Goal: Task Accomplishment & Management: Manage account settings

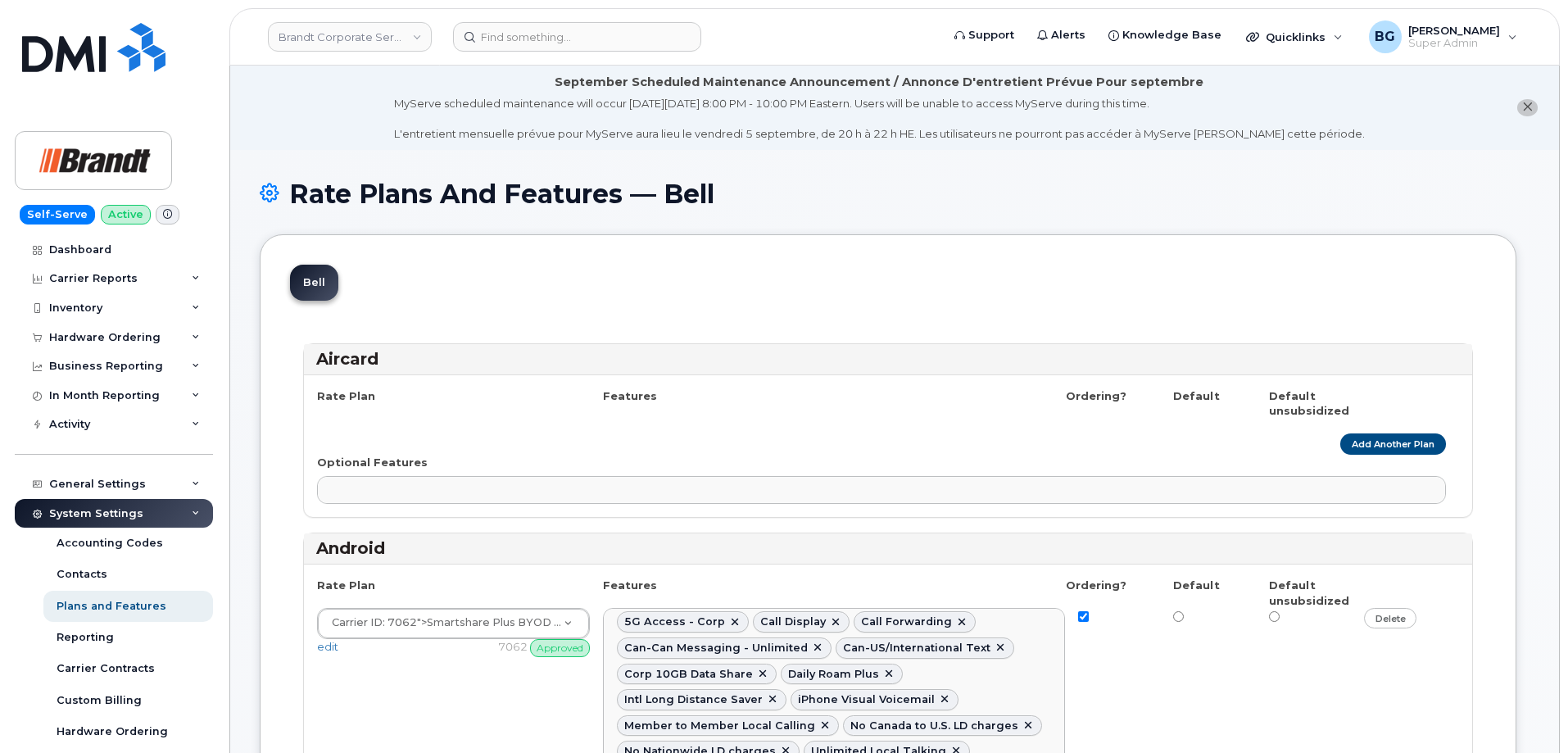
select select
select select "204"
select select
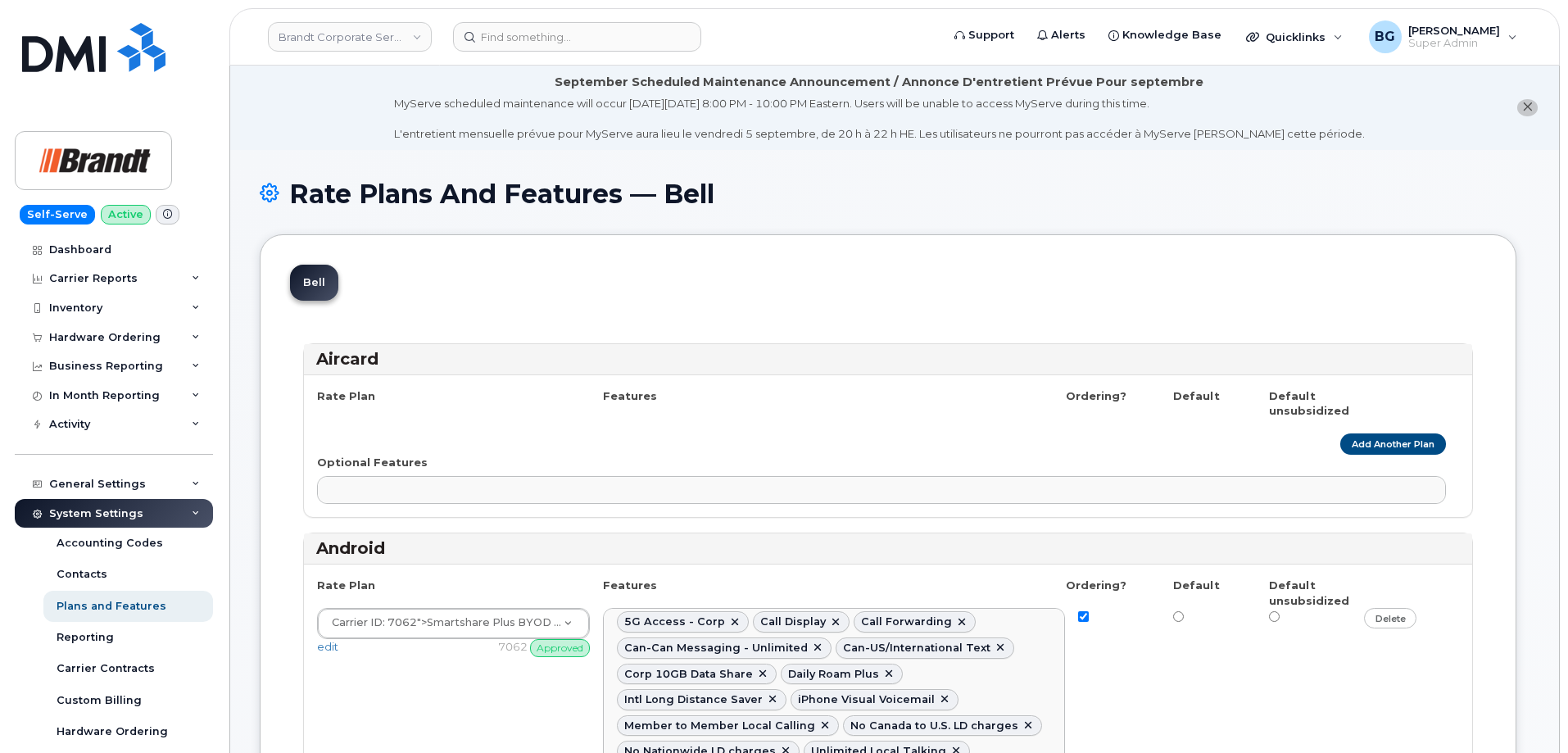
select select
select select "171"
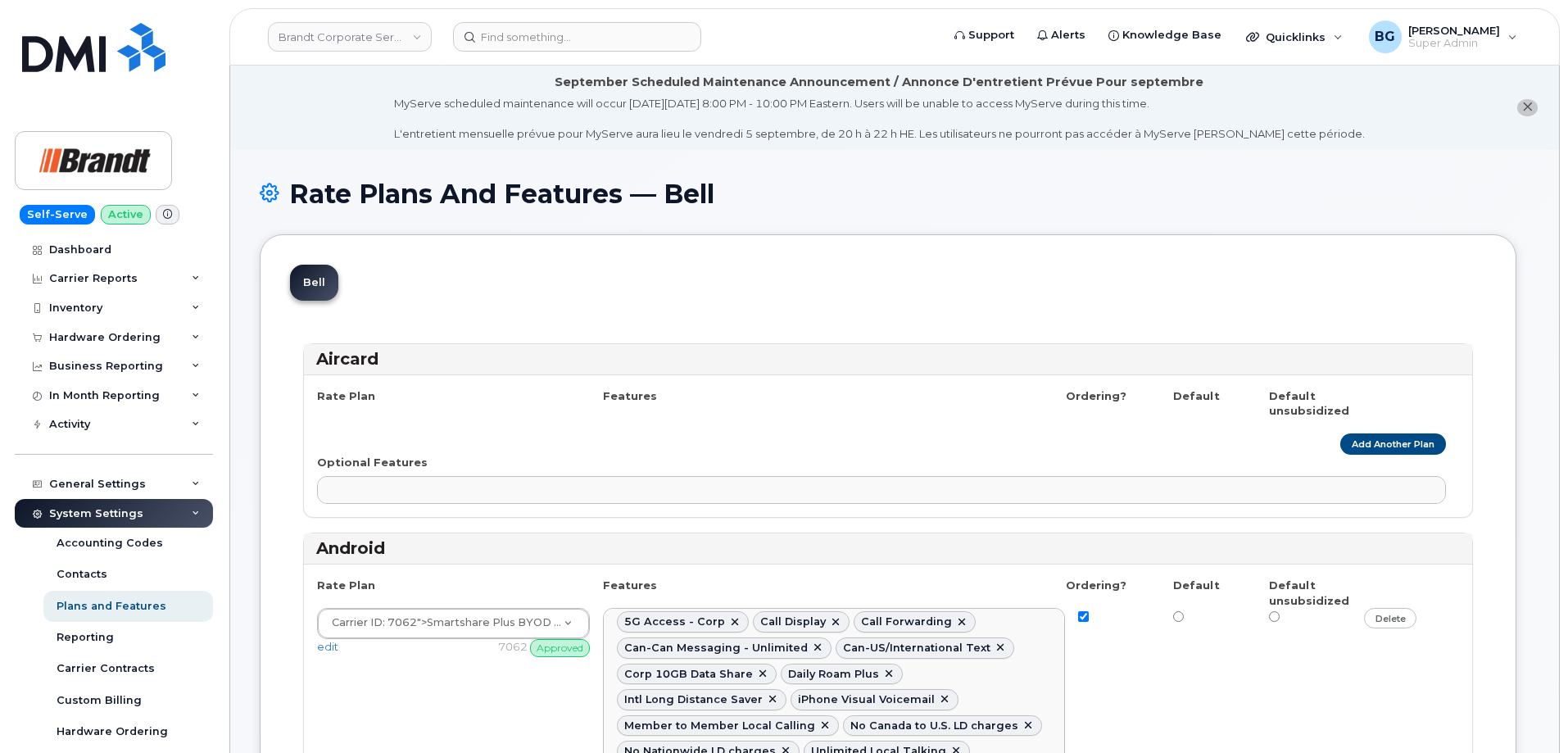
select select
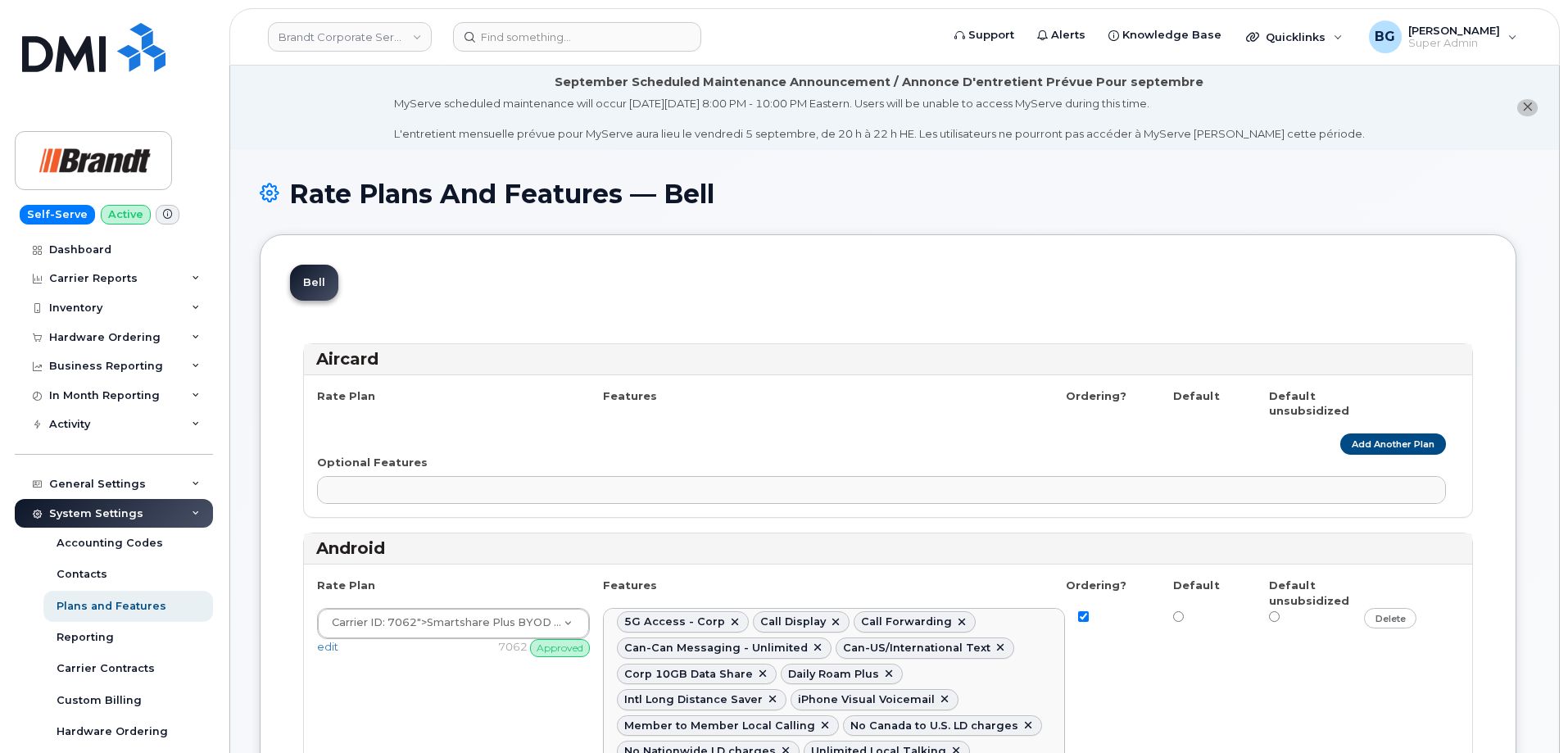
select select
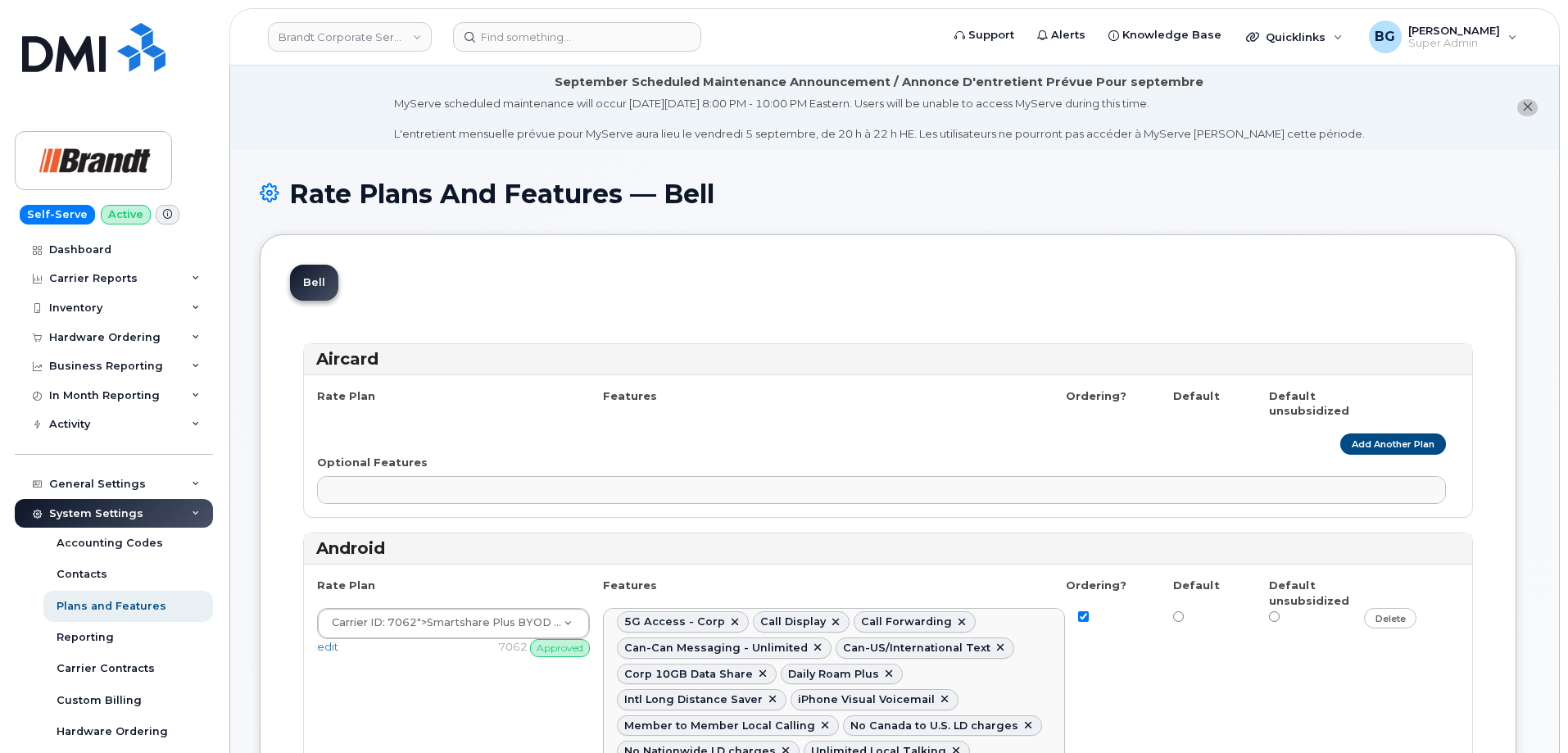
select select
click at [522, 39] on input at bounding box center [577, 36] width 248 height 29
paste input "5196163717"
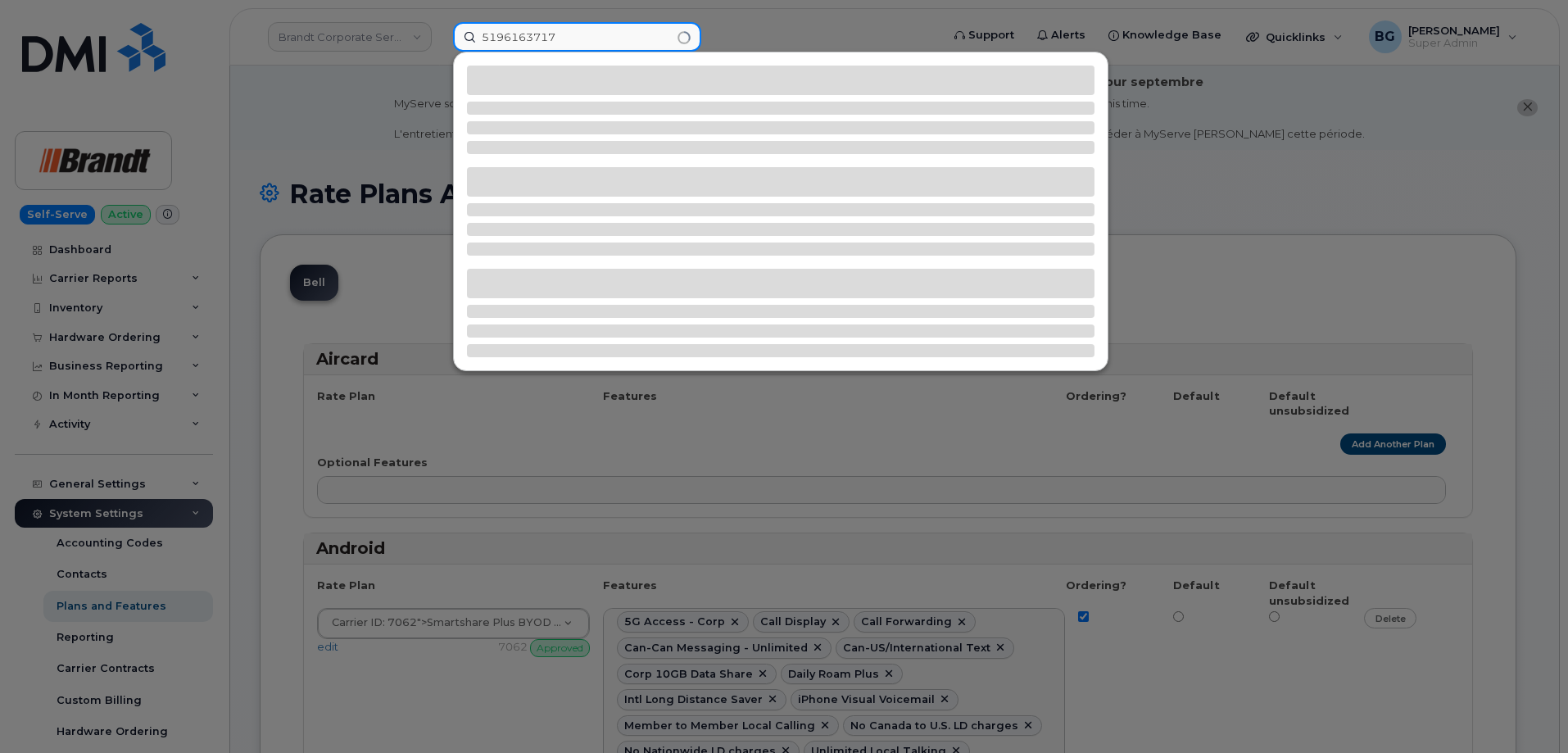
type input "5196163717"
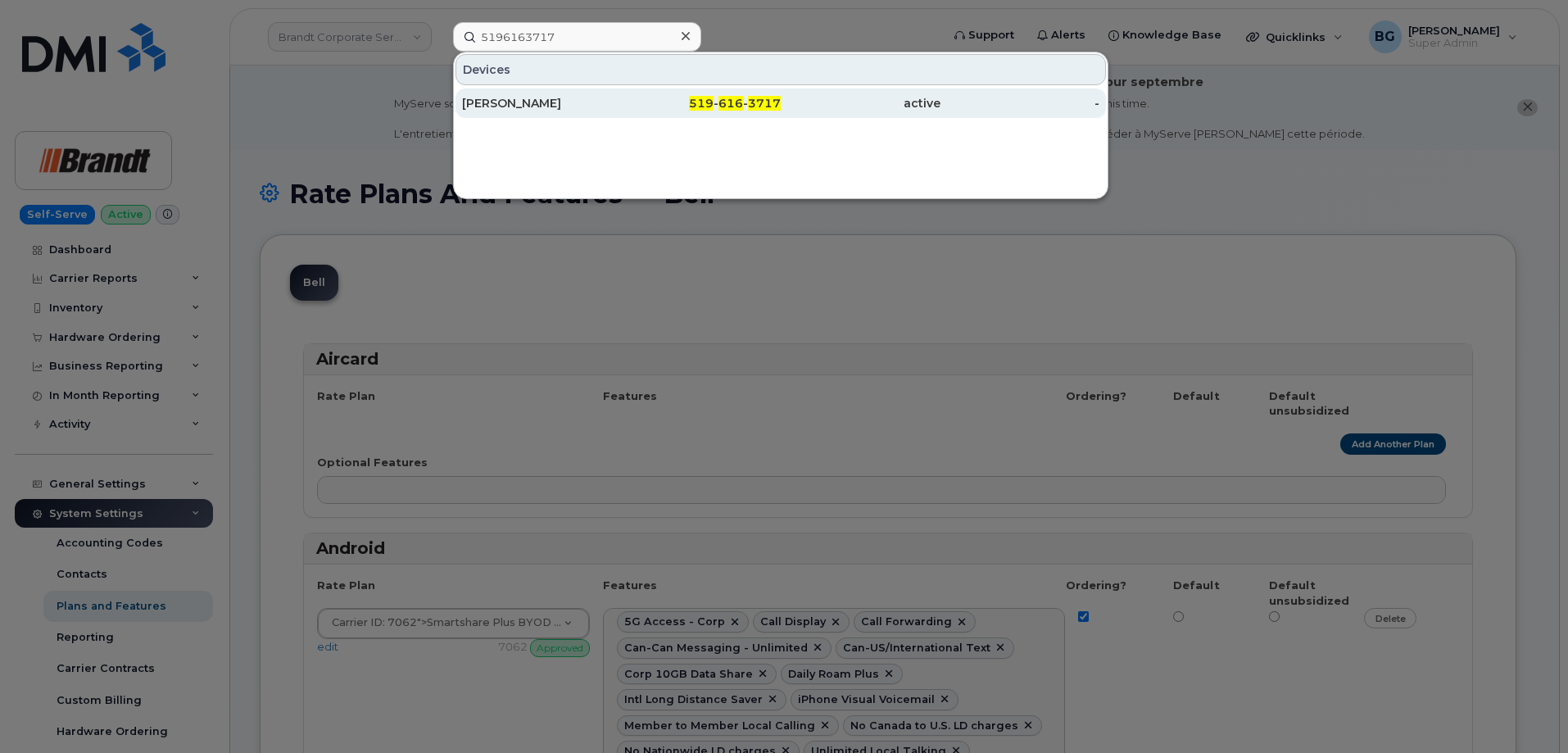
click at [705, 102] on span "519" at bounding box center [701, 103] width 24 height 15
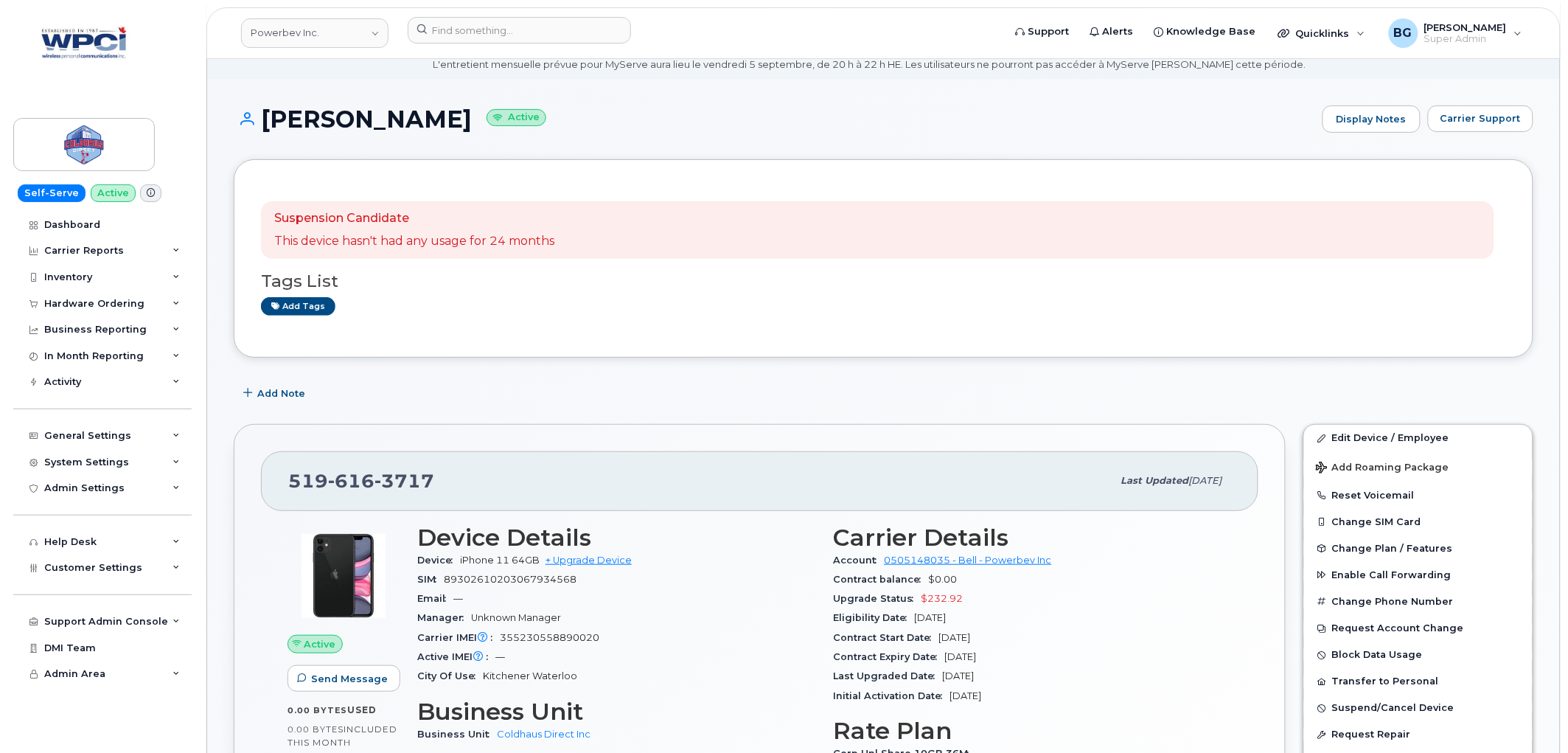
scroll to position [54, 0]
click at [78, 280] on div "Inventory" at bounding box center [67, 277] width 48 height 12
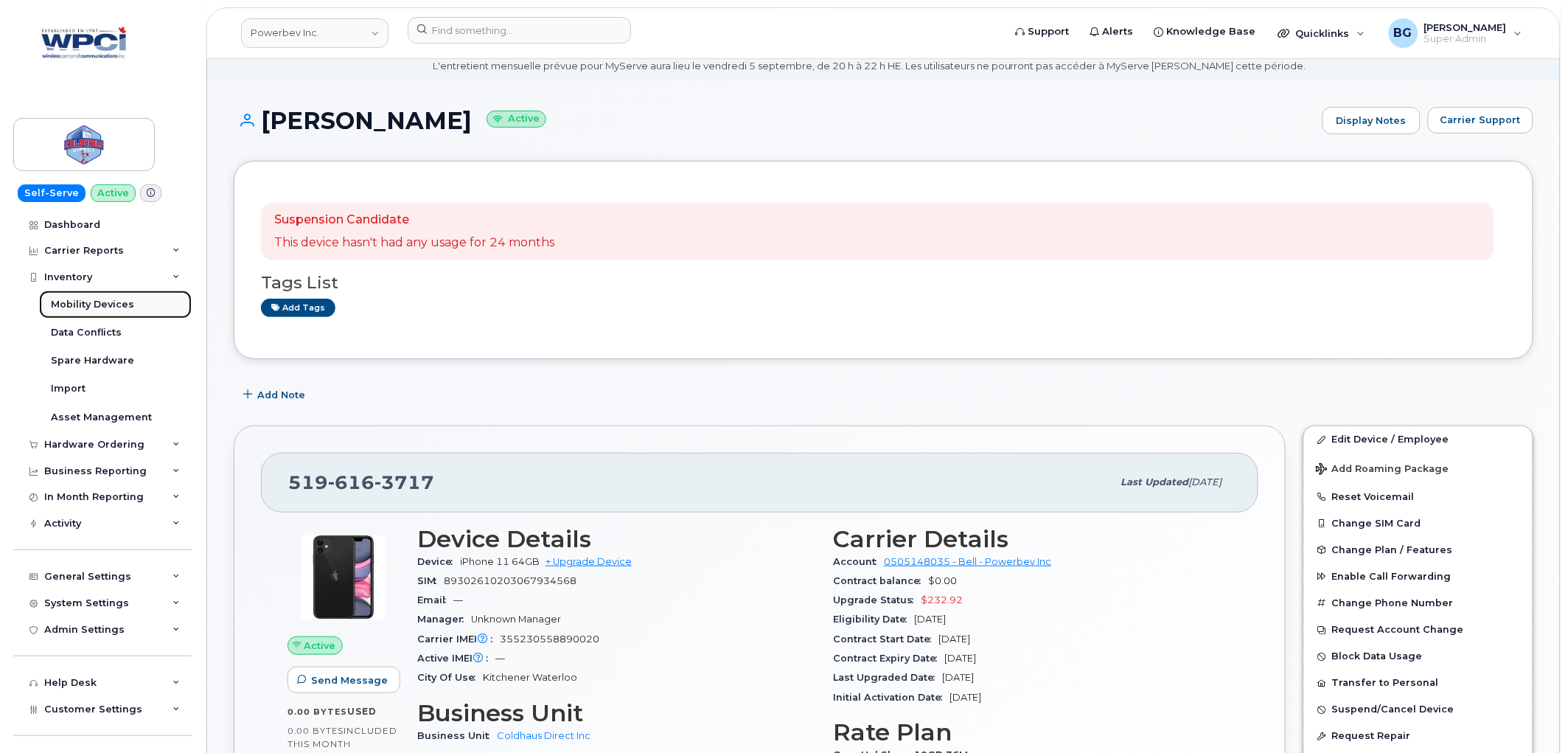
click at [111, 300] on div "Mobility Devices" at bounding box center [92, 305] width 83 height 14
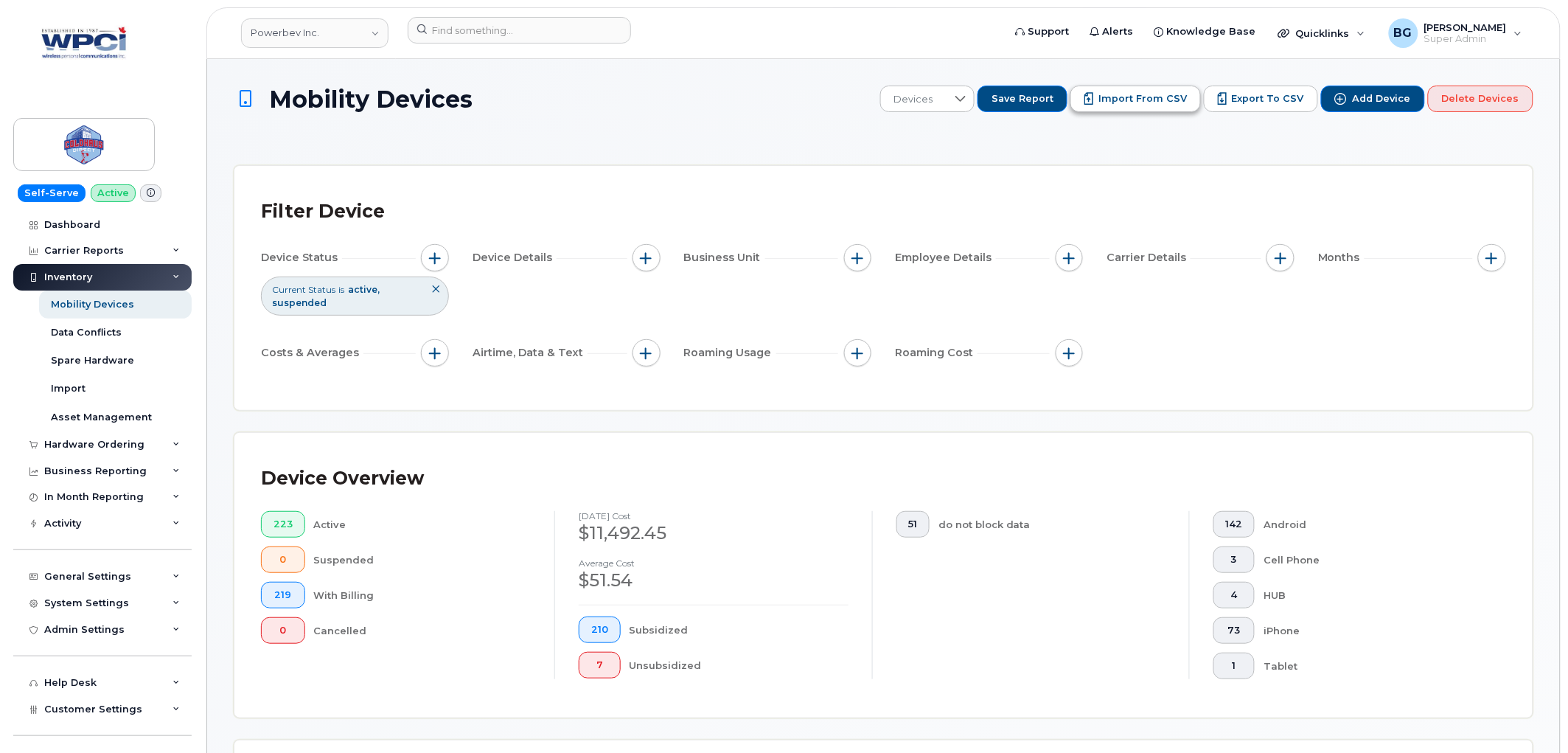
click at [1137, 101] on span "Import from CSV" at bounding box center [1142, 99] width 89 height 14
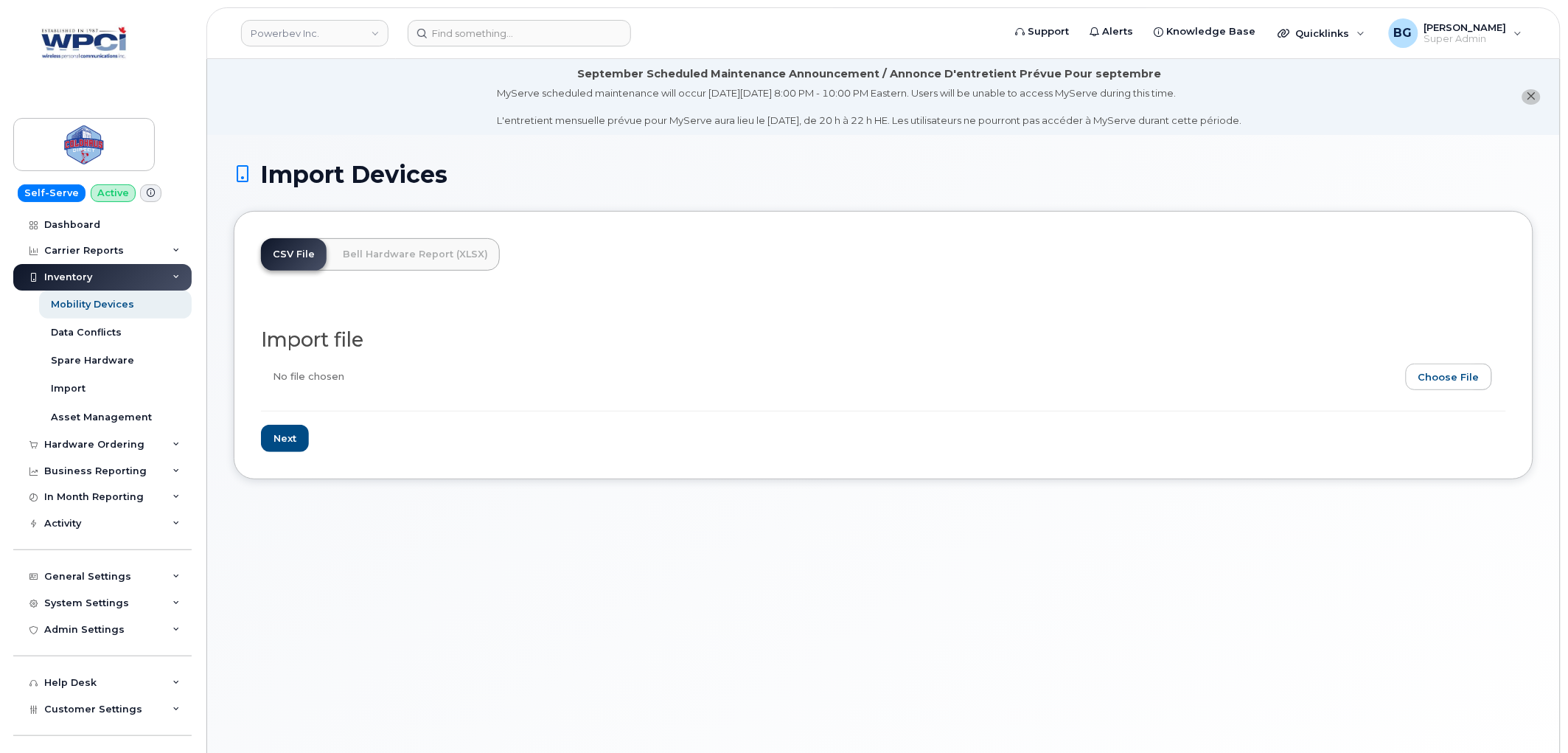
click at [1467, 372] on input "file" at bounding box center [878, 380] width 1234 height 34
type input "C:\fakepath\Copy of Report - 2025-08-27T103420.783.csv"
click at [278, 442] on input "Next" at bounding box center [285, 438] width 48 height 27
type input "Loading..."
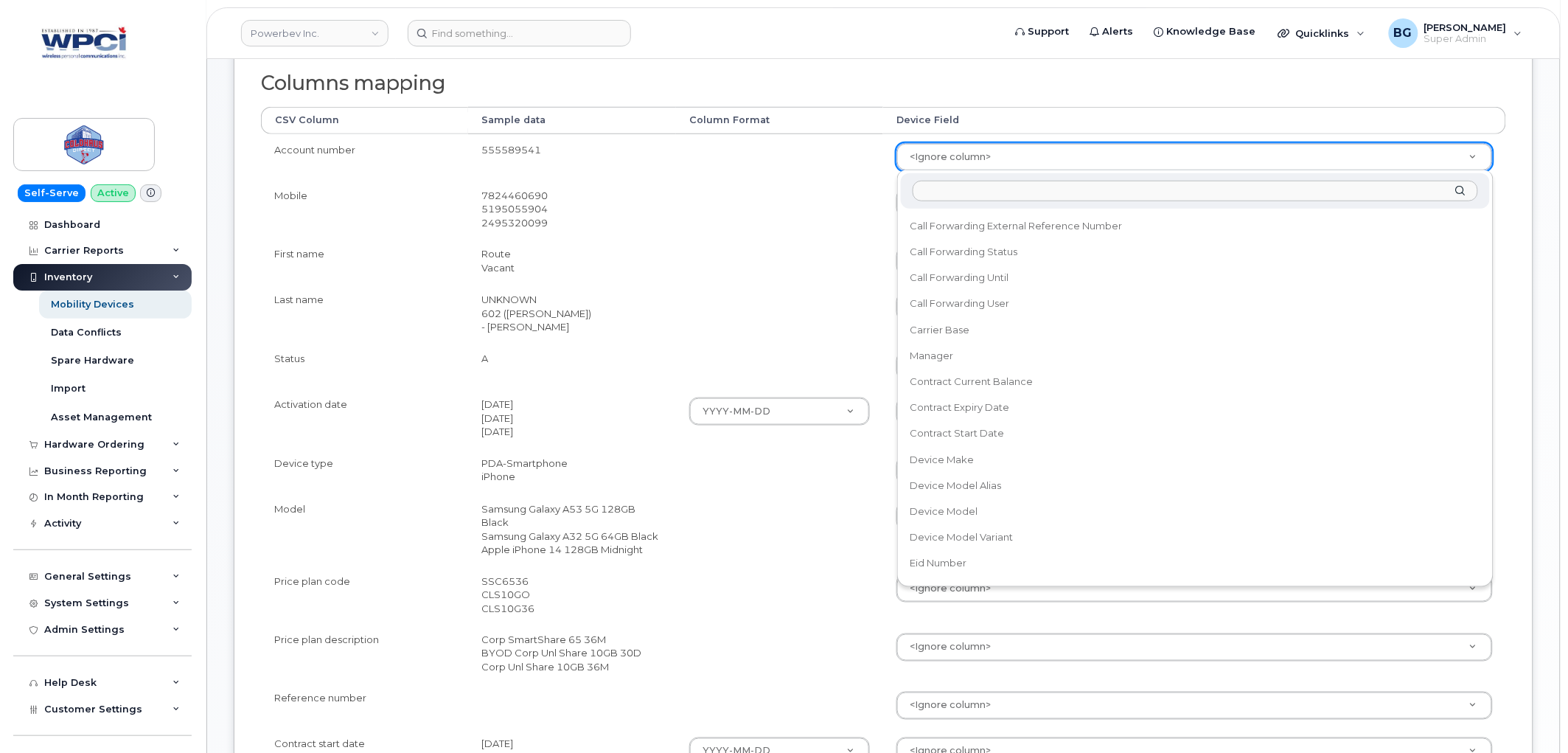
scroll to position [74, 0]
select select "business_account_id"
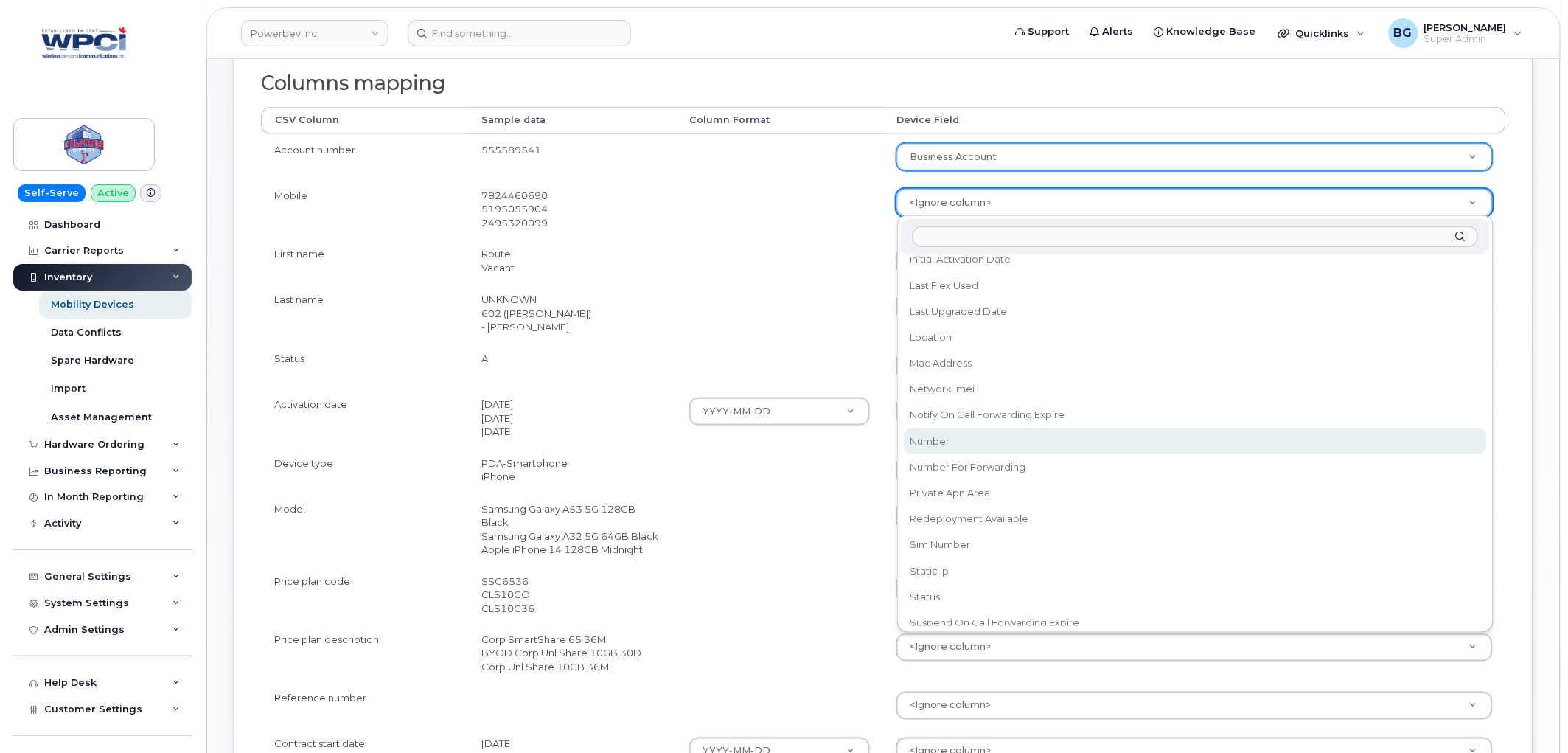
scroll to position [710, 0]
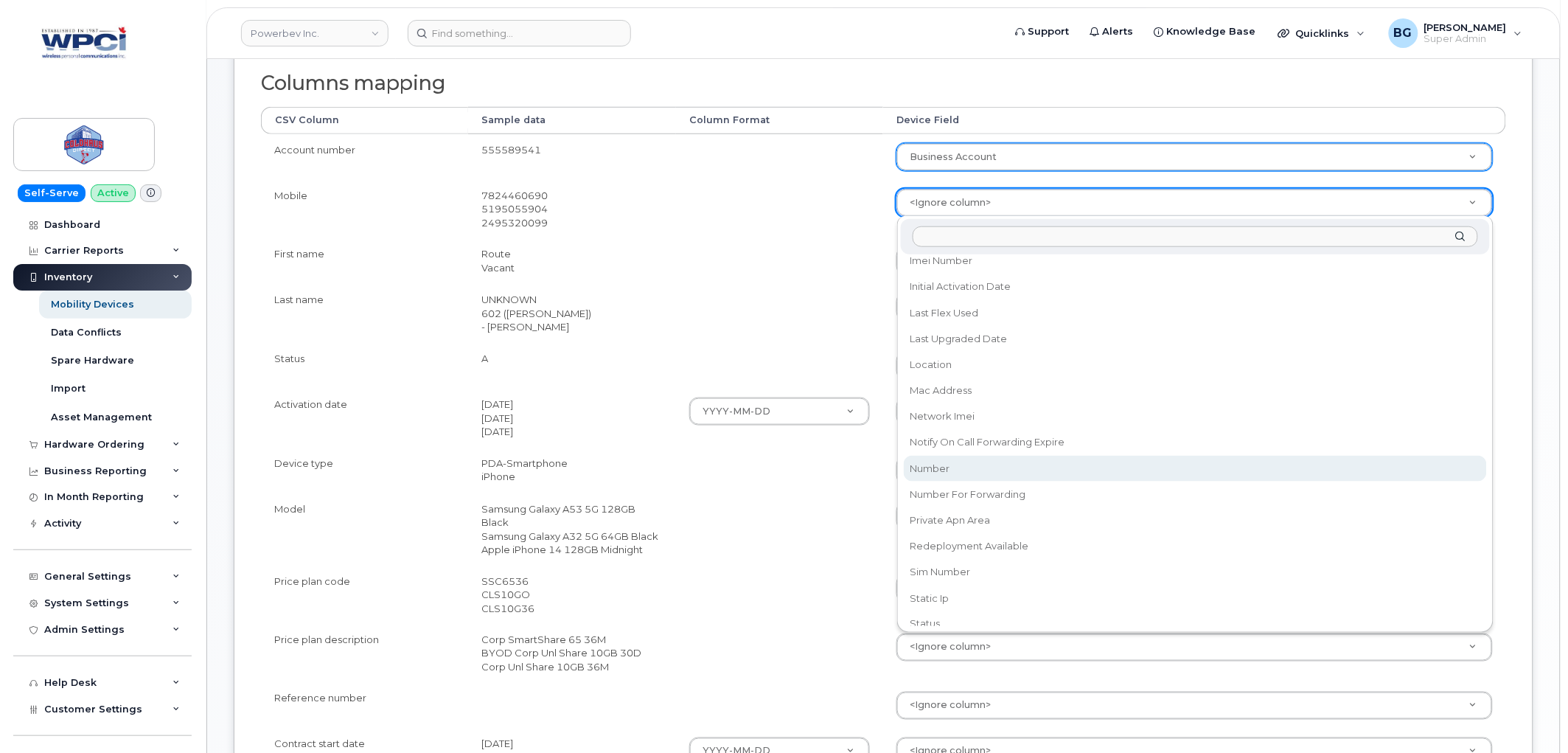
select select "number"
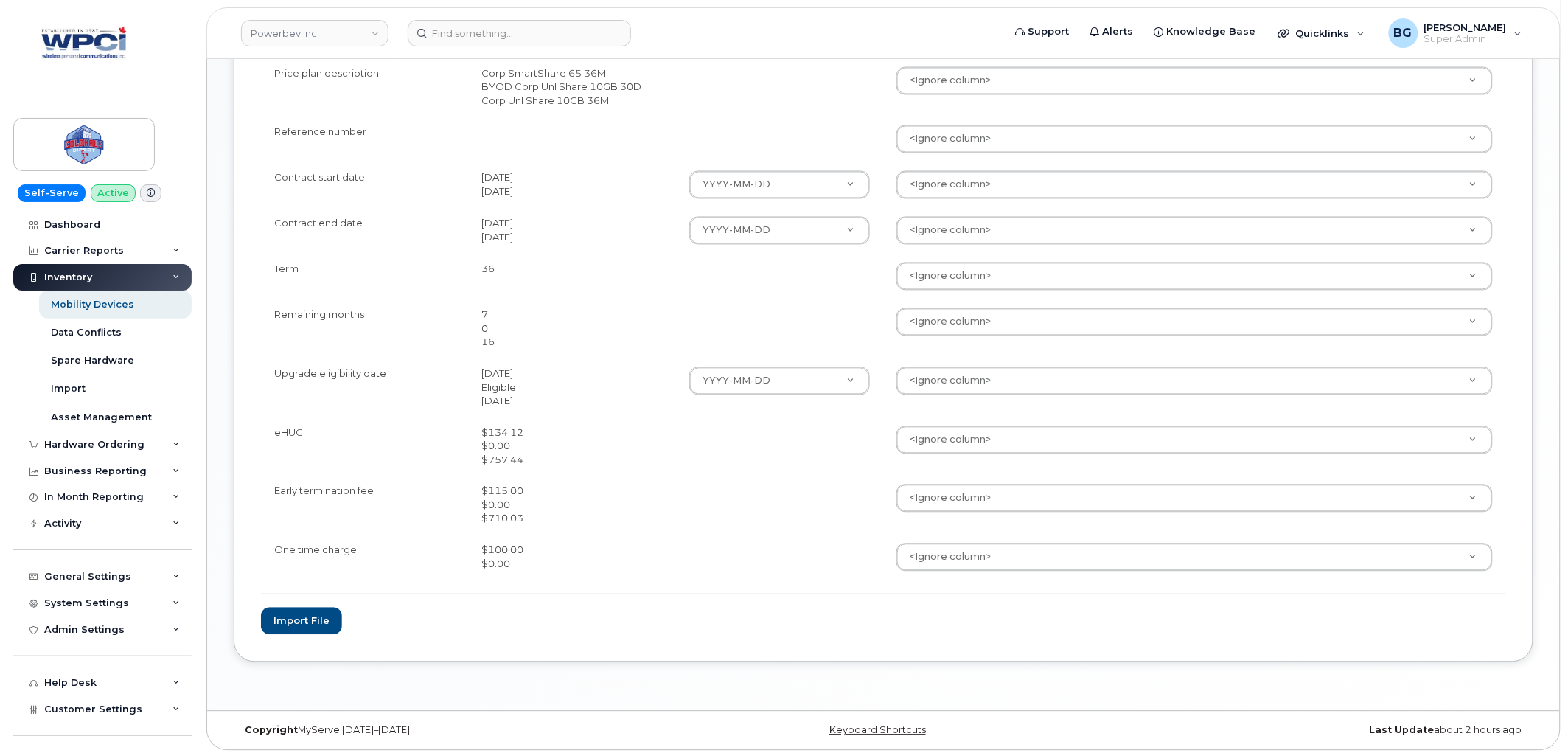
scroll to position [954, 0]
click at [316, 612] on button "Import file" at bounding box center [301, 616] width 81 height 27
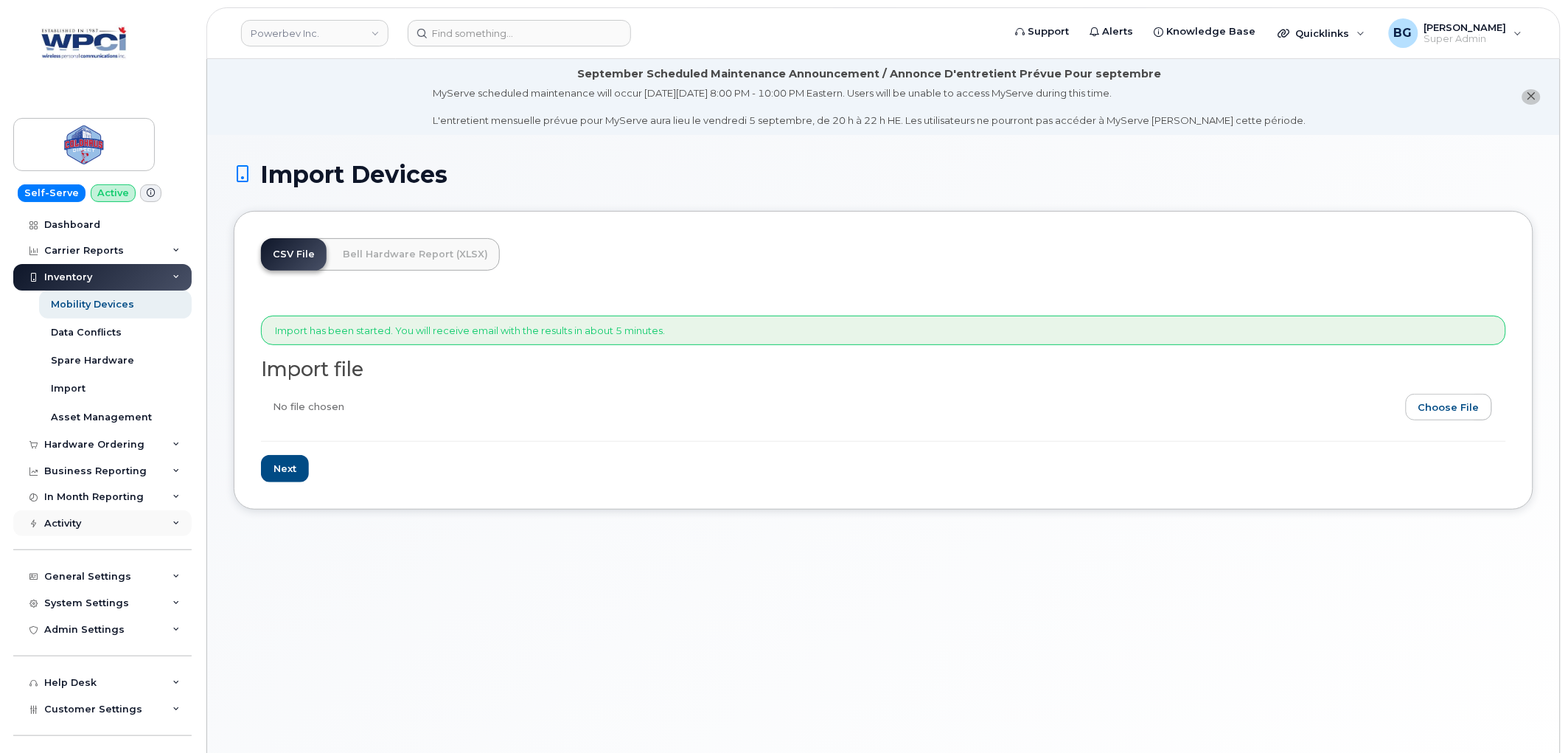
click at [72, 531] on div "Activity" at bounding box center [103, 523] width 179 height 26
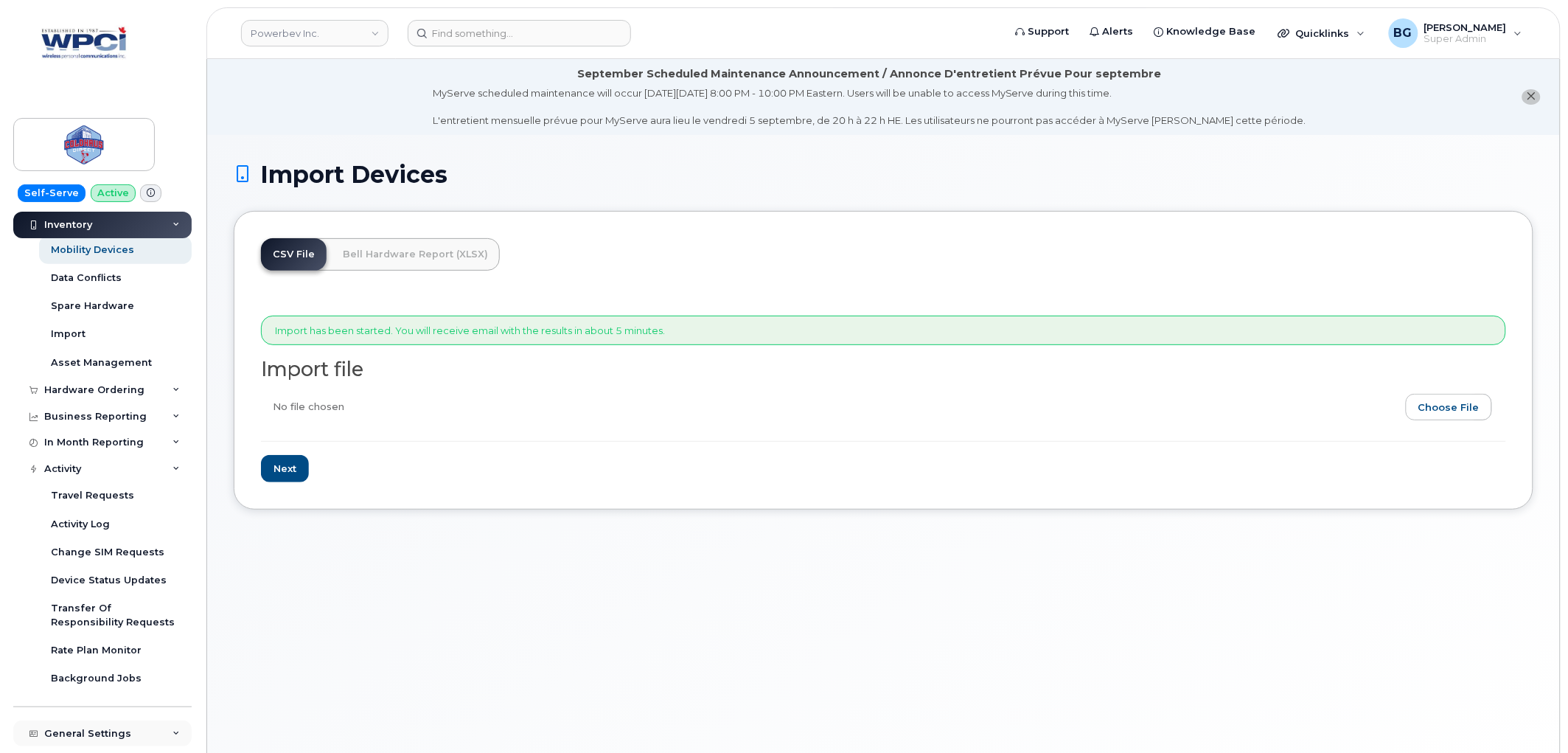
scroll to position [272, 0]
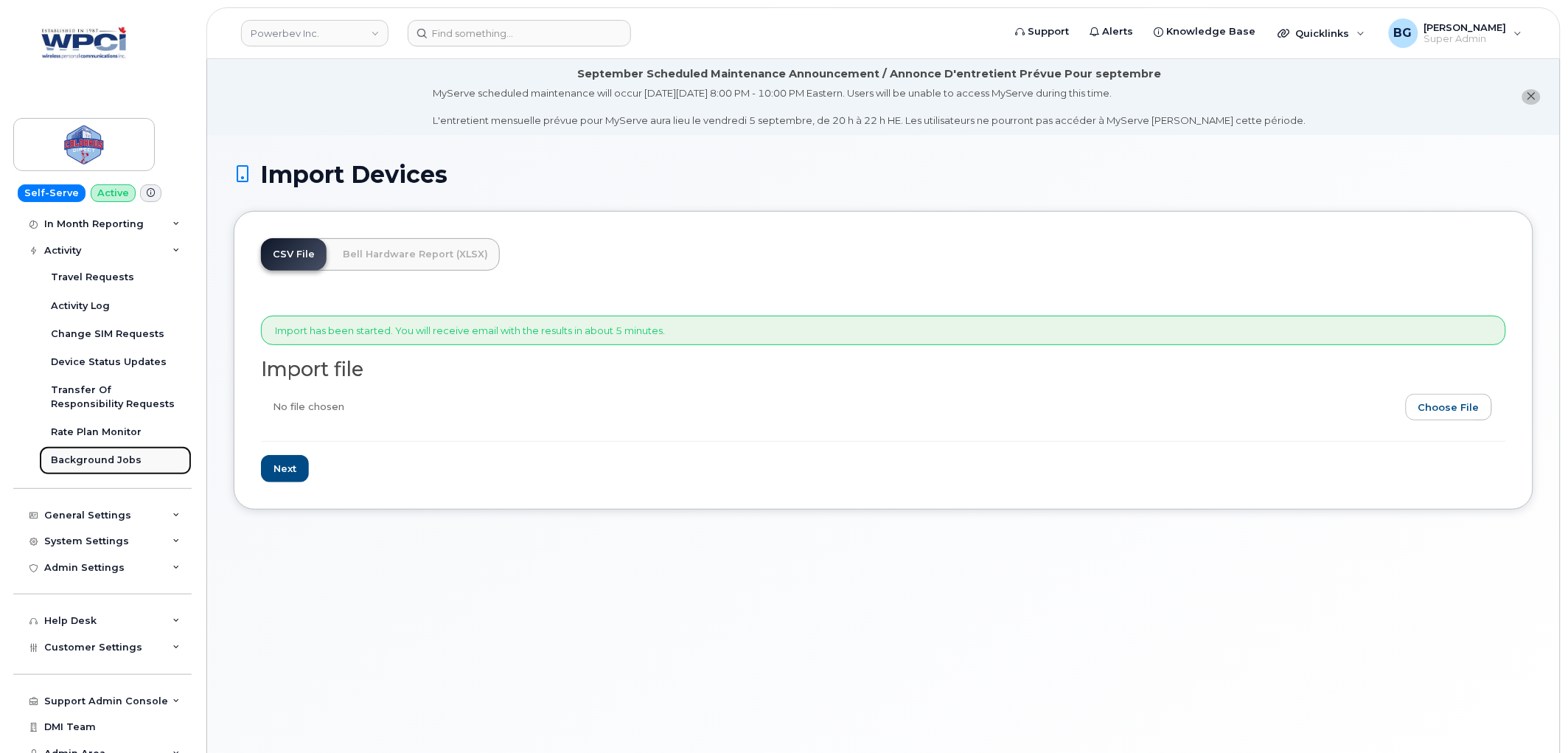
click at [94, 460] on div "Background Jobs" at bounding box center [96, 460] width 91 height 14
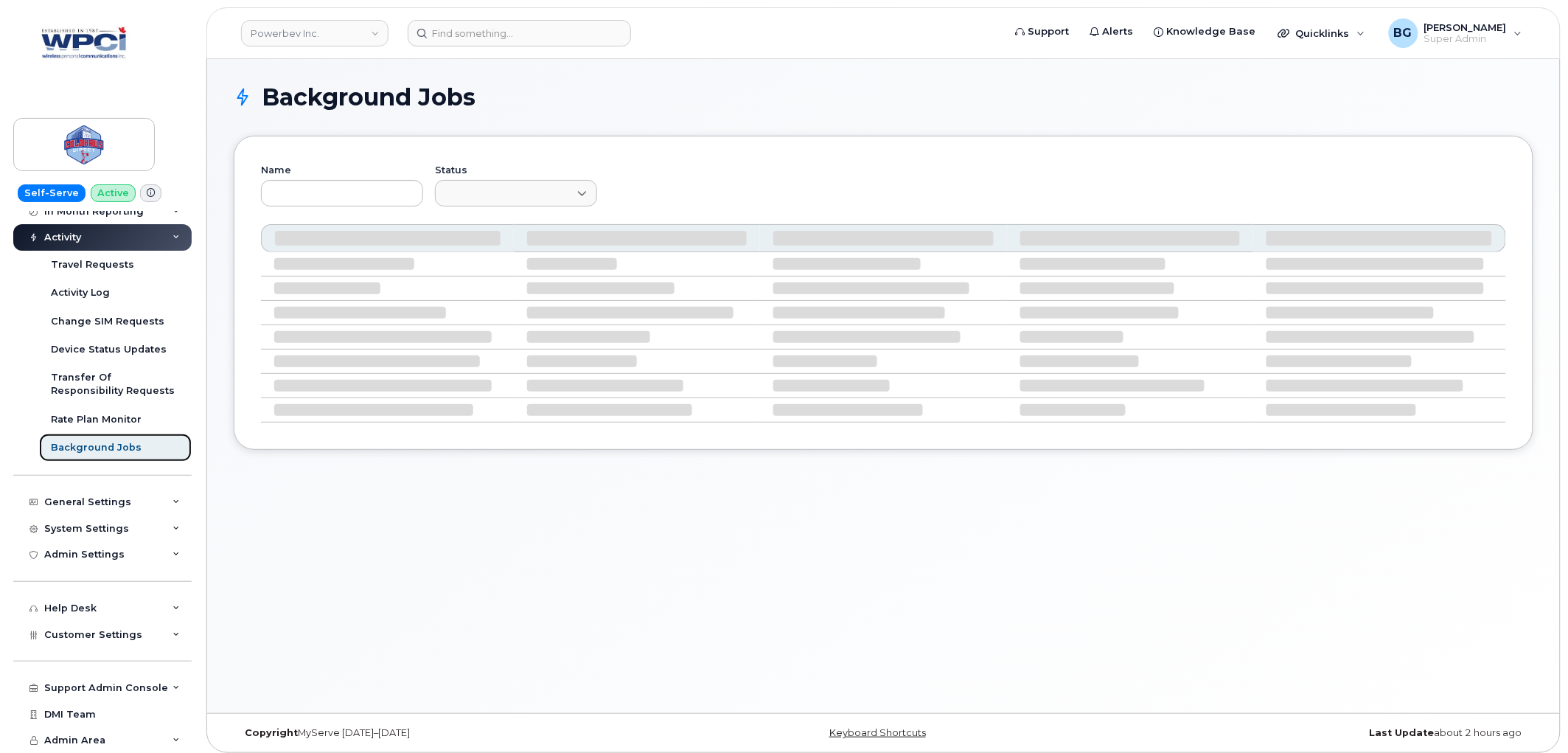
scroll to position [130, 0]
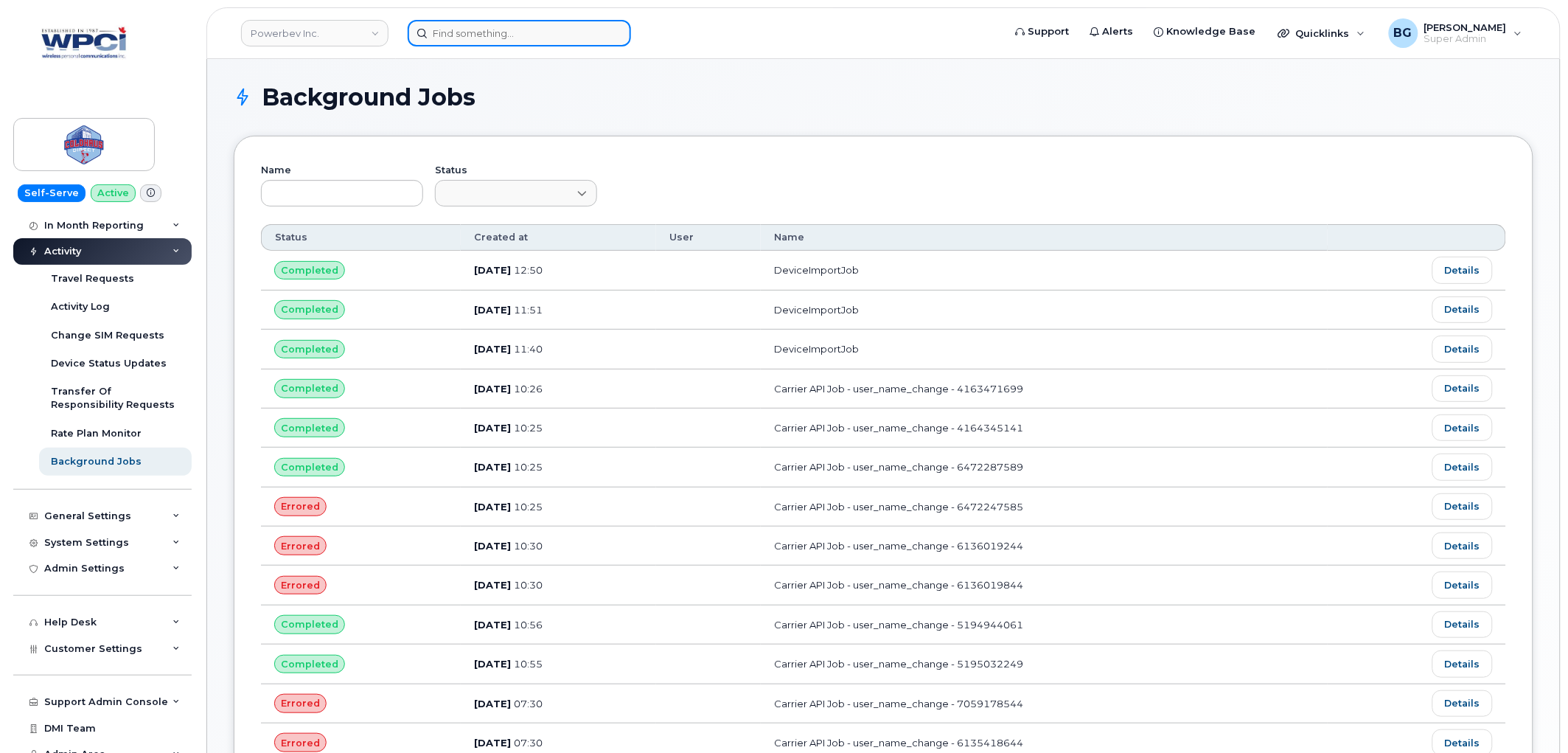
click at [491, 33] on input at bounding box center [519, 33] width 223 height 26
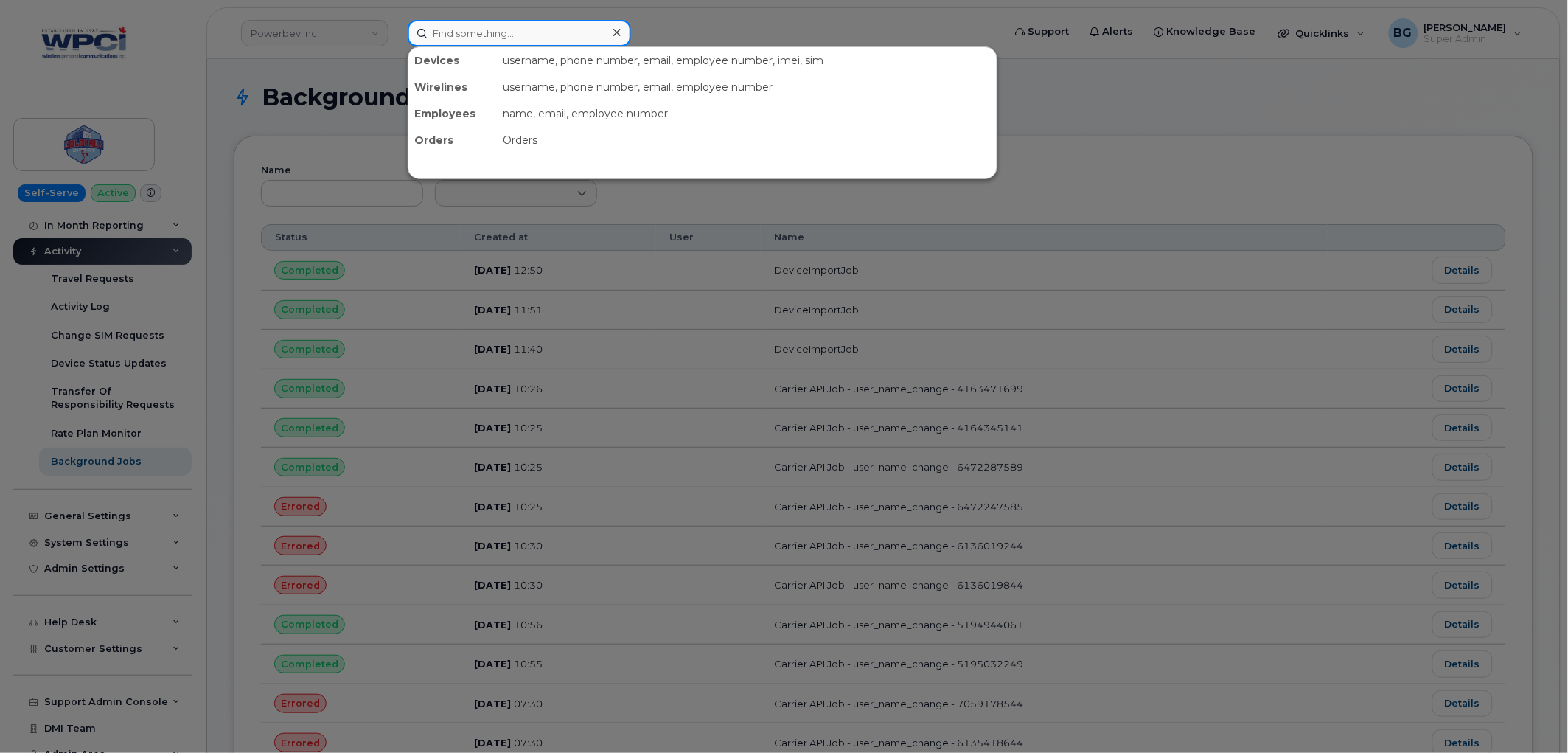
paste input "6133142852"
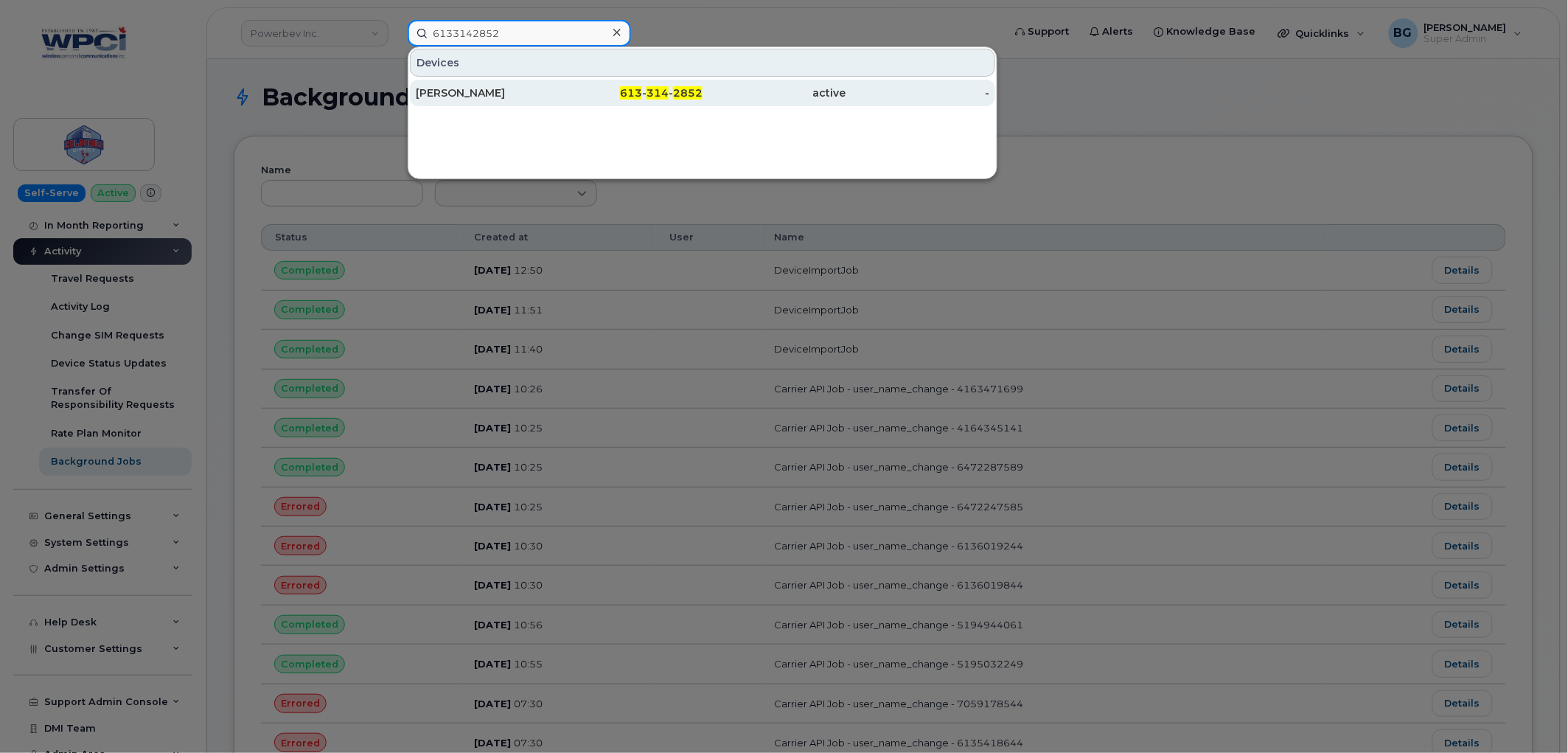
type input "6133142852"
click at [669, 98] on div "613 - 314 - 2852" at bounding box center [631, 92] width 144 height 14
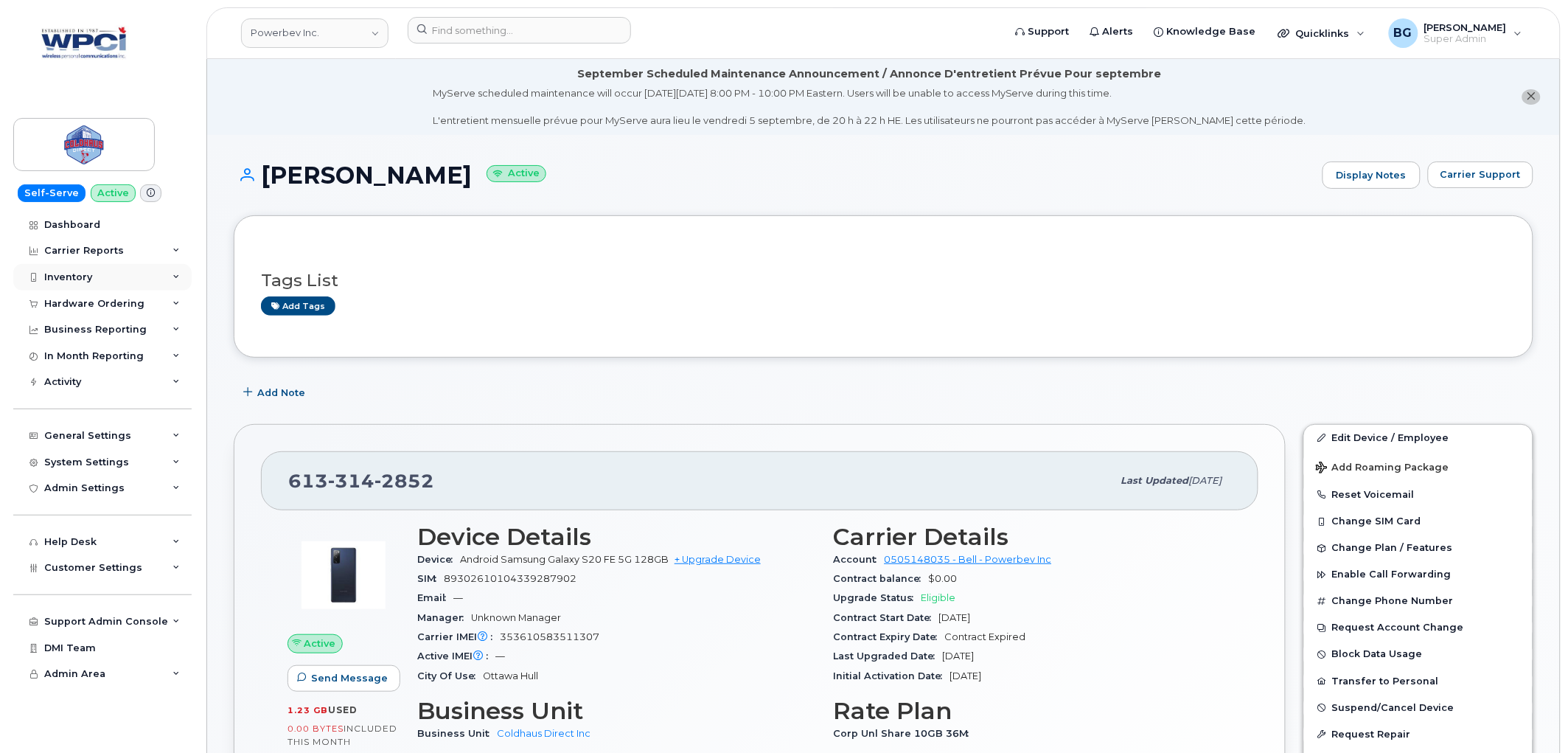
click at [76, 275] on div "Inventory" at bounding box center [67, 277] width 48 height 12
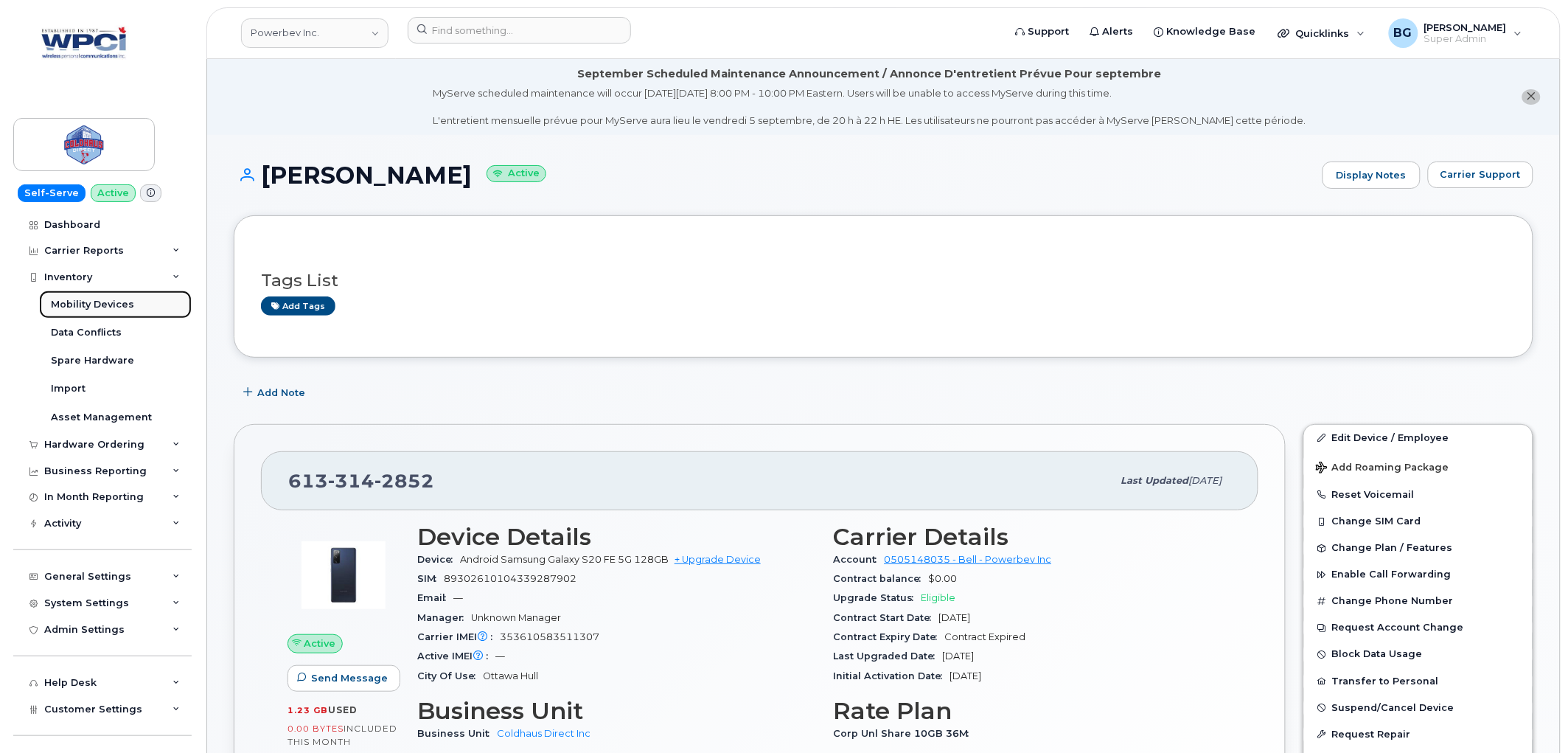
click at [72, 303] on div "Mobility Devices" at bounding box center [92, 305] width 83 height 14
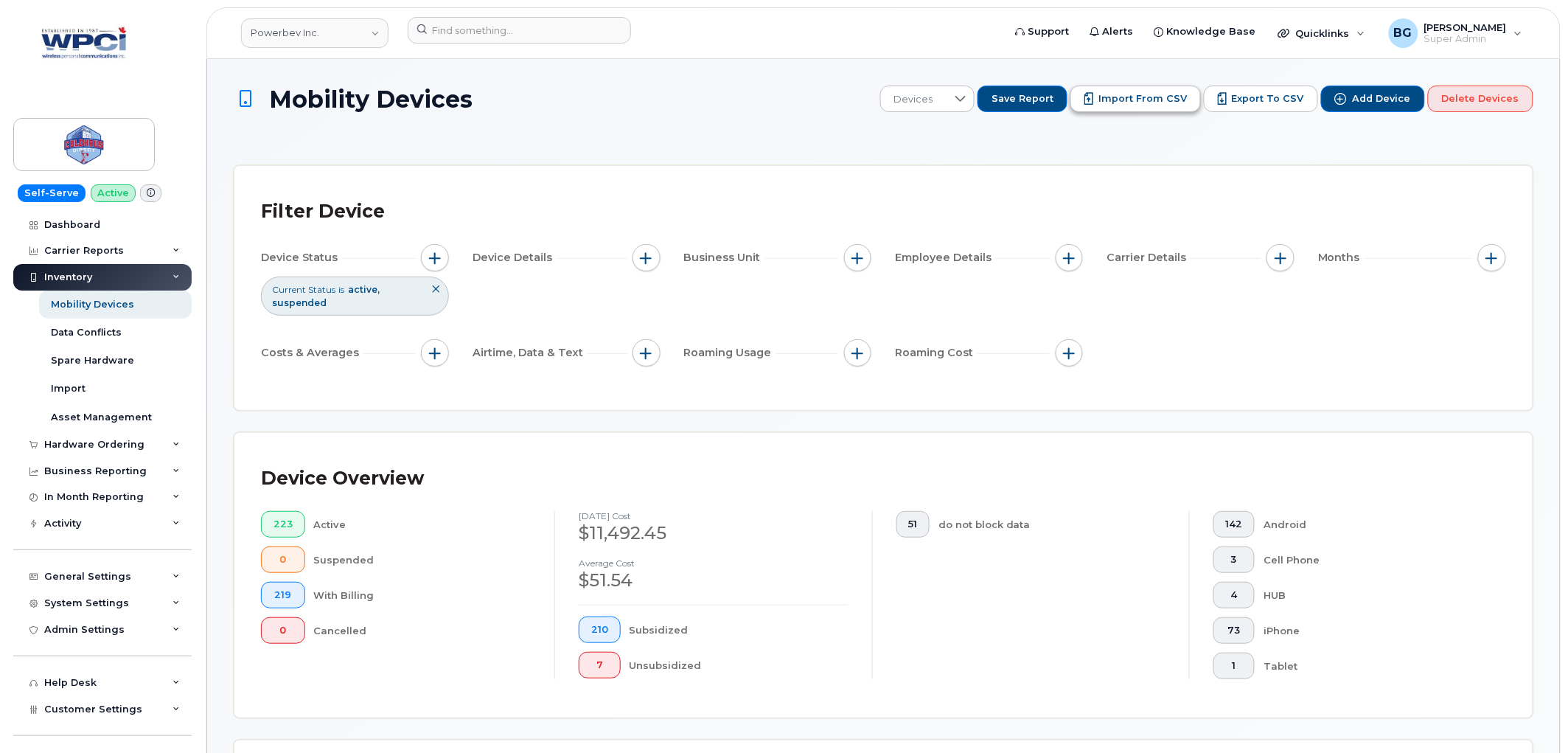
click at [1131, 94] on span "Import from CSV" at bounding box center [1142, 99] width 89 height 14
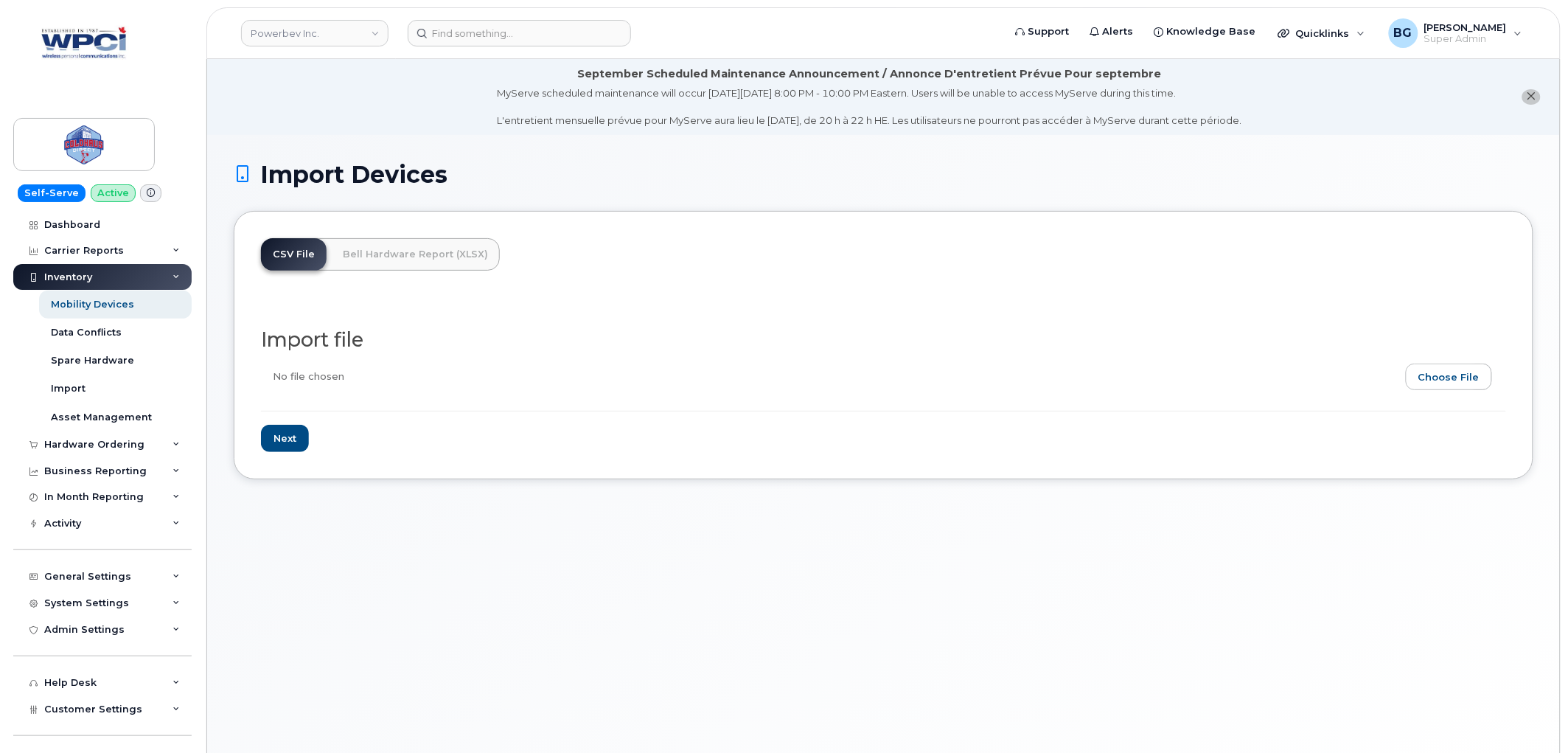
click at [1447, 376] on input "file" at bounding box center [878, 380] width 1234 height 34
type input "C:\fakepath\Copy of Report - 2025-08-27T103420.783.csv"
click at [276, 436] on input "Next" at bounding box center [285, 438] width 48 height 27
type input "Loading..."
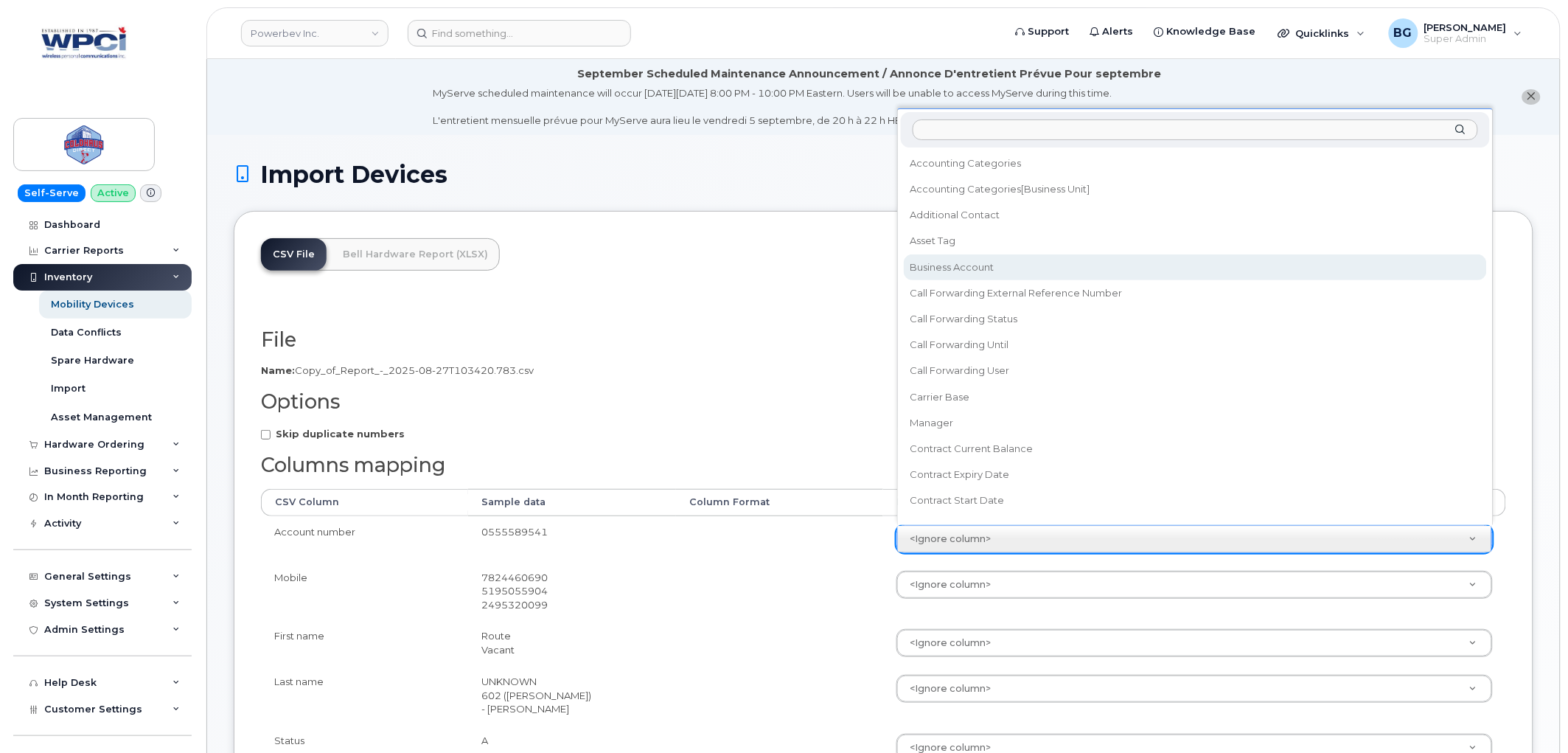
select select "business_account_id"
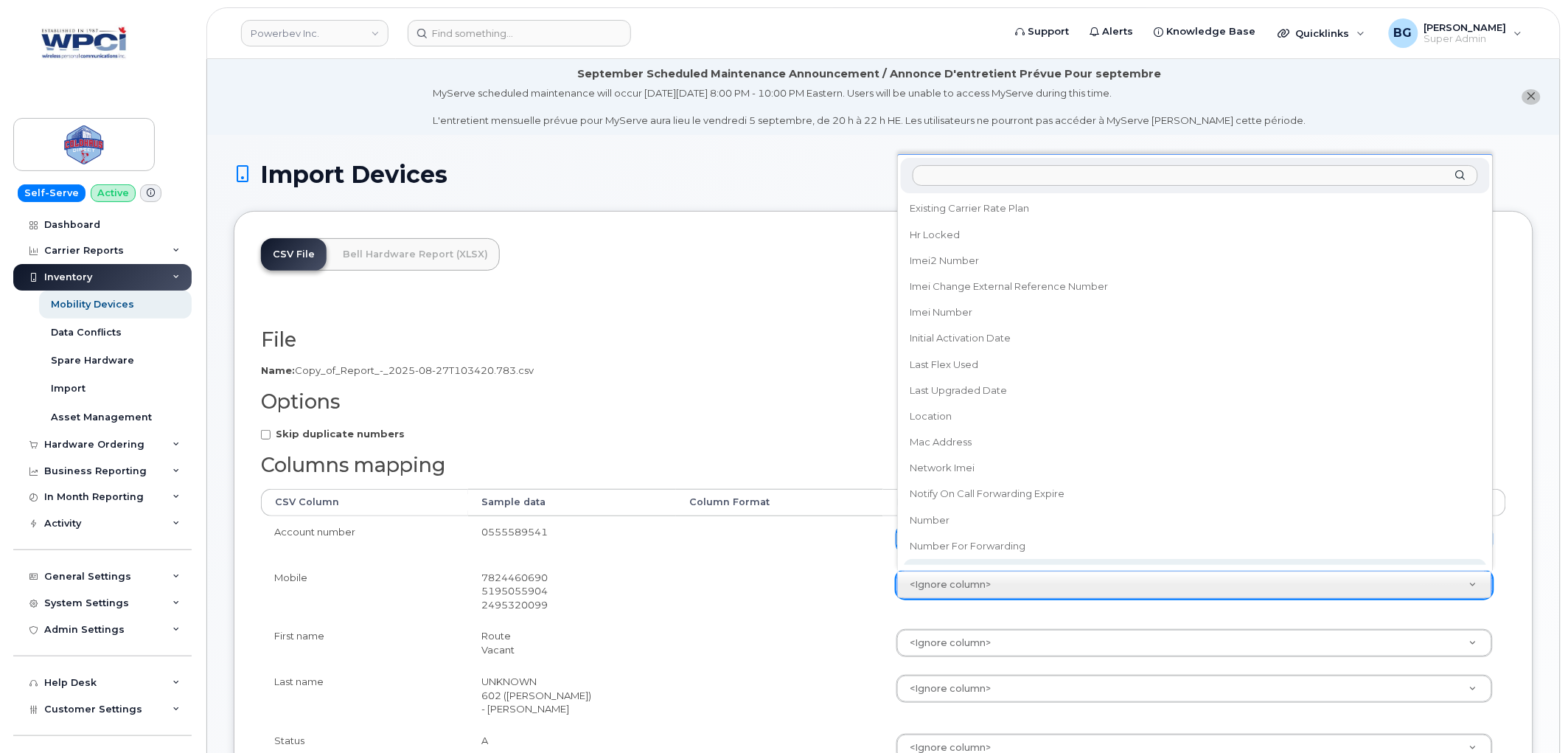
scroll to position [600, 0]
select select "number"
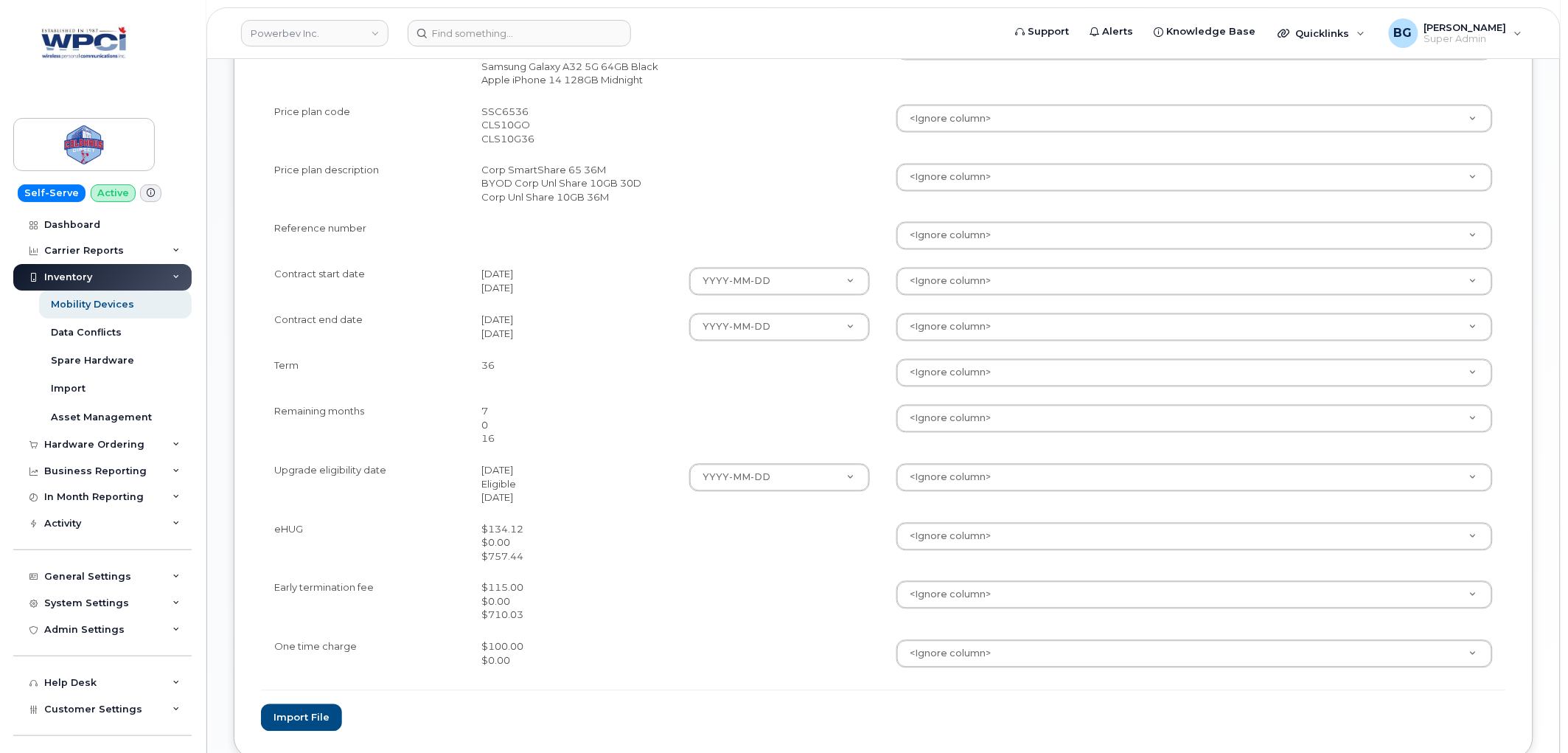
scroll to position [954, 0]
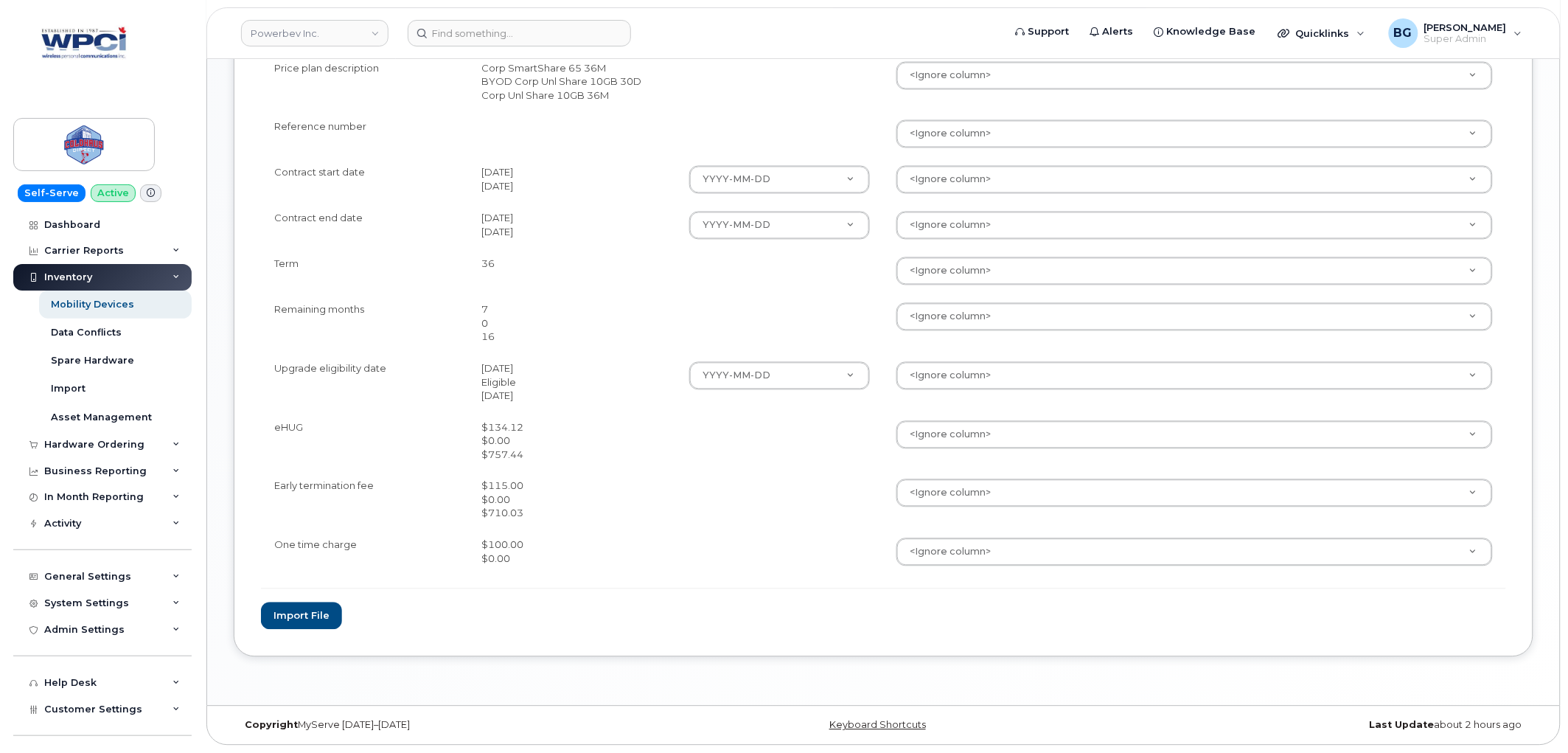
click at [288, 600] on form "File Filename cache Name: Copy_of_Report_-_2025-08-27T103420.783.csv Options Sk…" at bounding box center [883, 2] width 1245 height 1254
click at [291, 610] on button "Import file" at bounding box center [301, 616] width 81 height 27
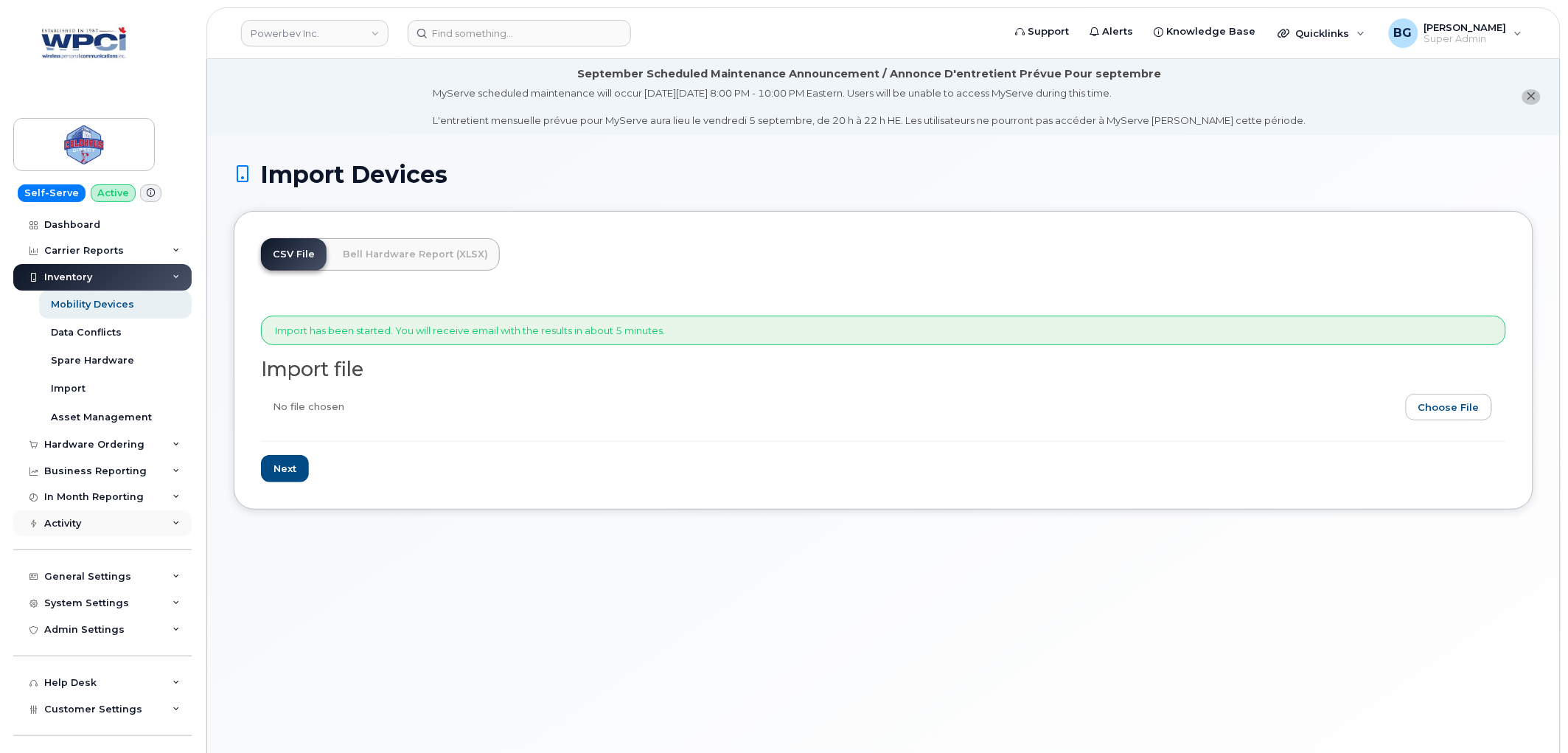
click at [54, 525] on div "Activity" at bounding box center [62, 524] width 37 height 12
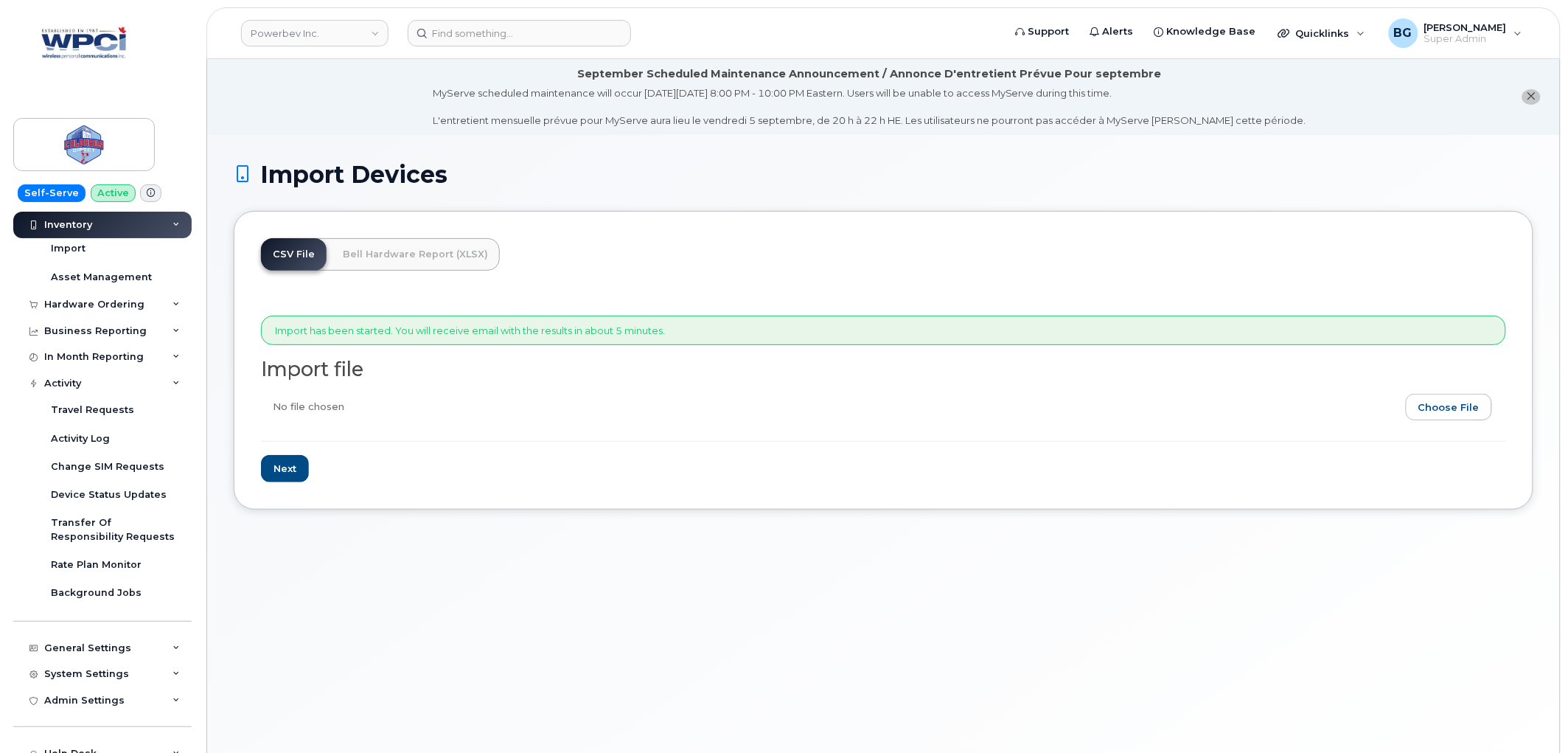
scroll to position [163, 0]
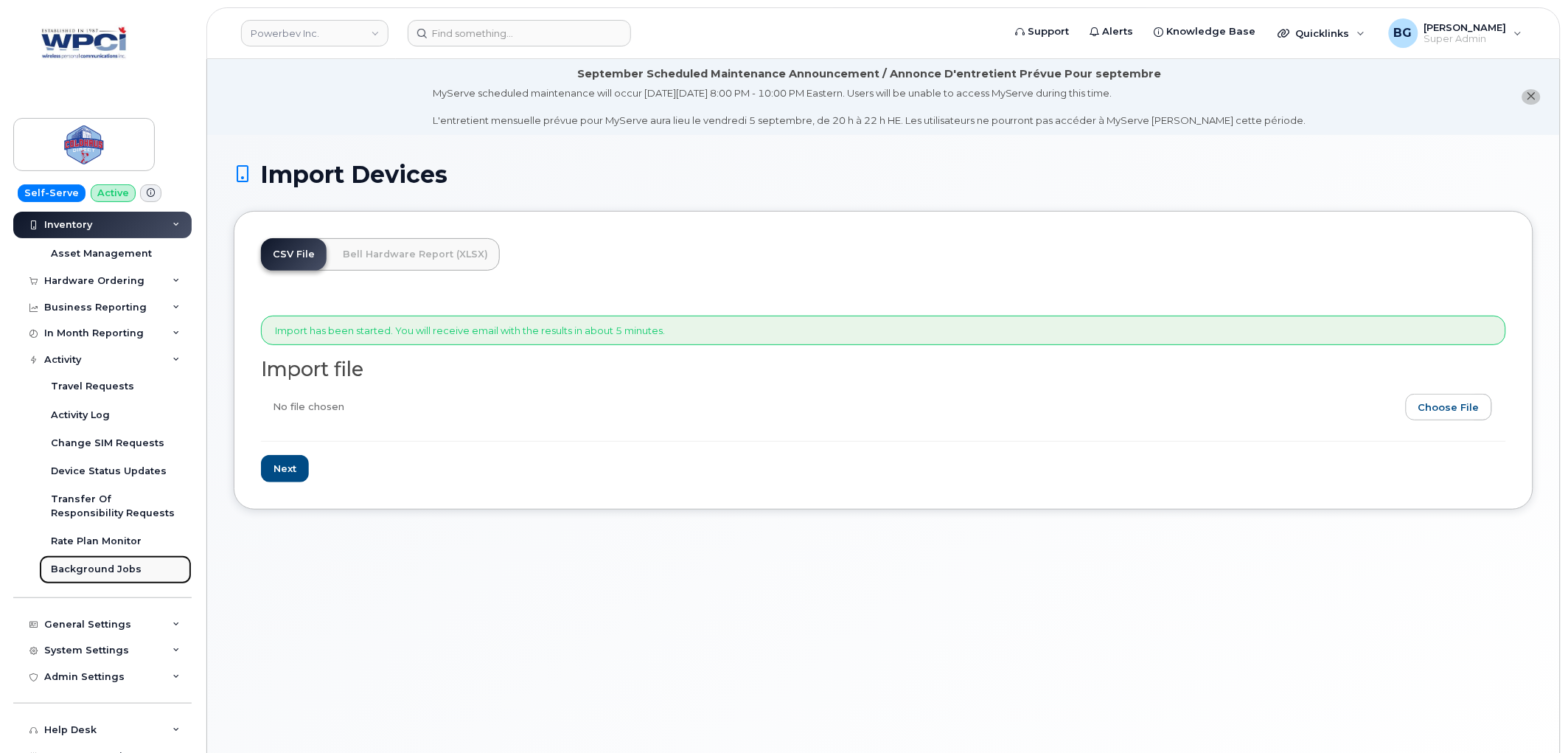
click at [77, 568] on div "Background Jobs" at bounding box center [96, 569] width 91 height 14
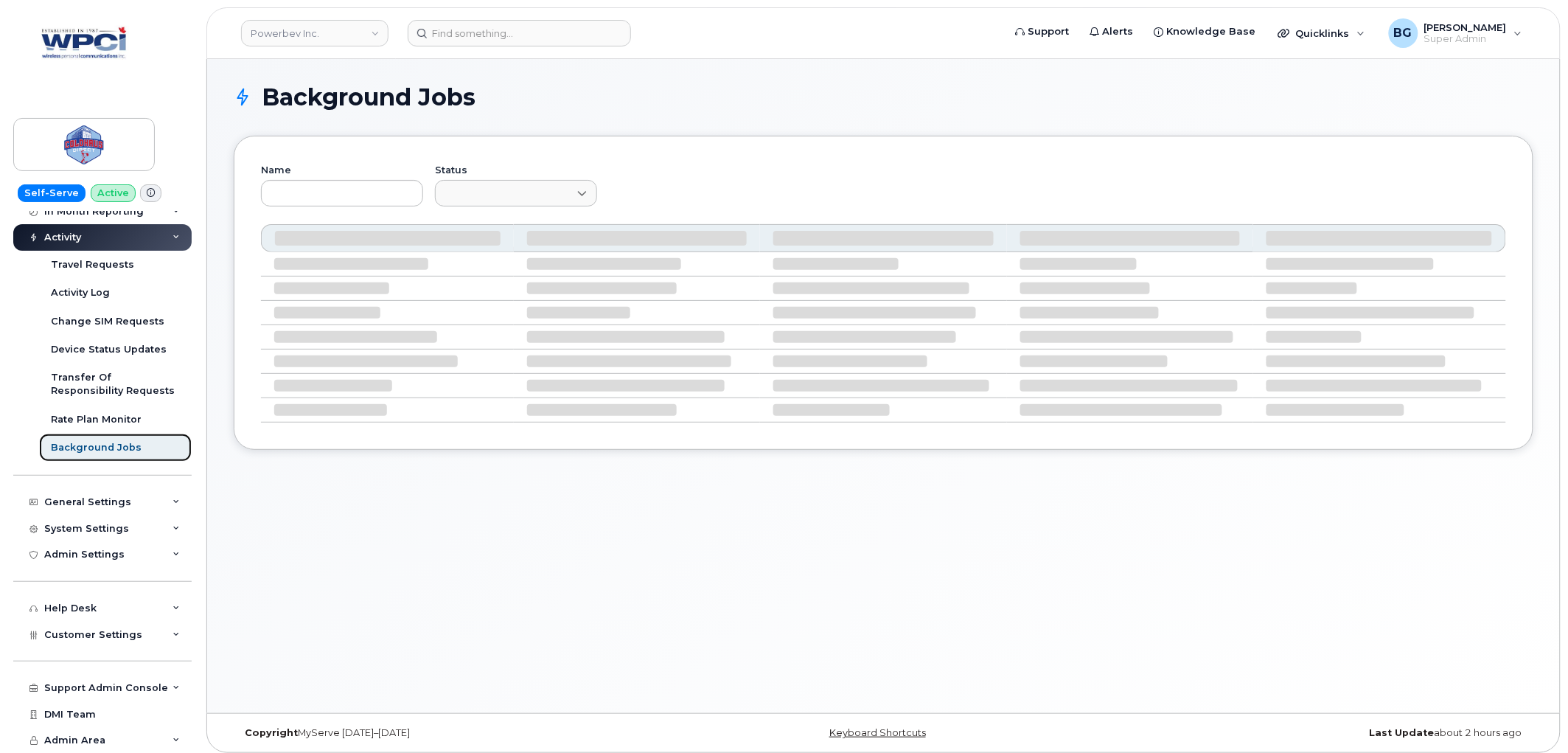
scroll to position [144, 0]
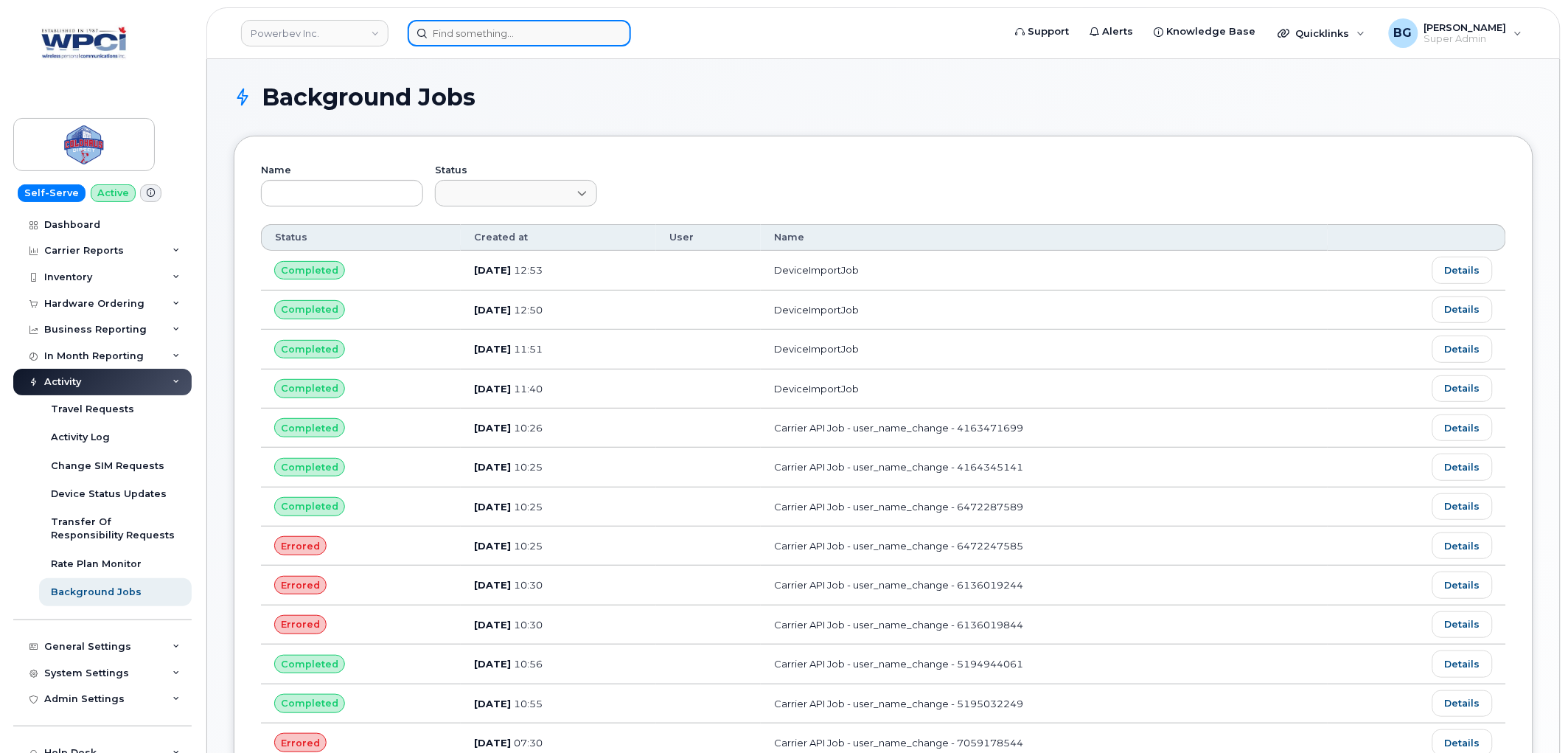
click at [456, 36] on input at bounding box center [519, 33] width 223 height 26
paste input "9059652276"
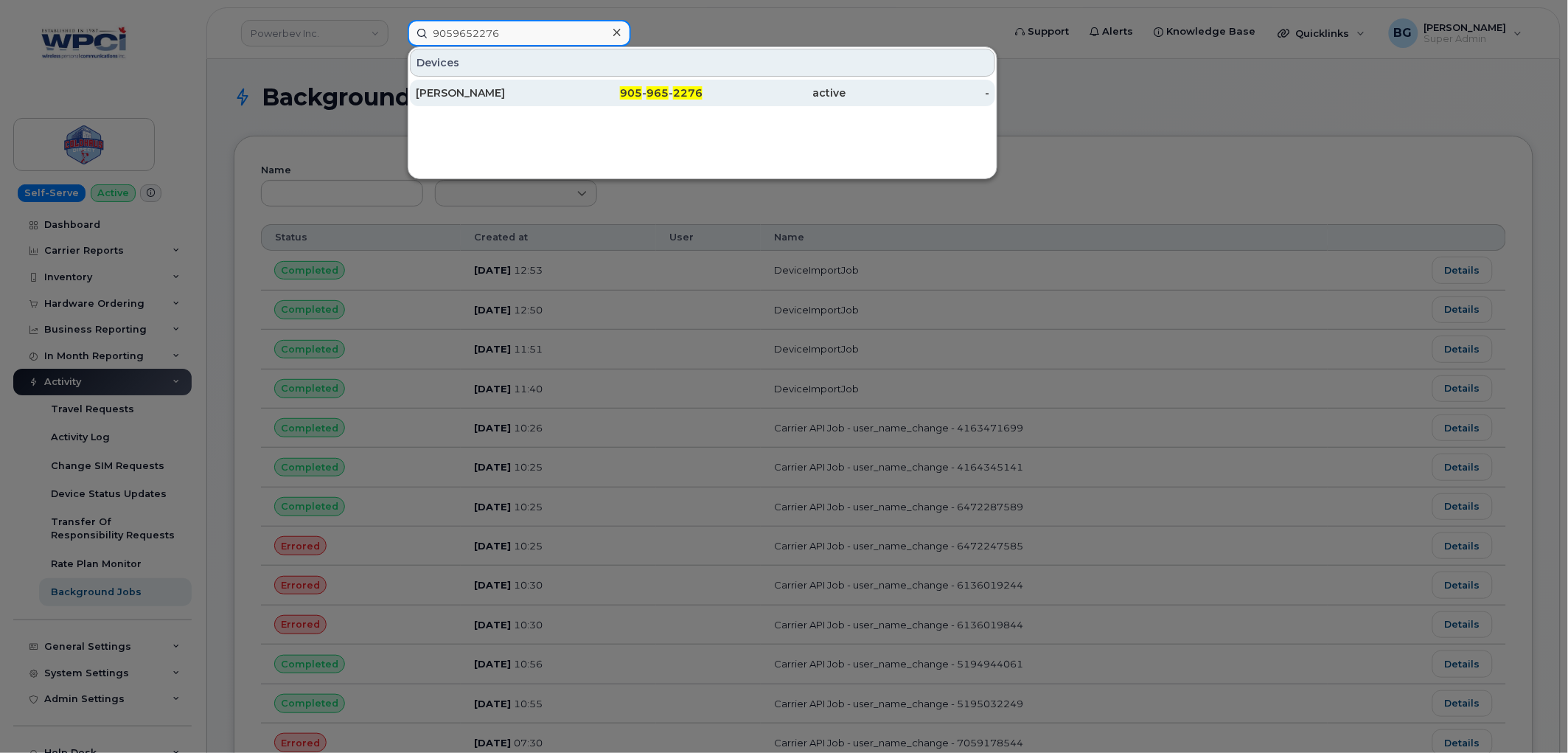
type input "9059652276"
click at [638, 89] on span "905" at bounding box center [630, 93] width 22 height 14
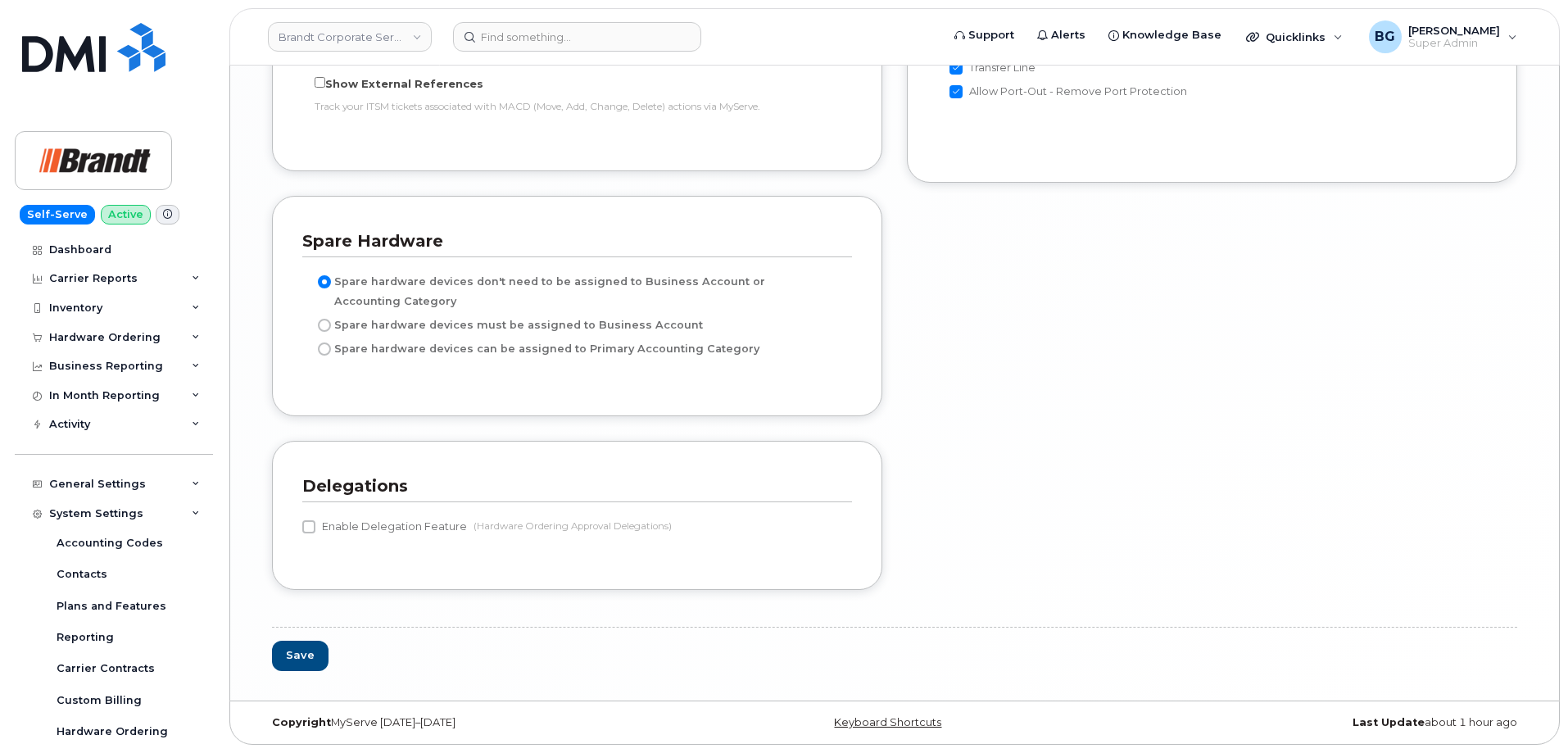
scroll to position [328, 0]
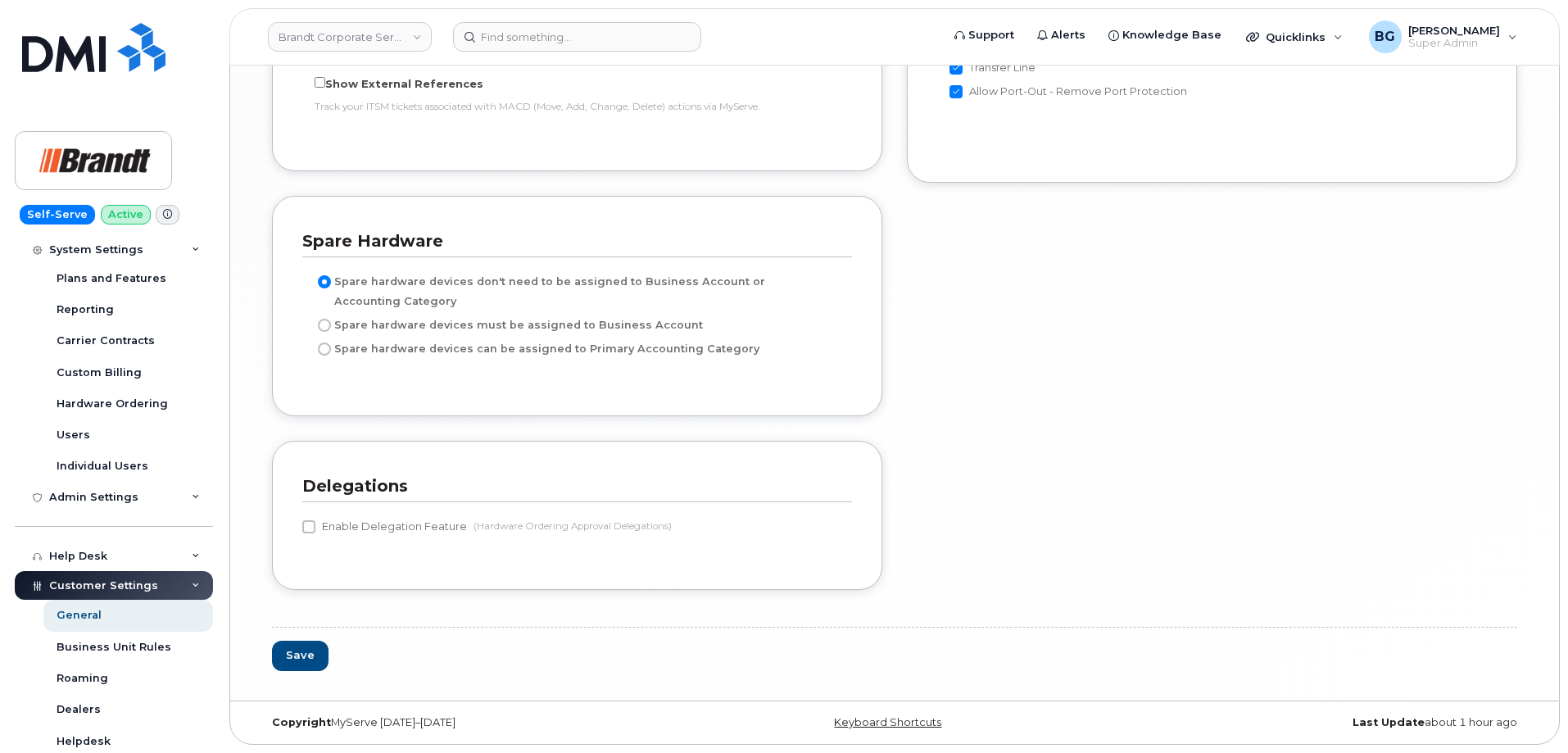
drag, startPoint x: 1174, startPoint y: 487, endPoint x: 724, endPoint y: 141, distance: 567.6
click at [342, 36] on link "Brandt Corporate Services LTD" at bounding box center [350, 36] width 164 height 29
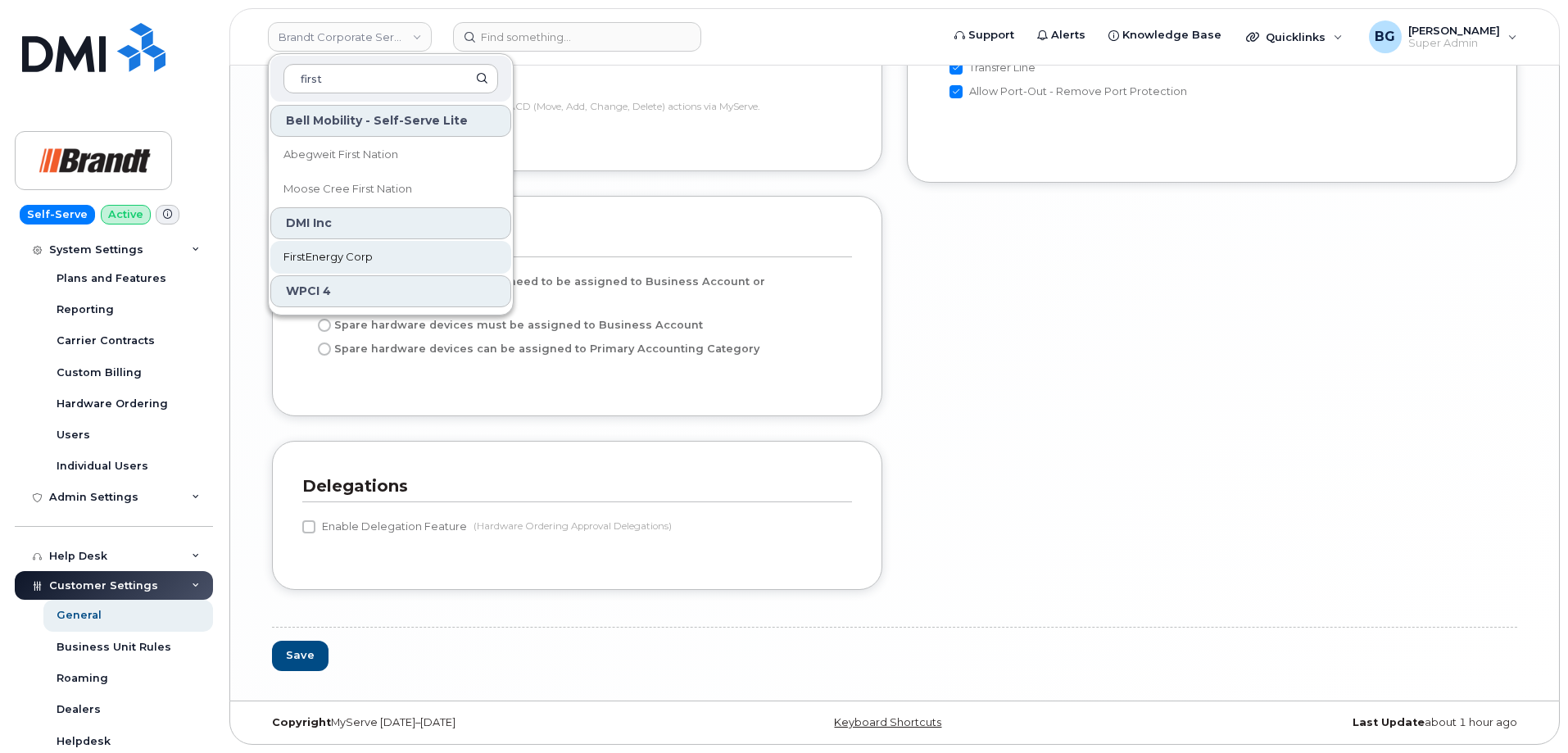
type input "first"
click at [341, 253] on span "FirstEnergy Corp" at bounding box center [328, 257] width 89 height 16
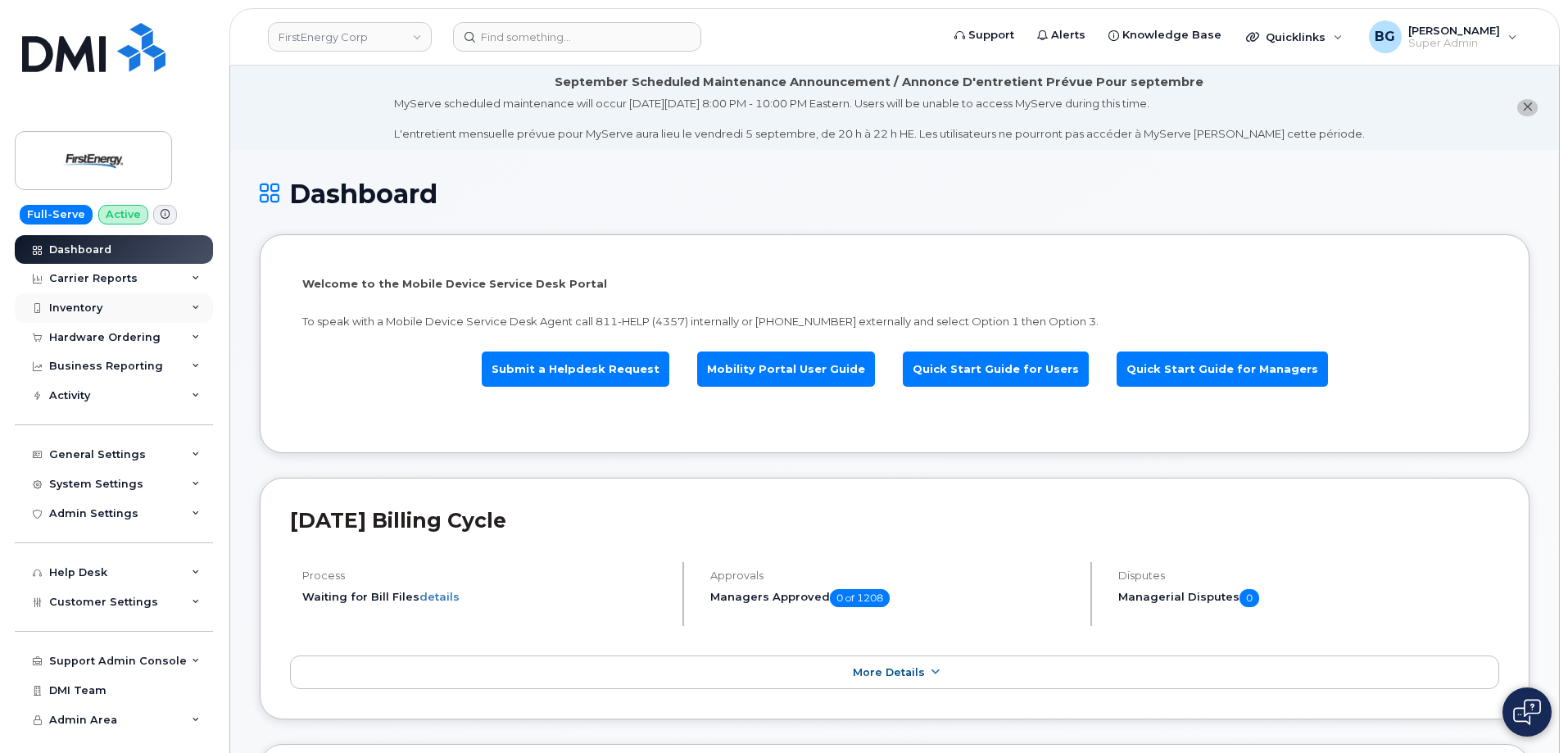
click at [80, 297] on div "Inventory" at bounding box center [114, 308] width 199 height 29
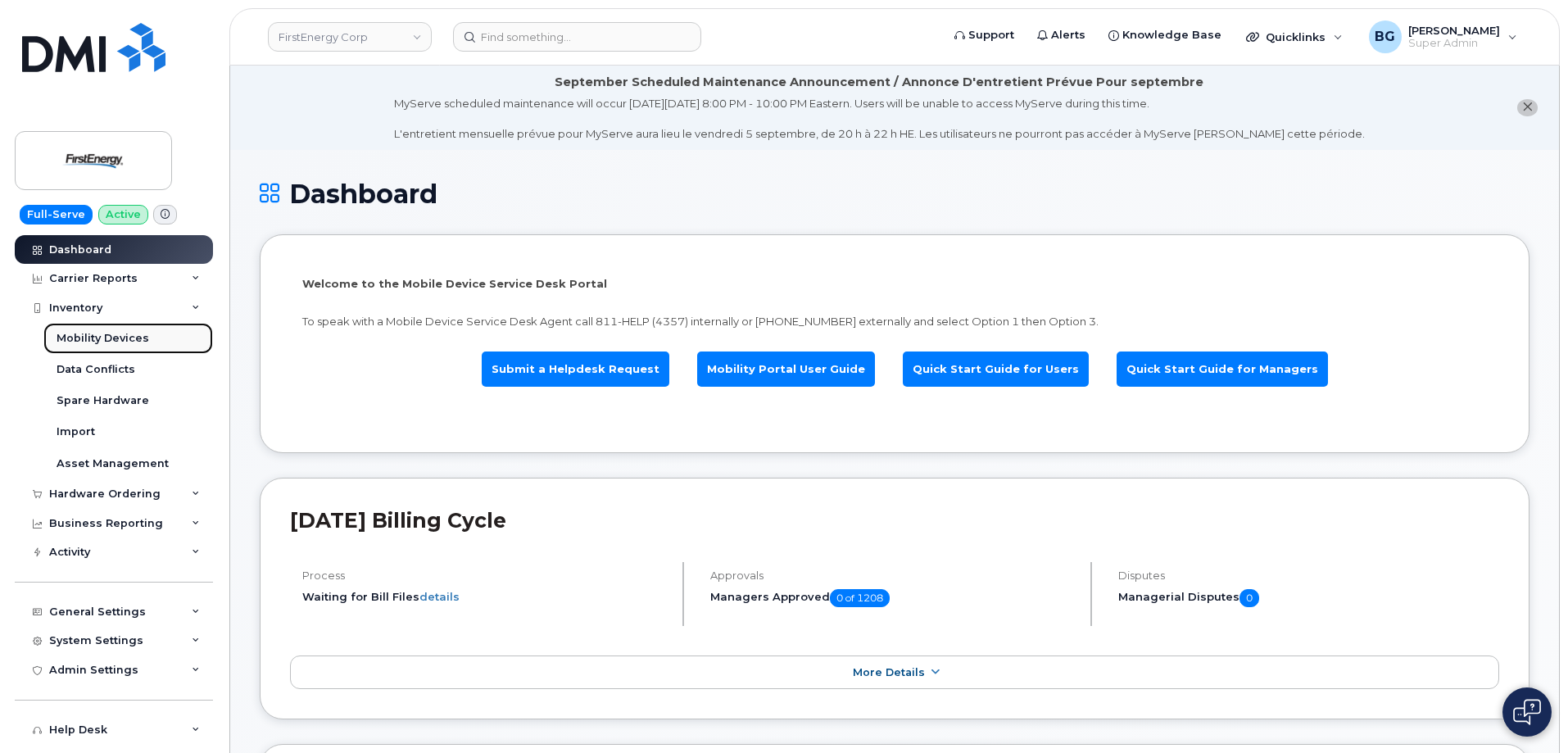
click at [92, 331] on div "Mobility Devices" at bounding box center [103, 339] width 93 height 15
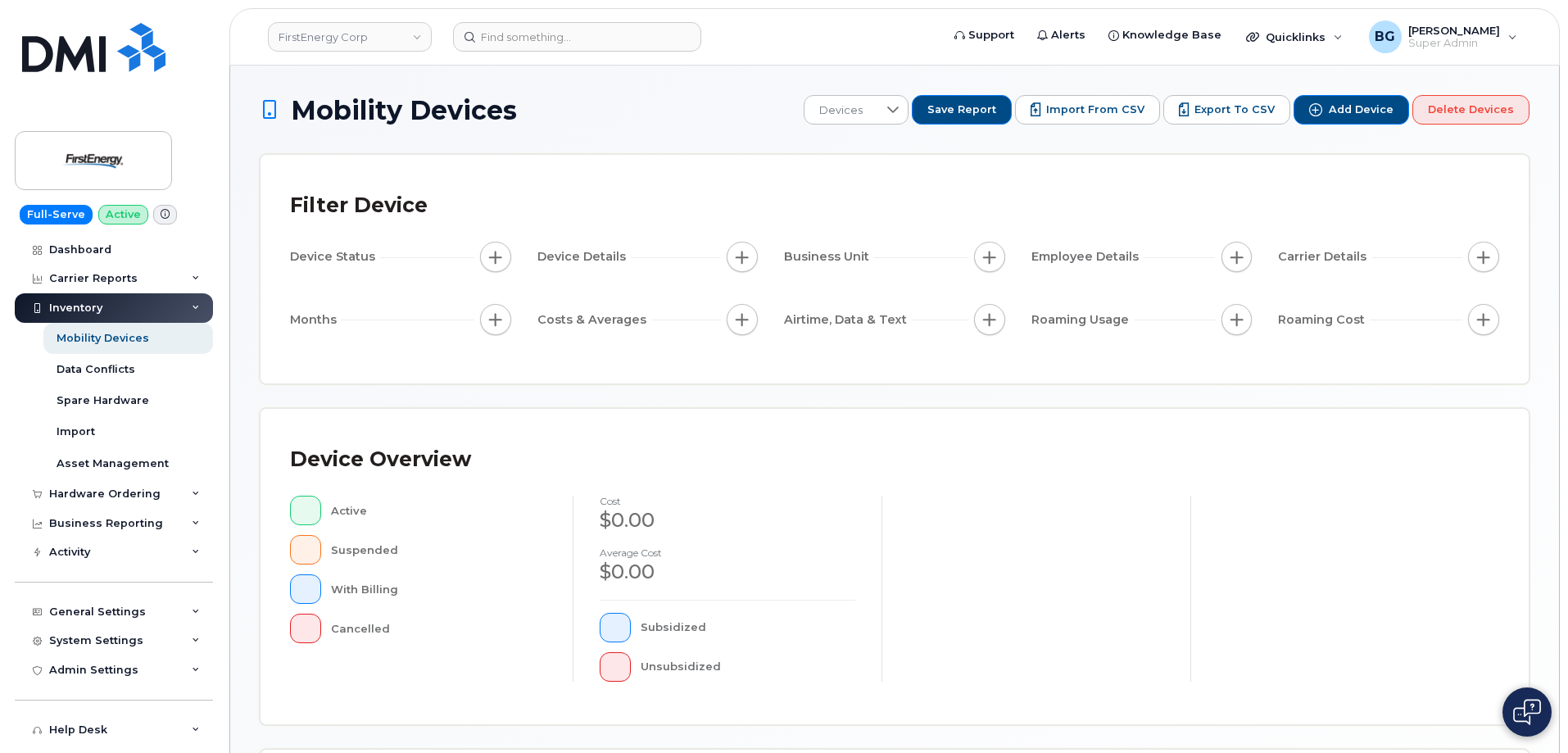
scroll to position [273, 0]
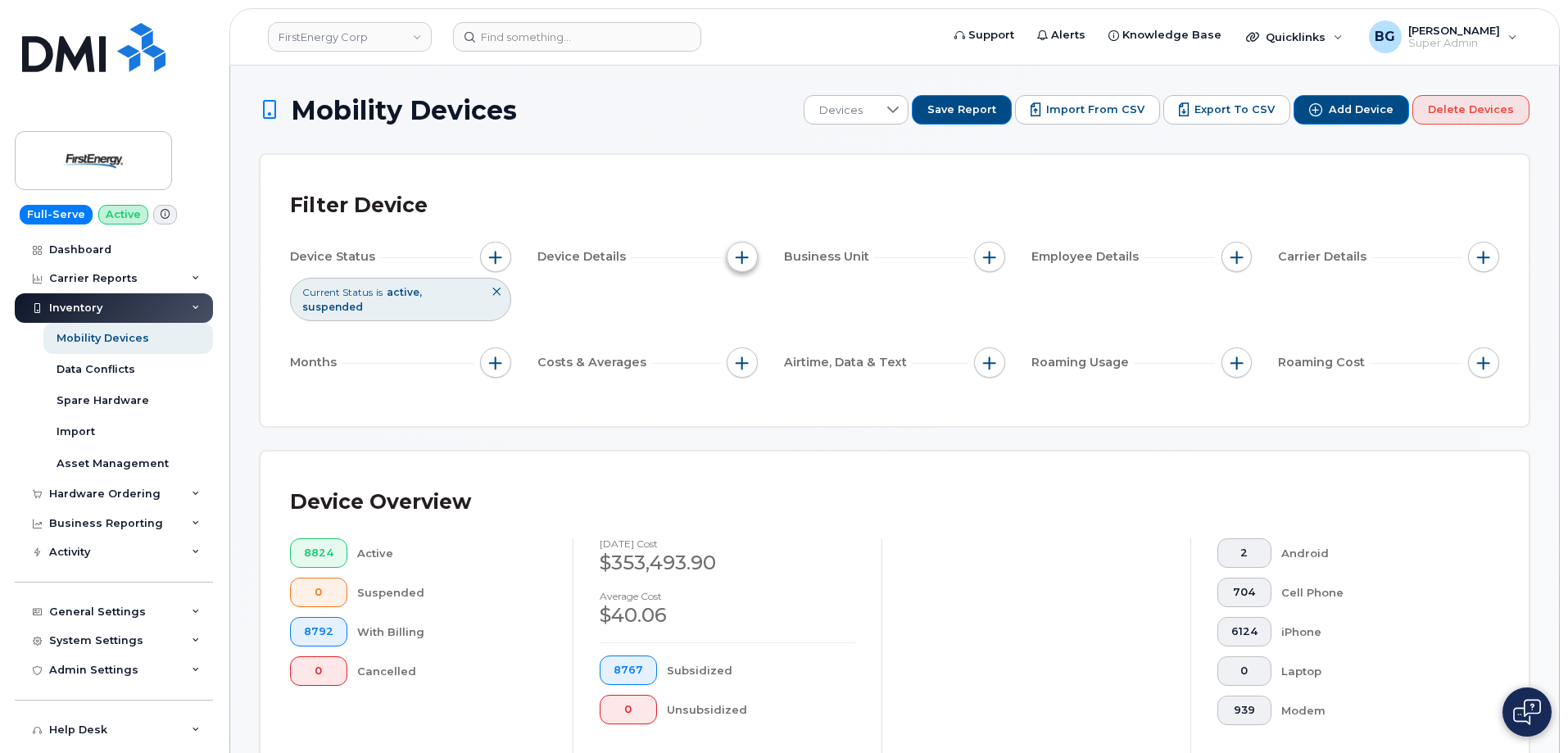
click at [750, 253] on button "button" at bounding box center [742, 257] width 31 height 31
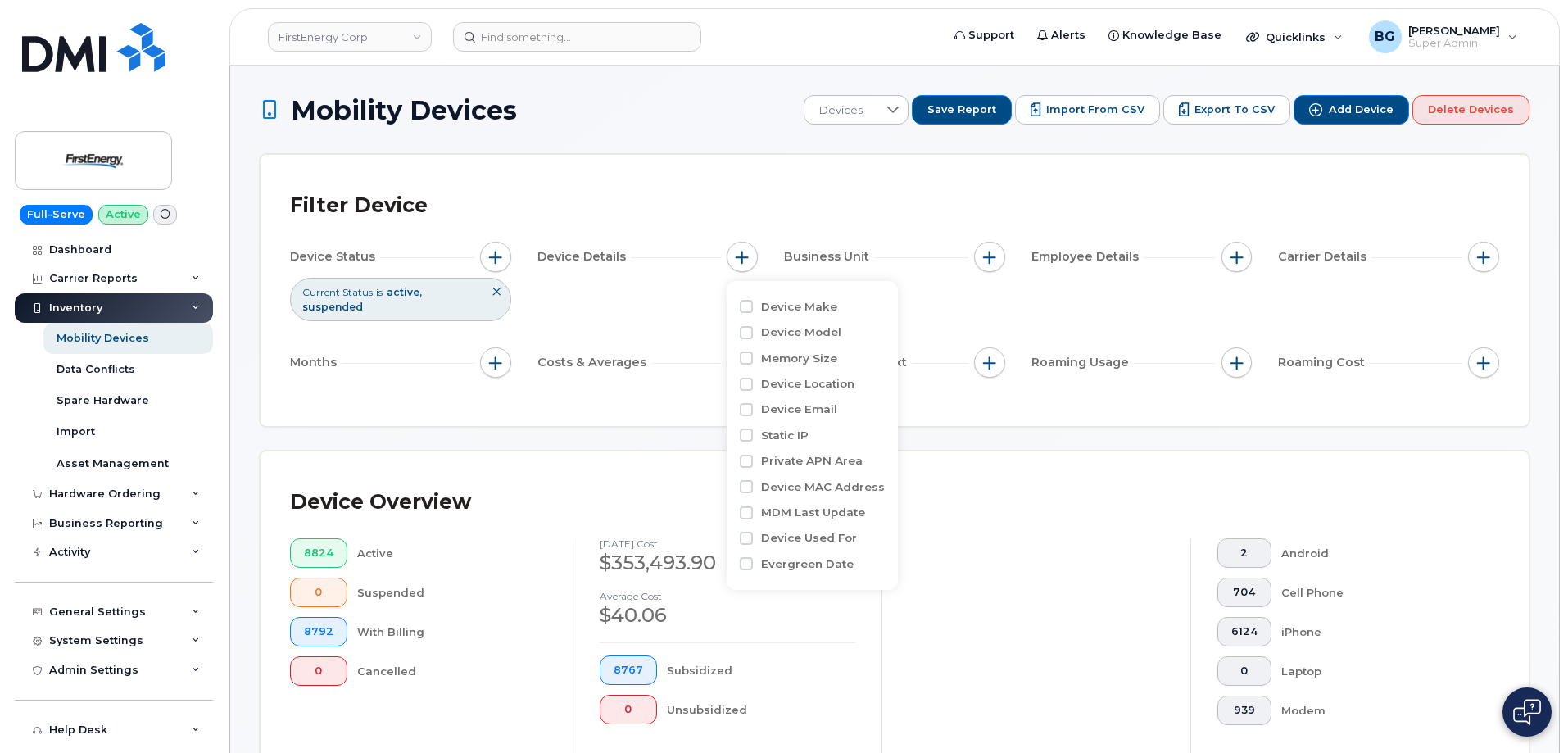
click at [677, 197] on div "Filter Device" at bounding box center [895, 205] width 1210 height 43
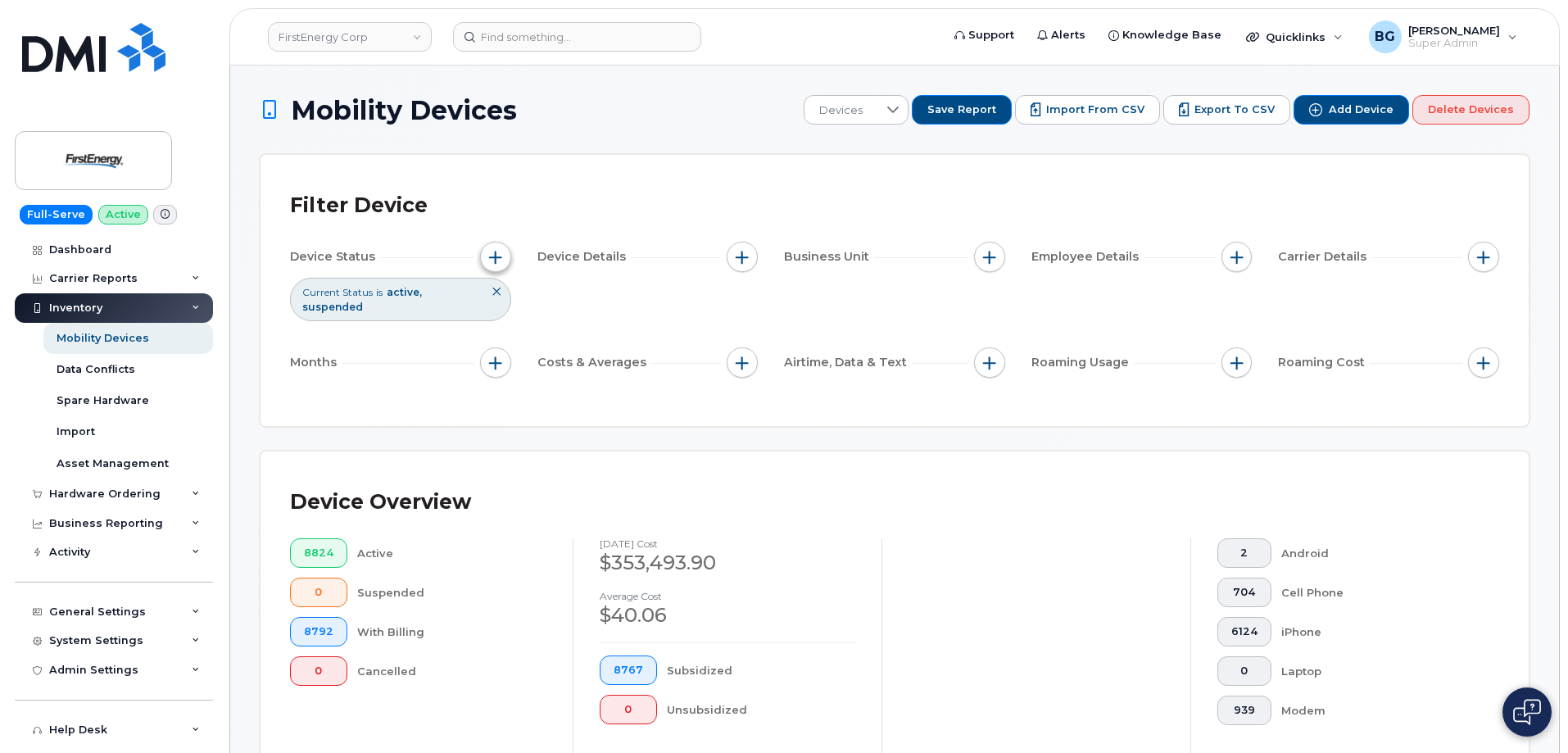
click at [485, 256] on button "button" at bounding box center [495, 257] width 31 height 31
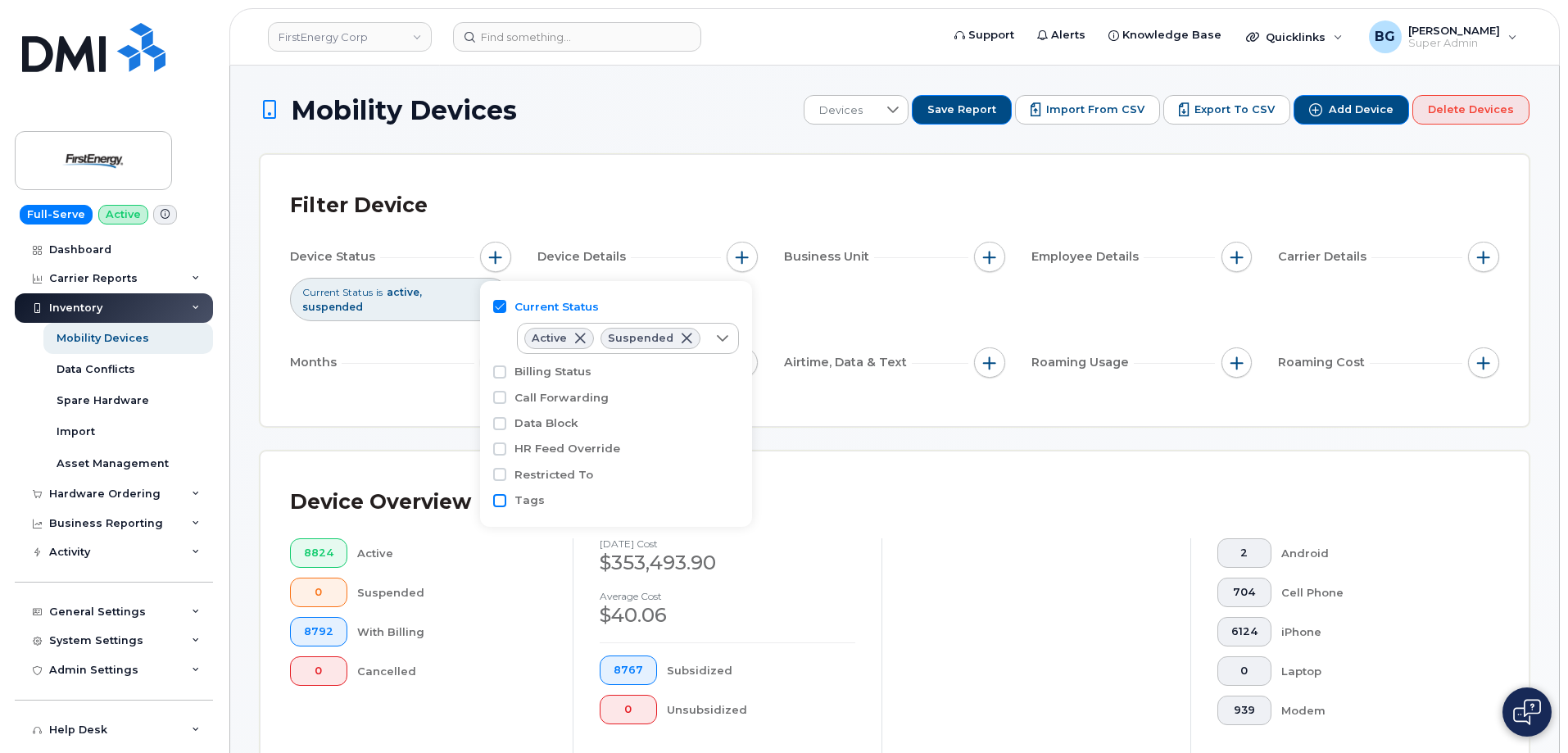
click at [500, 499] on input "Tags" at bounding box center [500, 501] width 13 height 13
checkbox input "true"
click at [717, 529] on icon at bounding box center [723, 532] width 12 height 7
click at [953, 538] on div at bounding box center [1036, 660] width 309 height 242
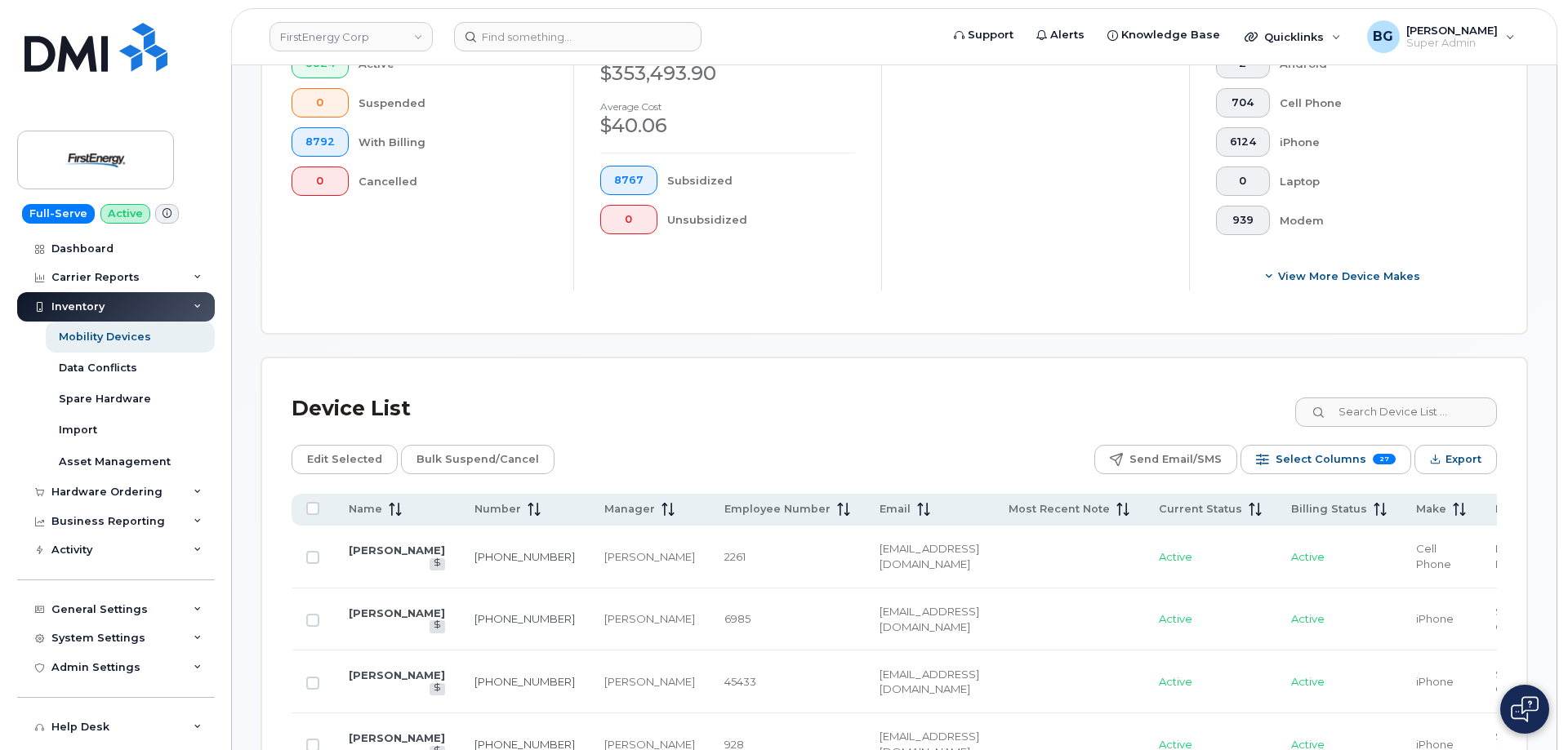
scroll to position [545, 0]
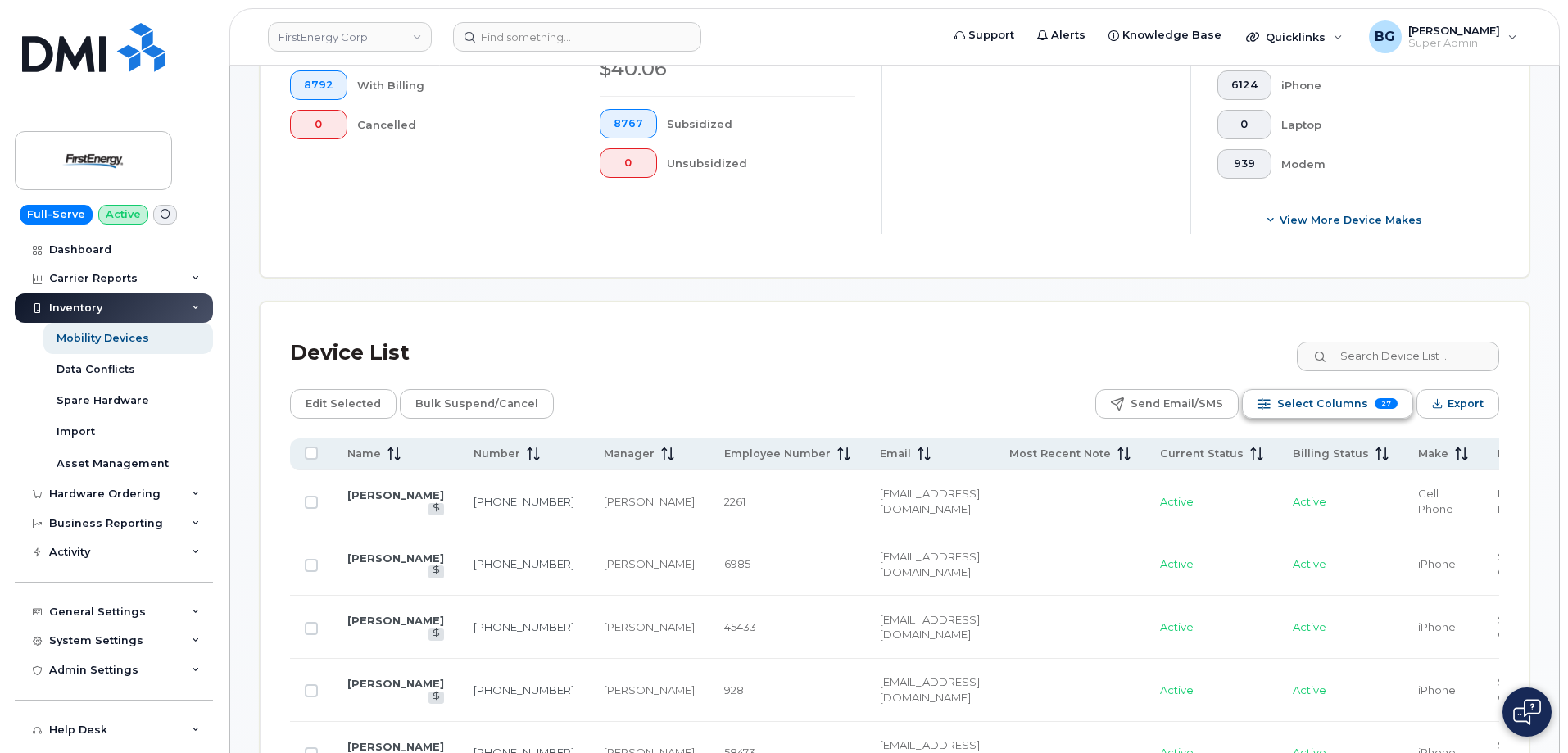
click at [1316, 396] on span "Select Columns" at bounding box center [1323, 404] width 91 height 24
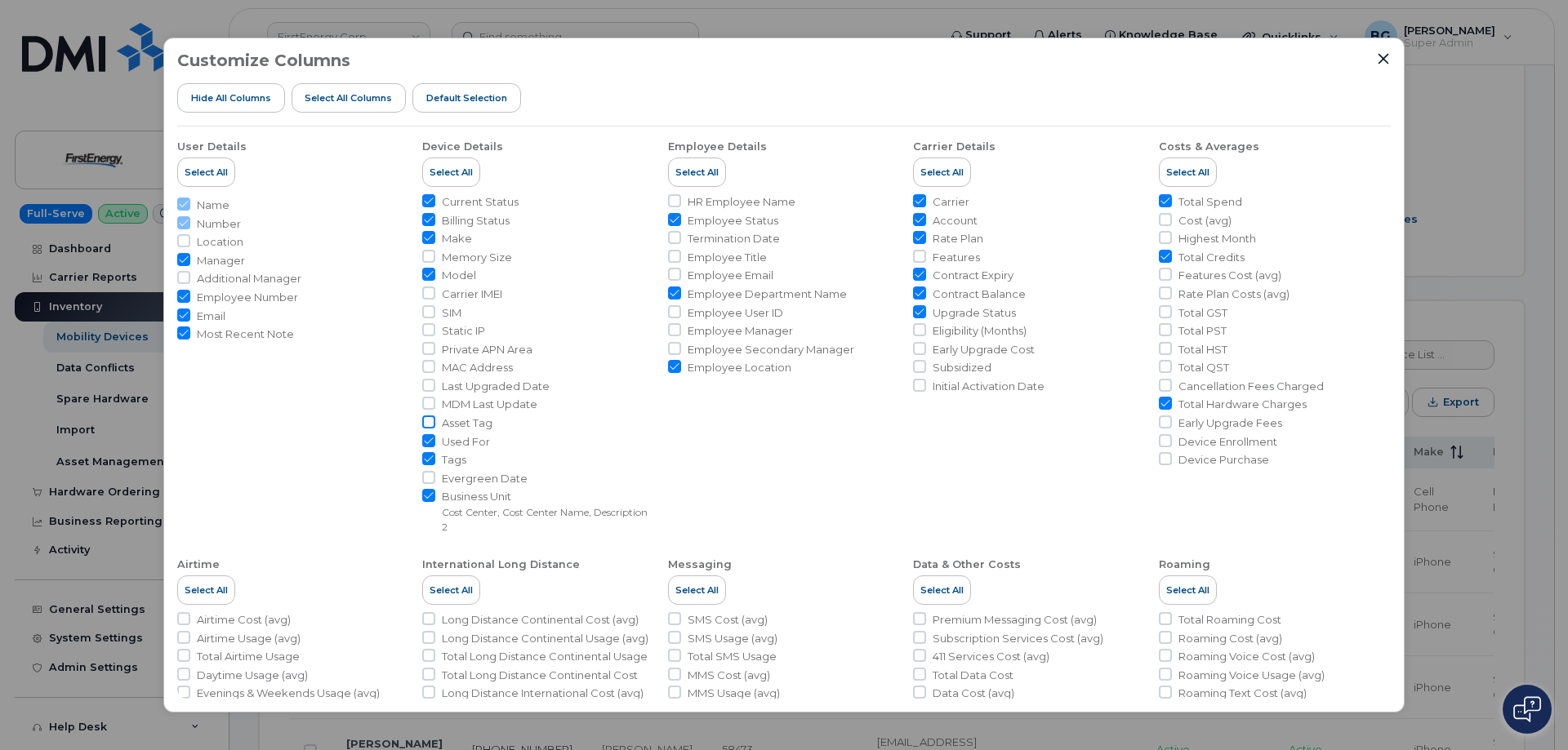
click at [424, 423] on input "Asset Tag" at bounding box center [429, 422] width 13 height 13
checkbox input "true"
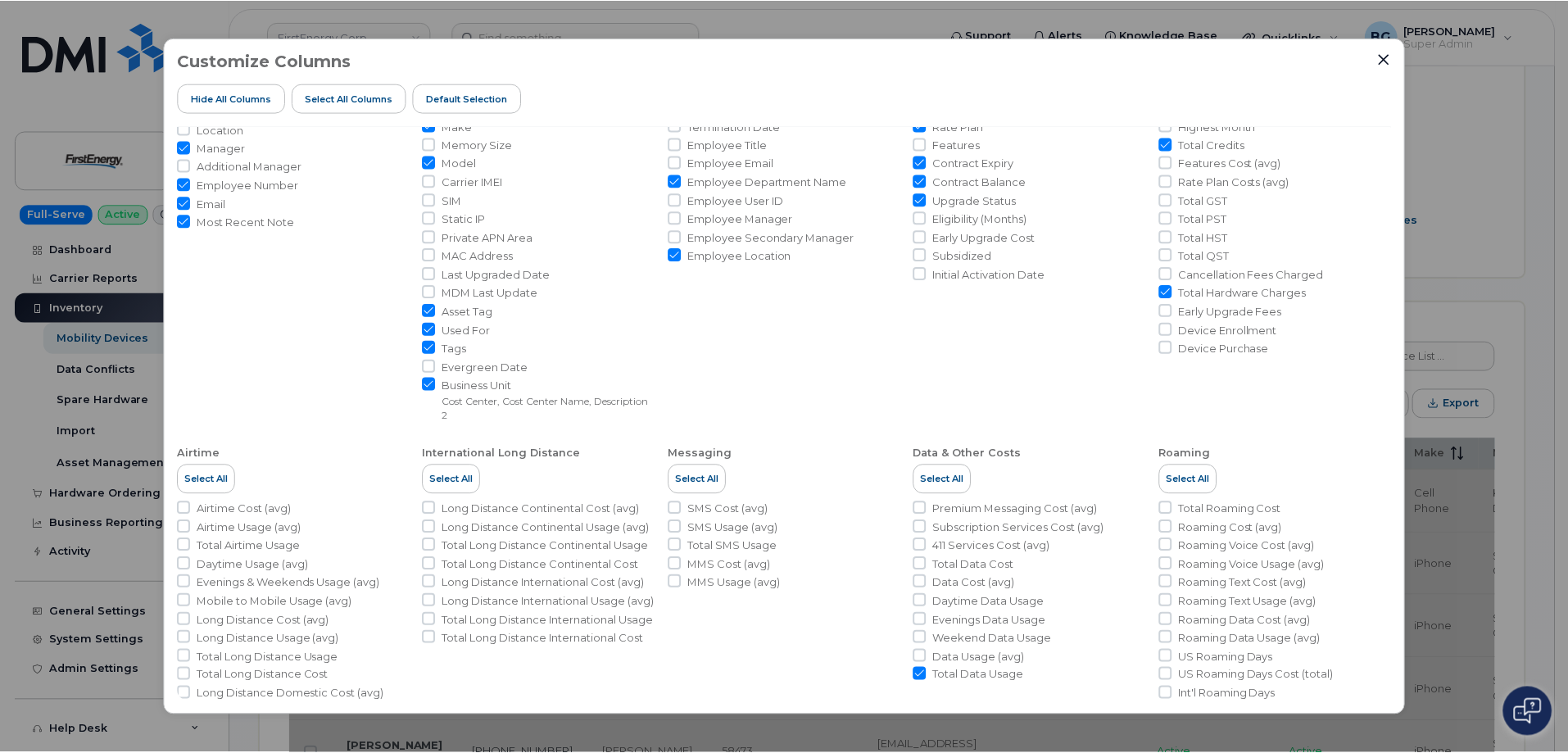
scroll to position [0, 0]
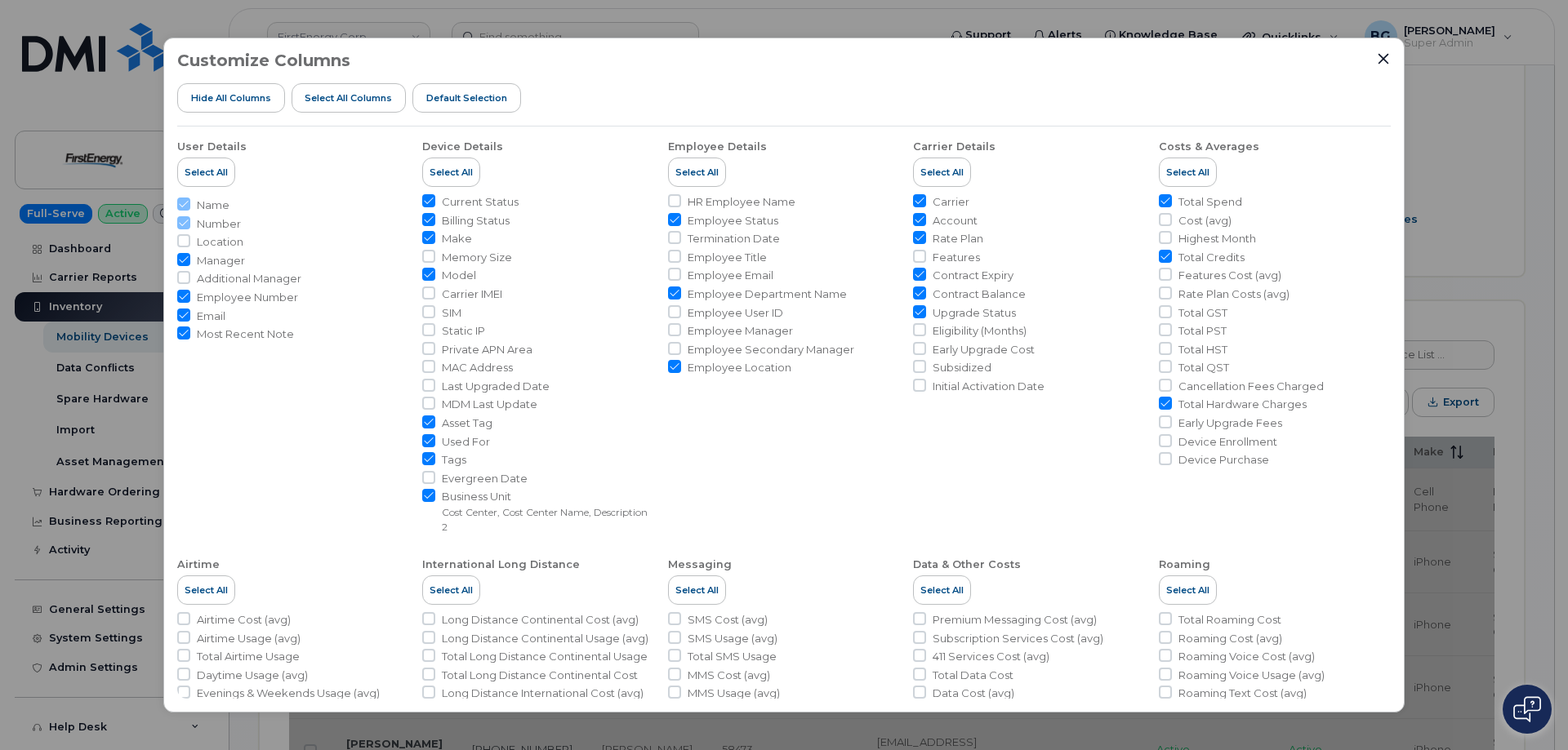
click at [913, 200] on input "Carrier" at bounding box center [920, 201] width 13 height 13
checkbox input "false"
click at [916, 220] on input "Account" at bounding box center [920, 220] width 13 height 13
checkbox input "false"
click at [917, 236] on input "Rate Plan" at bounding box center [920, 238] width 13 height 13
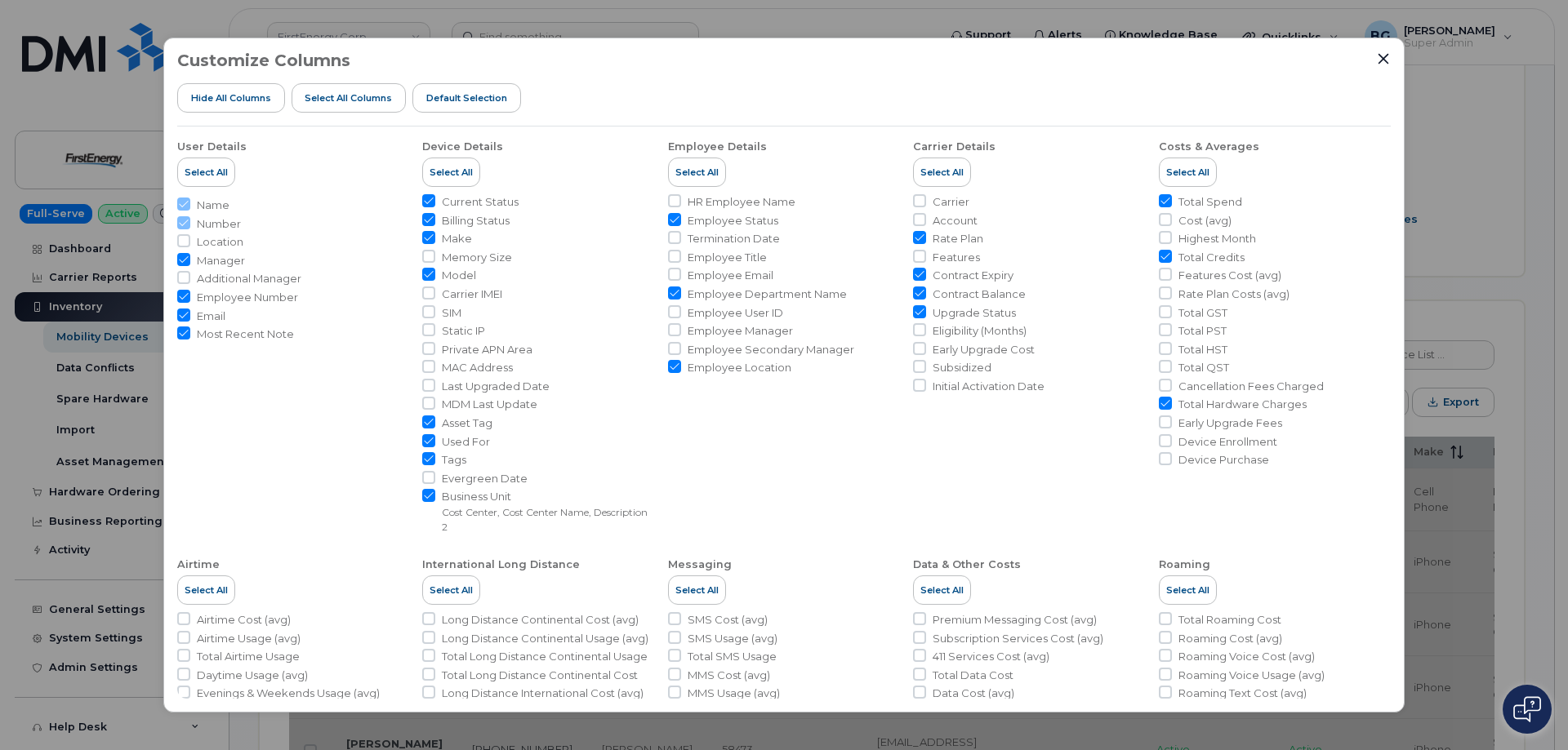
checkbox input "false"
click at [920, 274] on input "Contract Expiry" at bounding box center [920, 274] width 13 height 13
checkbox input "false"
click at [918, 293] on input "Contract Balance" at bounding box center [920, 293] width 13 height 13
checkbox input "false"
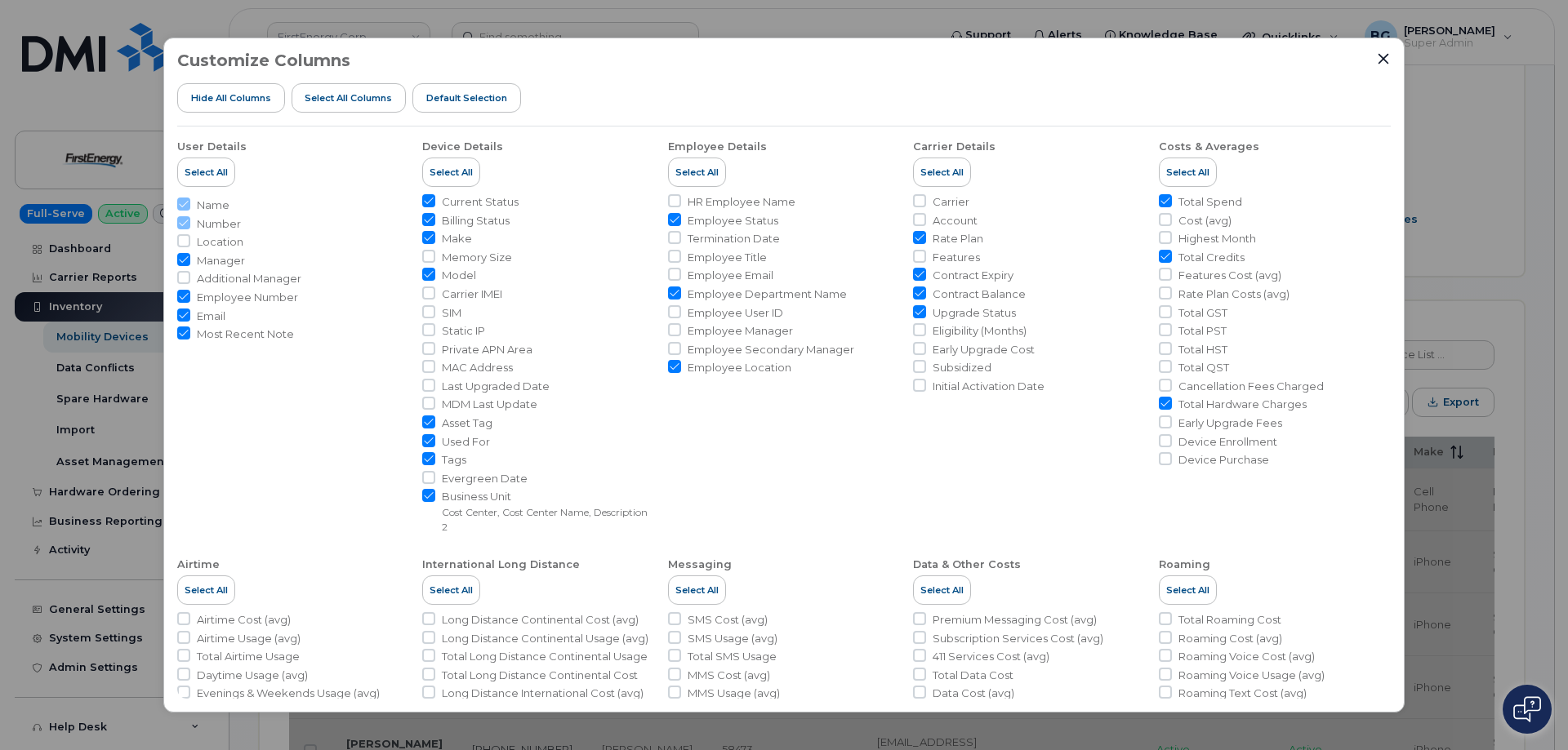
click at [919, 308] on input "Upgrade Status" at bounding box center [920, 312] width 13 height 13
checkbox input "false"
click at [1163, 201] on input "Total Spend" at bounding box center [1166, 201] width 13 height 13
checkbox input "false"
click at [1162, 256] on input "Total Credits" at bounding box center [1166, 256] width 13 height 13
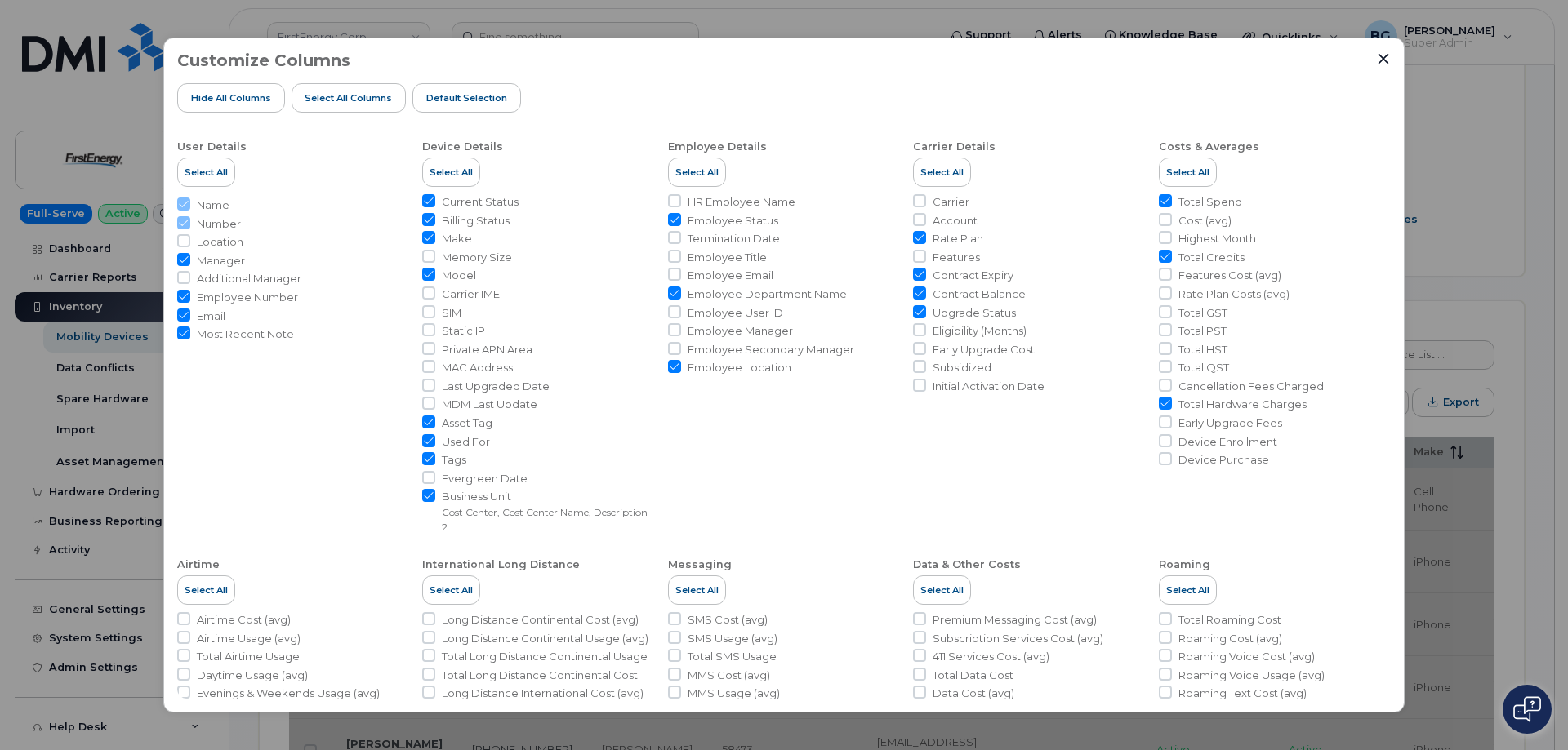
checkbox input "false"
click at [1160, 400] on input "Total Hardware Charges" at bounding box center [1166, 403] width 13 height 13
checkbox input "false"
click at [662, 221] on ul "User Details Select All Name Number Location Manager Additional Manager Employe…" at bounding box center [783, 496] width 1213 height 740
click at [671, 292] on input "Employee Department Name" at bounding box center [675, 293] width 13 height 13
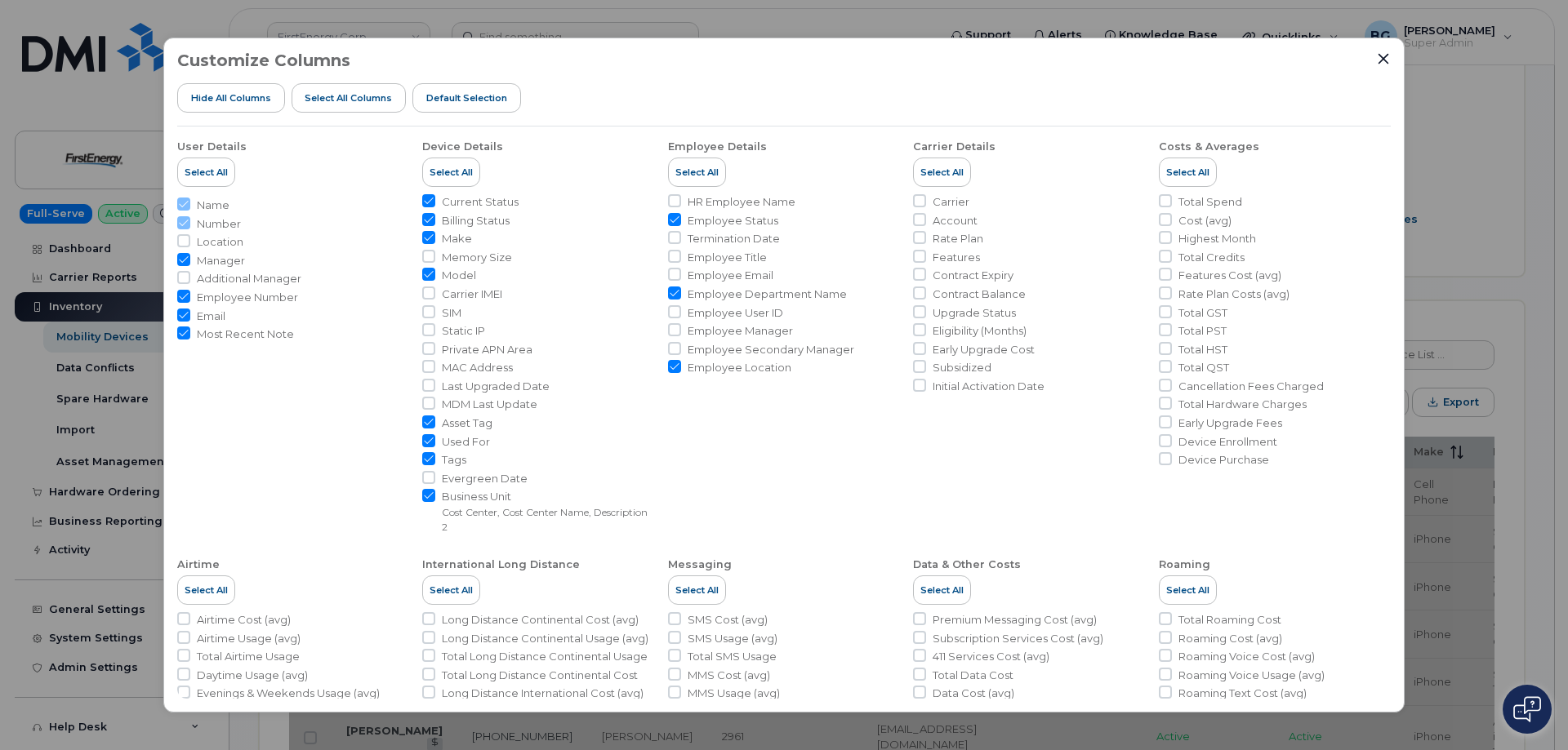
checkbox input "false"
click at [669, 359] on ul "HR Employee Name Employee Status Termination Date Employee Title Employee Email…" at bounding box center [784, 285] width 232 height 181
click at [426, 494] on input "Business Unit Cost Center, Cost Center Name, Description 2" at bounding box center [429, 495] width 13 height 13
checkbox input "false"
click at [428, 271] on input "Model" at bounding box center [429, 274] width 13 height 13
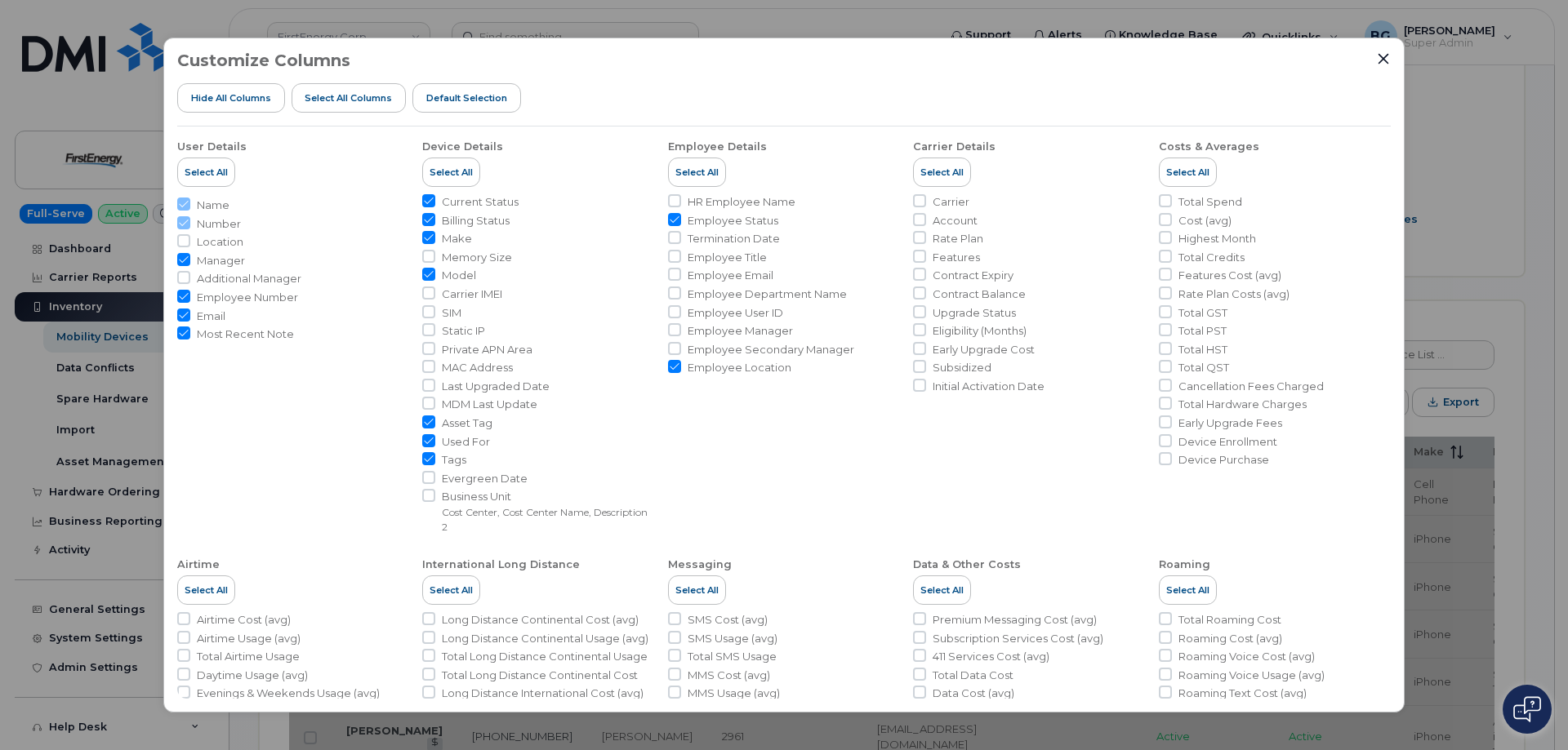
checkbox input "false"
click at [431, 234] on input "Make" at bounding box center [429, 238] width 13 height 13
checkbox input "false"
click at [430, 220] on input "Billing Status" at bounding box center [429, 220] width 13 height 13
checkbox input "false"
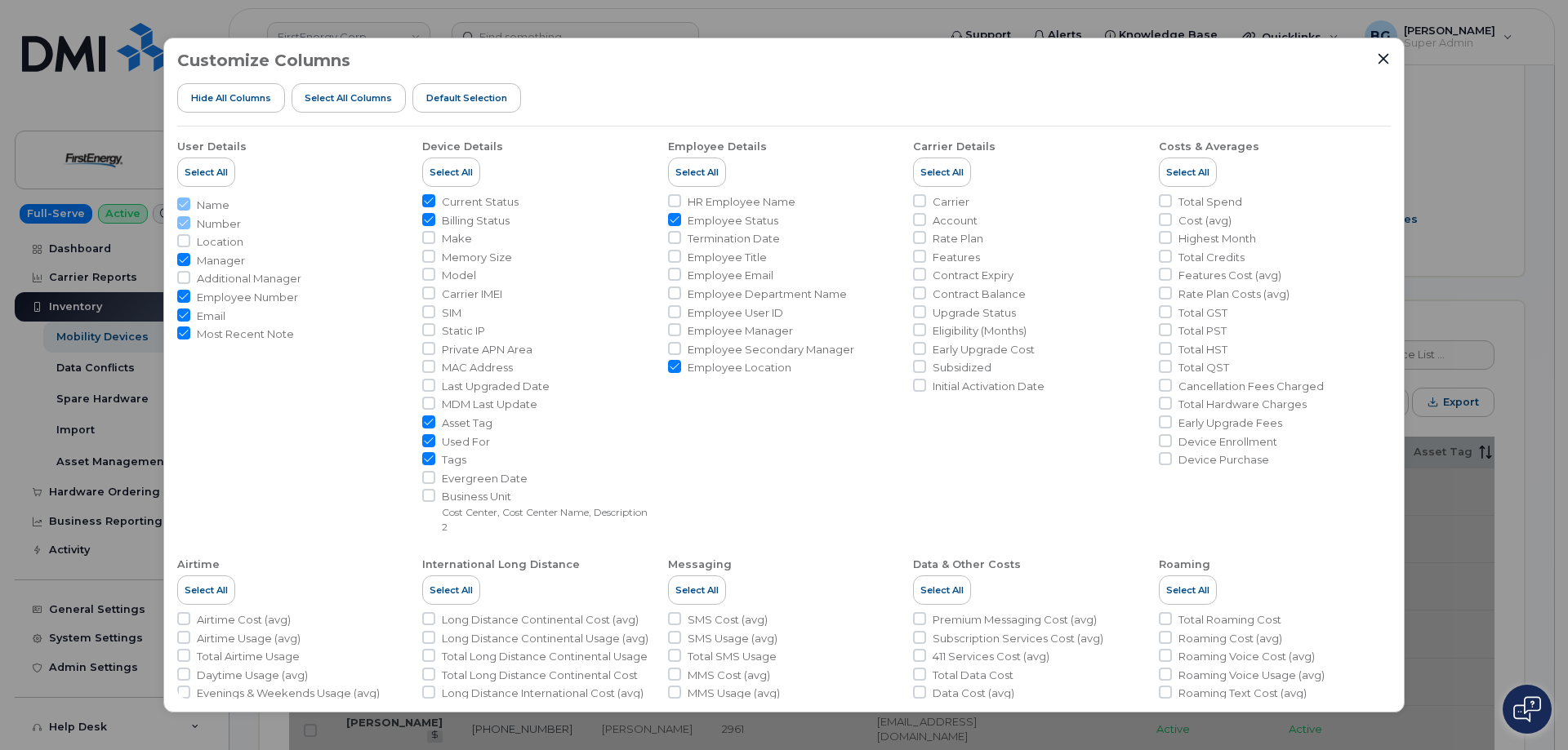
click at [428, 198] on input "Current Status" at bounding box center [429, 201] width 13 height 13
checkbox input "false"
drag, startPoint x: 184, startPoint y: 333, endPoint x: 184, endPoint y: 252, distance: 81.0
click at [184, 332] on input "Most Recent Note" at bounding box center [184, 334] width 13 height 13
checkbox input "false"
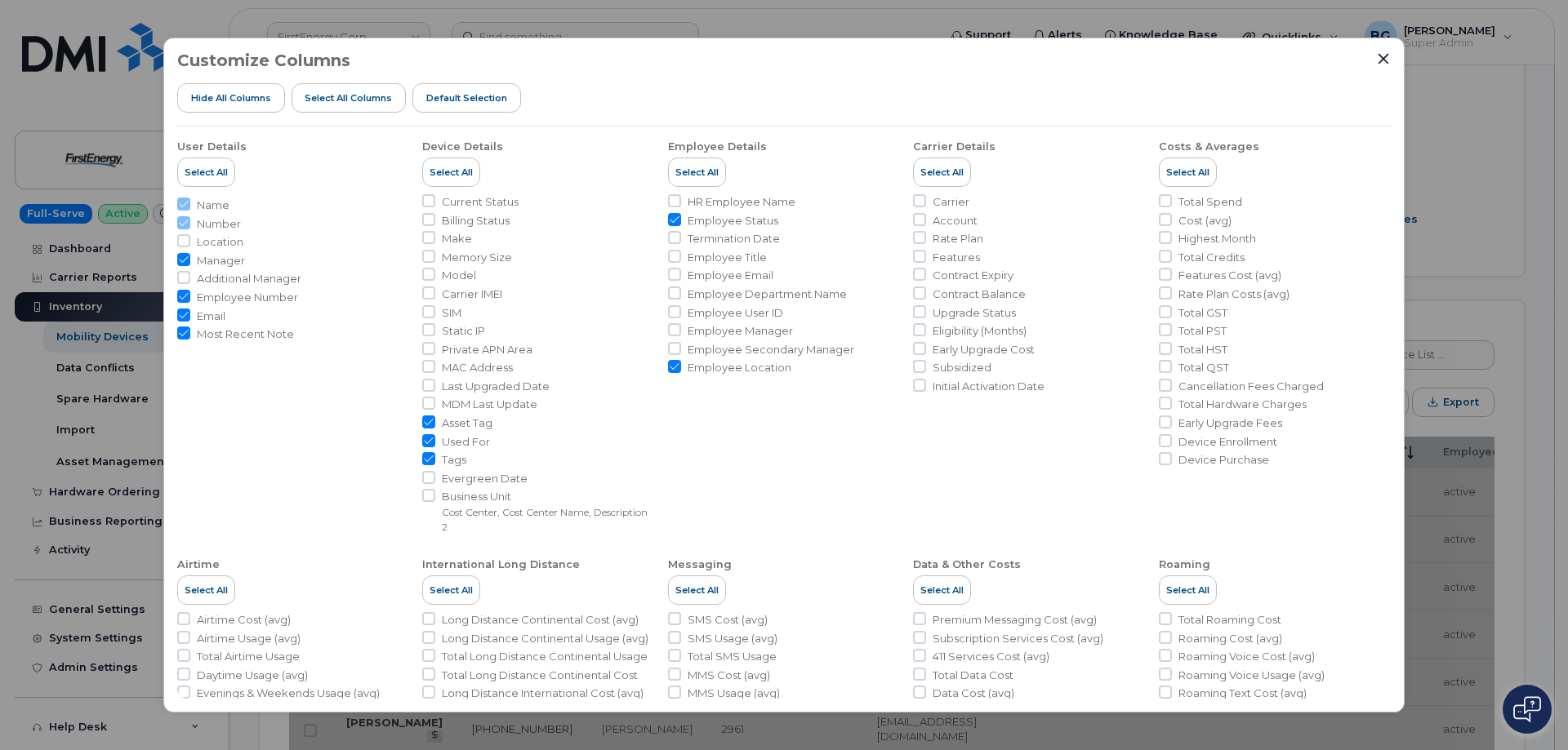
click at [183, 310] on input "Email" at bounding box center [184, 315] width 13 height 13
checkbox input "false"
click at [185, 290] on input "Employee Number" at bounding box center [184, 297] width 13 height 13
checkbox input "false"
click at [184, 253] on input "Manager" at bounding box center [184, 260] width 13 height 13
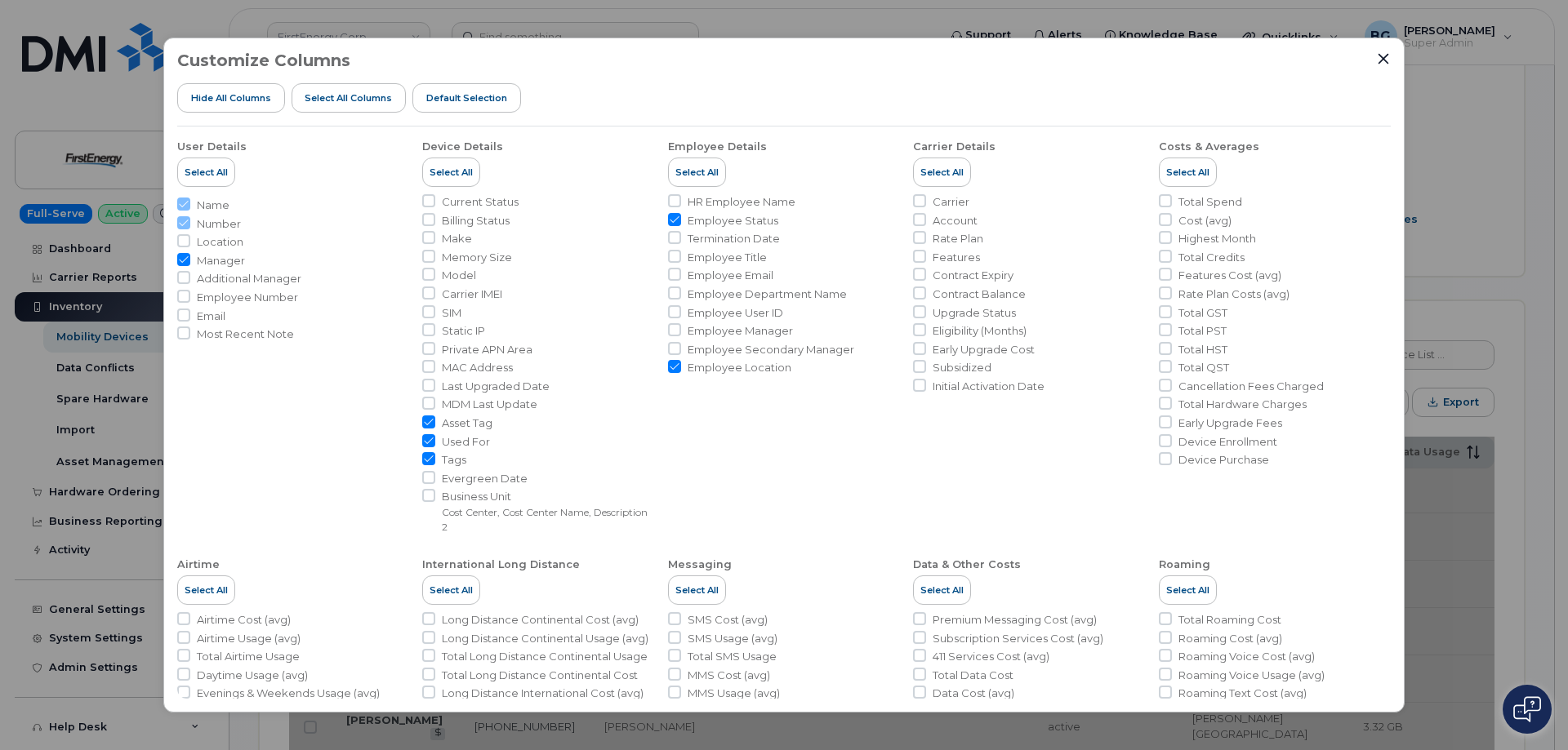
checkbox input "false"
click at [1387, 59] on icon "Close" at bounding box center [1384, 59] width 13 height 13
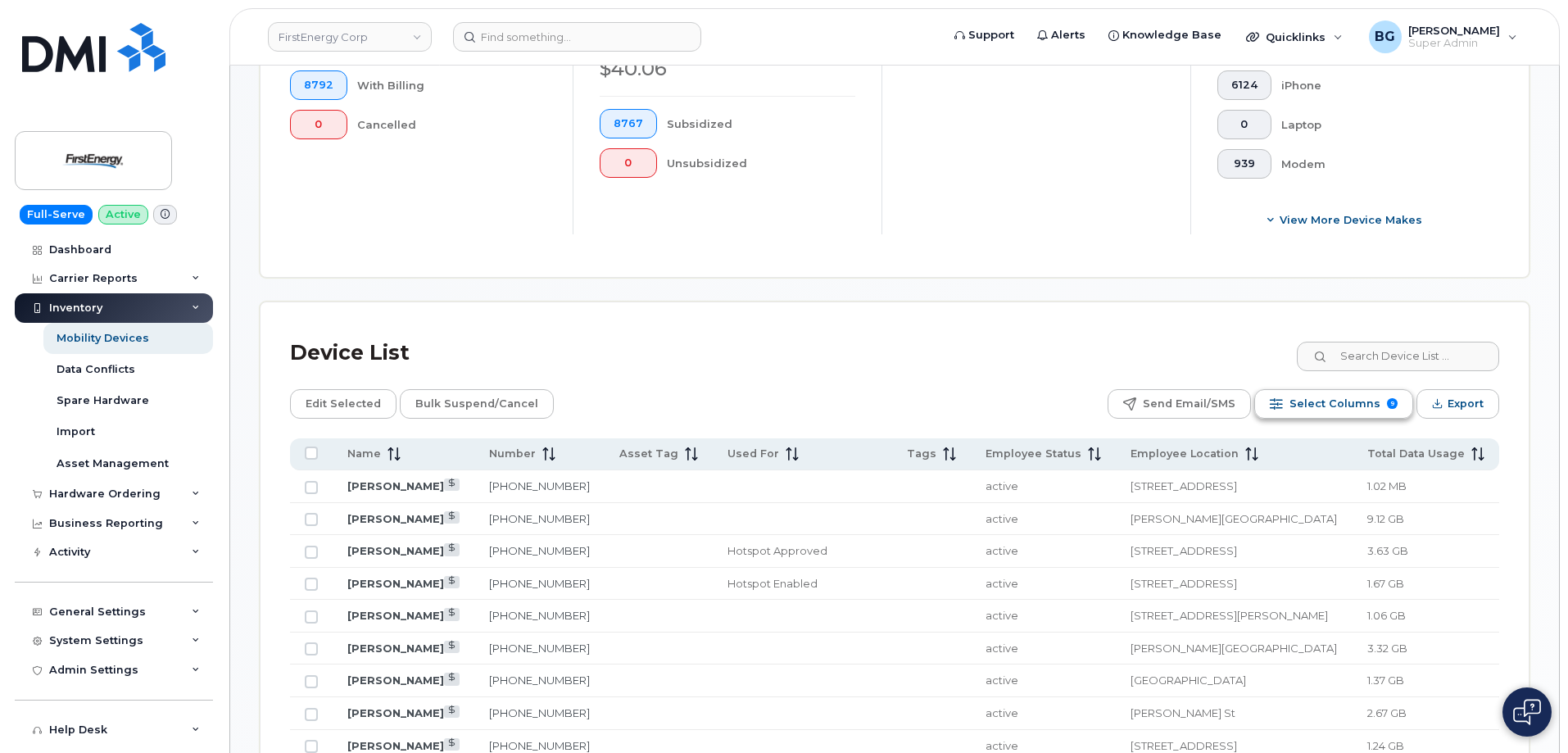
click at [1364, 392] on span "Select Columns" at bounding box center [1335, 404] width 91 height 24
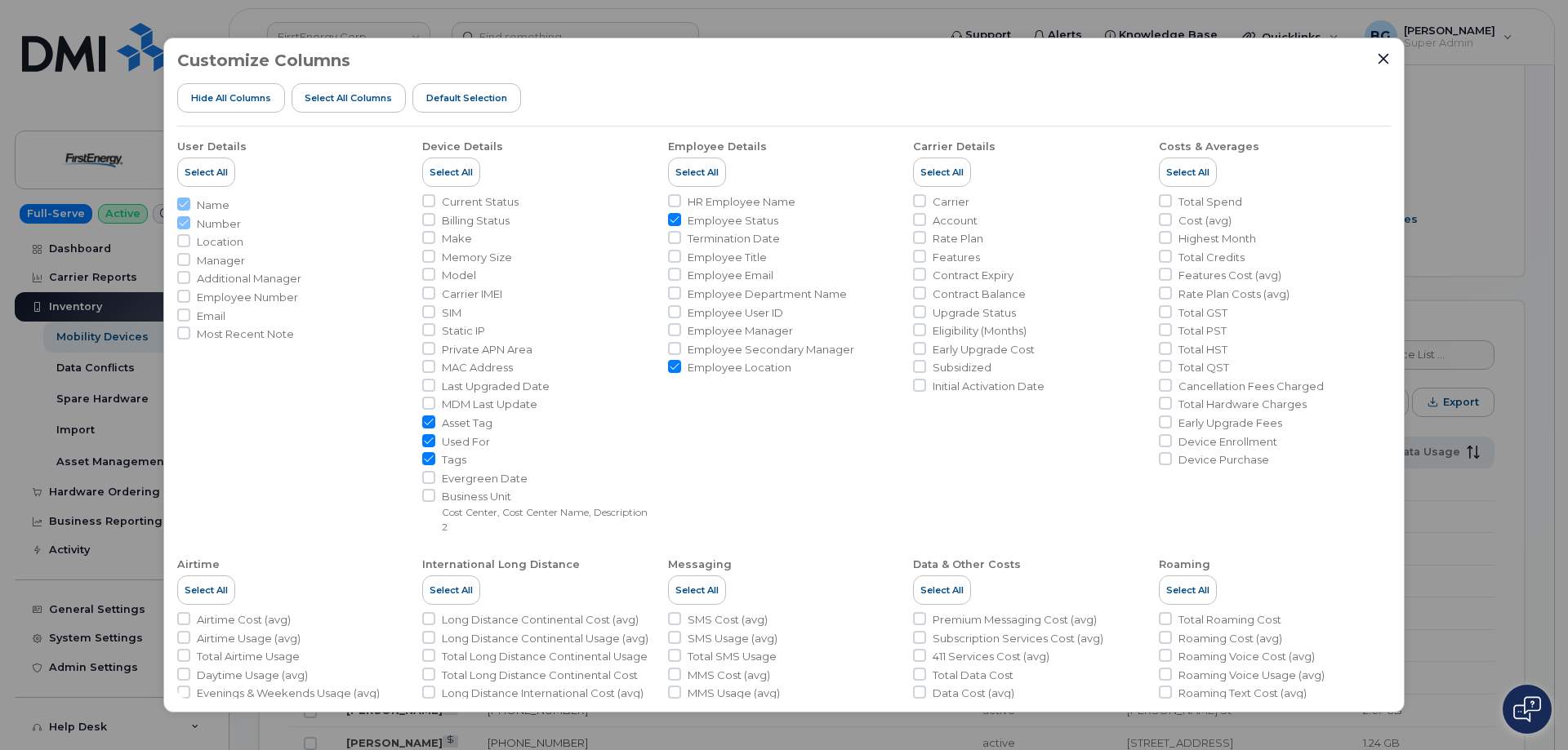
click at [672, 220] on input "Employee Status" at bounding box center [675, 220] width 13 height 13
checkbox input "false"
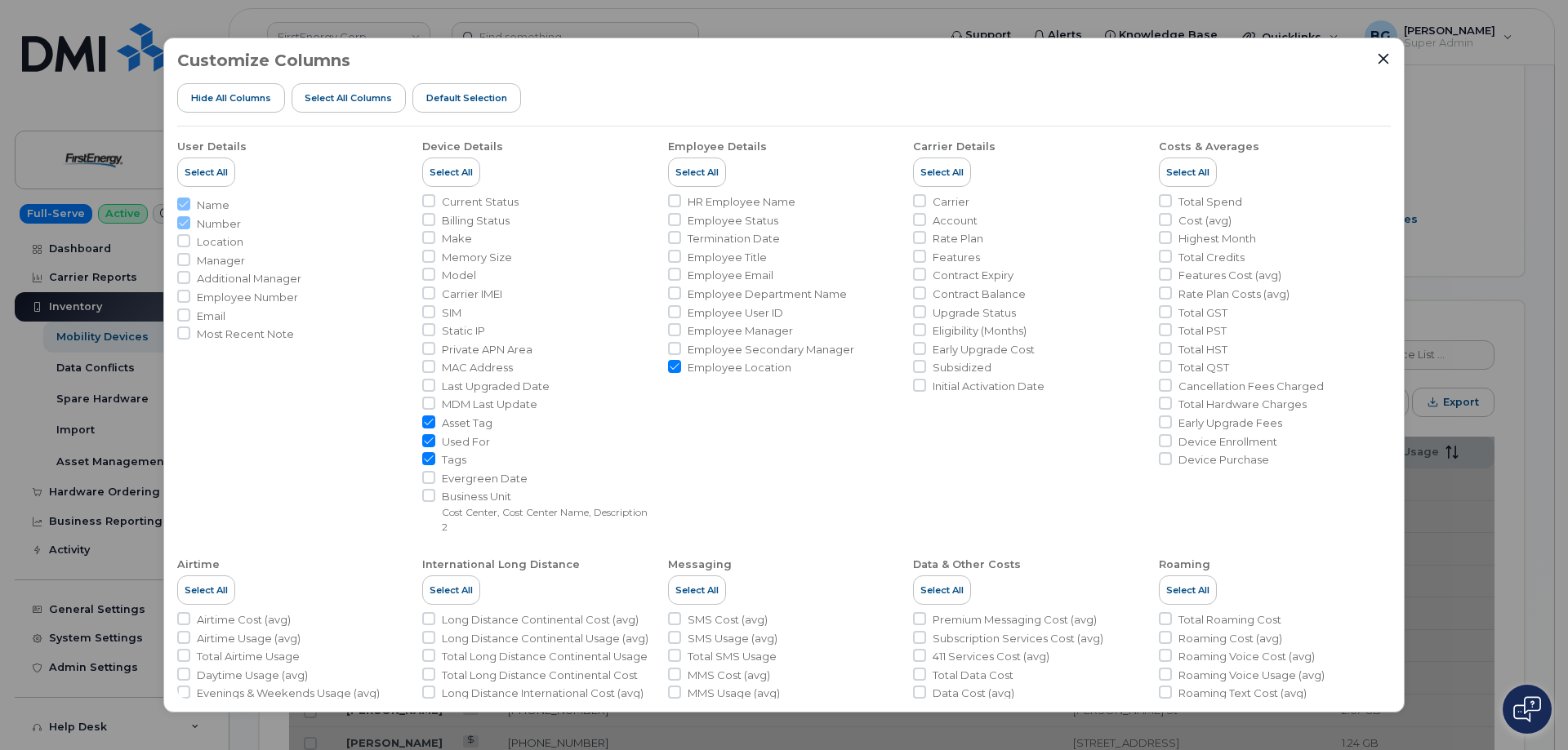
click at [678, 365] on input "Employee Location" at bounding box center [675, 367] width 13 height 13
checkbox input "false"
click at [1375, 54] on div "Customize Columns Hide All Columns Select all Columns Default Selection" at bounding box center [783, 89] width 1213 height 75
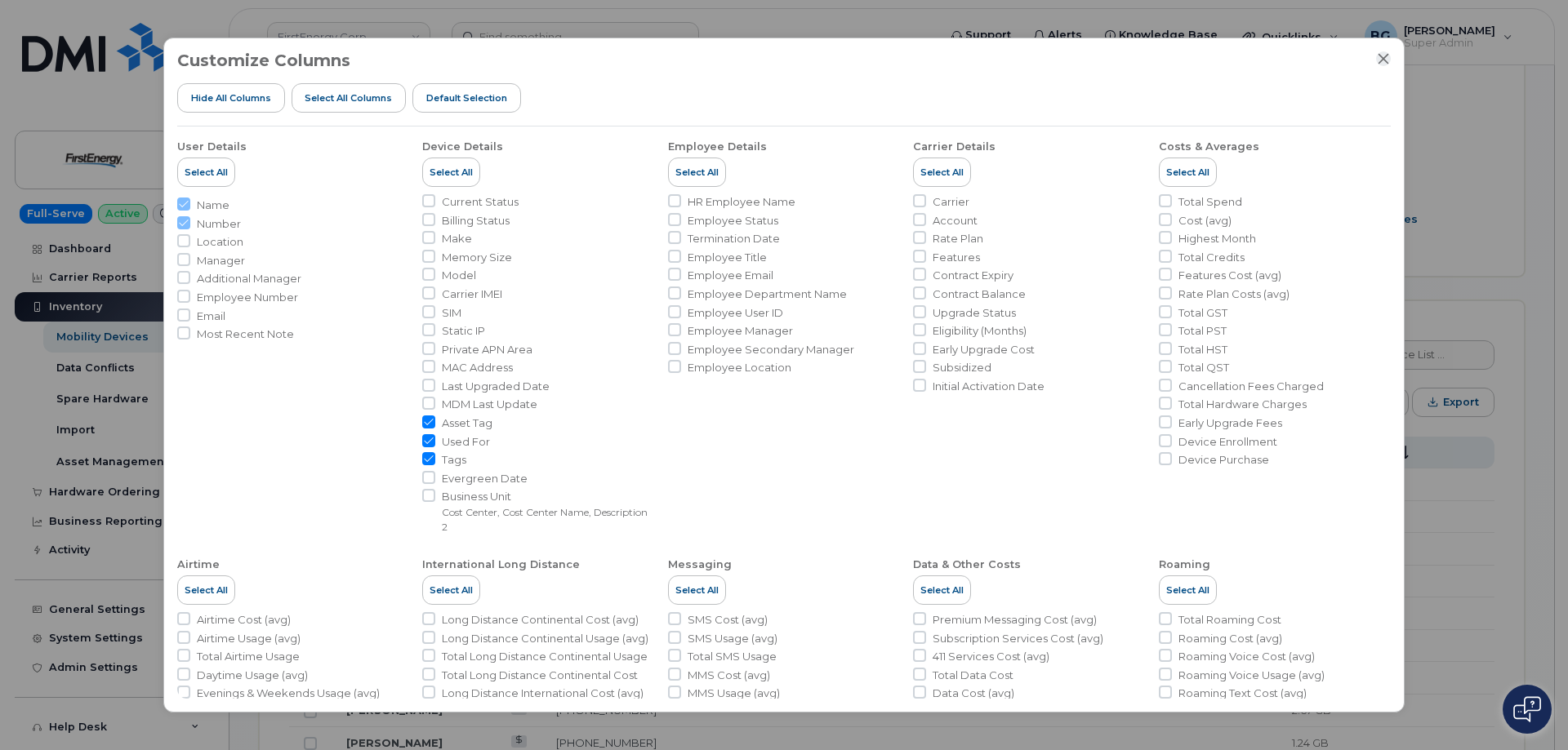
click at [1387, 54] on icon "Close" at bounding box center [1384, 59] width 13 height 13
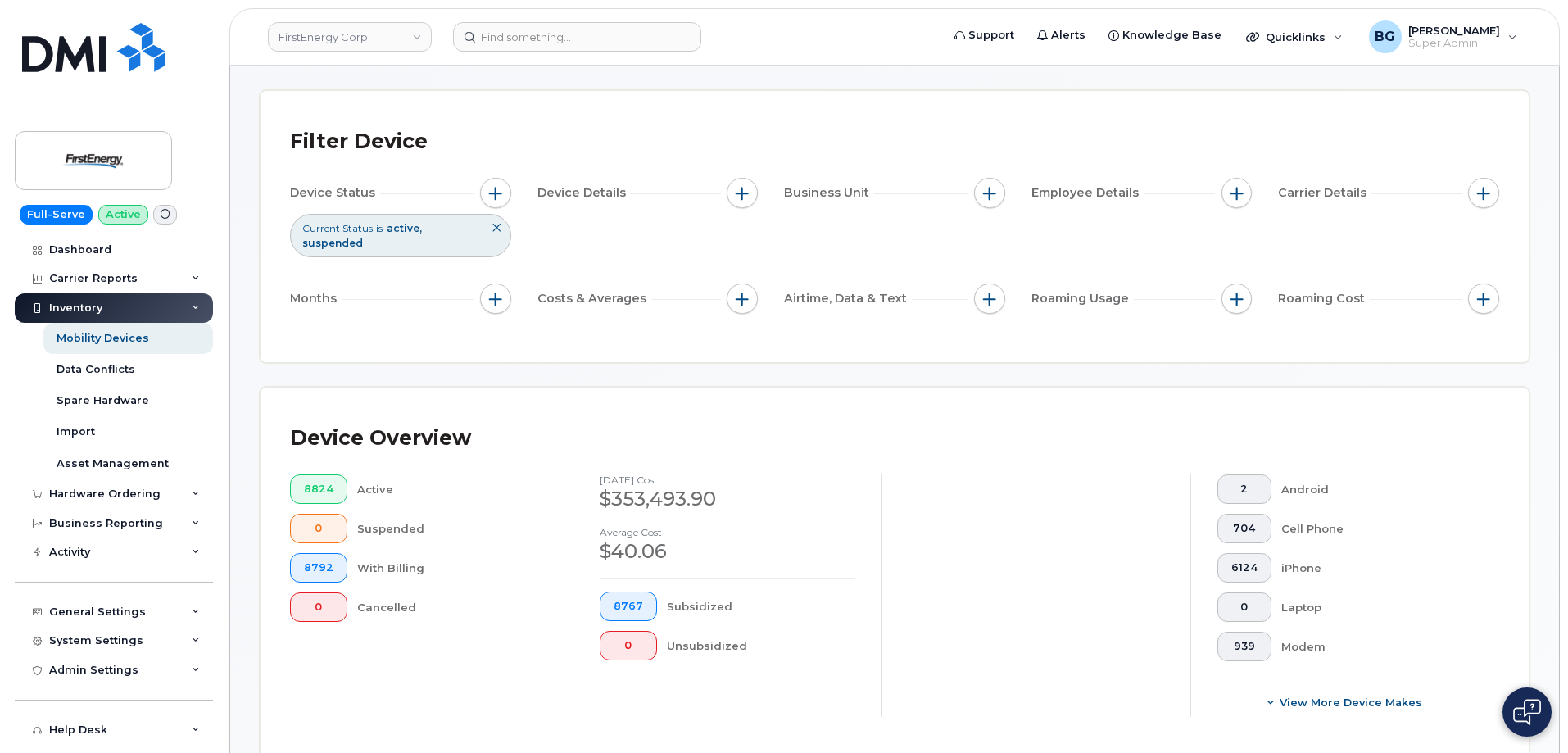
scroll to position [55, 0]
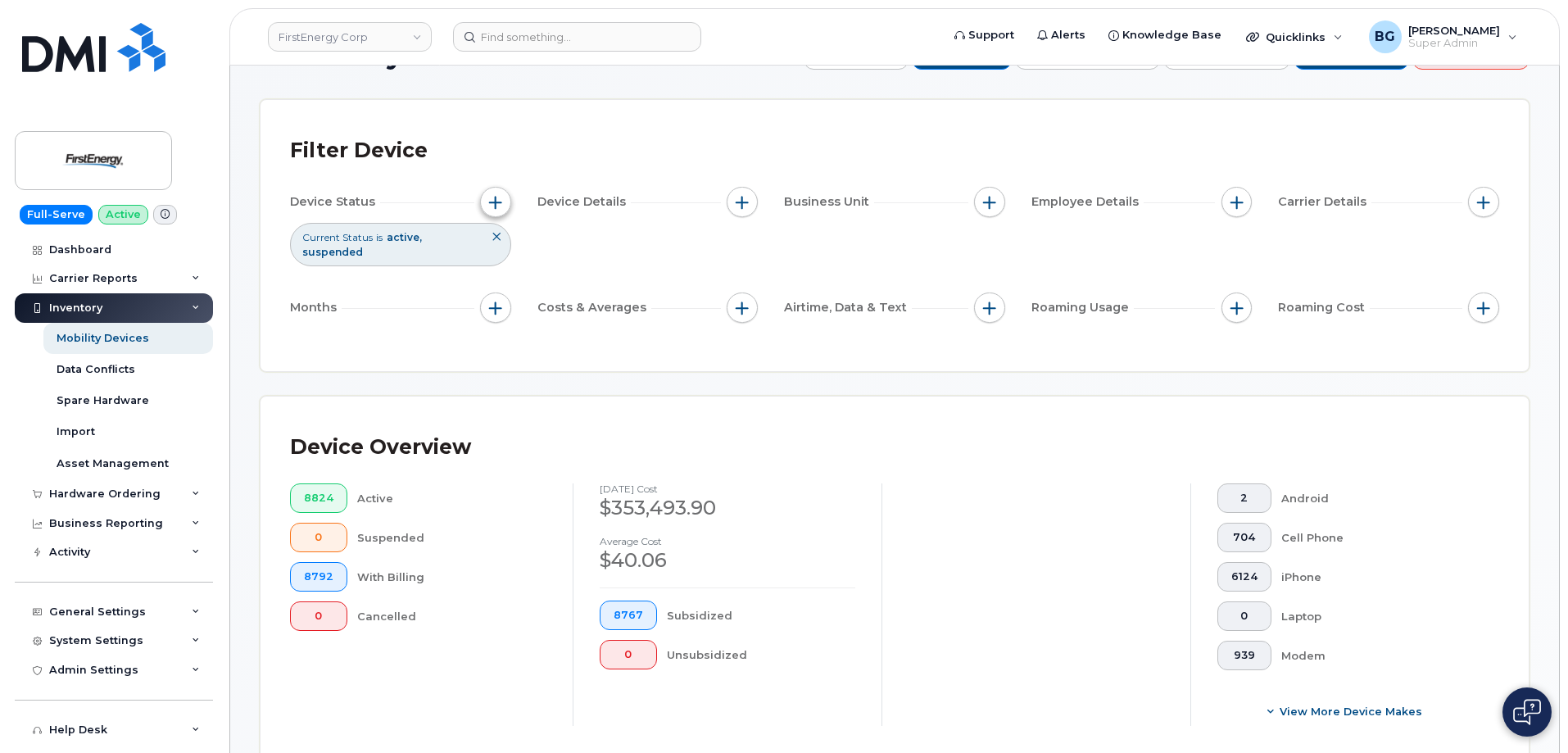
click at [499, 201] on span "button" at bounding box center [496, 203] width 13 height 13
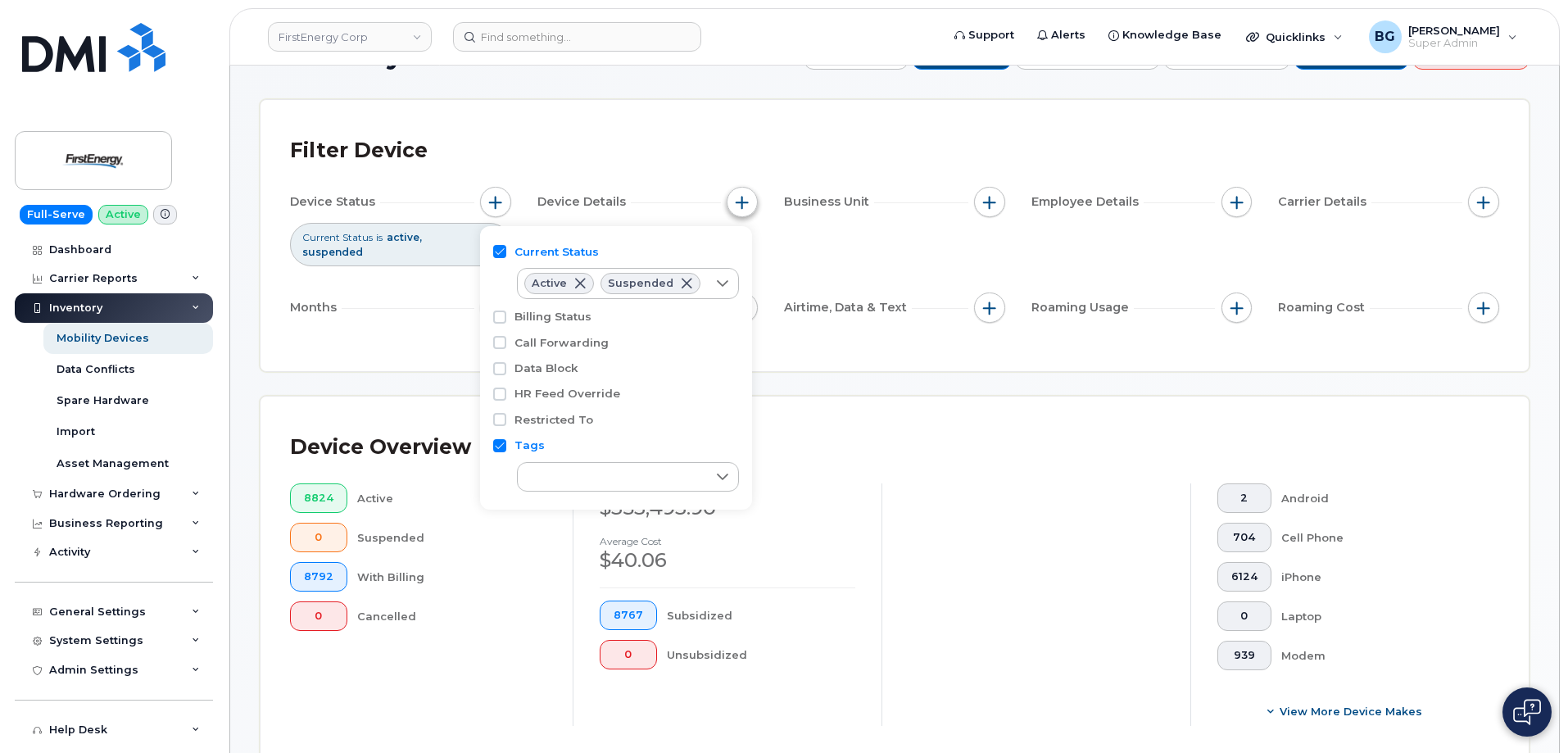
click at [746, 199] on span "button" at bounding box center [743, 203] width 13 height 13
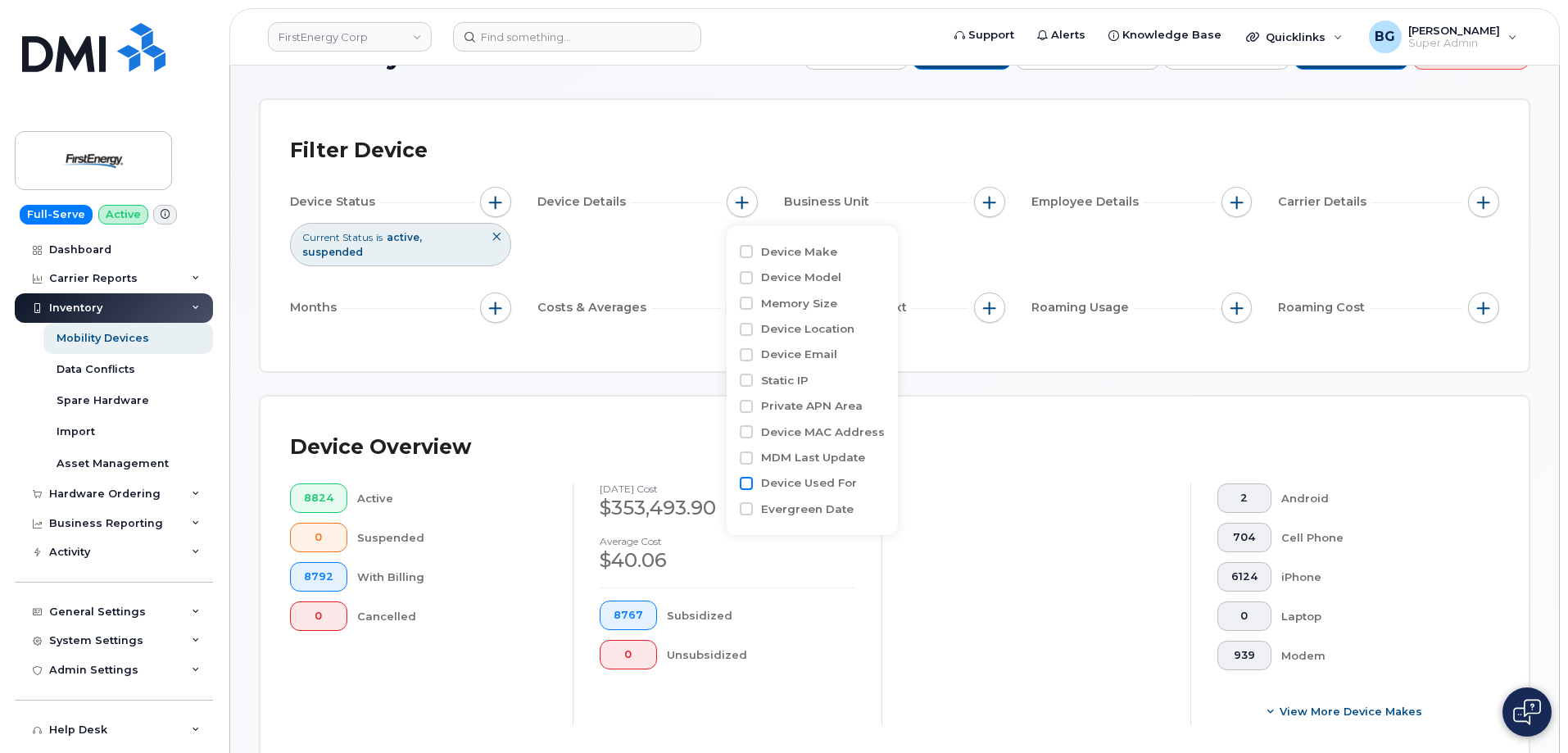
click at [751, 485] on input "Device Used For" at bounding box center [747, 484] width 13 height 13
checkbox input "true"
click at [1101, 562] on div at bounding box center [1036, 605] width 309 height 242
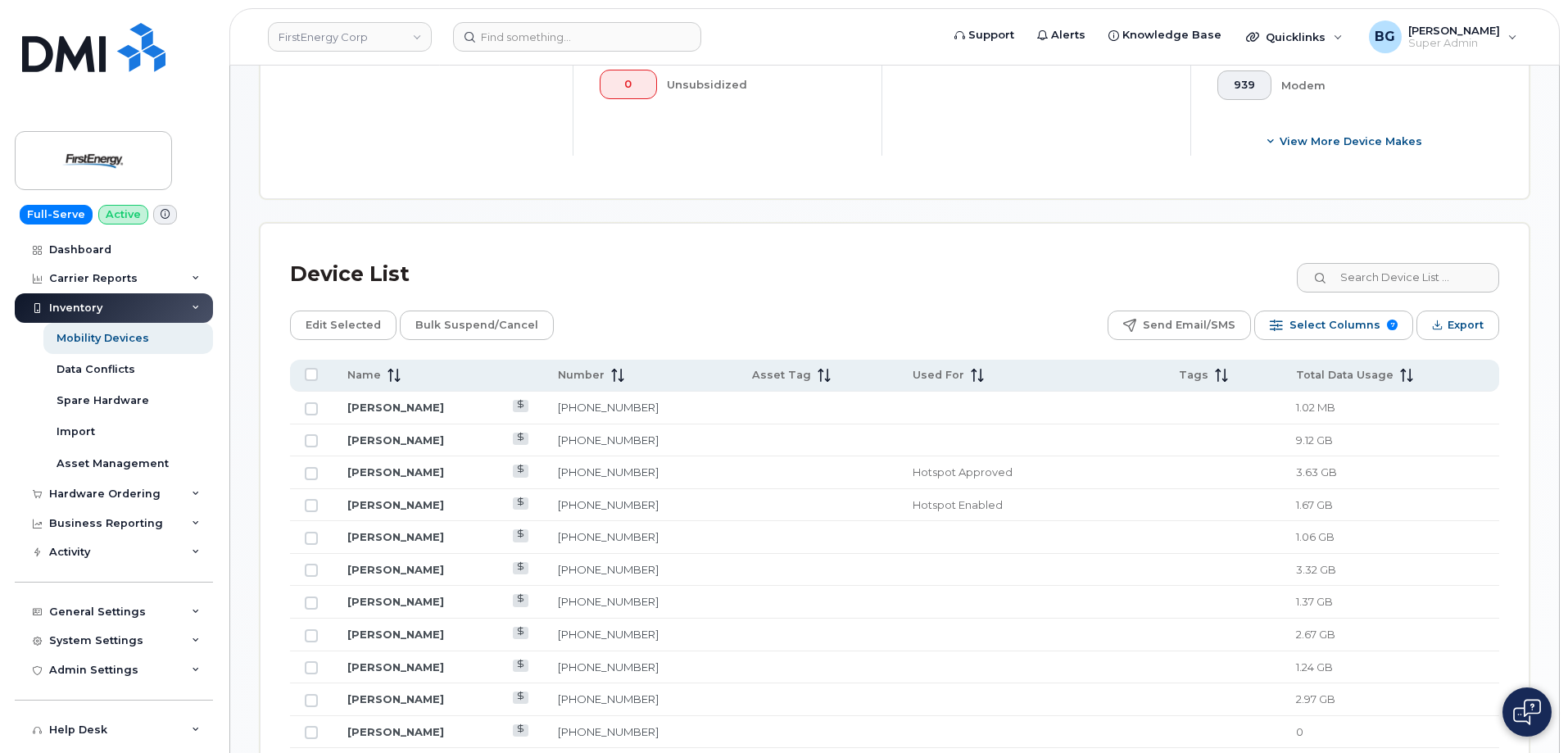
scroll to position [655, 0]
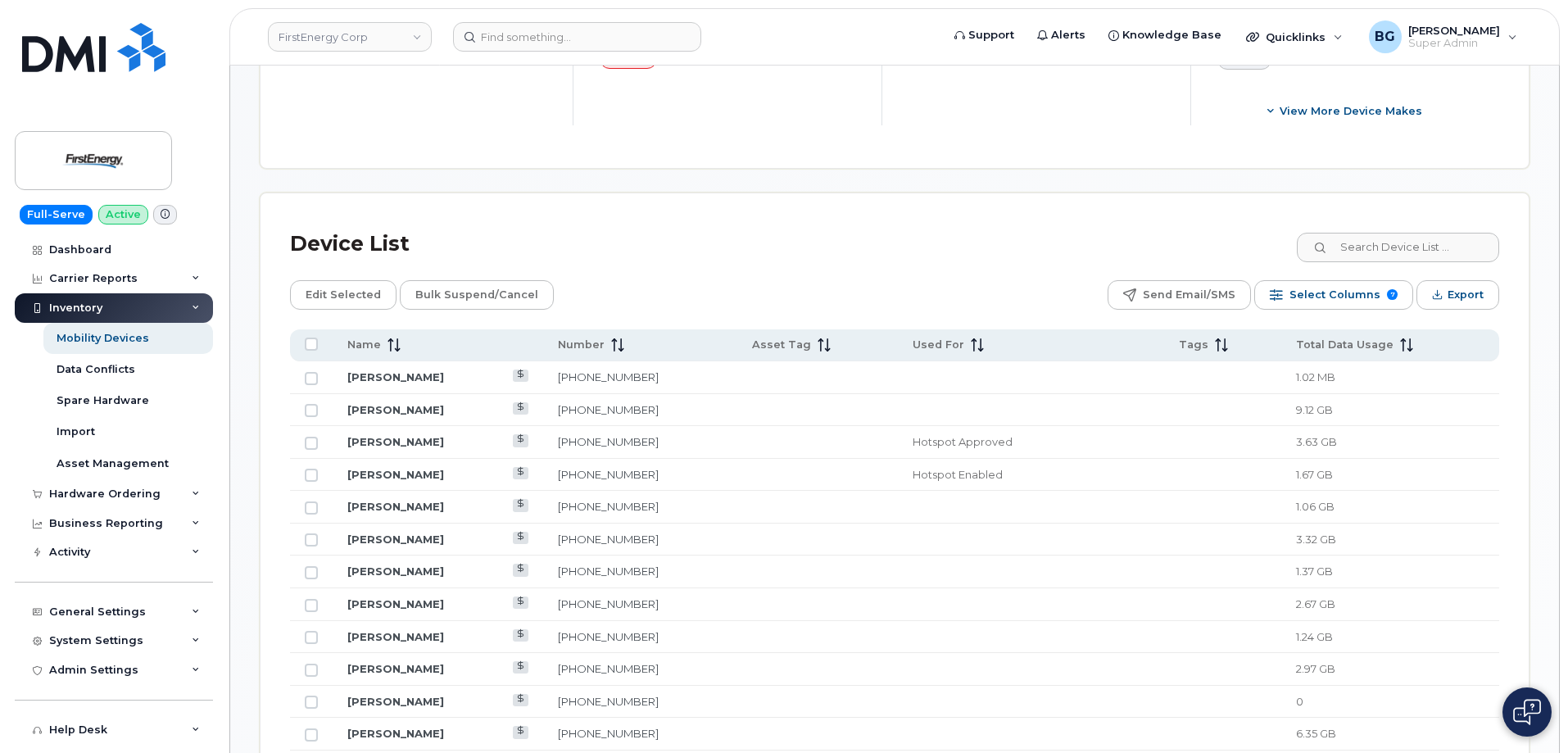
click at [1240, 362] on td at bounding box center [1222, 378] width 117 height 33
click at [395, 403] on link "RAYMOND J ALICATA" at bounding box center [395, 410] width 97 height 13
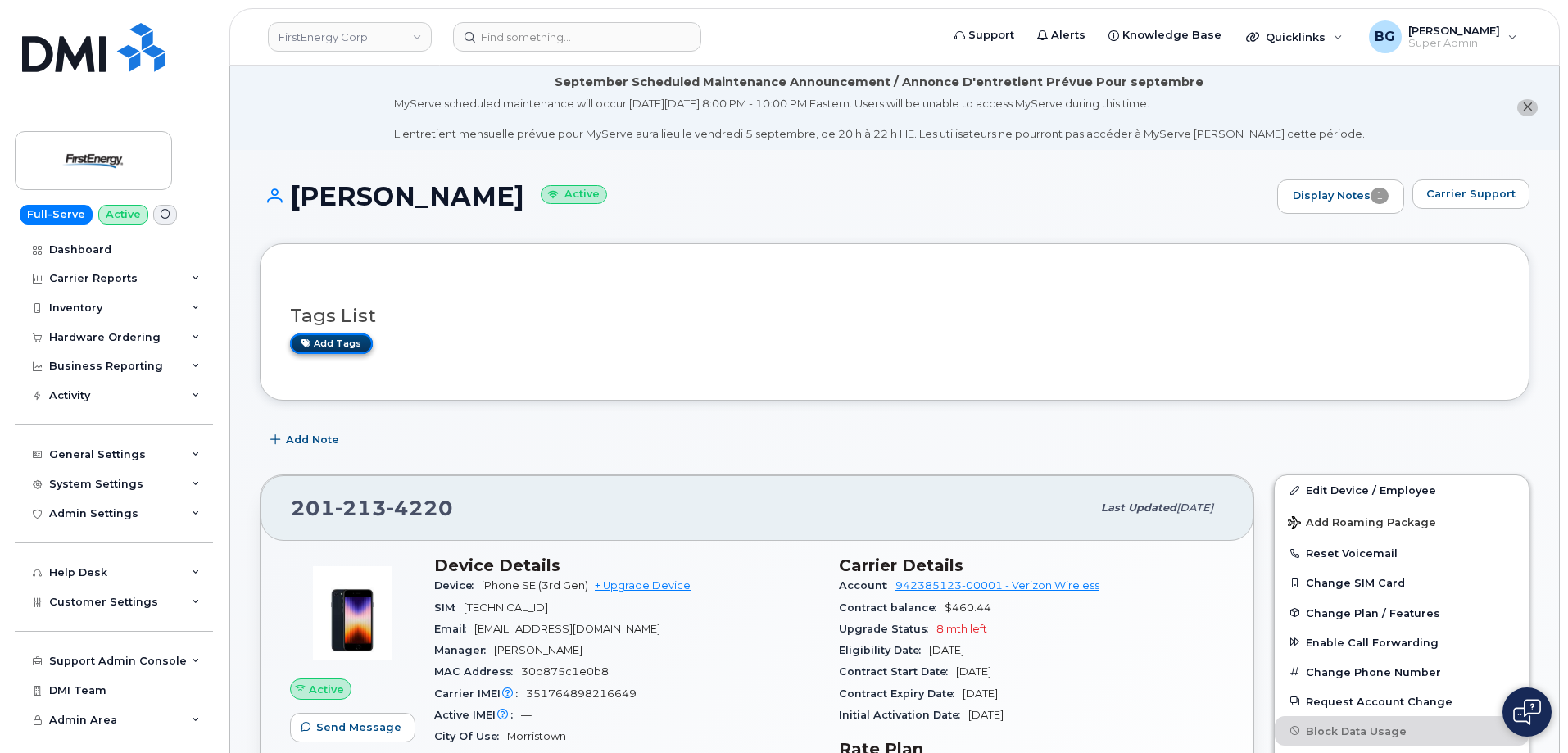
click at [320, 342] on link "Add tags" at bounding box center [331, 343] width 82 height 20
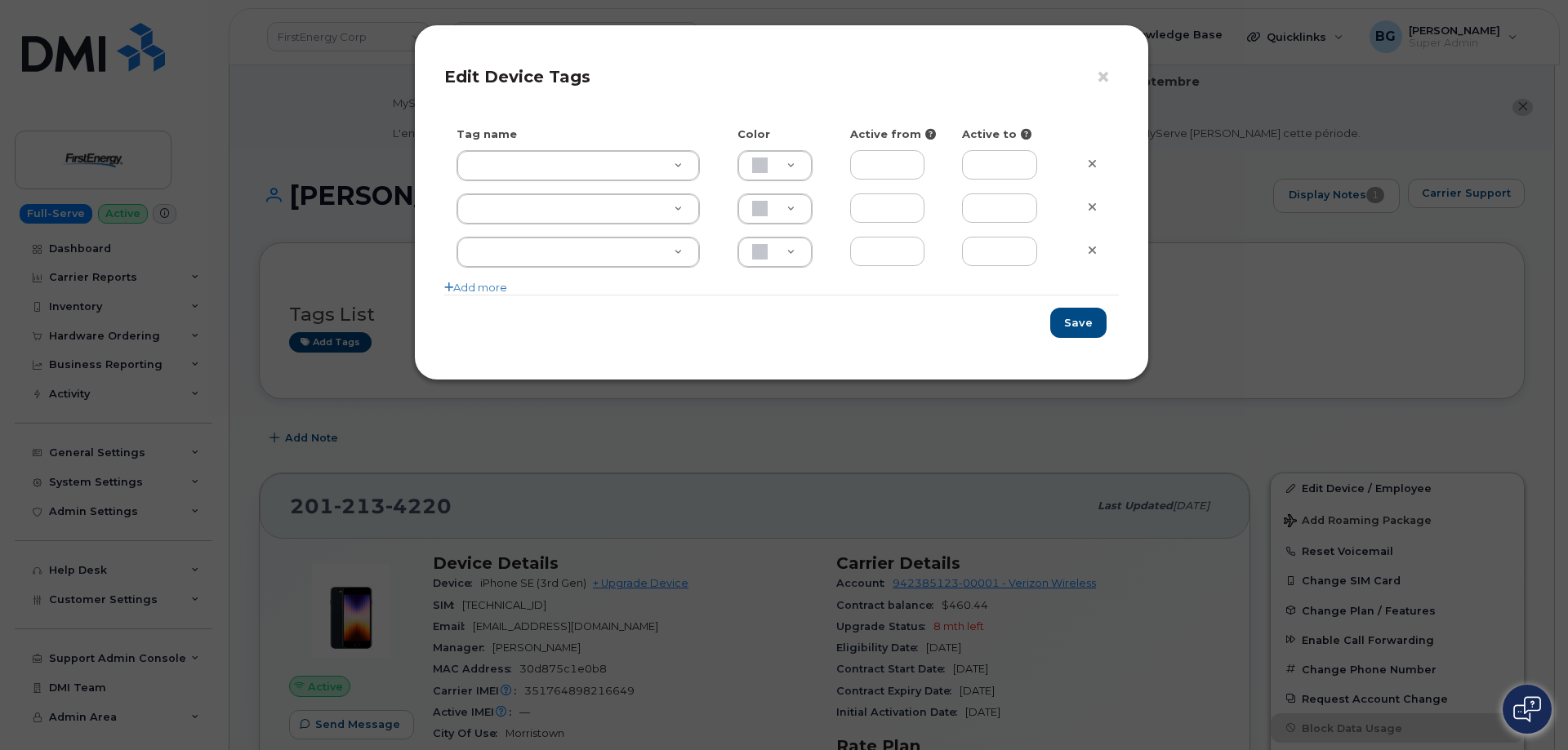
click at [1342, 299] on div "× Edit Device Tags Tag name Color Active from Active to Add more Save" at bounding box center [784, 375] width 1568 height 750
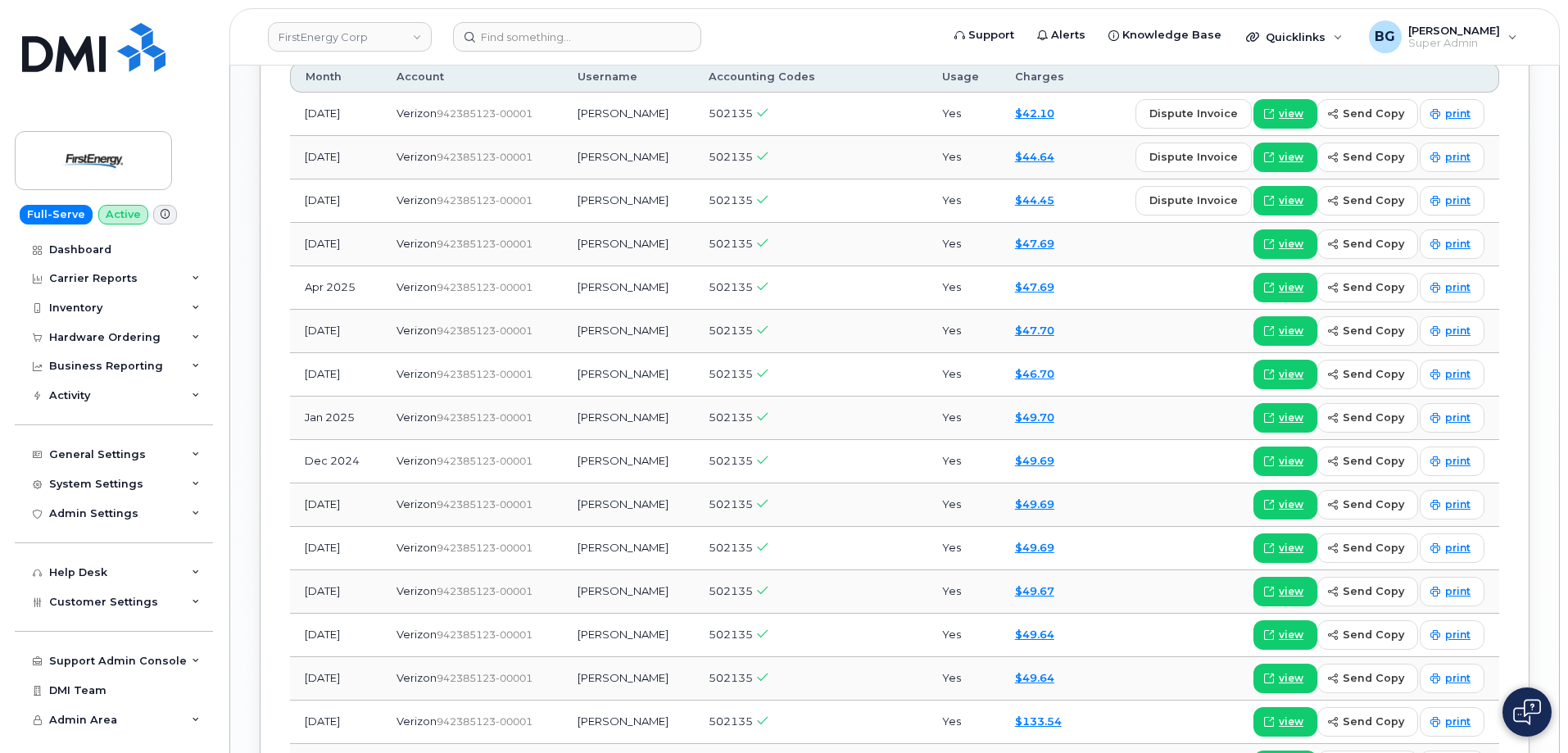
scroll to position [1803, 0]
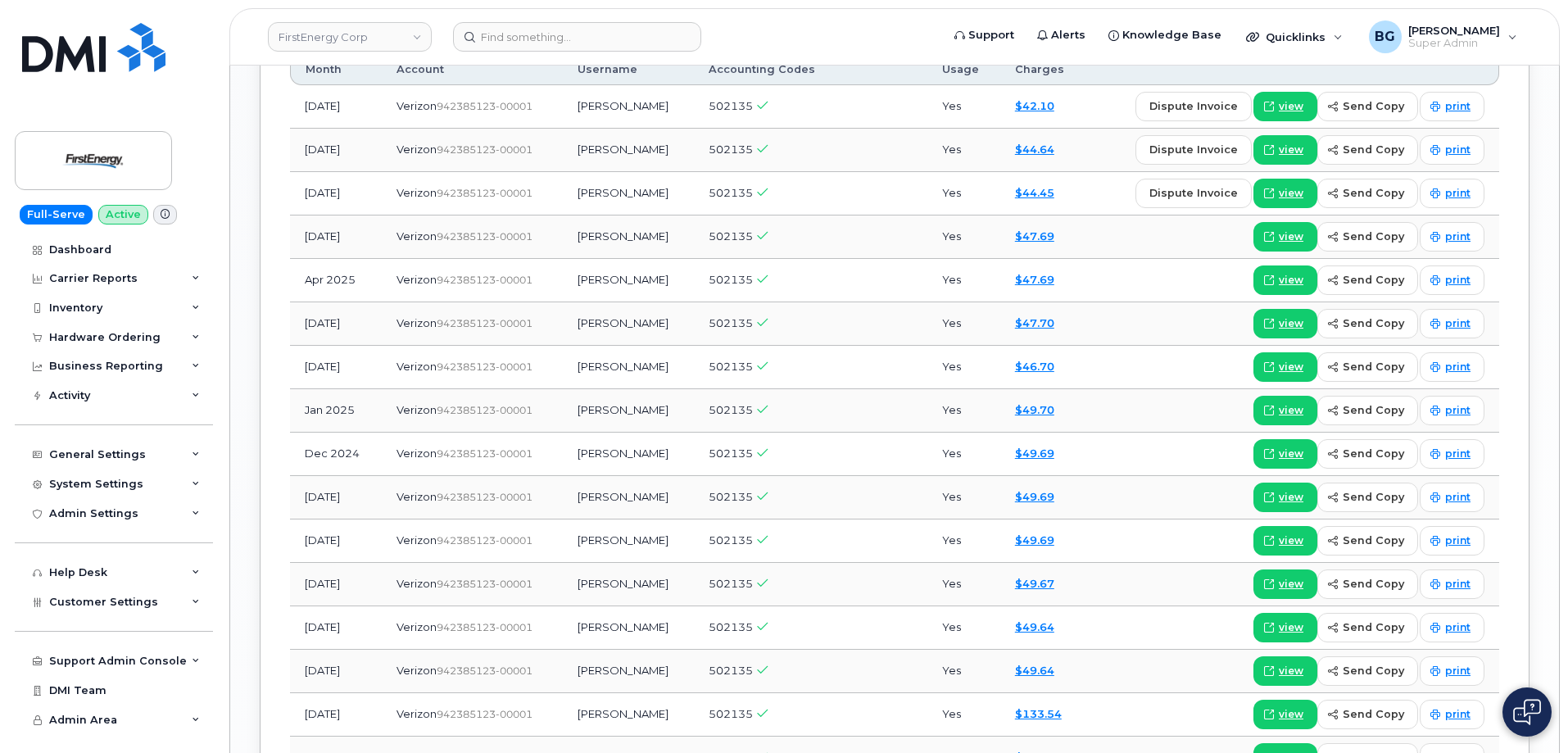
click at [310, 37] on link "FirstEnergy Corp" at bounding box center [350, 36] width 164 height 29
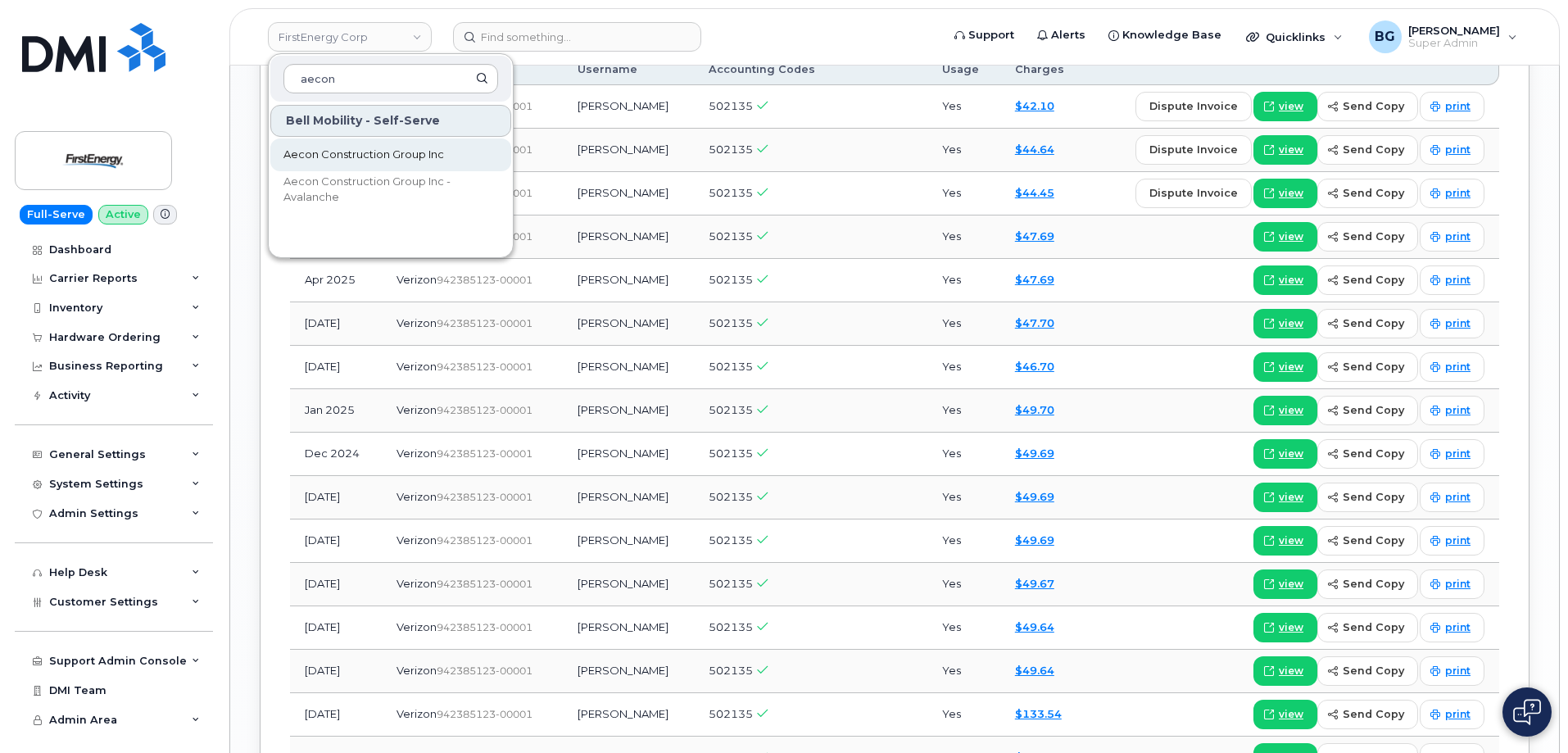
type input "aecon"
click at [364, 146] on span "Aecon Construction Group Inc" at bounding box center [363, 154] width 161 height 16
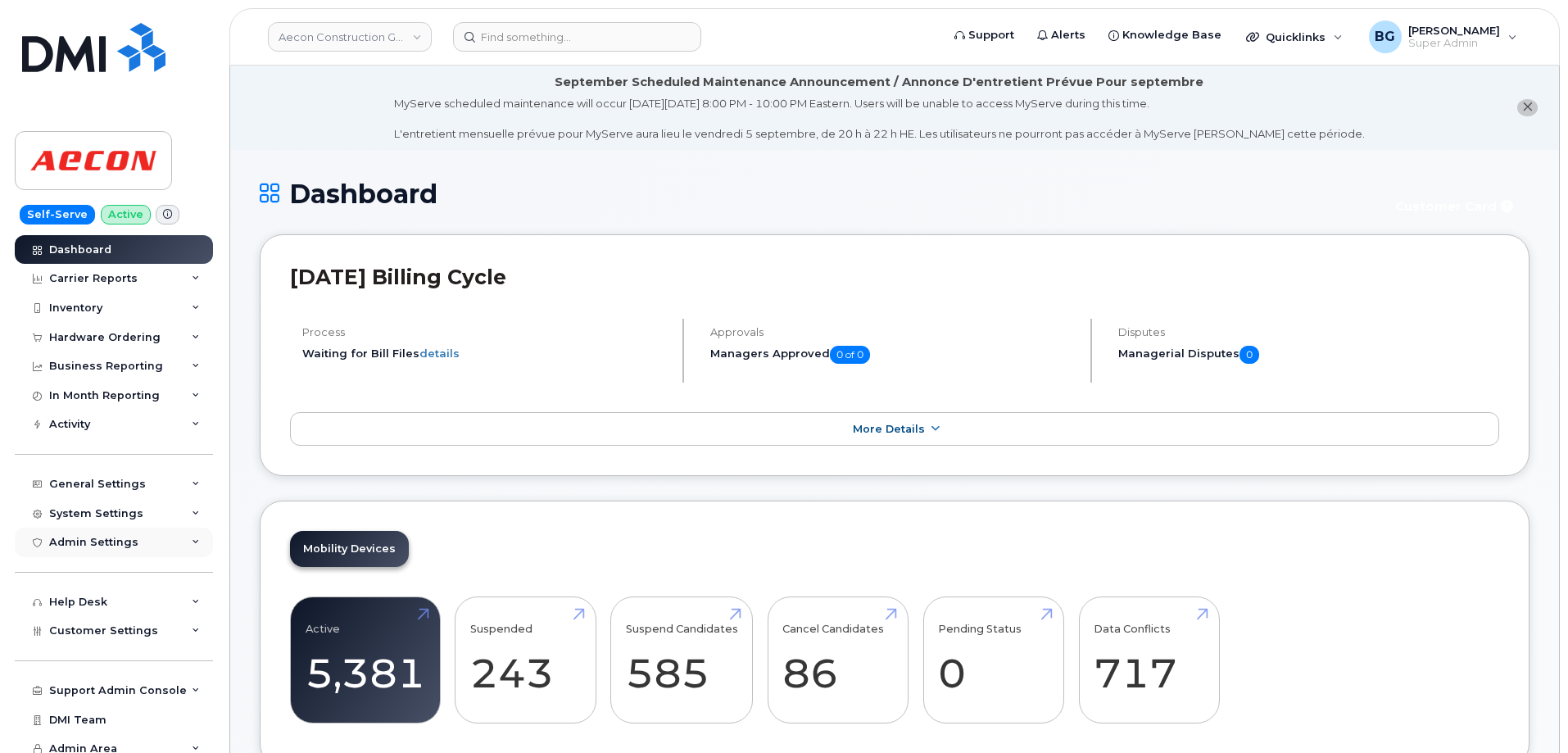
click at [82, 539] on div "Admin Settings" at bounding box center [93, 543] width 89 height 13
click at [83, 514] on div "System Settings" at bounding box center [96, 514] width 94 height 13
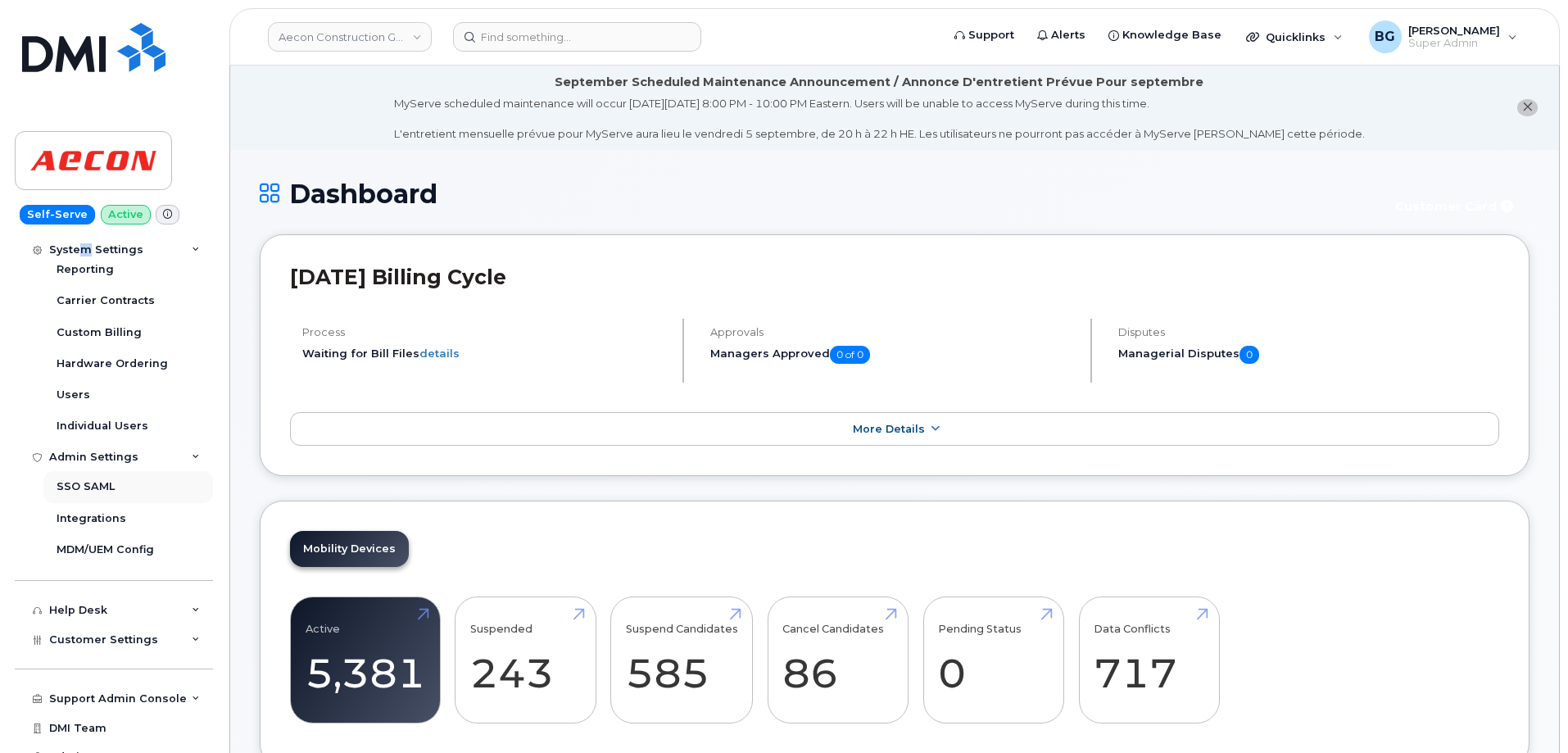
scroll to position [383, 0]
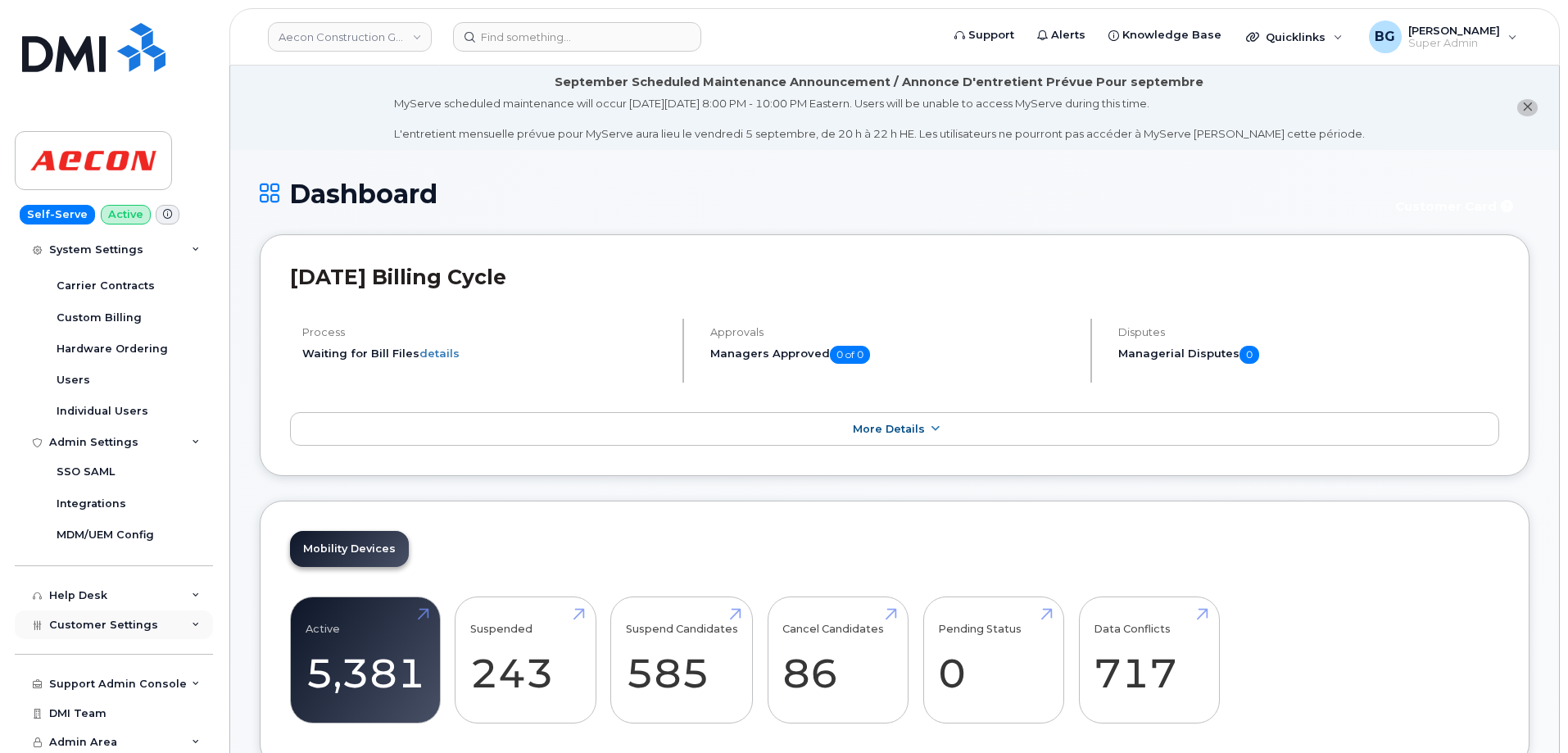
click at [93, 623] on span "Customer Settings" at bounding box center [103, 624] width 109 height 13
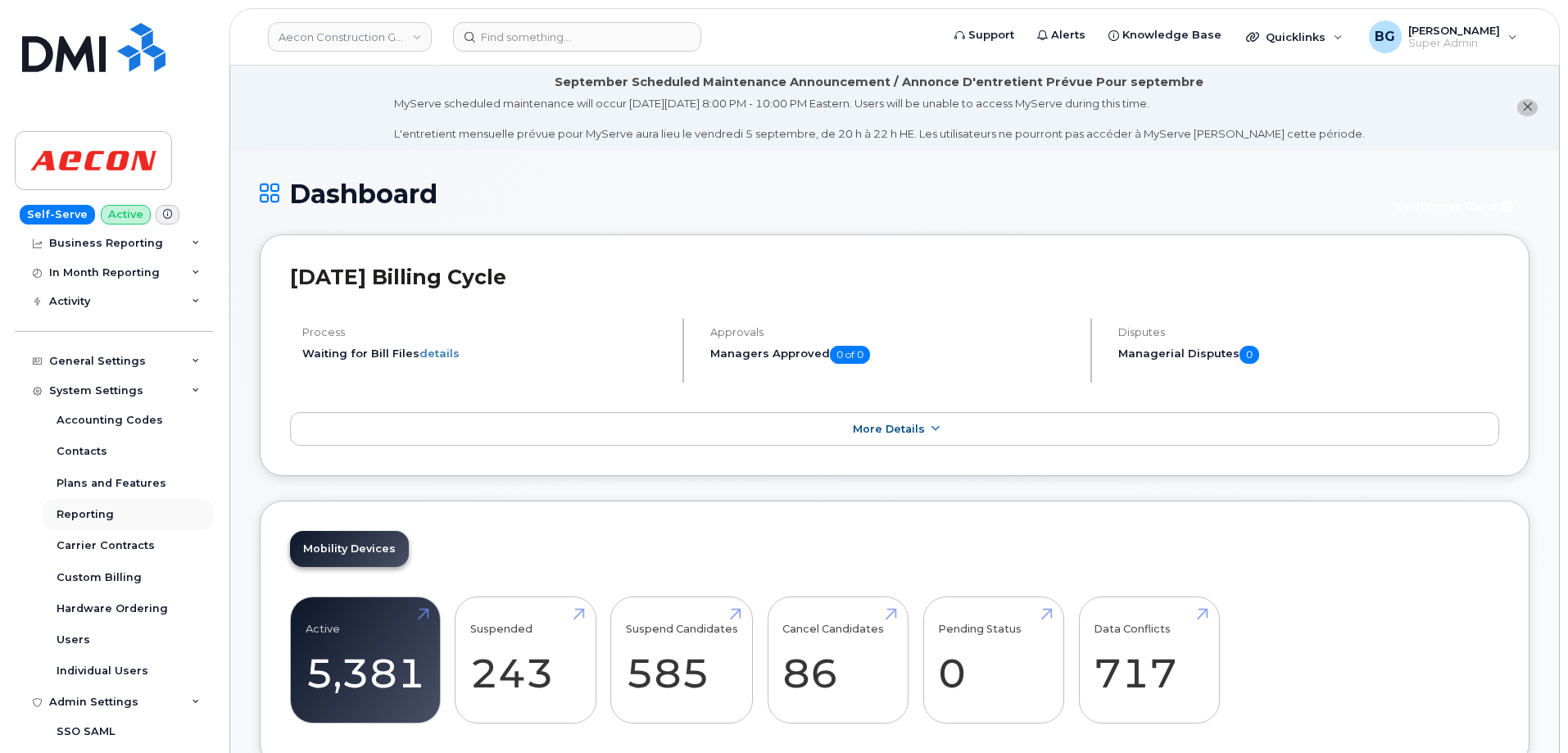
scroll to position [0, 0]
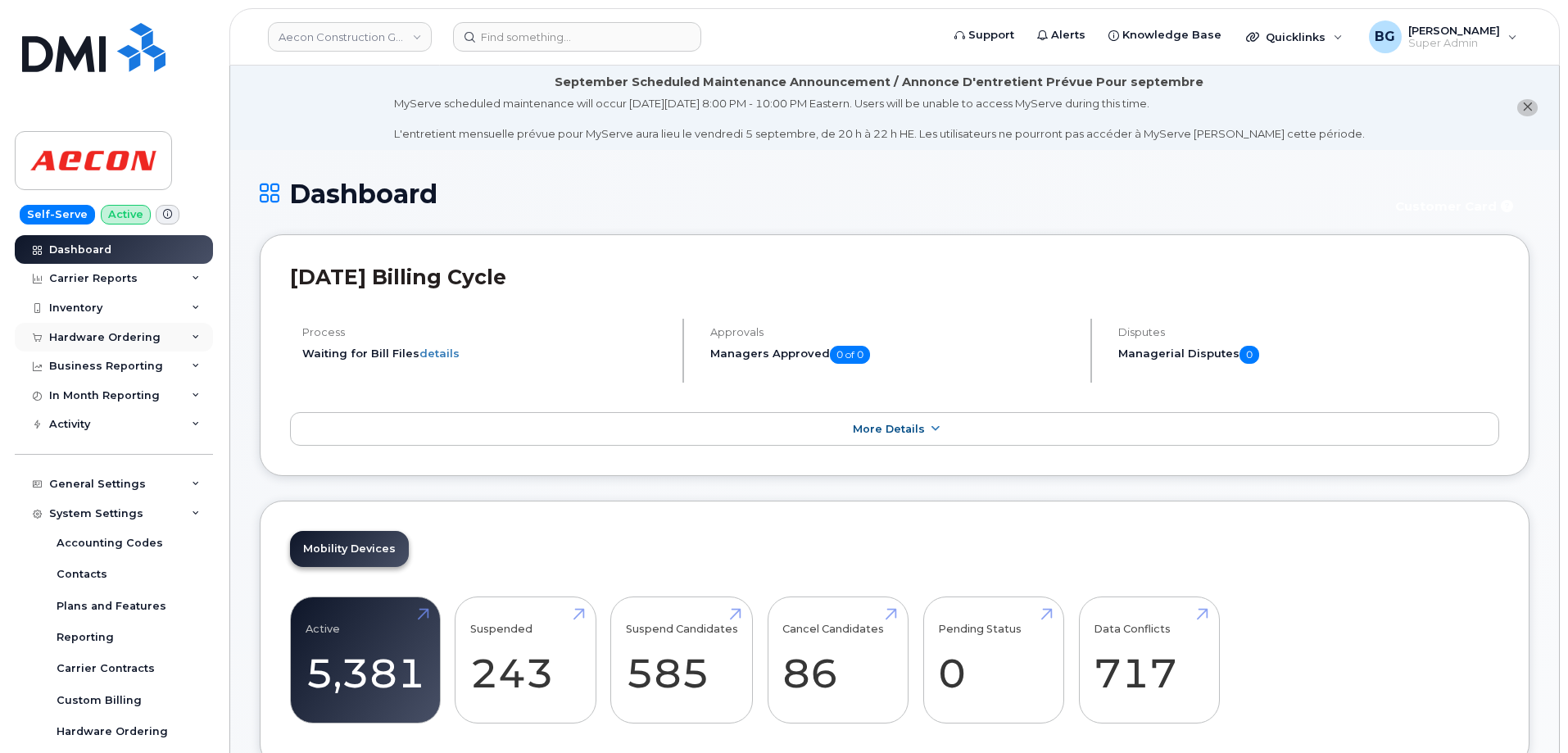
click at [119, 329] on div "Hardware Ordering" at bounding box center [114, 337] width 199 height 29
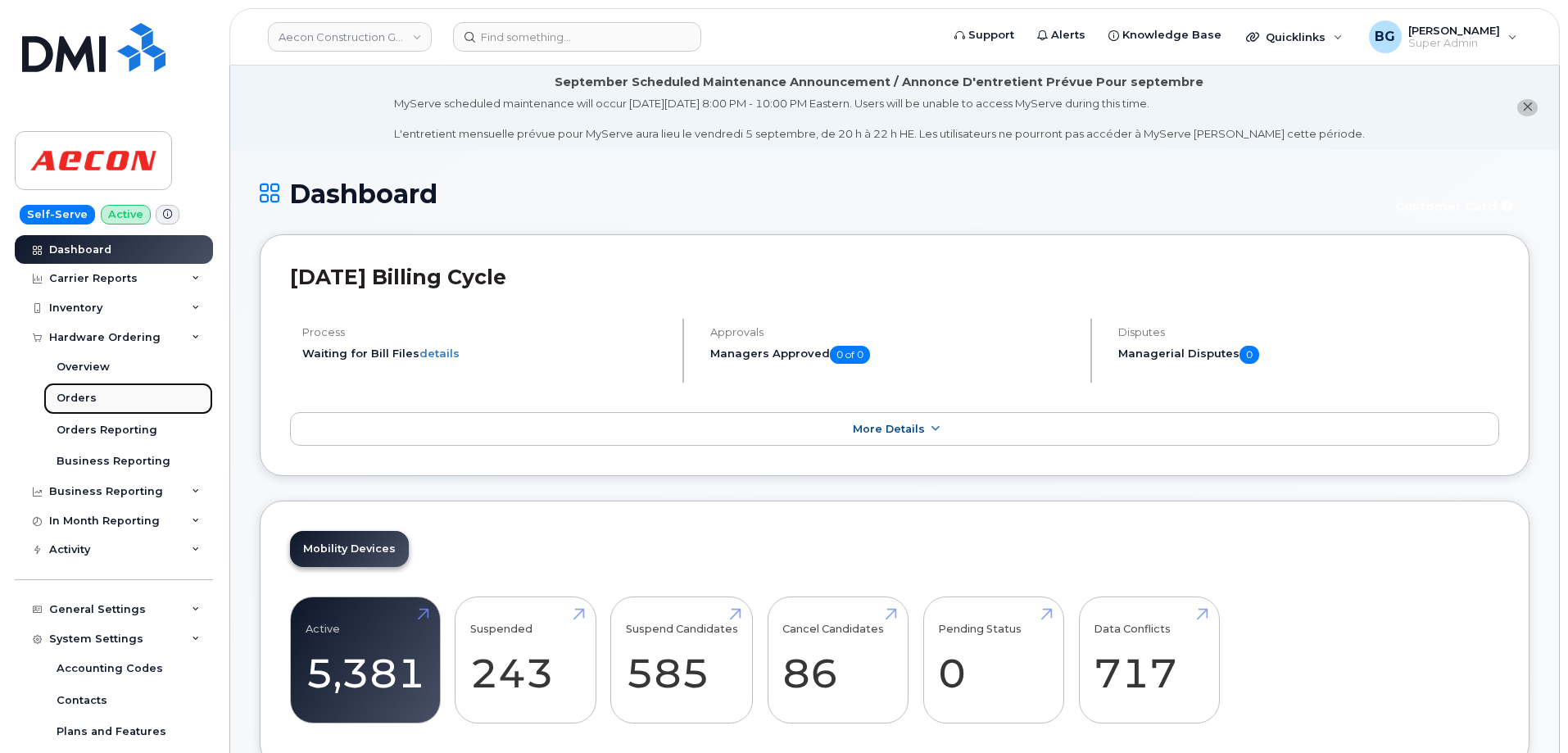
drag, startPoint x: 75, startPoint y: 400, endPoint x: 92, endPoint y: 406, distance: 18.0
click at [74, 400] on div "Orders" at bounding box center [77, 399] width 40 height 15
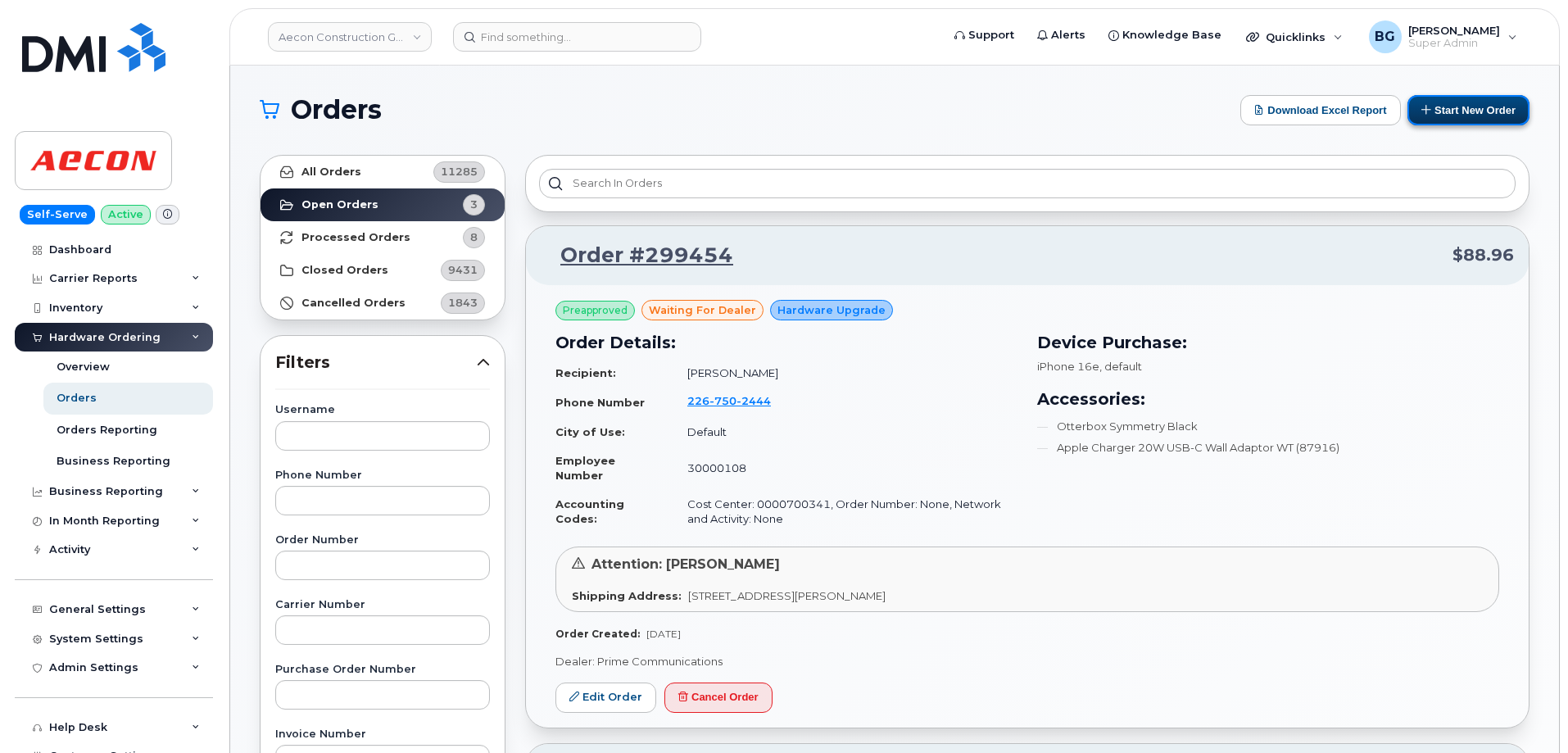
click at [1458, 116] on button "Start New Order" at bounding box center [1468, 110] width 122 height 30
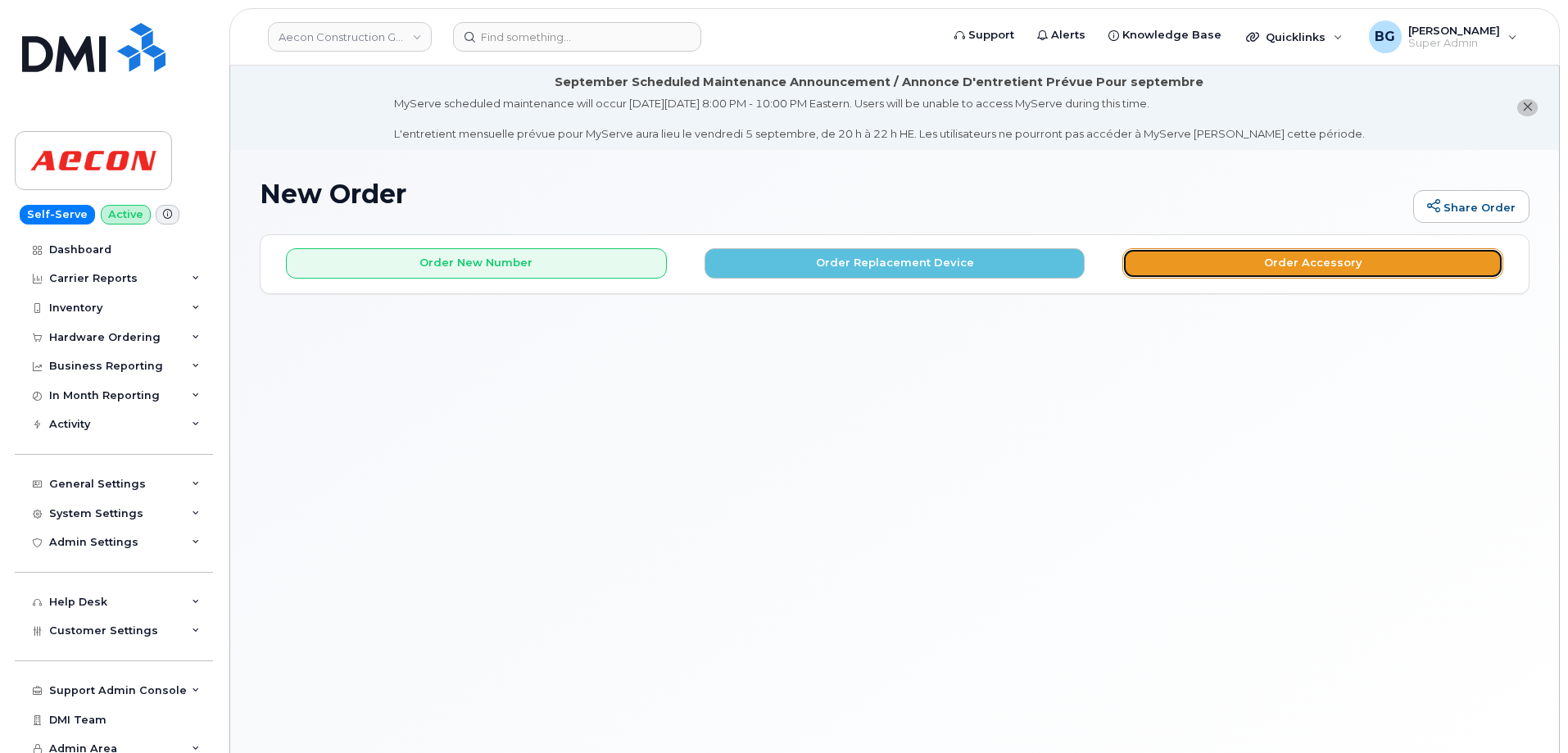
click at [1319, 268] on button "Order Accessory" at bounding box center [1312, 263] width 381 height 30
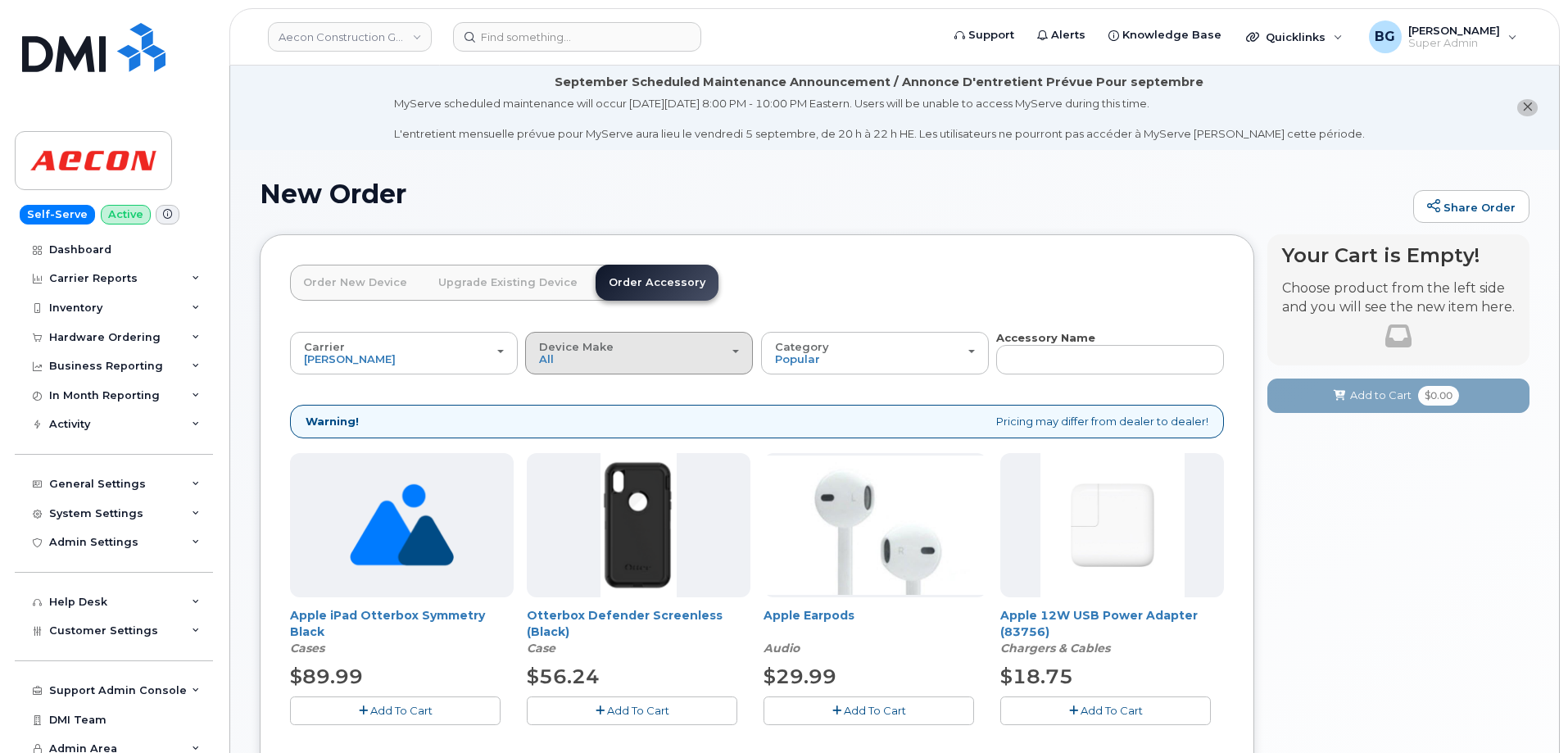
click at [638, 358] on div "Device Make All Android Cell Phone HUB iPhone Modem Tablet" at bounding box center [639, 353] width 200 height 25
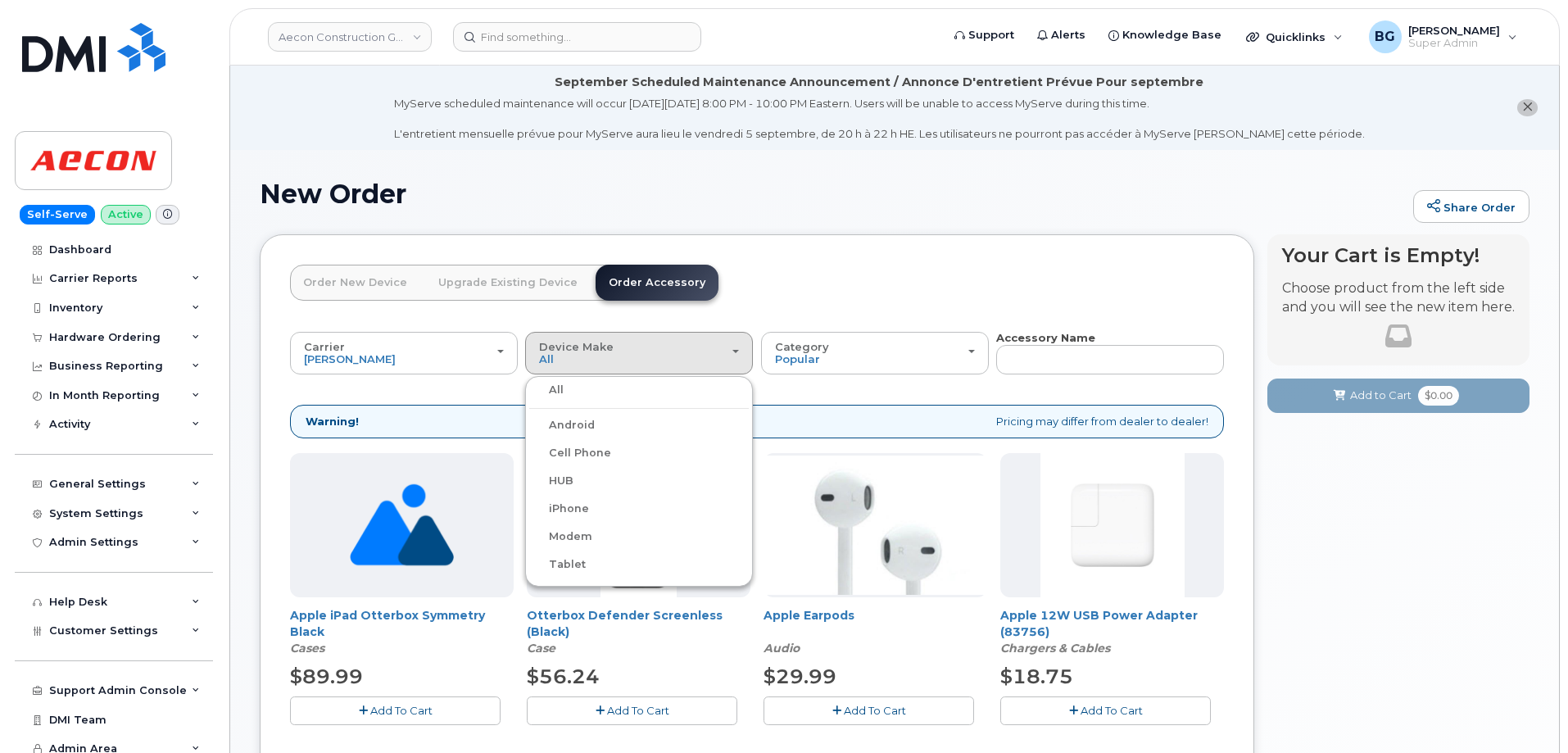
click at [565, 501] on label "iPhone" at bounding box center [559, 508] width 60 height 19
click at [0, 0] on input "iPhone" at bounding box center [0, 0] width 0 height 0
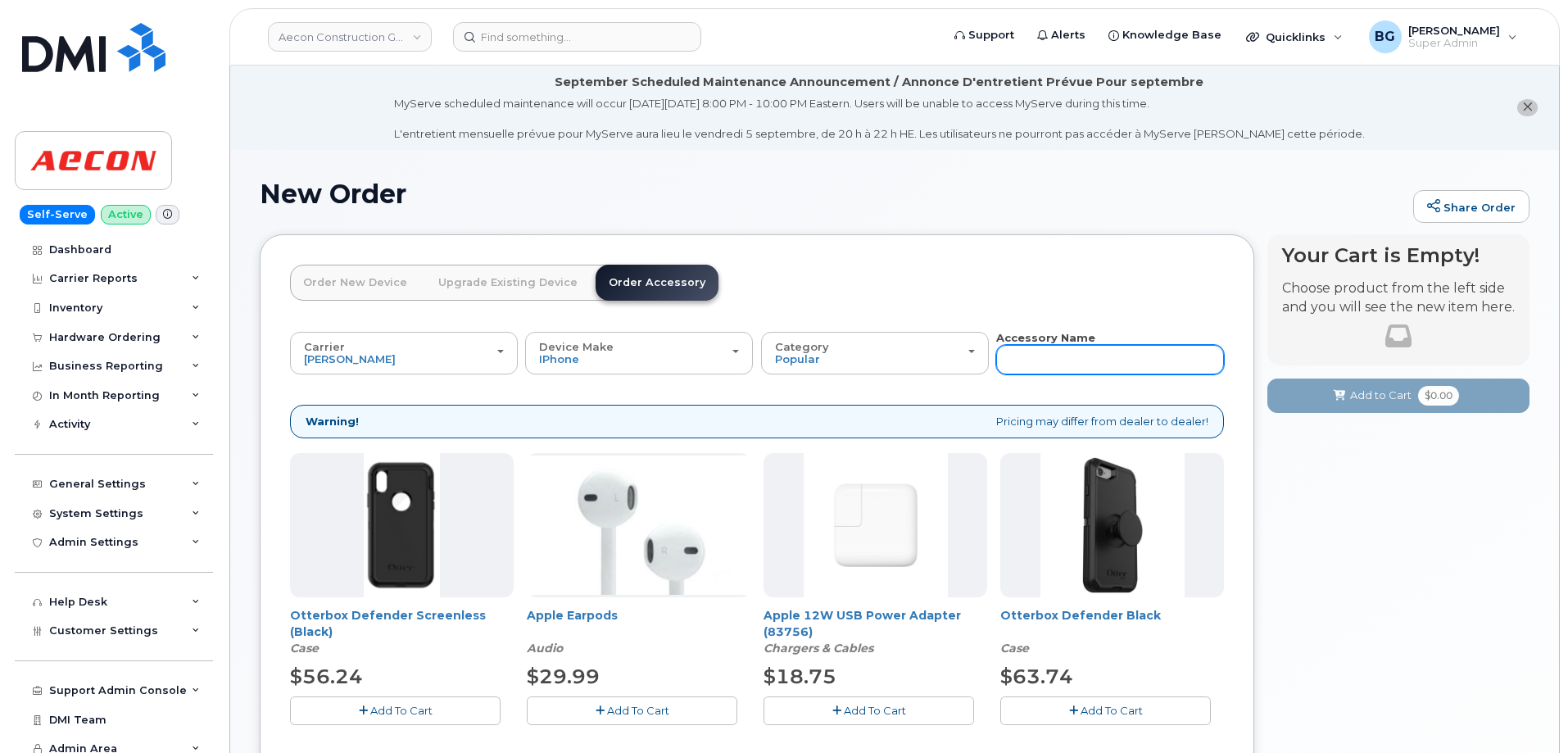
click at [1098, 364] on input "text" at bounding box center [1110, 359] width 228 height 29
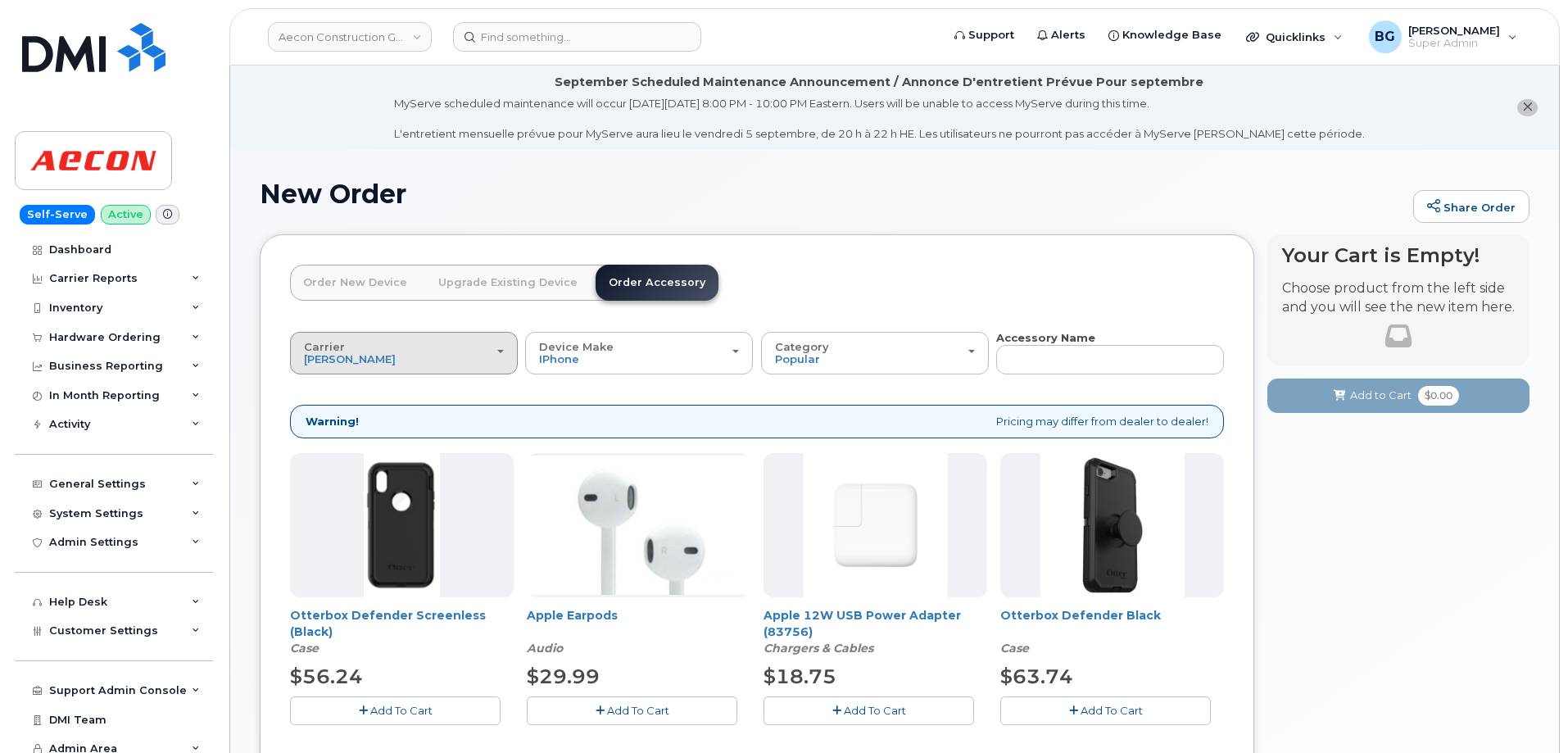
click at [384, 347] on div "Carrier [PERSON_NAME] Bell Telus" at bounding box center [404, 353] width 200 height 25
click at [338, 420] on div "Bell" at bounding box center [404, 417] width 220 height 19
click at [350, 358] on div "Carrier [PERSON_NAME] Bell Telus" at bounding box center [404, 353] width 200 height 25
click at [325, 417] on label "Bell" at bounding box center [315, 417] width 42 height 19
click at [0, 0] on input "Bell" at bounding box center [0, 0] width 0 height 0
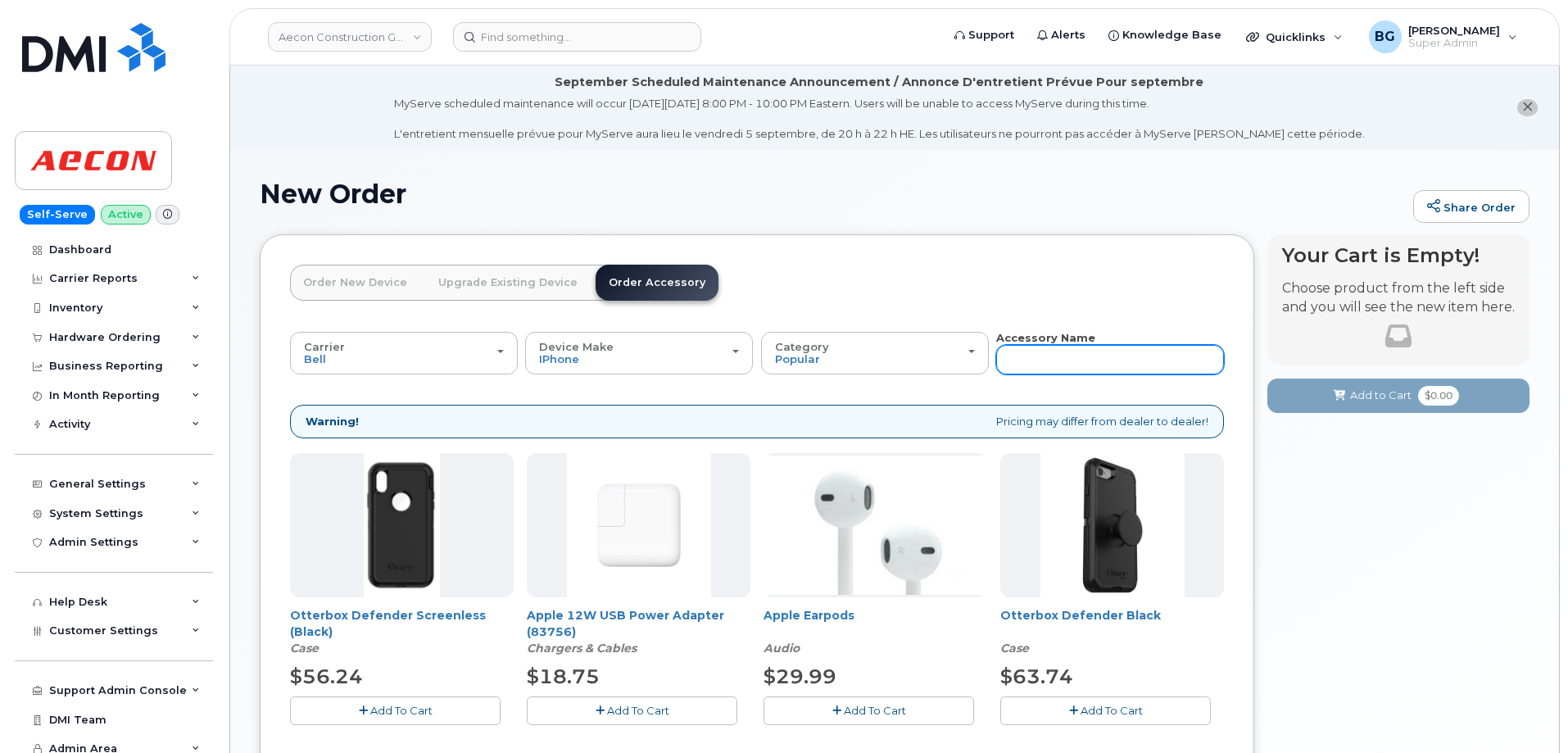
click at [1064, 367] on input "text" at bounding box center [1110, 359] width 228 height 29
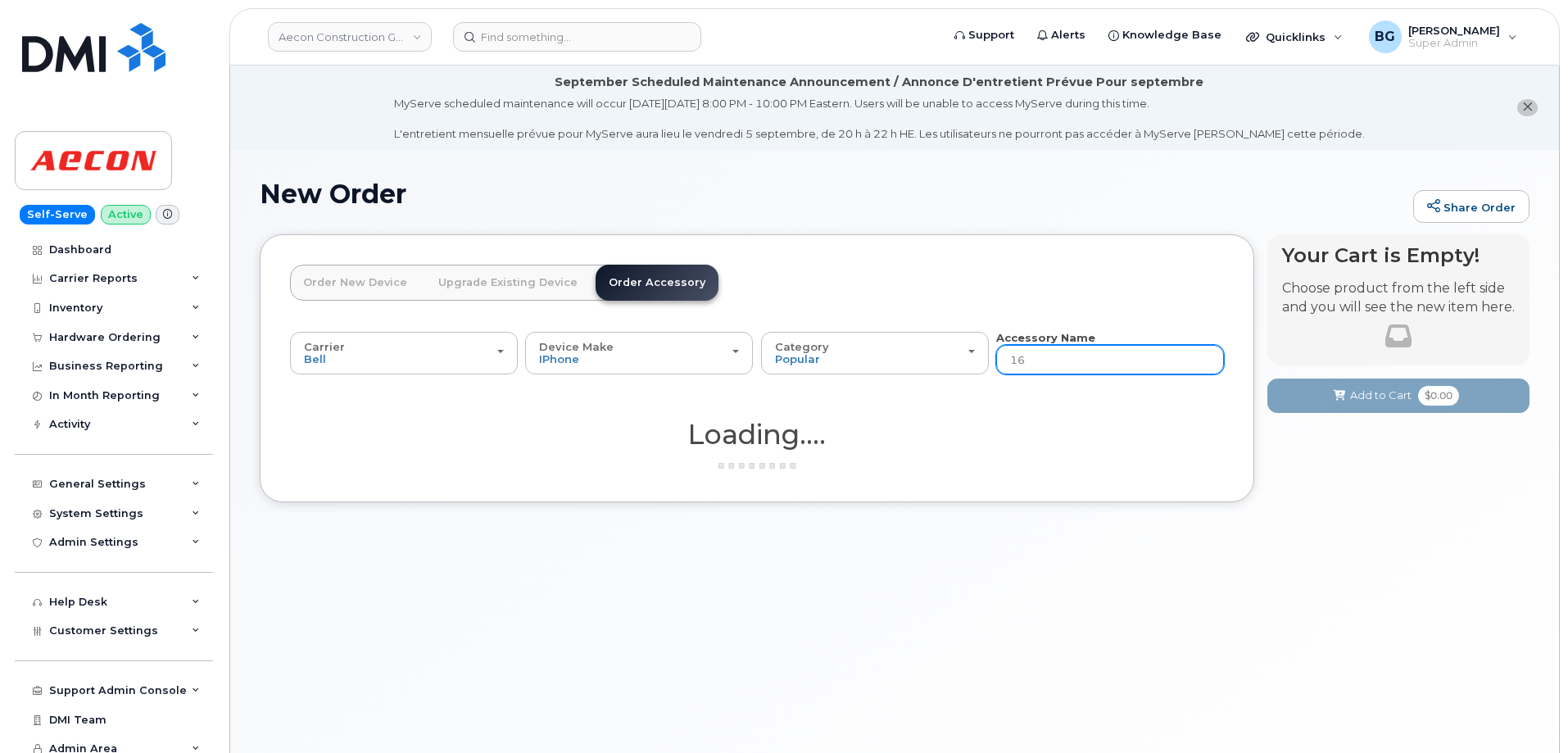
type input "16e"
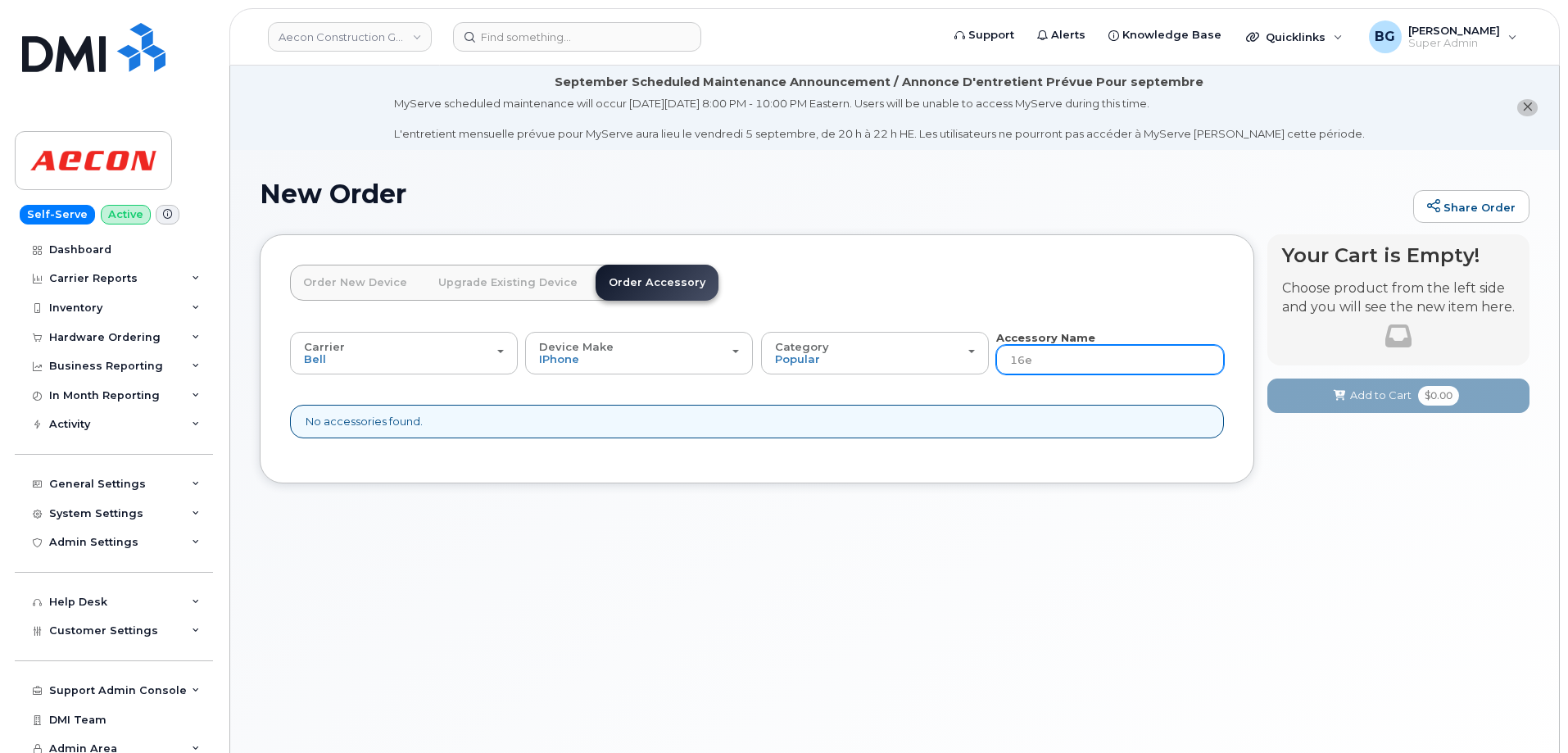
drag, startPoint x: 1058, startPoint y: 361, endPoint x: 755, endPoint y: 337, distance: 303.9
click at [755, 337] on div "Carrier Rogers Bell Telus Rogers Bell Telus Device Make All Android Cell Phone …" at bounding box center [757, 353] width 934 height 45
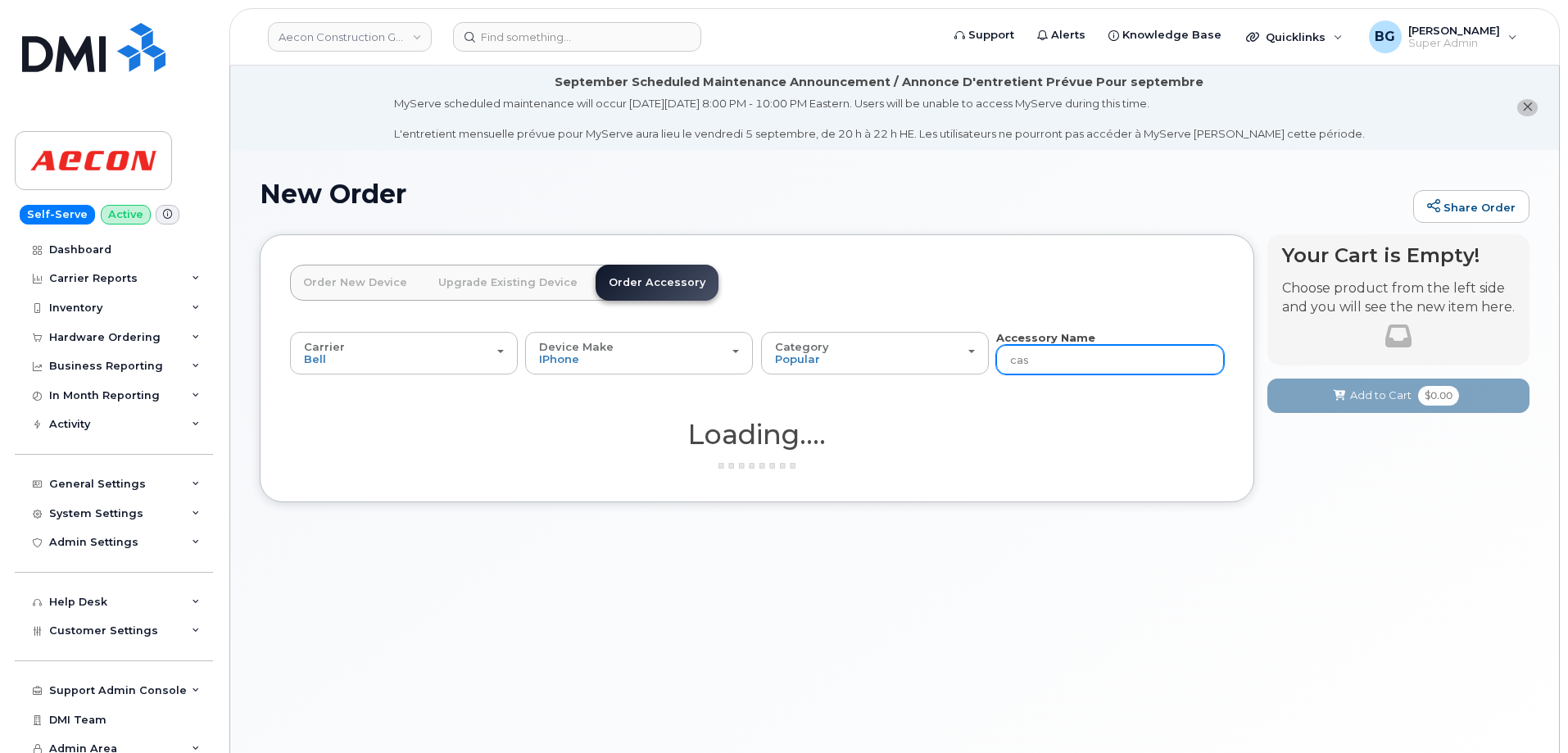
type input "case"
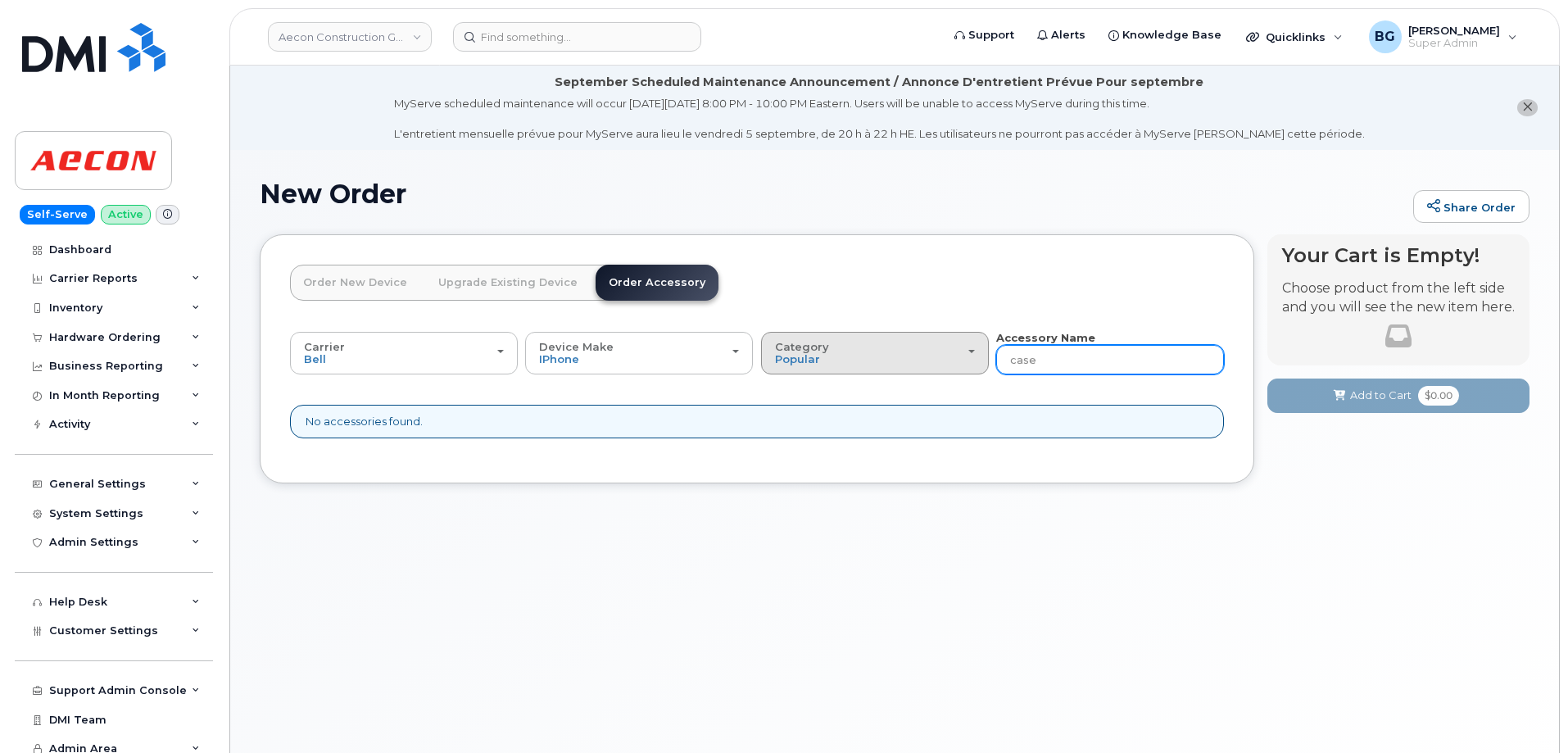
drag, startPoint x: 1041, startPoint y: 360, endPoint x: 954, endPoint y: 360, distance: 87.0
click at [954, 360] on div "Carrier Rogers Bell Telus Rogers Bell Telus Device Make All Android Cell Phone …" at bounding box center [757, 353] width 934 height 45
type input "Be"
drag, startPoint x: 1039, startPoint y: 361, endPoint x: 949, endPoint y: 362, distance: 90.0
click at [949, 362] on div "Carrier Rogers Bell Telus Rogers Bell Telus Device Make All Android Cell Phone …" at bounding box center [757, 353] width 934 height 45
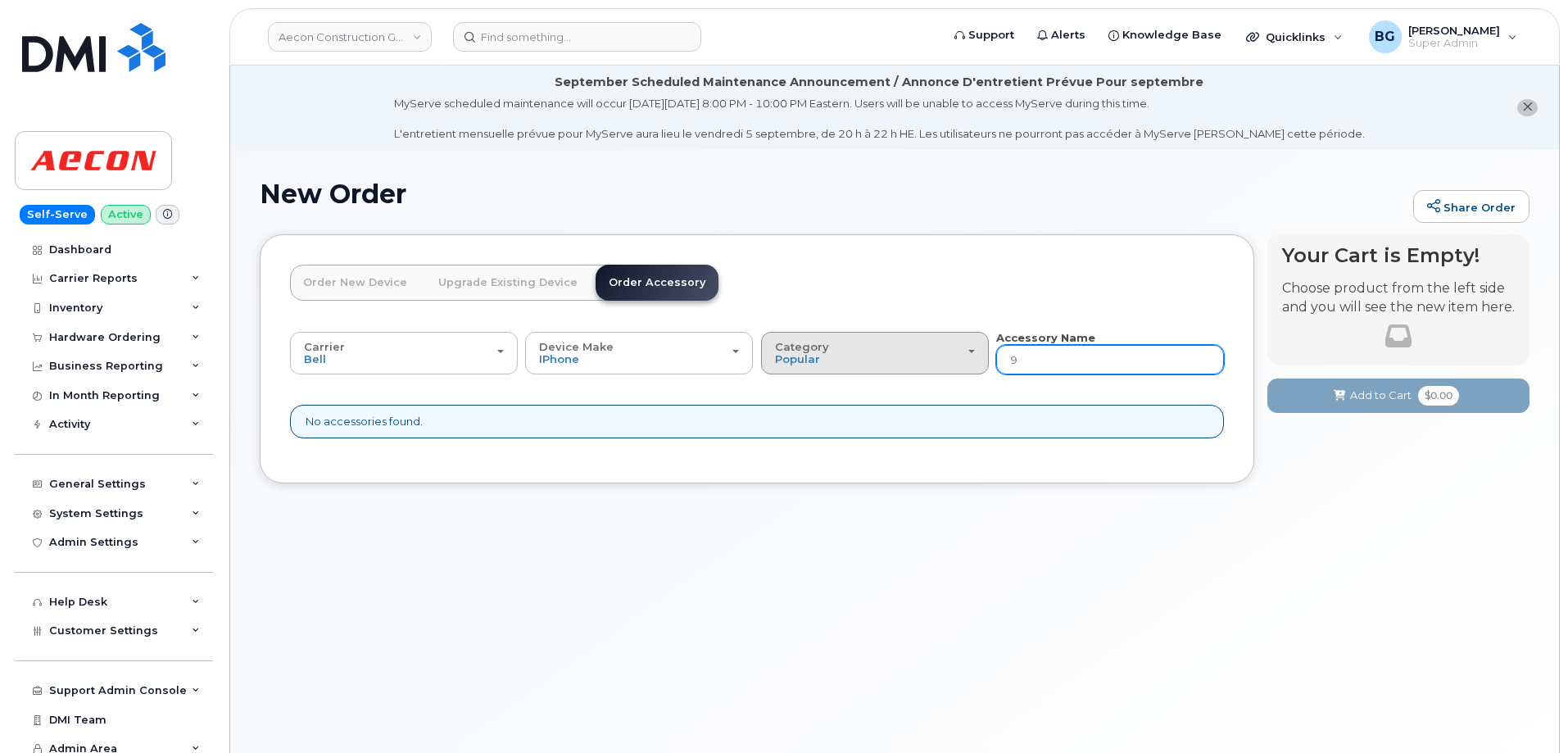
type input "91"
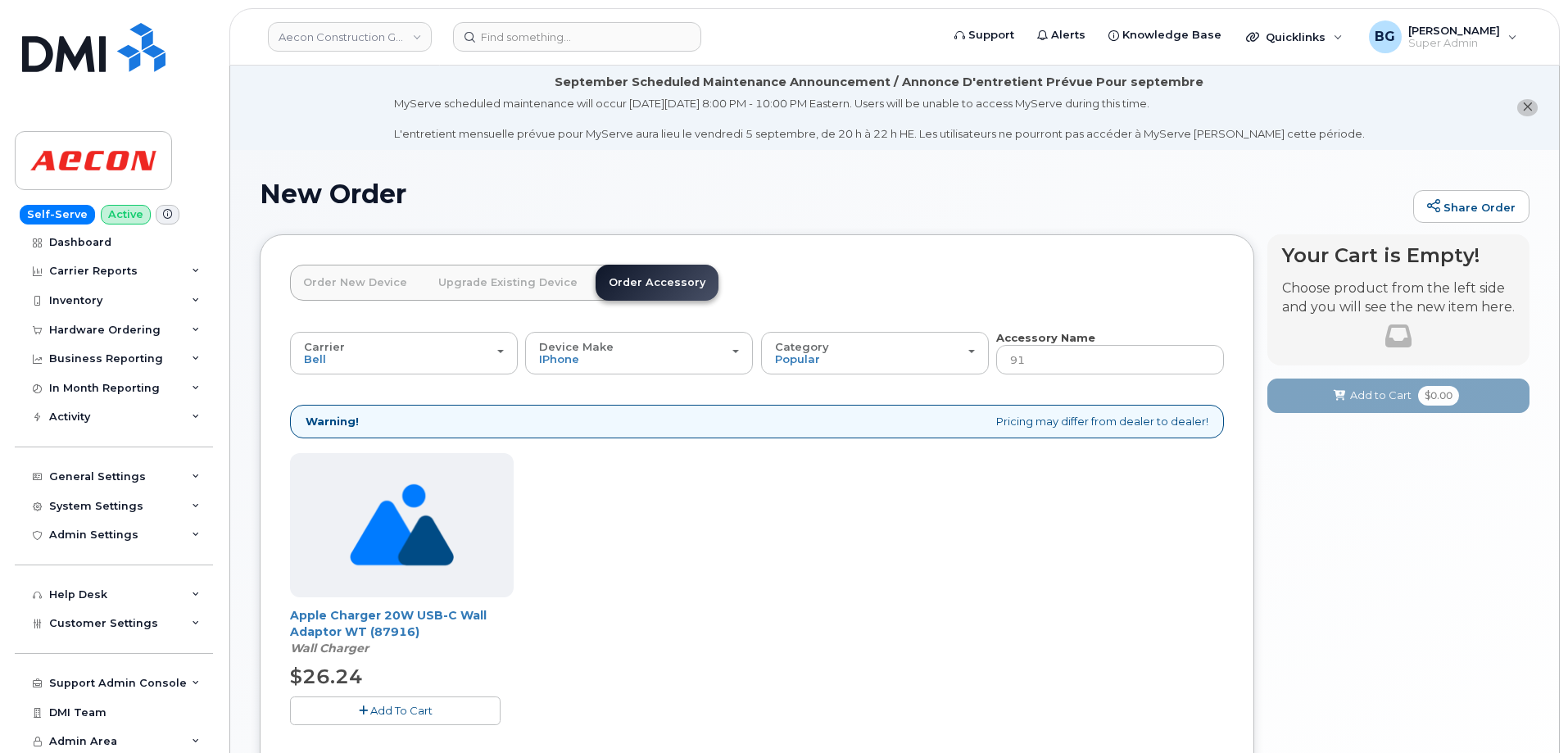
scroll to position [10, 0]
click at [121, 672] on div "Support Admin Console" at bounding box center [114, 681] width 199 height 29
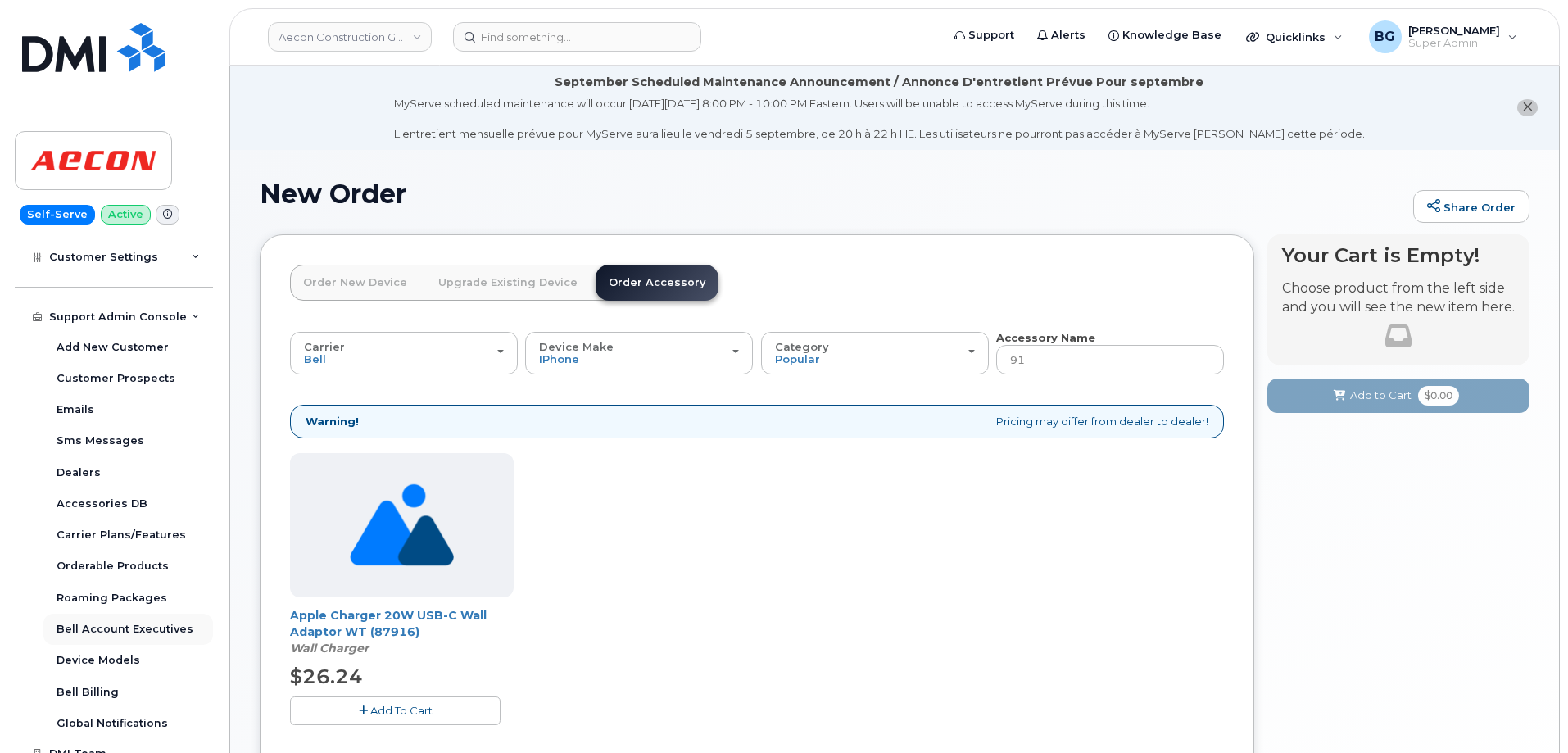
scroll to position [417, 0]
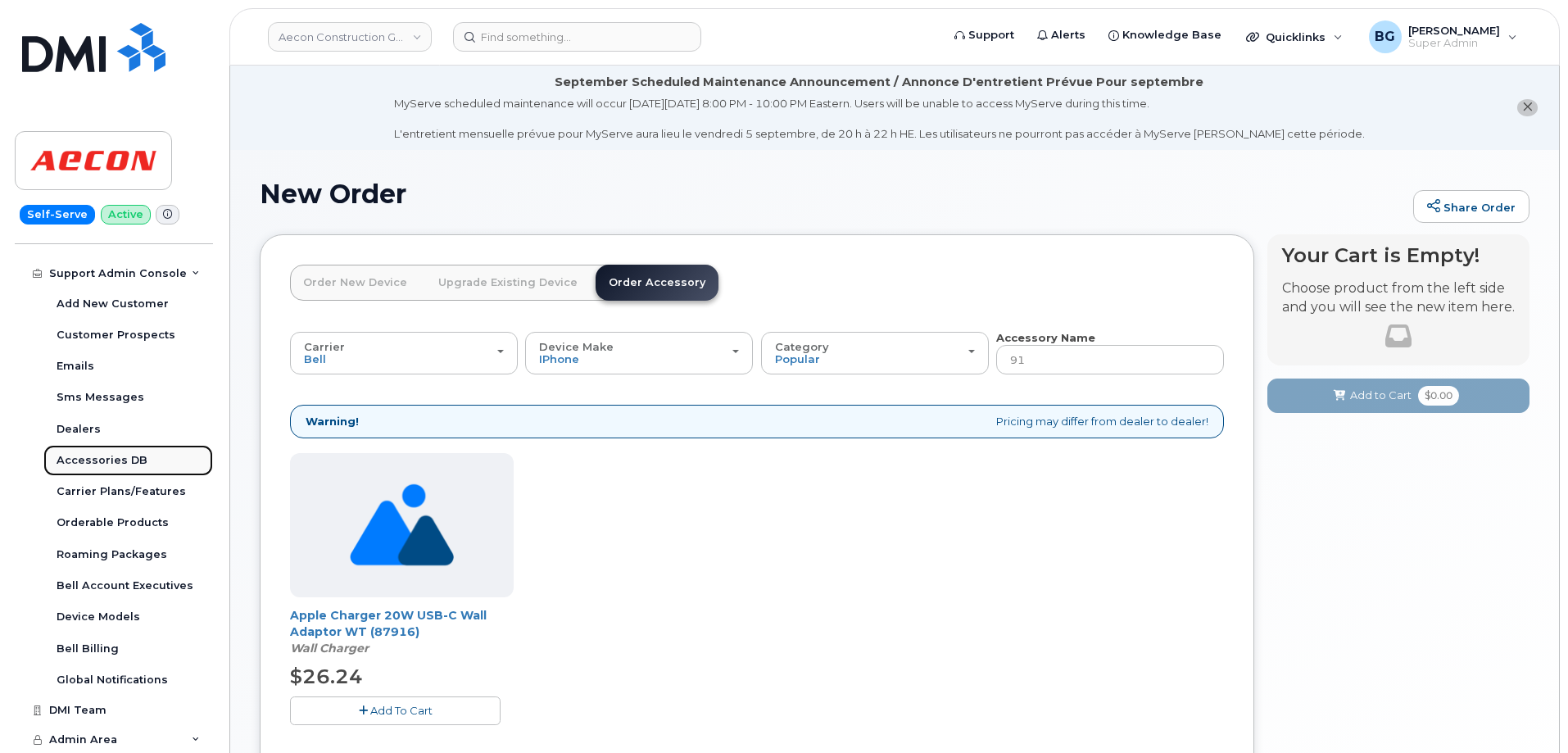
click at [80, 463] on div "Accessories DB" at bounding box center [102, 461] width 91 height 15
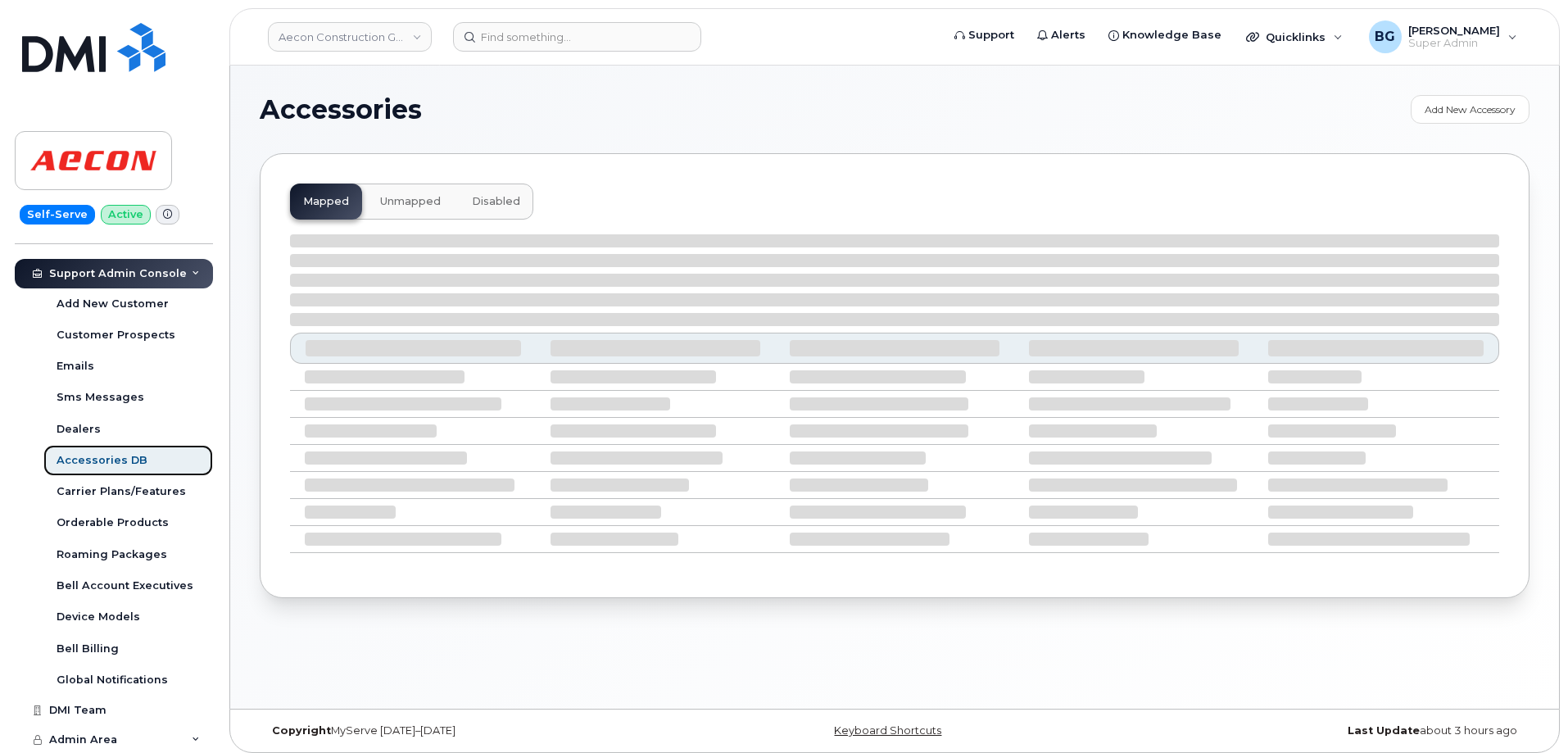
select select "null"
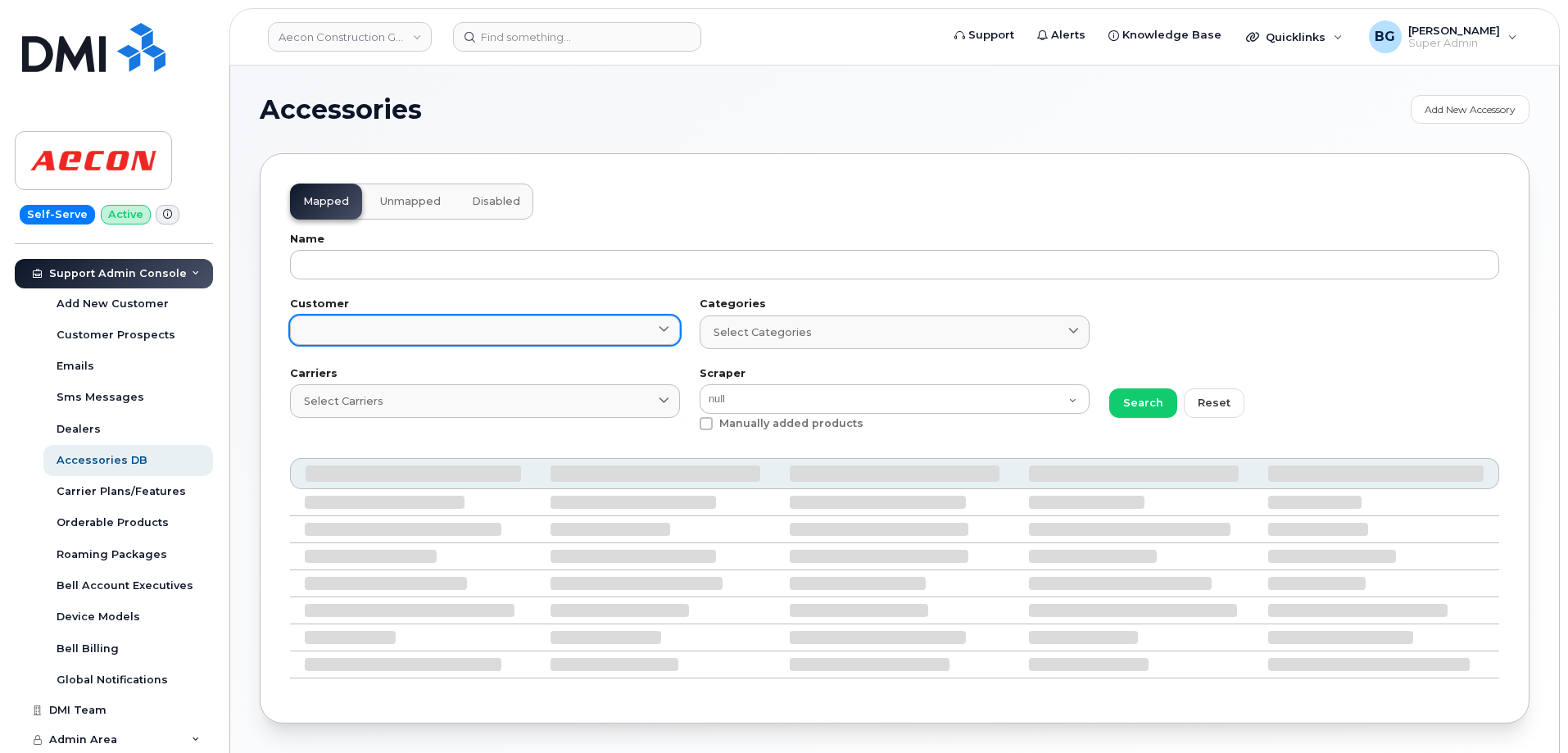
click at [390, 334] on link at bounding box center [485, 330] width 390 height 29
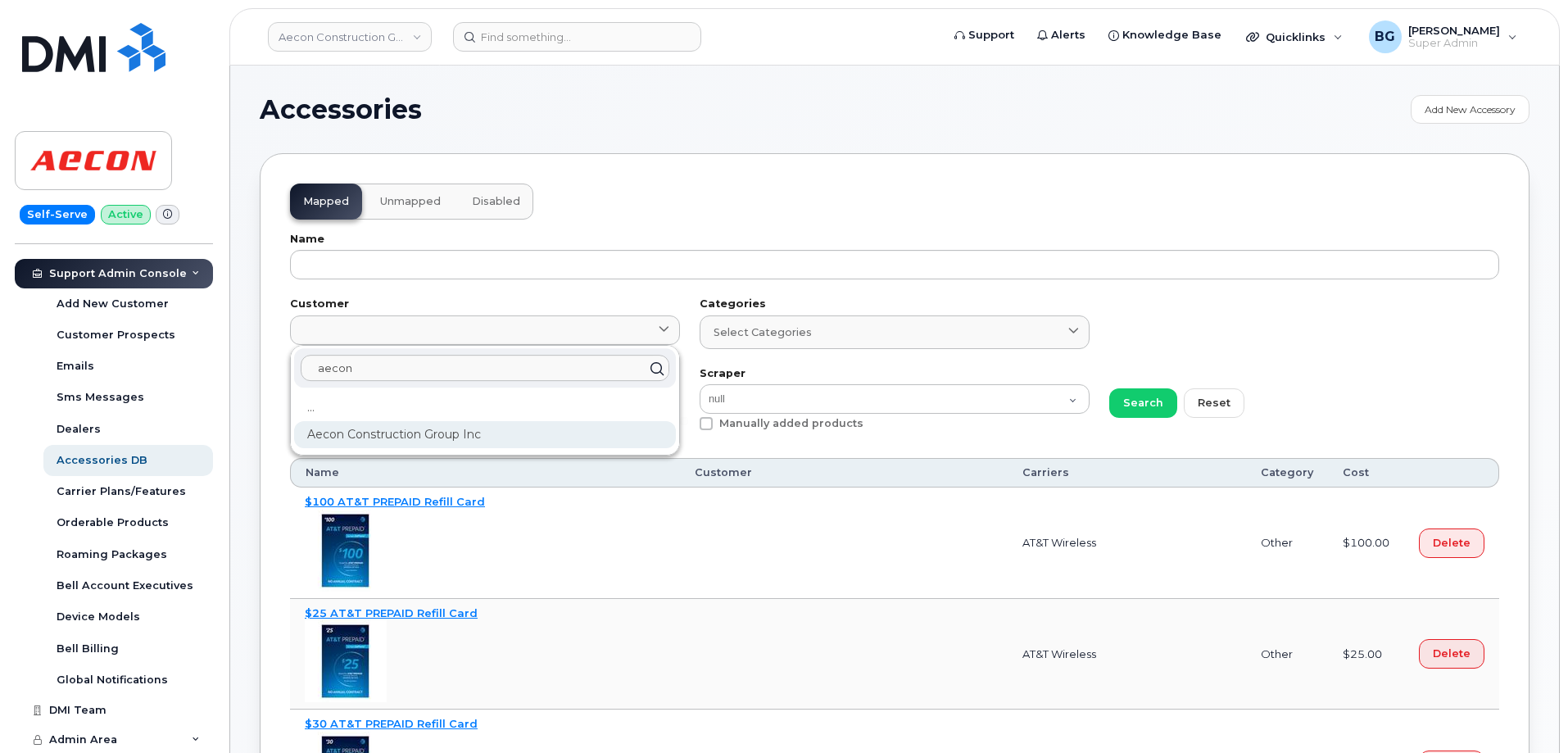
type input "aecon"
click at [421, 437] on div "Aecon Construction Group Inc" at bounding box center [485, 435] width 382 height 27
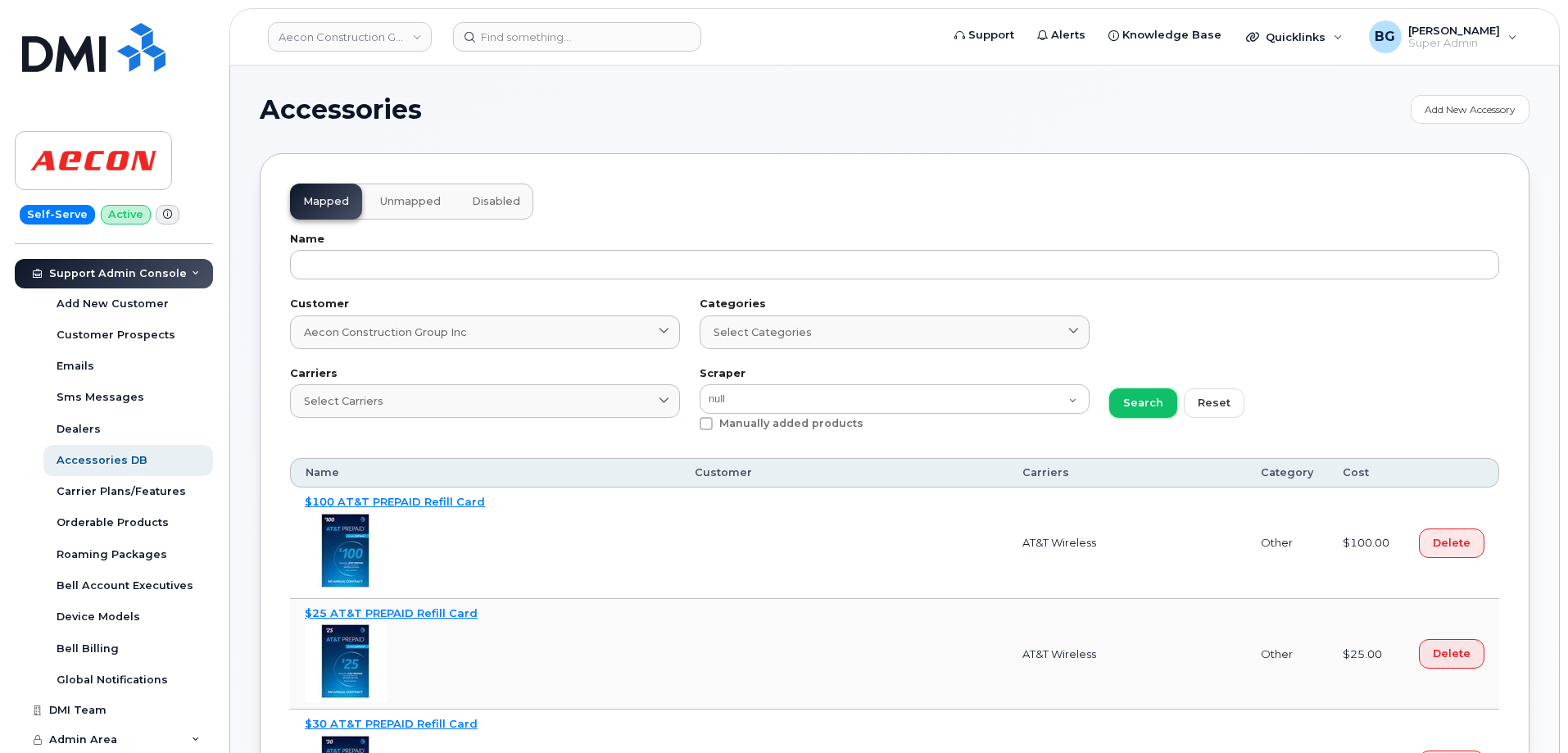
click at [1142, 411] on button "Search" at bounding box center [1143, 403] width 68 height 29
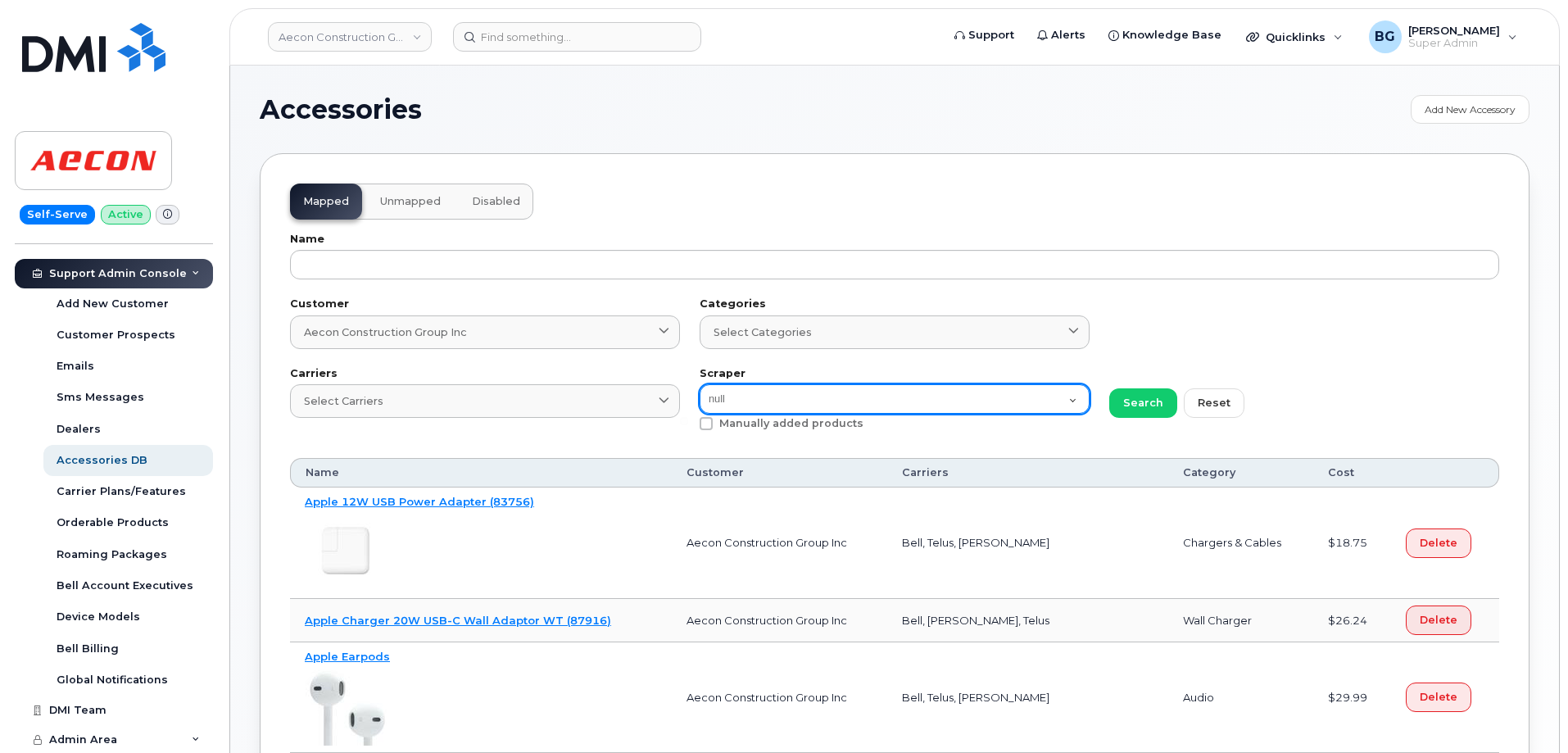
click at [810, 398] on select "wpci_bell bell telus_iq att verizon jump simplex_accessories sask_tel sasktel c…" at bounding box center [895, 399] width 390 height 29
click at [1350, 323] on div "Customer Aecon Construction Group Inc aecon ... Aecon Construction Group Inc Ca…" at bounding box center [894, 324] width 1229 height 69
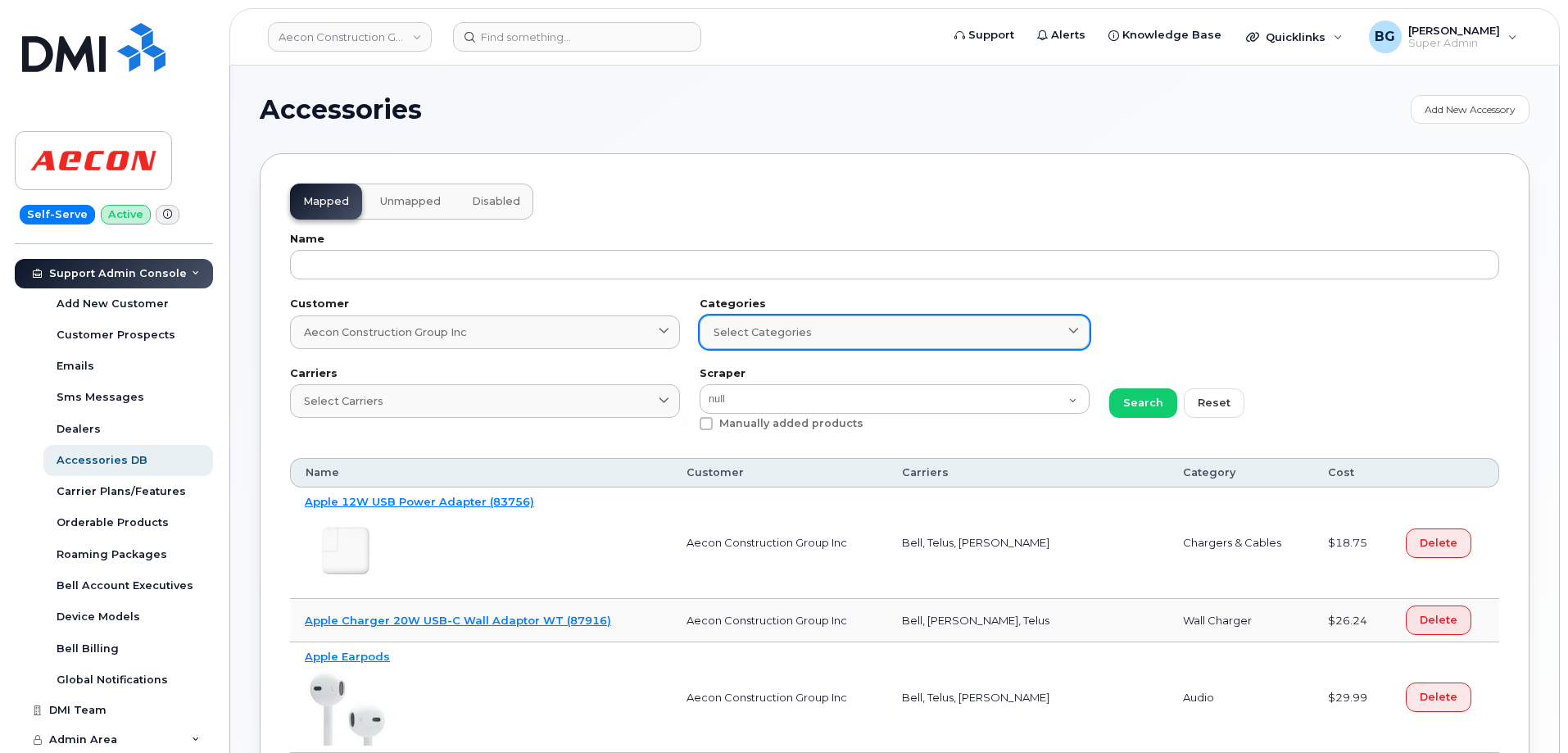
click at [797, 339] on span "Select Categories" at bounding box center [762, 332] width 98 height 16
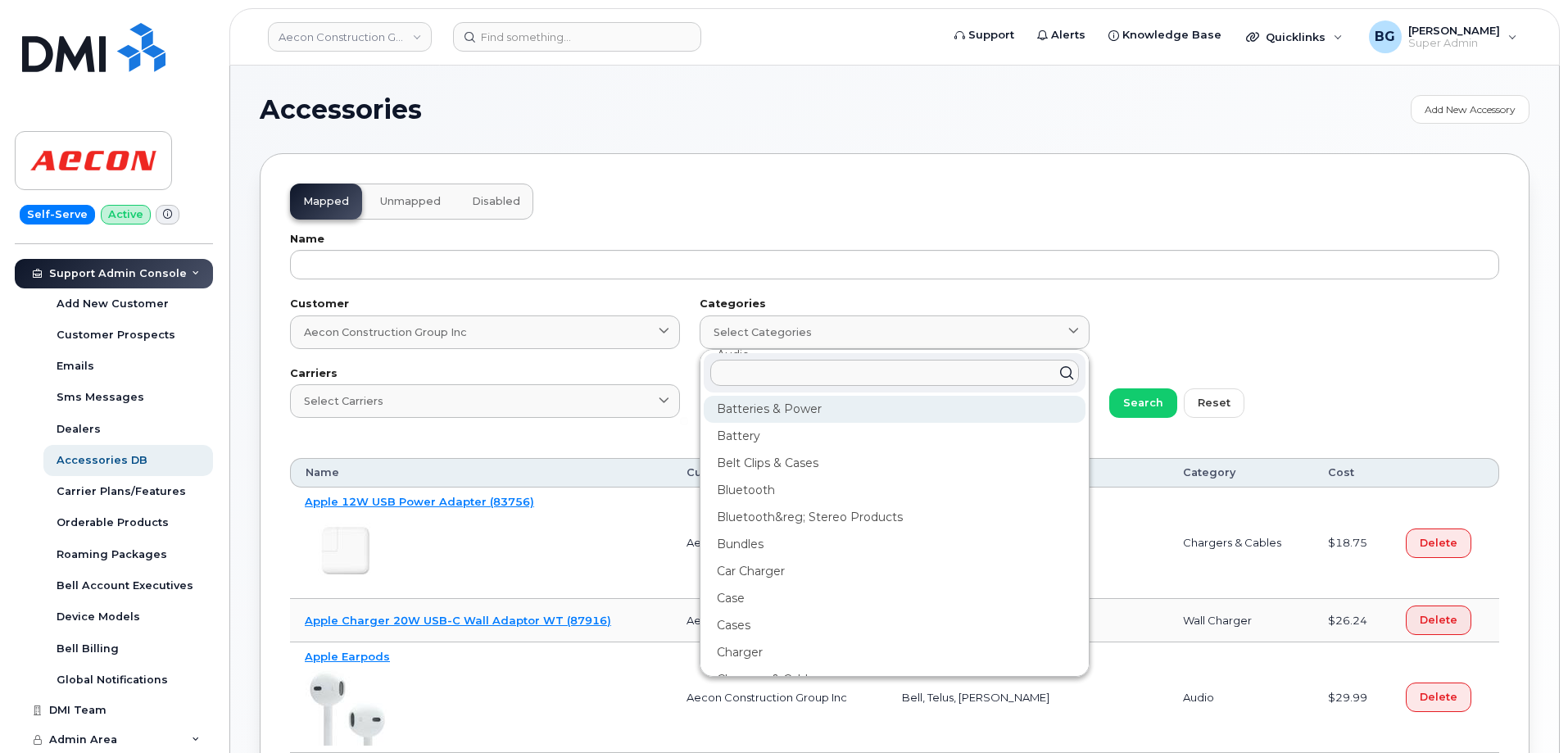
scroll to position [164, 0]
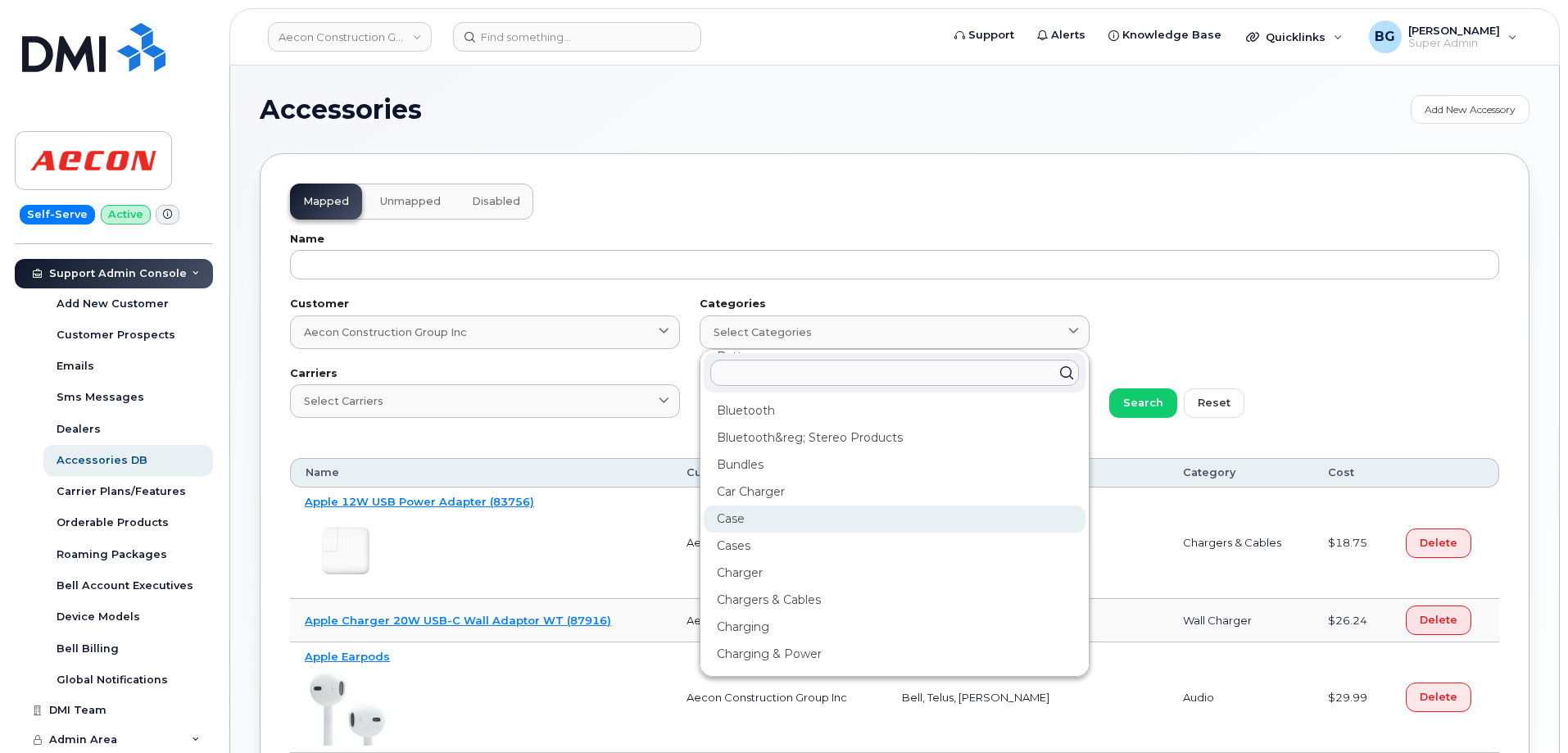
click at [723, 517] on div "Case" at bounding box center [895, 519] width 382 height 27
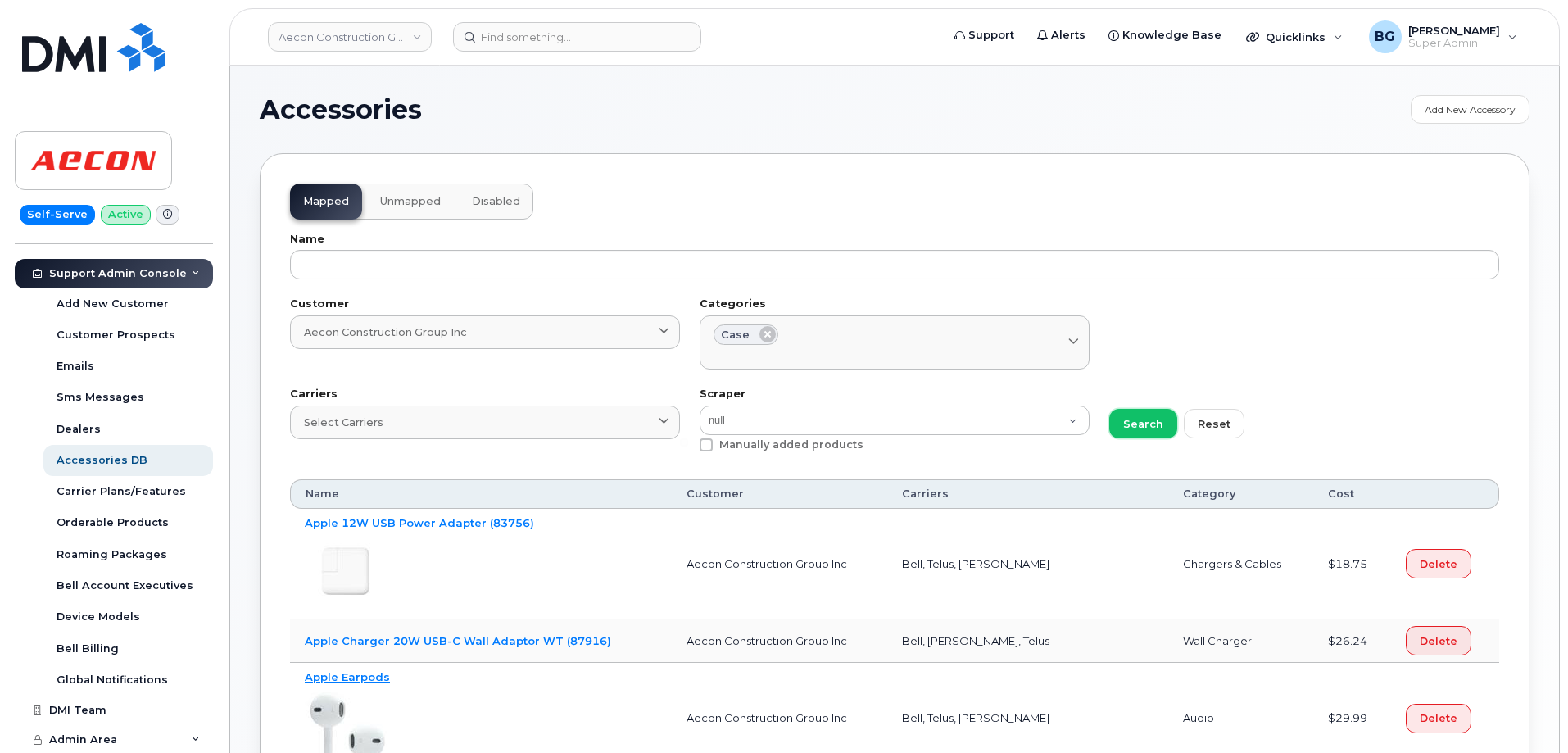
click at [1154, 422] on span "Search" at bounding box center [1143, 424] width 40 height 16
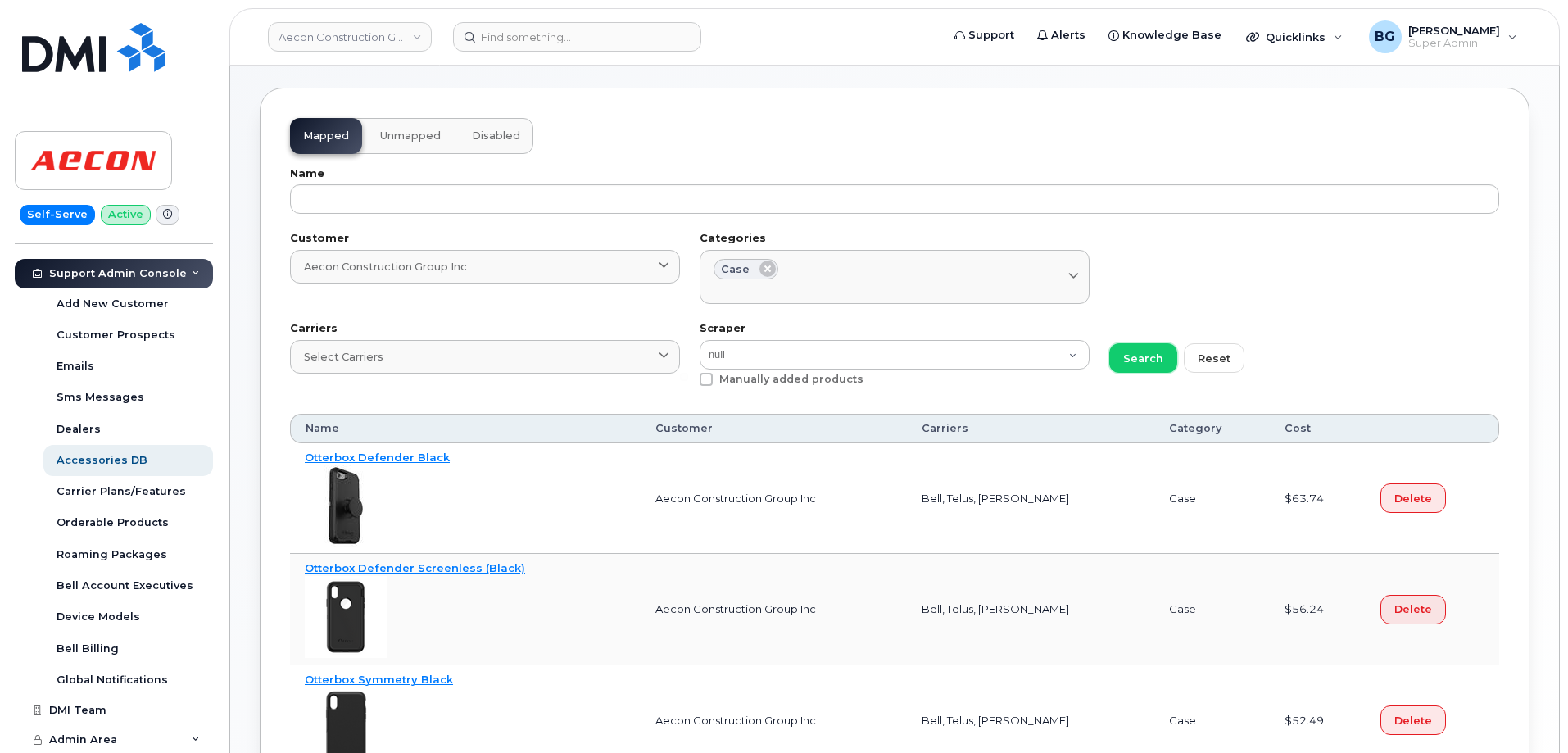
scroll to position [0, 0]
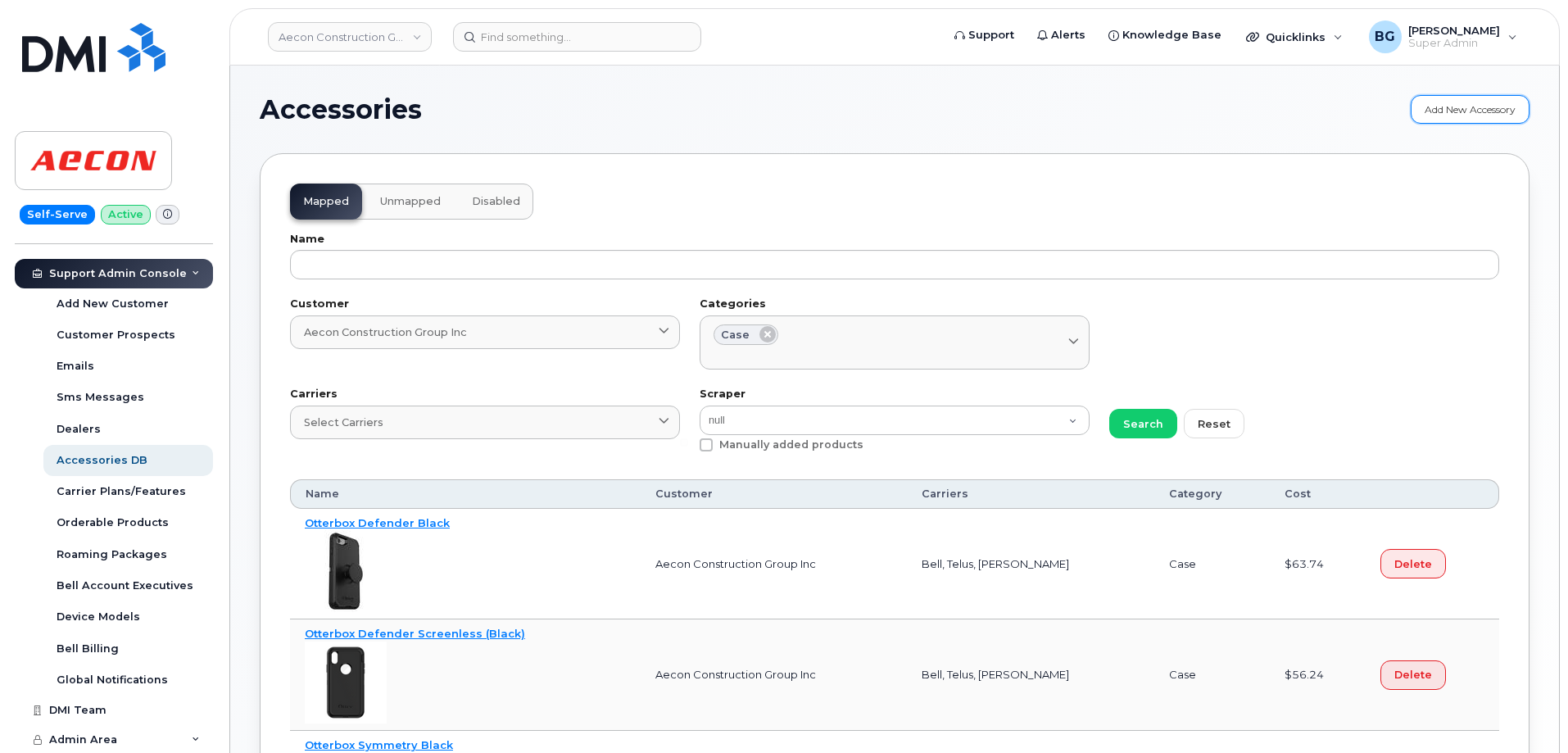
click at [1461, 112] on link "Add New Accessory" at bounding box center [1470, 109] width 119 height 29
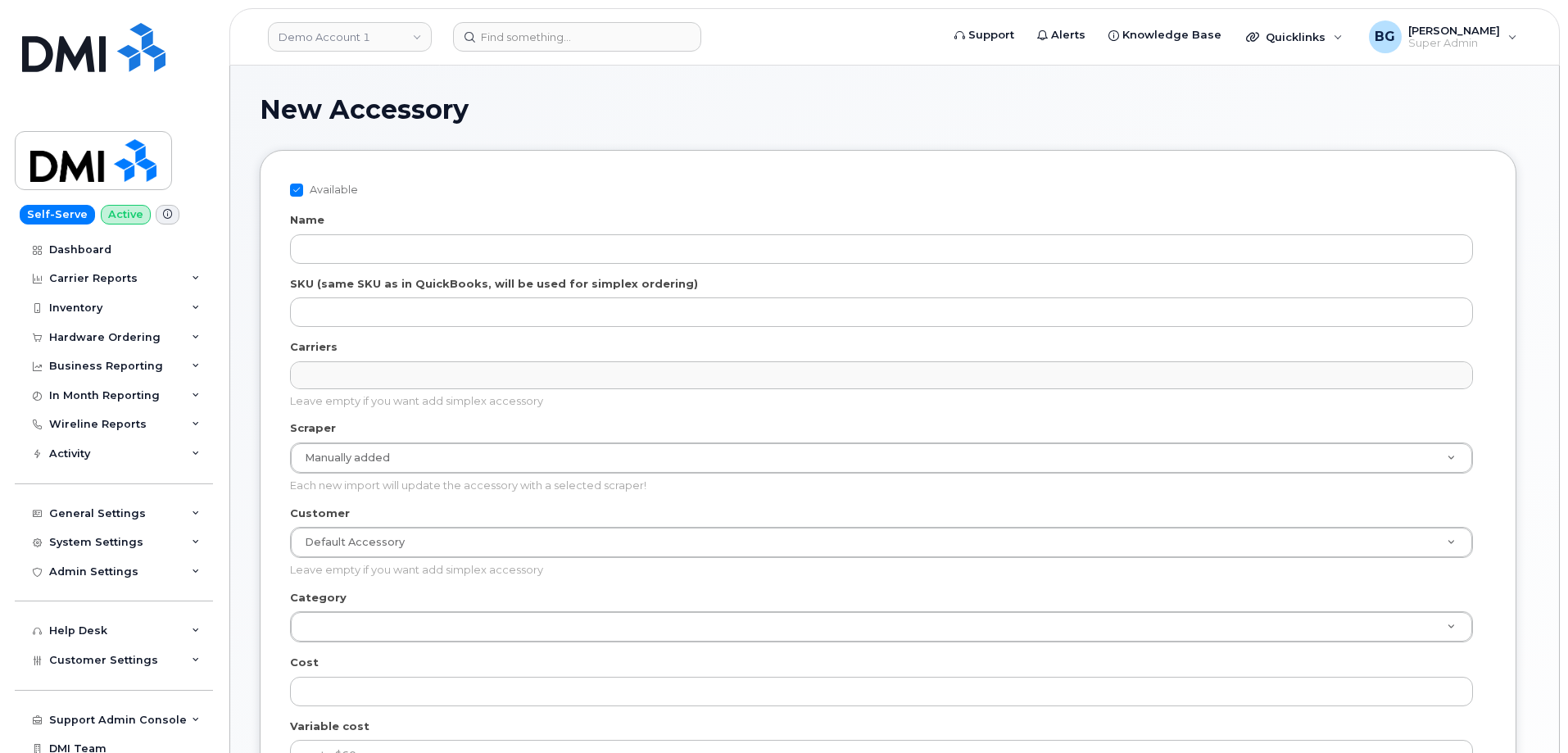
select select
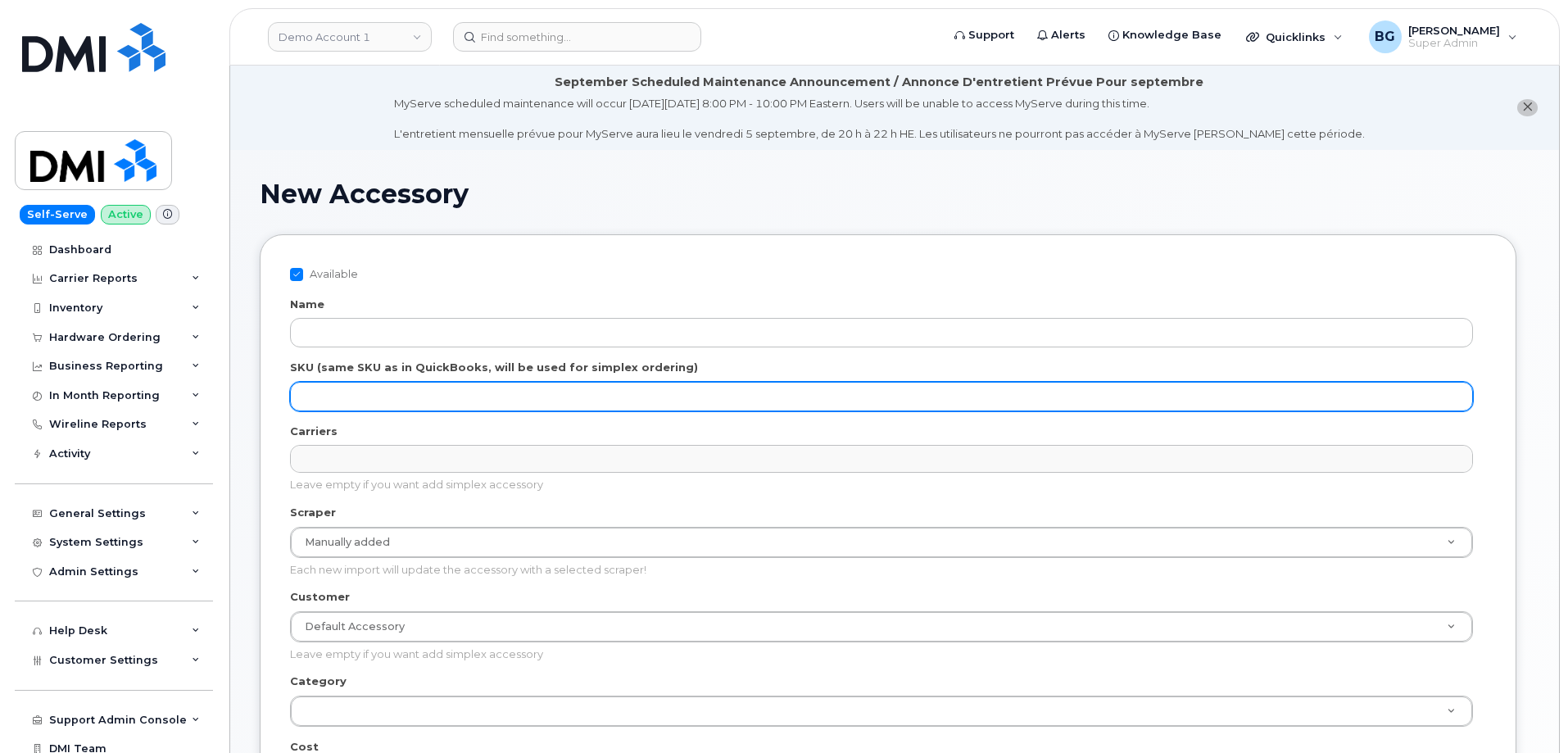
click at [368, 398] on input "SKU (same SKU as in QuickBooks, will be used for simplex ordering)" at bounding box center [882, 396] width 1184 height 29
click at [363, 395] on input "SKU (same SKU as in QuickBooks, will be used for simplex ordering)" at bounding box center [882, 396] width 1184 height 29
paste input "91644"
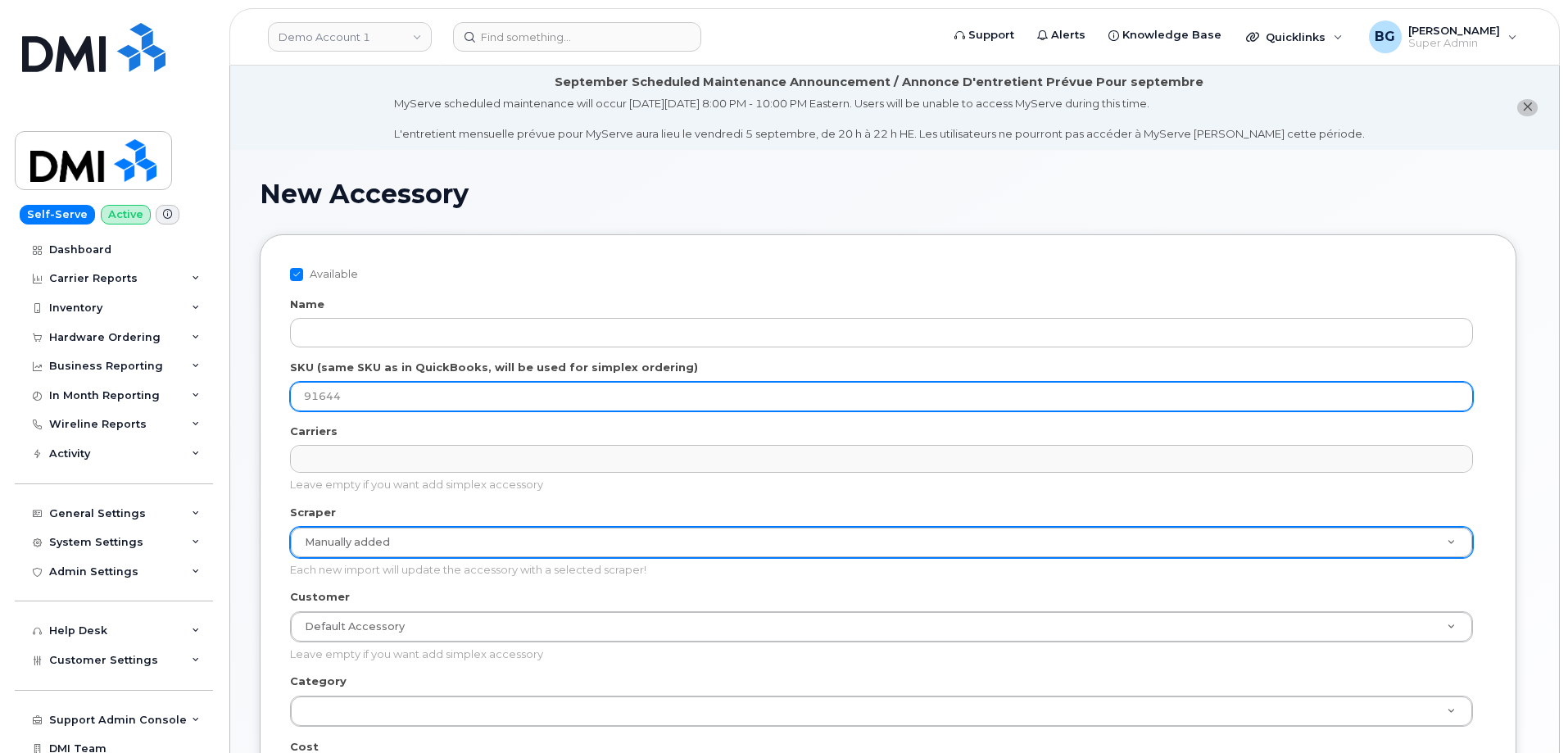
type input "91644"
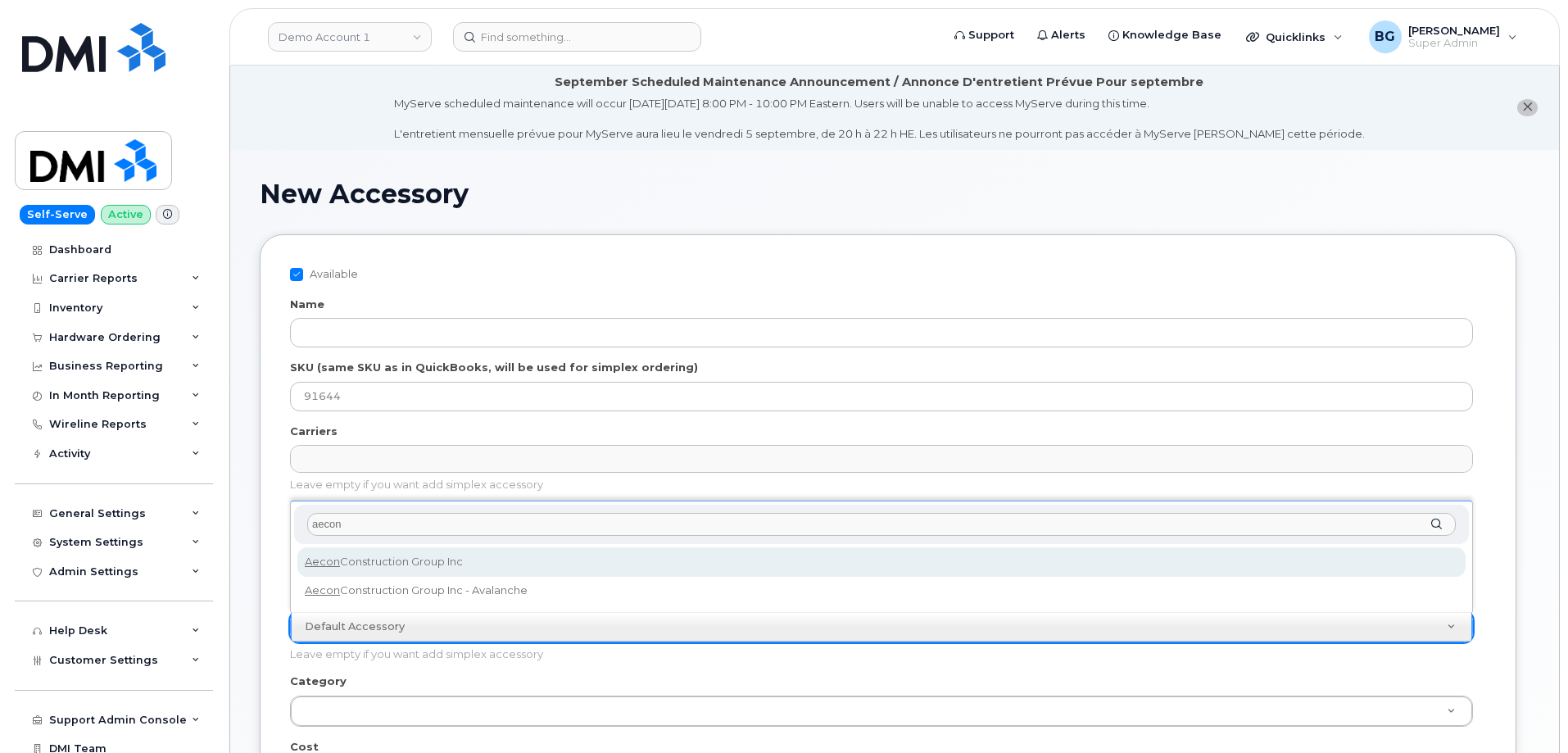
type input "aecon"
select select "1681fda0-a8e1-4f5c-8e37-c774caa90400"
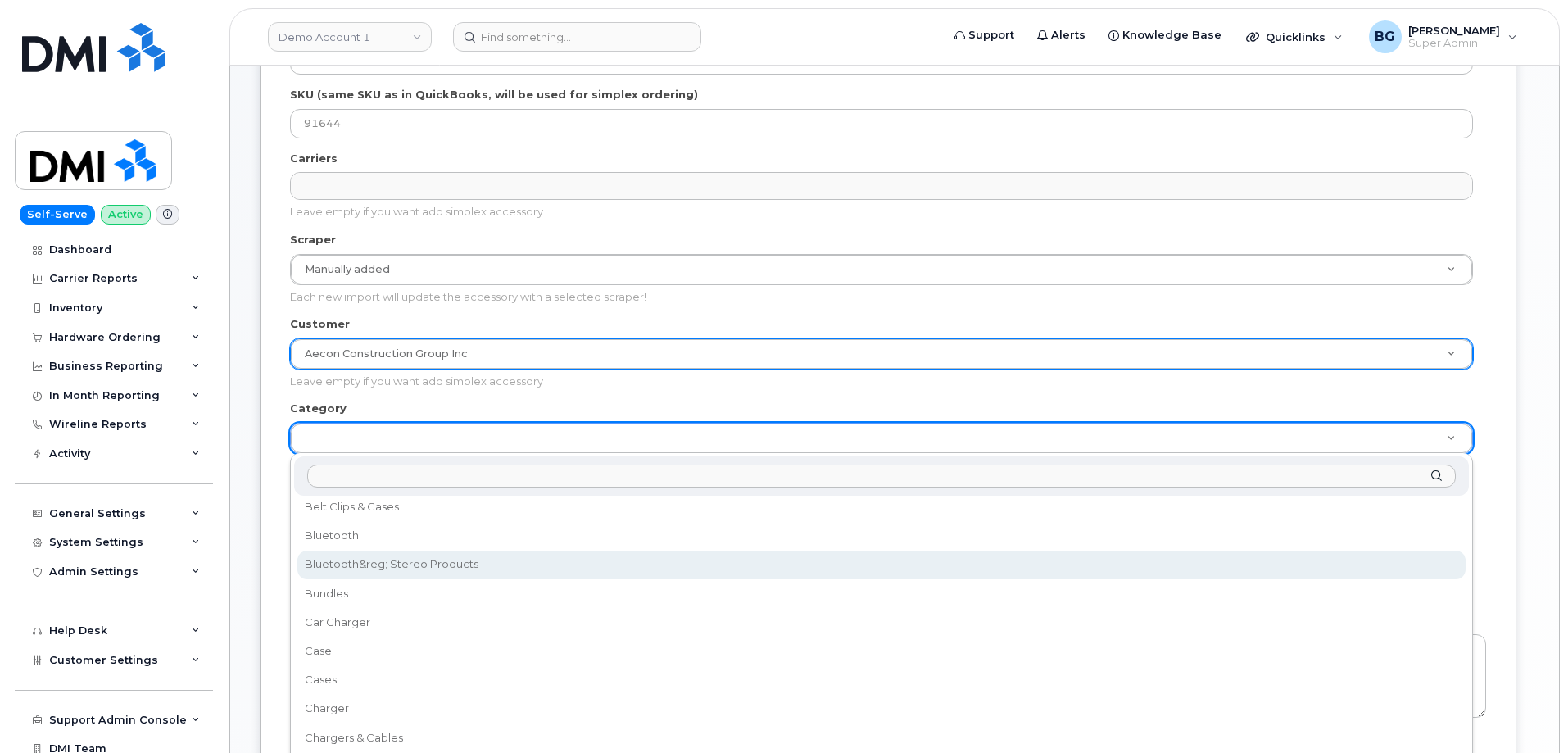
scroll to position [164, 0]
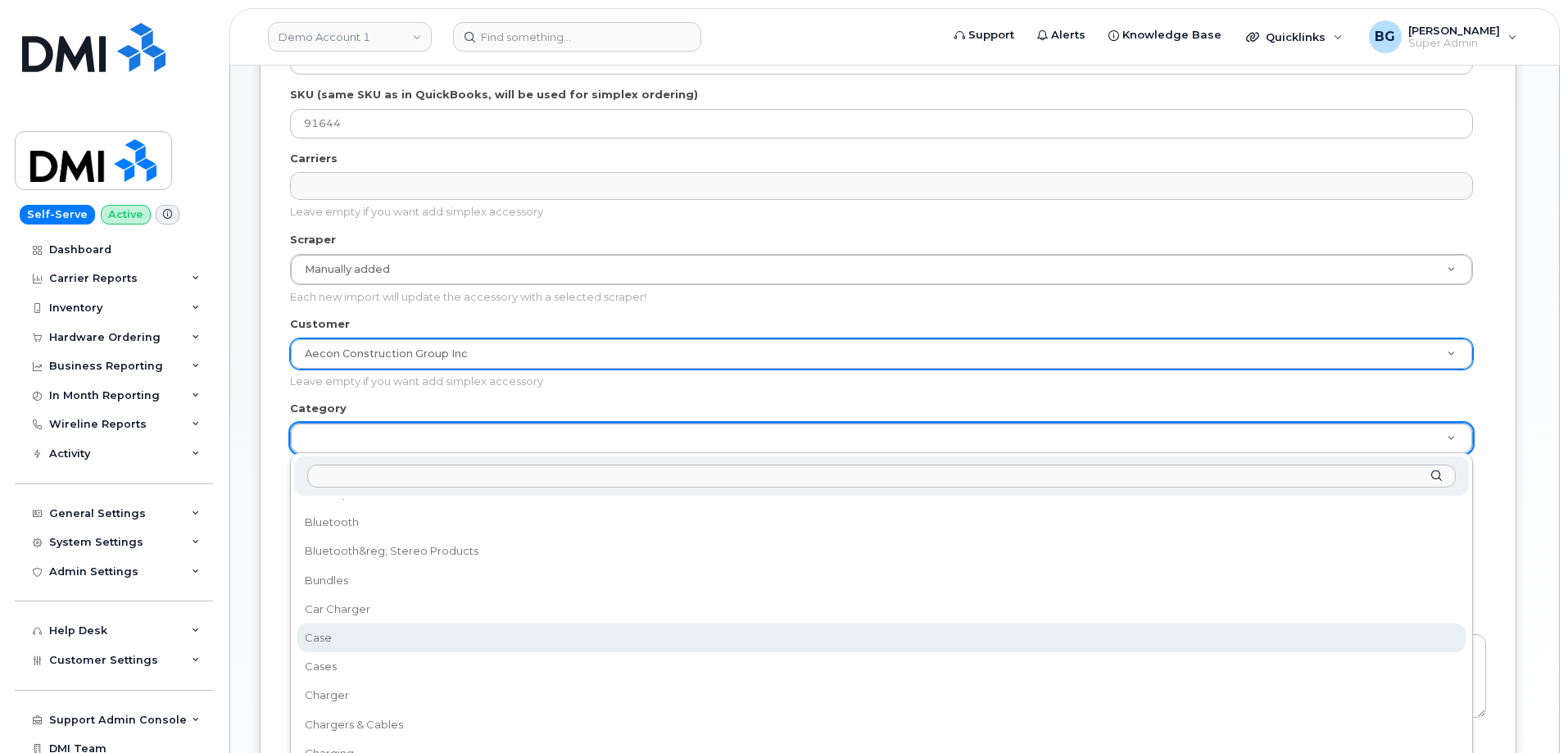
select select "Case"
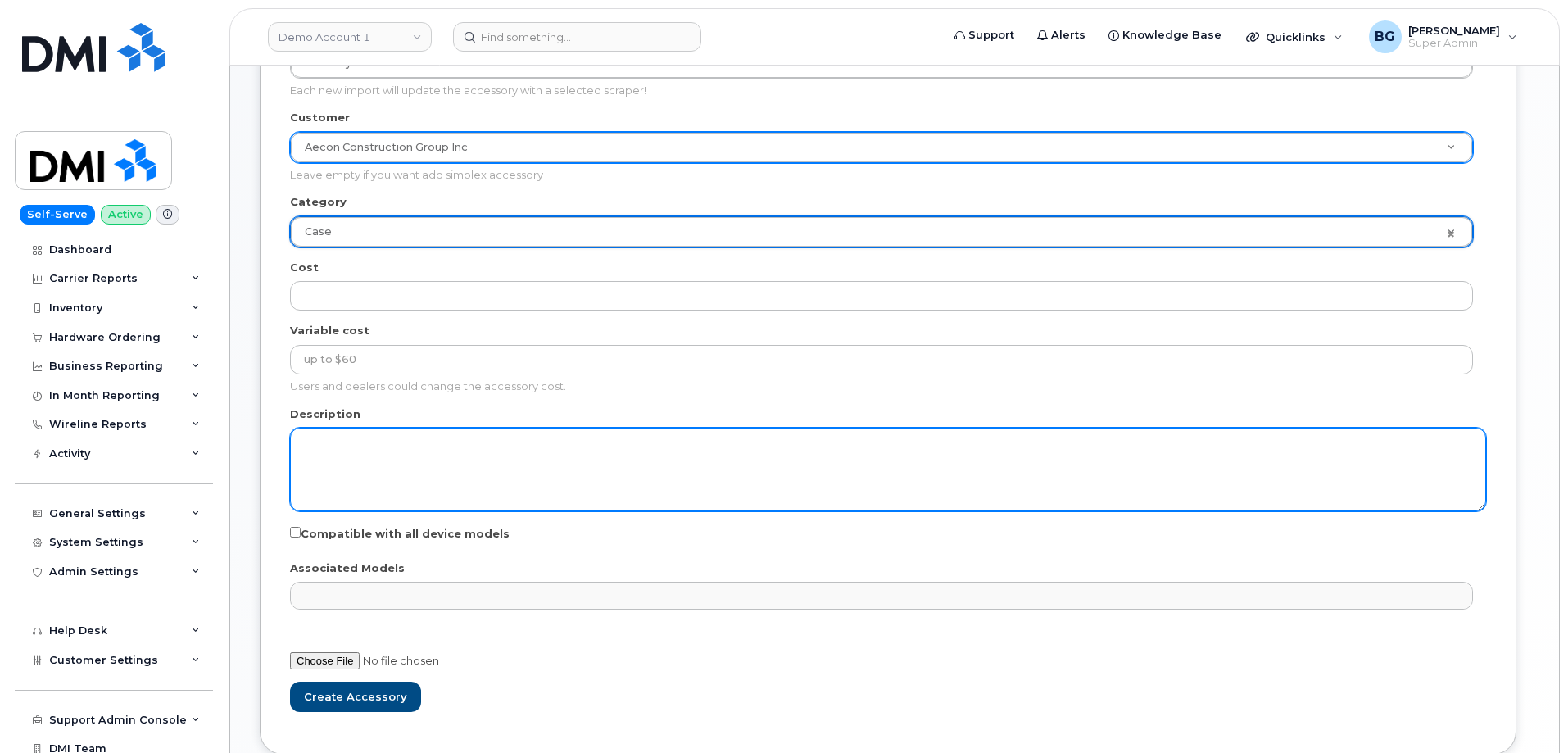
scroll to position [491, 0]
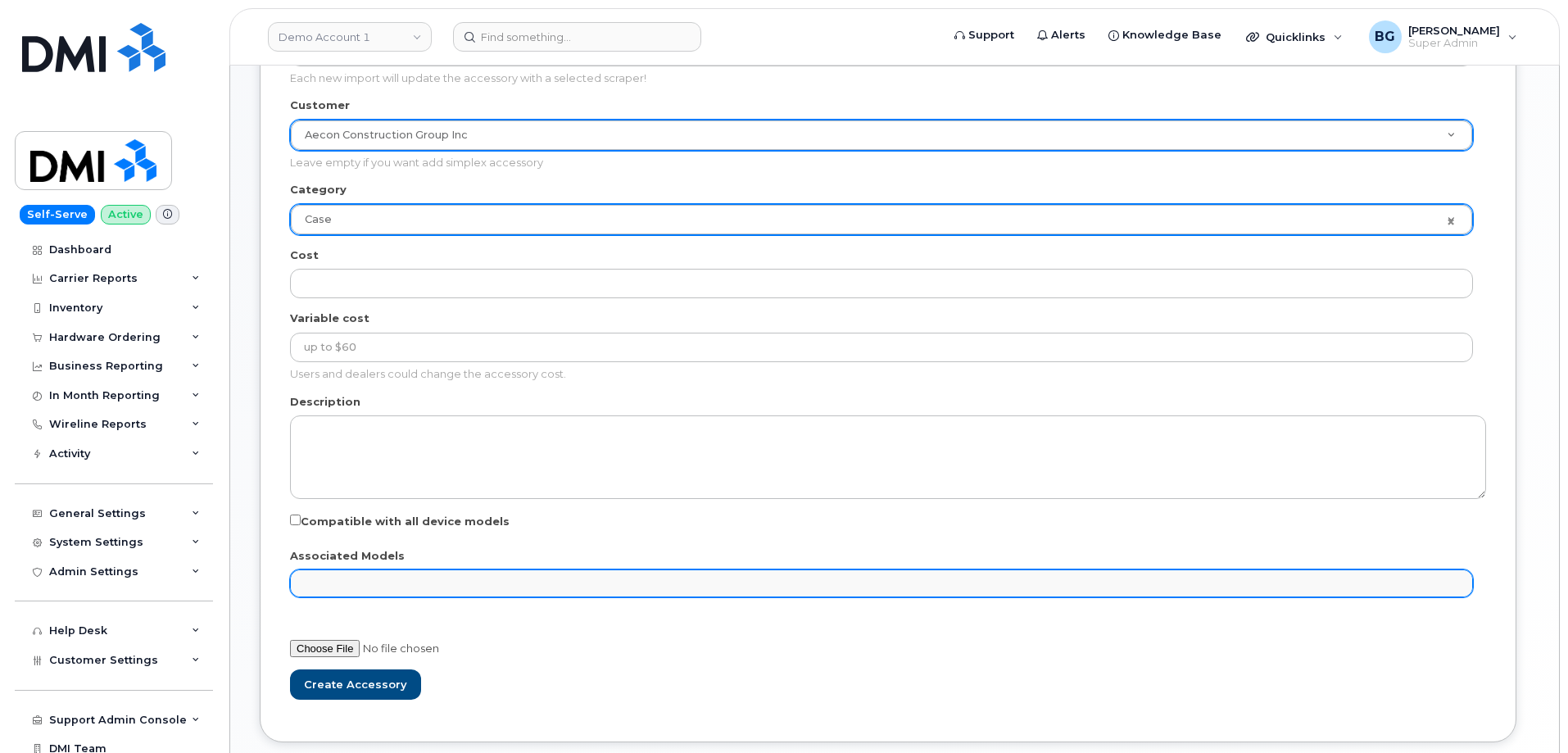
click at [352, 583] on ul "Associated Models" at bounding box center [882, 583] width 1182 height 26
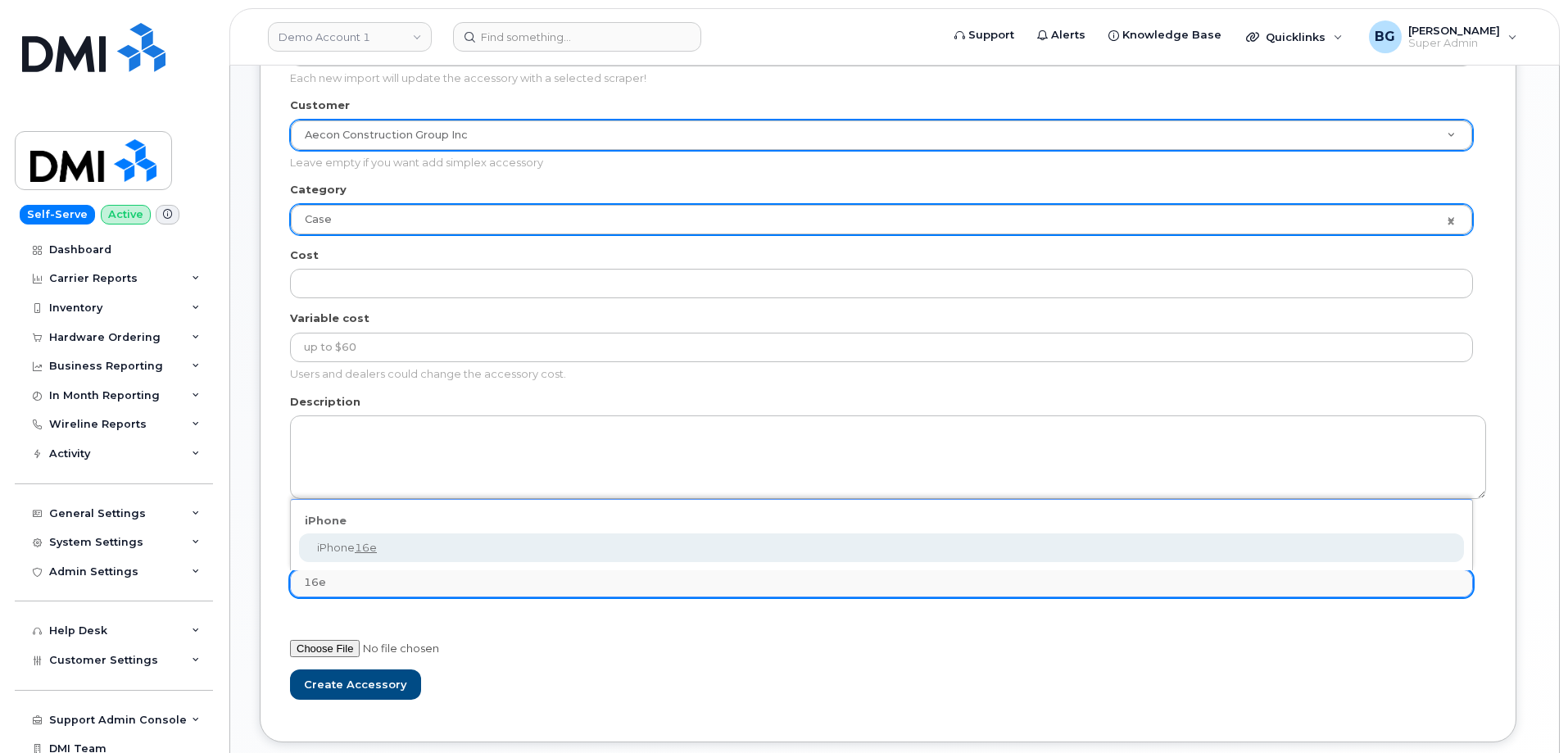
type input "16e"
select select "3304"
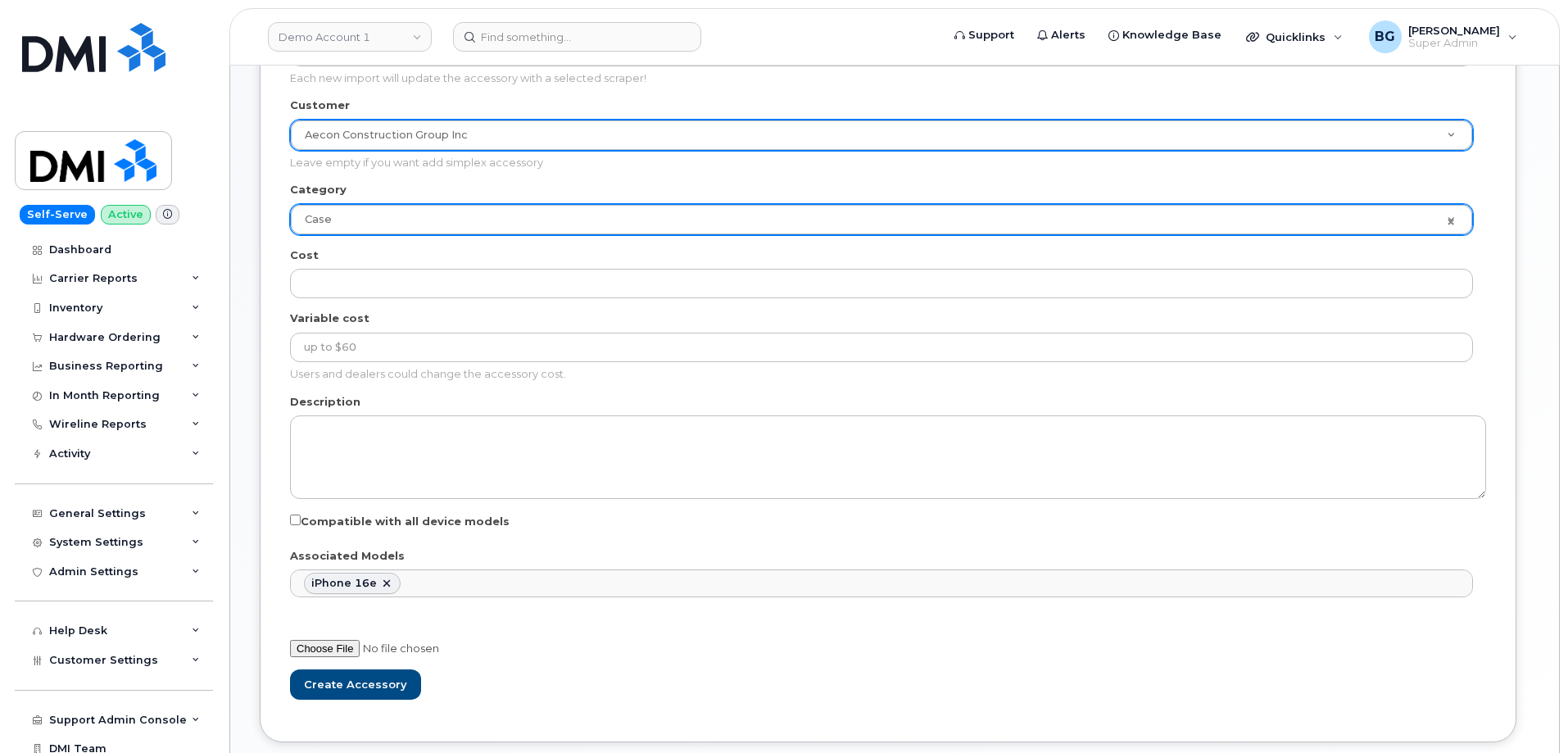
scroll to position [24602, 0]
click at [328, 648] on input "file" at bounding box center [416, 649] width 251 height 17
type input "C:\fakepath\be 16e rugged case.png"
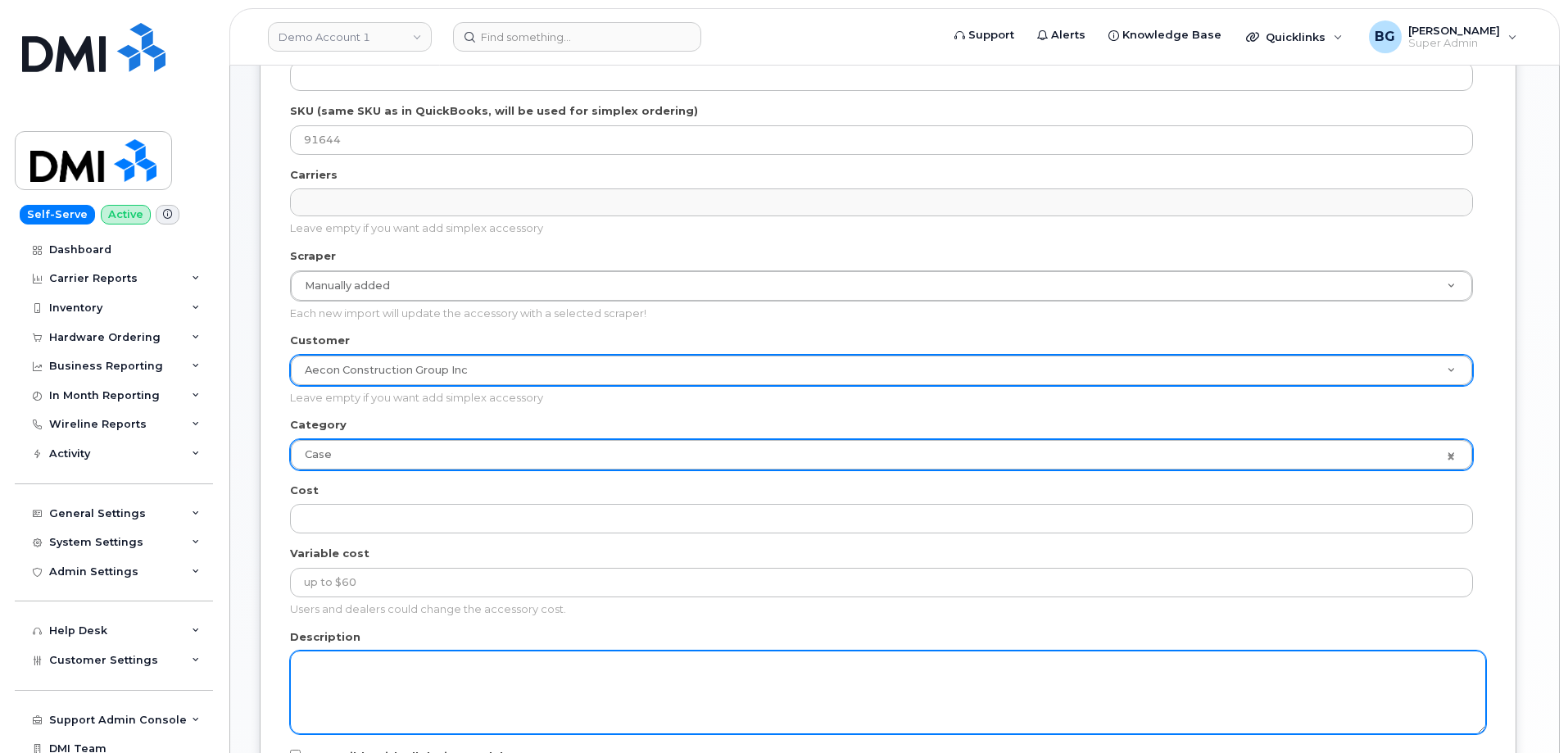
scroll to position [109, 0]
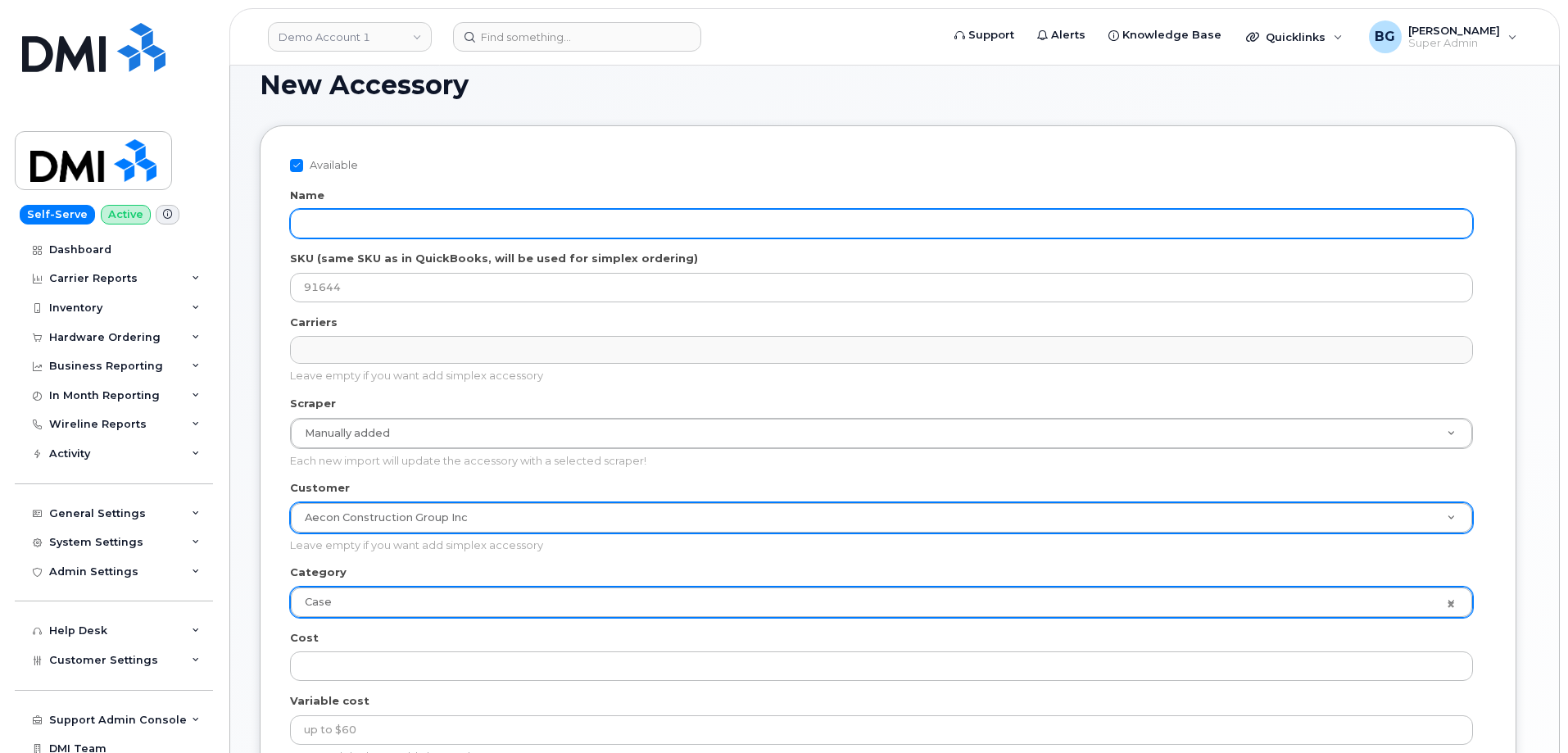
click at [332, 221] on input "Name" at bounding box center [882, 223] width 1184 height 29
paste input "BE A.Rugged BK iPh 16e"
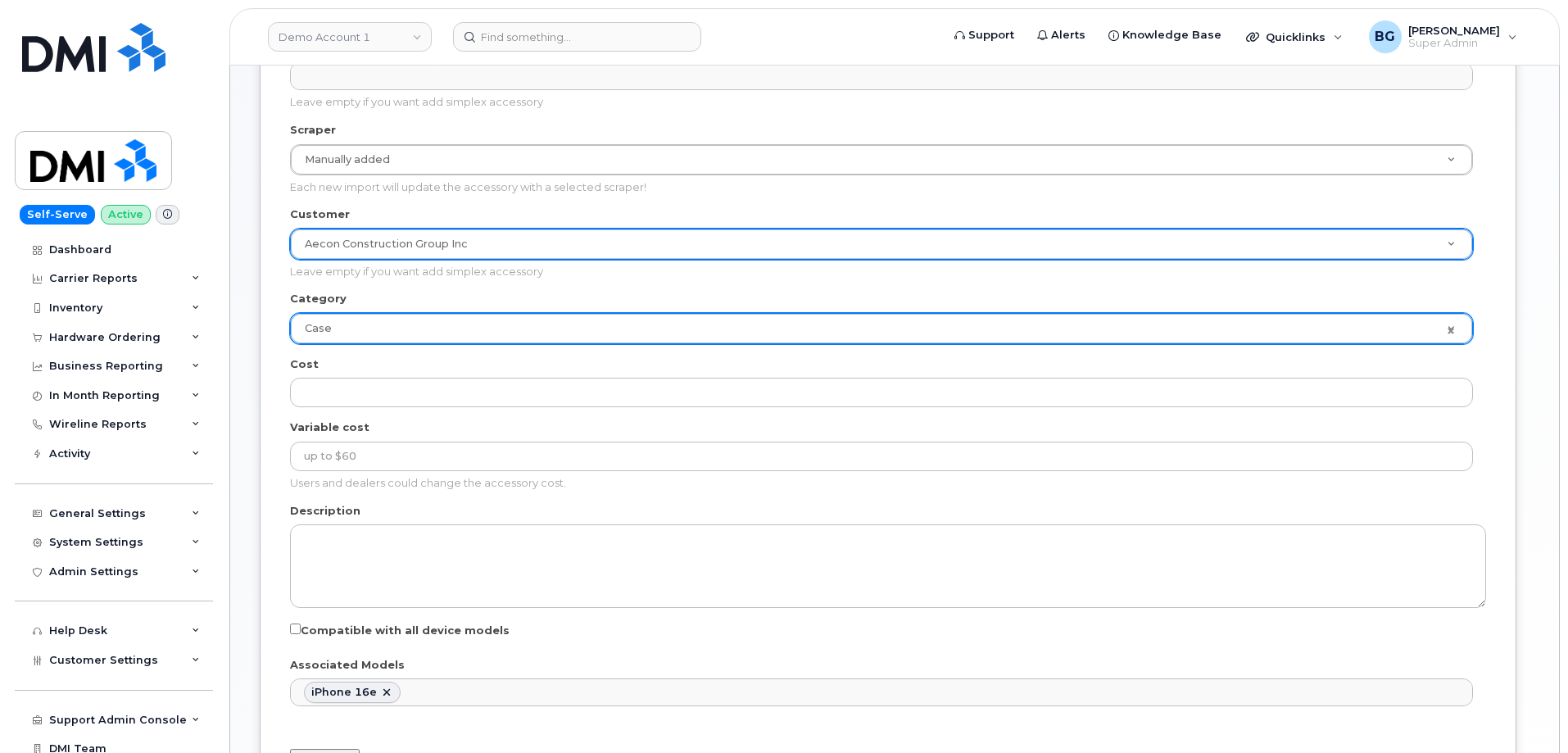
scroll to position [587, 0]
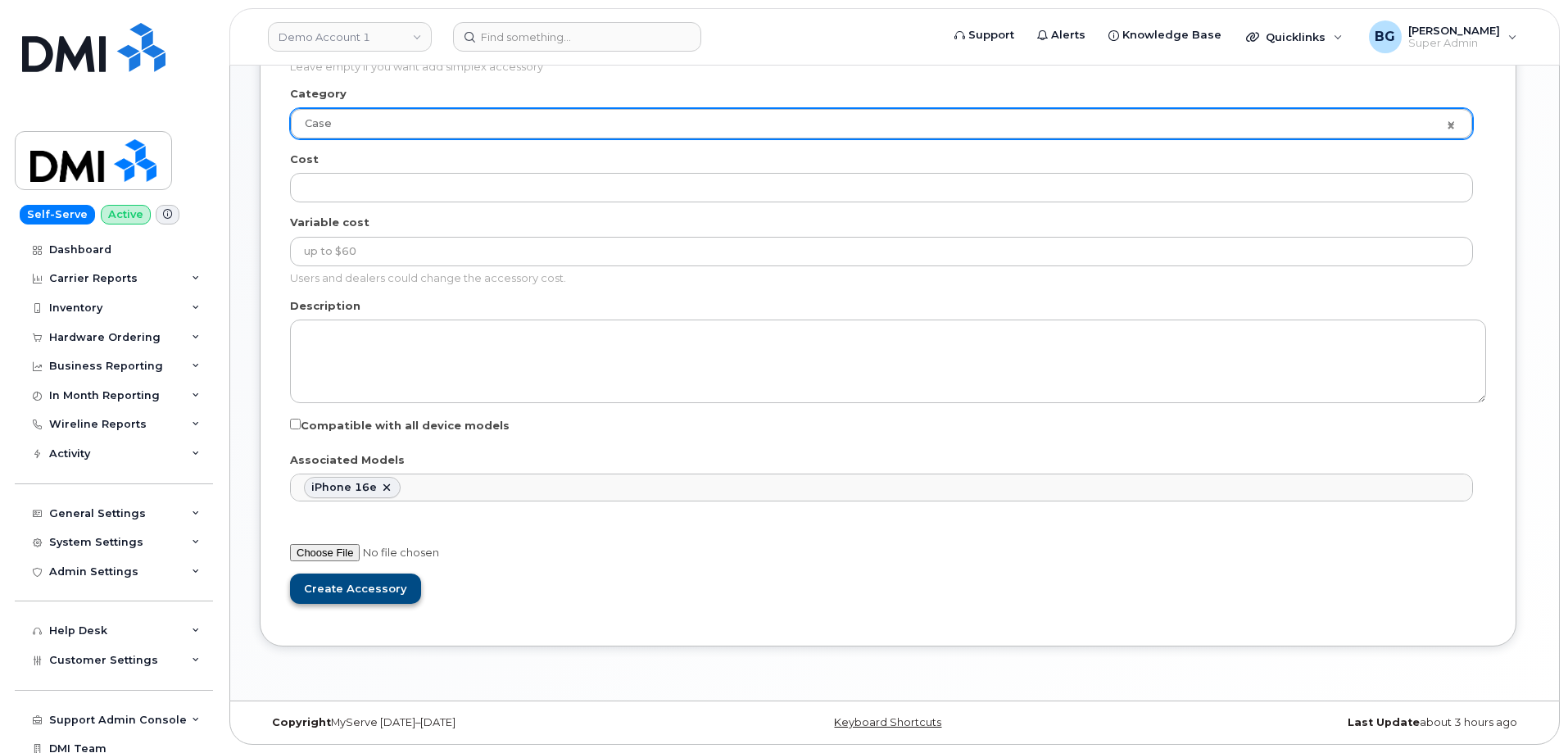
type input "BE A.Rugged BK iPh 16e"
click at [357, 586] on input "Create Accessory" at bounding box center [356, 589] width 131 height 30
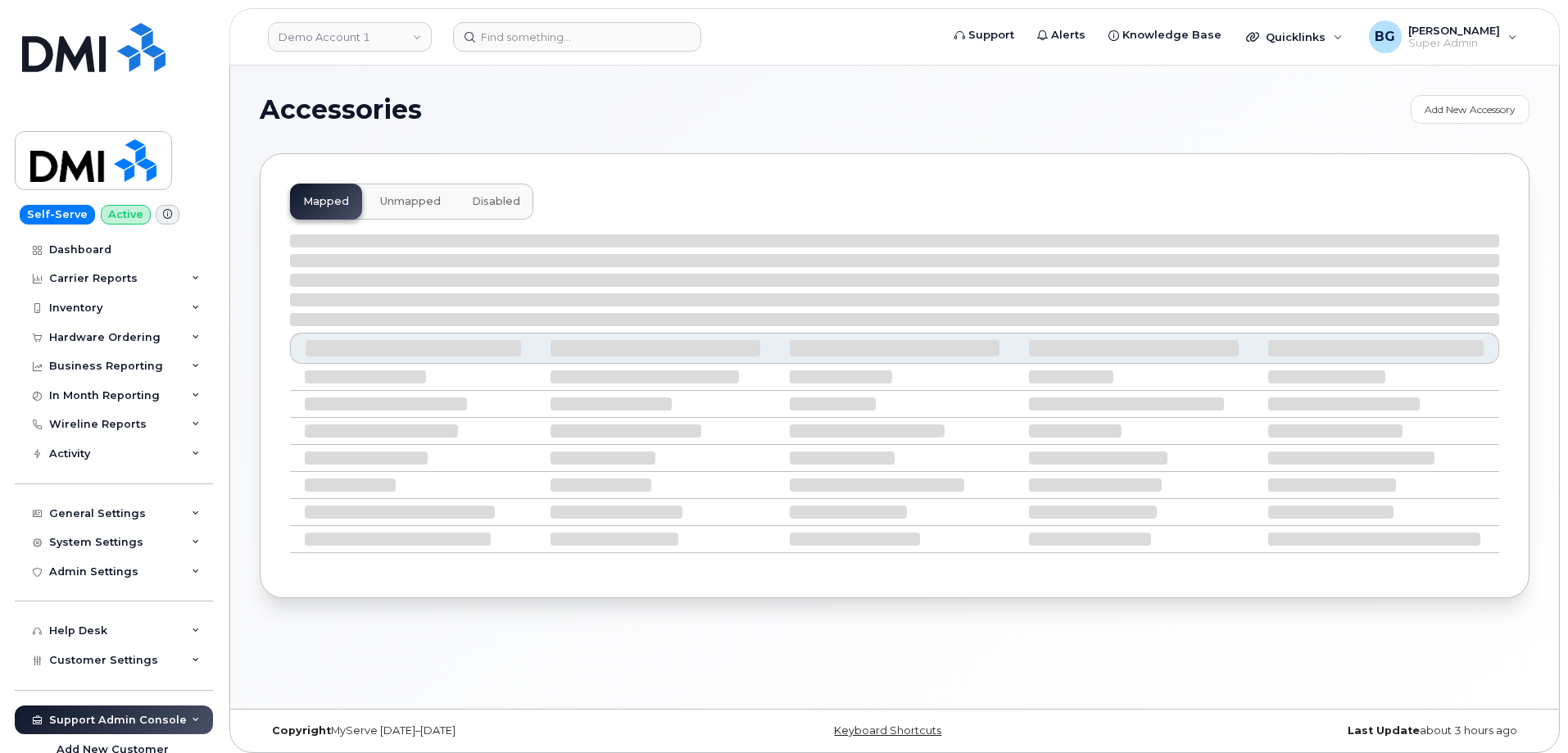
select select "null"
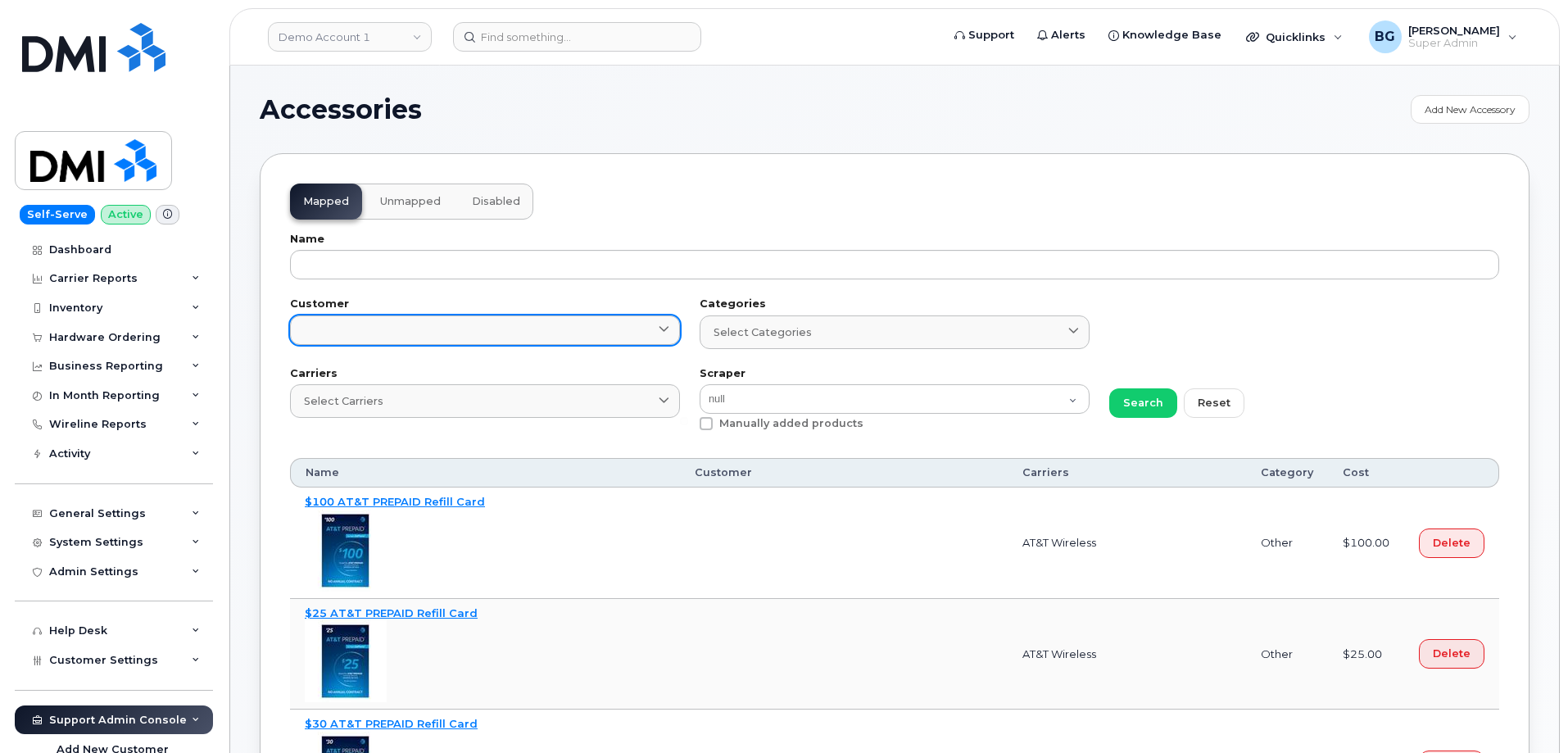
click at [438, 329] on link at bounding box center [485, 330] width 390 height 29
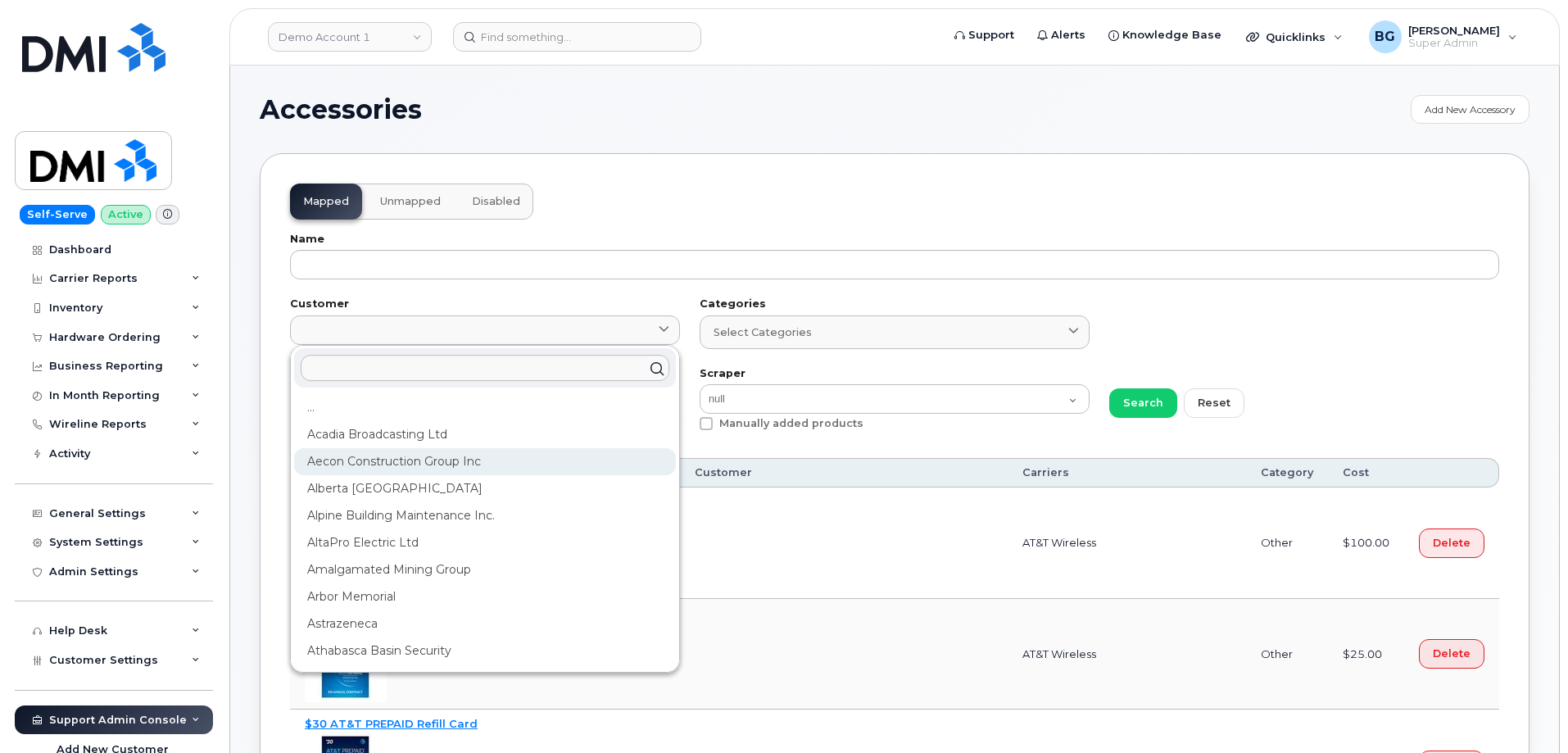
click at [422, 502] on div "Aecon Construction Group Inc" at bounding box center [485, 516] width 382 height 27
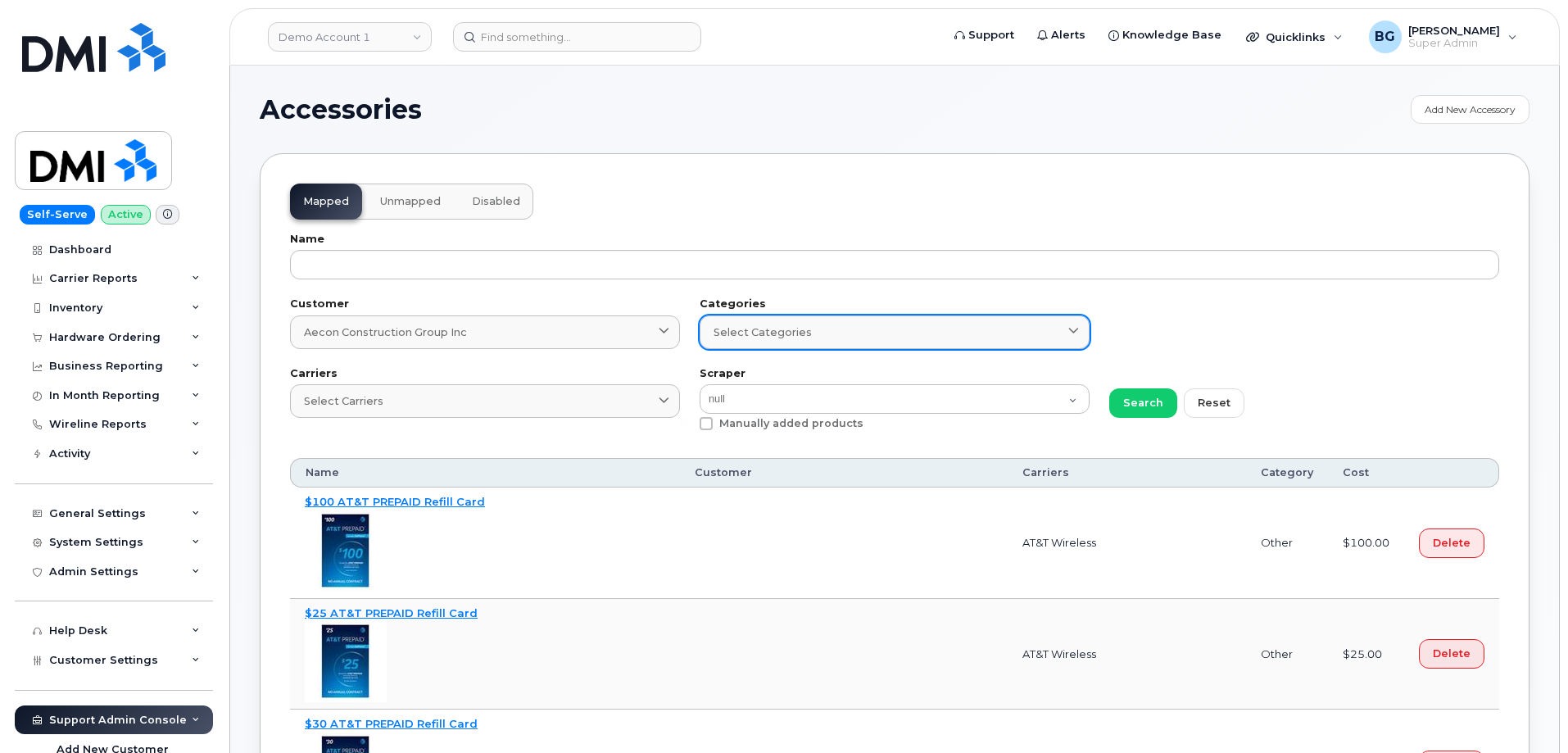
click at [961, 338] on div "Select Categories" at bounding box center [894, 332] width 363 height 16
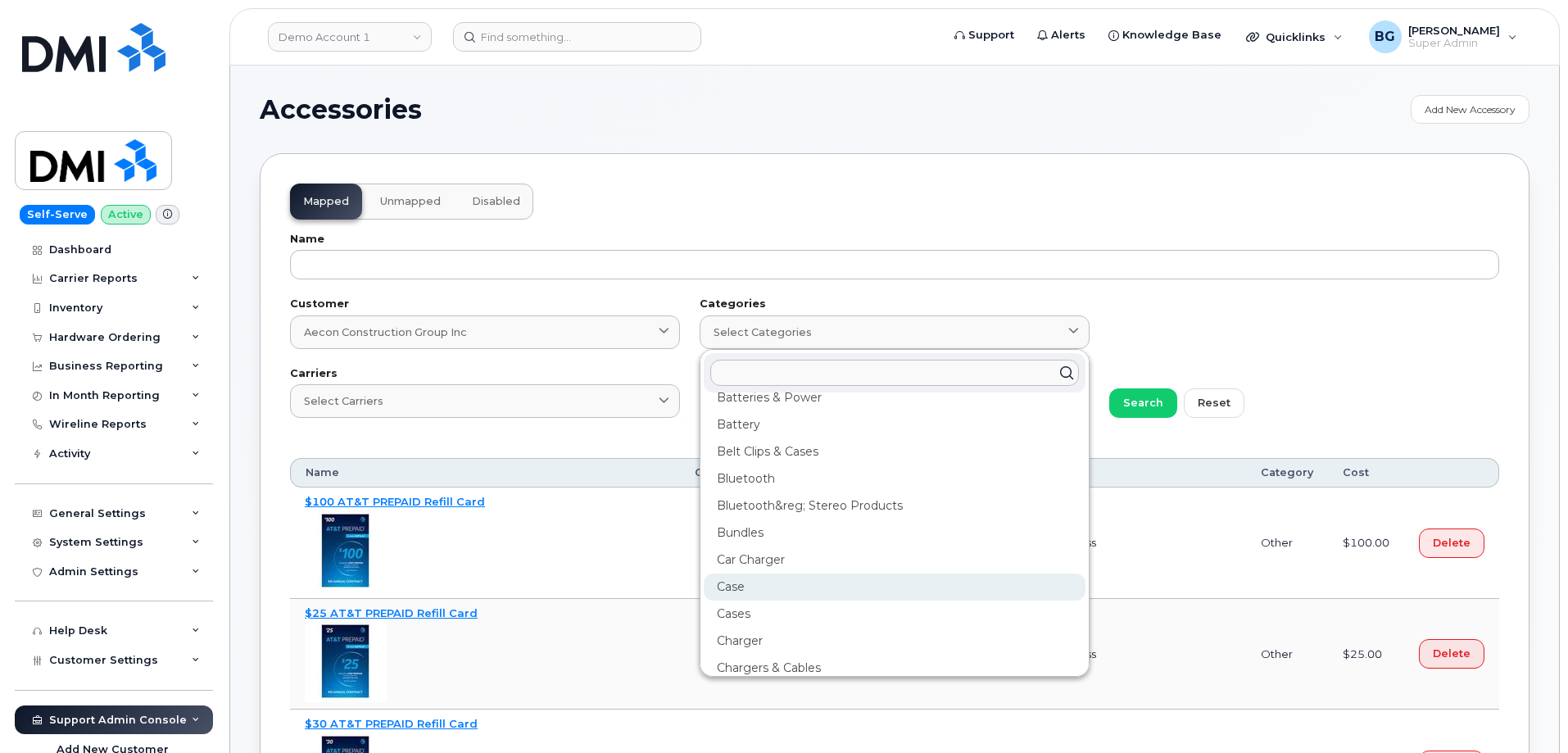
scroll to position [109, 0]
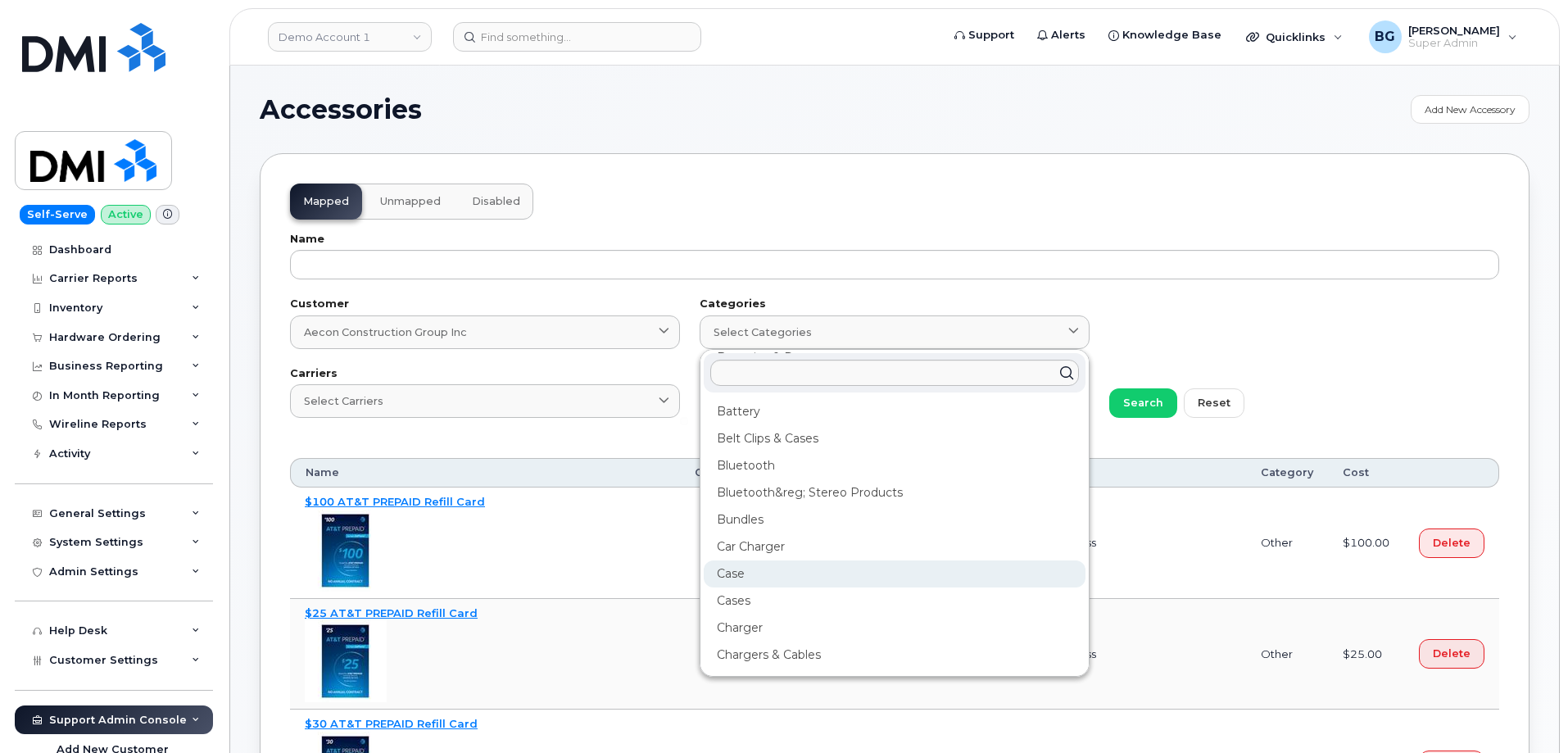
click at [746, 615] on div "Case" at bounding box center [895, 628] width 382 height 27
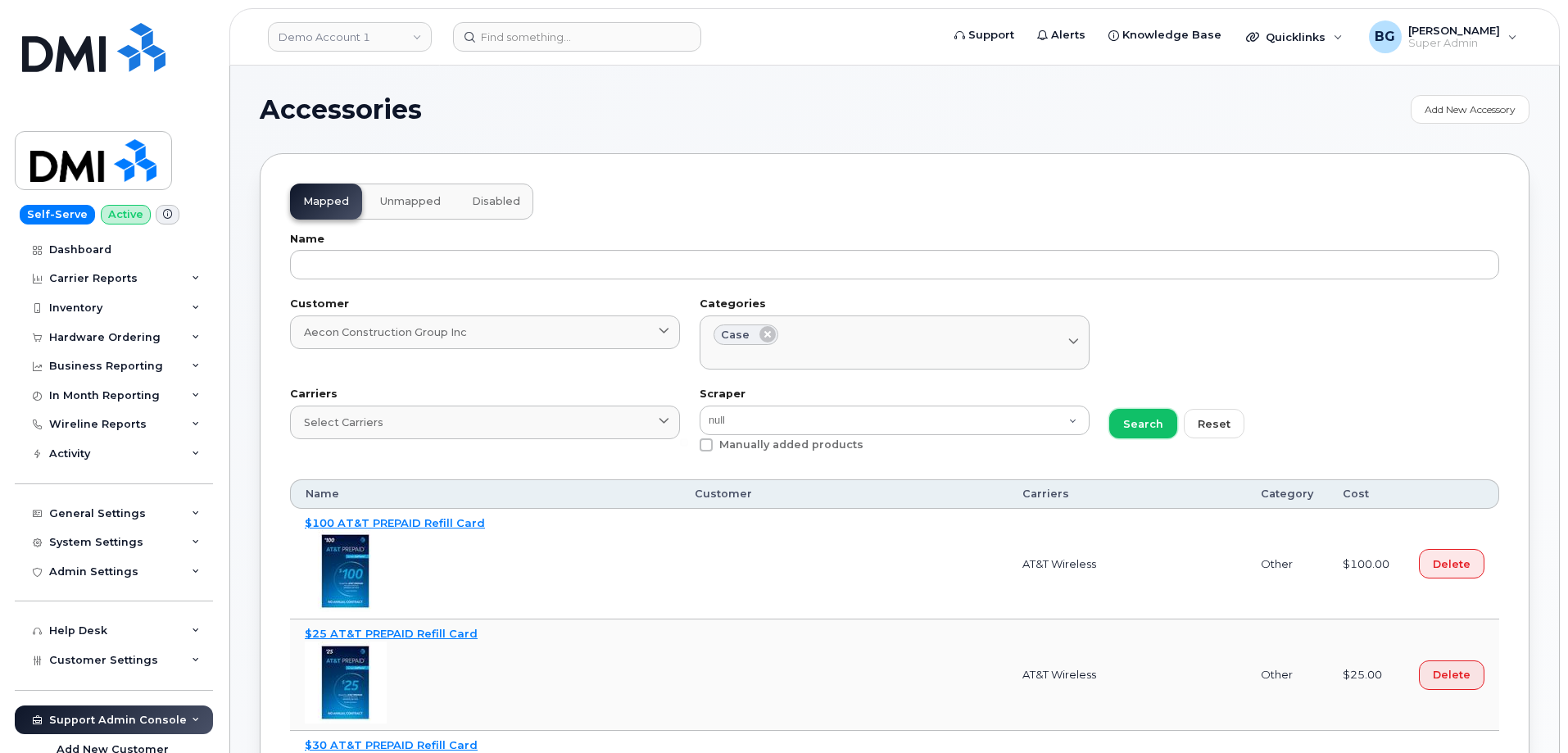
click at [1137, 413] on button "Search" at bounding box center [1143, 423] width 68 height 29
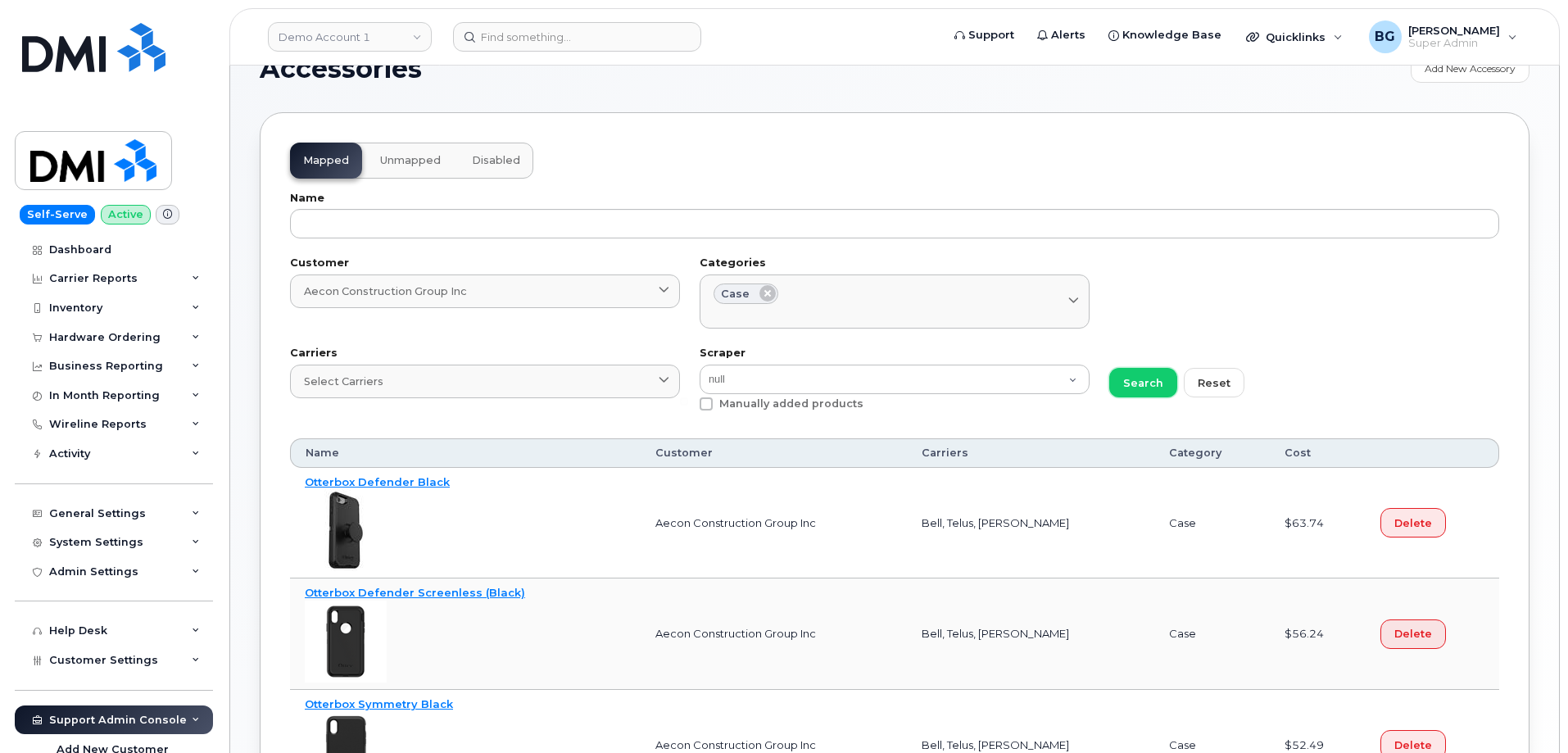
scroll to position [0, 0]
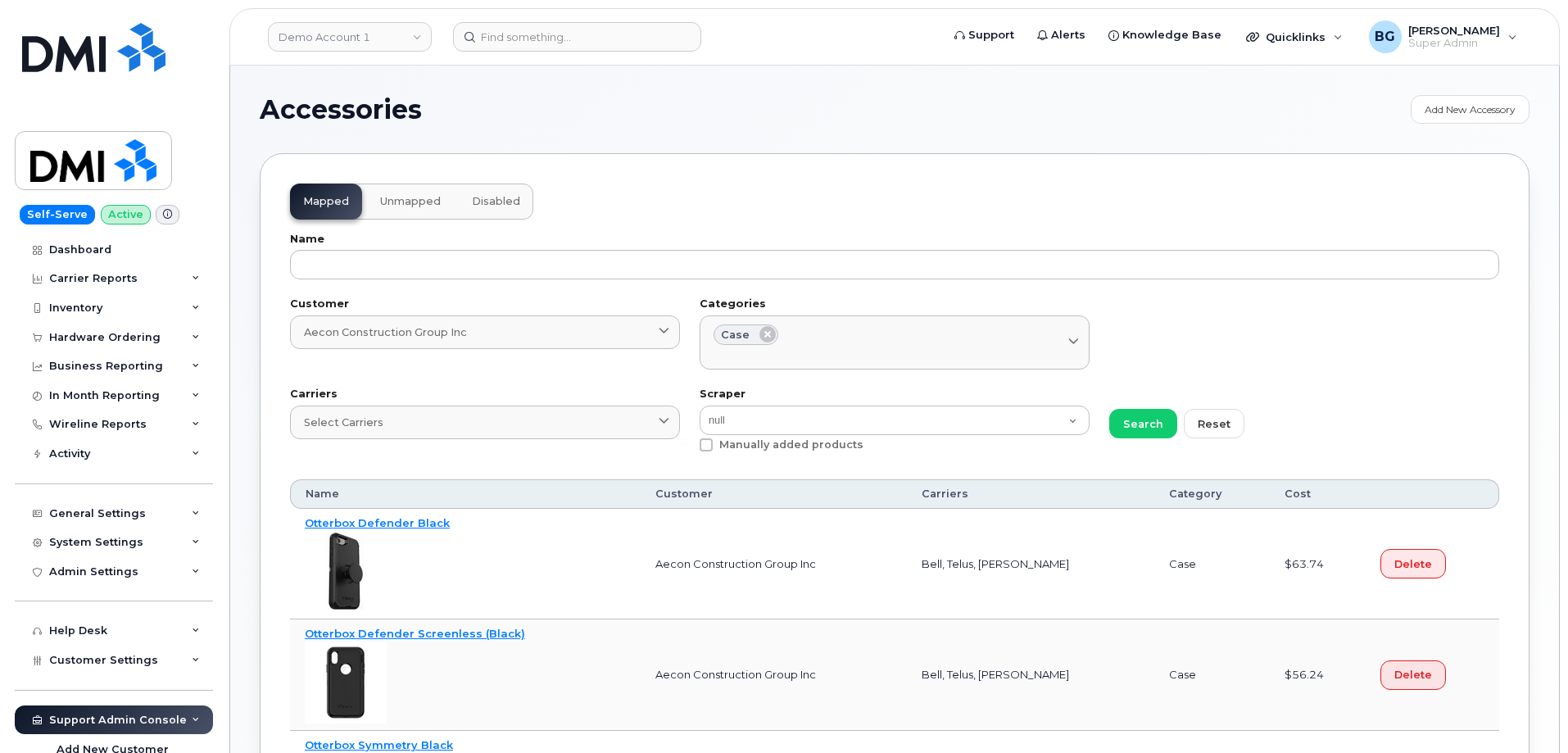
click at [389, 201] on span "Unmapped" at bounding box center [411, 202] width 61 height 13
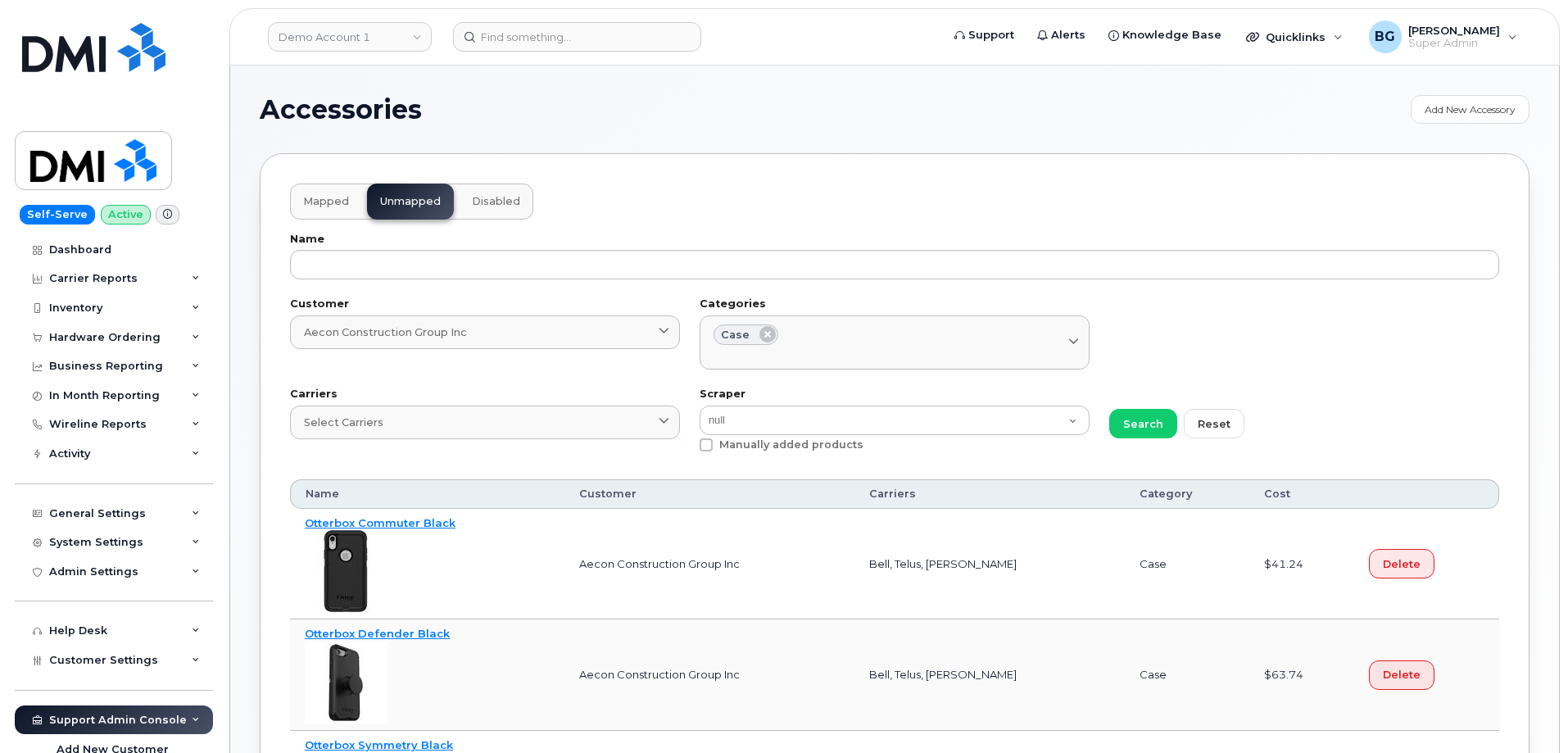
click at [484, 197] on span "Disabled" at bounding box center [495, 202] width 48 height 13
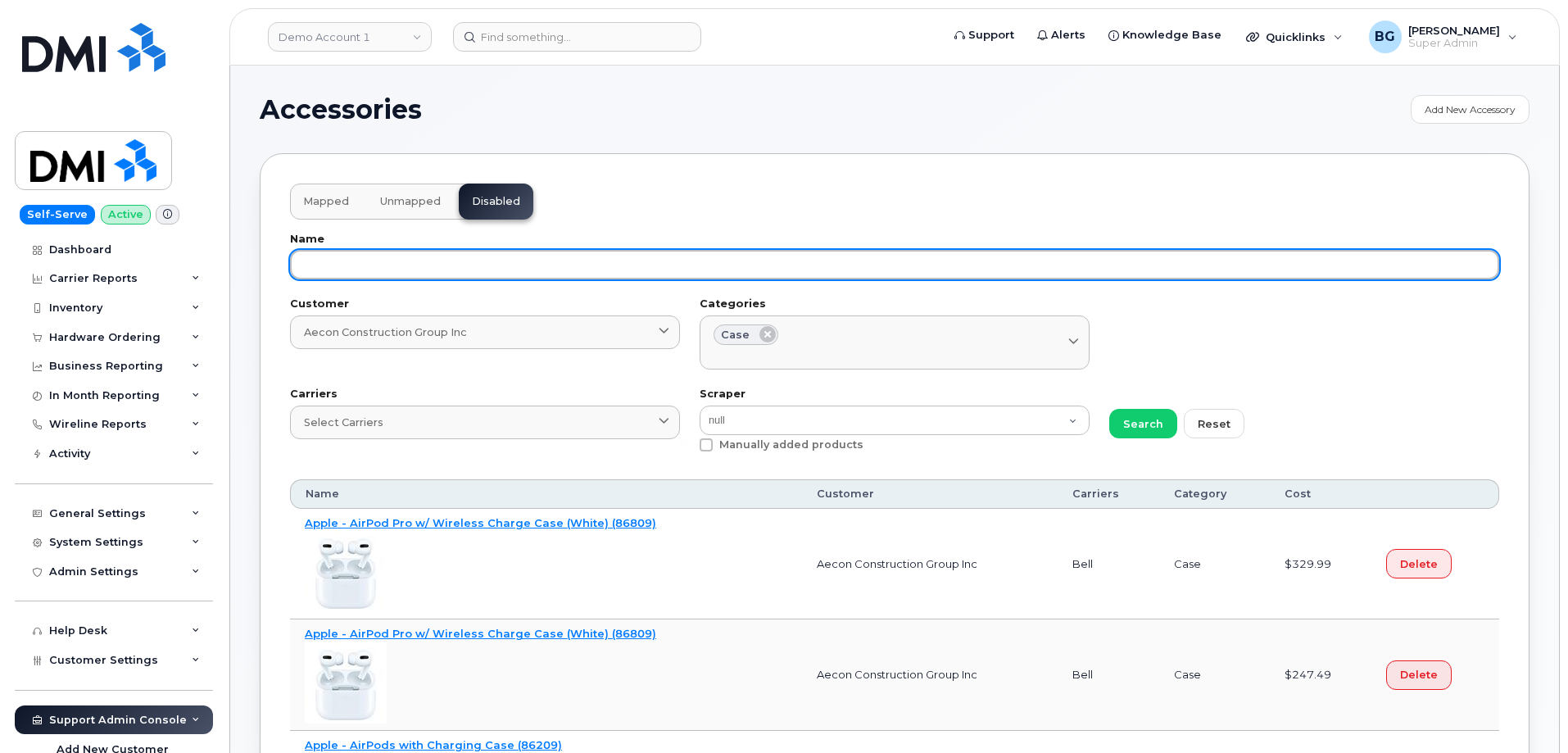
click at [395, 264] on input "text" at bounding box center [895, 264] width 1210 height 29
paste input "BE A.Rugged BK iPh 16e"
type input "BE A.Rugged BK iPh 16e"
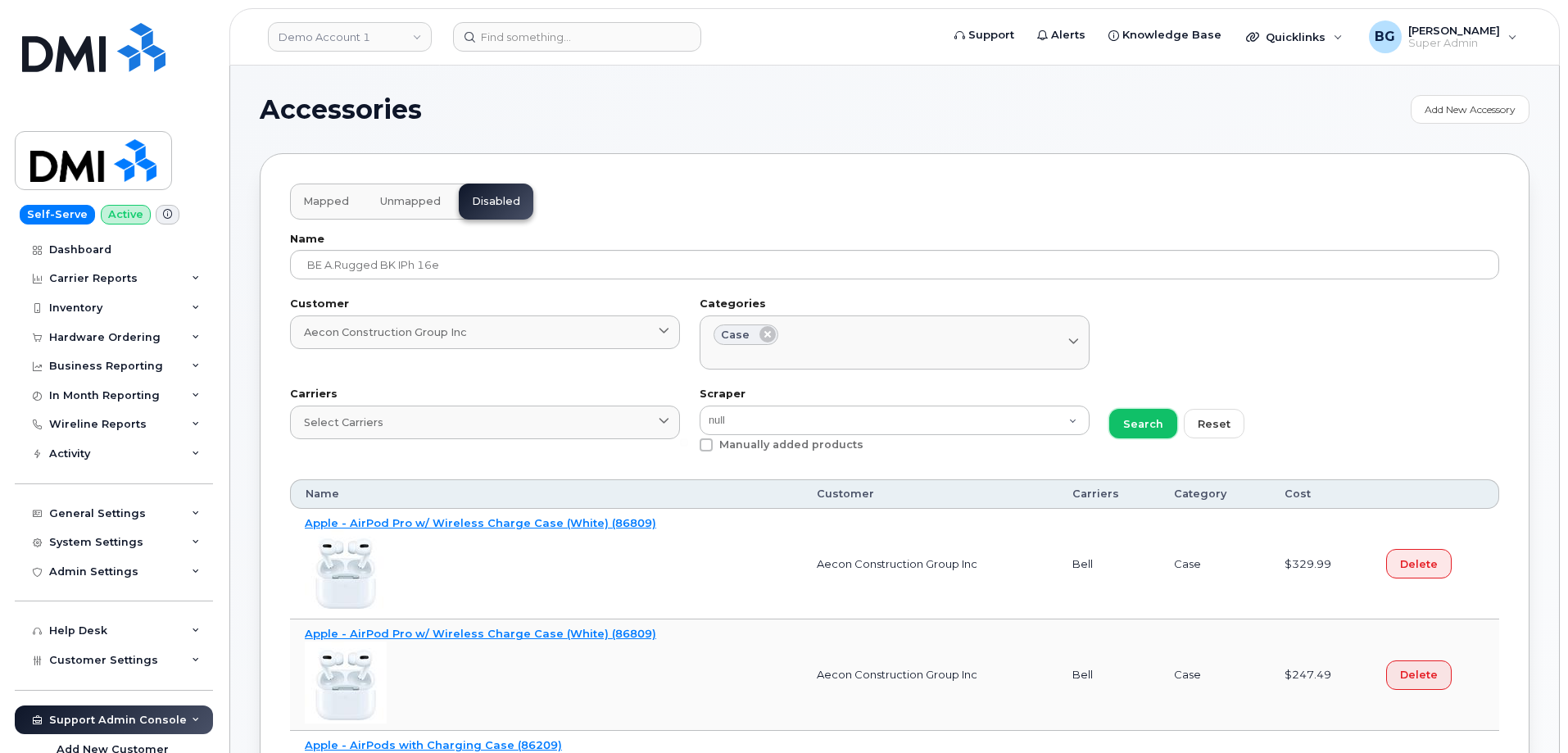
click at [1120, 427] on button "Search" at bounding box center [1143, 423] width 68 height 29
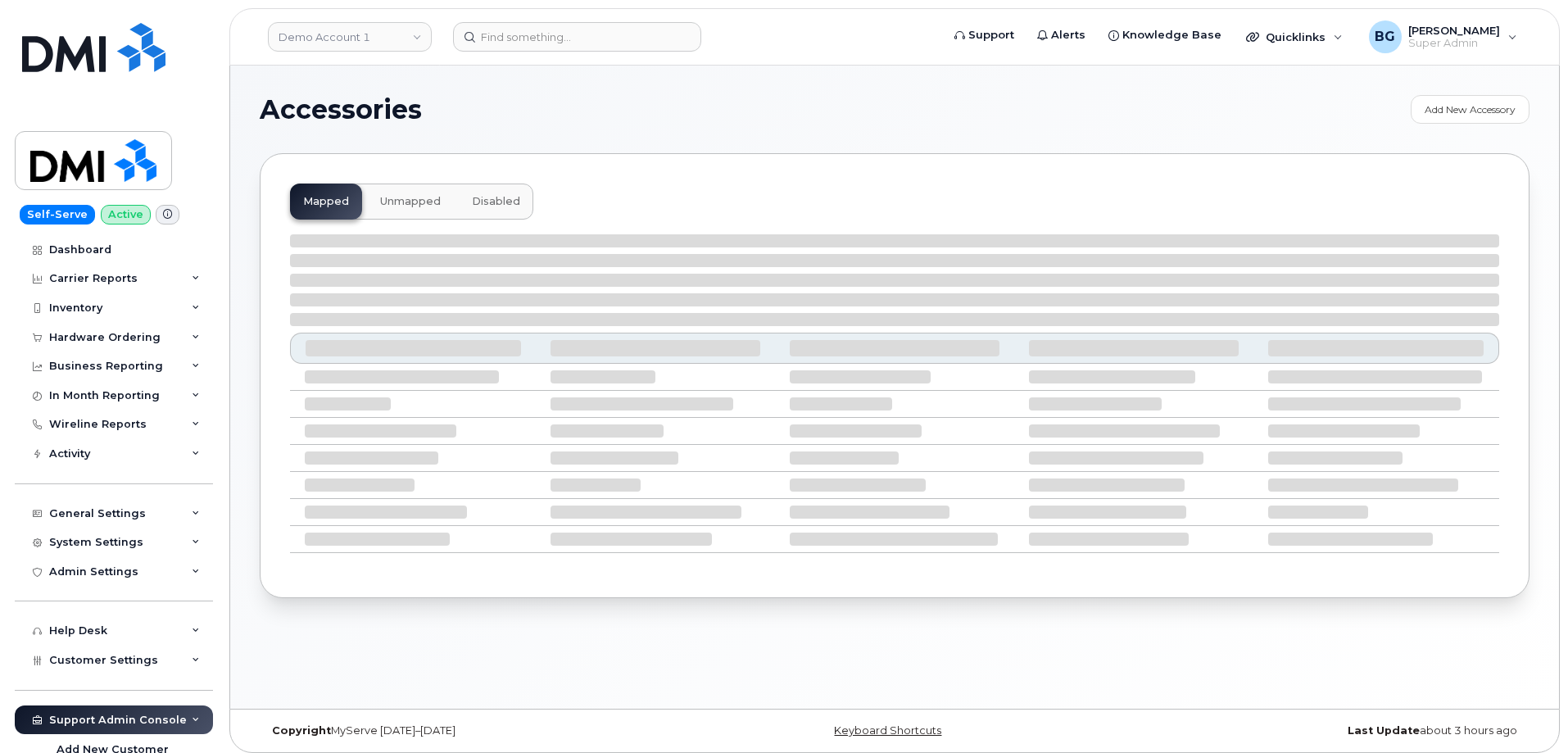
select select "null"
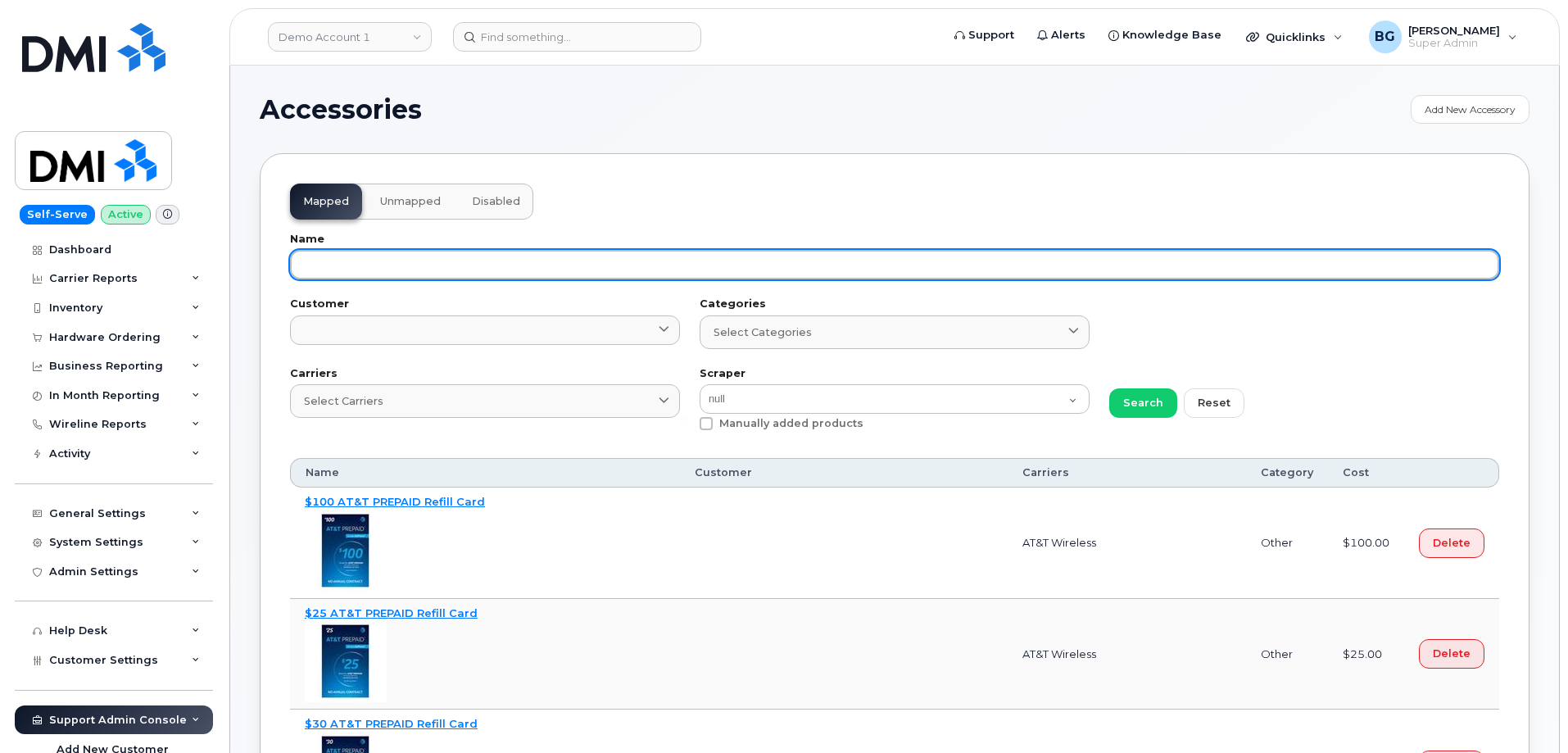
click at [468, 272] on input "text" at bounding box center [895, 264] width 1210 height 29
paste input "BE A.Rugged BK iPh 16e"
type input "BE A.Rugged BK iPh 16e"
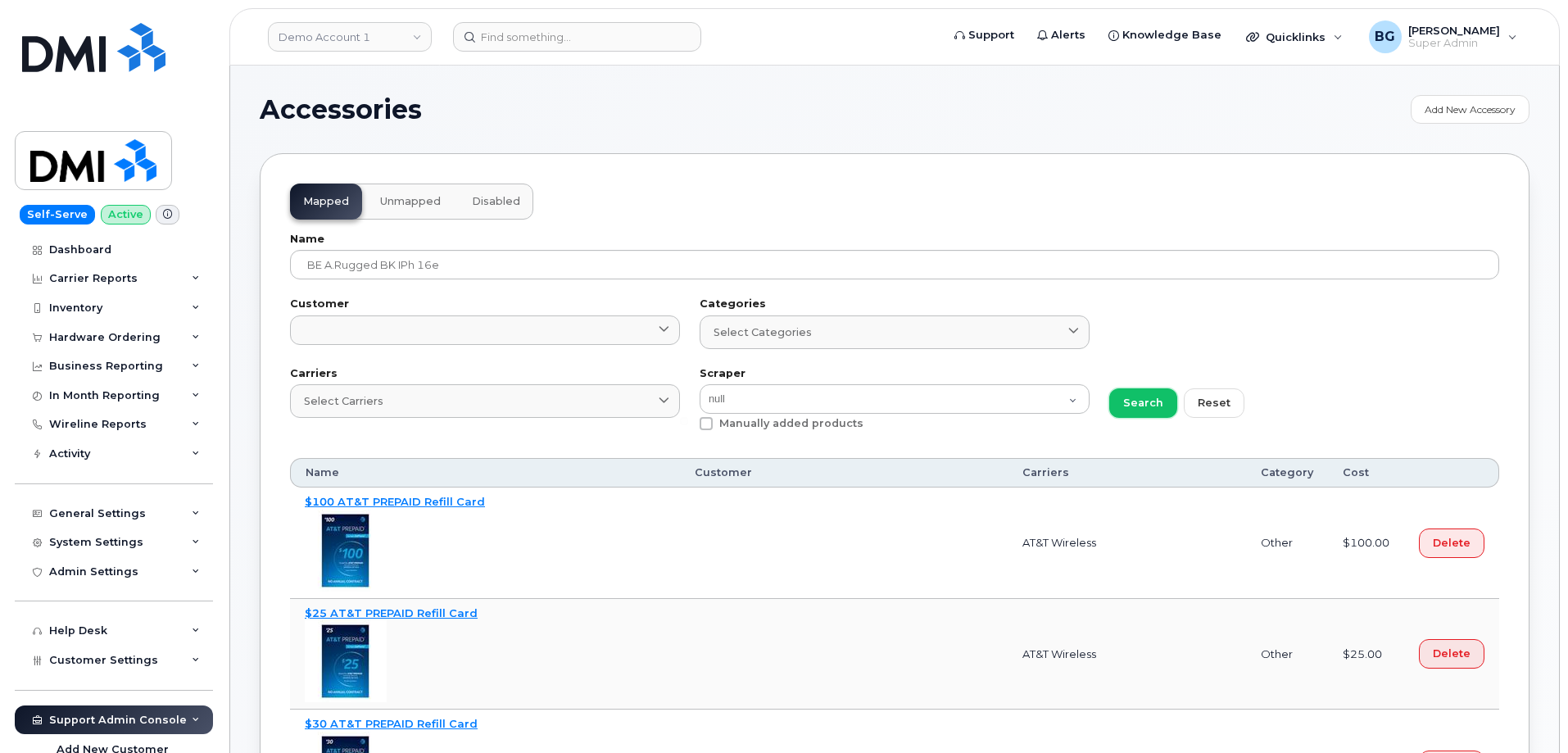
click at [1153, 405] on span "Search" at bounding box center [1143, 403] width 40 height 16
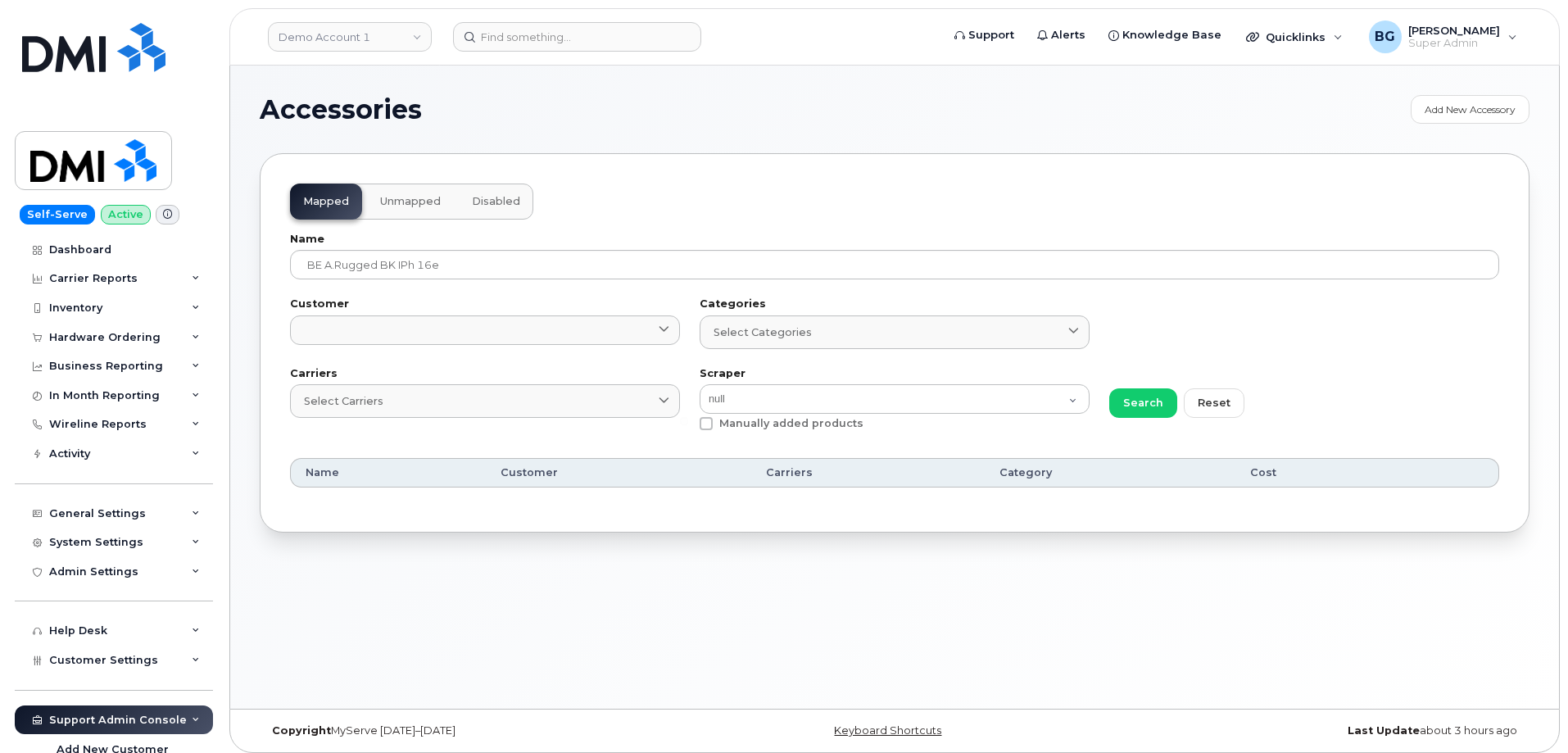
click at [417, 197] on span "Unmapped" at bounding box center [411, 202] width 61 height 13
click at [496, 189] on button "Disabled" at bounding box center [495, 201] width 75 height 36
click at [1441, 110] on link "Add New Accessory" at bounding box center [1470, 109] width 119 height 29
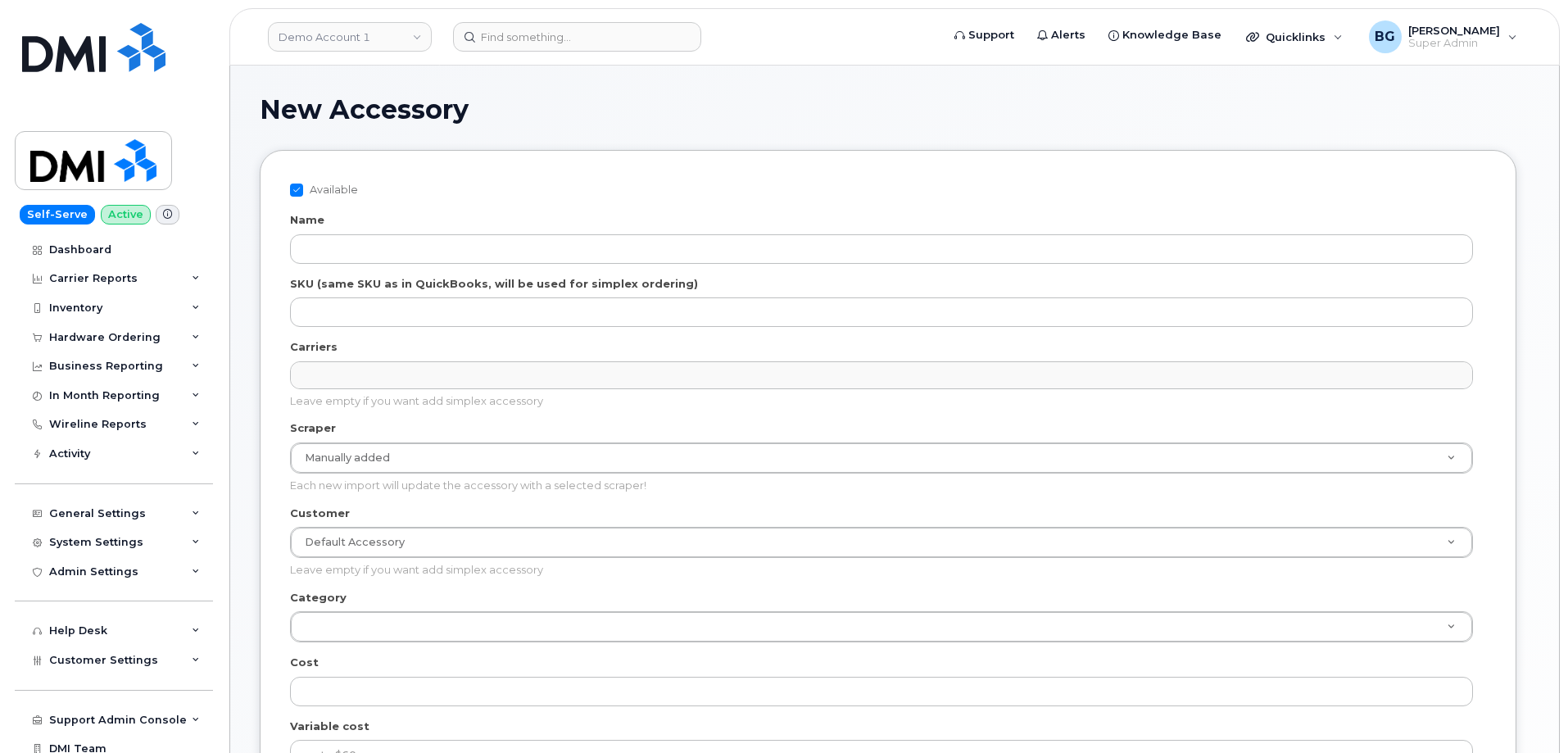
select select
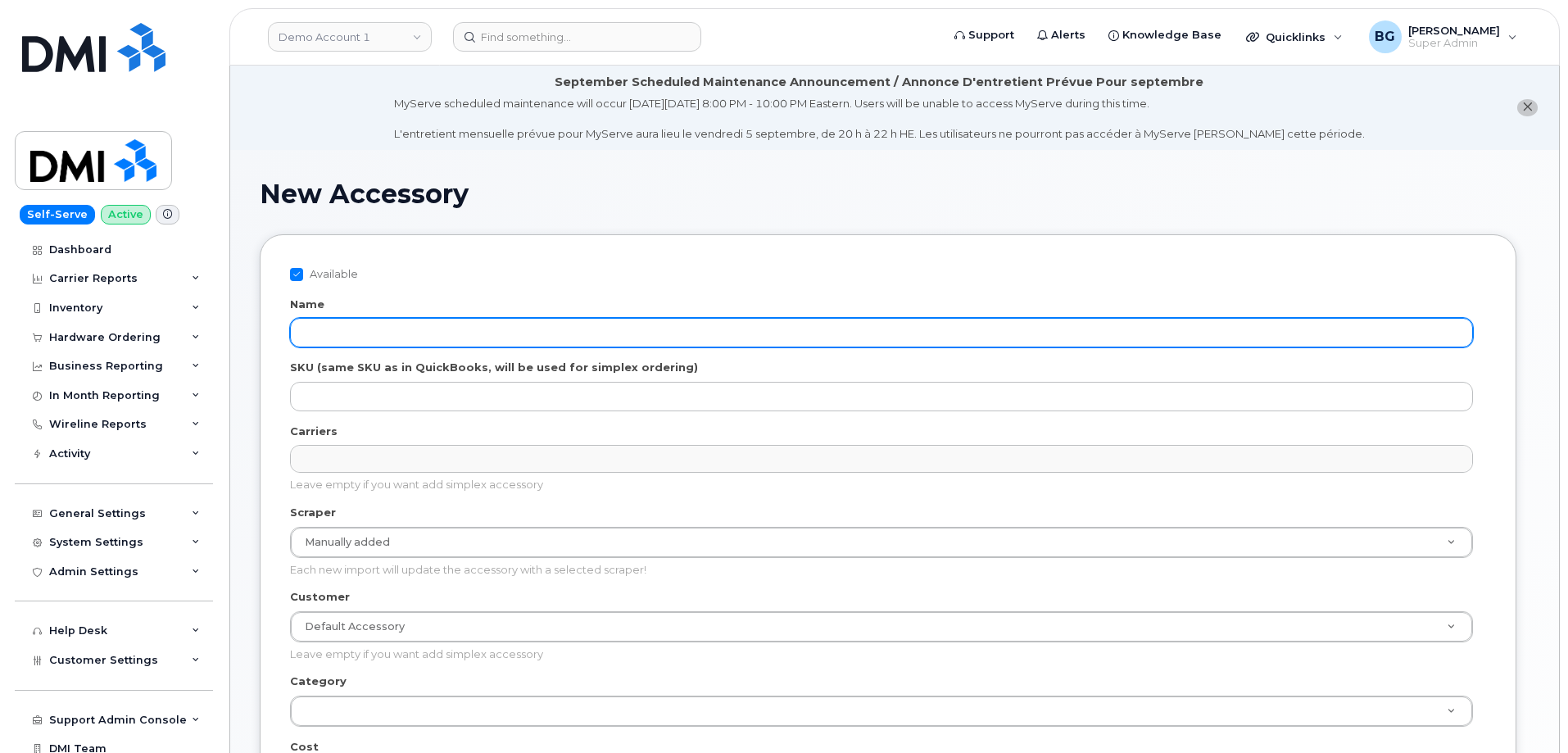
click at [372, 329] on input "Name" at bounding box center [882, 332] width 1184 height 29
paste input "BE A.Rugged BK iPh 16e"
type input "BE A.Rugged BK iPh 16e"
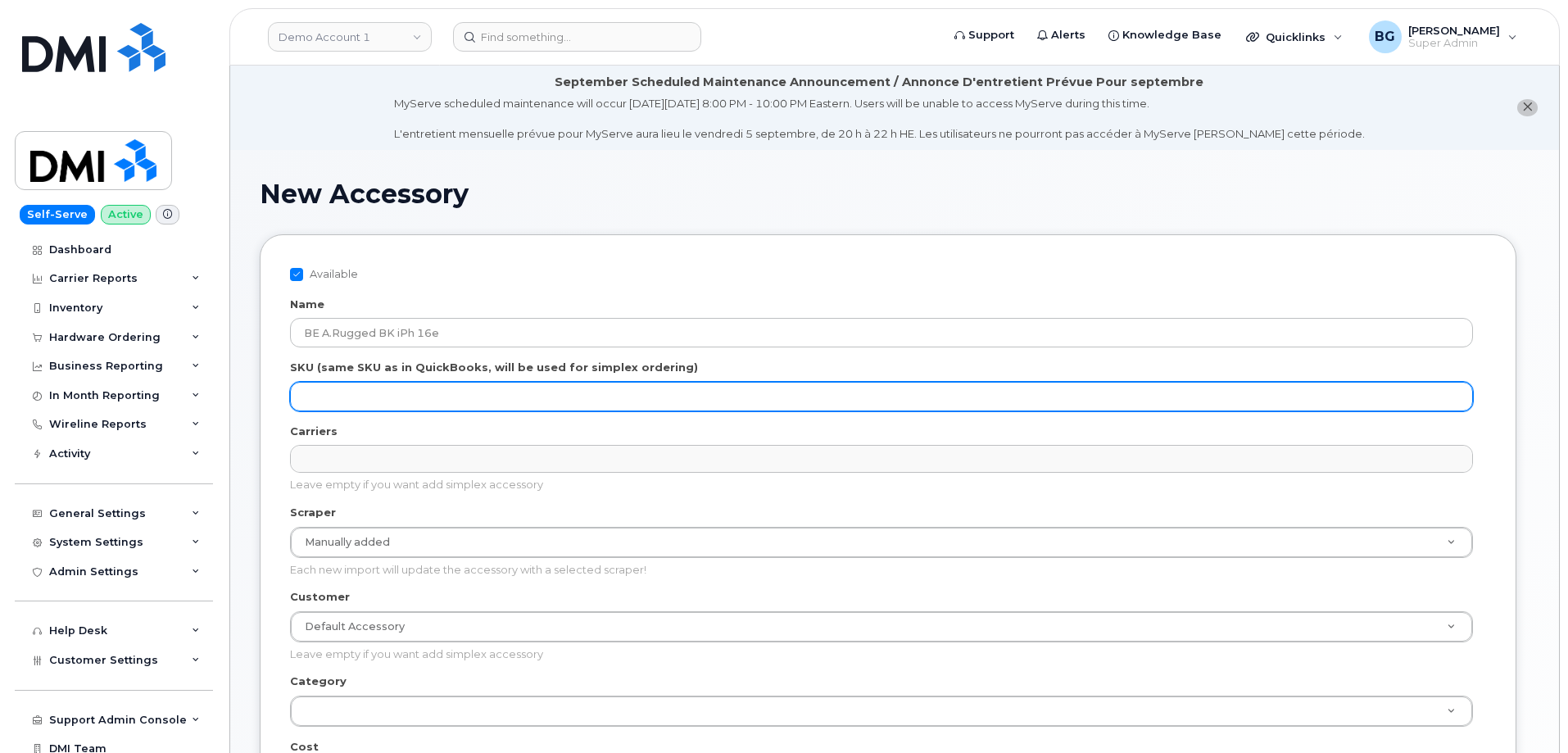
click at [316, 390] on input "SKU (same SKU as in QuickBooks, will be used for simplex ordering)" at bounding box center [882, 396] width 1184 height 29
paste input "91644"
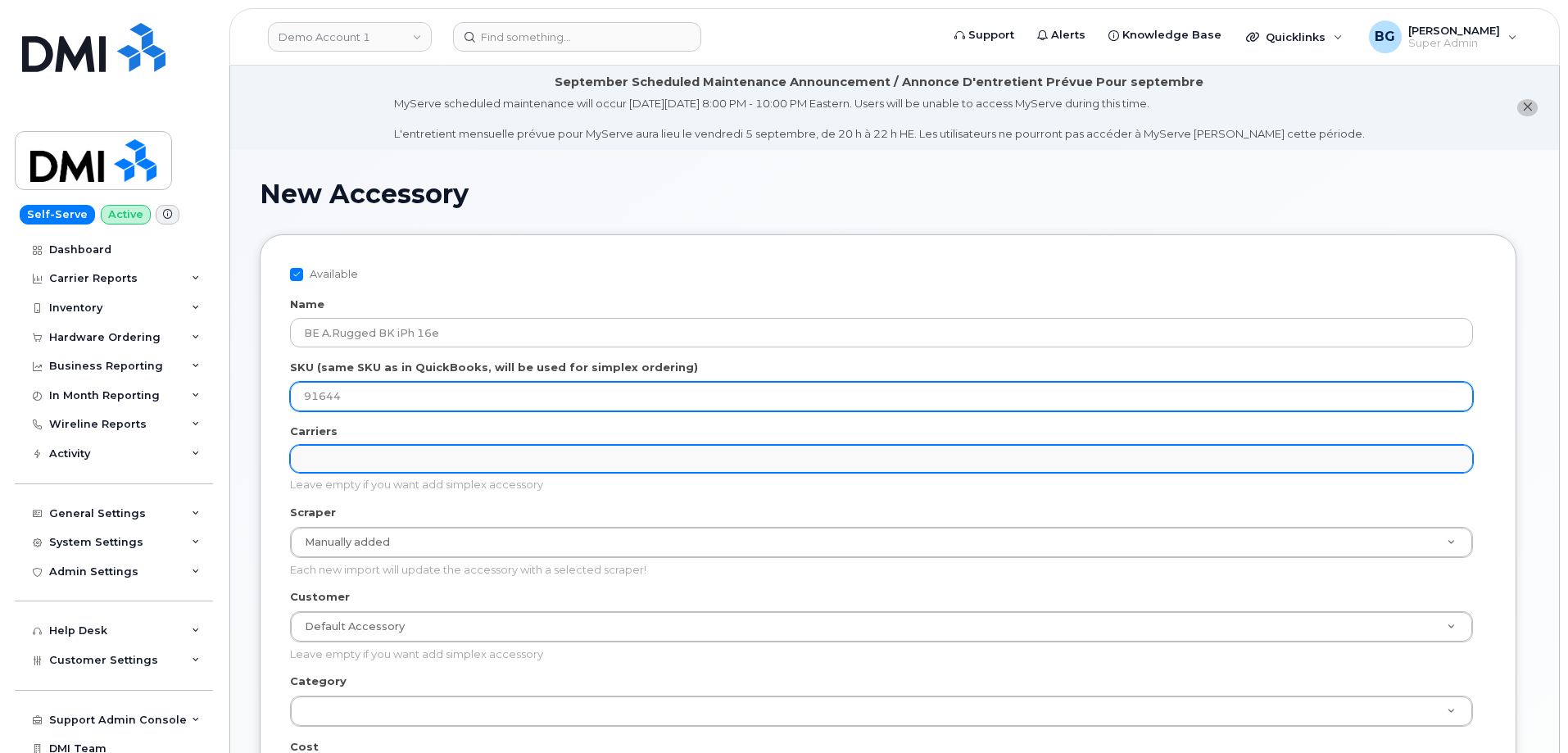
type input "91644"
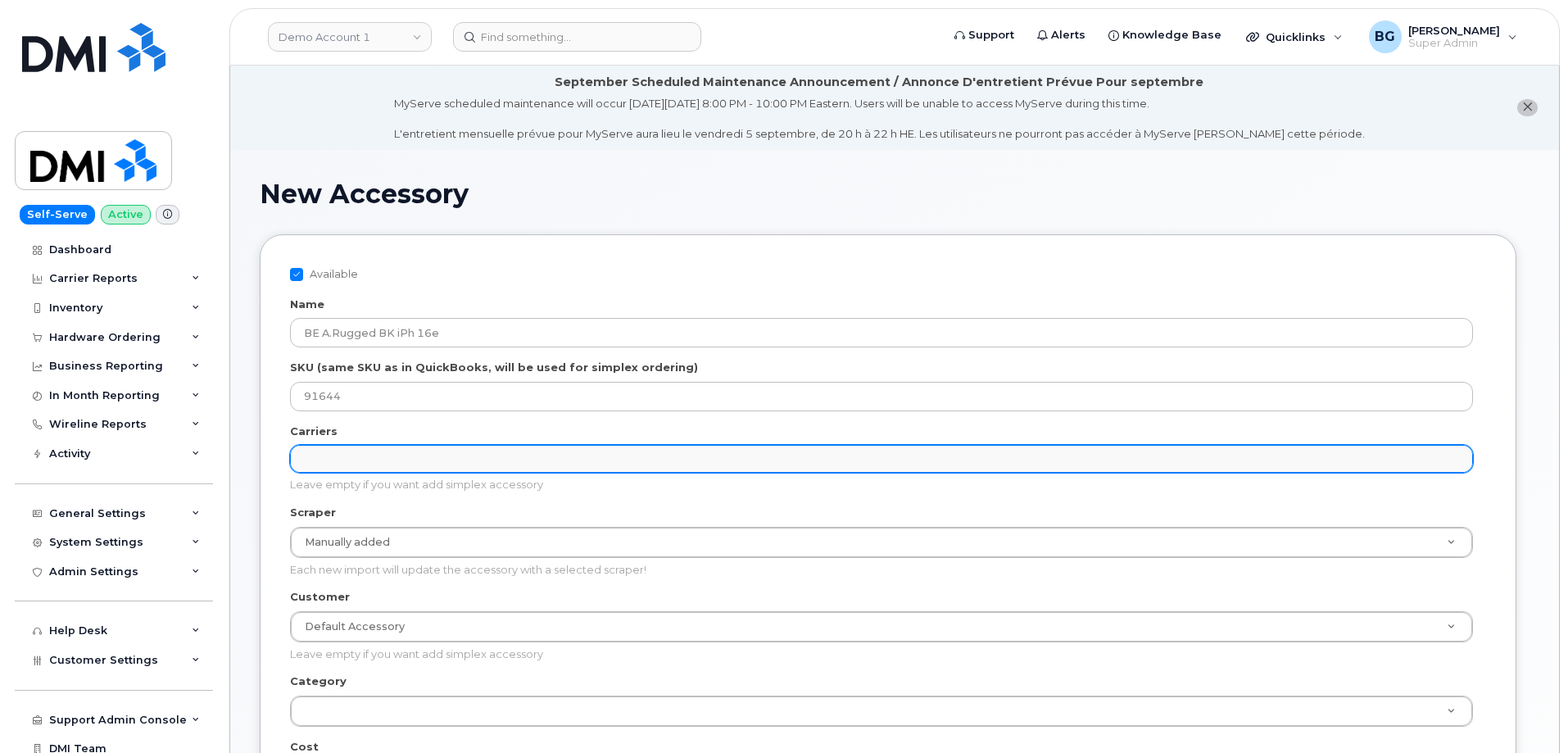
click at [381, 462] on ul "Carriers" at bounding box center [882, 459] width 1182 height 26
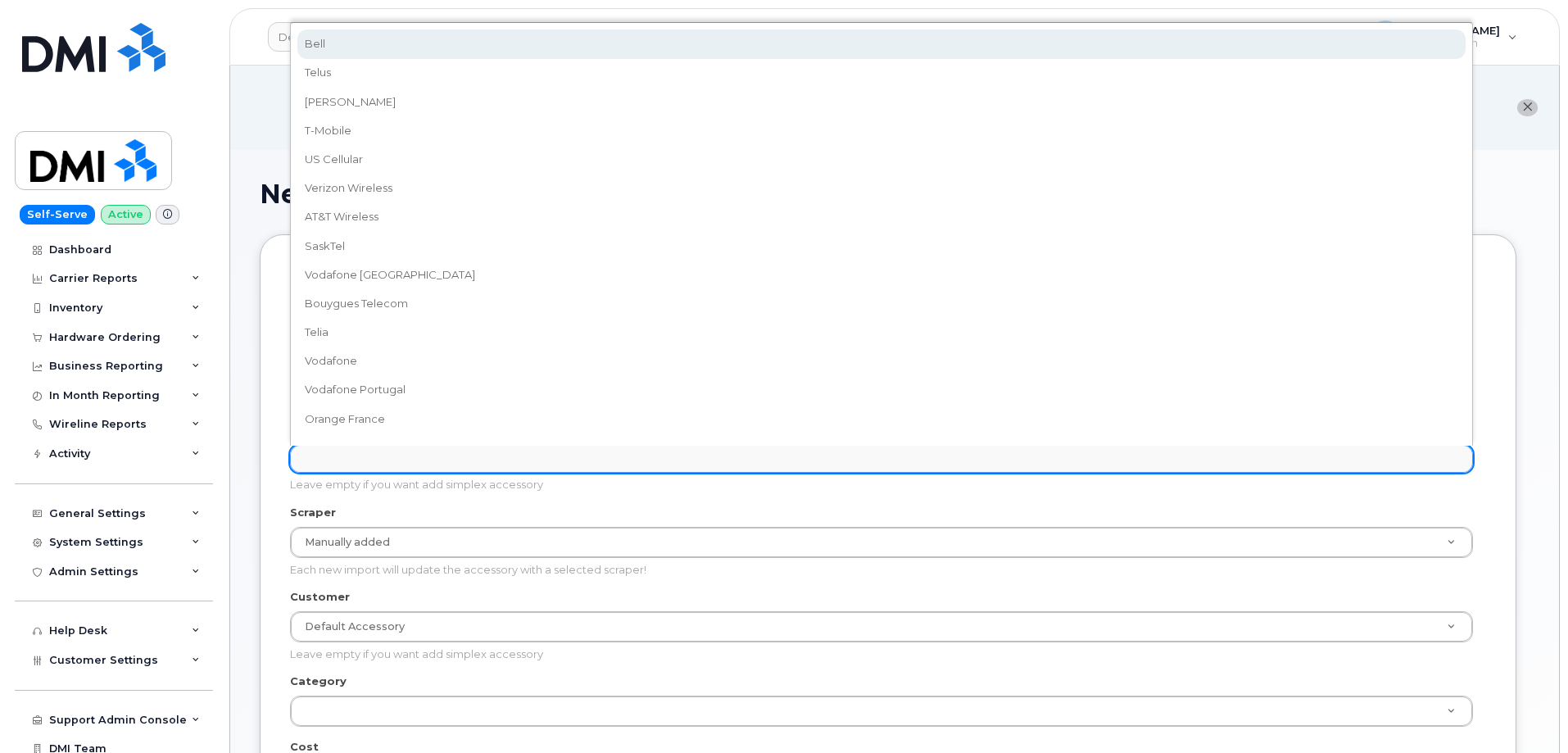
select select "1"
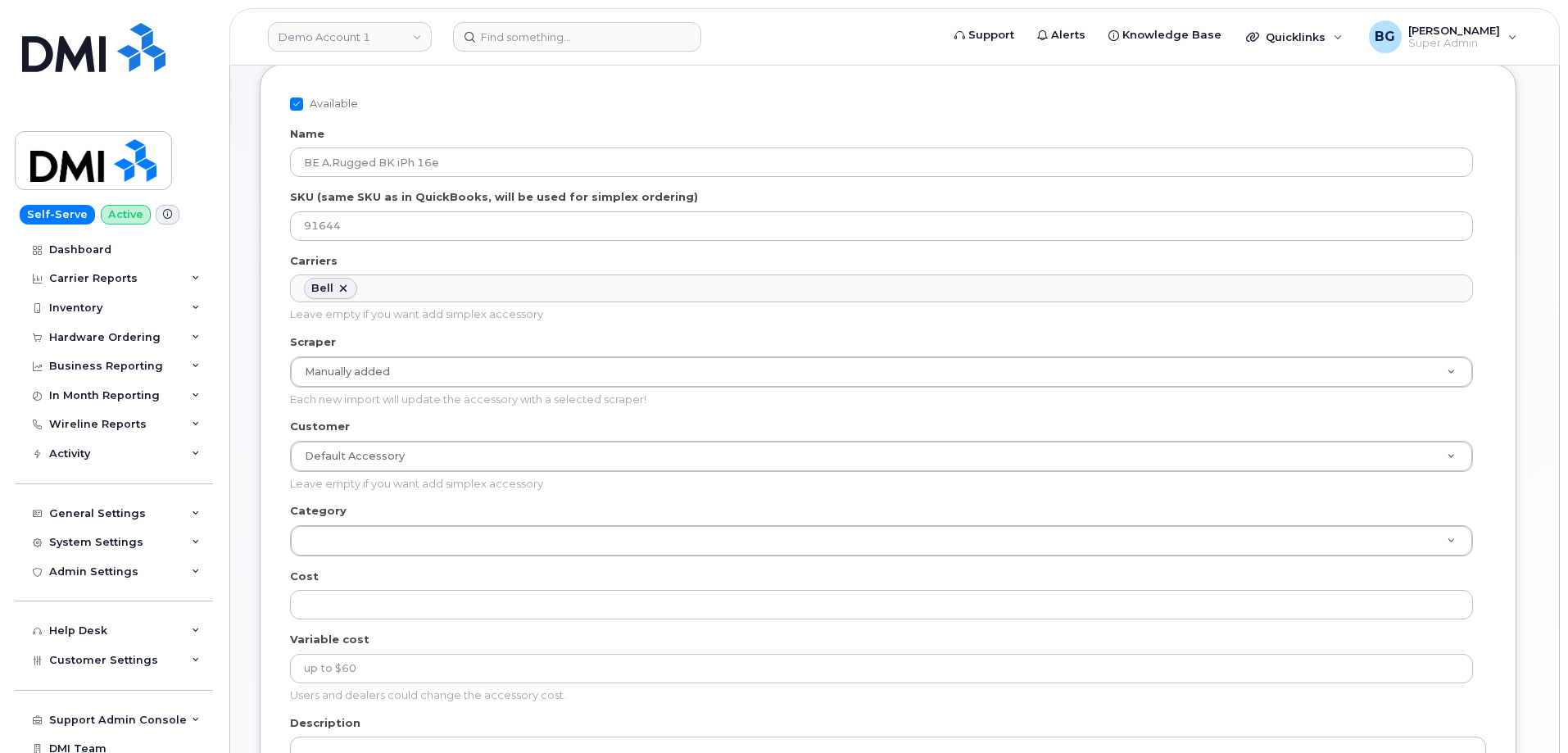
scroll to position [273, 0]
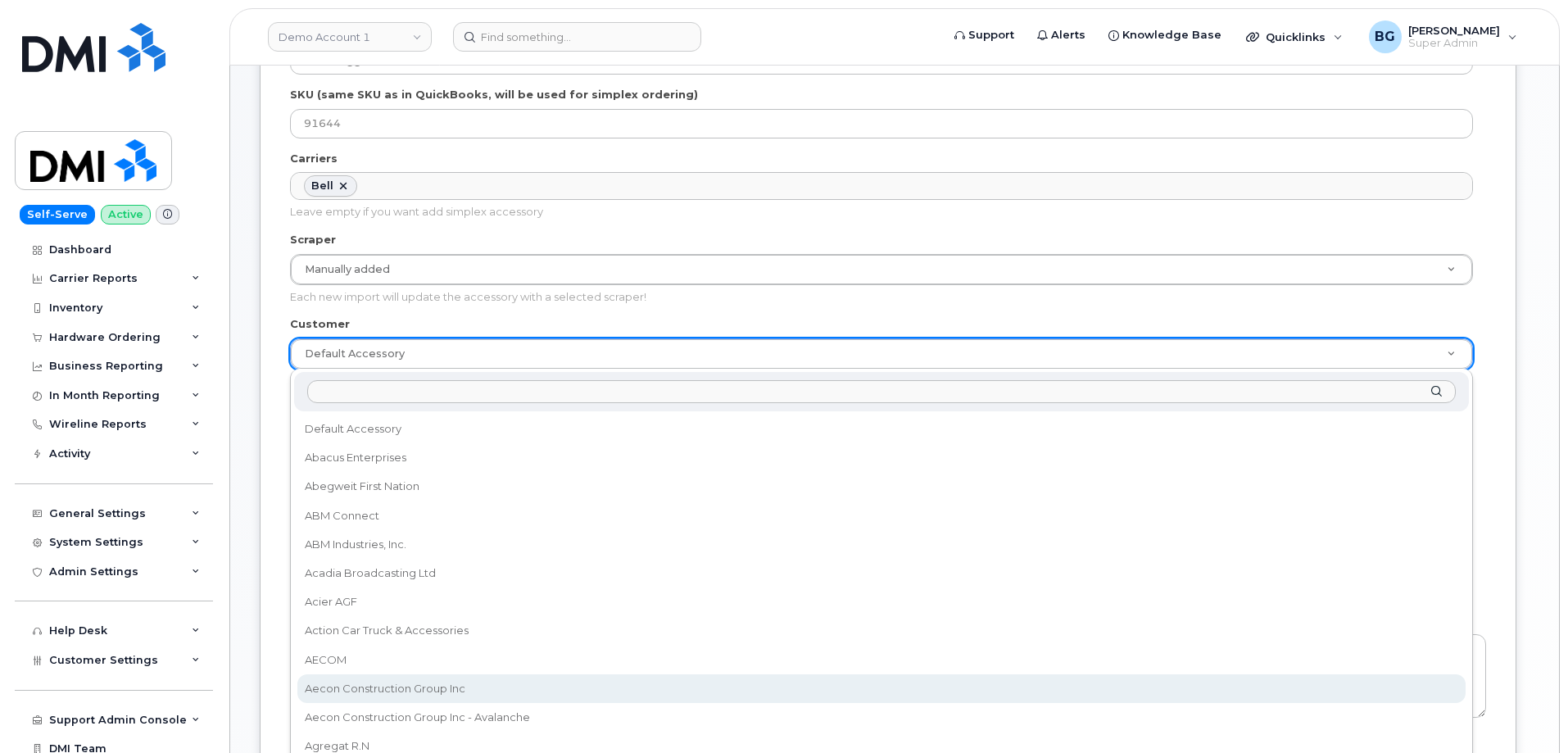
select select "1681fda0-a8e1-4f5c-8e37-c774caa90400"
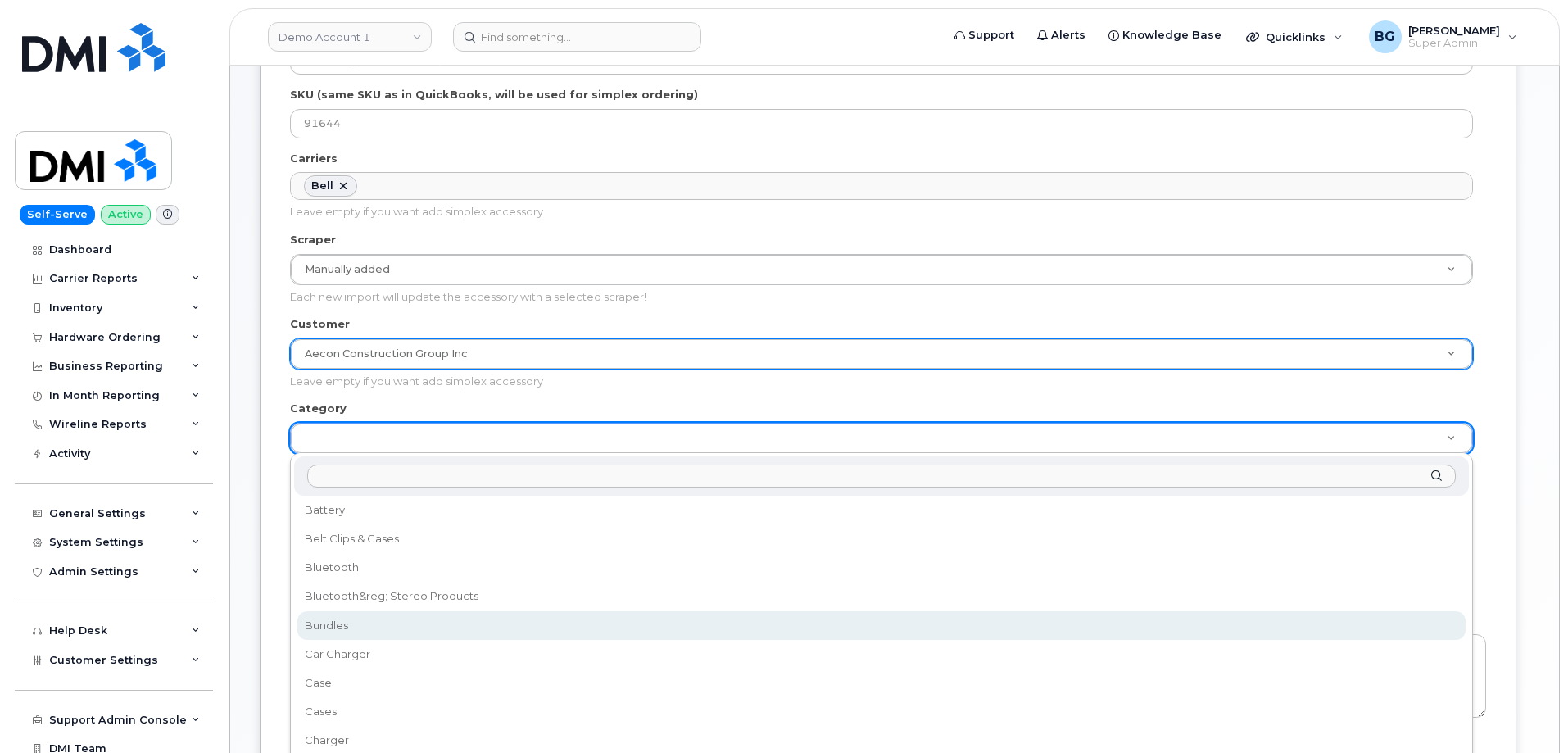
scroll to position [164, 0]
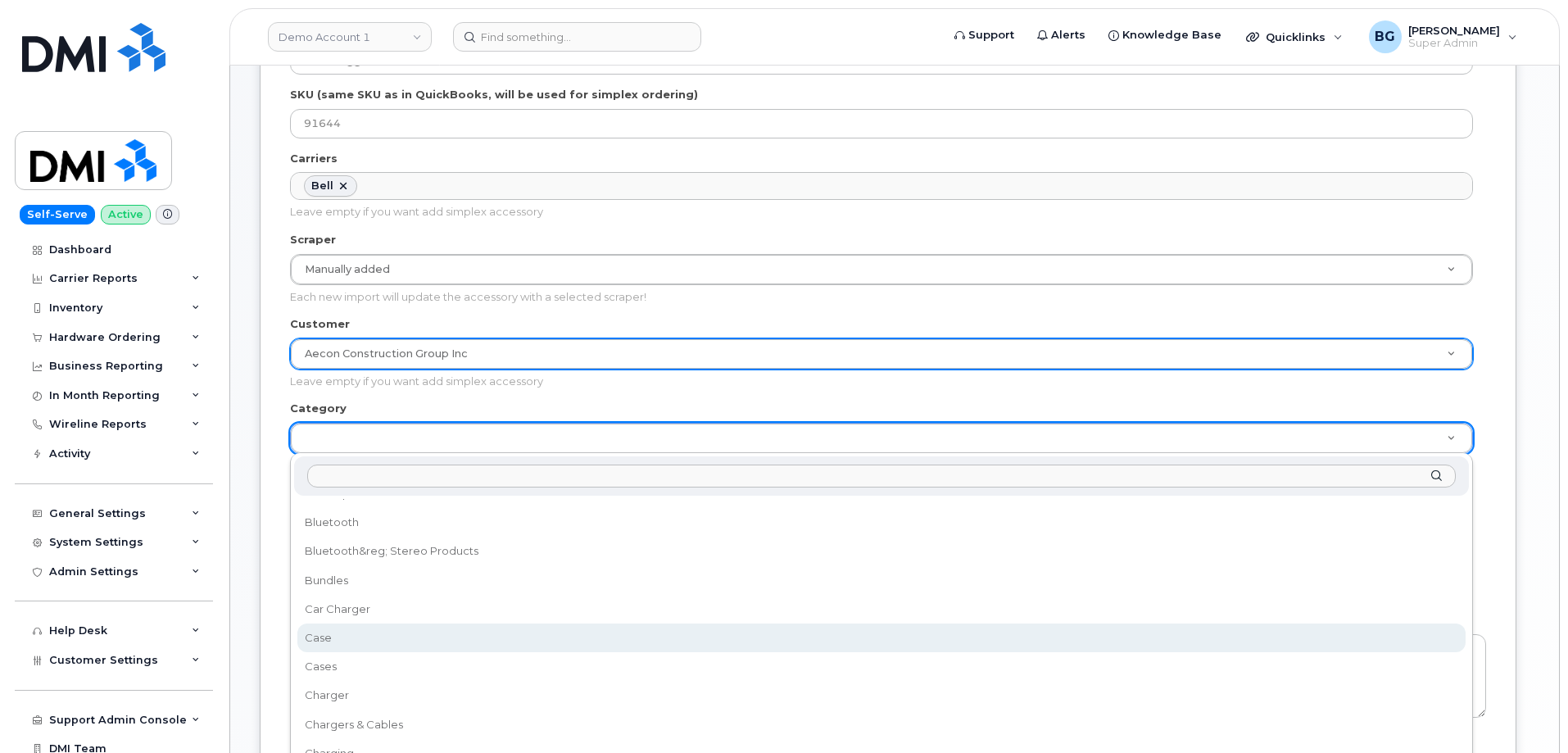
select select "Case"
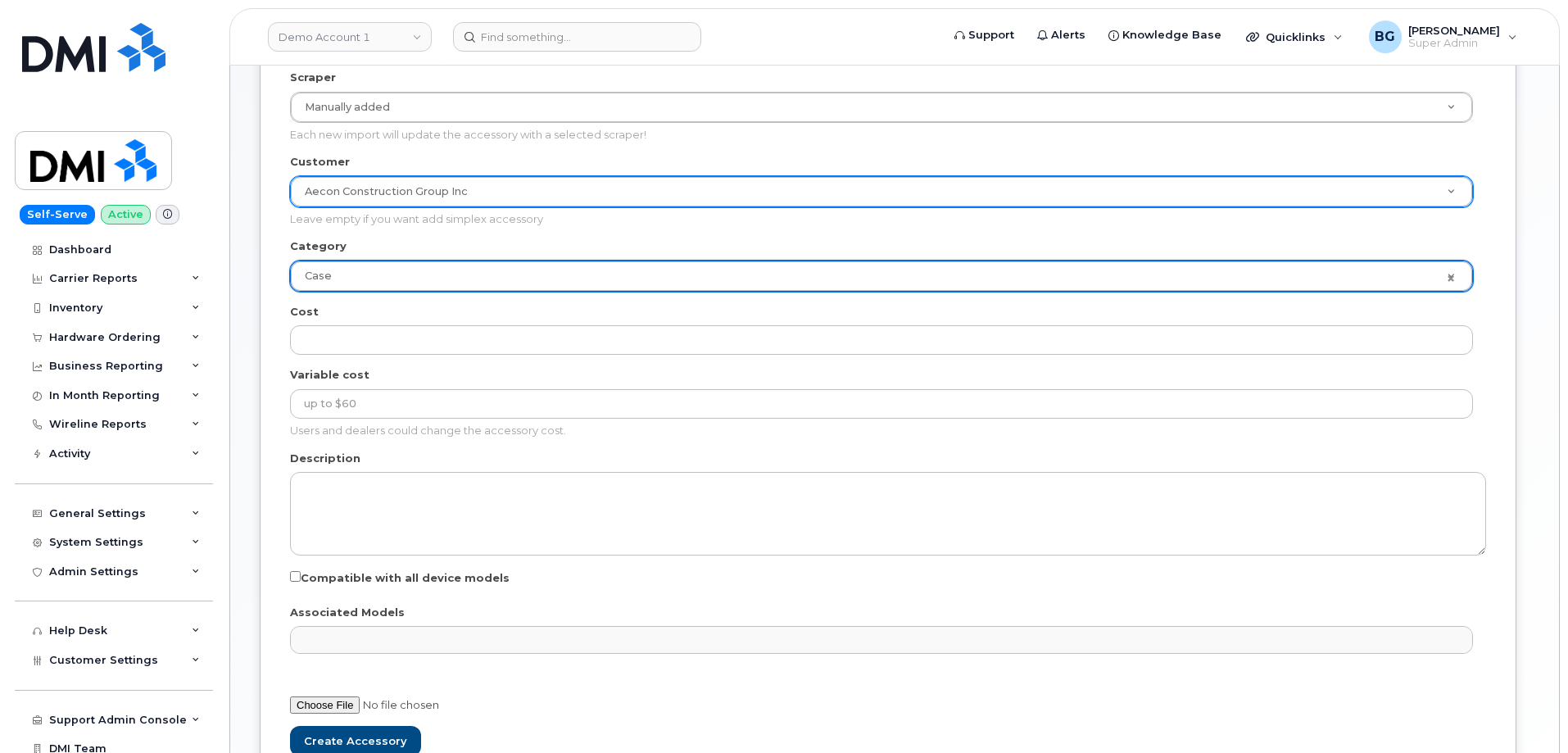
scroll to position [437, 0]
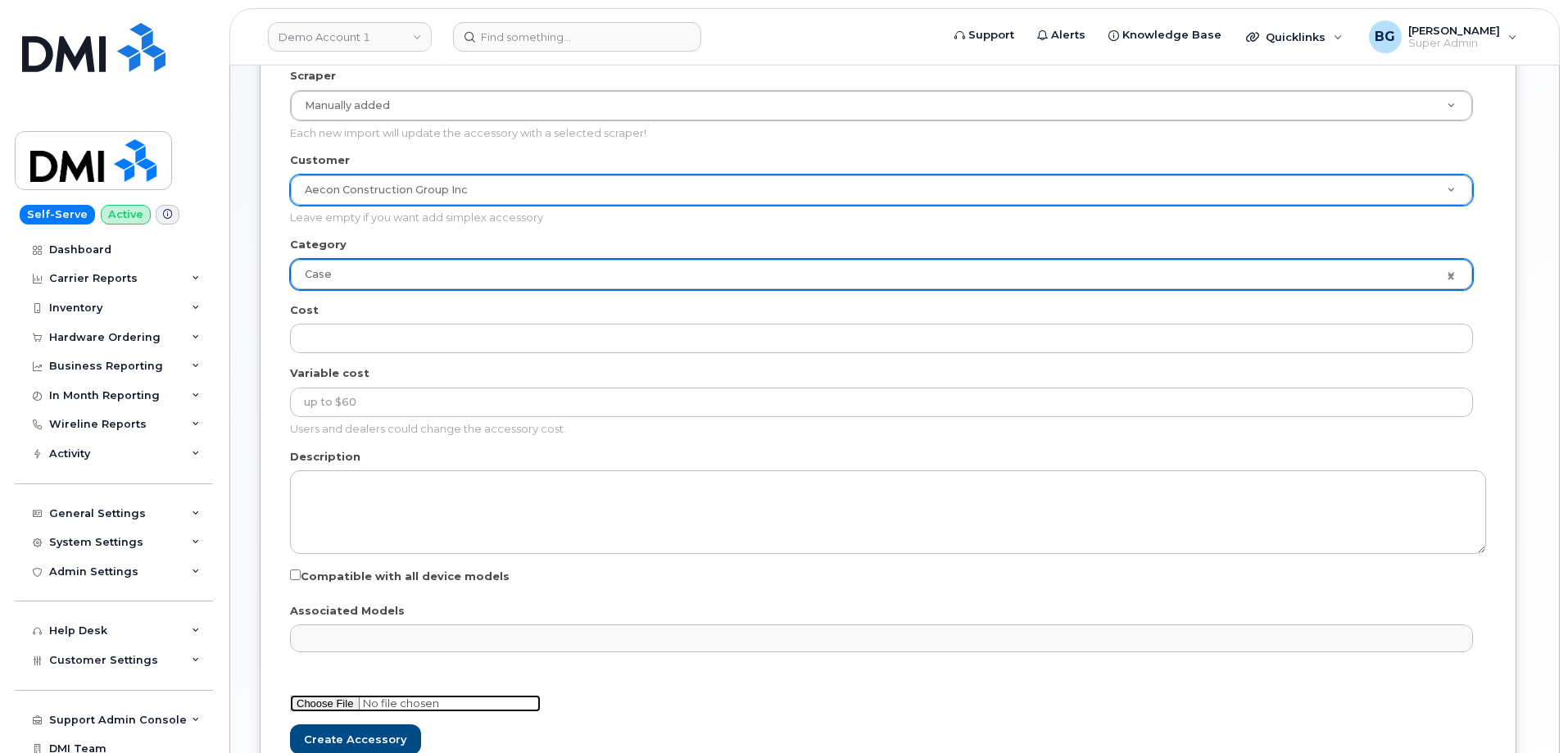
click at [325, 703] on input "file" at bounding box center [416, 703] width 251 height 17
type input "C:\fakepath\be 16e rugged case.png"
click at [375, 637] on ul "Associated Models" at bounding box center [882, 638] width 1182 height 26
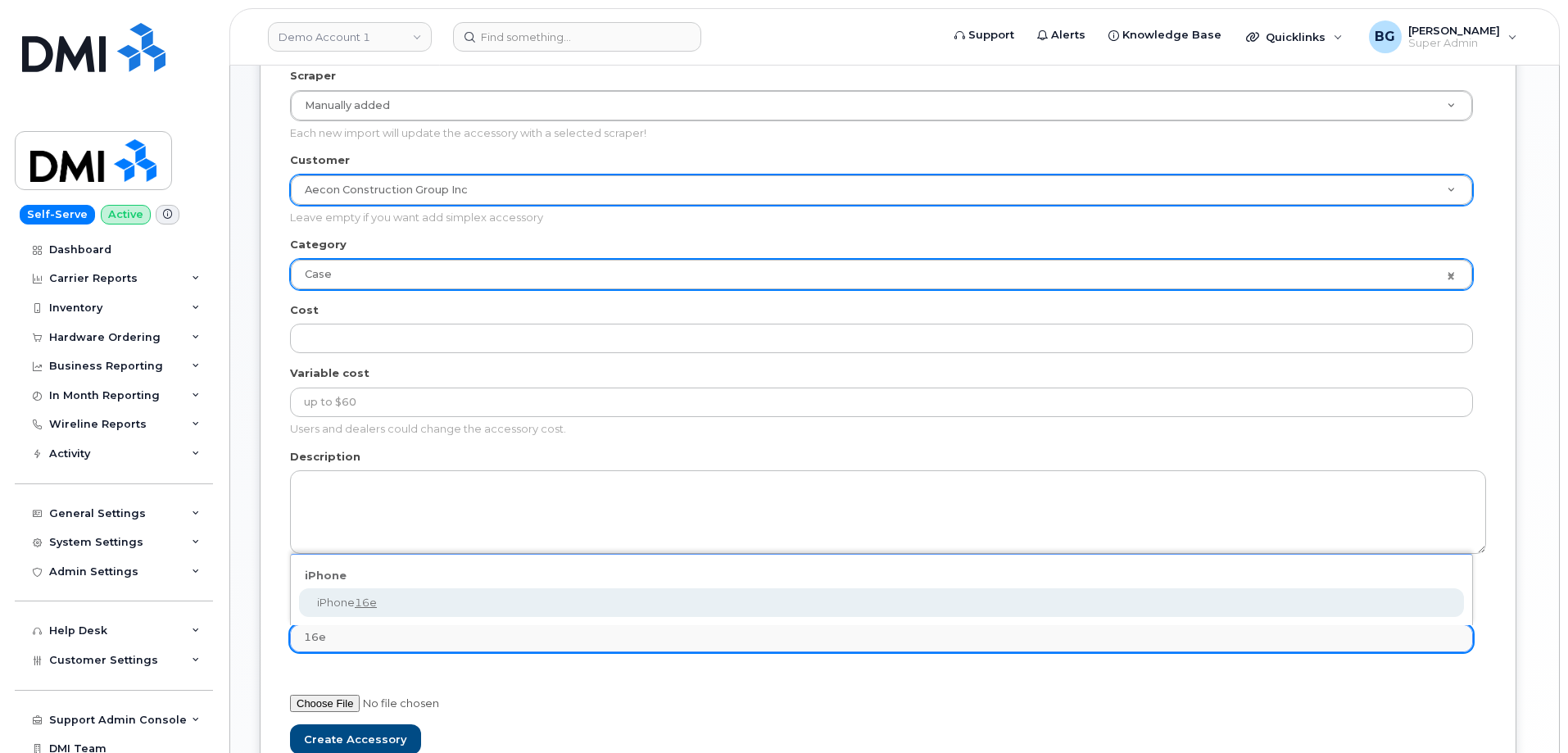
scroll to position [0, 0]
type input "16e"
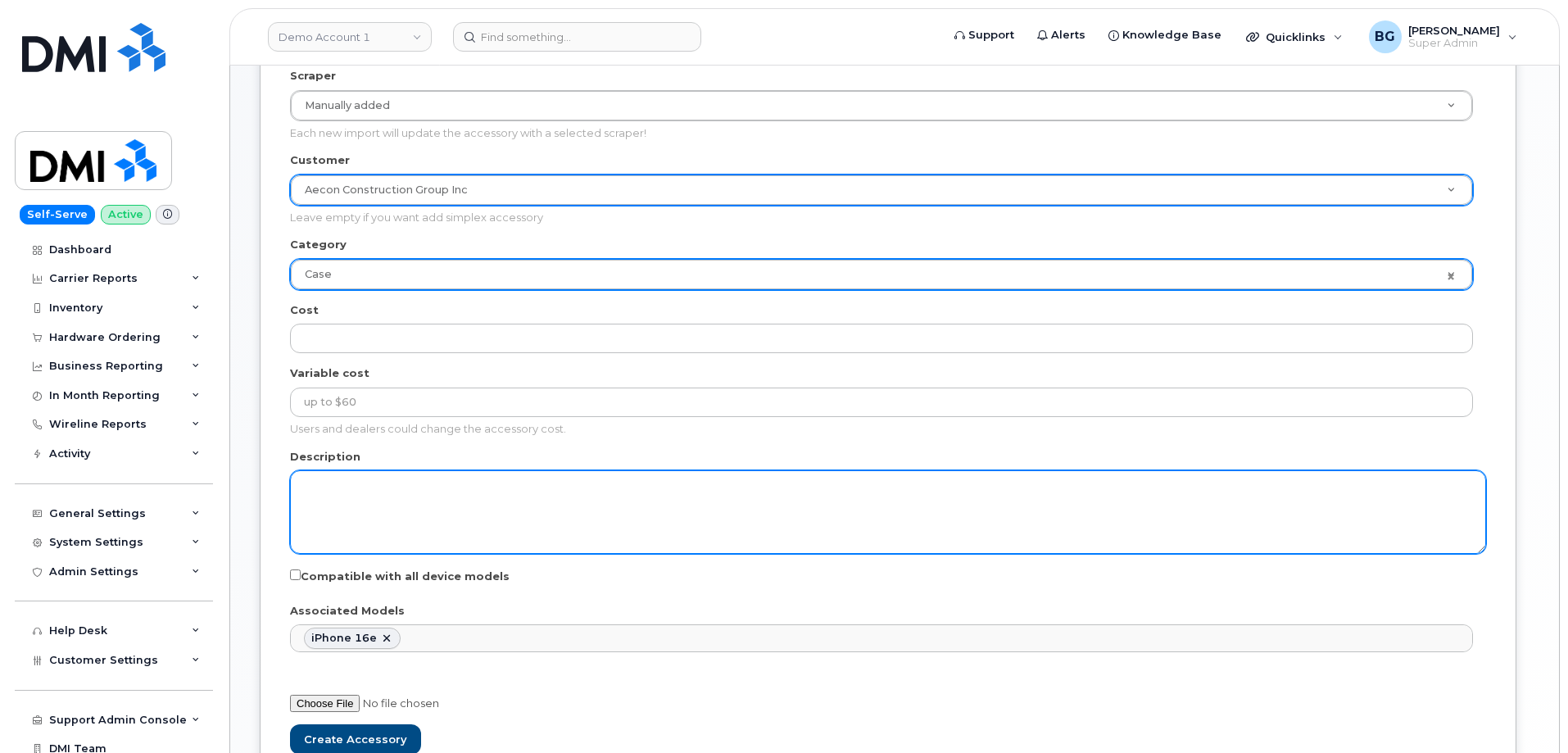
select select "3304"
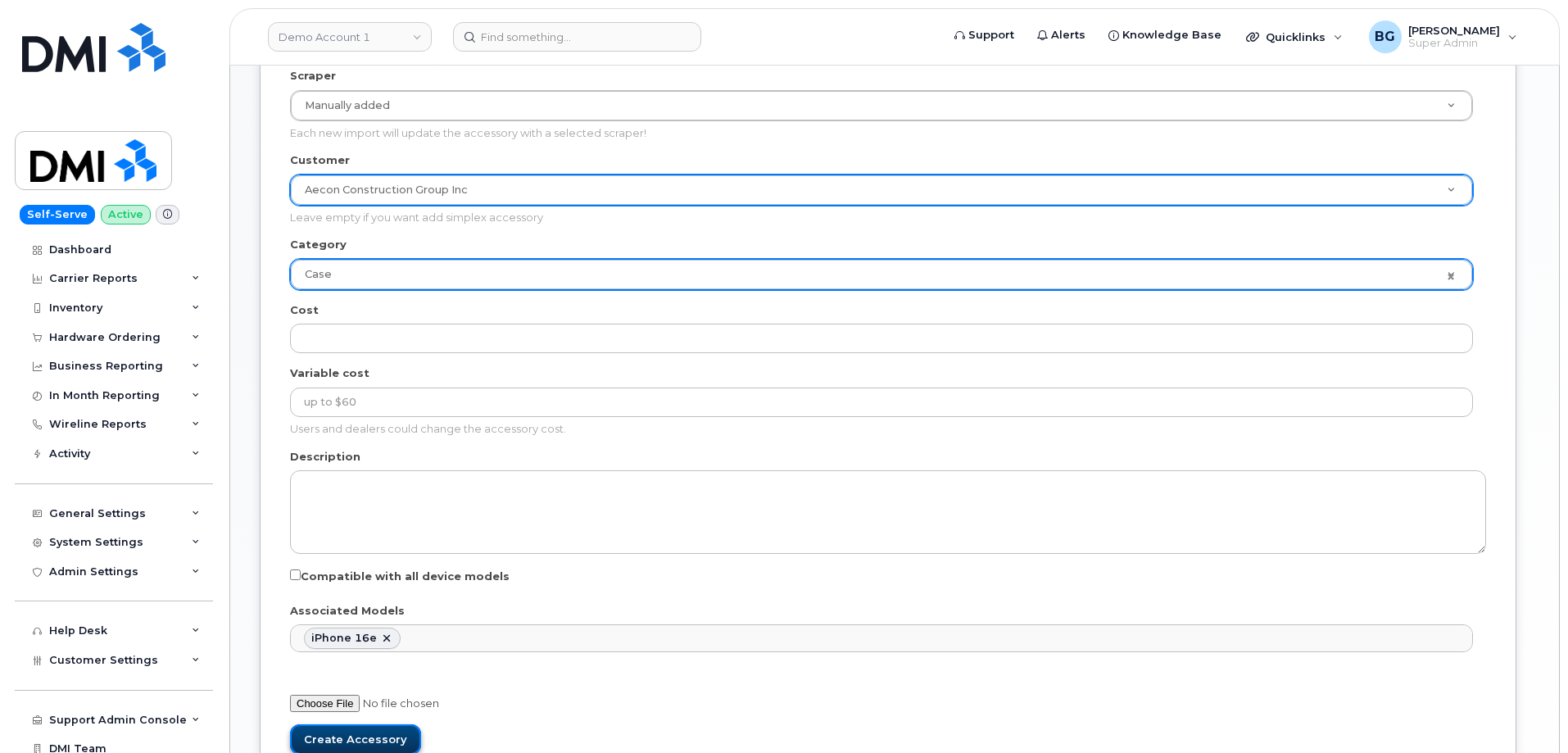
click at [348, 736] on input "Create Accessory" at bounding box center [356, 740] width 131 height 30
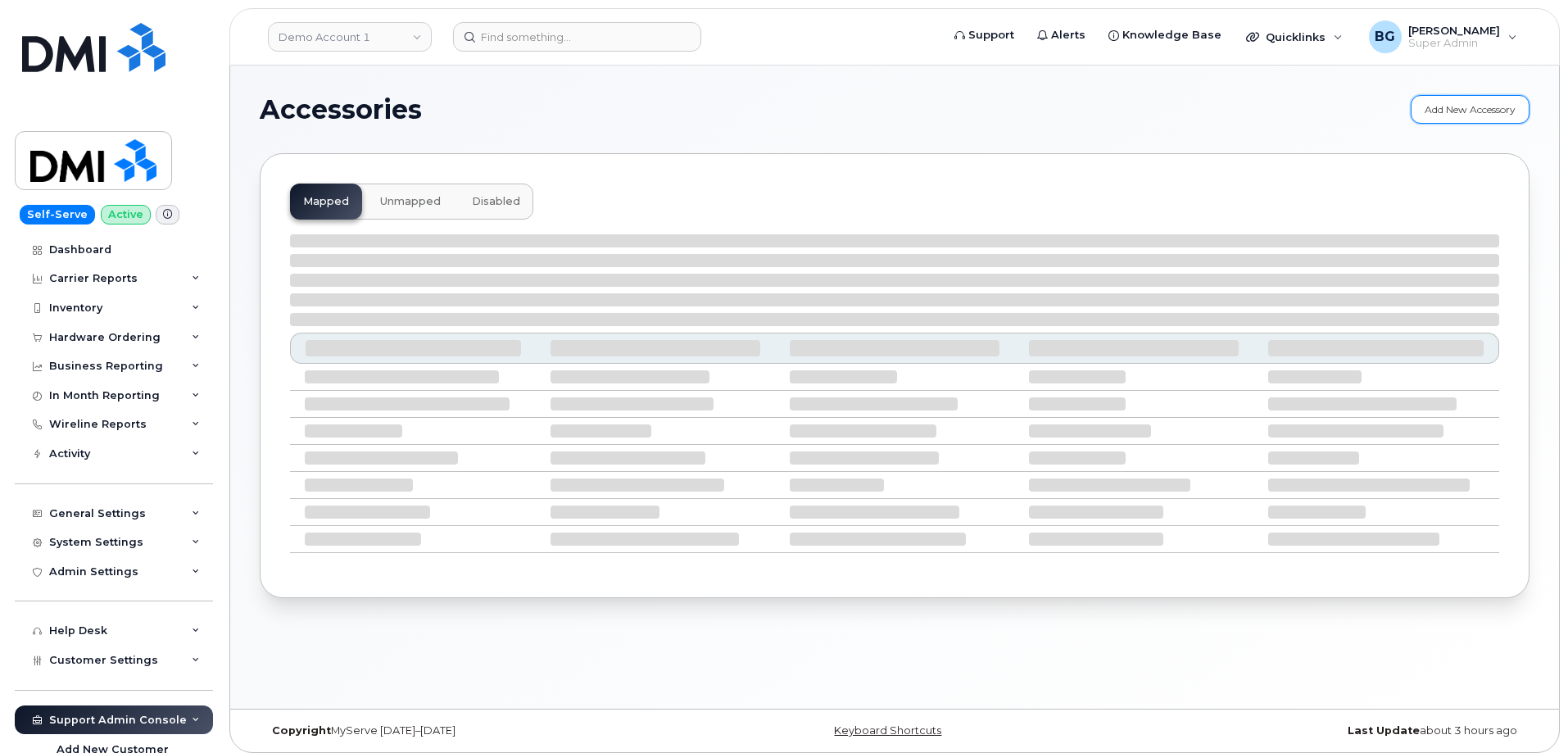
click at [1467, 104] on link "Add New Accessory" at bounding box center [1470, 109] width 119 height 29
select select "null"
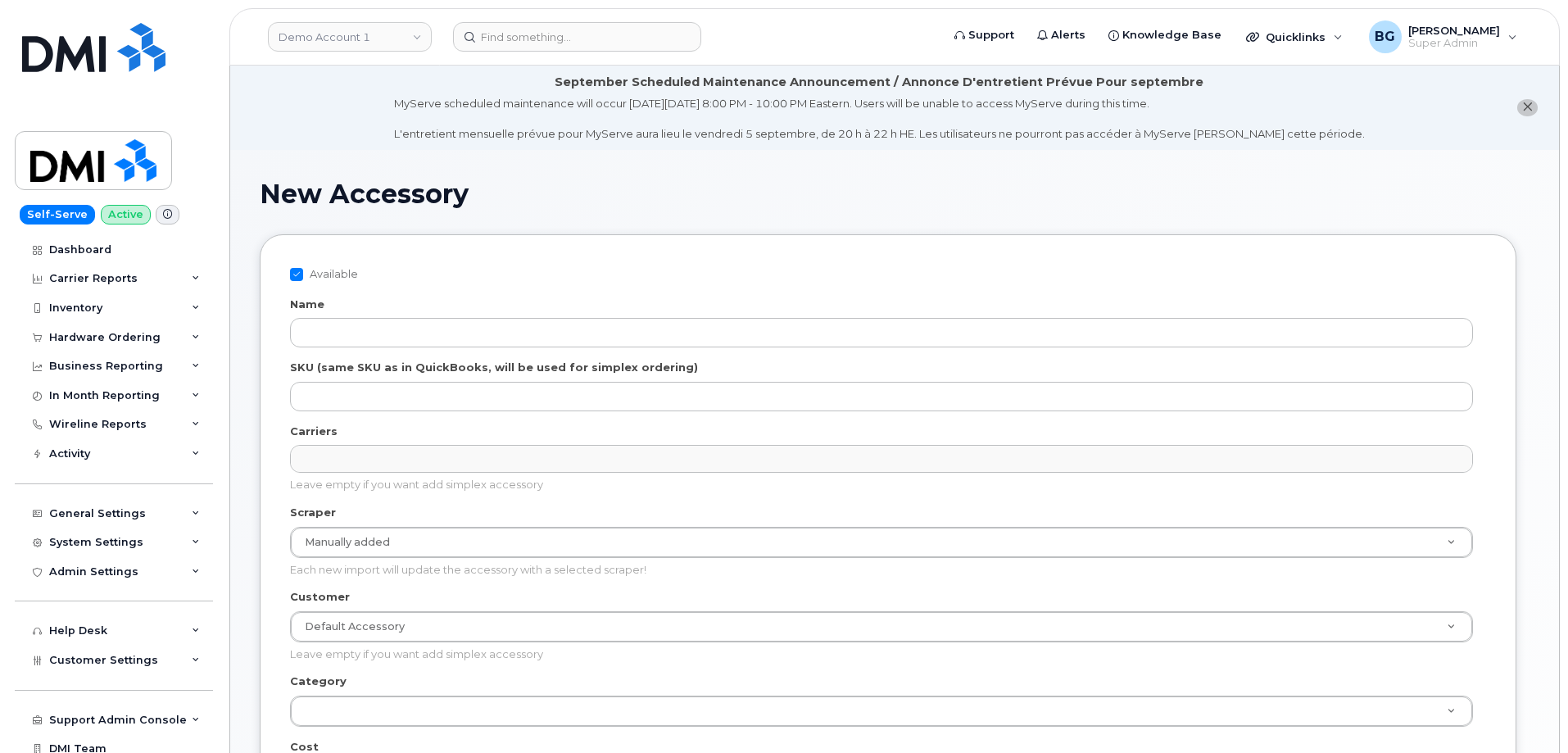
select select
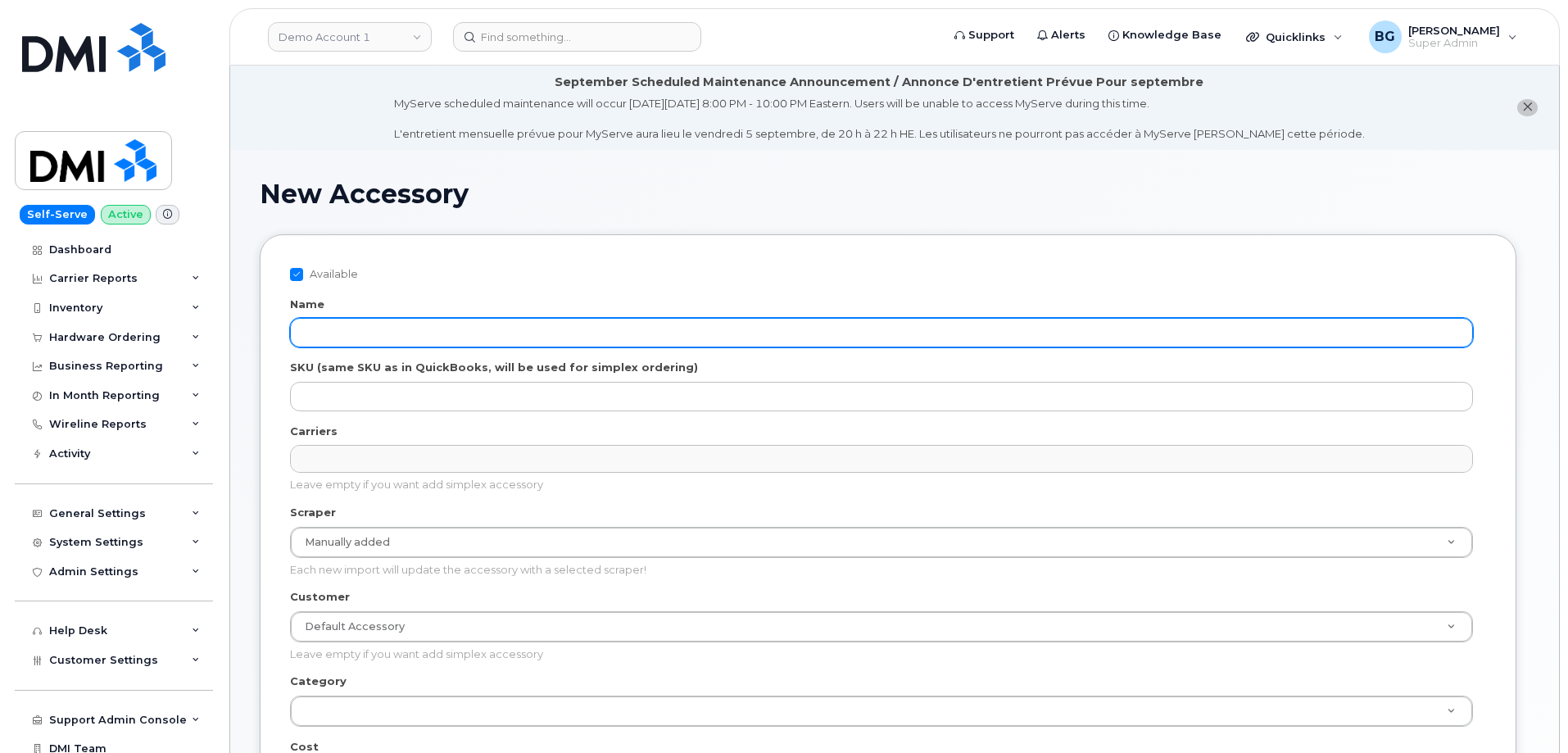
click at [410, 331] on input "Name" at bounding box center [882, 332] width 1184 height 29
paste input "Blu Element - Armour Rugged Case iPhone 16e (Black) (91644)"
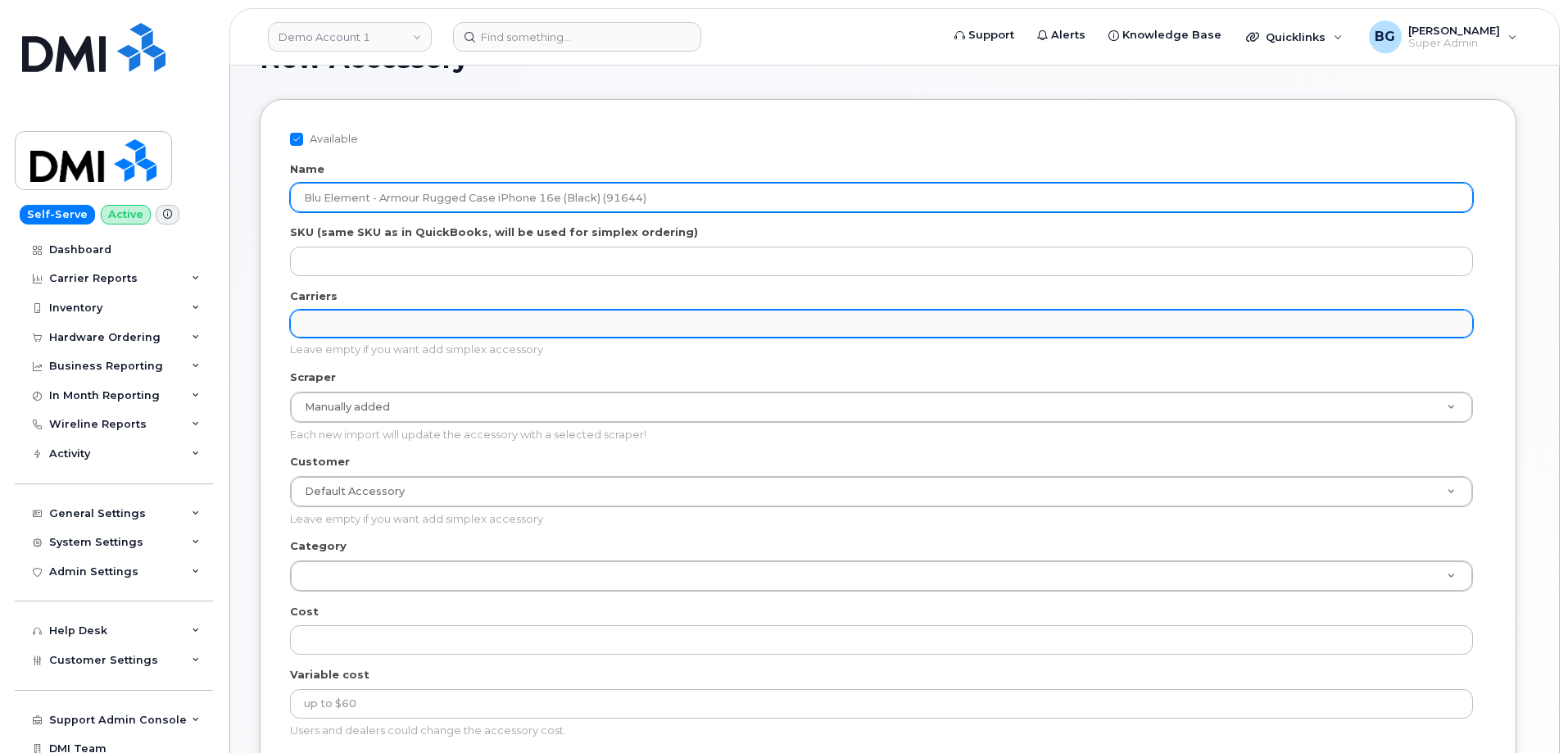
scroll to position [164, 0]
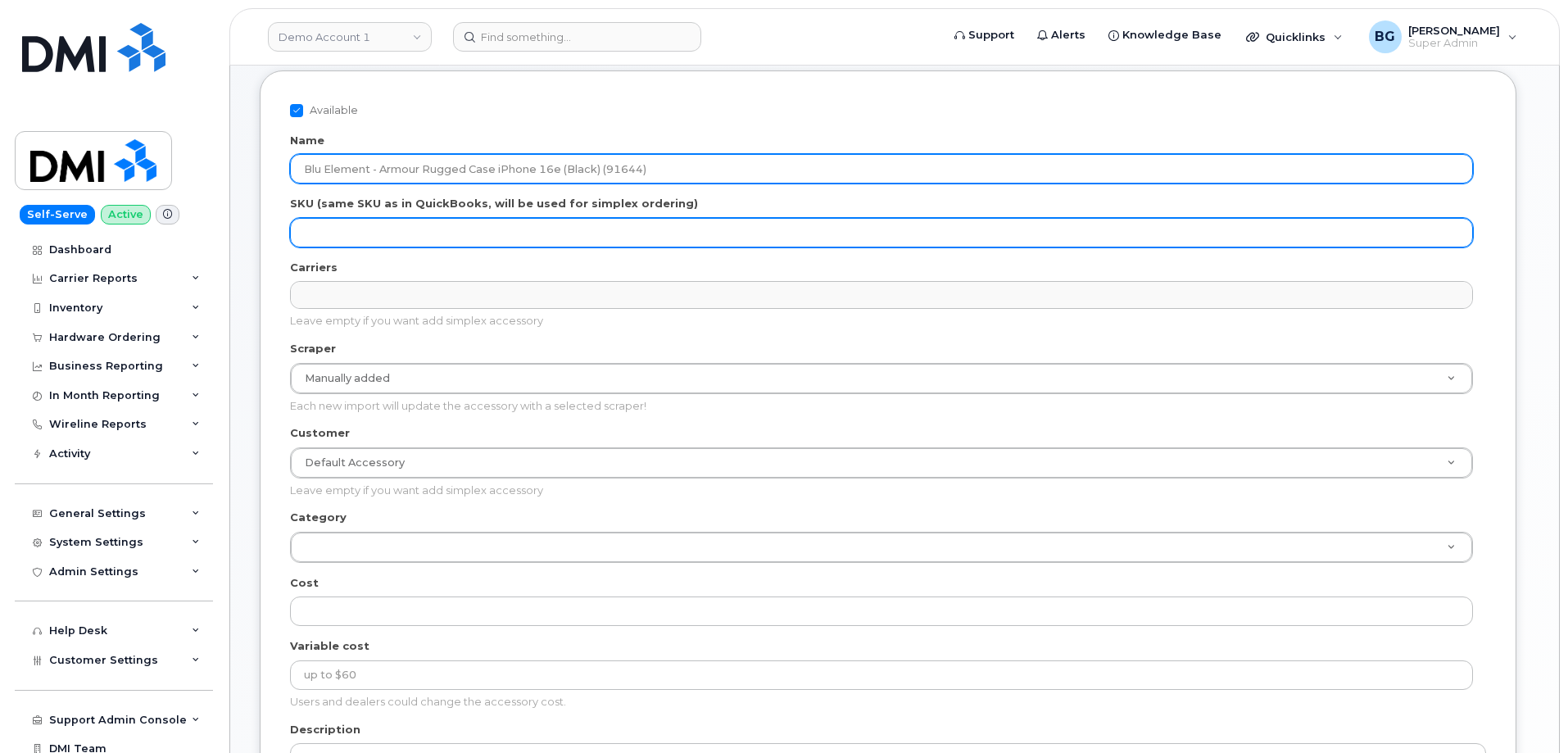
type input "Blu Element - Armour Rugged Case iPhone 16e (Black) (91644)"
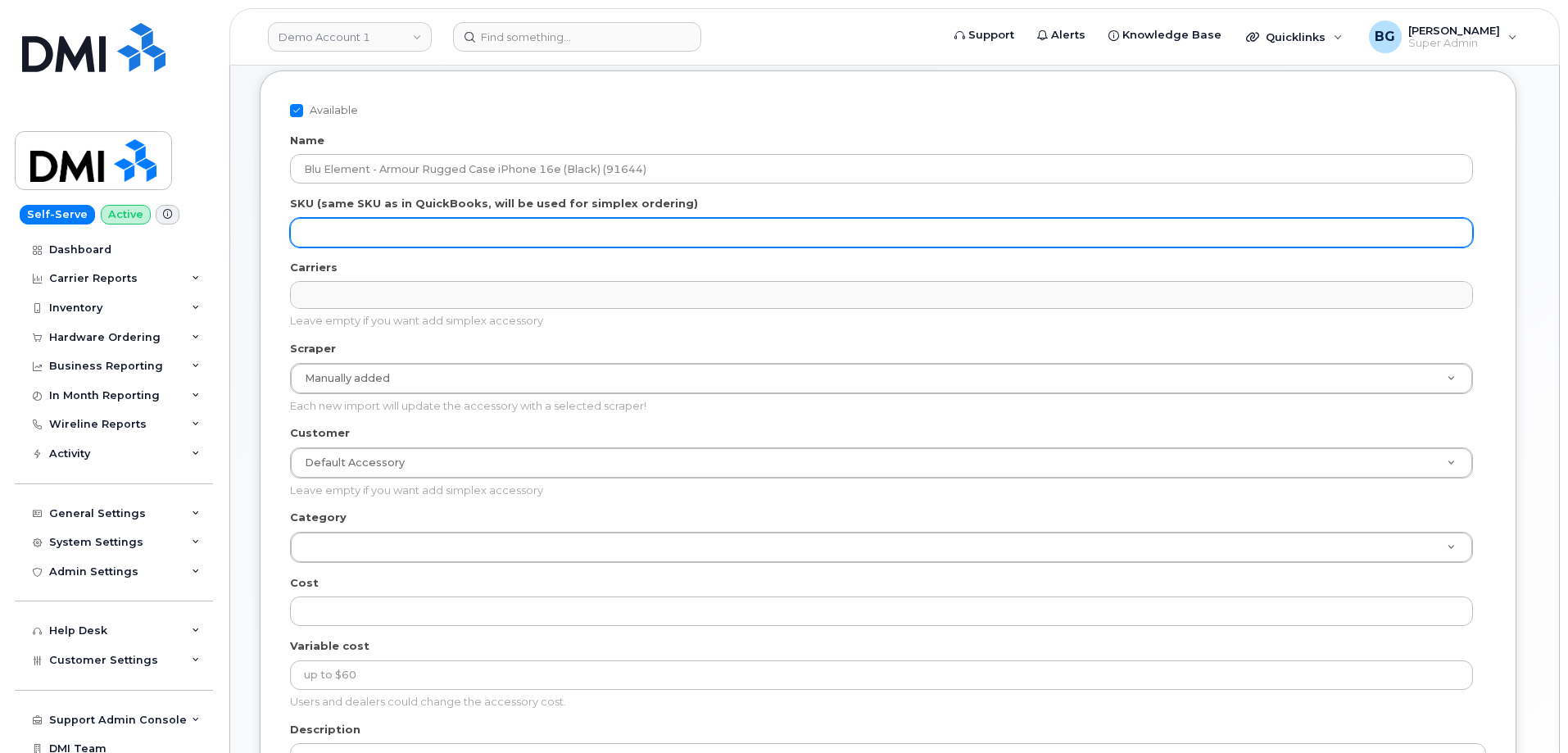
click at [450, 238] on input "SKU (same SKU as in QuickBooks, will be used for simplex ordering)" at bounding box center [882, 232] width 1184 height 29
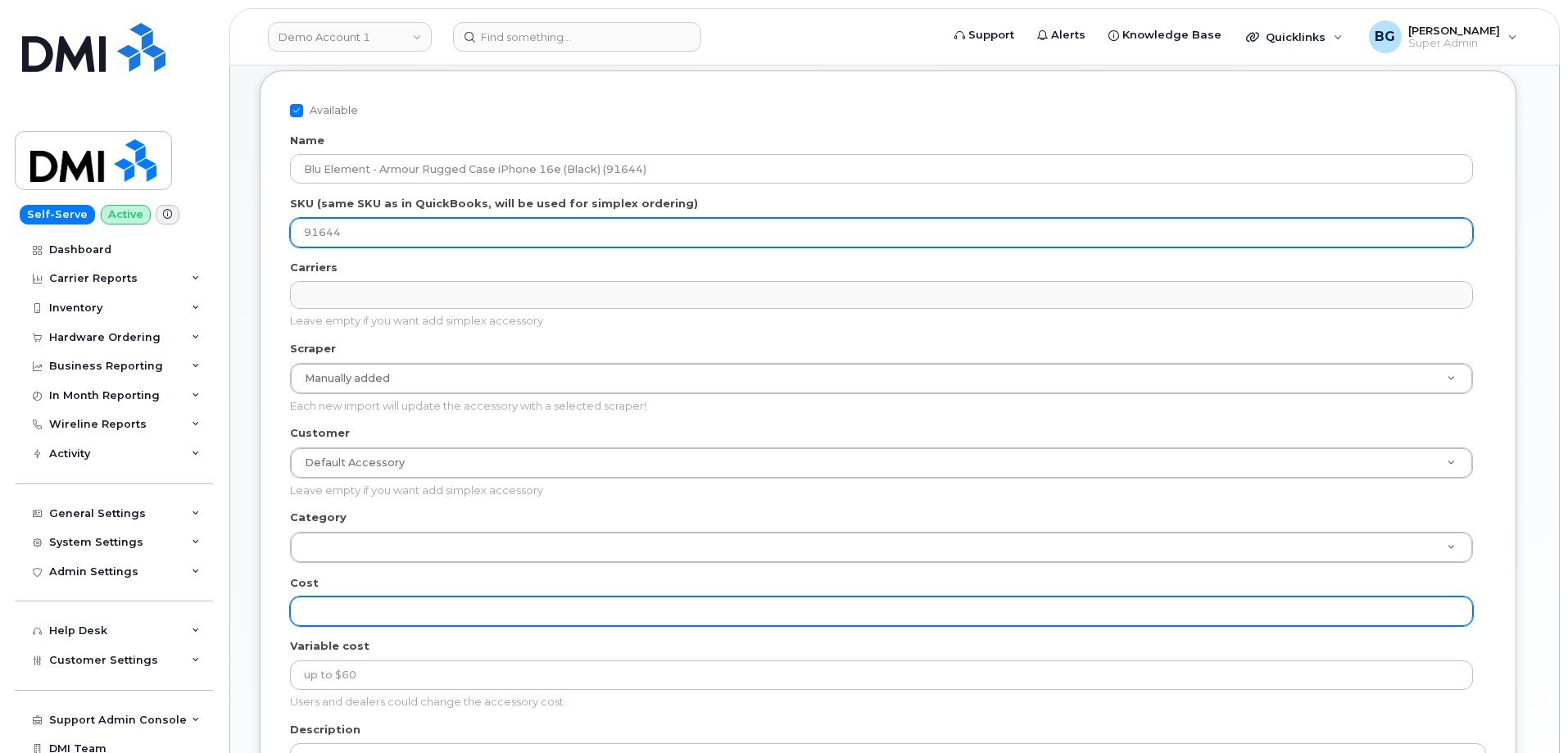
type input "91644"
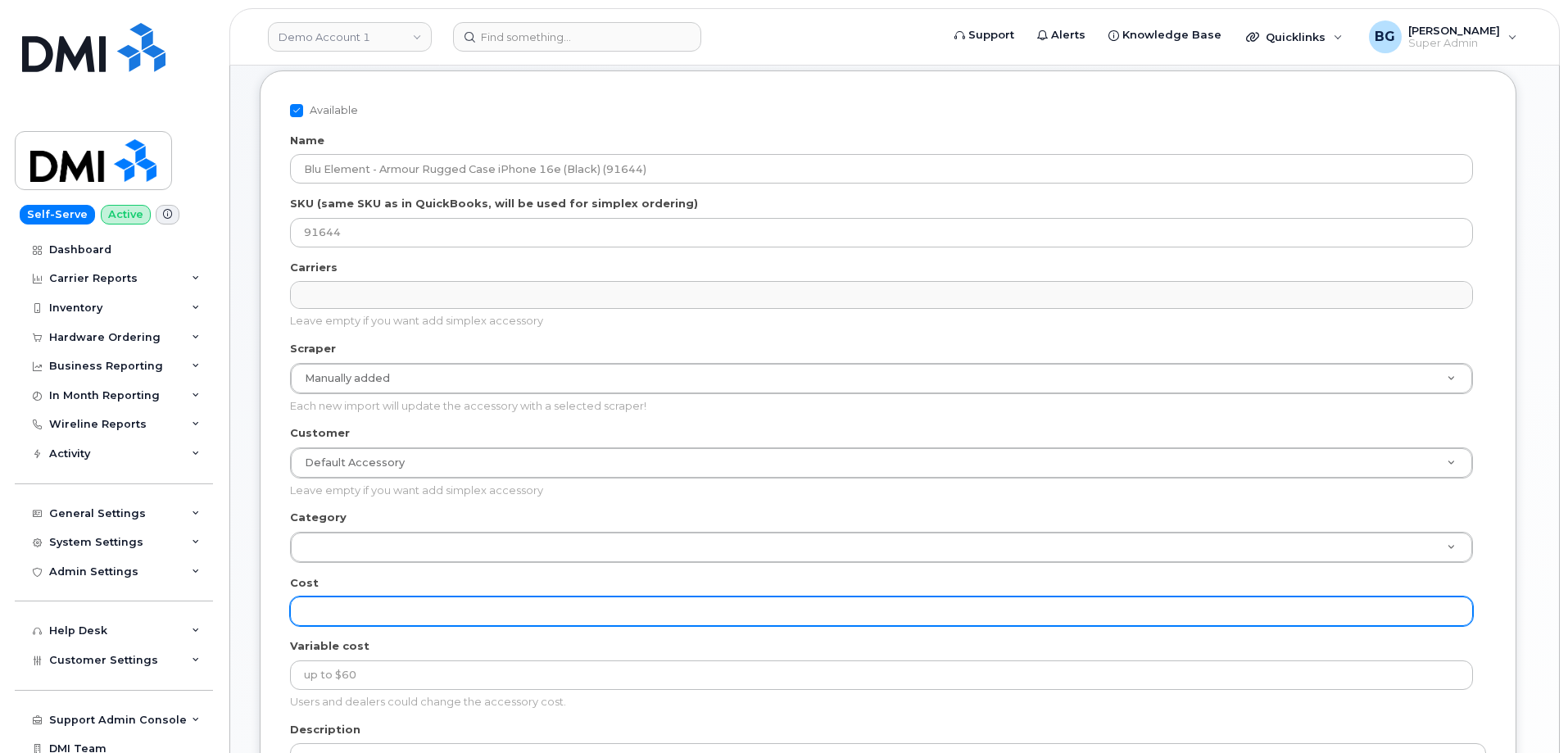
click at [405, 625] on input "Cost" at bounding box center [882, 611] width 1184 height 29
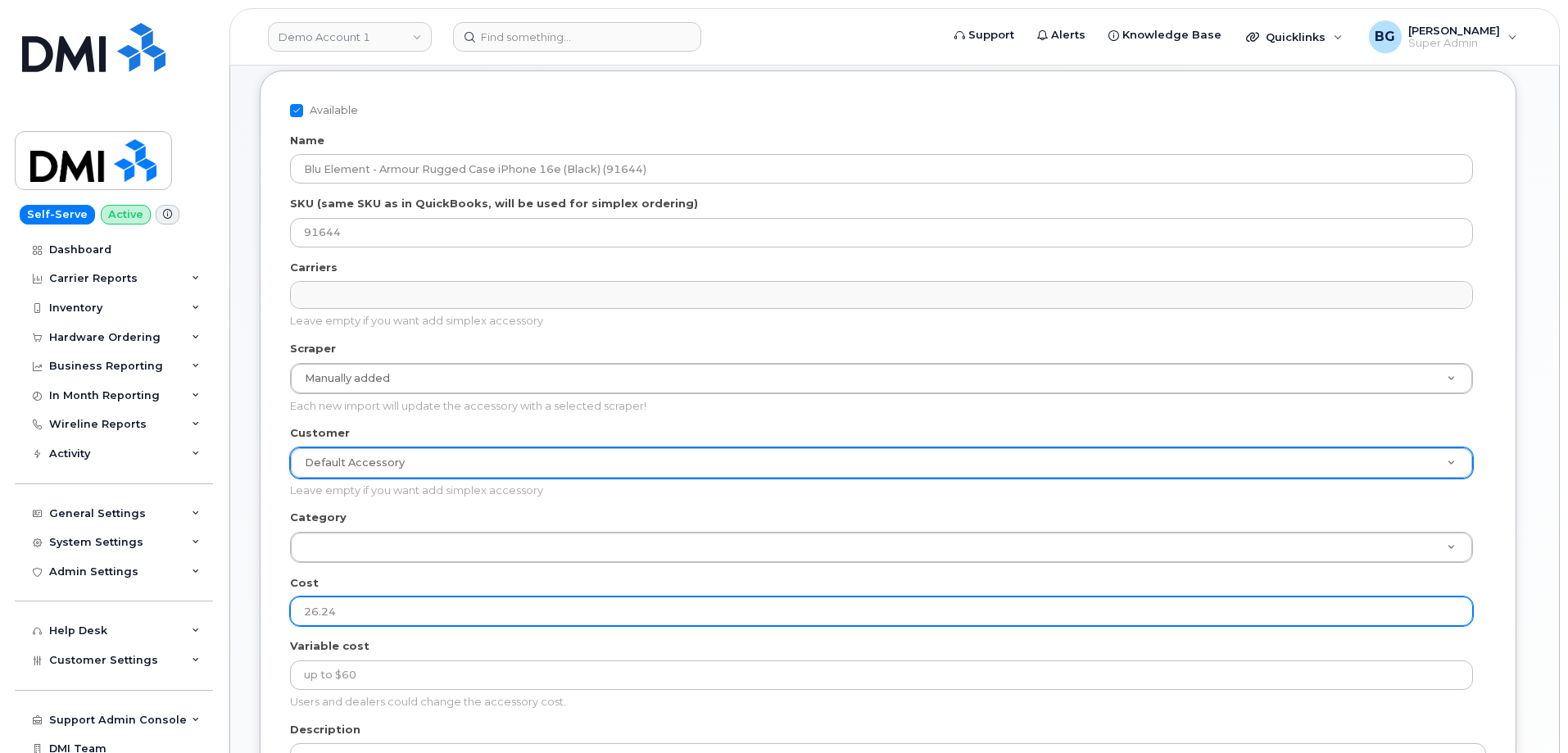
type input "26.24"
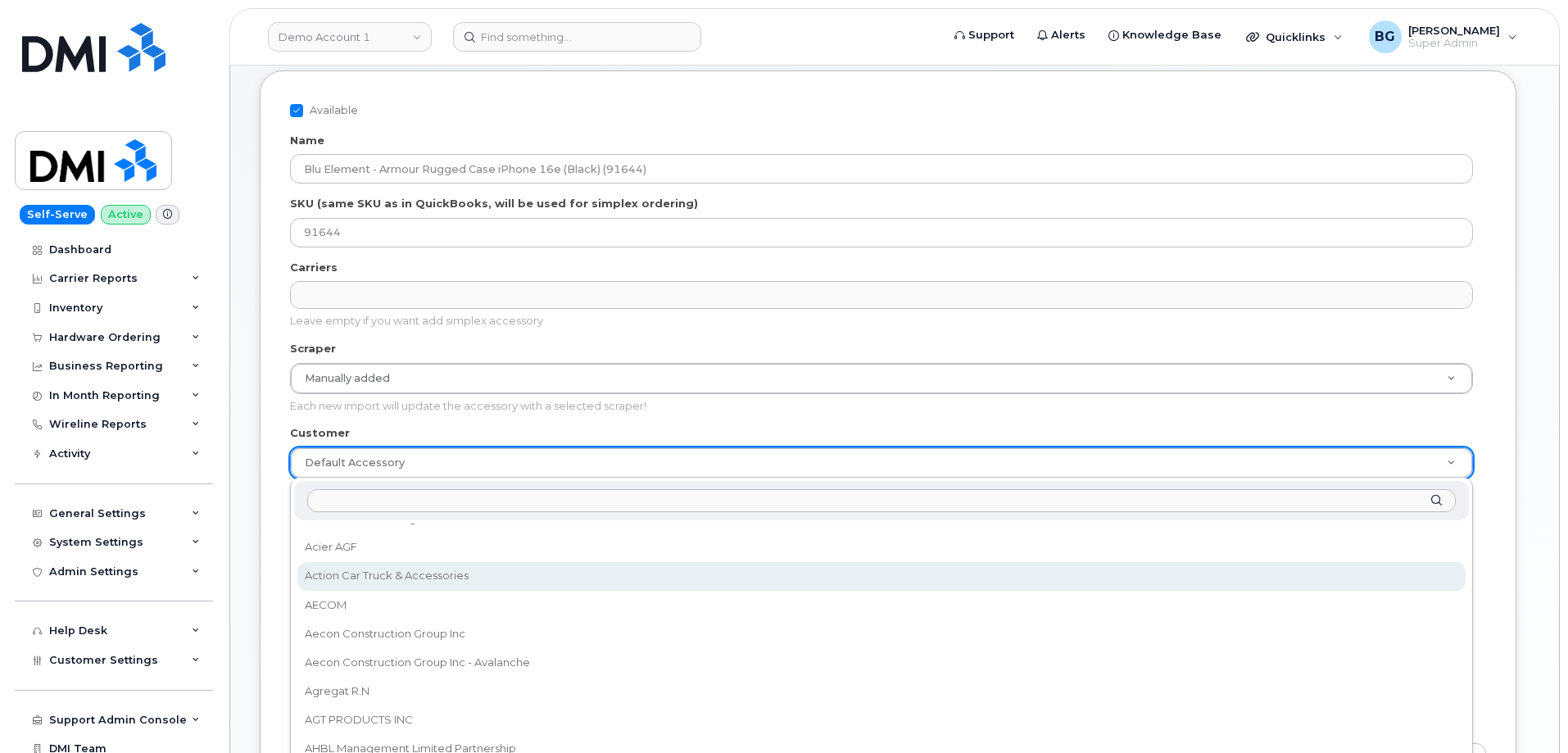
scroll to position [219, 0]
select select "1681fda0-a8e1-4f5c-8e37-c774caa90400"
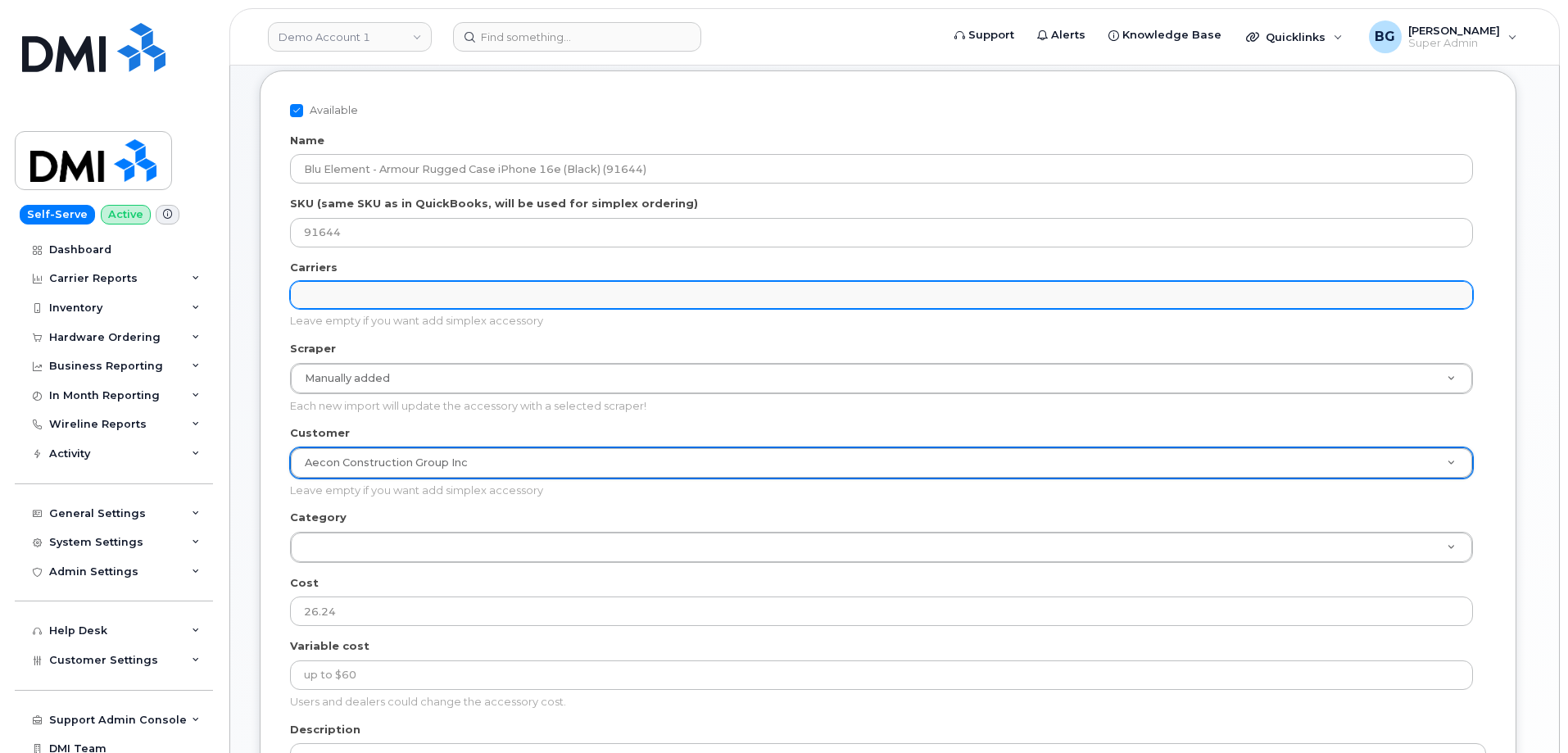
click at [349, 294] on ul "Carriers" at bounding box center [882, 294] width 1182 height 26
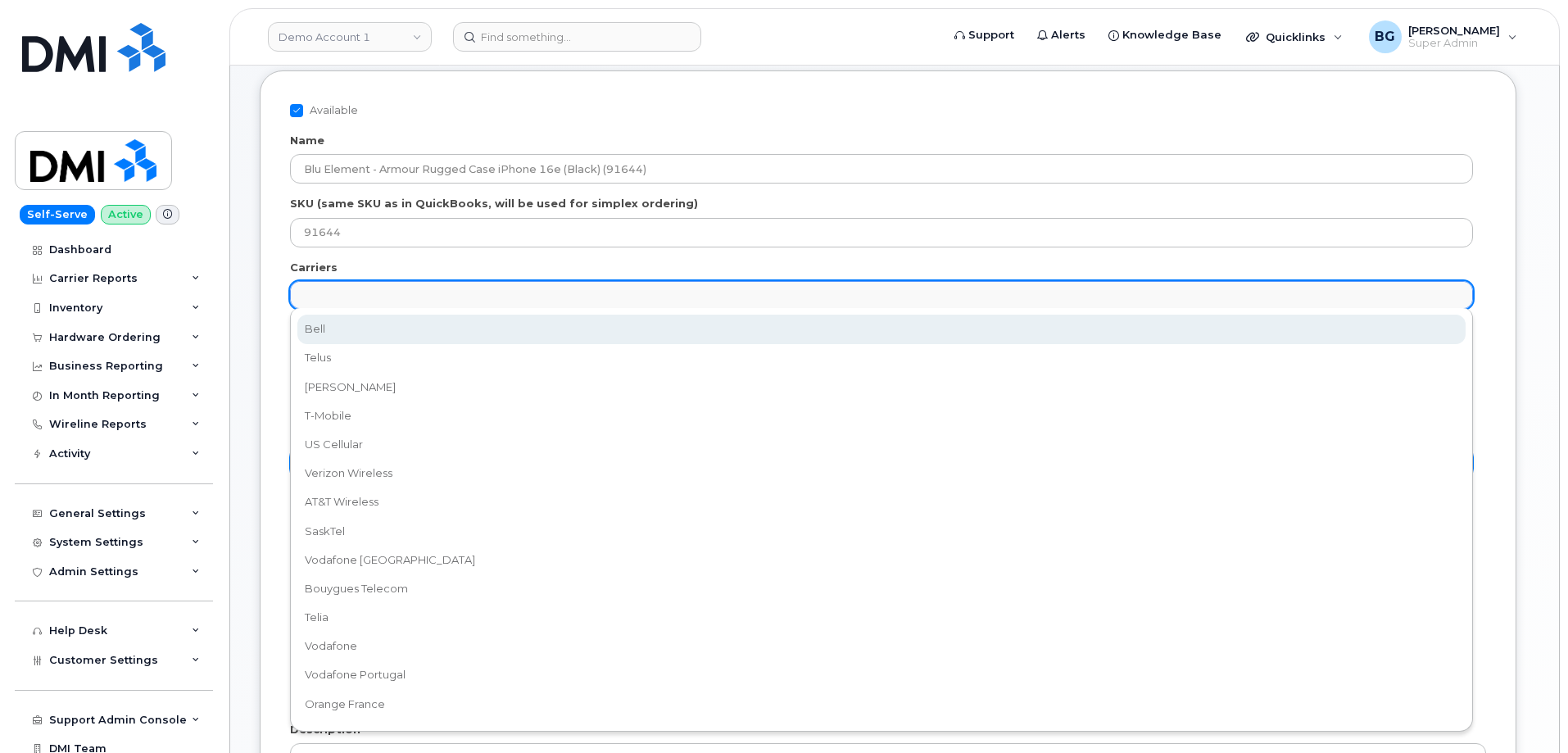
select select "1"
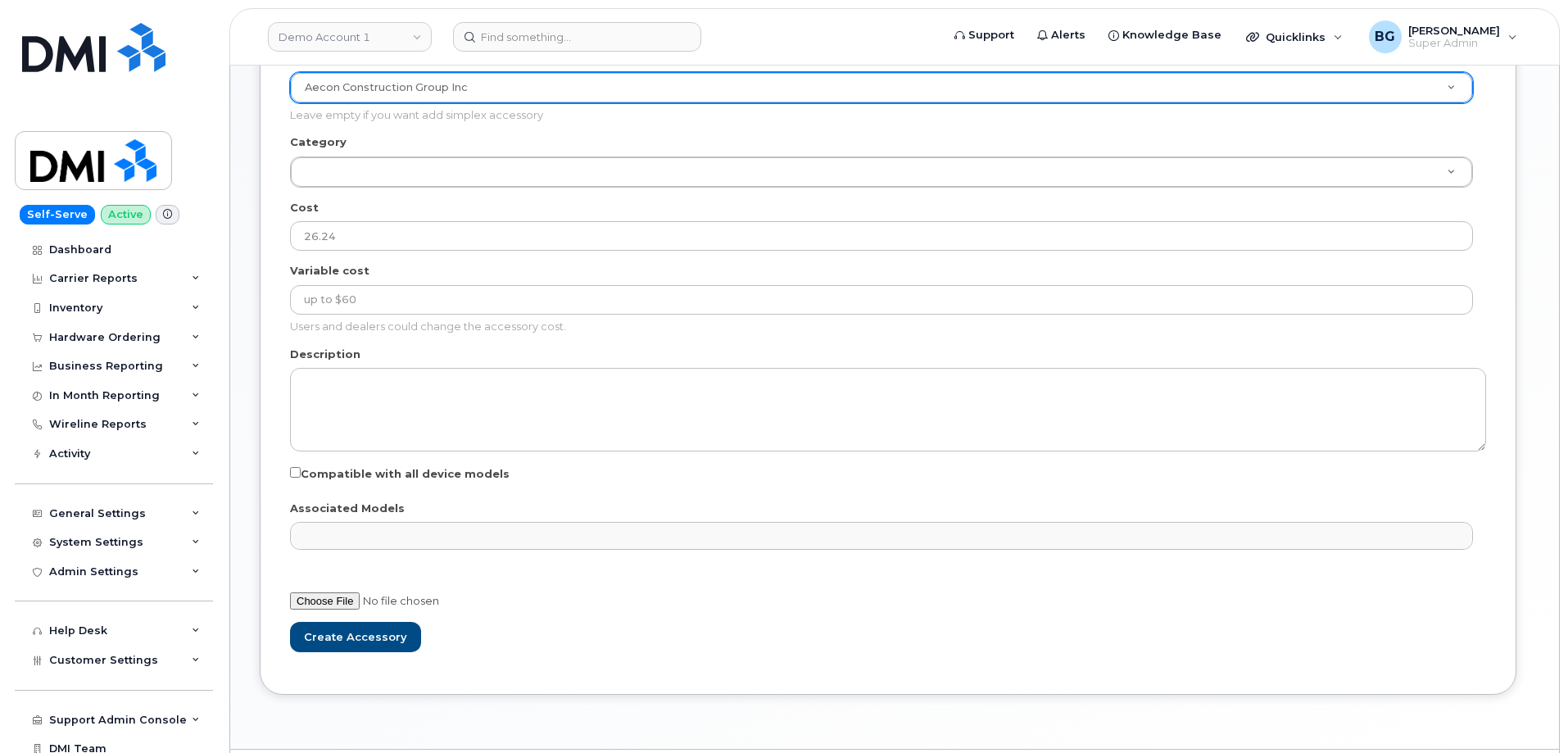
scroll to position [547, 0]
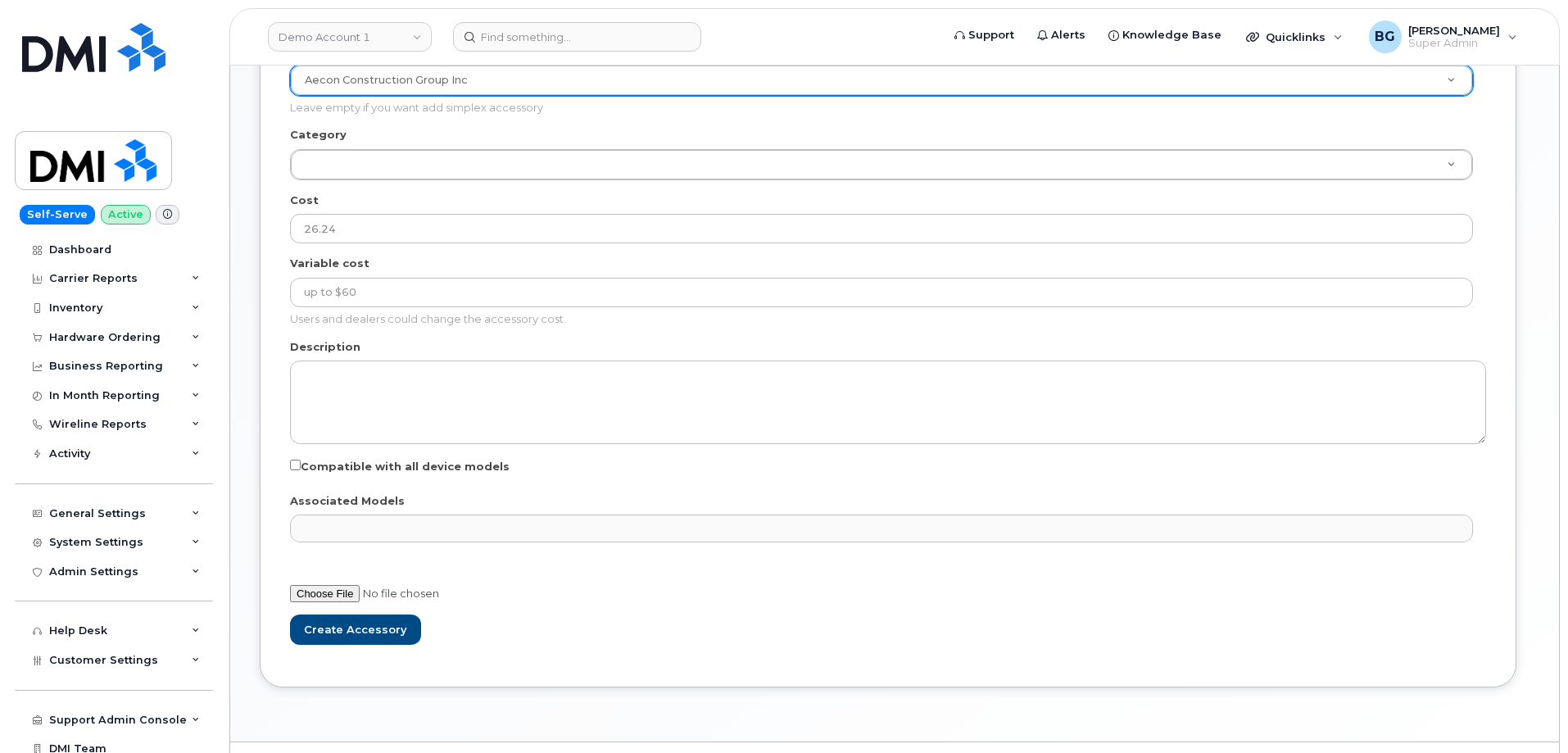
click at [384, 525] on ul "Associated Models" at bounding box center [882, 528] width 1182 height 26
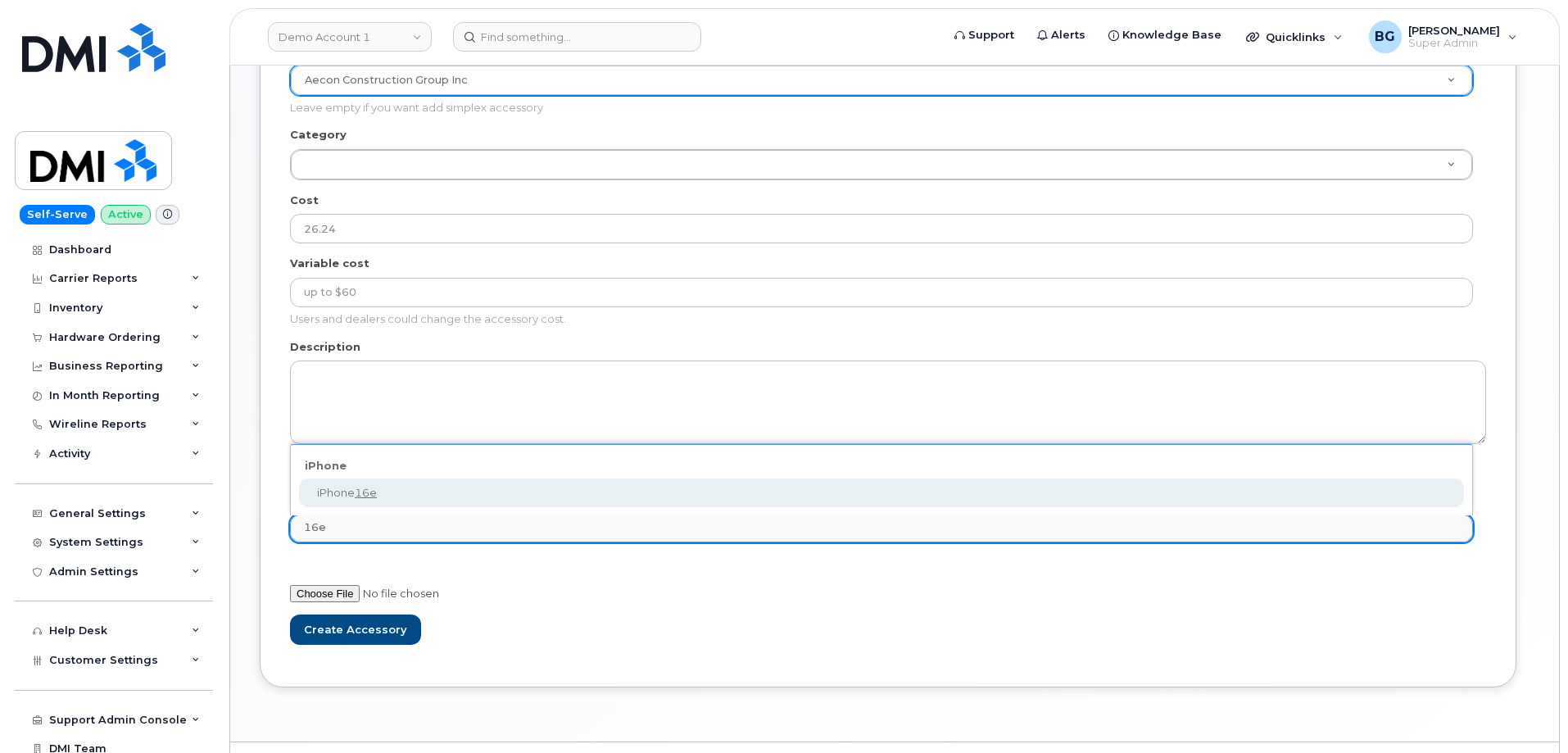
type input "16e"
select select "3304"
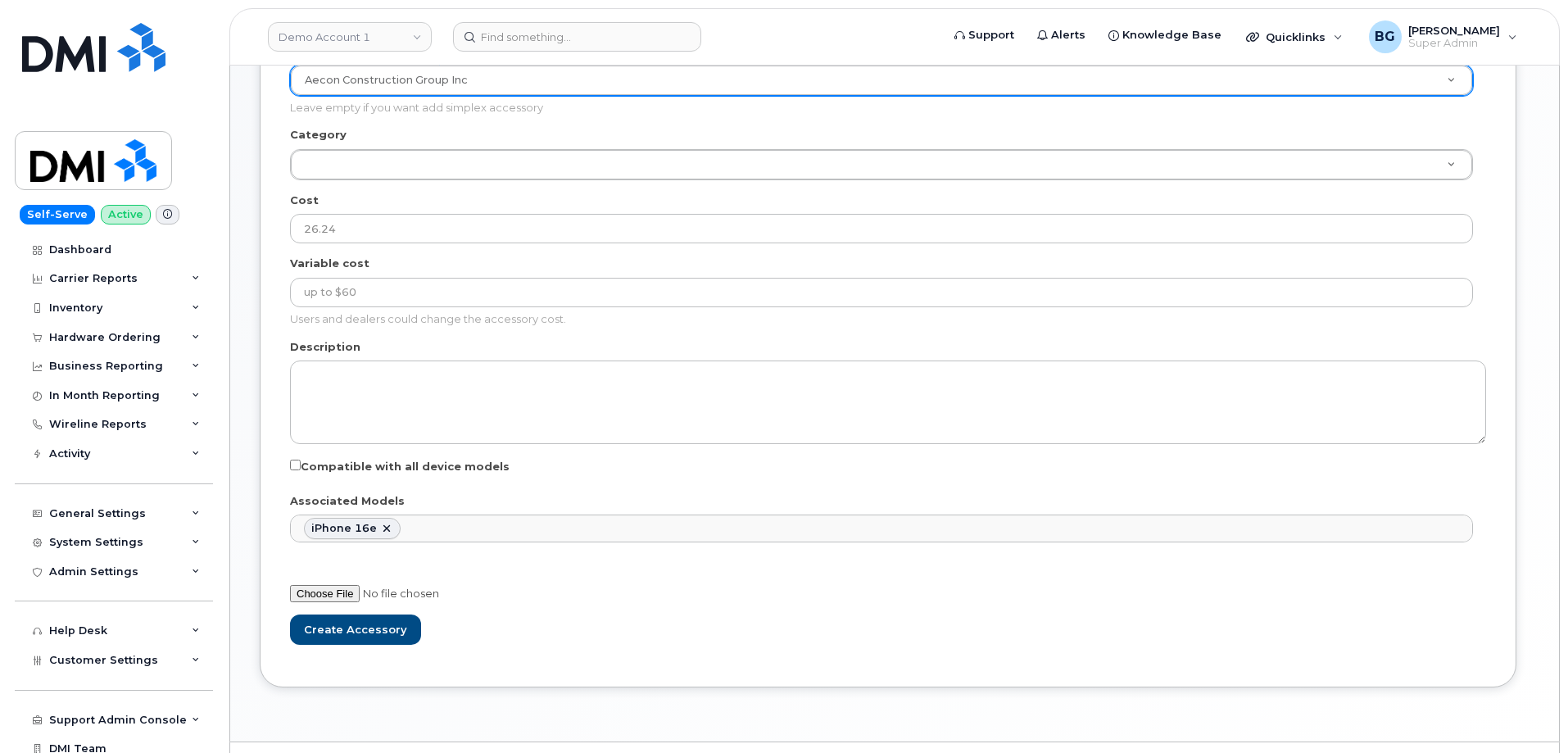
scroll to position [24602, 0]
click at [335, 596] on input "file" at bounding box center [416, 593] width 251 height 17
type input "C:\fakepath\be 16e rugged case.png"
click at [390, 623] on input "Create Accessory" at bounding box center [356, 630] width 131 height 30
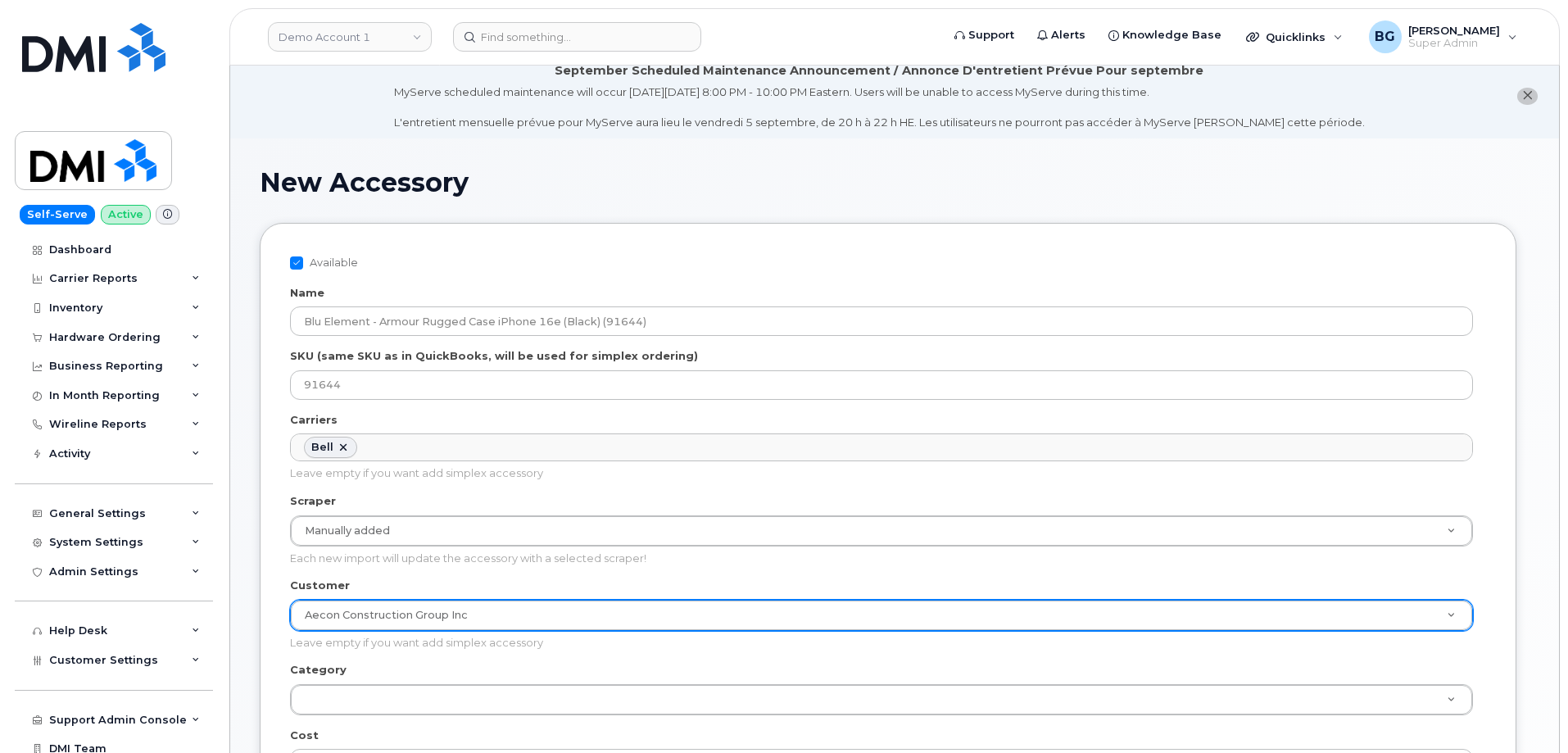
scroll to position [0, 0]
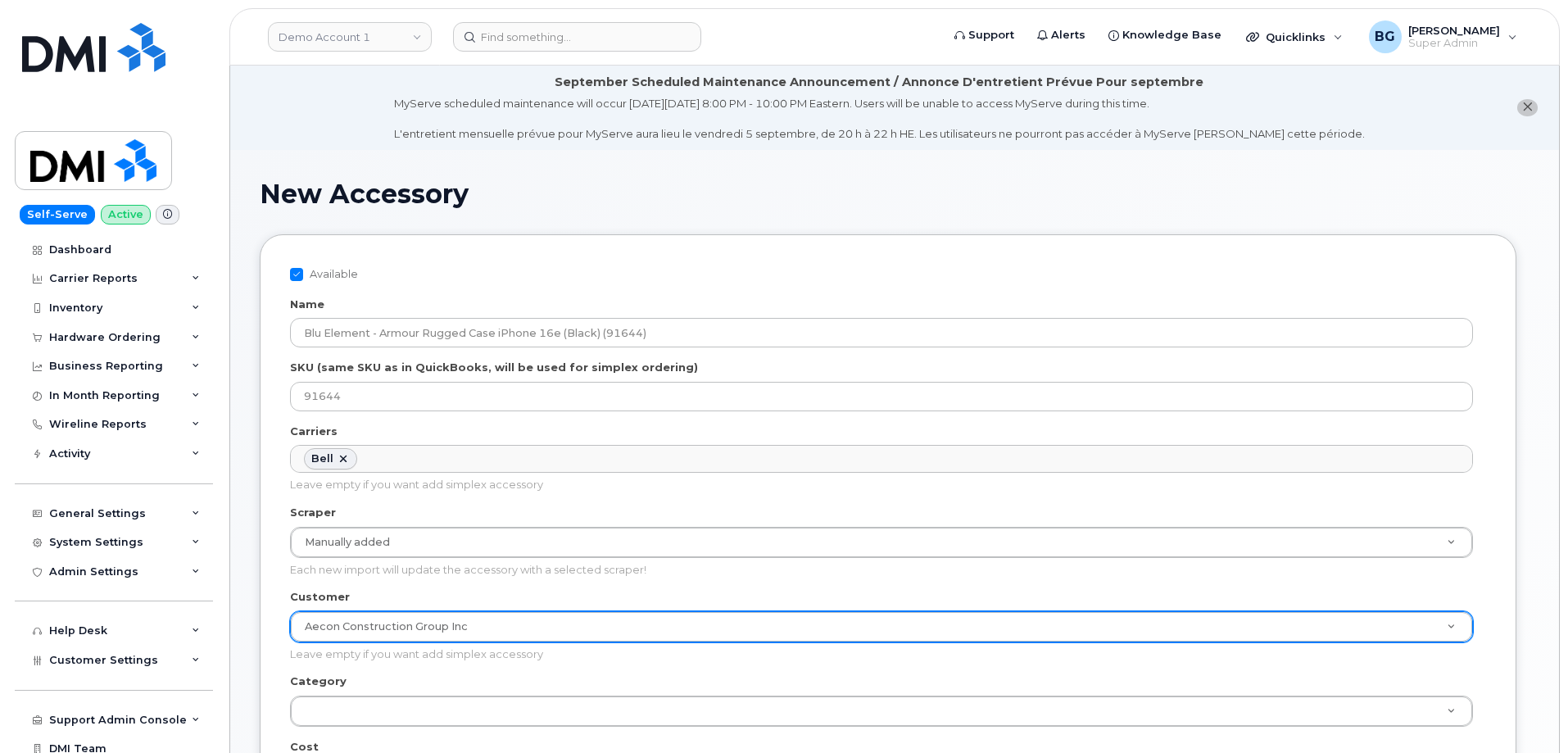
click at [603, 277] on div "Available" at bounding box center [882, 274] width 1184 height 19
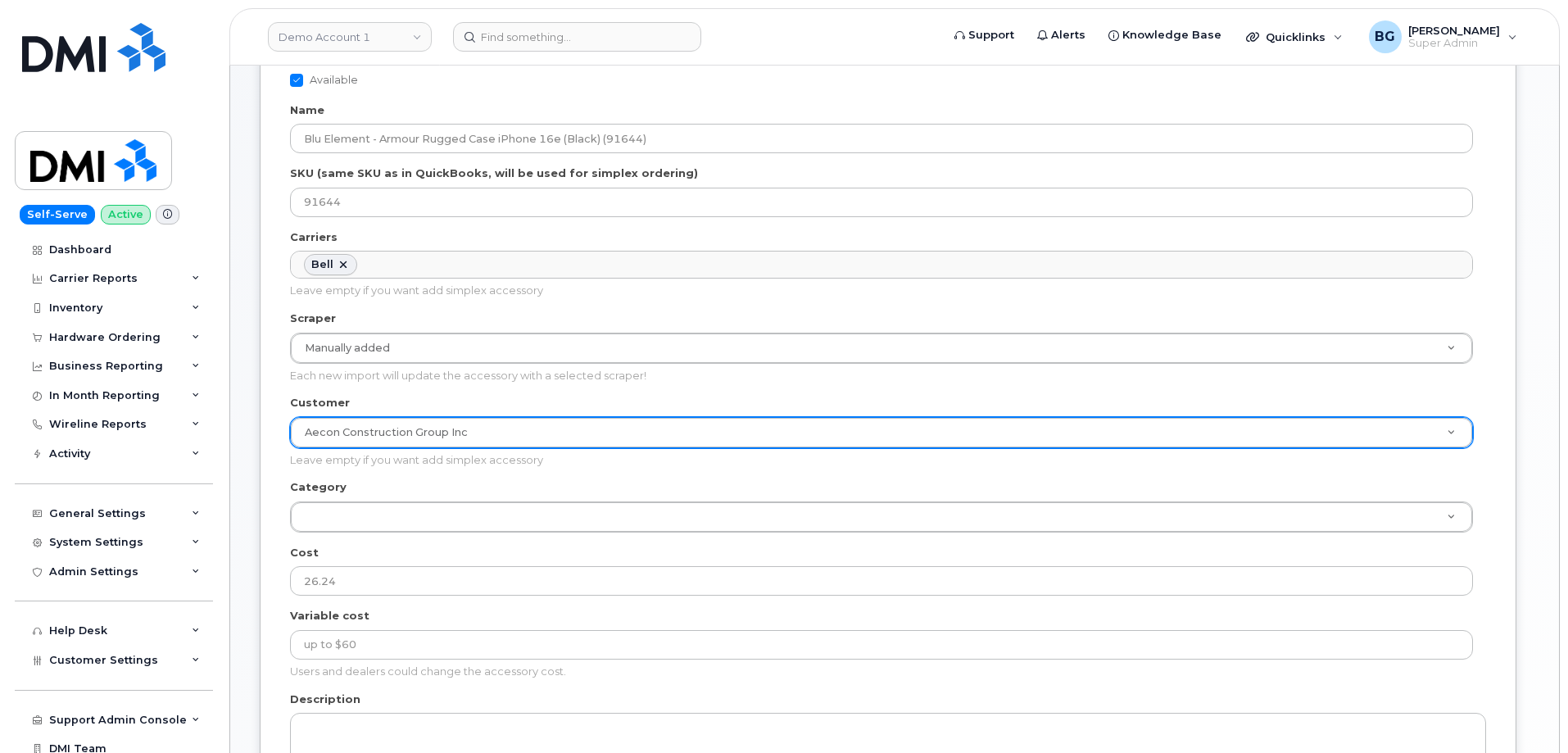
scroll to position [219, 0]
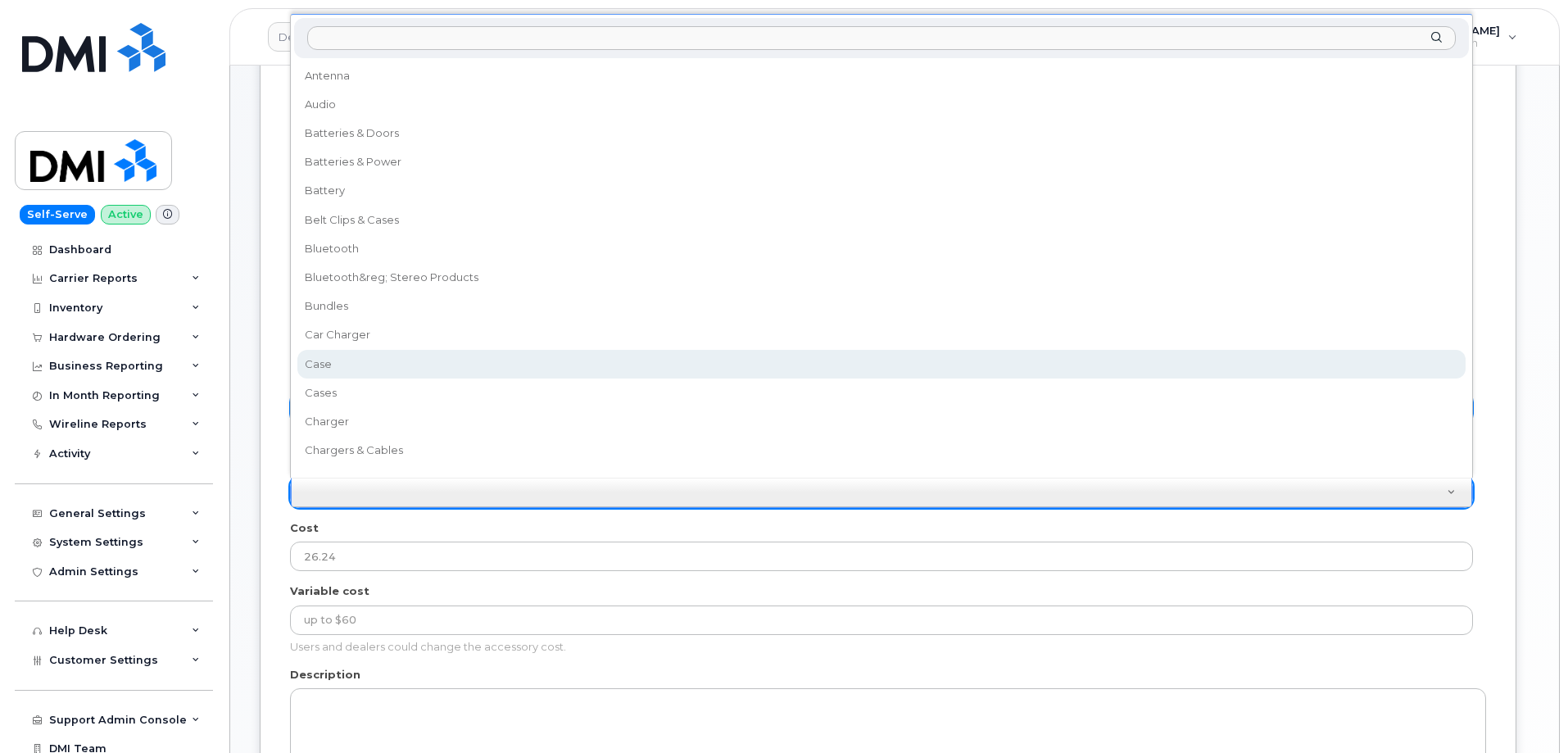
select select "Case"
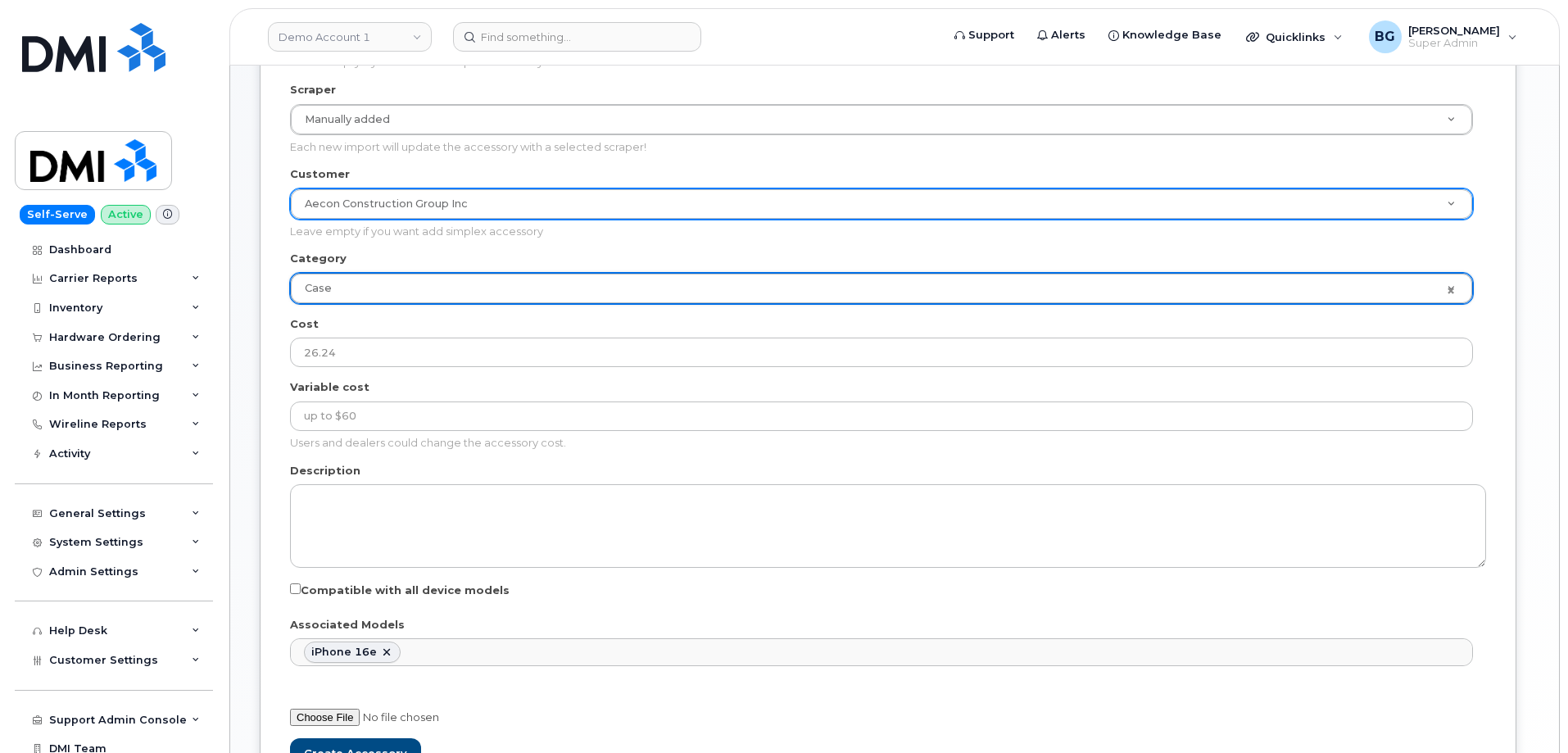
scroll to position [547, 0]
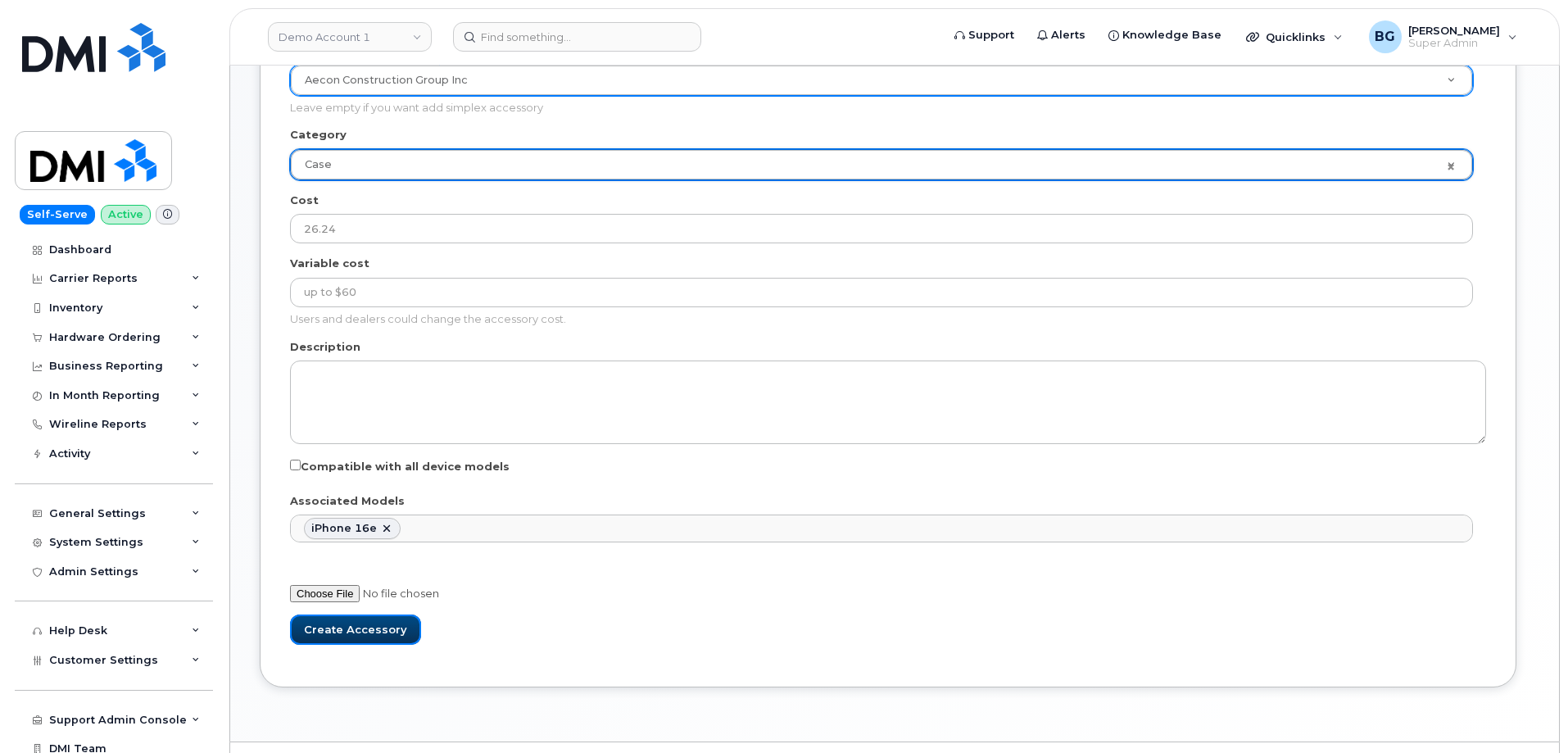
click at [323, 630] on input "Create Accessory" at bounding box center [356, 630] width 131 height 30
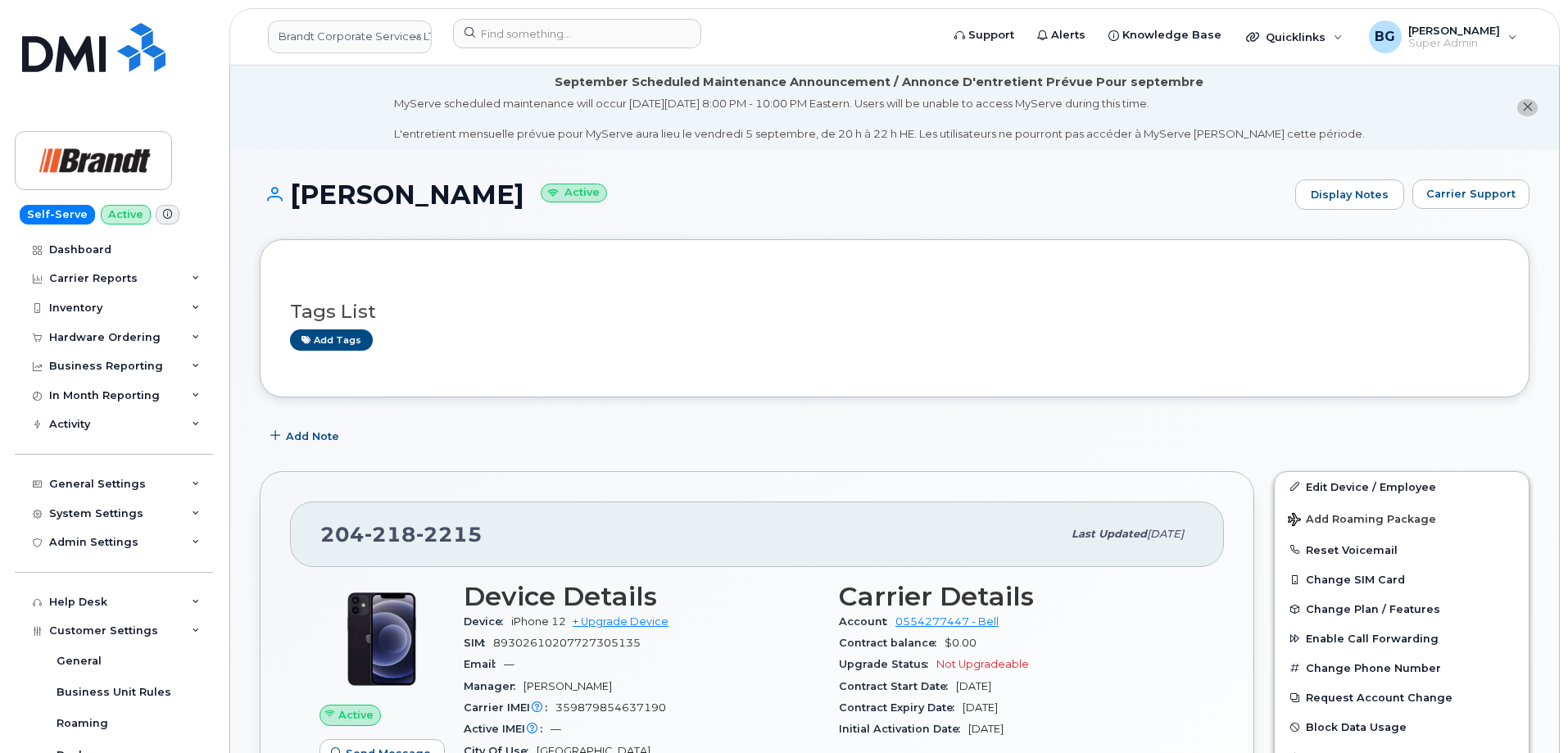
scroll to position [164, 0]
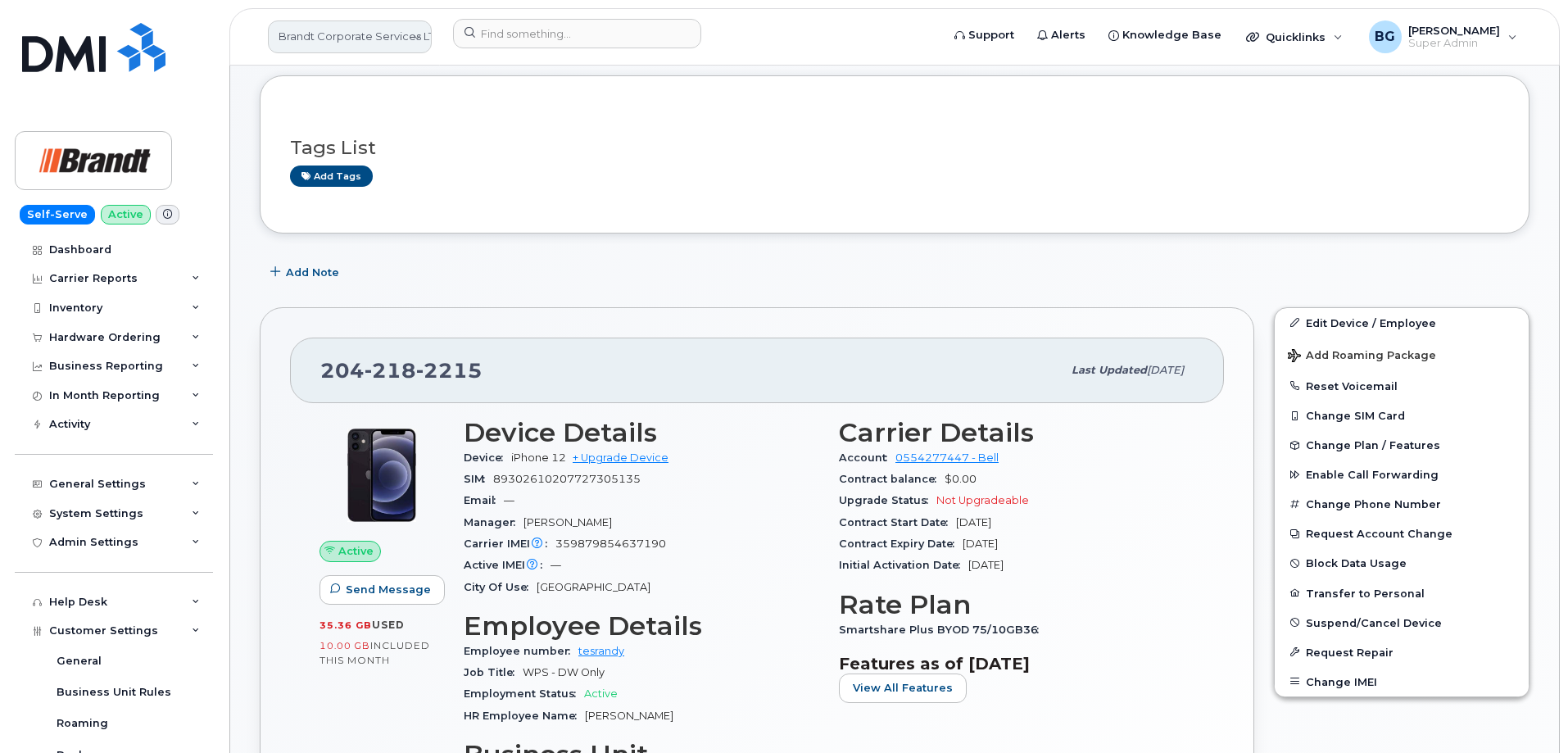
click at [338, 40] on link "Brandt Corporate Services LTD" at bounding box center [350, 36] width 164 height 33
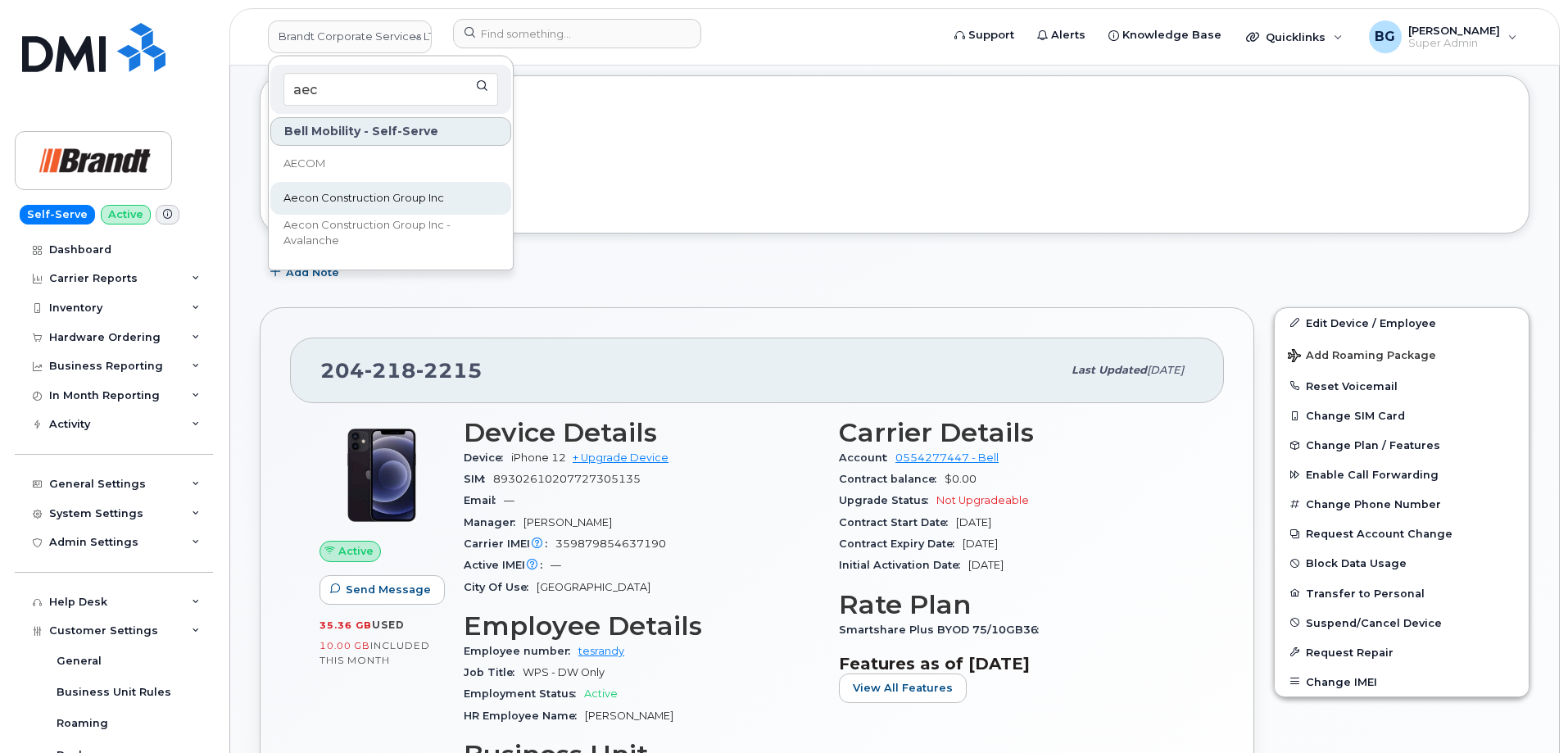
type input "aec"
click at [301, 199] on span "Aecon Construction Group Inc" at bounding box center [363, 198] width 161 height 16
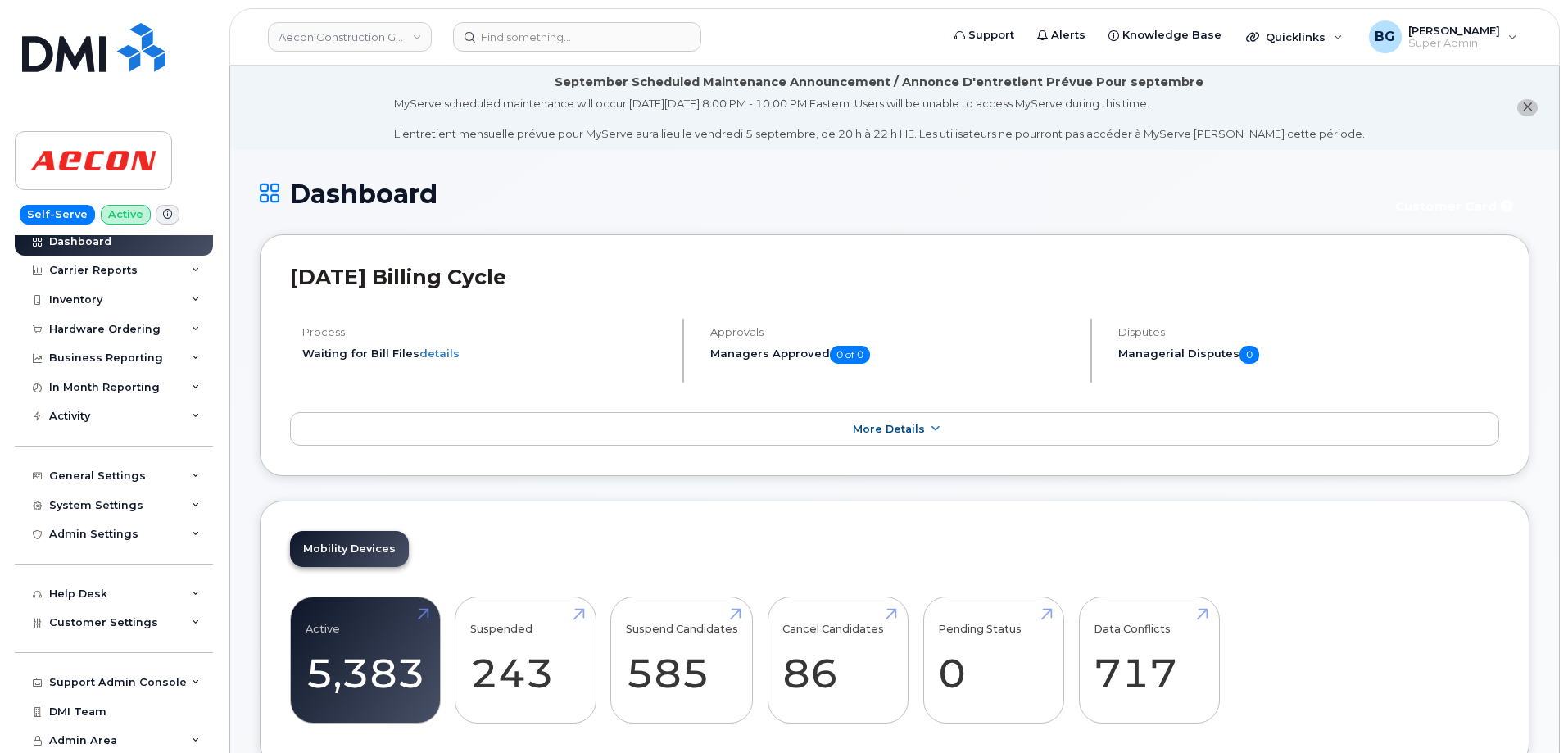
scroll to position [10, 0]
click at [99, 622] on span "Customer Settings" at bounding box center [103, 621] width 109 height 13
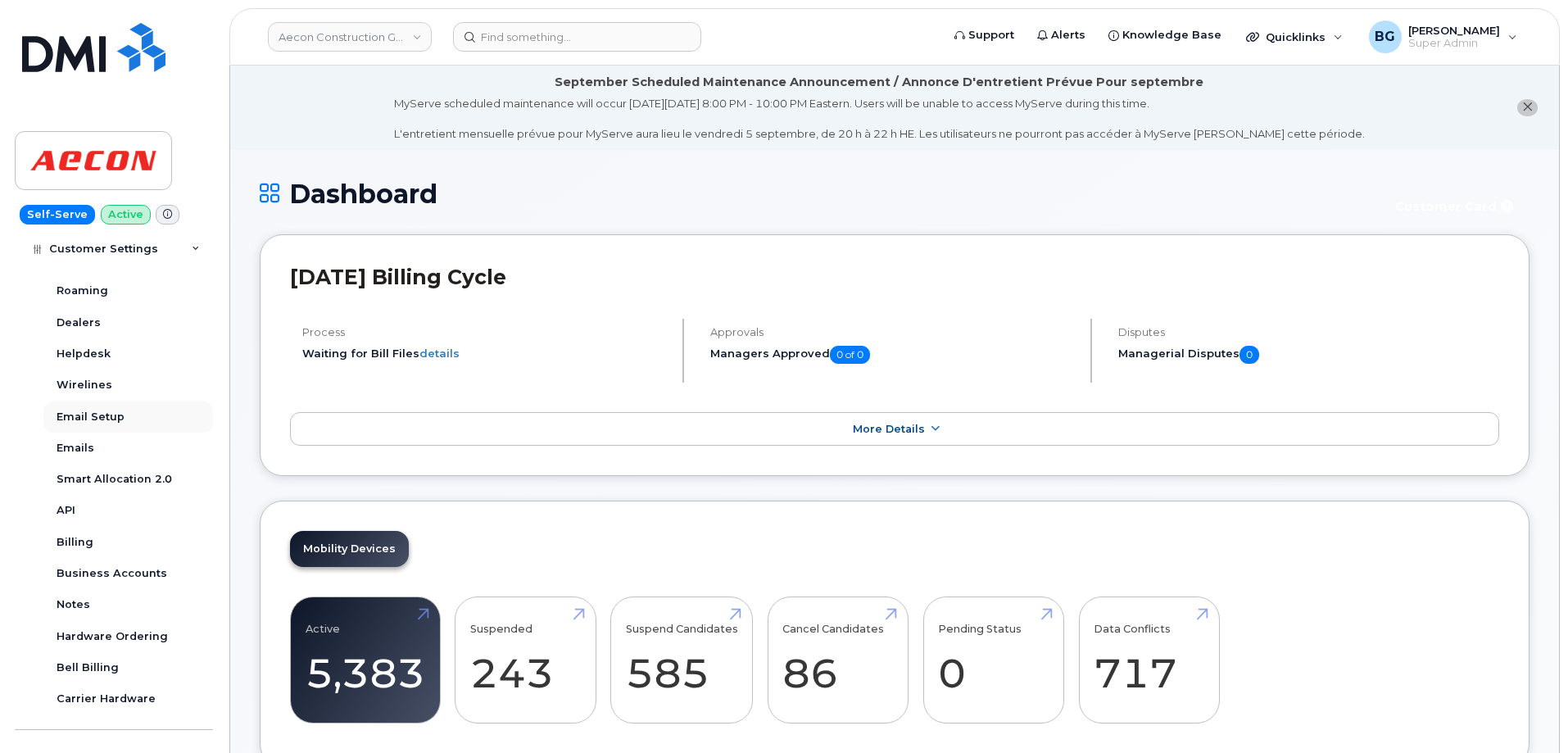
scroll to position [447, 0]
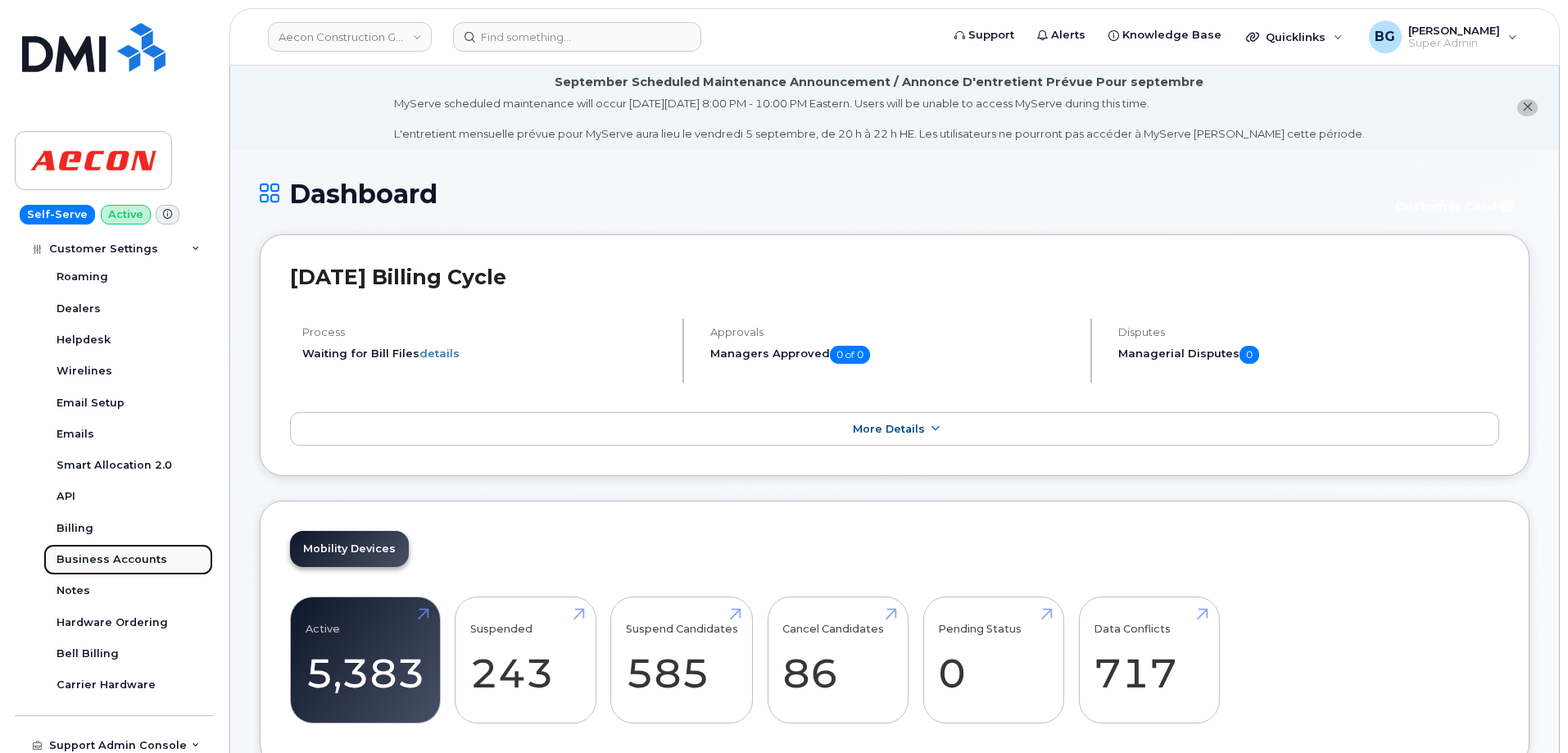
click at [101, 555] on div "Business Accounts" at bounding box center [112, 560] width 111 height 15
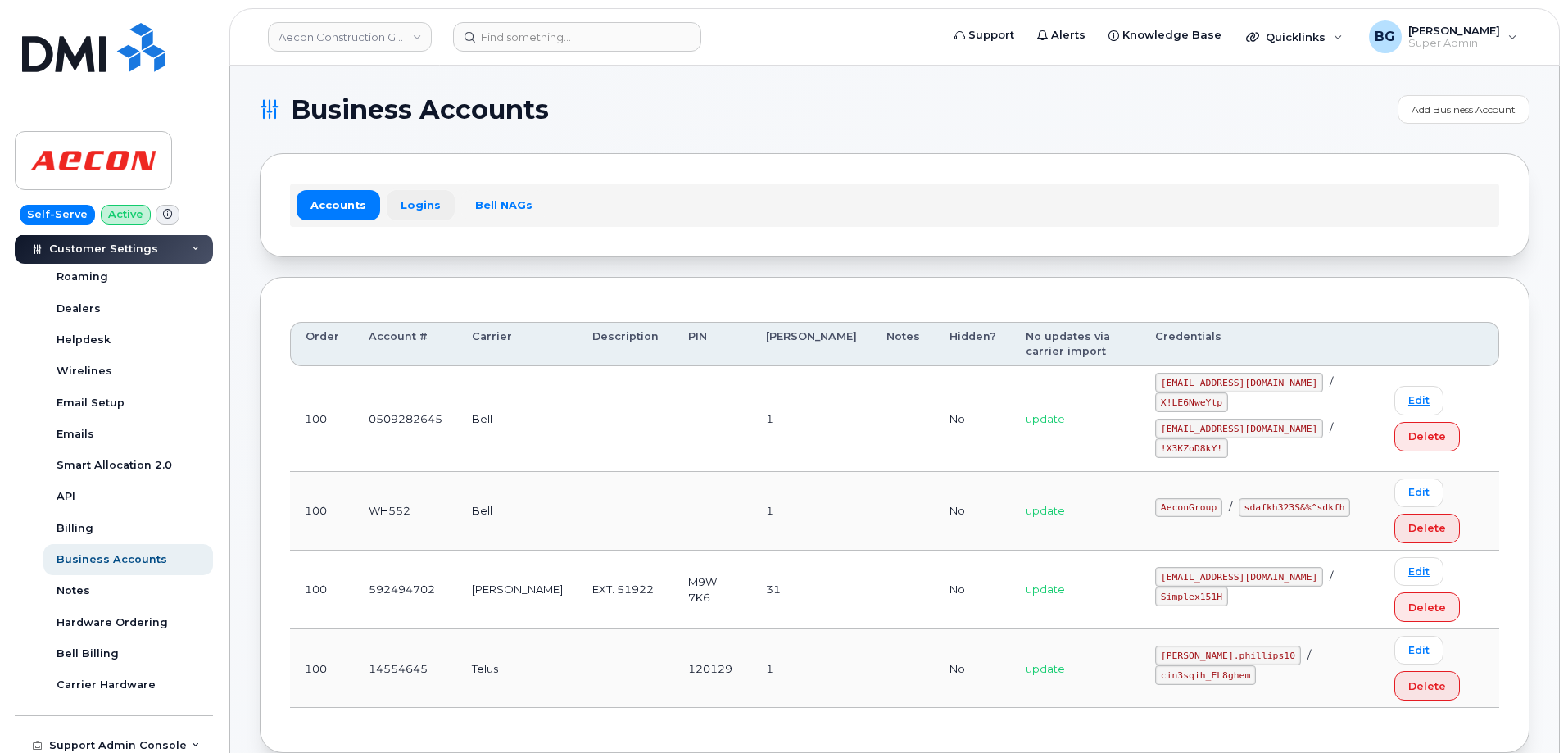
click at [422, 205] on link "Logins" at bounding box center [421, 204] width 68 height 29
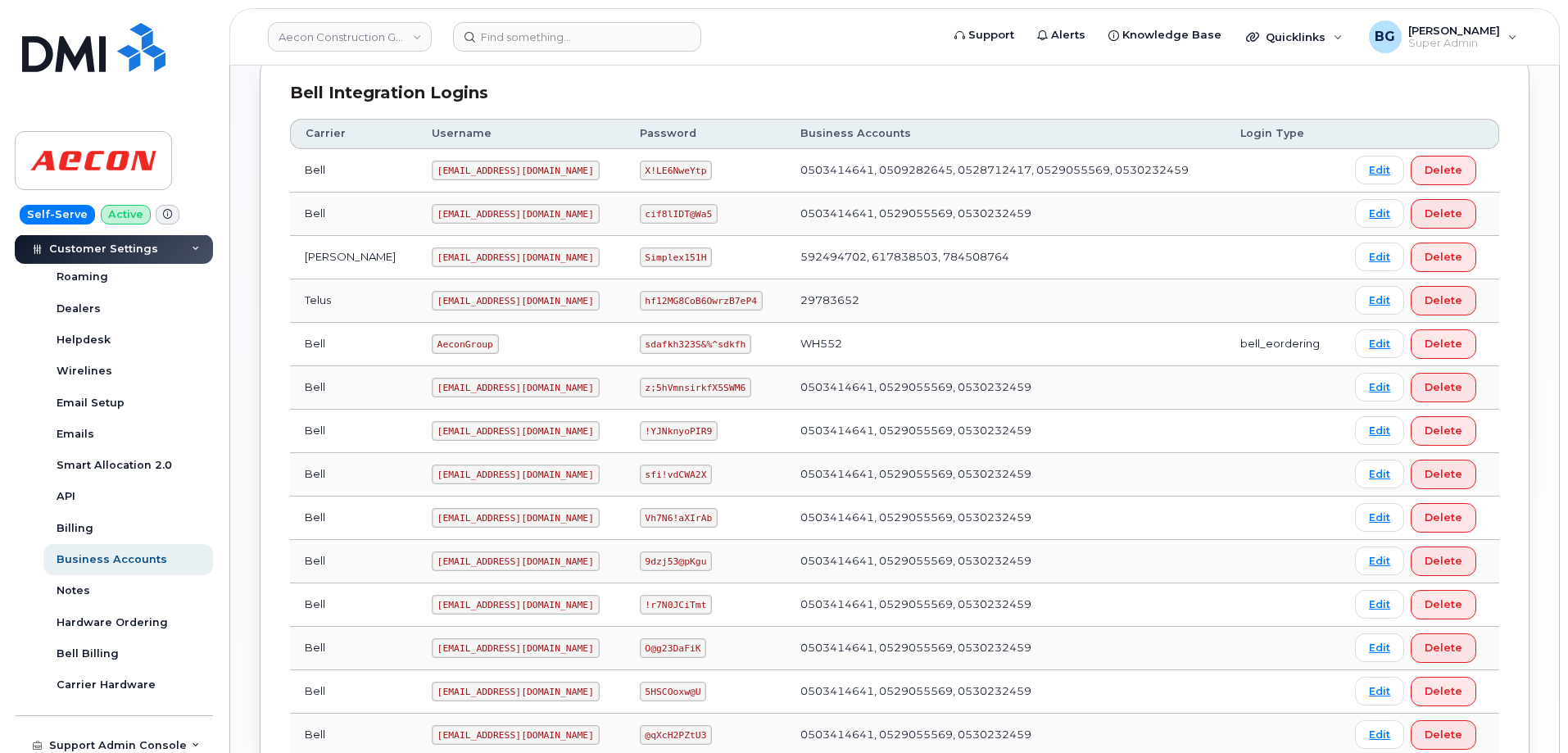
scroll to position [491, 0]
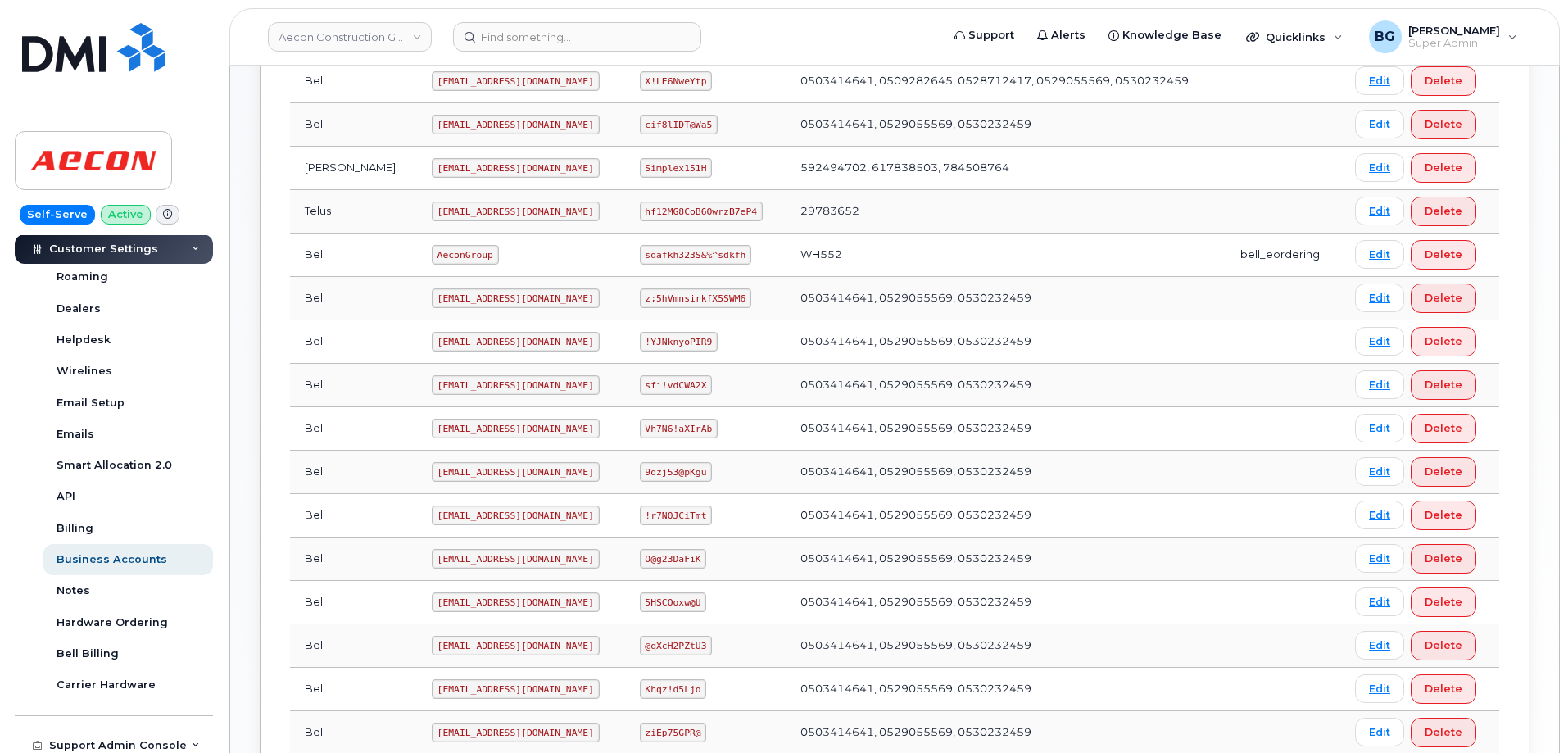
click at [432, 254] on code "AeconGroup" at bounding box center [465, 254] width 67 height 19
click at [432, 253] on code "AeconGroup" at bounding box center [465, 254] width 67 height 19
copy code "AeconGroup"
click at [1248, 252] on td "bell_eordering" at bounding box center [1283, 256] width 114 height 44
drag, startPoint x: 1248, startPoint y: 252, endPoint x: 1299, endPoint y: 255, distance: 51.1
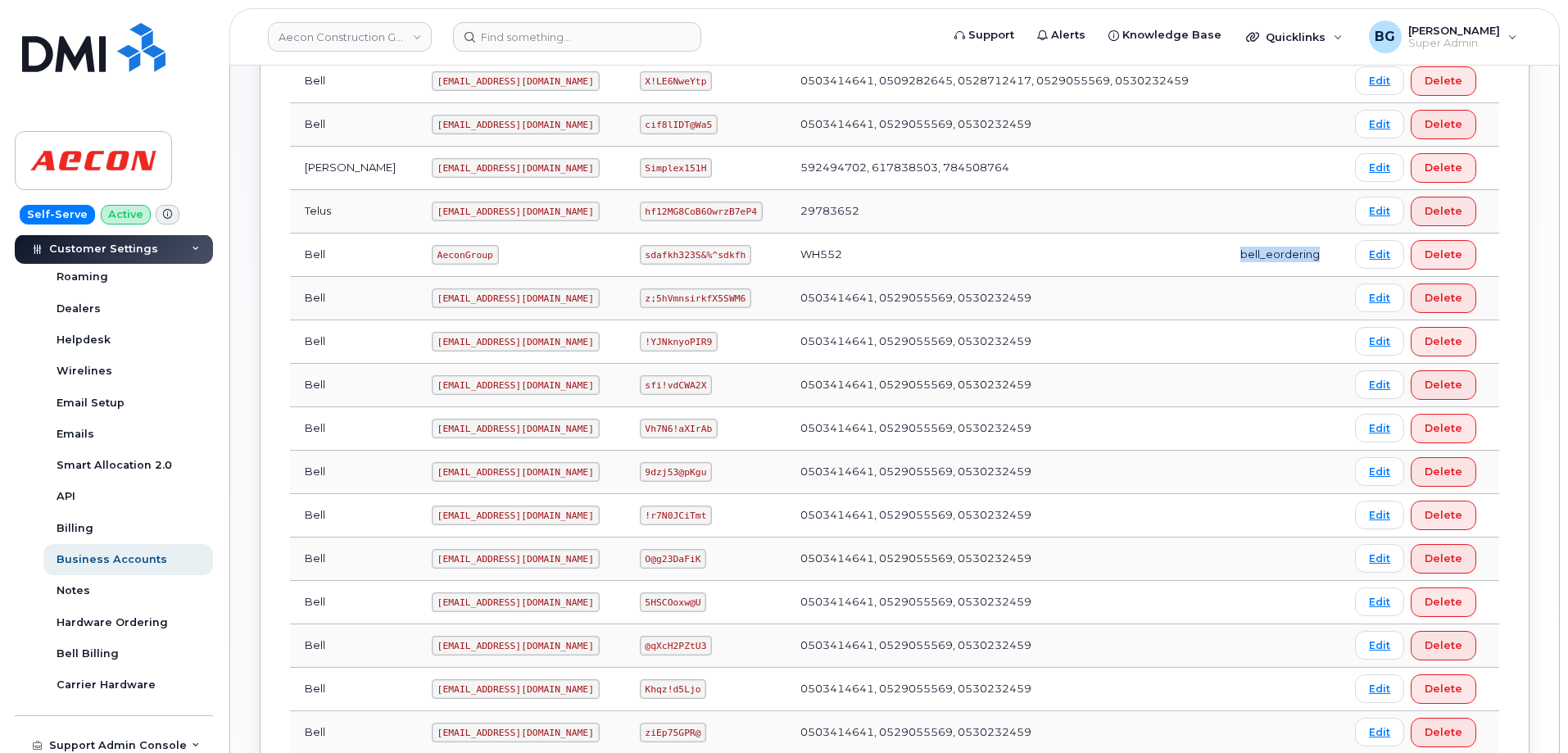
click at [1299, 255] on td "bell_eordering" at bounding box center [1283, 256] width 114 height 44
copy td "bell_eordering"
click at [432, 253] on code "AeconGroup" at bounding box center [465, 254] width 67 height 19
copy code "AeconGroup"
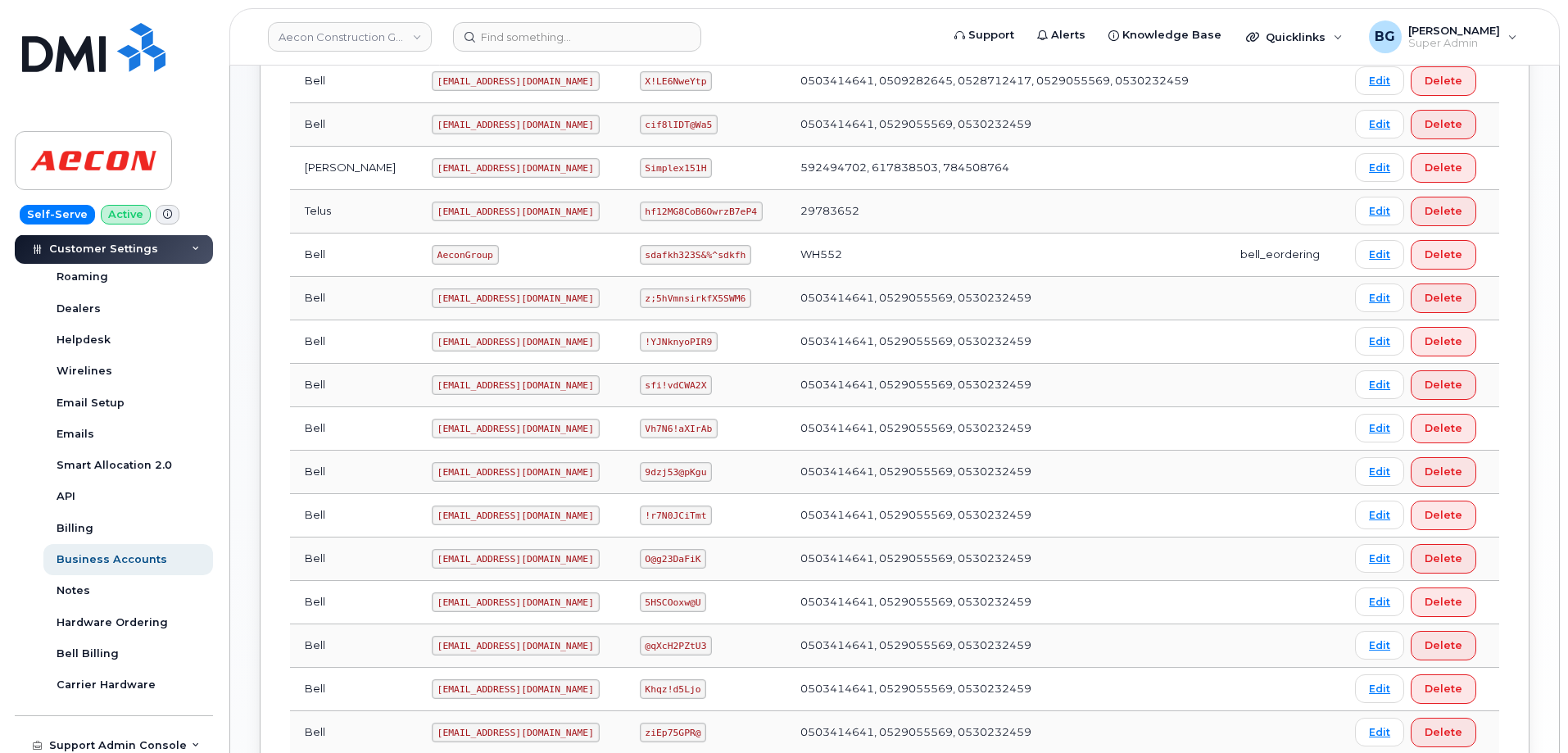
click at [640, 256] on code "sdafkh323S&%^sdkfh" at bounding box center [696, 254] width 111 height 19
drag, startPoint x: 631, startPoint y: 256, endPoint x: 709, endPoint y: 252, distance: 78.1
click at [709, 252] on code "sdafkh323S&%^sdkfh" at bounding box center [696, 254] width 111 height 19
copy code "sdafkh323S&%^sdkfh"
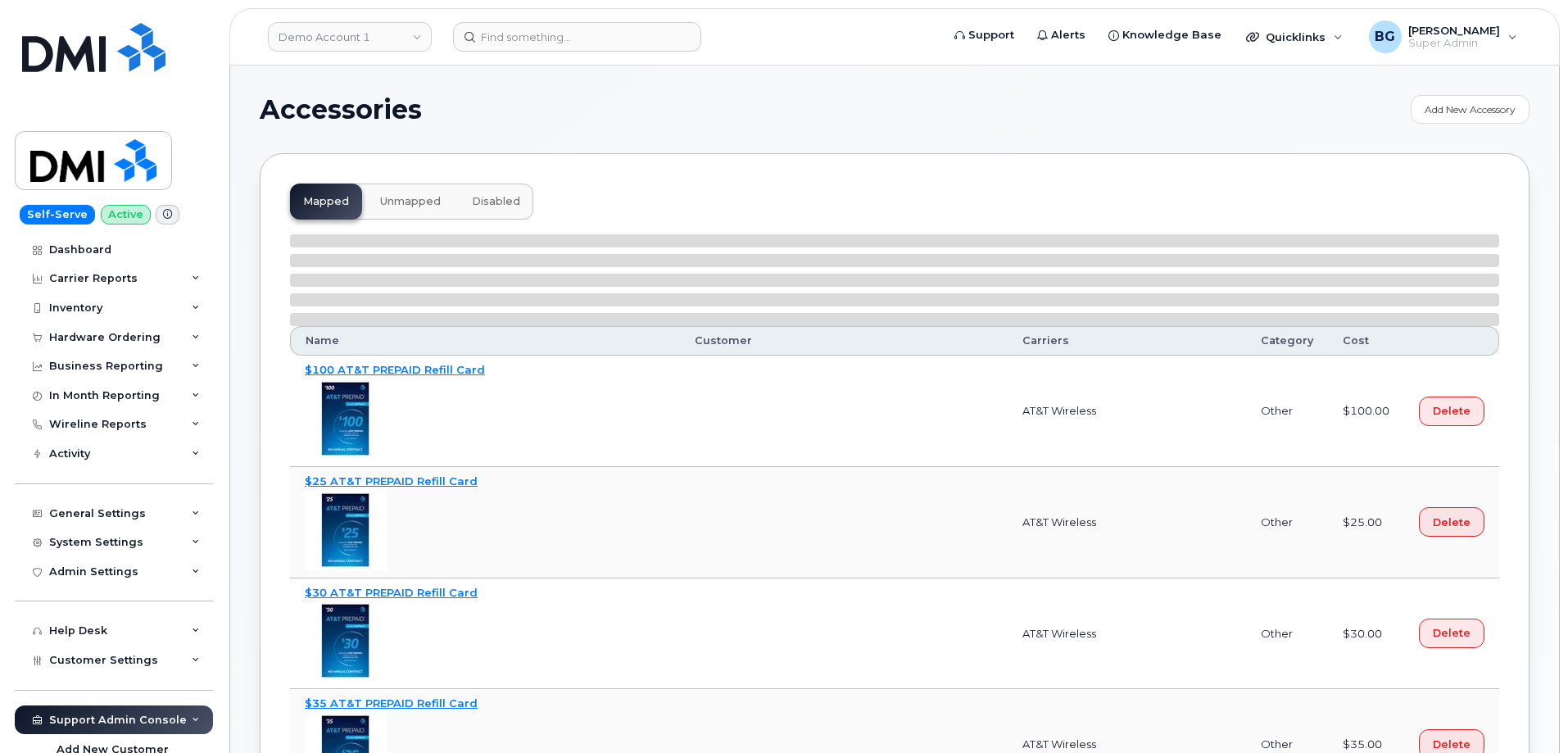
select select "null"
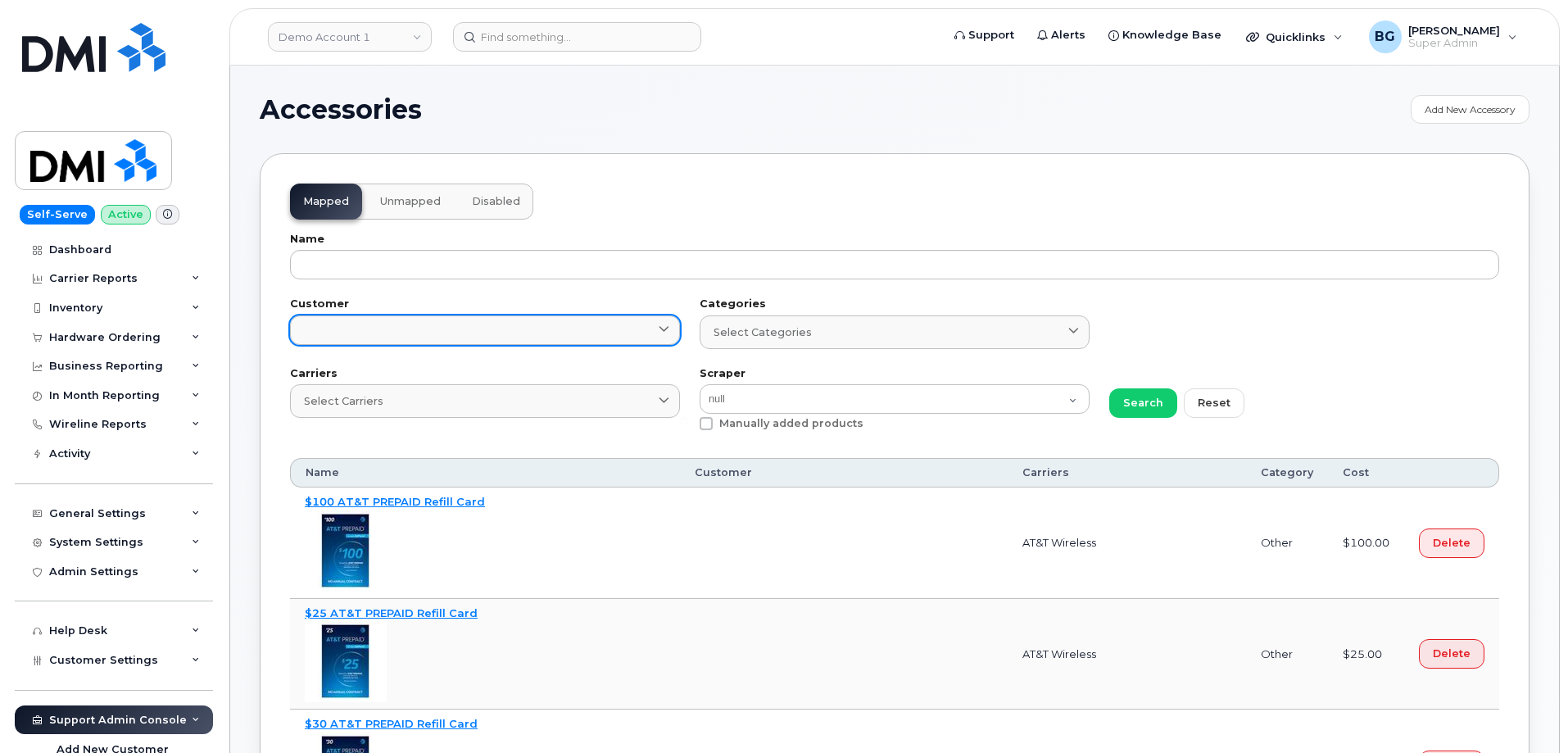
click at [357, 320] on link at bounding box center [485, 330] width 390 height 29
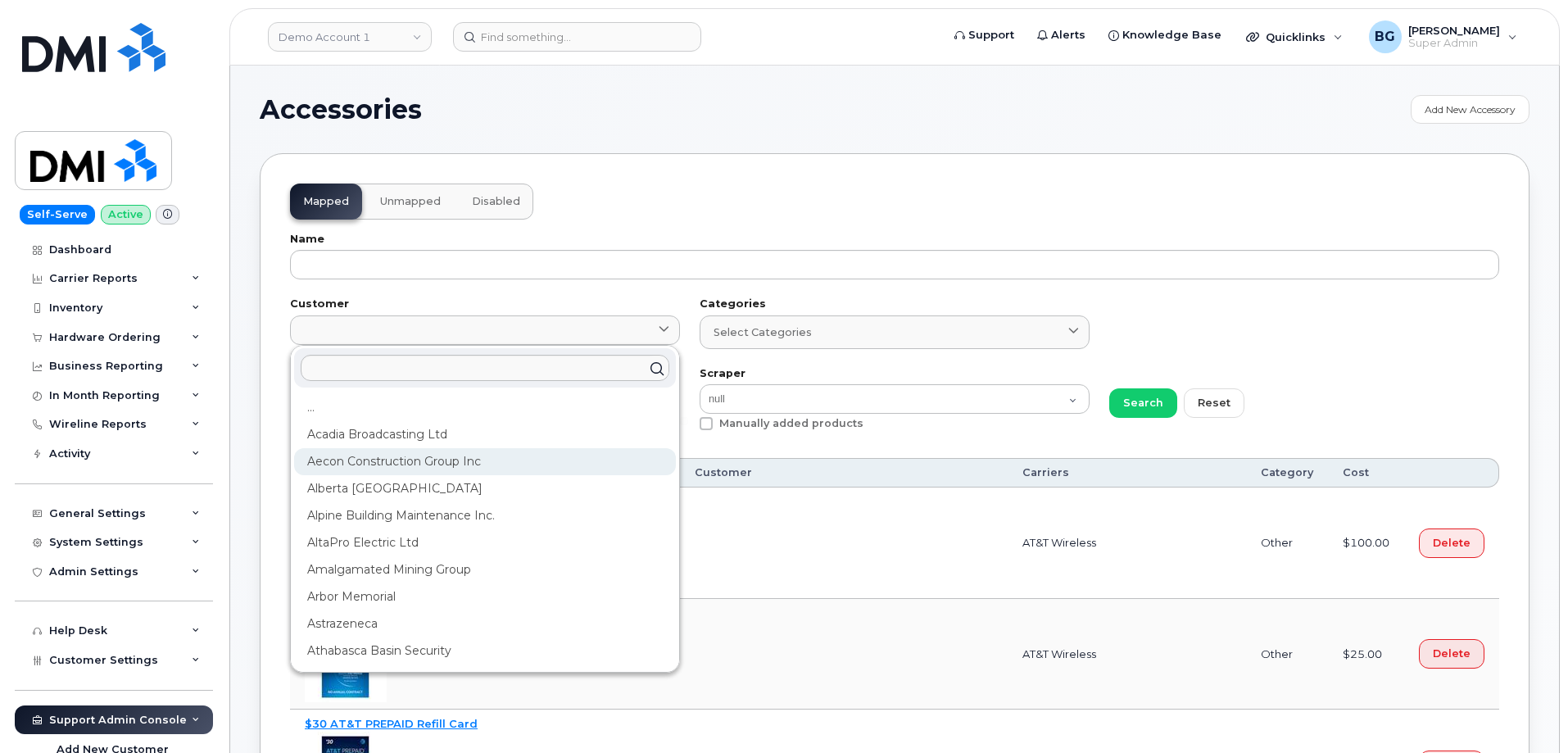
click at [386, 502] on div "Aecon Construction Group Inc" at bounding box center [485, 516] width 382 height 27
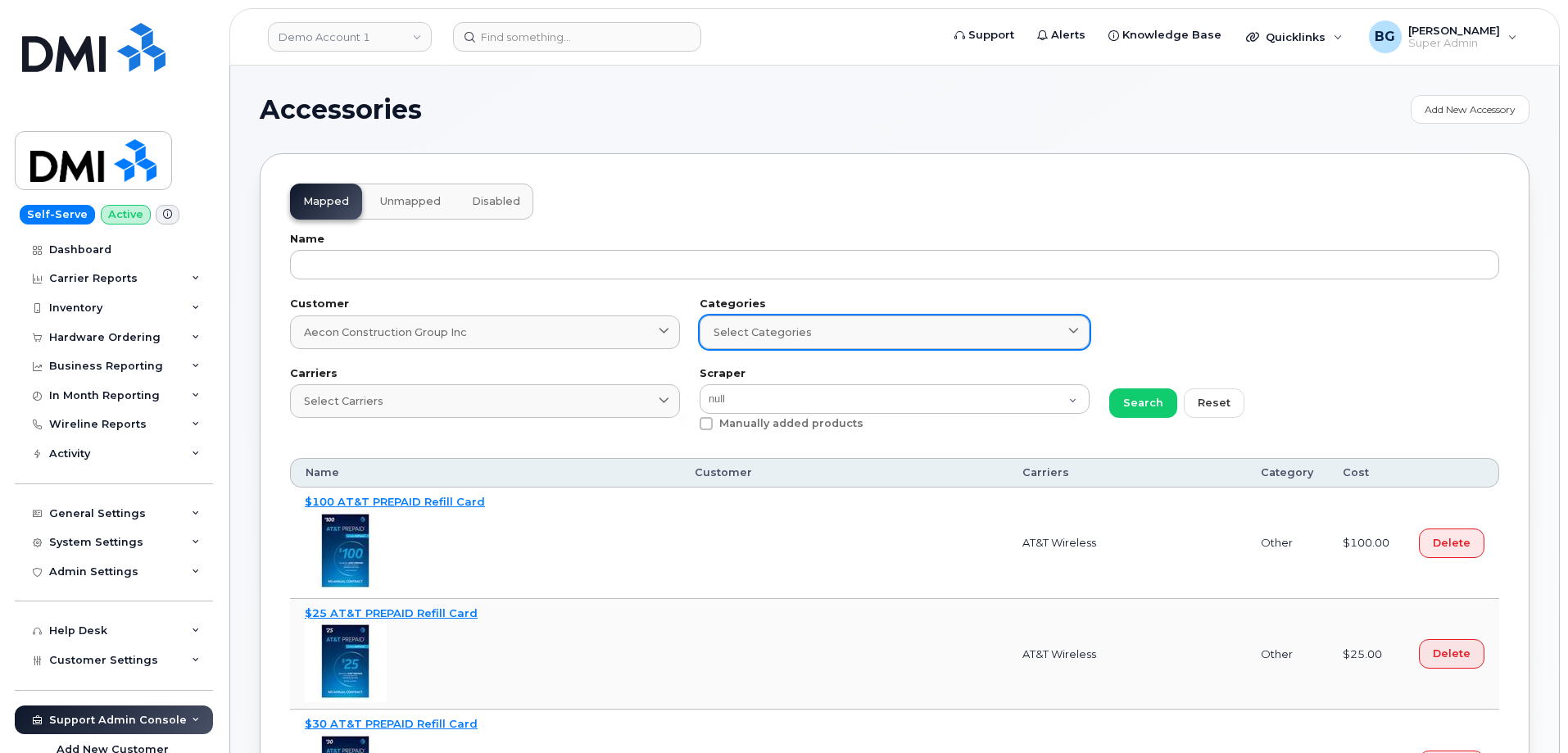
click at [838, 332] on div "Select Categories" at bounding box center [894, 332] width 363 height 16
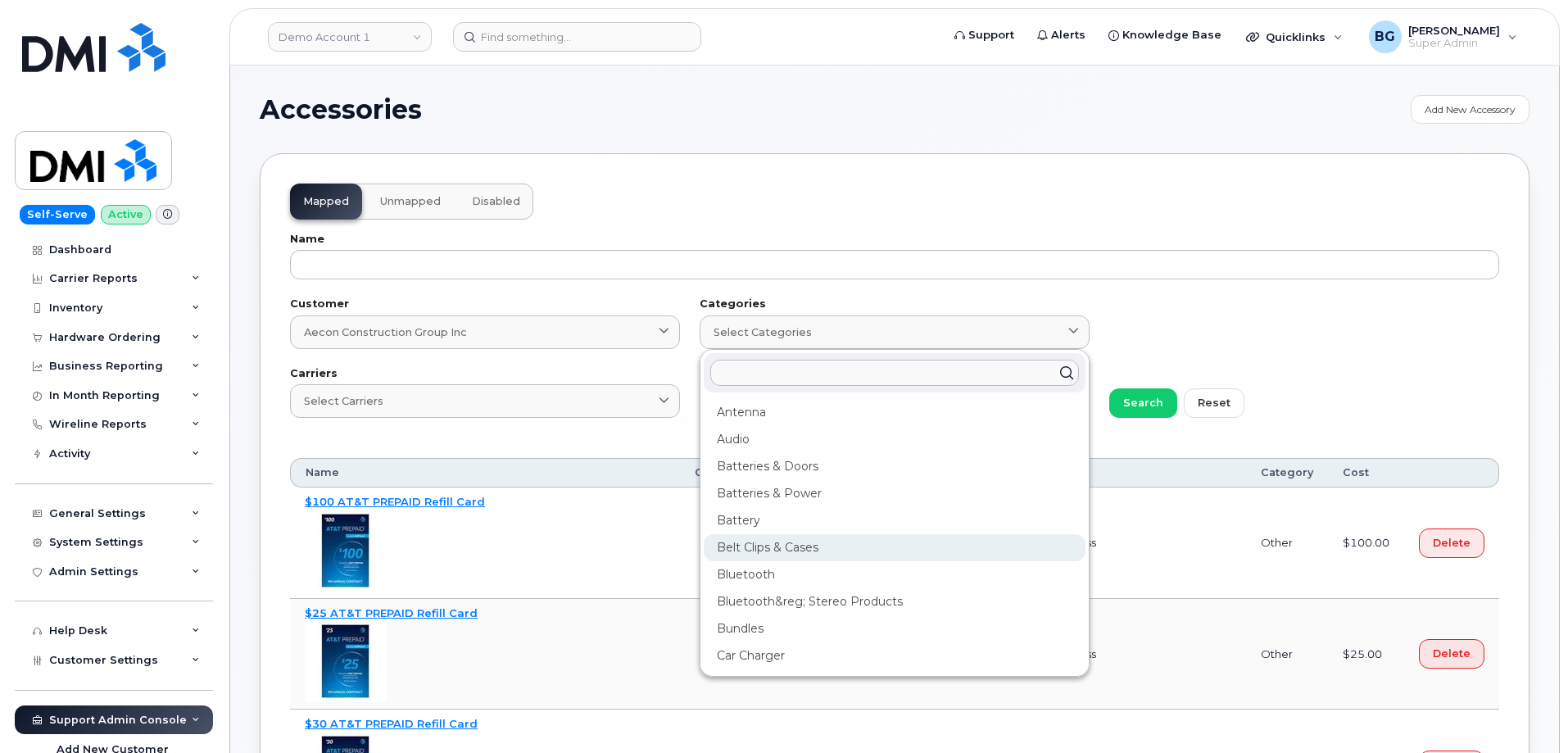
scroll to position [55, 0]
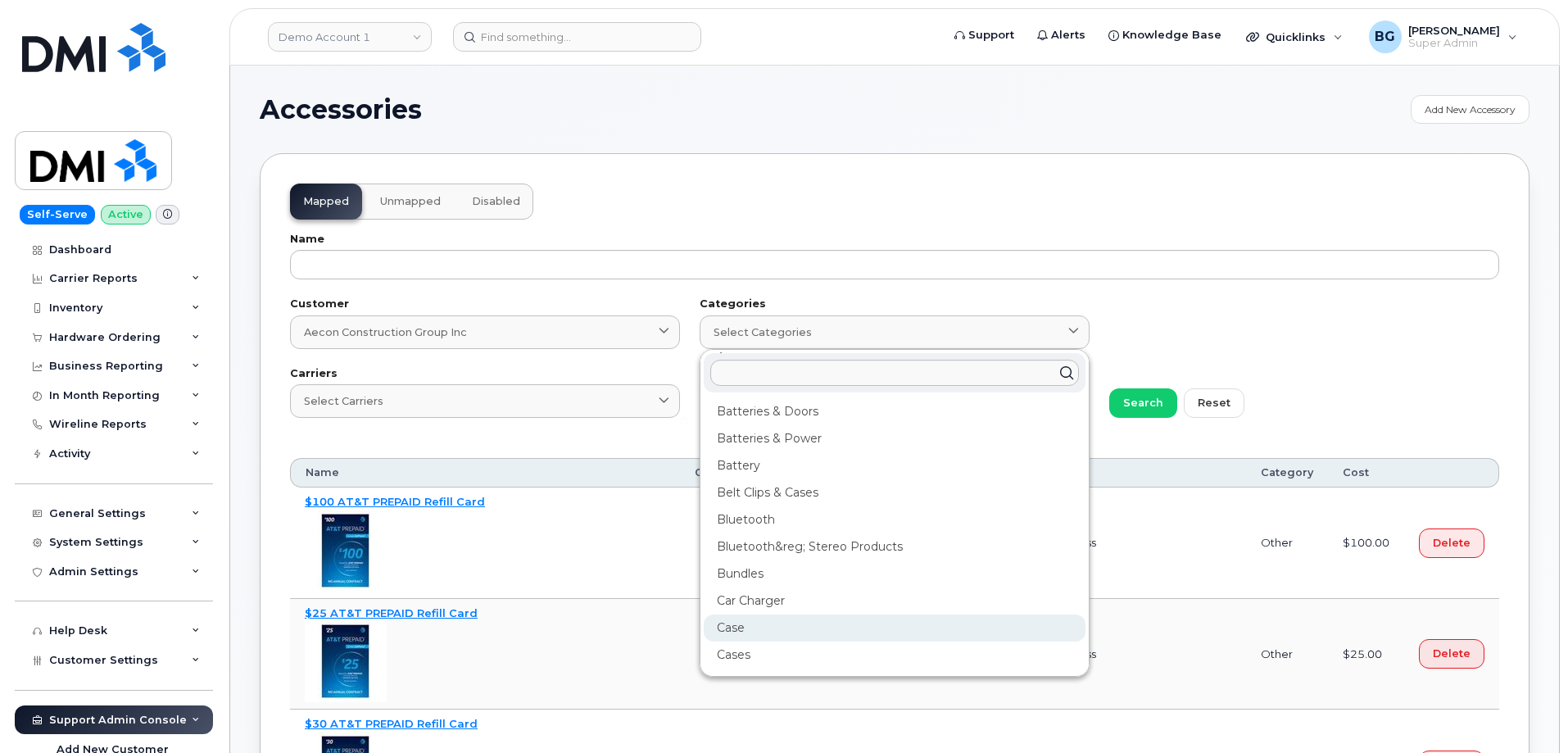
click at [733, 669] on div "Case" at bounding box center [895, 682] width 382 height 27
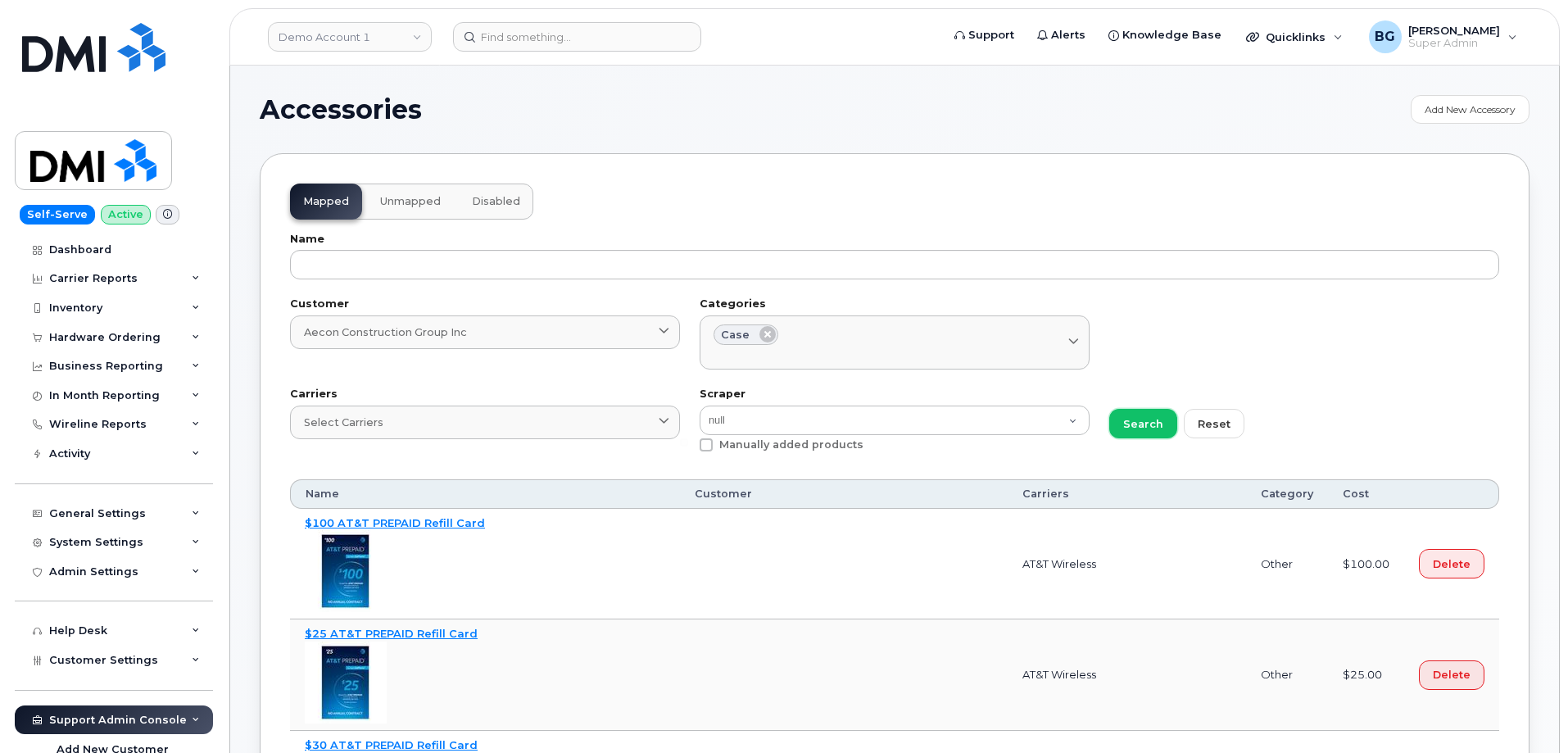
click at [1140, 420] on span "Search" at bounding box center [1143, 424] width 40 height 16
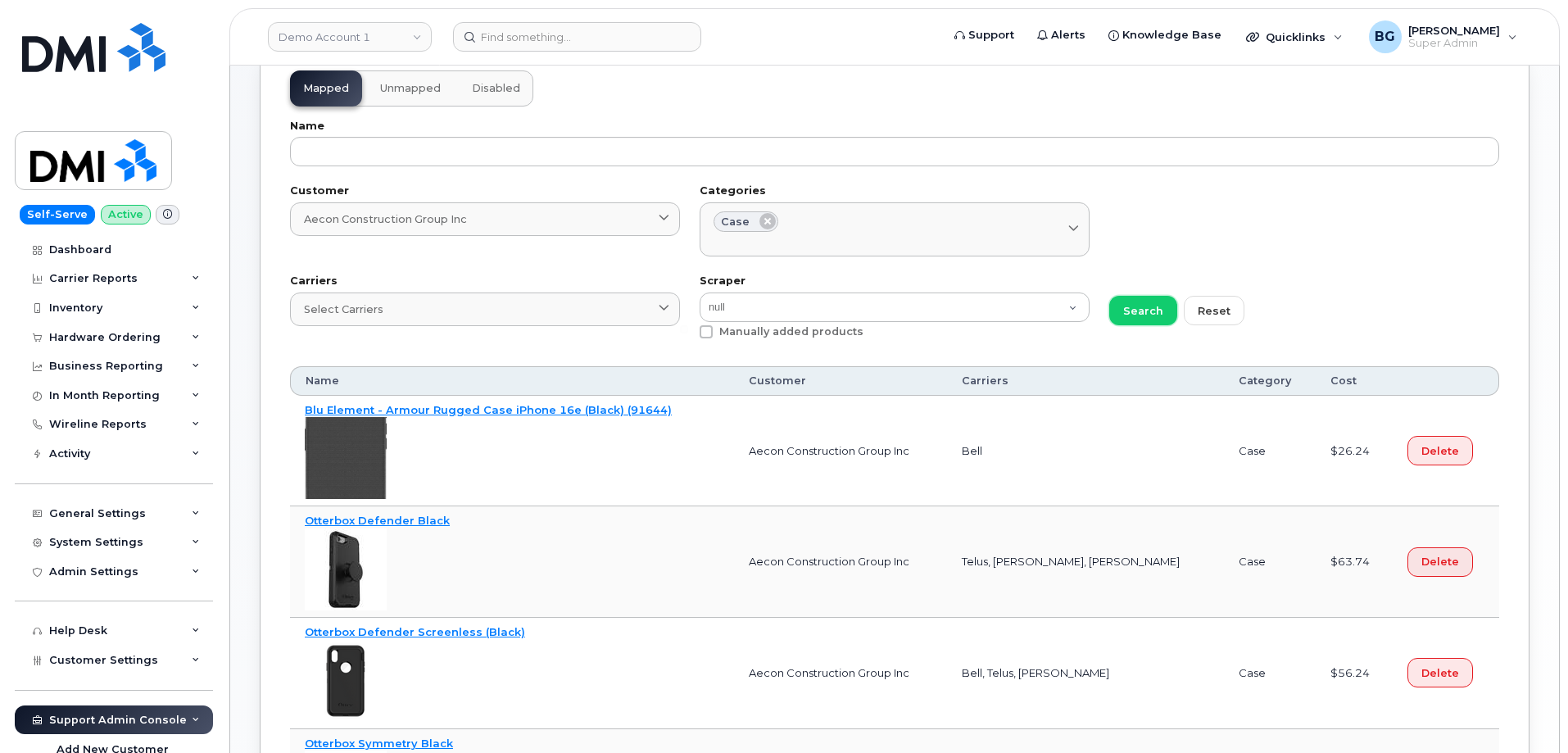
scroll to position [109, 0]
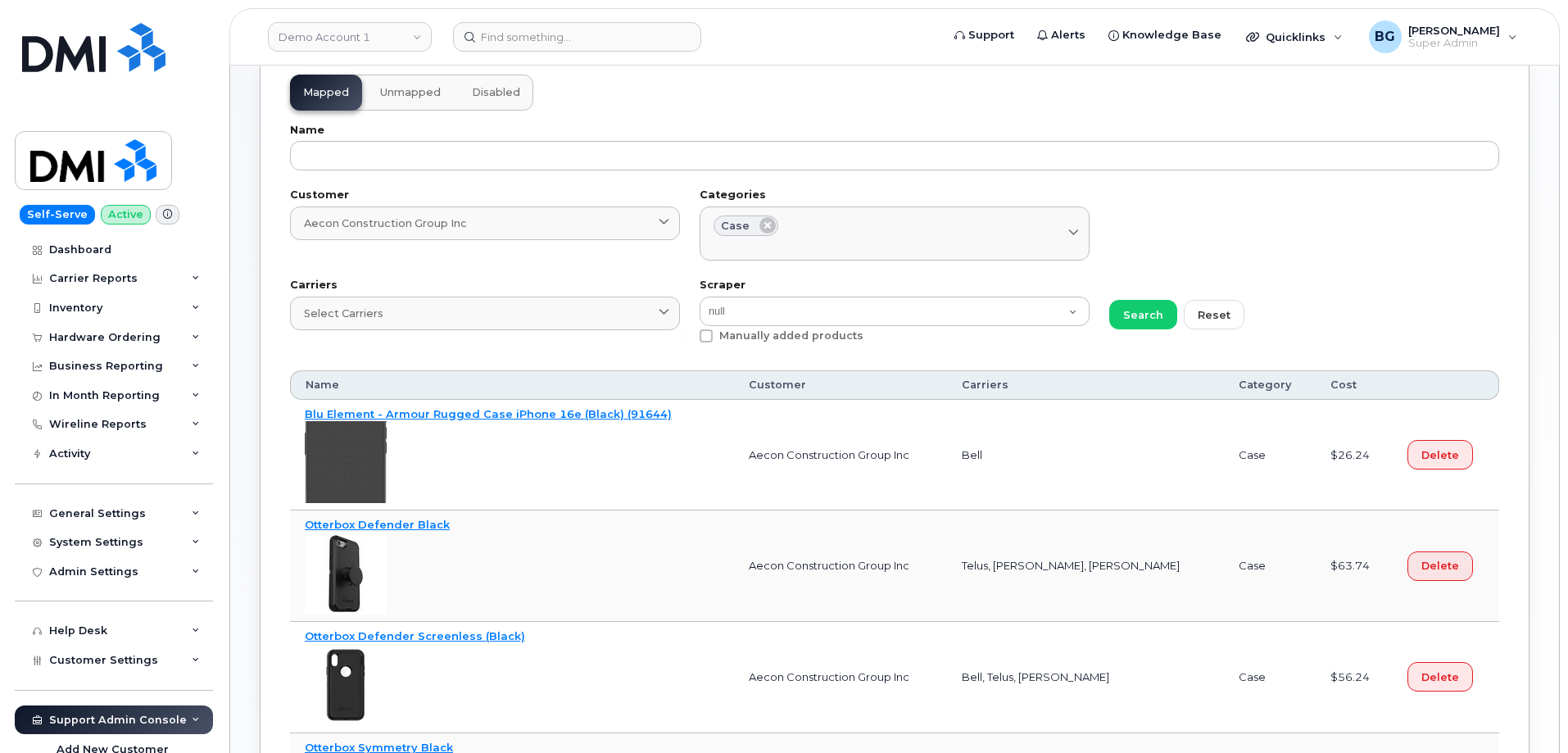
click at [672, 109] on div "Mapped Unmapped Disabled Name Customer Aecon Construction Group Inc ... Acadia …" at bounding box center [895, 467] width 1270 height 845
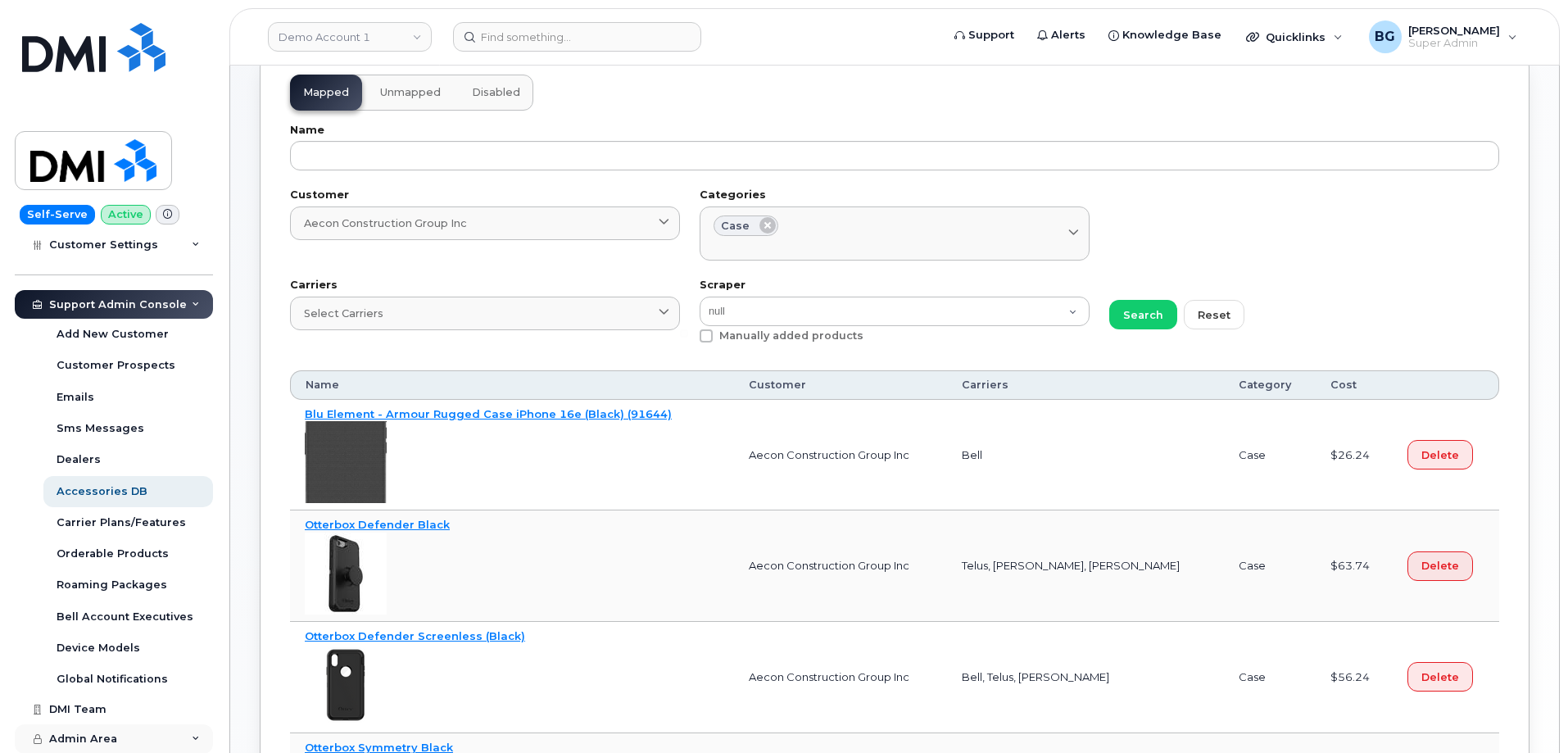
click at [108, 738] on span "Admin Area" at bounding box center [82, 739] width 68 height 13
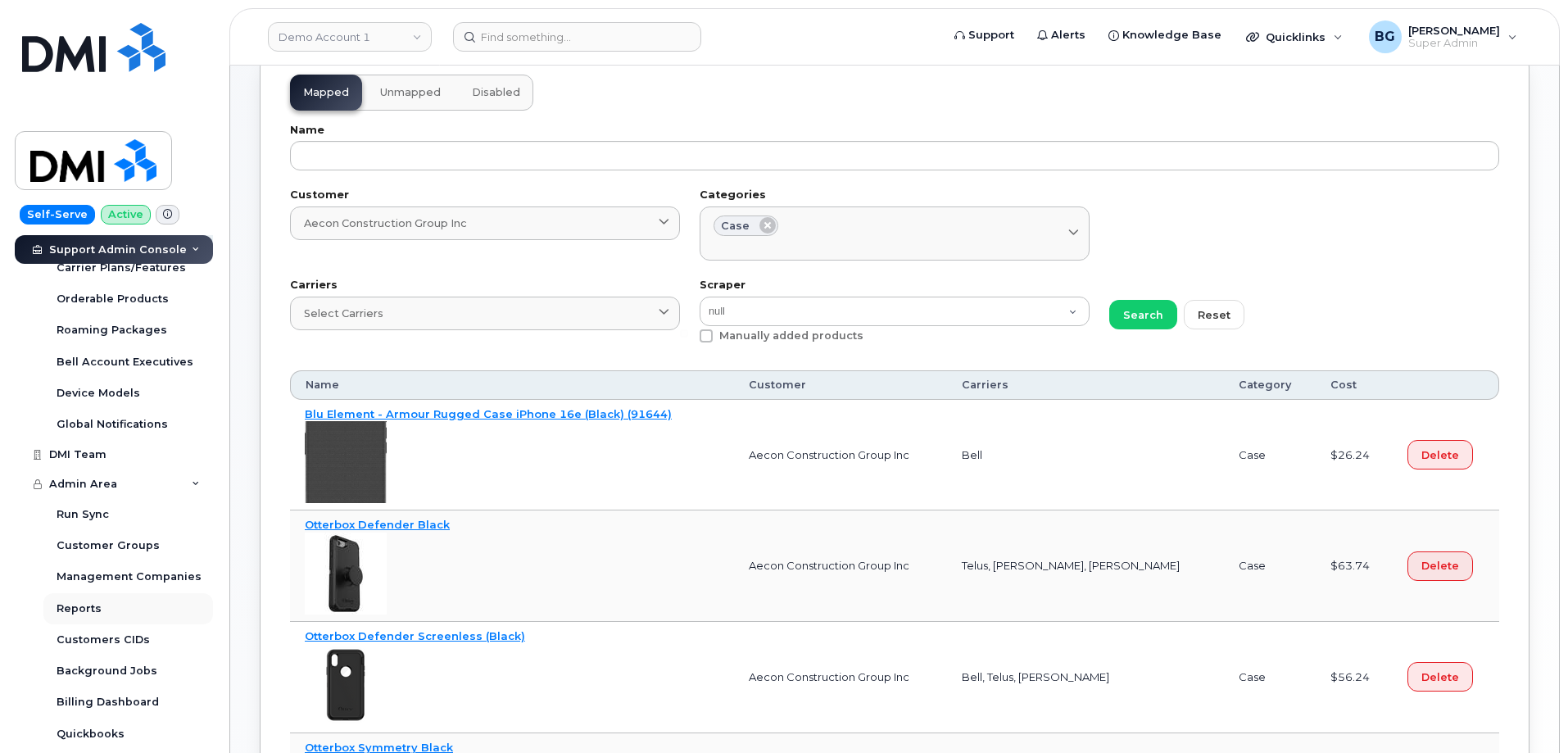
scroll to position [729, 0]
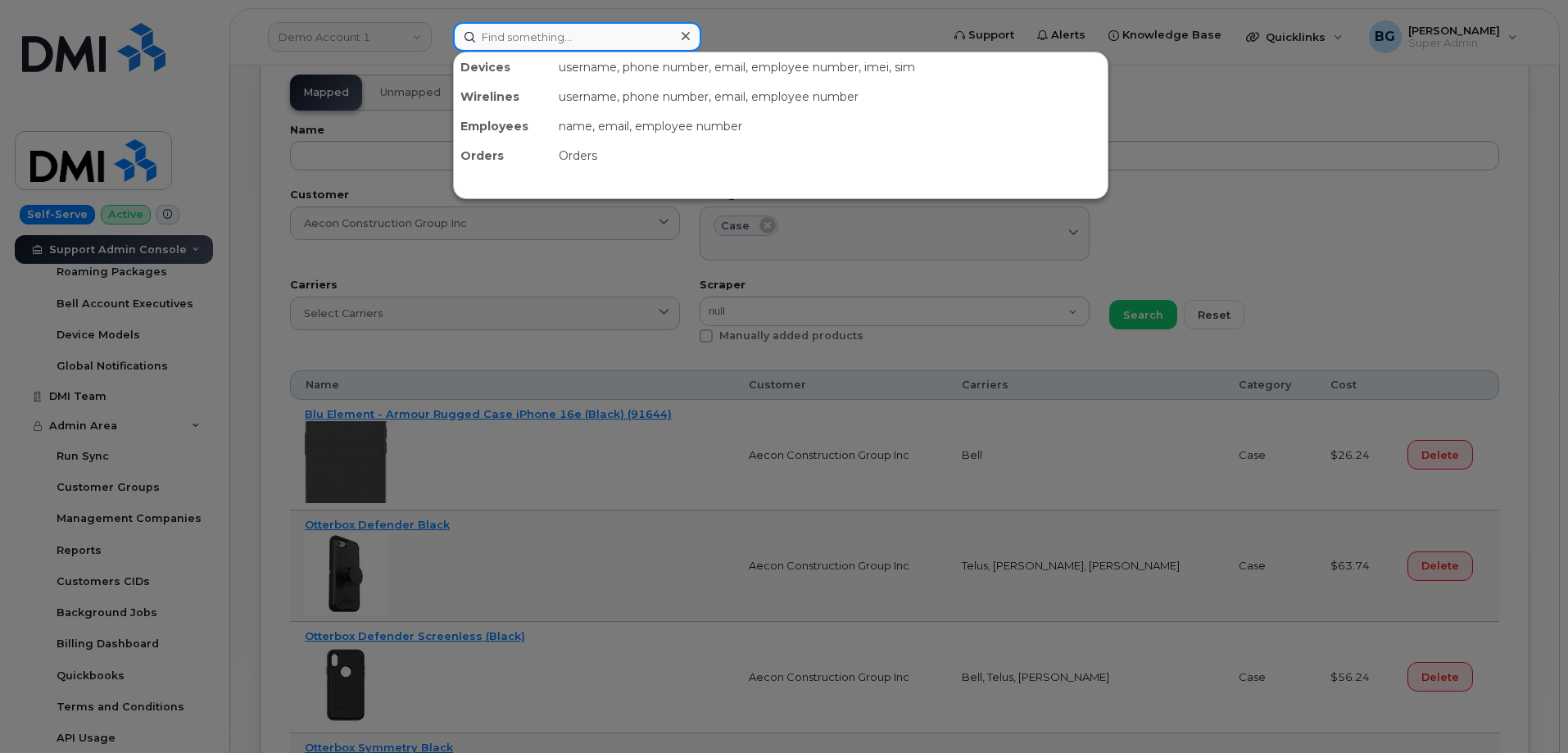
click at [528, 40] on input at bounding box center [577, 36] width 248 height 29
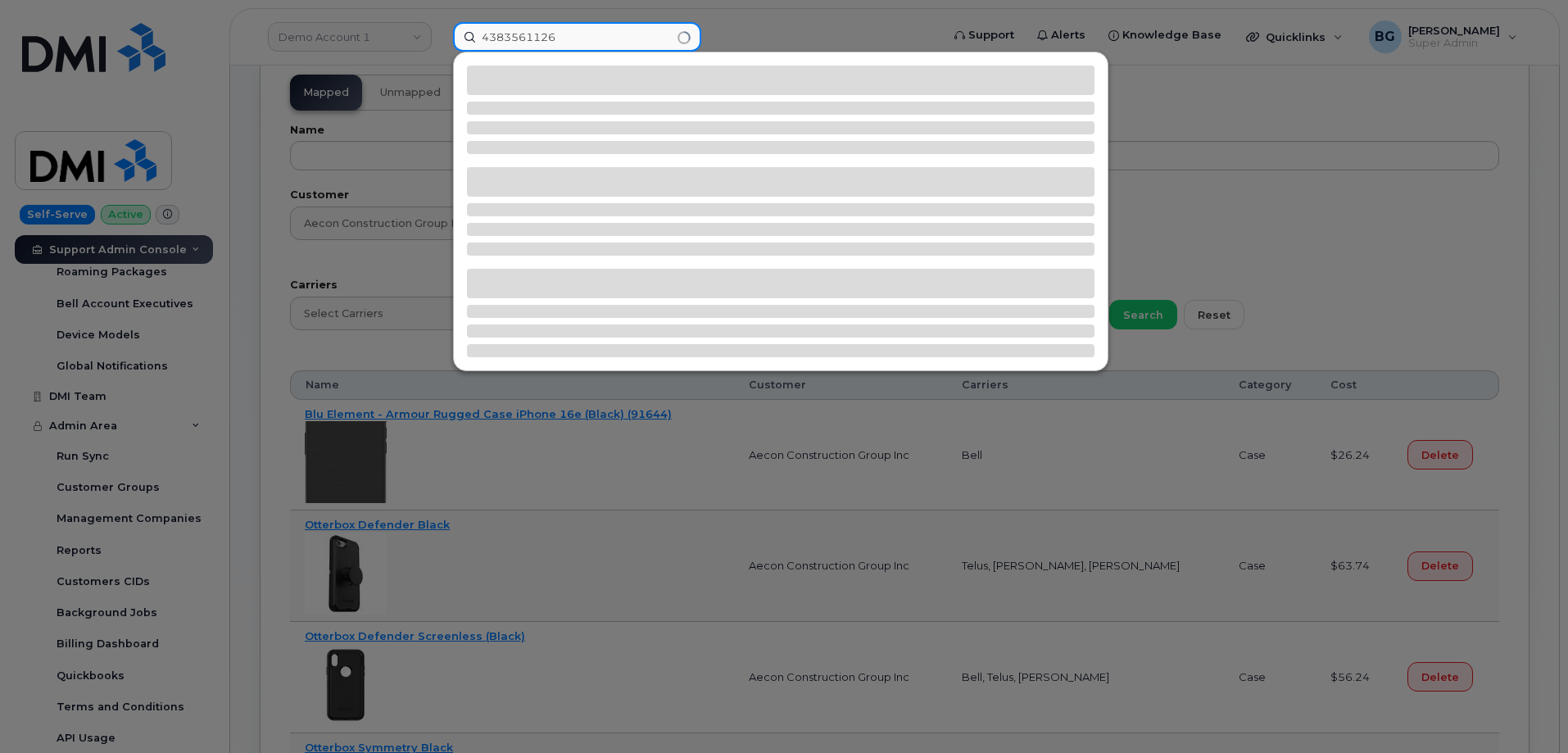
type input "4383561126"
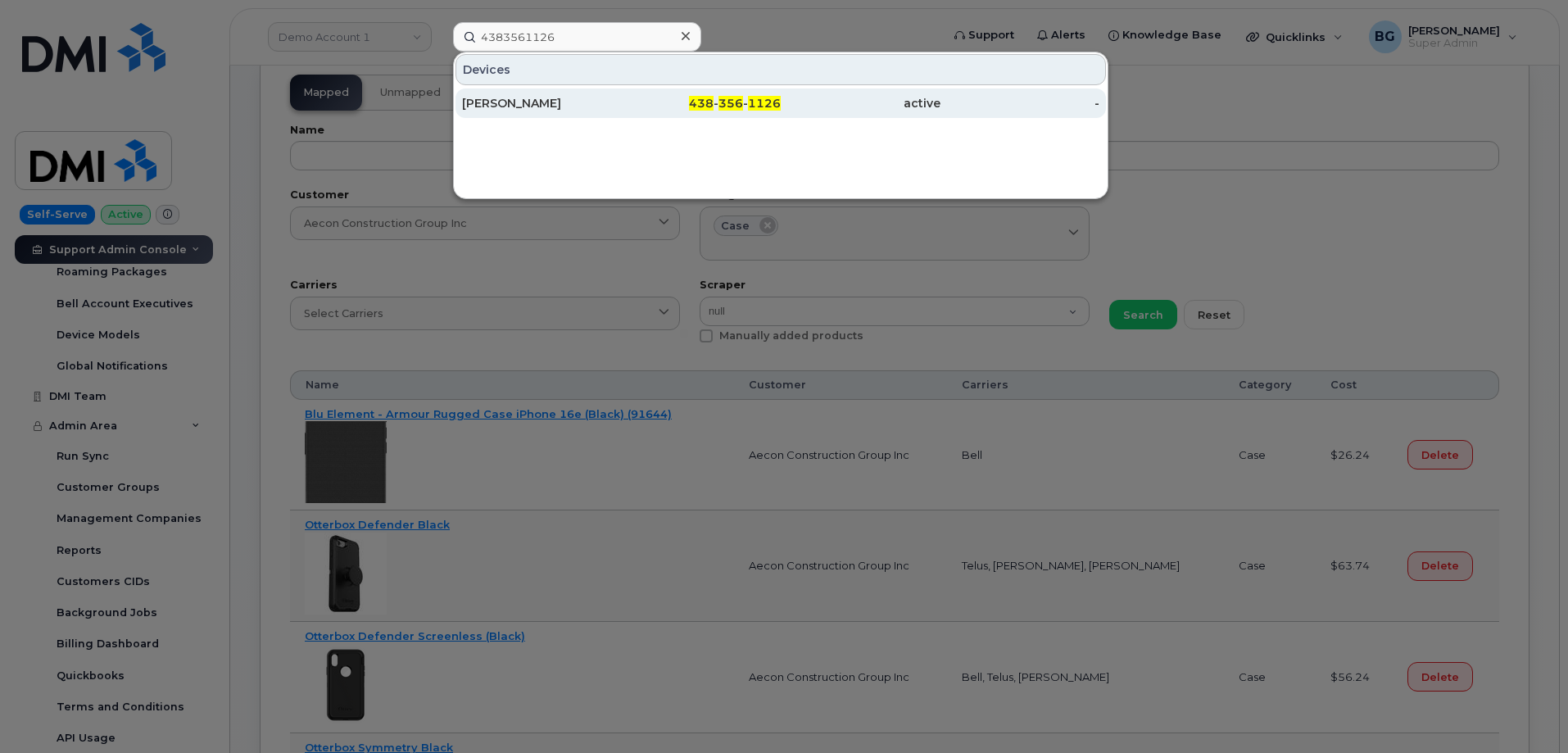
click at [726, 104] on span "356" at bounding box center [730, 103] width 24 height 15
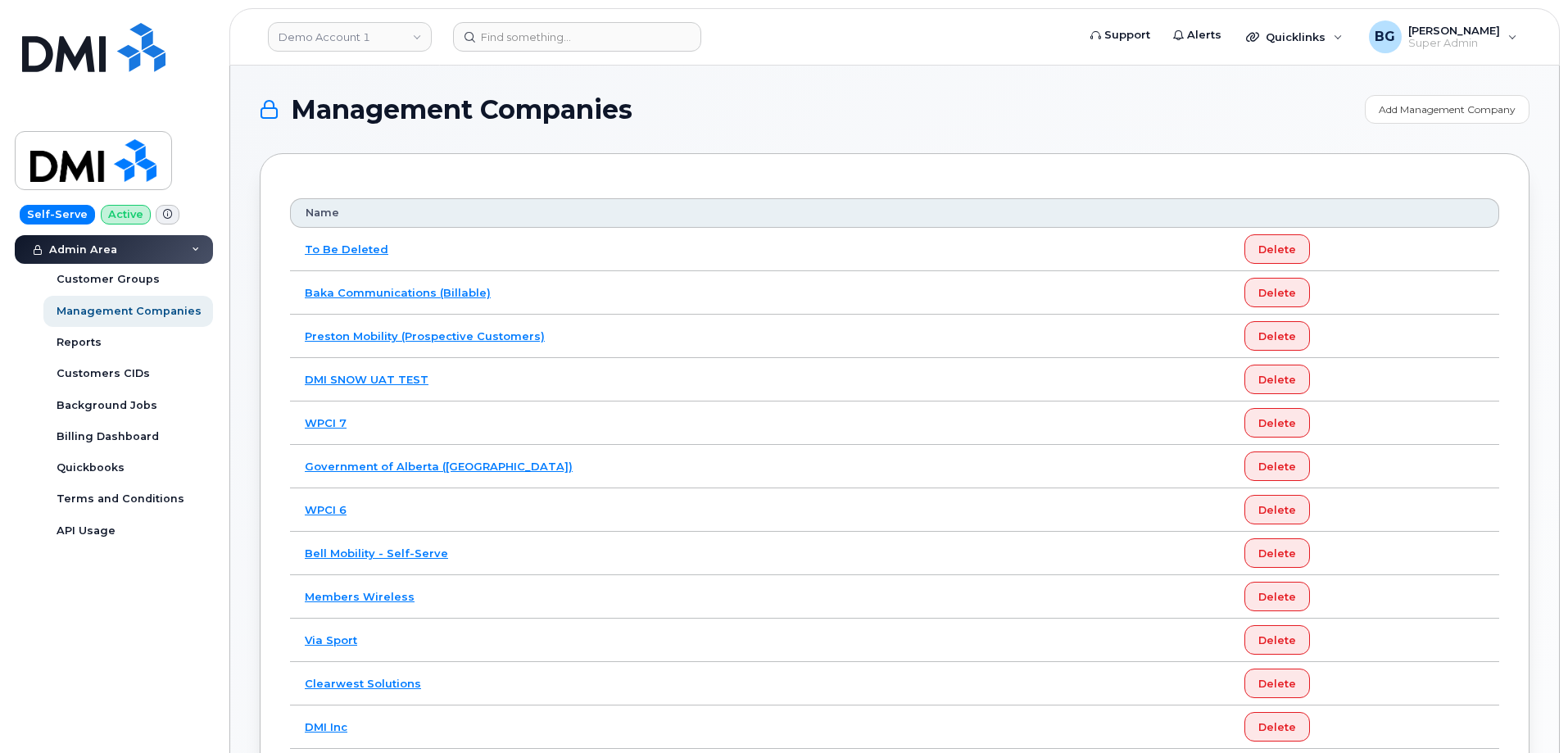
scroll to position [612, 0]
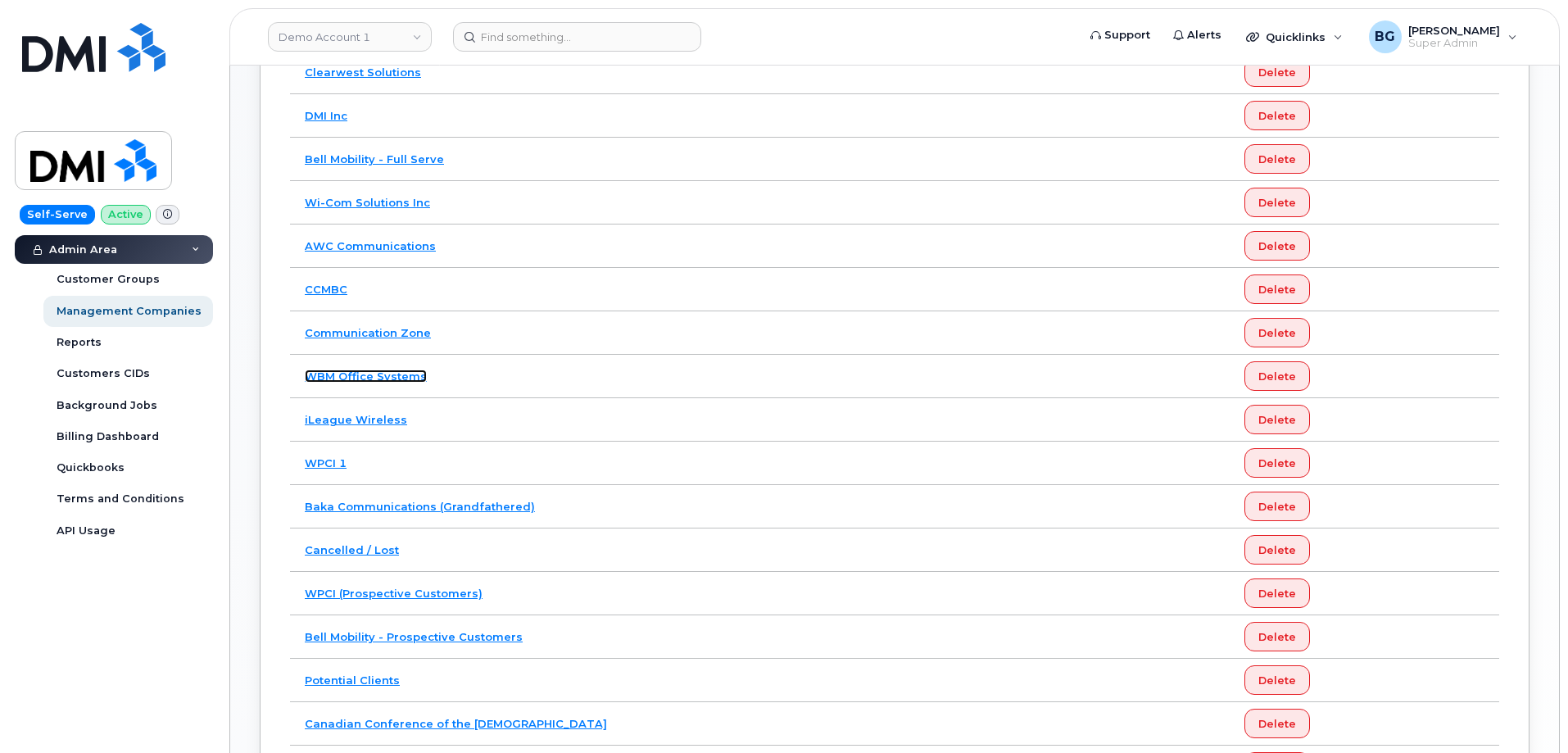
click at [363, 374] on link "WBM Office Systems" at bounding box center [365, 376] width 122 height 13
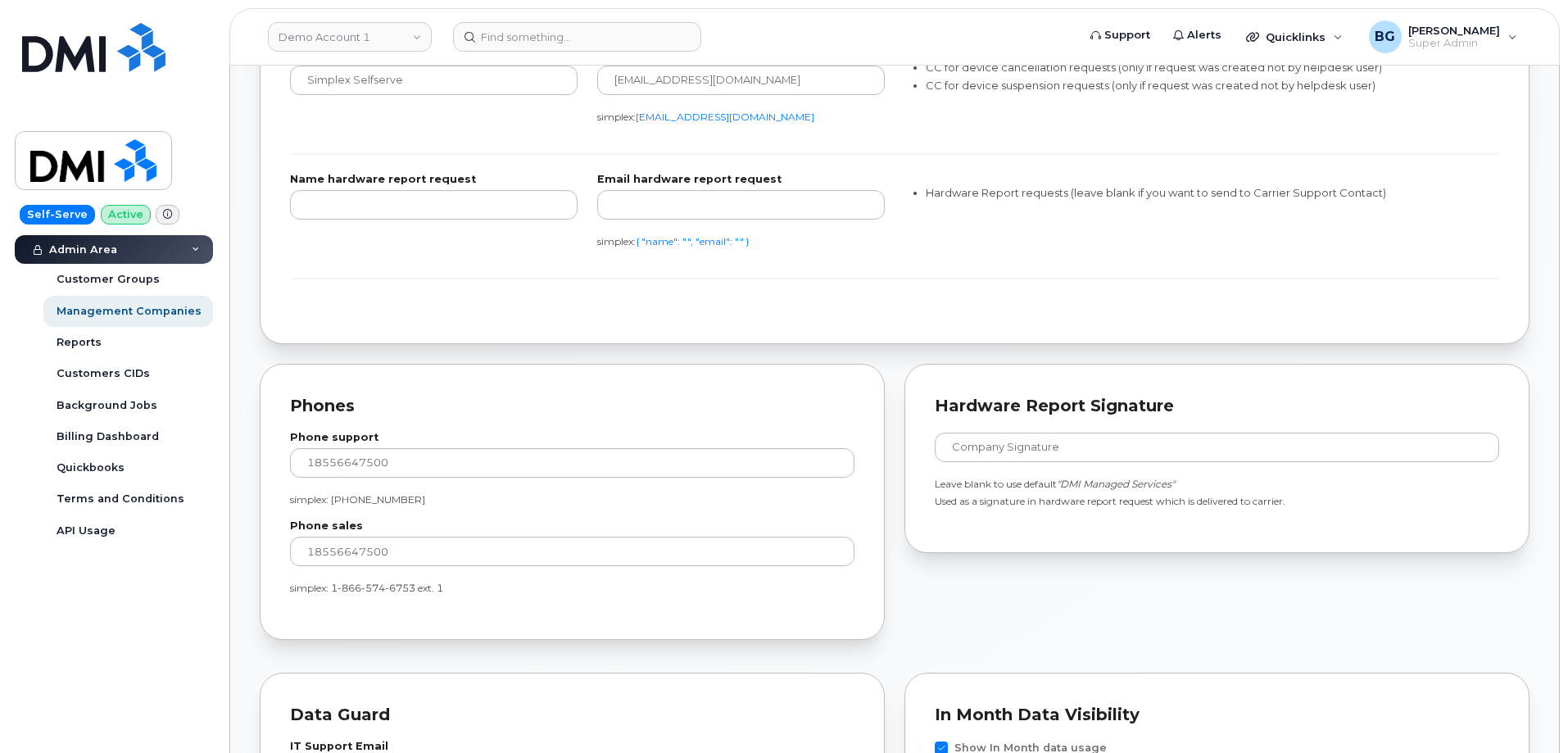
scroll to position [1475, 0]
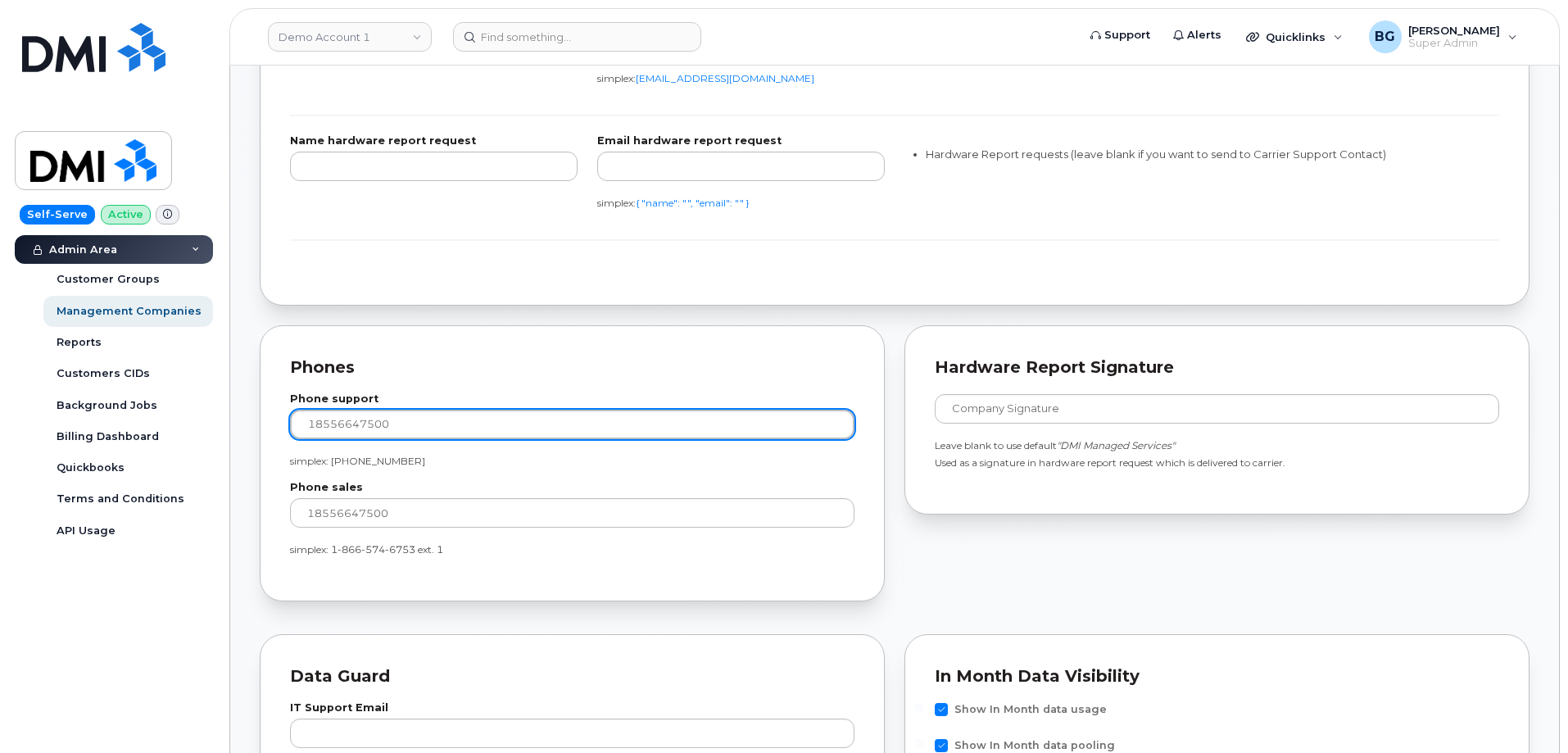
click at [327, 419] on input "18556647500" at bounding box center [572, 424] width 564 height 29
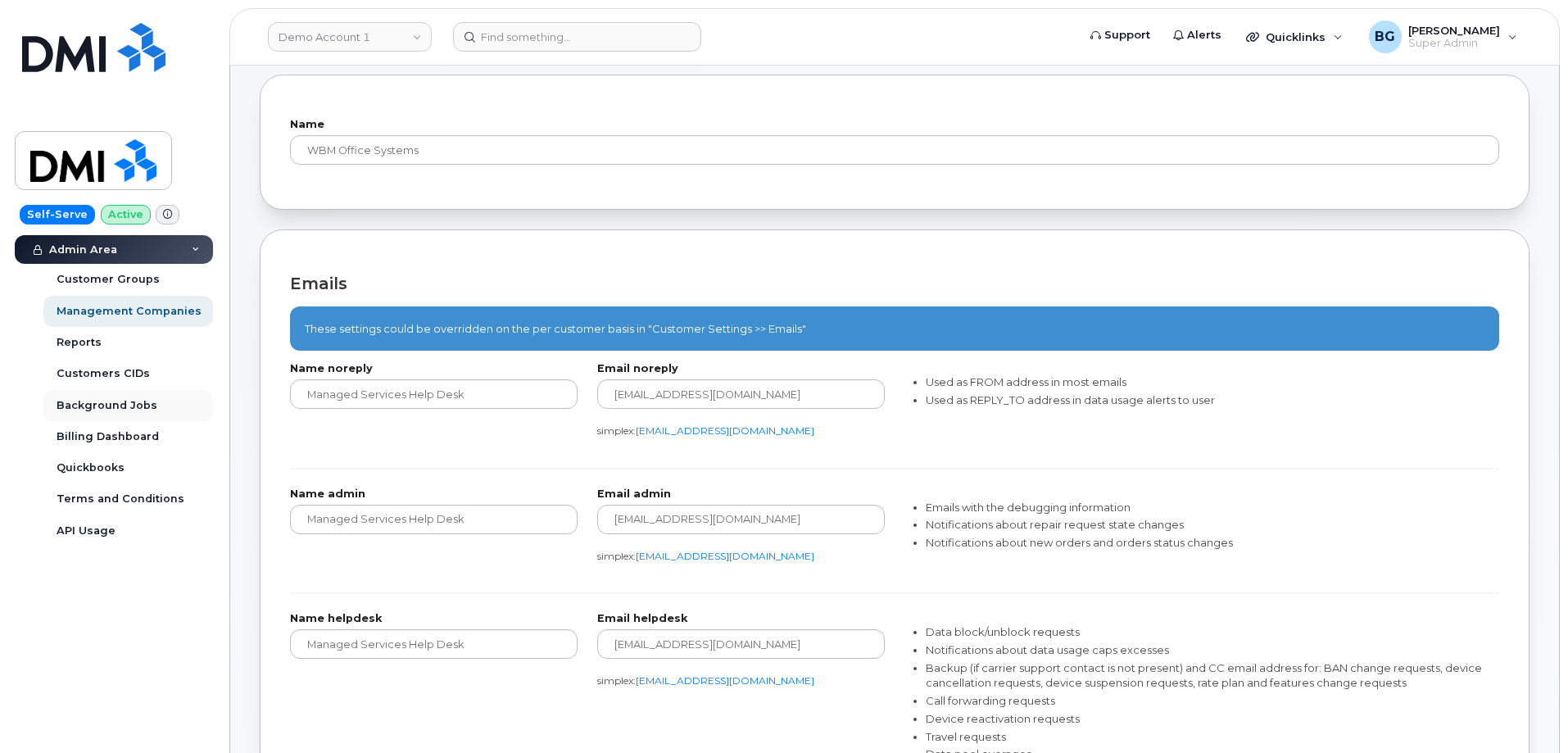
scroll to position [0, 0]
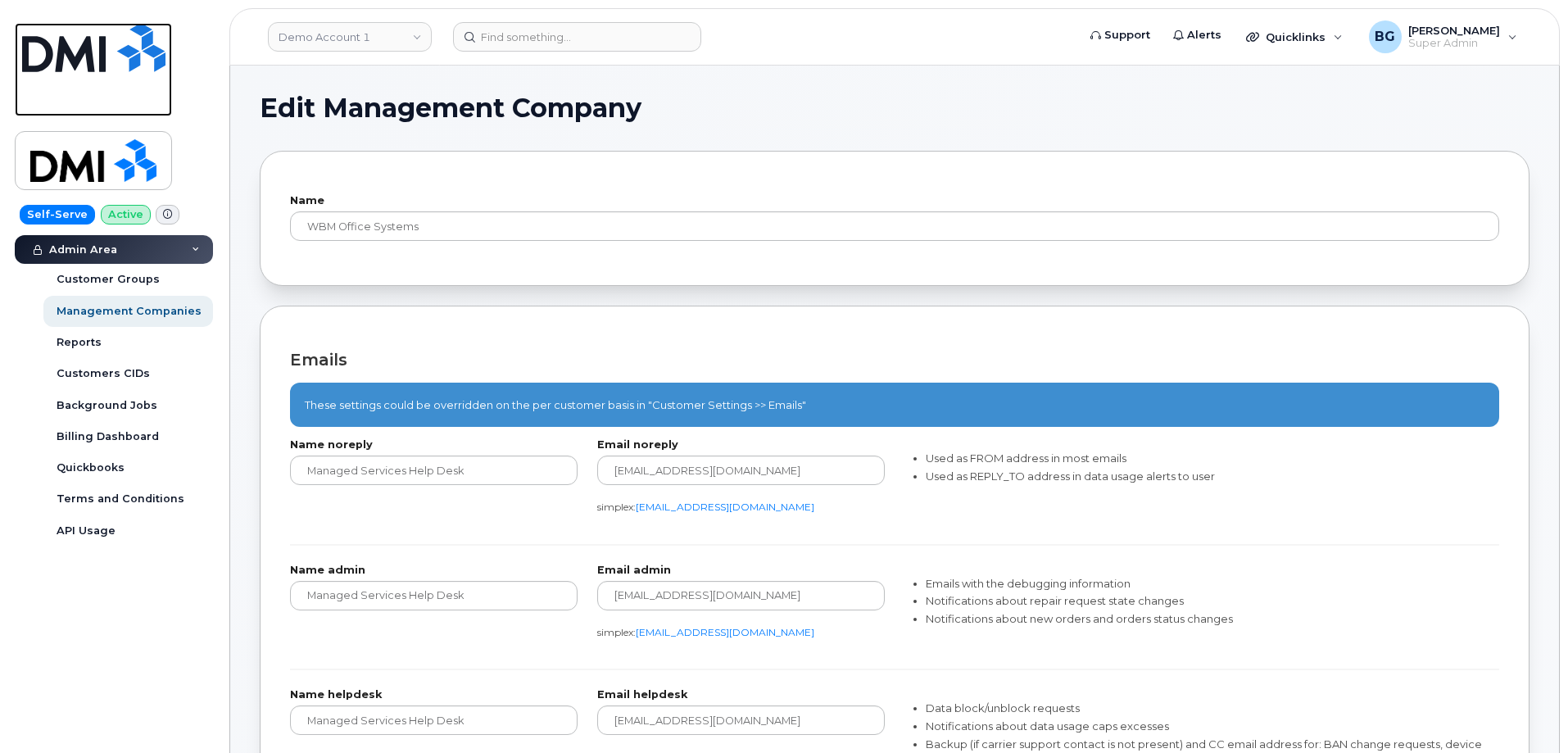
click at [109, 62] on img at bounding box center [93, 47] width 143 height 49
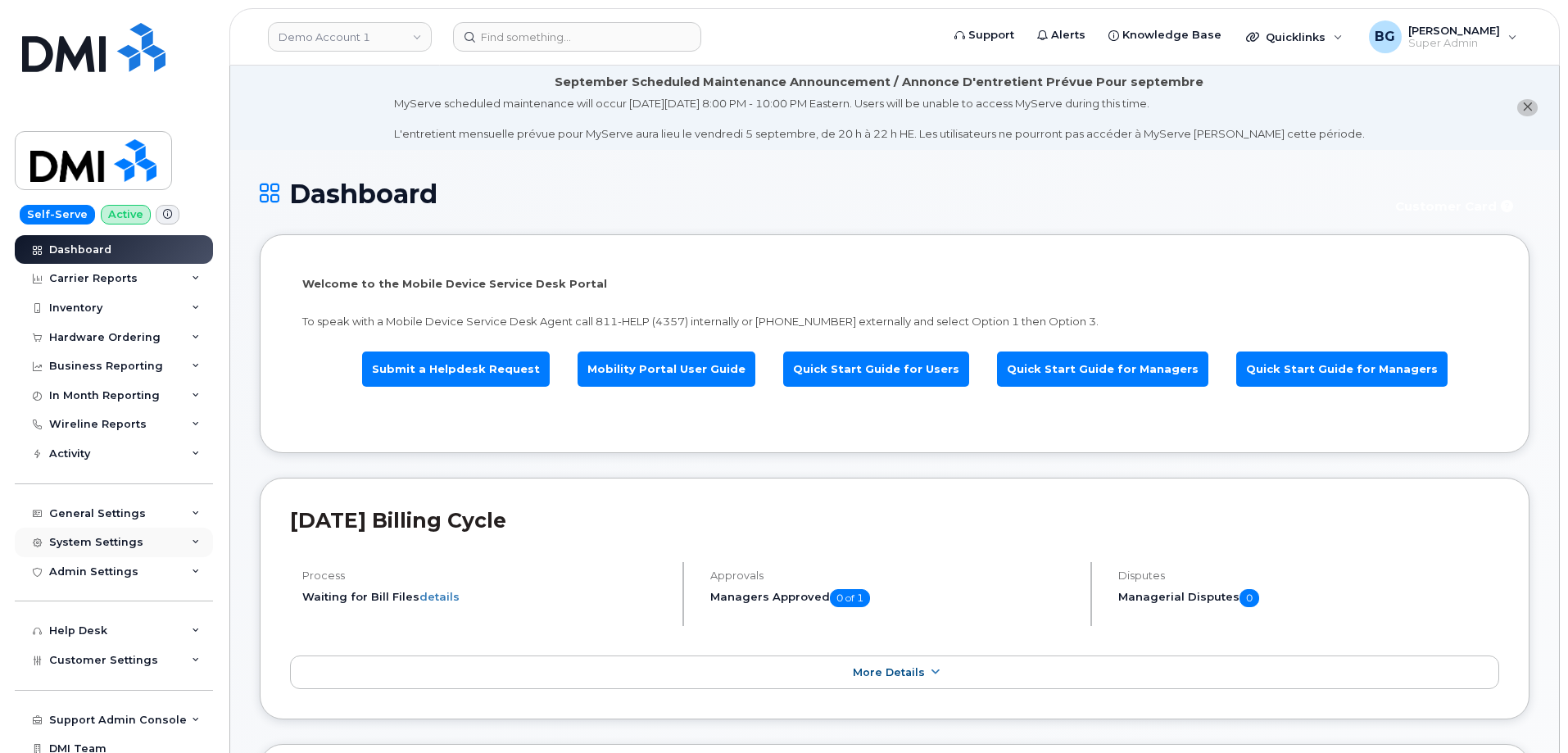
scroll to position [39, 0]
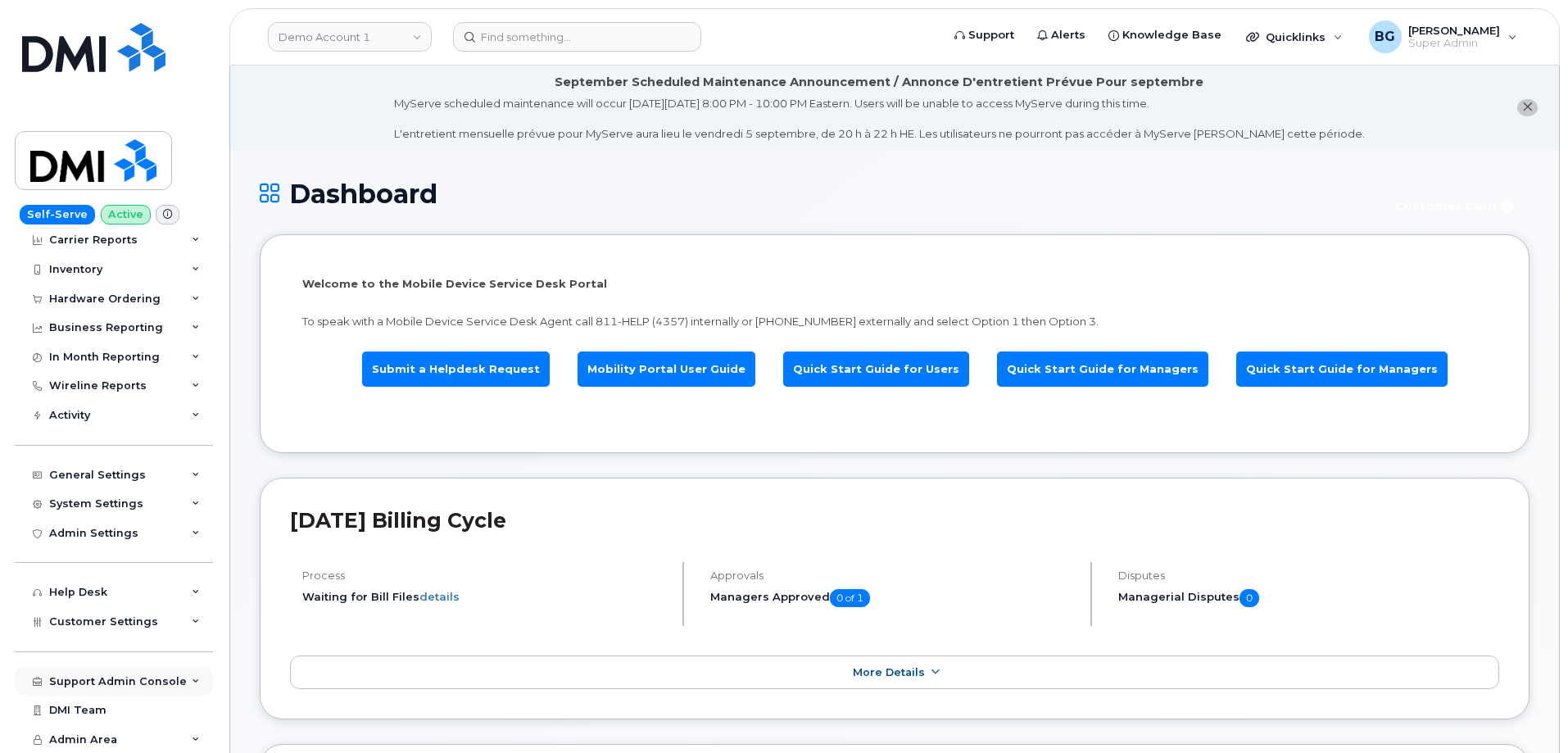
click at [108, 682] on div "Support Admin Console" at bounding box center [118, 682] width 138 height 13
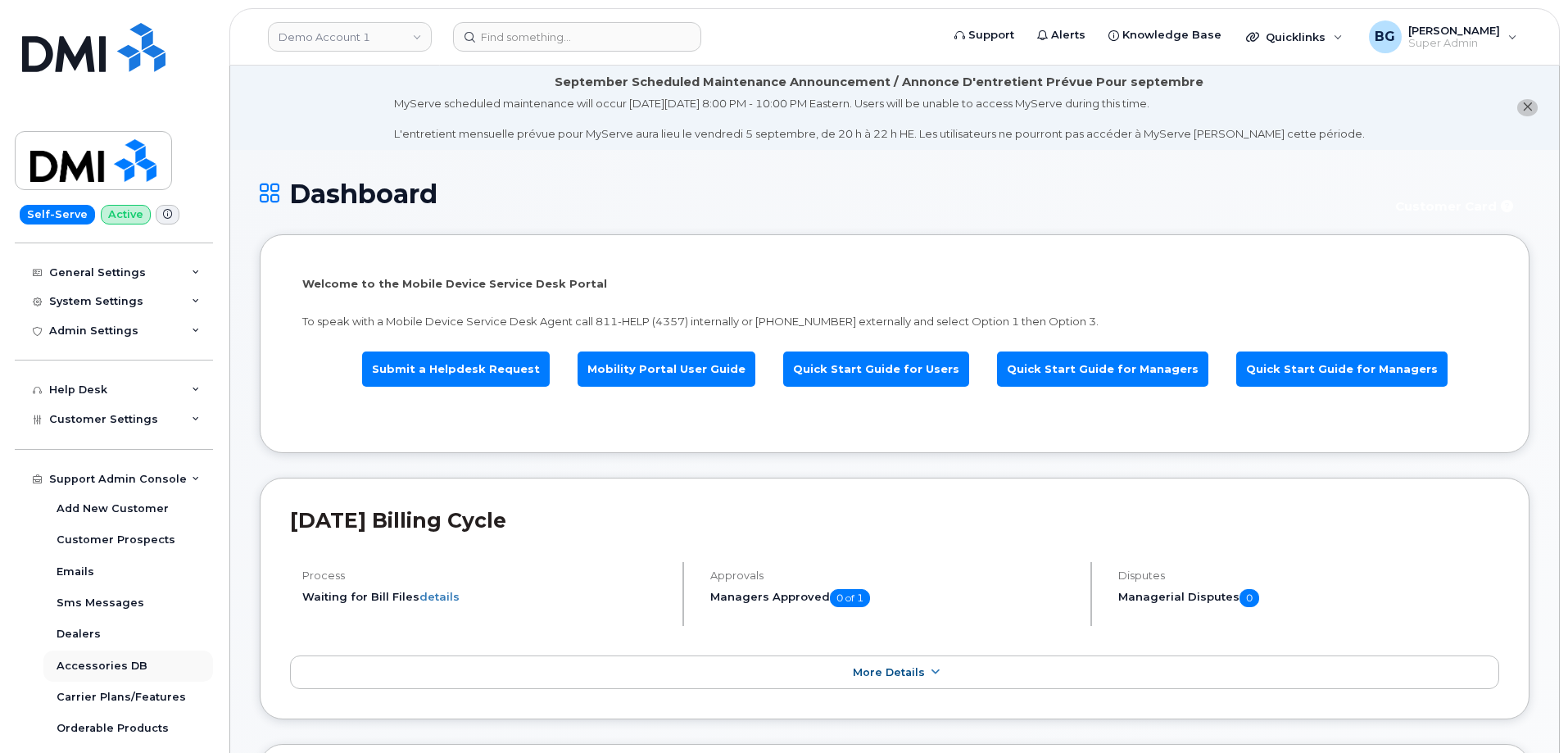
scroll to position [366, 0]
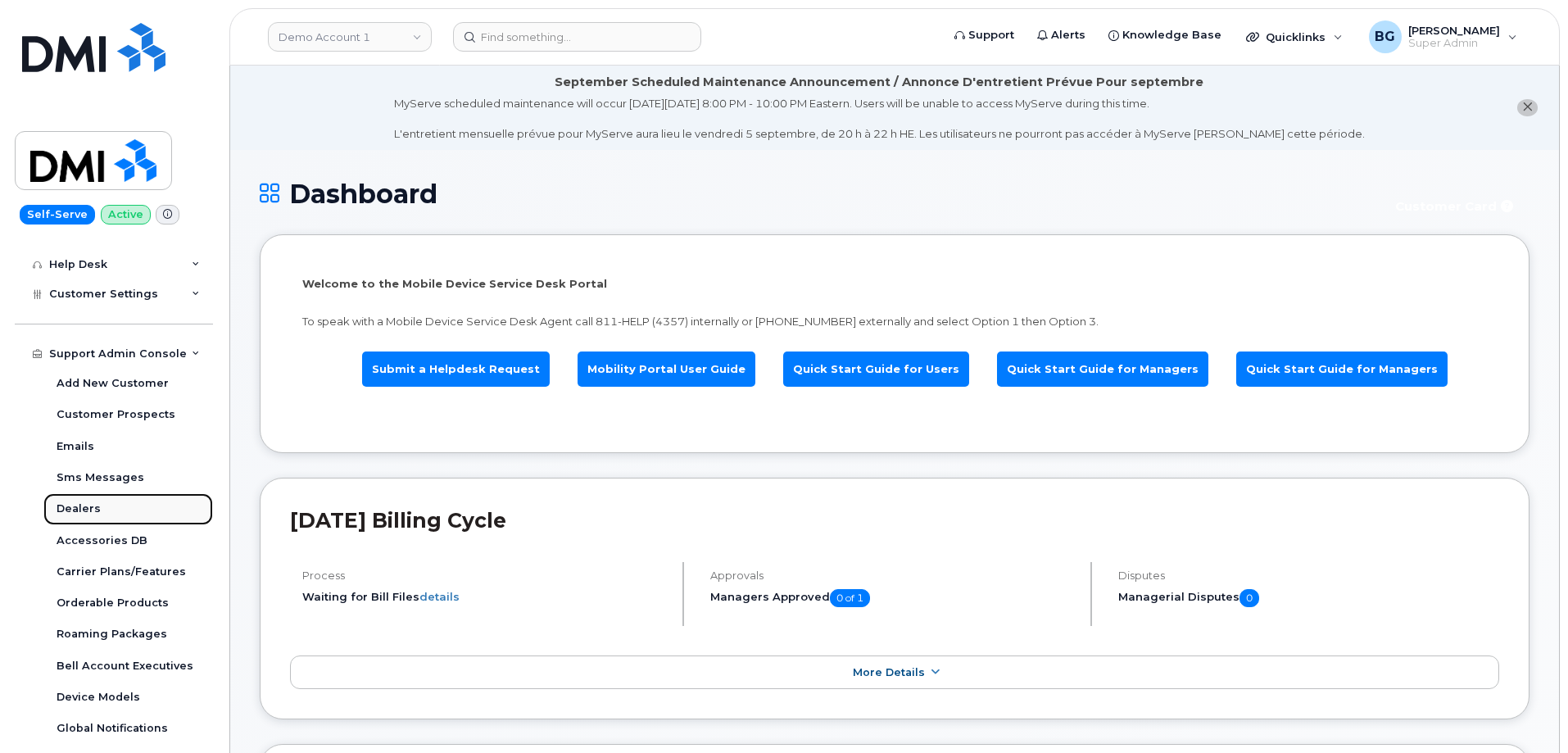
click at [79, 508] on div "Dealers" at bounding box center [78, 509] width 45 height 15
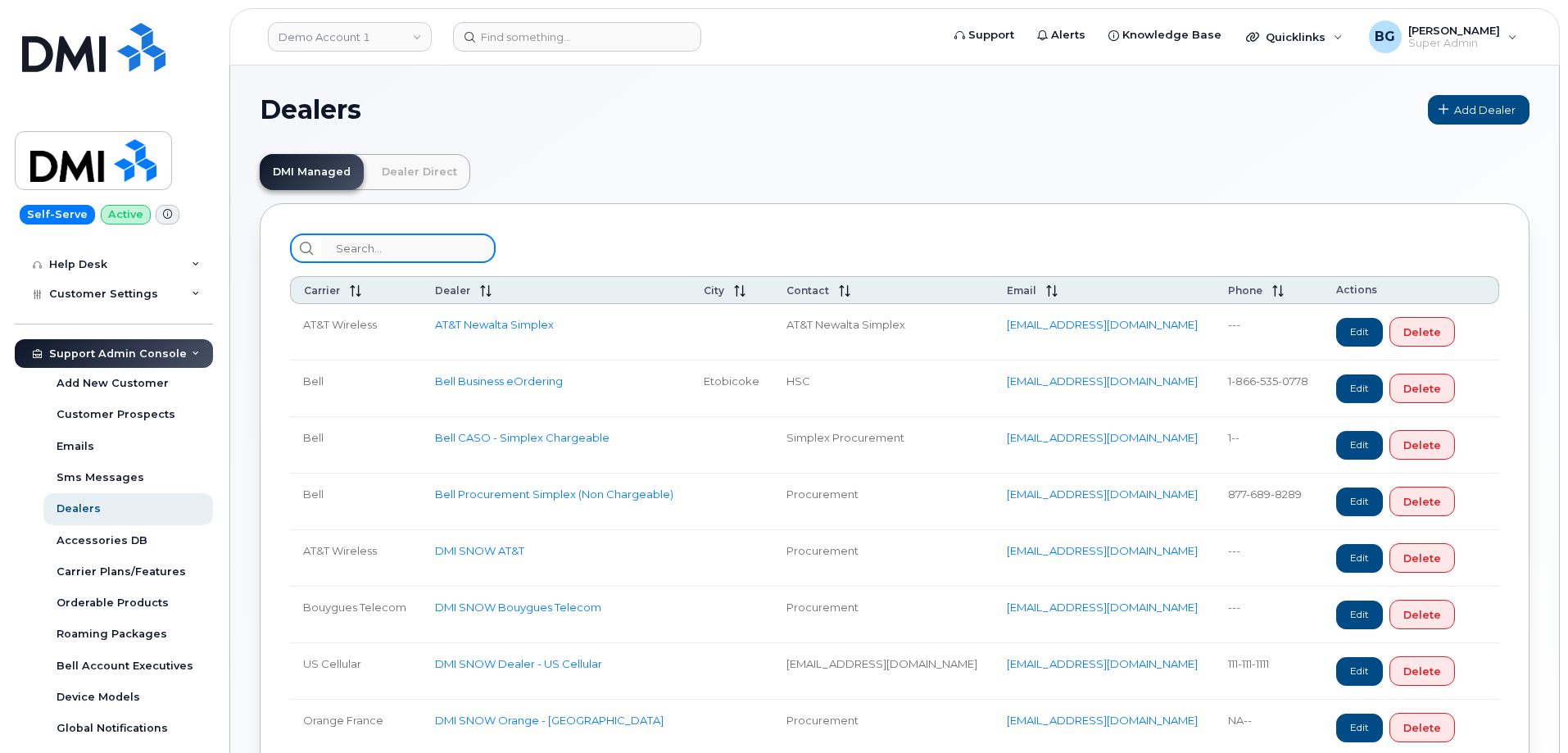
click at [375, 252] on input "search" at bounding box center [408, 248] width 174 height 29
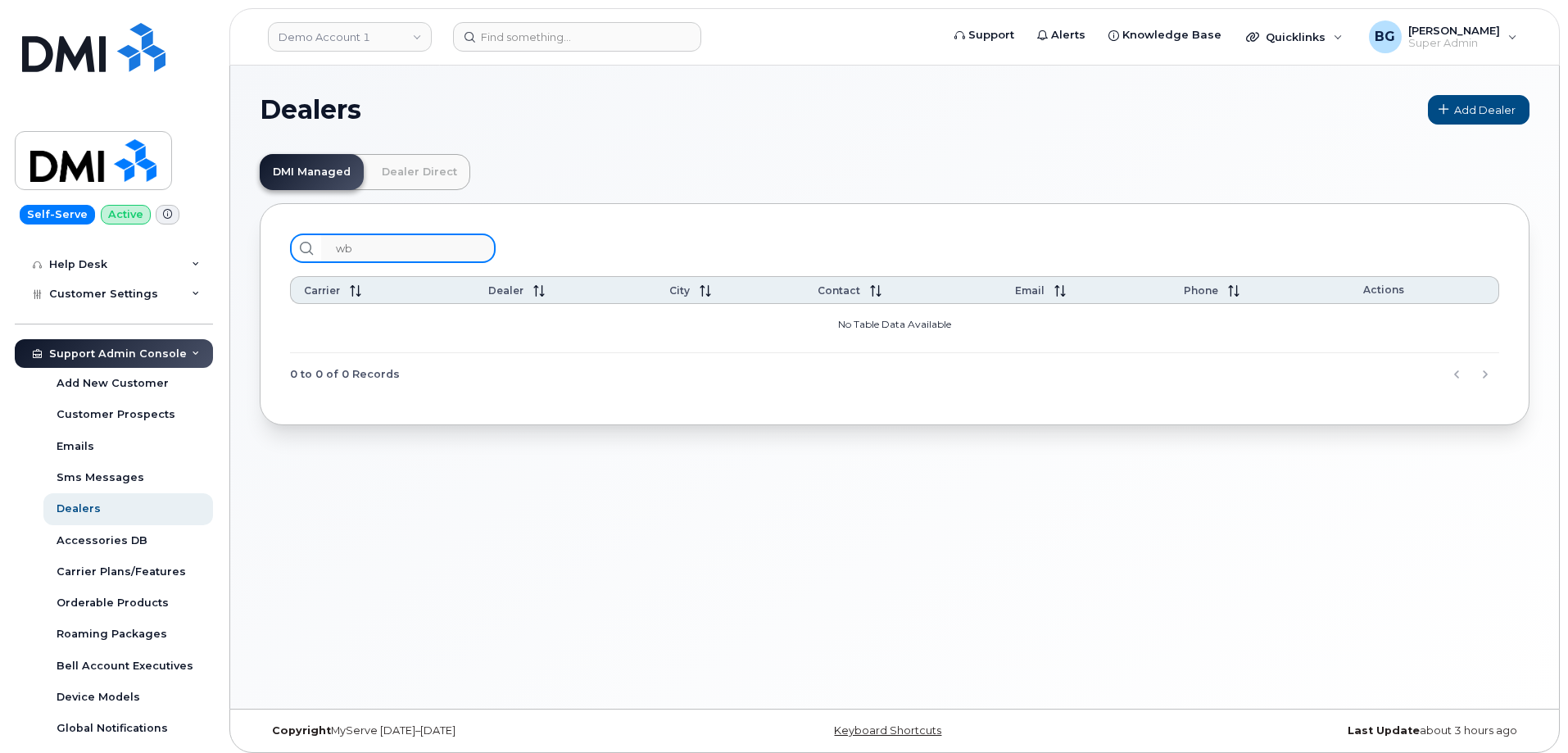
type input "w"
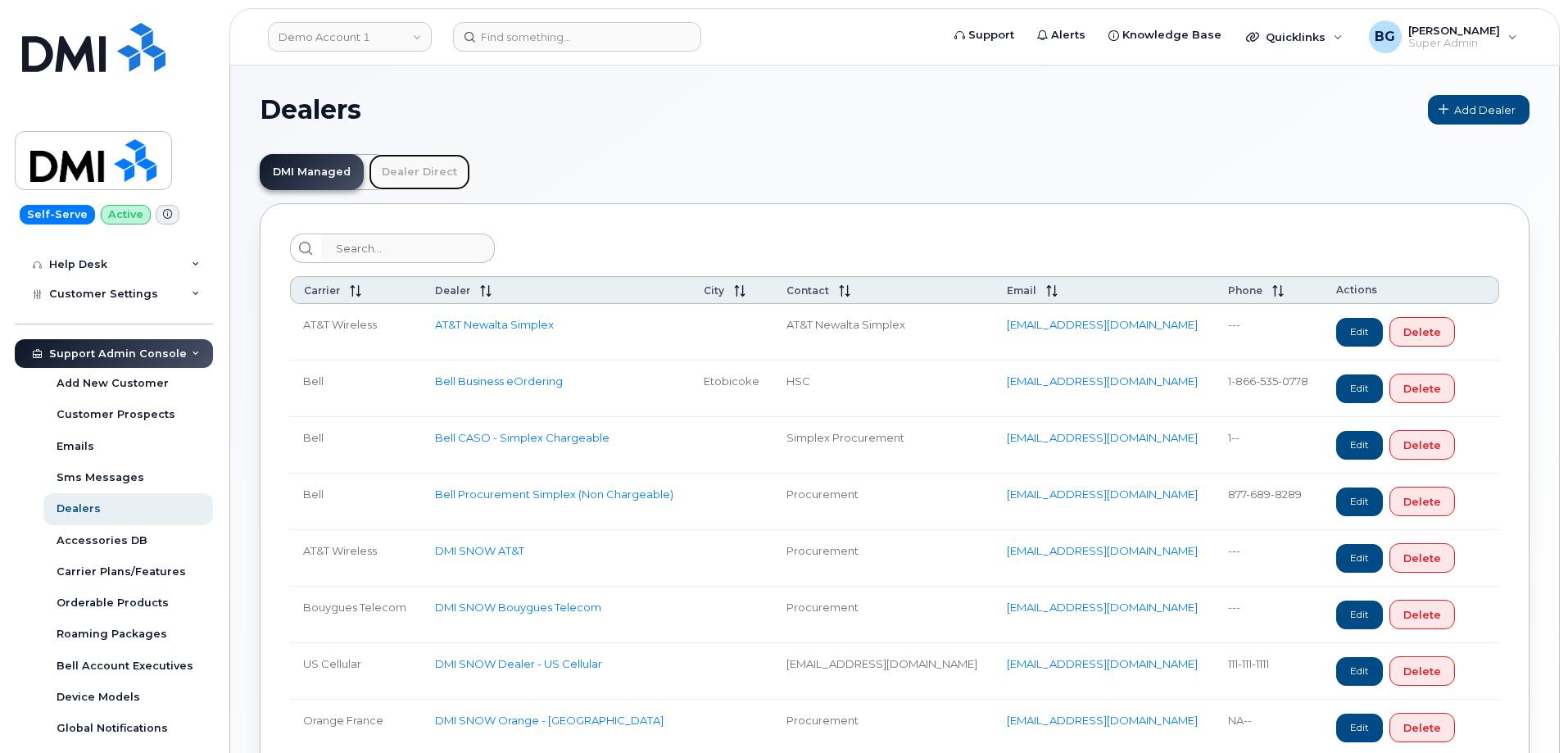
click at [427, 183] on link "Dealer Direct" at bounding box center [419, 172] width 102 height 36
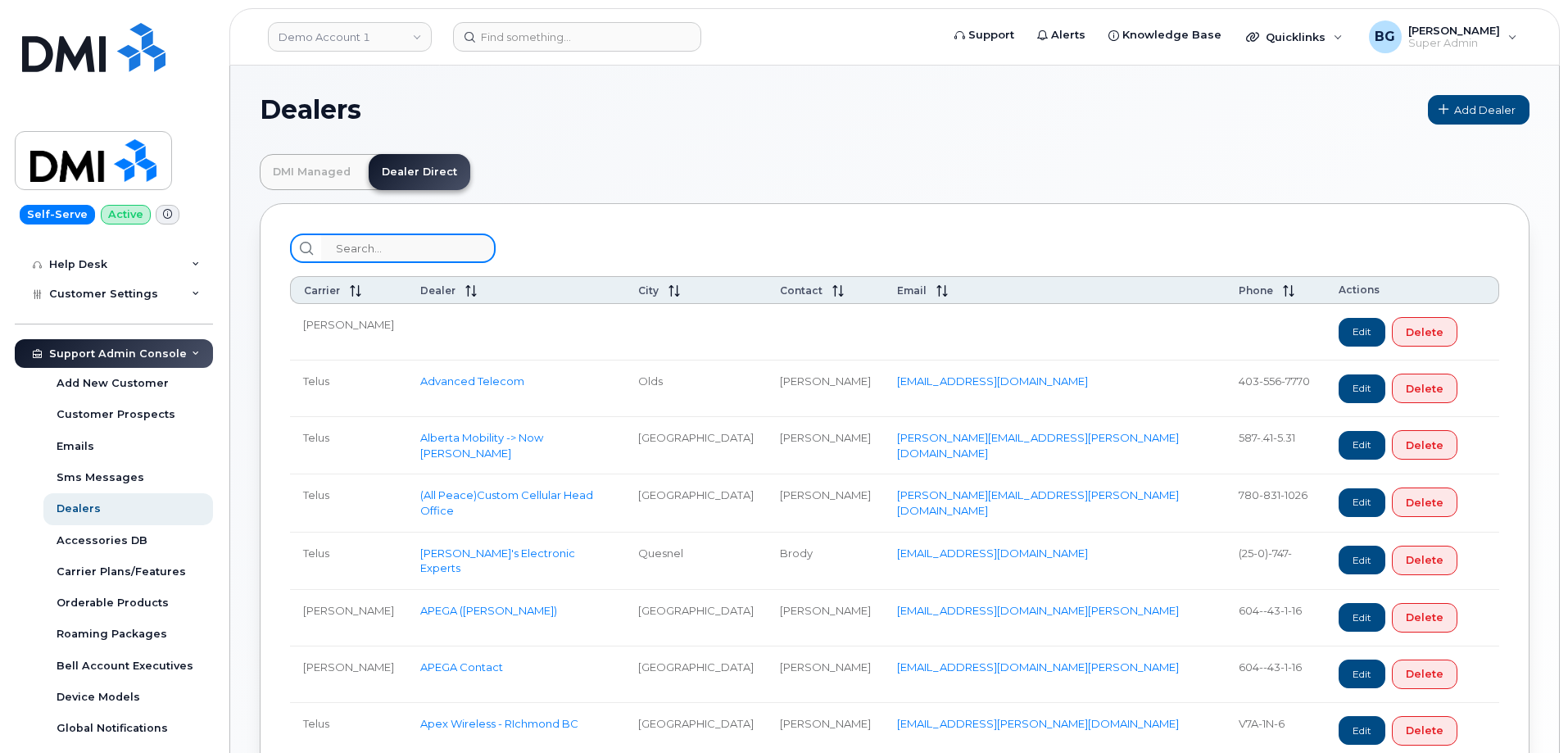
click at [386, 246] on input "search" at bounding box center [408, 248] width 174 height 29
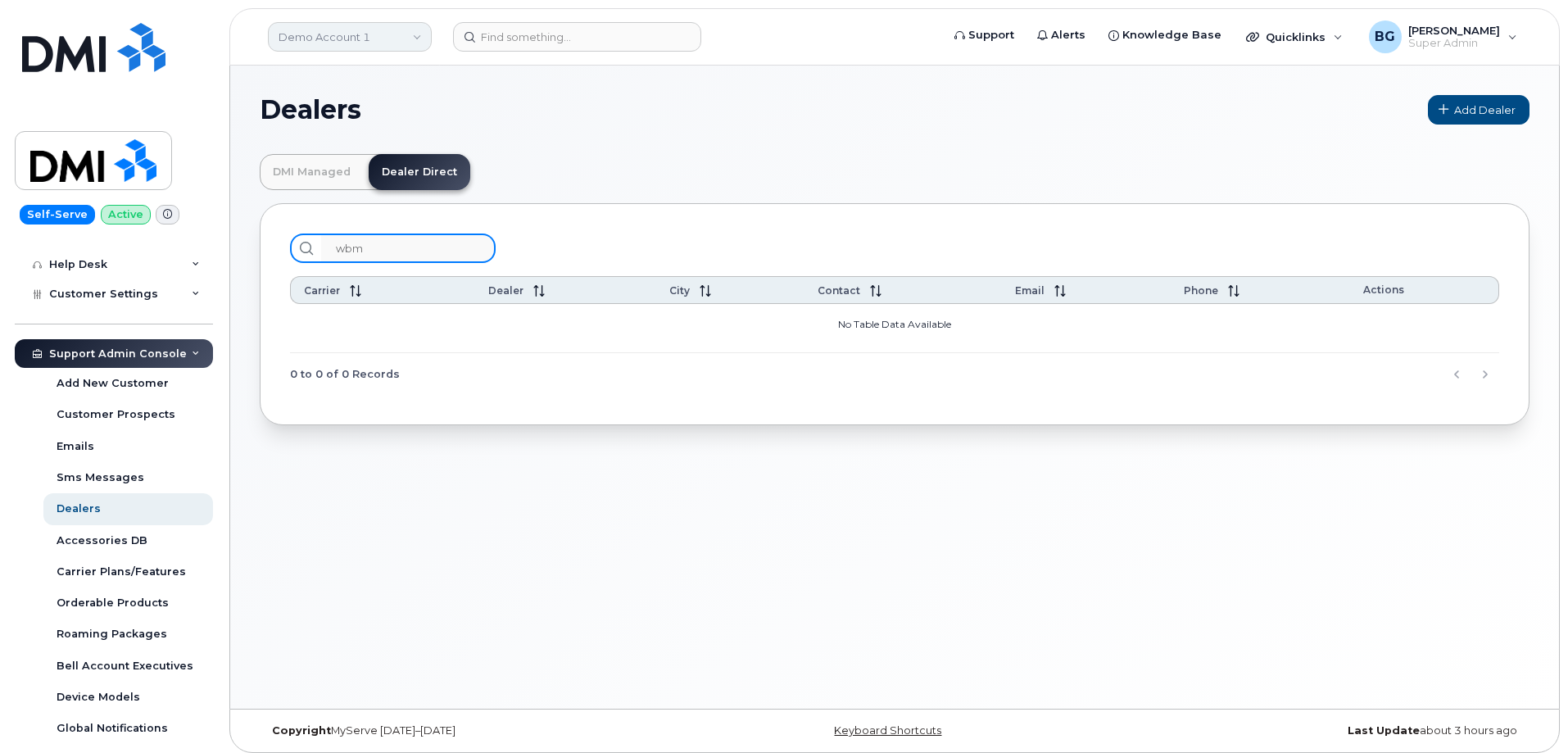
type input "wbm"
click at [335, 33] on link "Demo Account 1" at bounding box center [350, 36] width 164 height 29
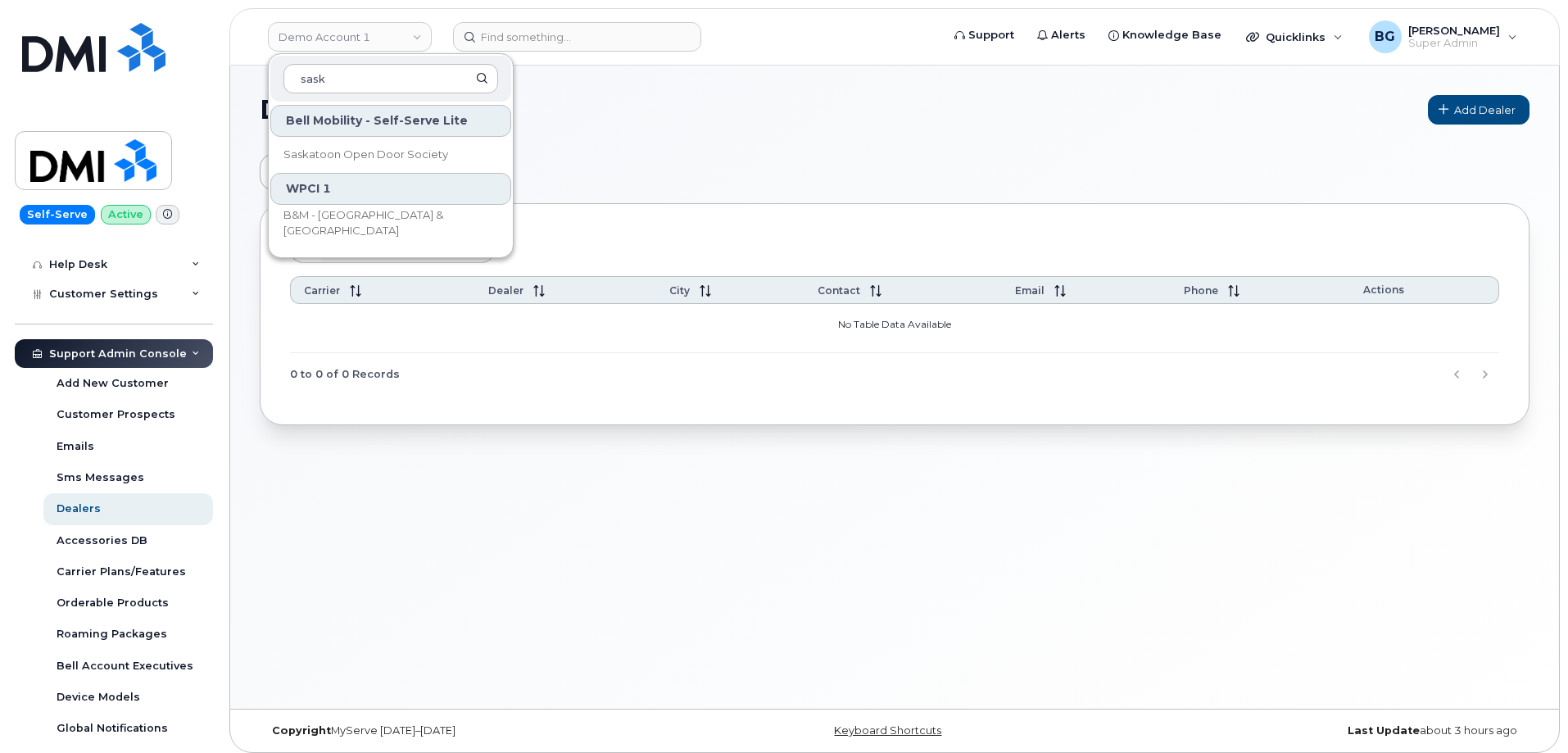
type input "sask"
click at [824, 507] on div "Dealers Add Dealer DMI Managed Dealer Direct wbm Carrier Dealer City Contact Em…" at bounding box center [895, 387] width 1329 height 644
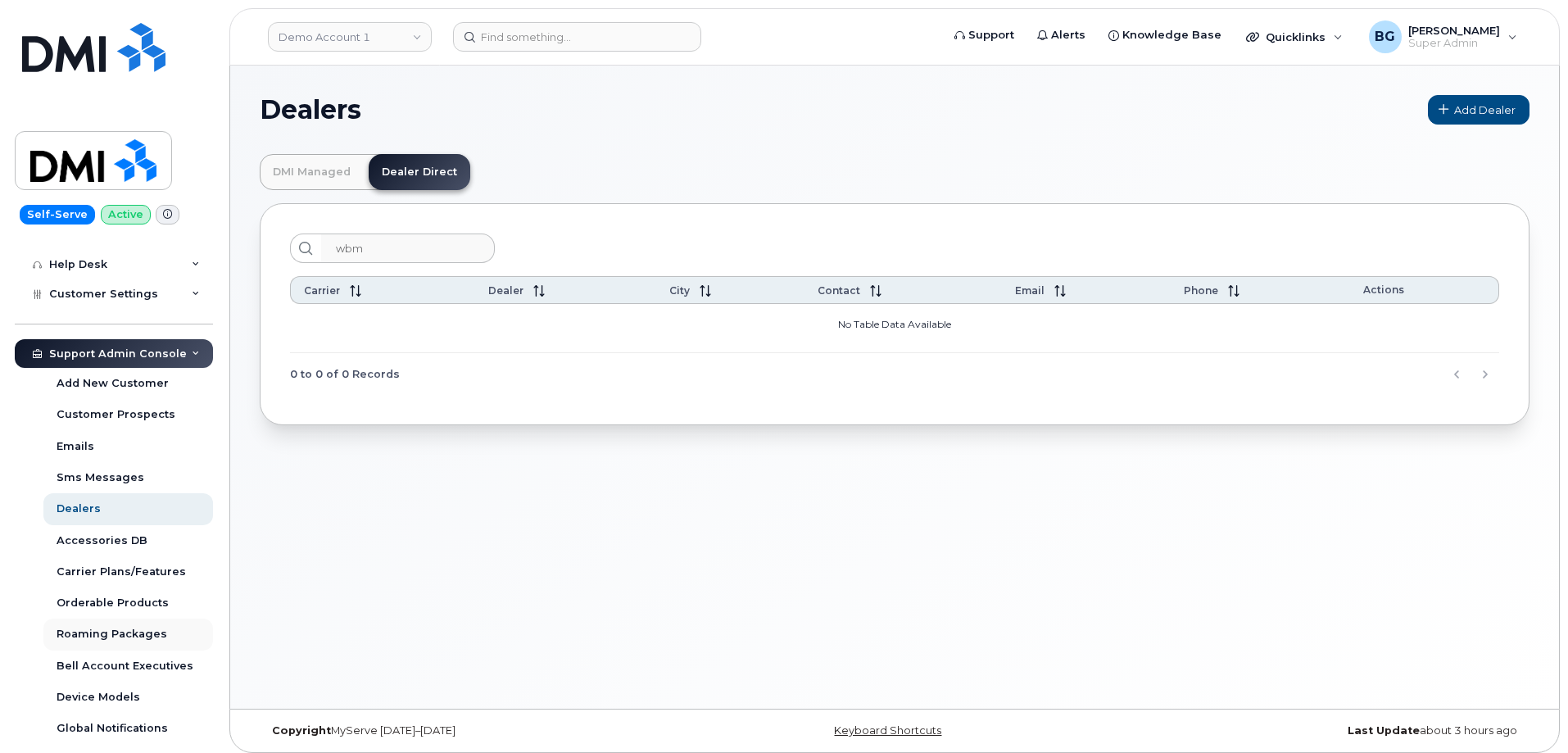
scroll to position [416, 0]
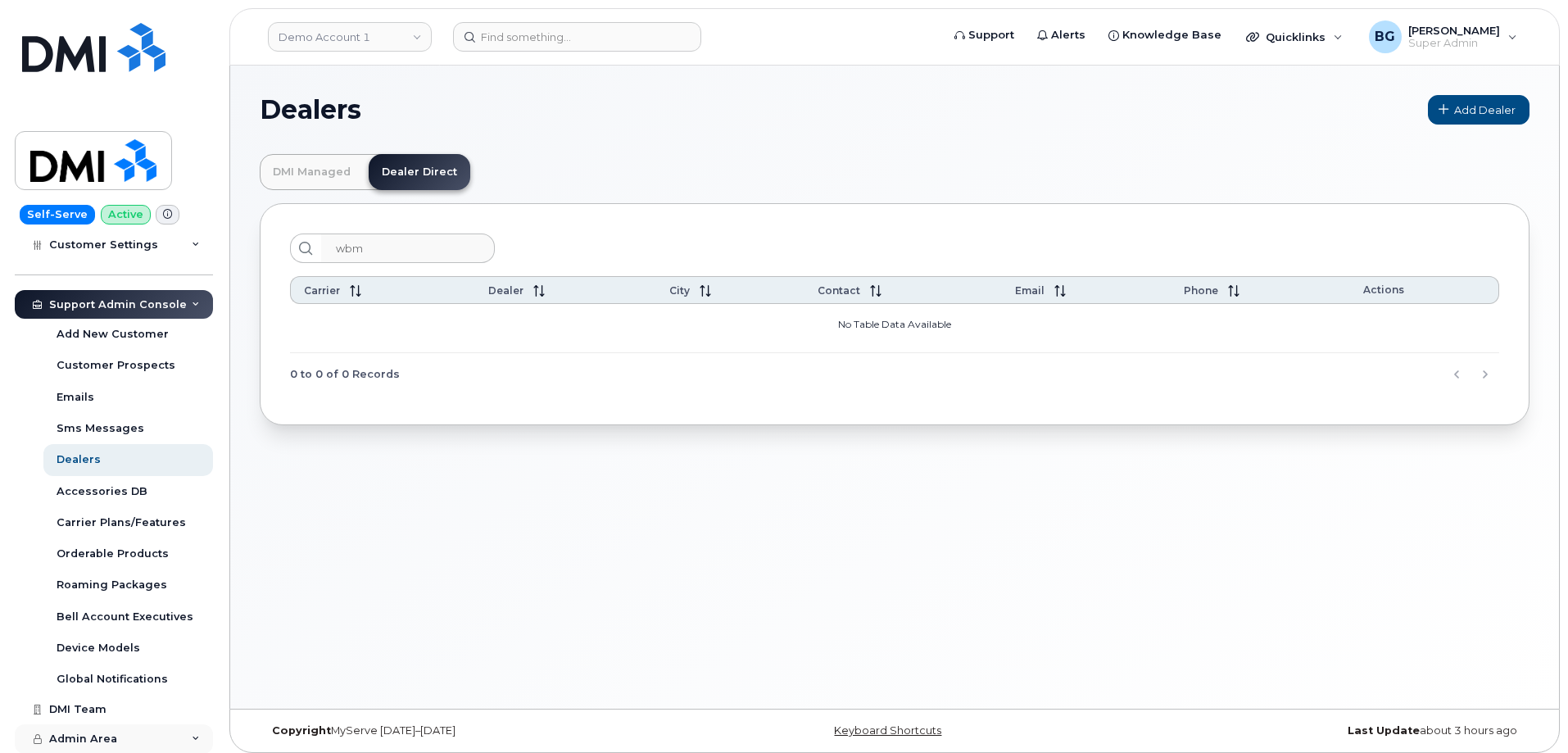
click at [113, 736] on span "Admin Area" at bounding box center [82, 739] width 68 height 13
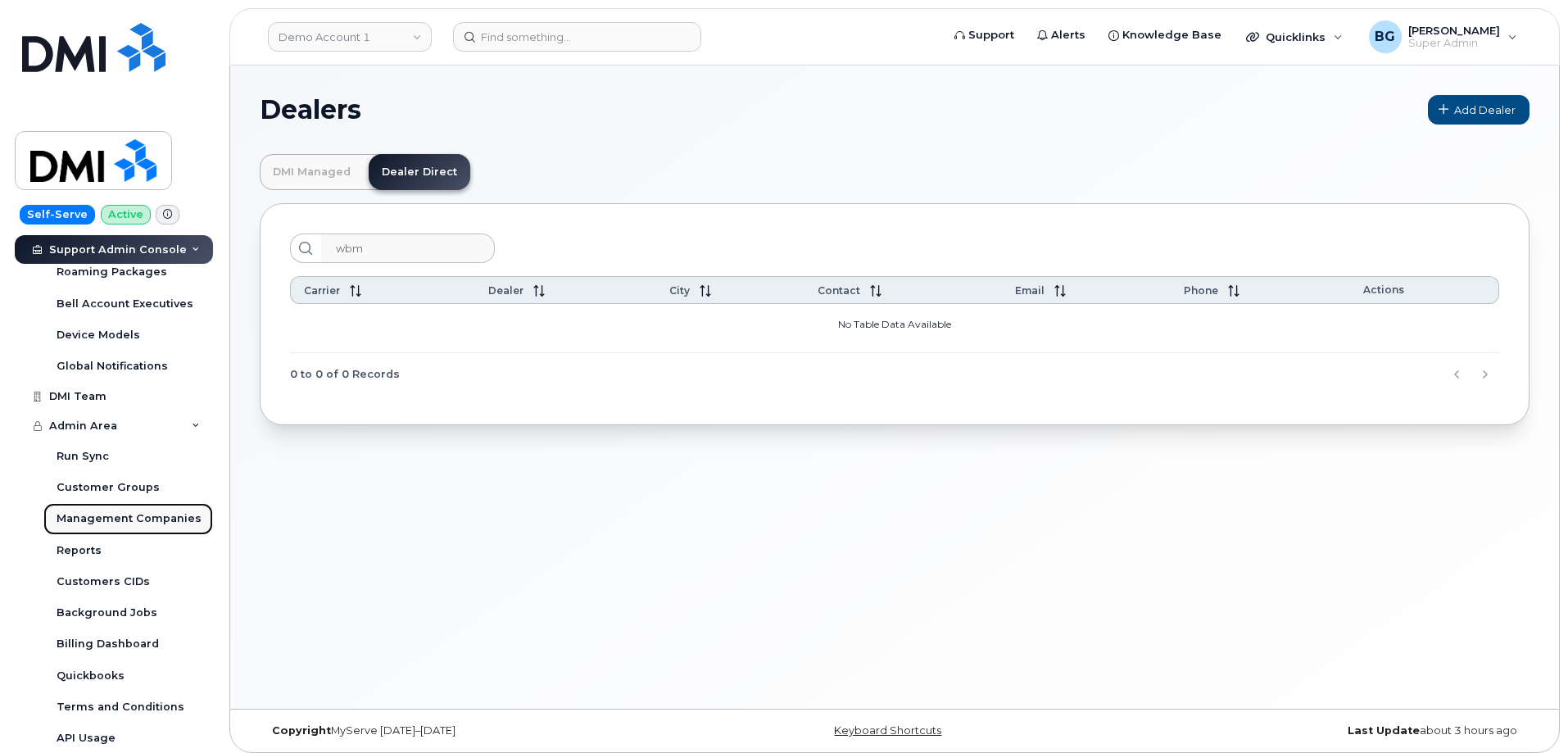
click at [96, 517] on span "Management Companies" at bounding box center [129, 518] width 145 height 13
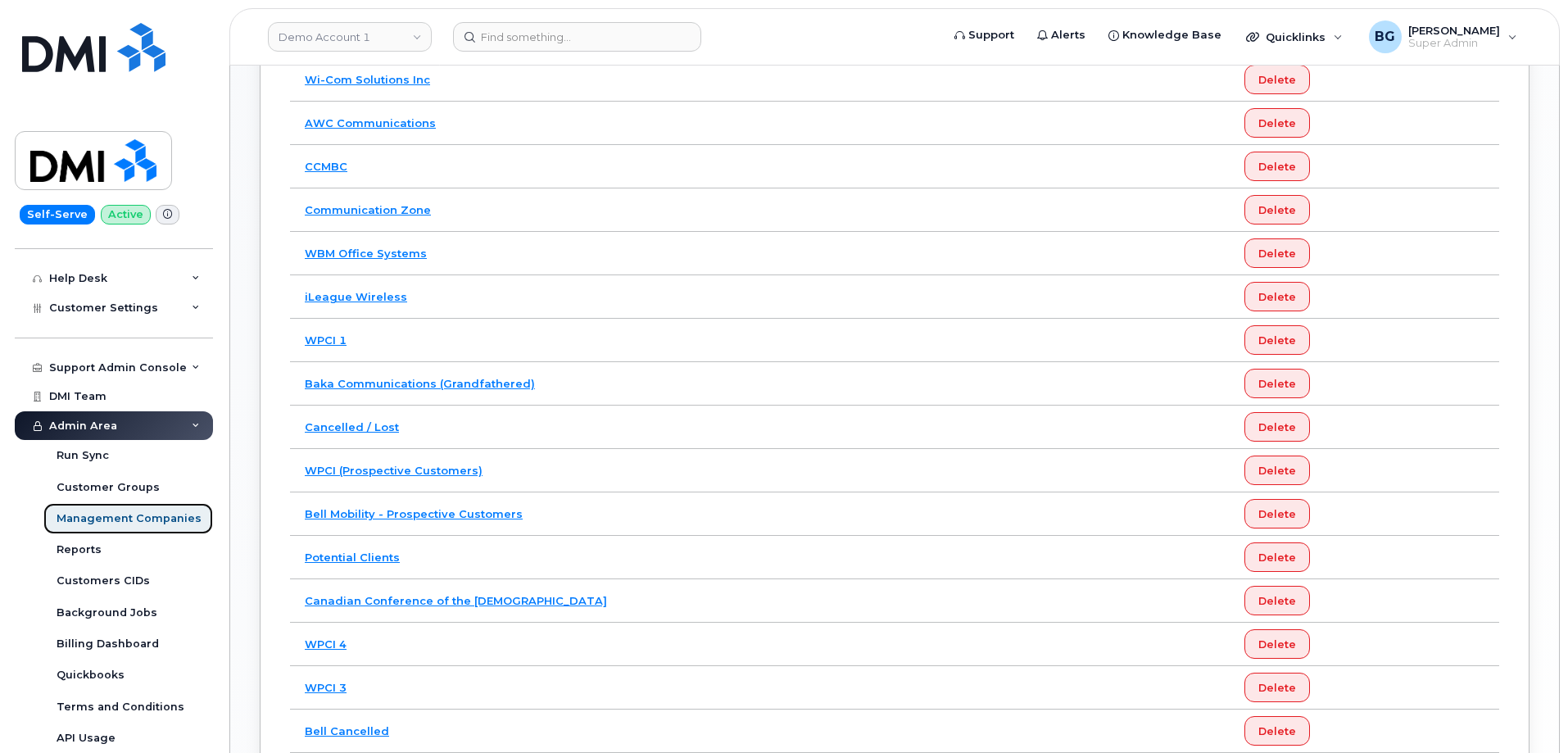
scroll to position [708, 0]
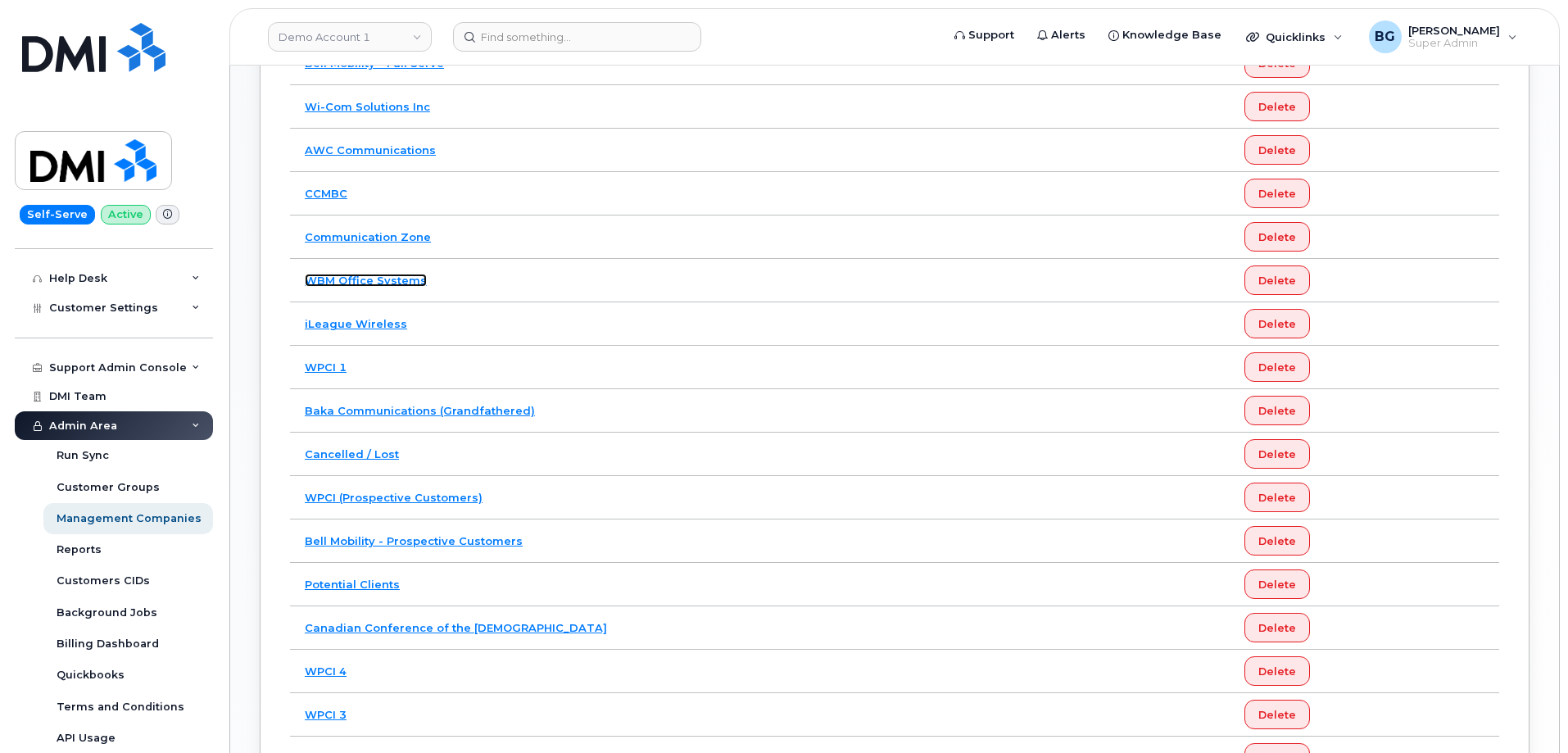
click at [365, 276] on link "WBM Office Systems" at bounding box center [365, 280] width 122 height 13
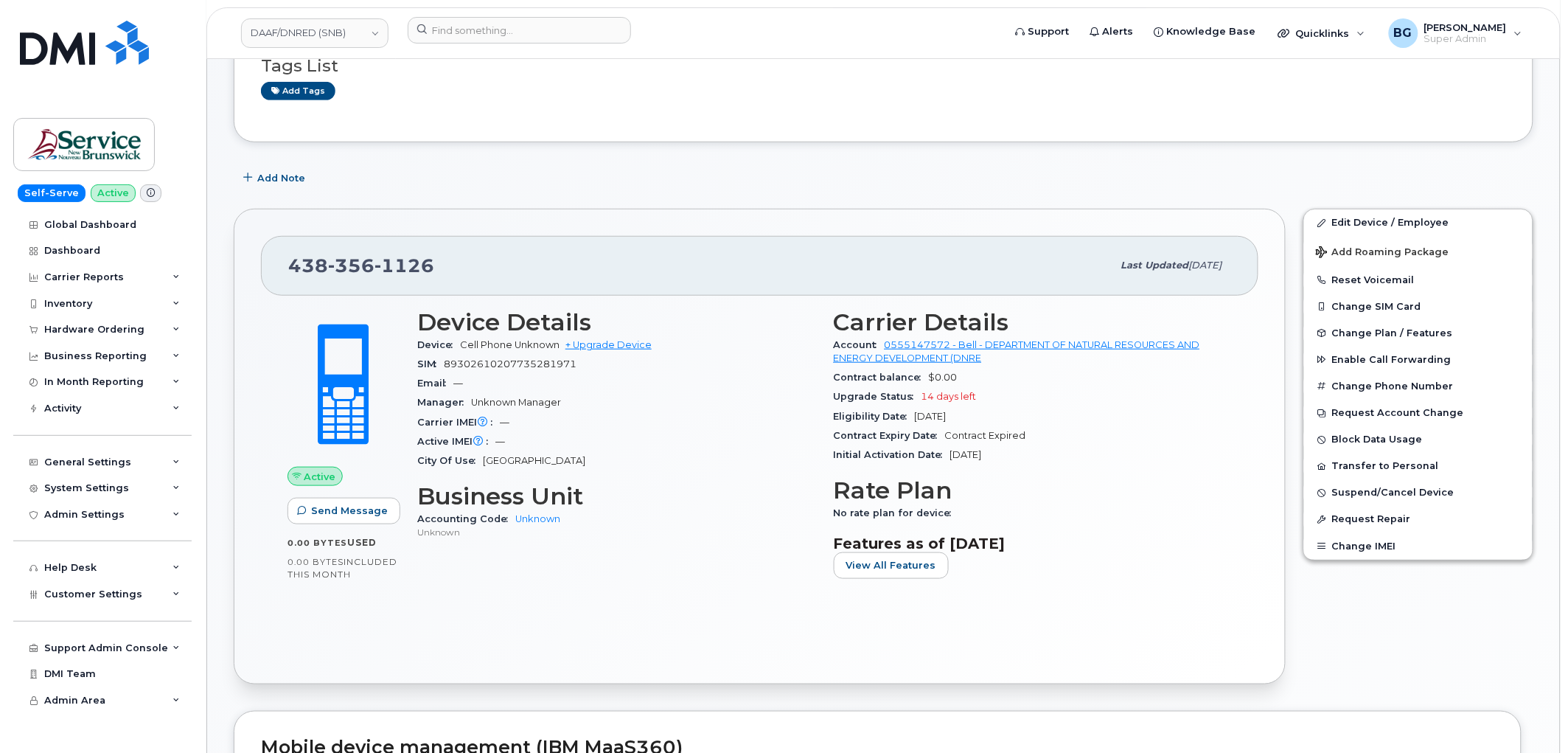
scroll to position [272, 0]
click at [603, 163] on div "Add Note" at bounding box center [883, 176] width 1299 height 26
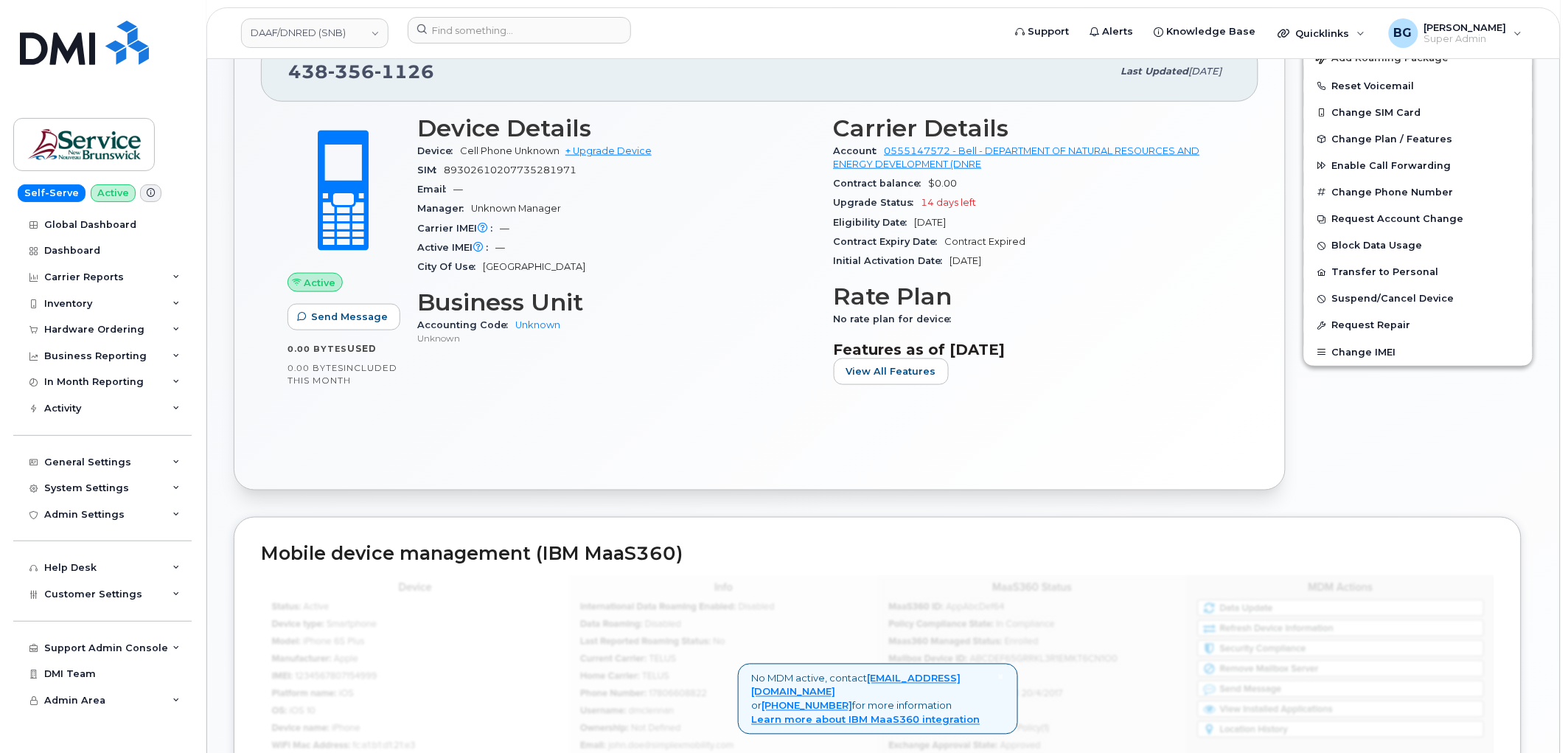
scroll to position [546, 0]
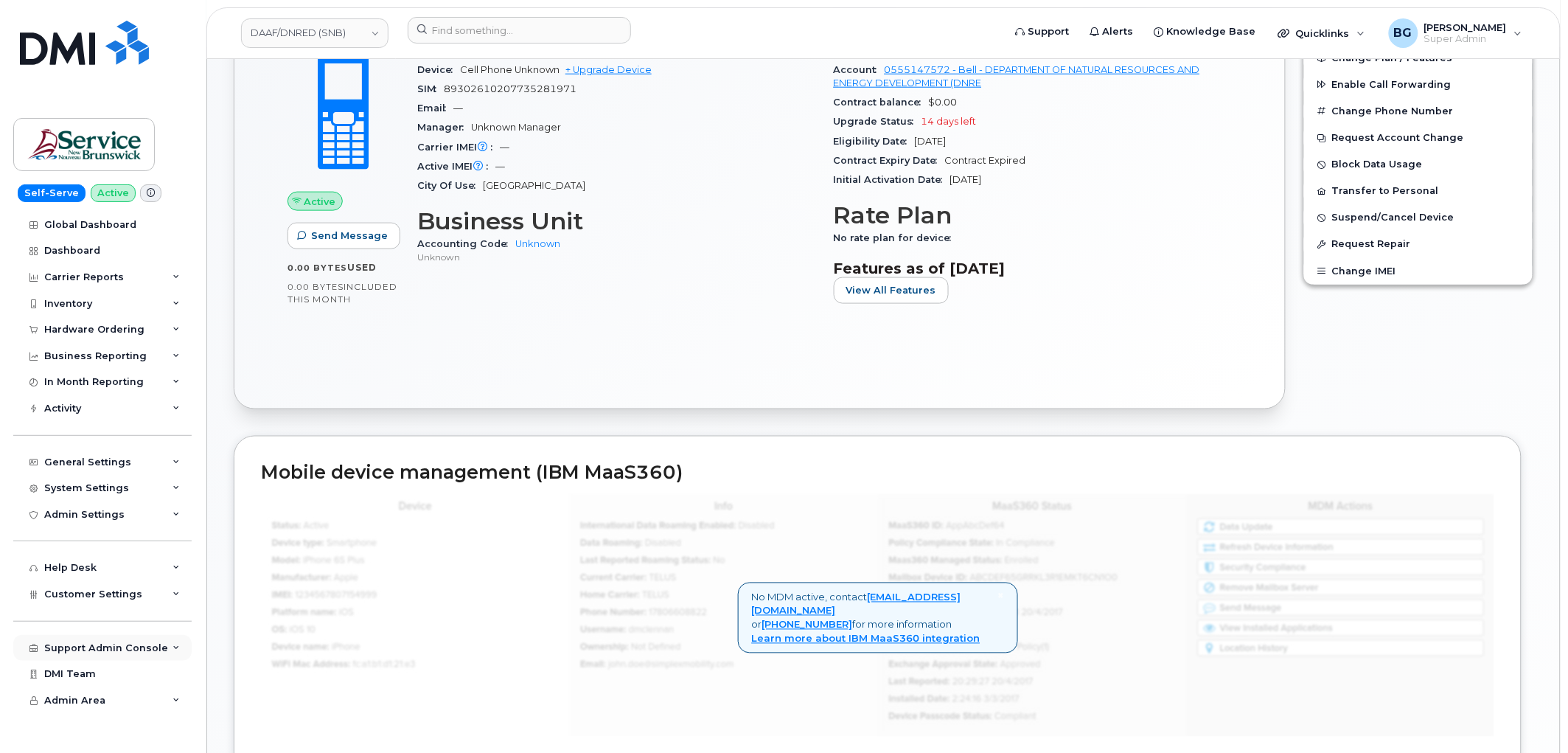
click at [94, 651] on div "Support Admin Console" at bounding box center [106, 648] width 124 height 12
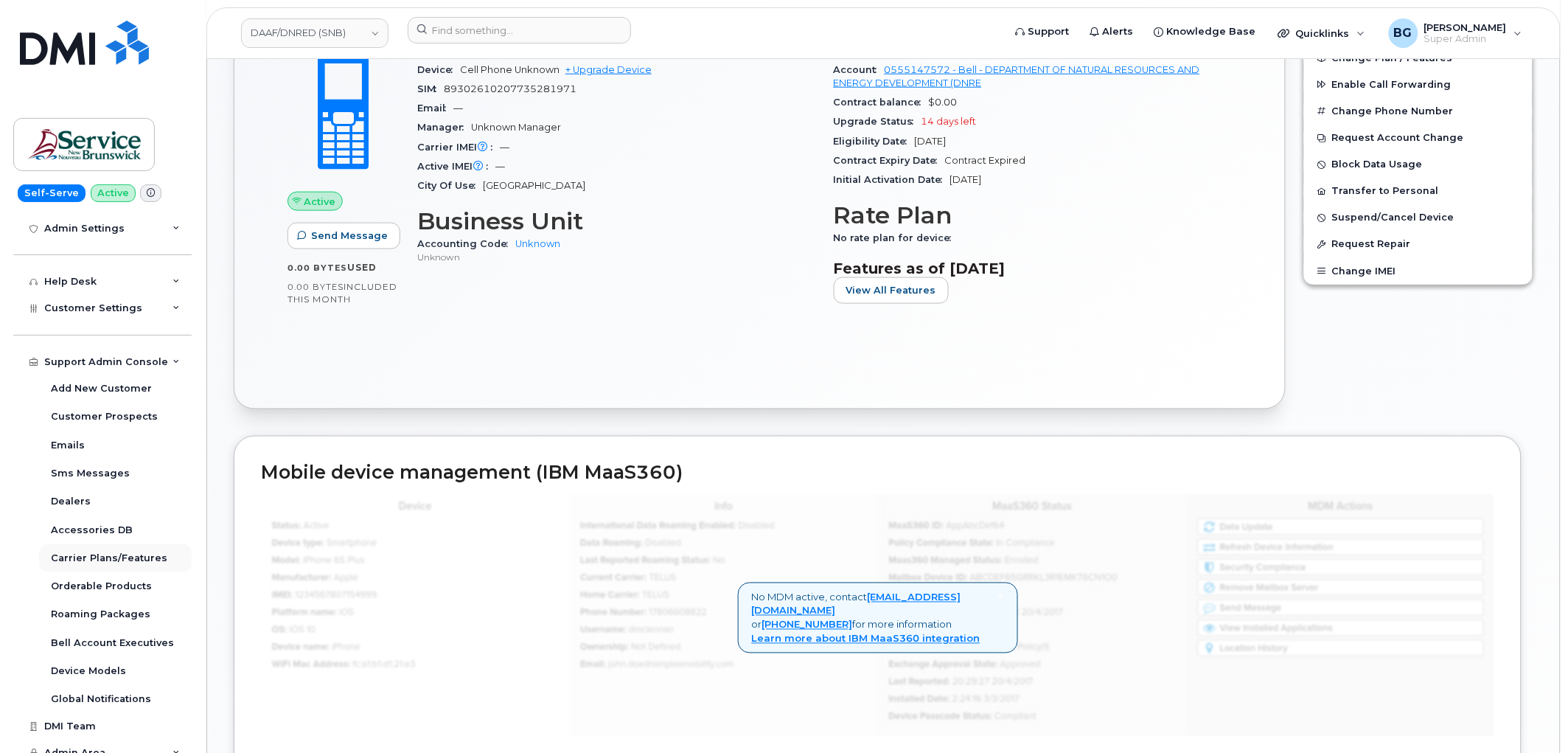
scroll to position [298, 0]
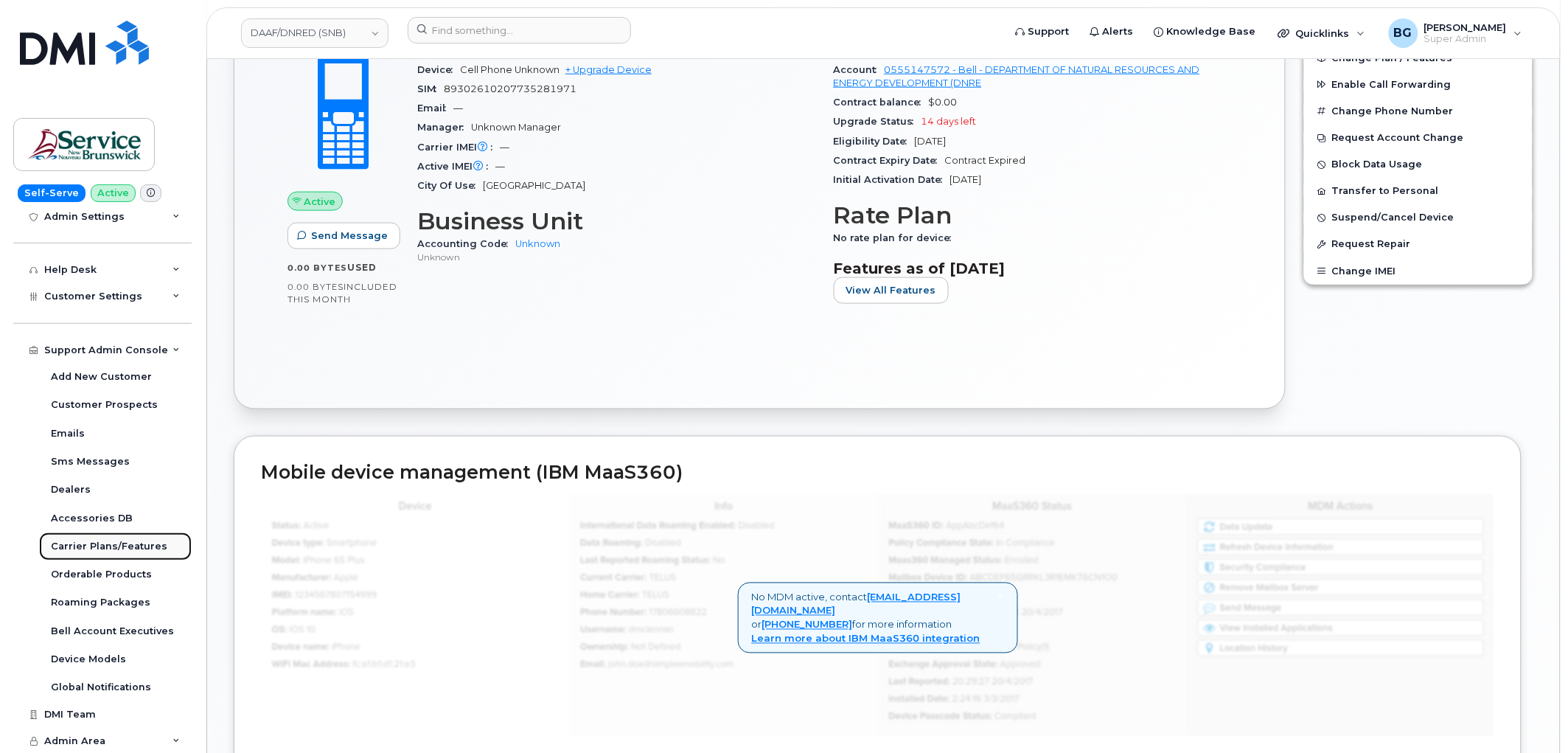
click at [86, 547] on div "Carrier Plans/Features" at bounding box center [109, 546] width 117 height 14
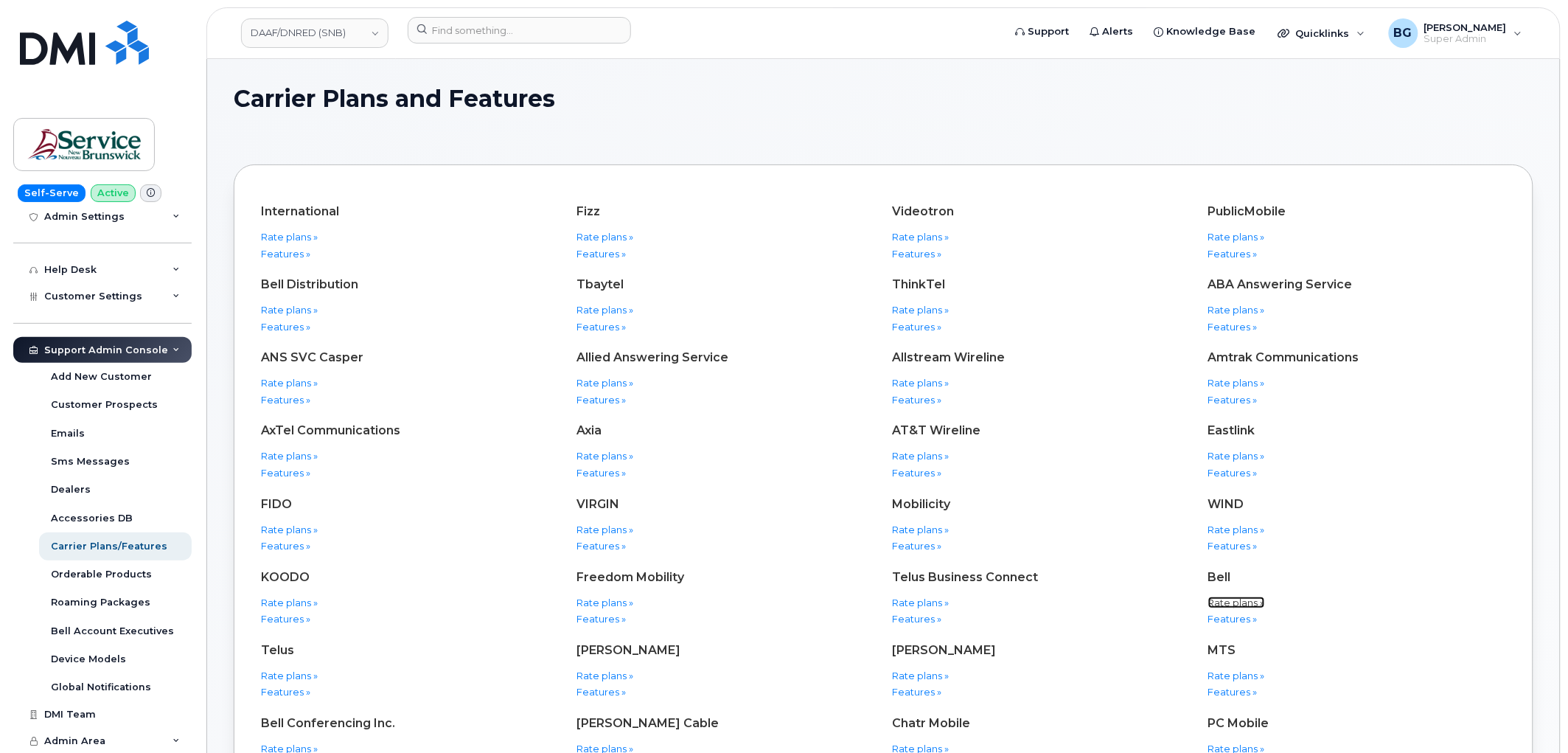
click at [1219, 599] on link "Rate plans »" at bounding box center [1237, 602] width 57 height 12
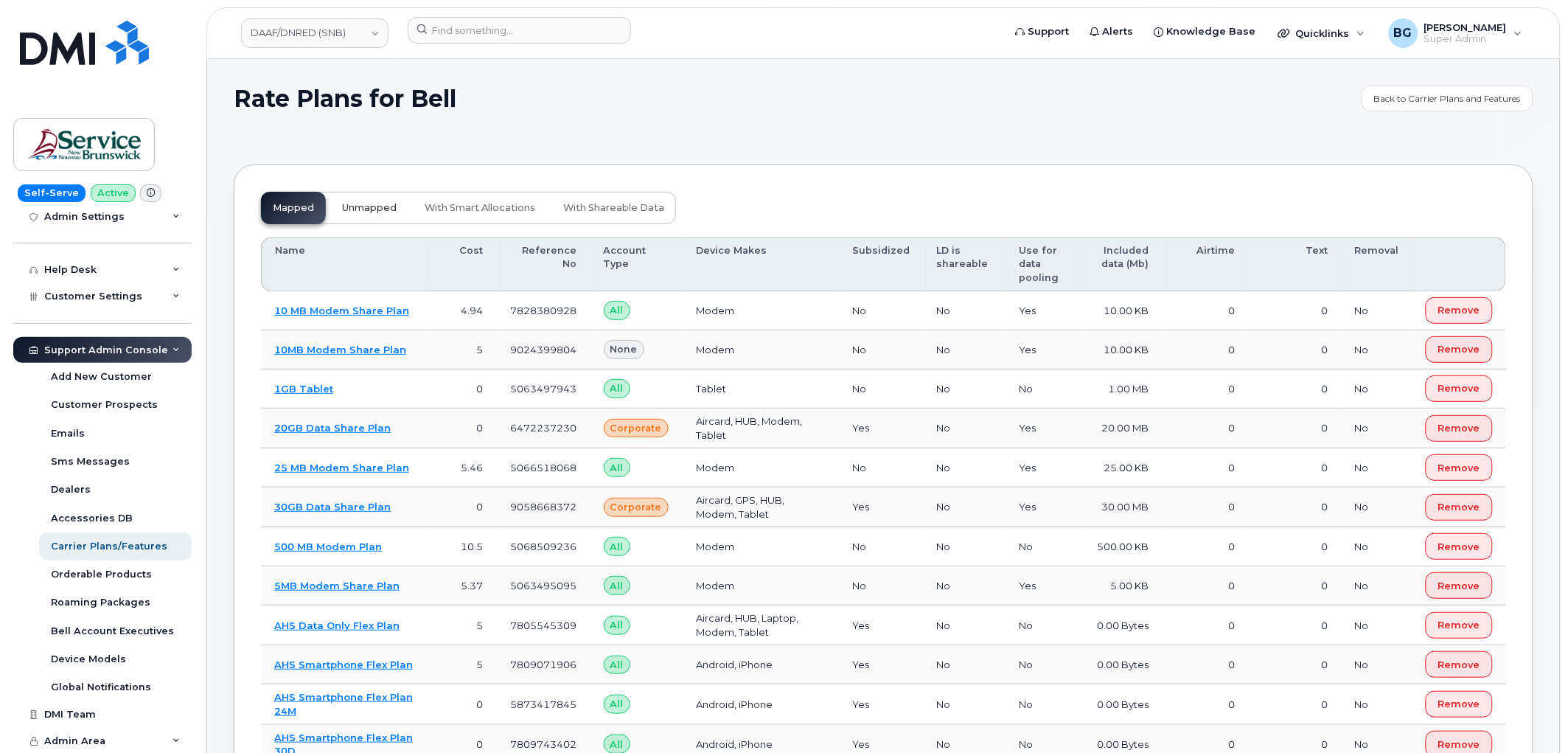
click at [359, 211] on span "unmapped" at bounding box center [369, 208] width 54 height 12
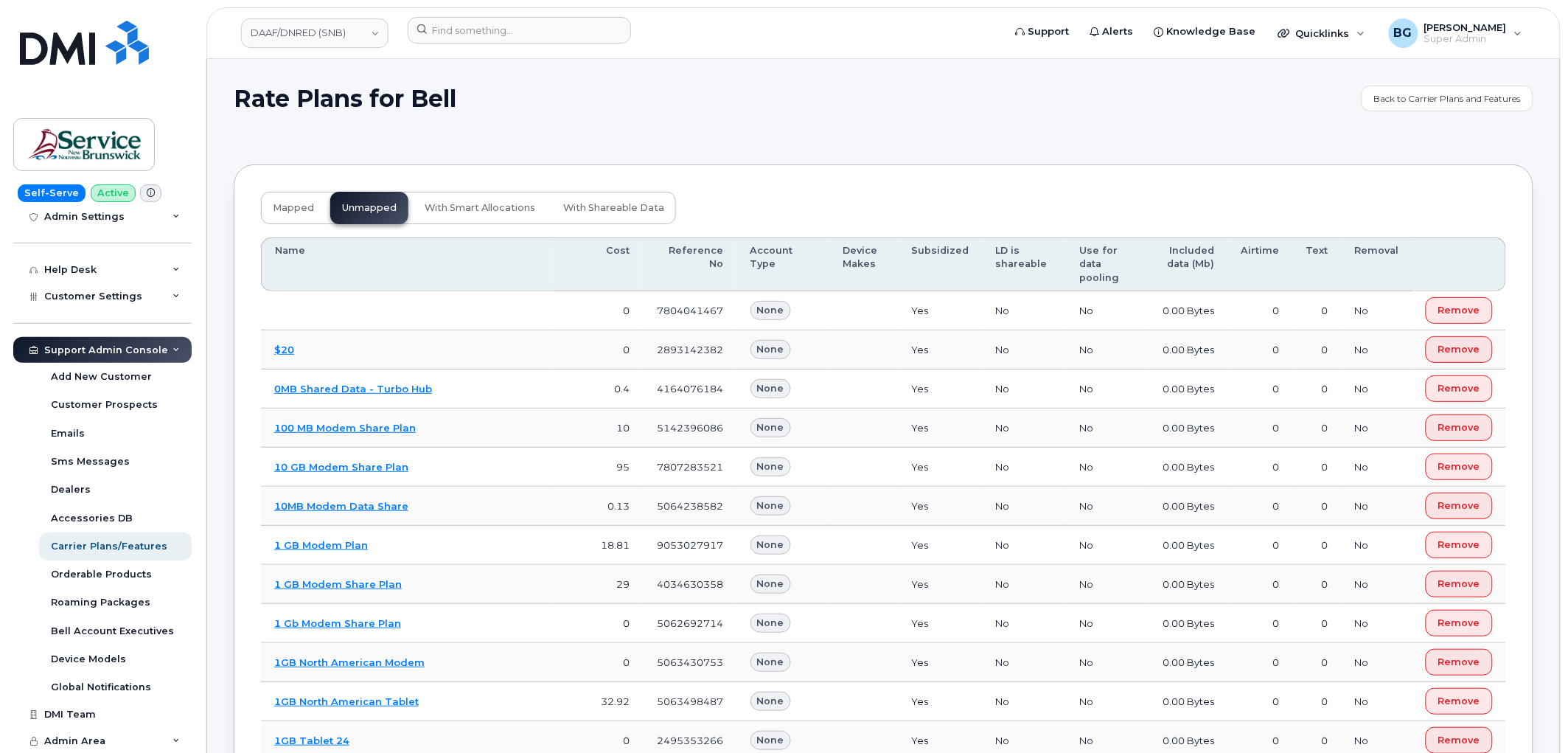
scroll to position [30524, 0]
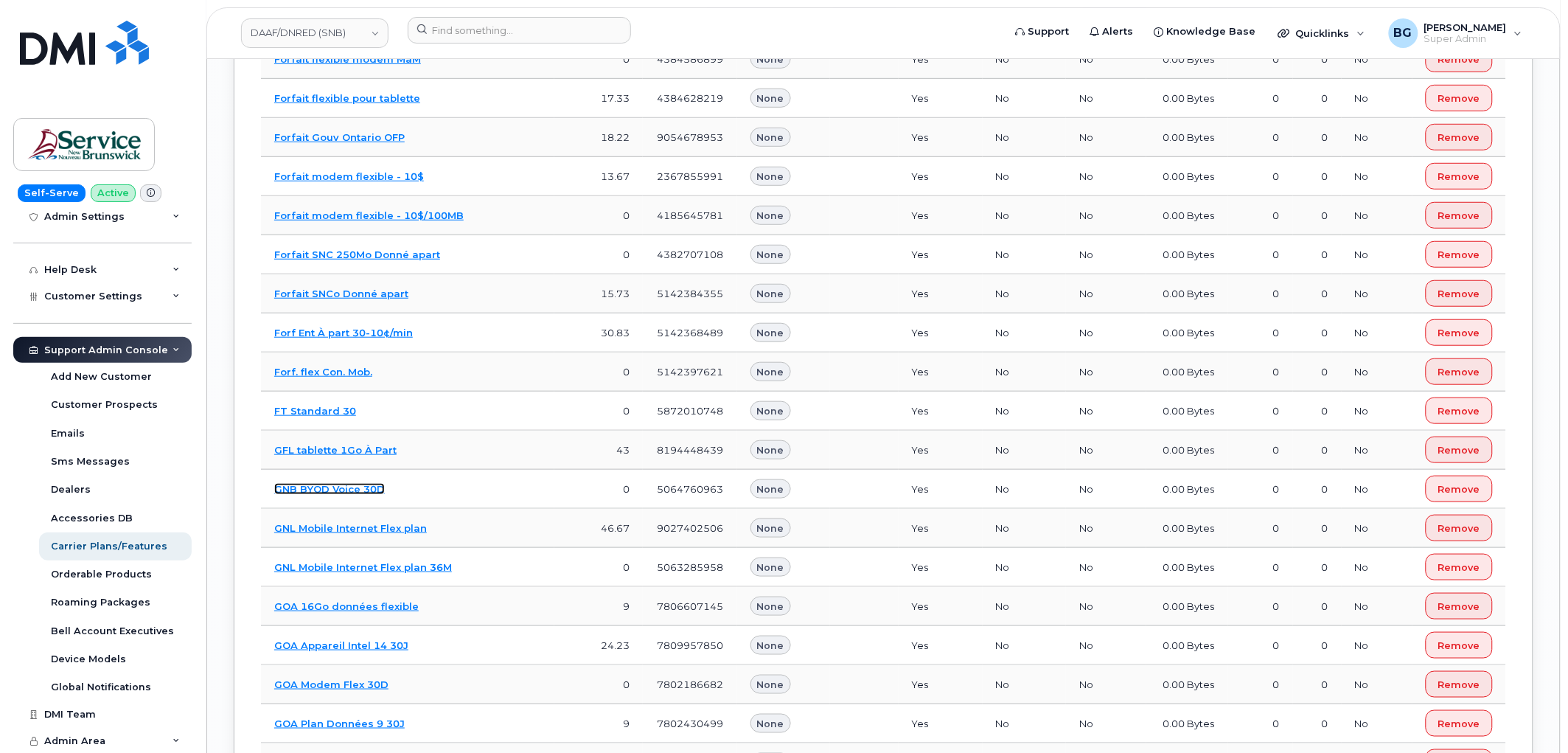
click at [340, 483] on link "GNB BYOD Voice 30D" at bounding box center [329, 489] width 110 height 12
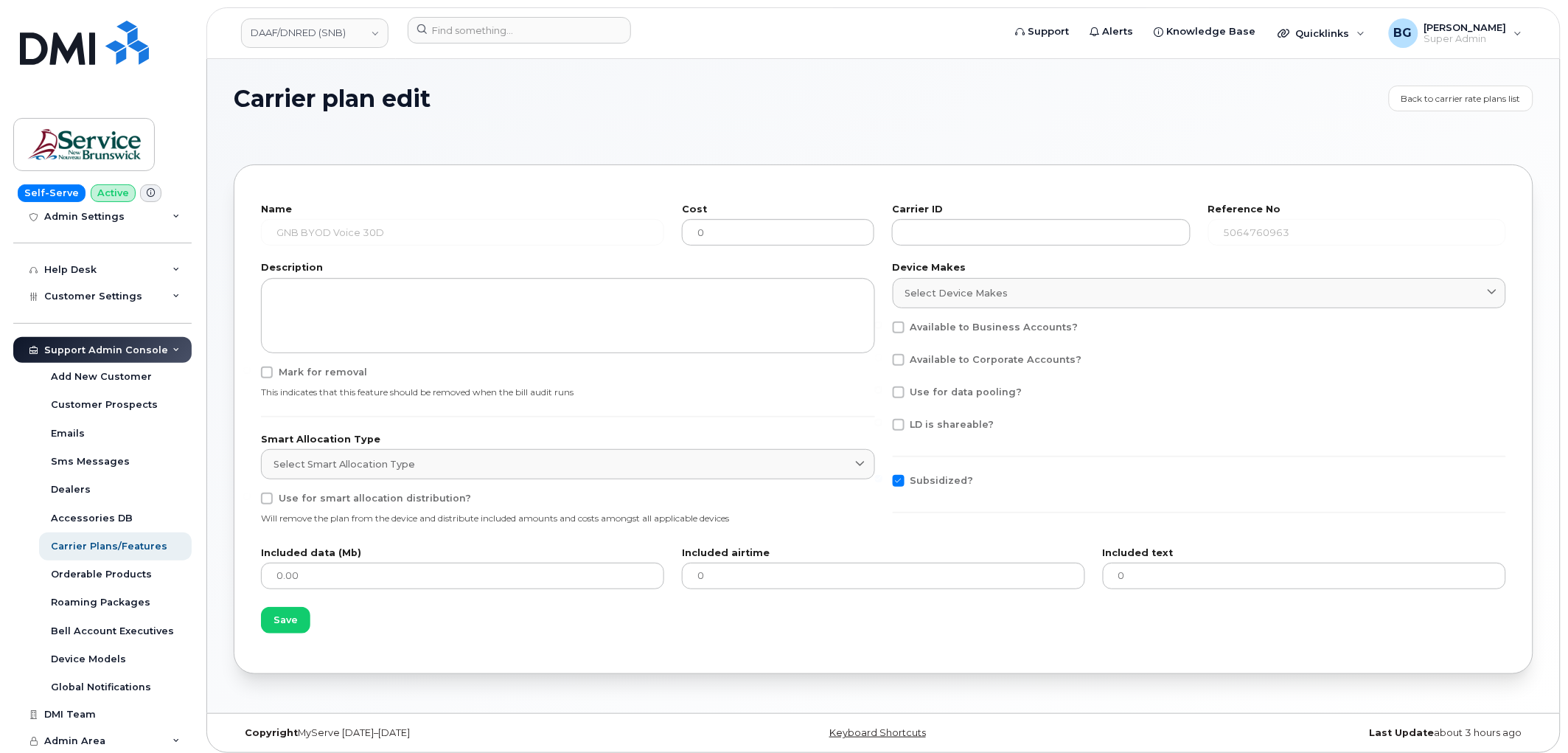
click at [898, 325] on span at bounding box center [899, 328] width 12 height 12
click at [882, 325] on input "Available to Business Accounts?" at bounding box center [879, 325] width 8 height 8
checkbox input "true"
click at [900, 353] on div "Device Makes Select device makes Aircard Android Blackberry Cell Phone GPS HUB …" at bounding box center [1199, 397] width 632 height 285
click at [899, 359] on span at bounding box center [899, 360] width 12 height 12
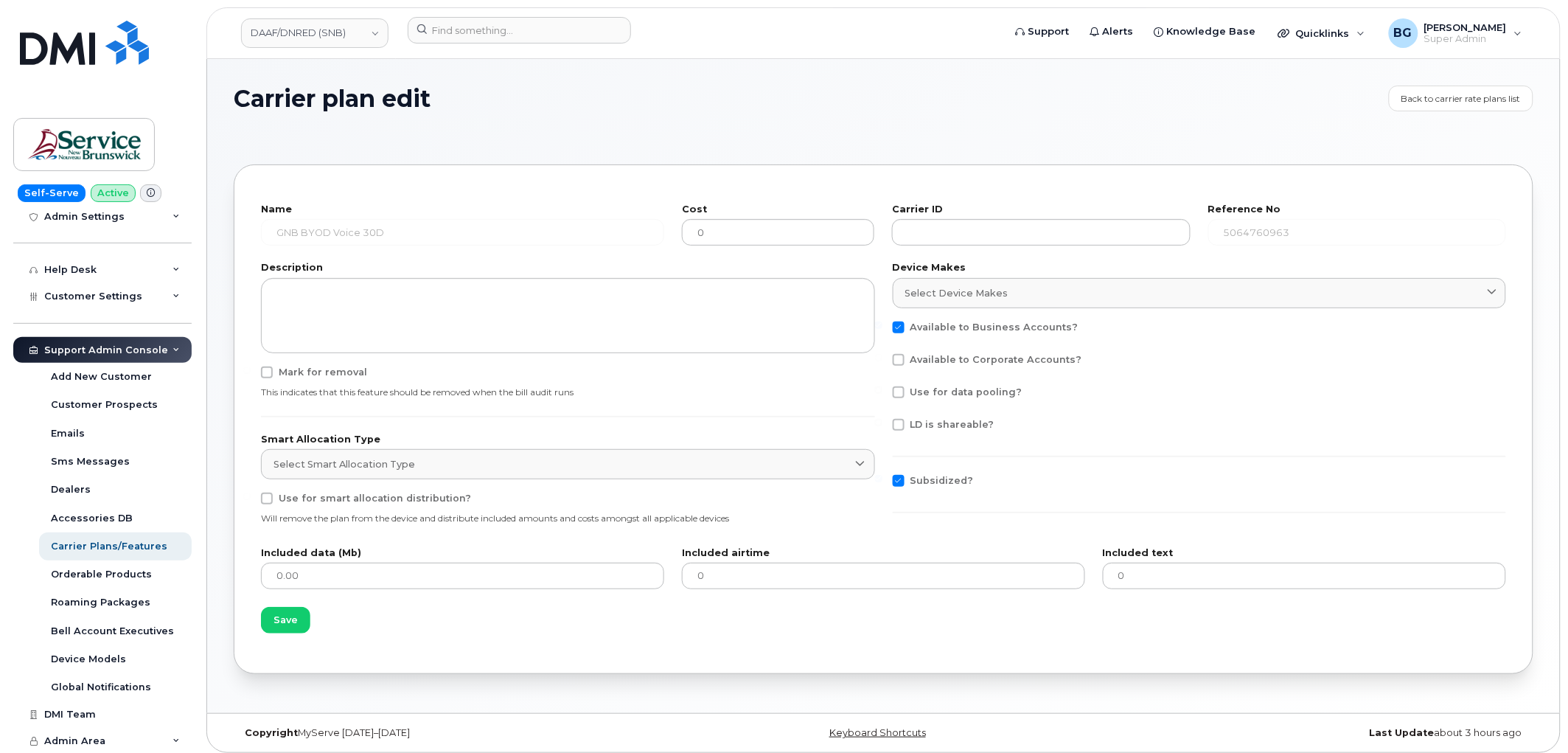
click at [882, 359] on input "Available to Corporate Accounts?" at bounding box center [879, 358] width 8 height 8
checkbox input "true"
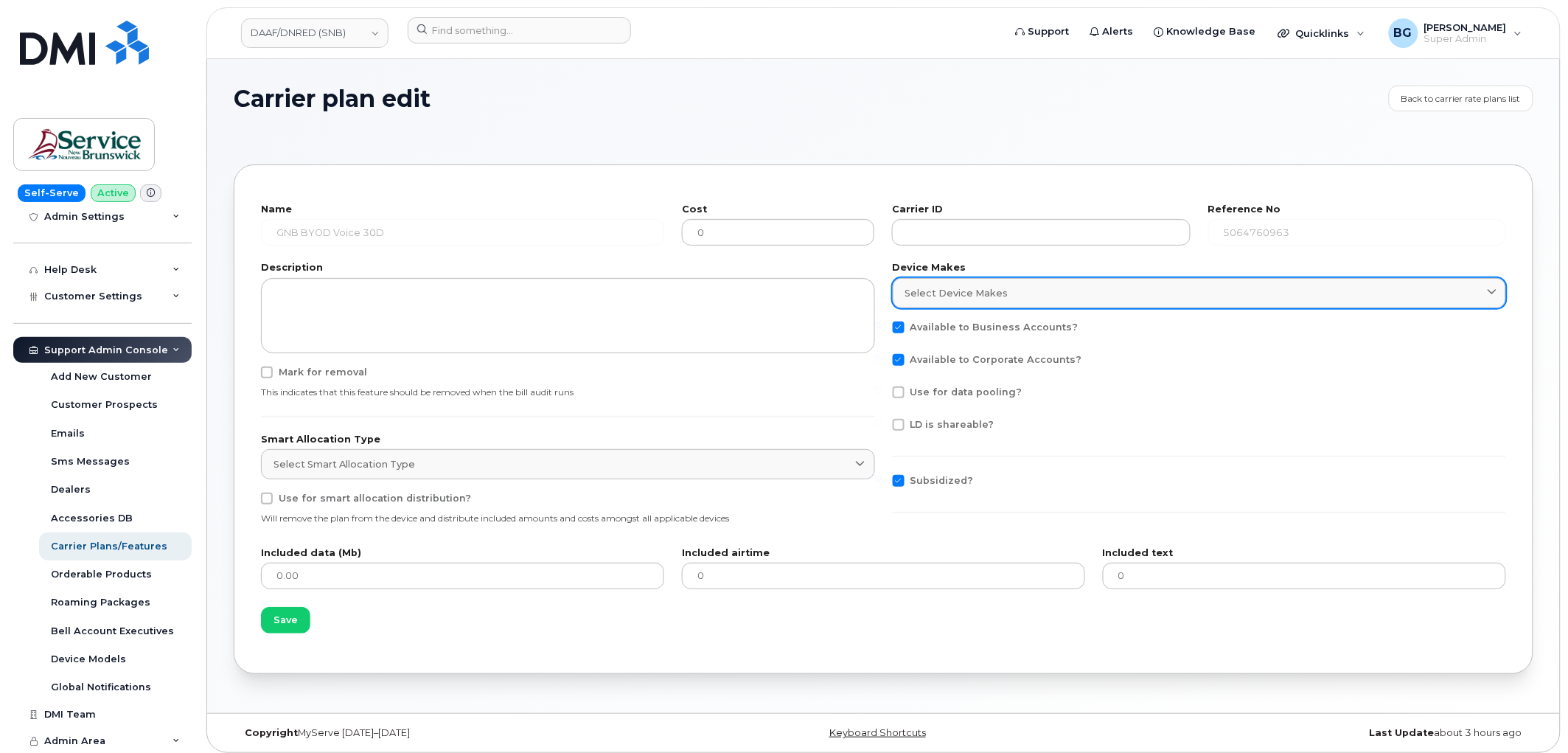
click at [981, 289] on span "Select device makes" at bounding box center [957, 293] width 103 height 14
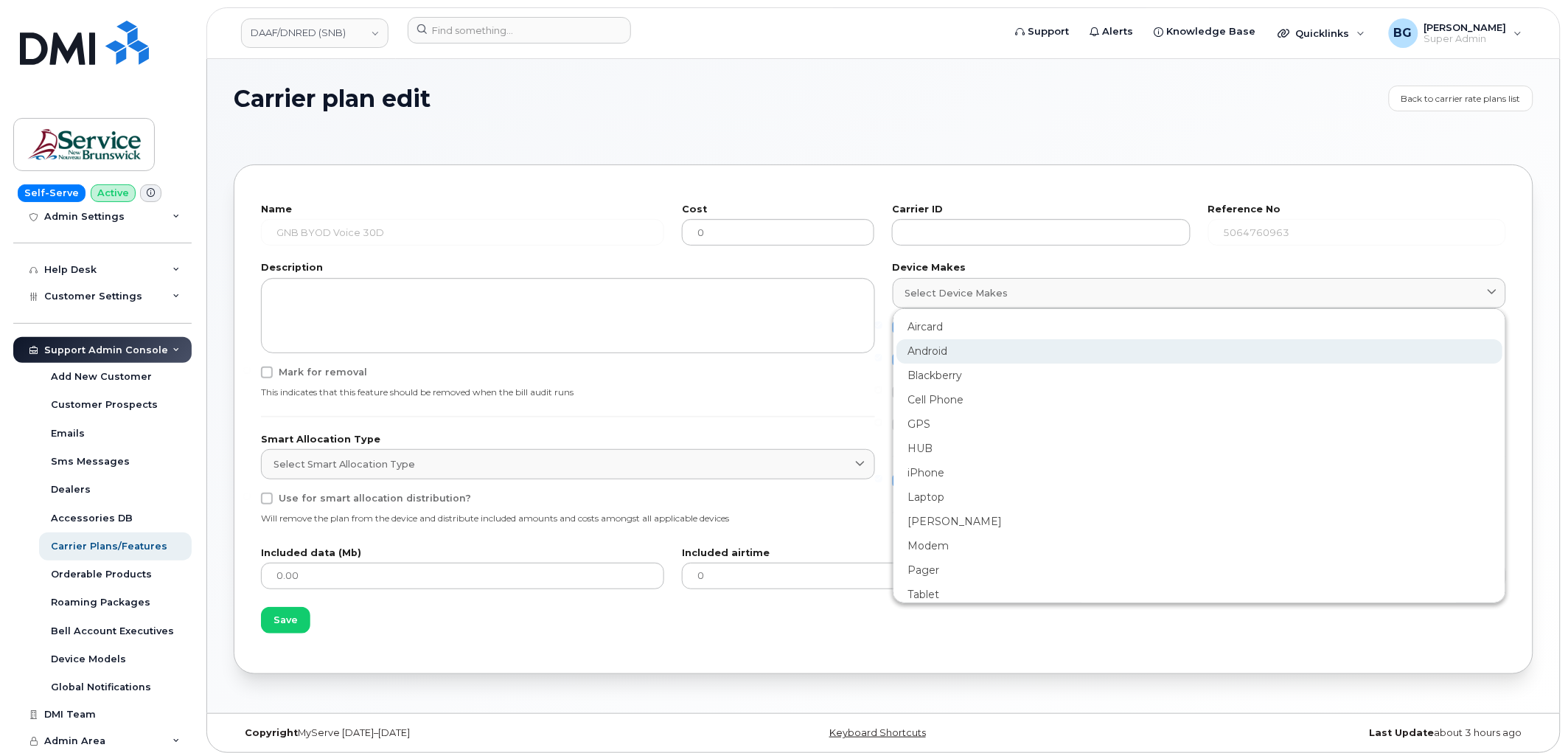
click at [938, 387] on div "Android" at bounding box center [1199, 400] width 607 height 24
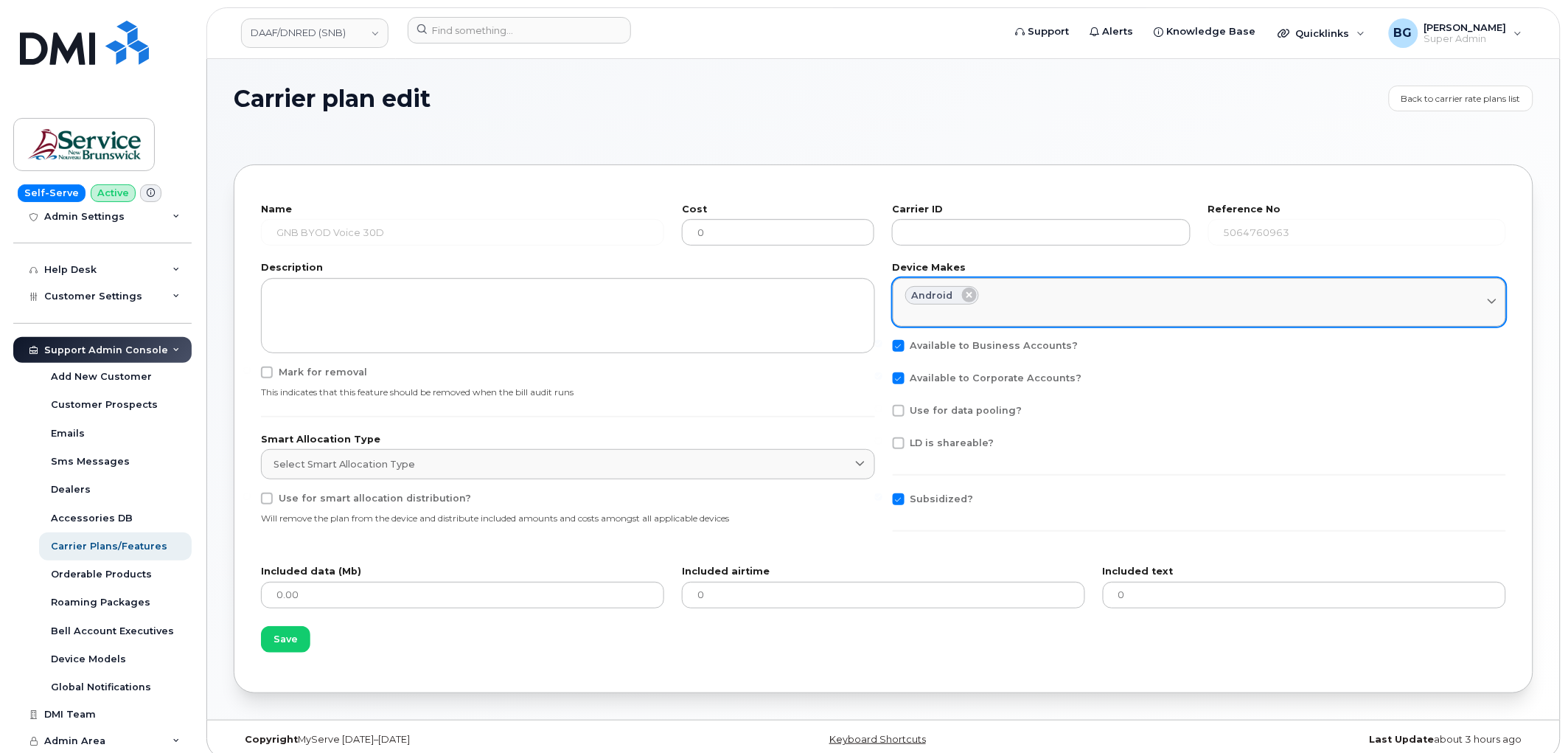
click at [1036, 298] on div "Android" at bounding box center [1199, 295] width 589 height 19
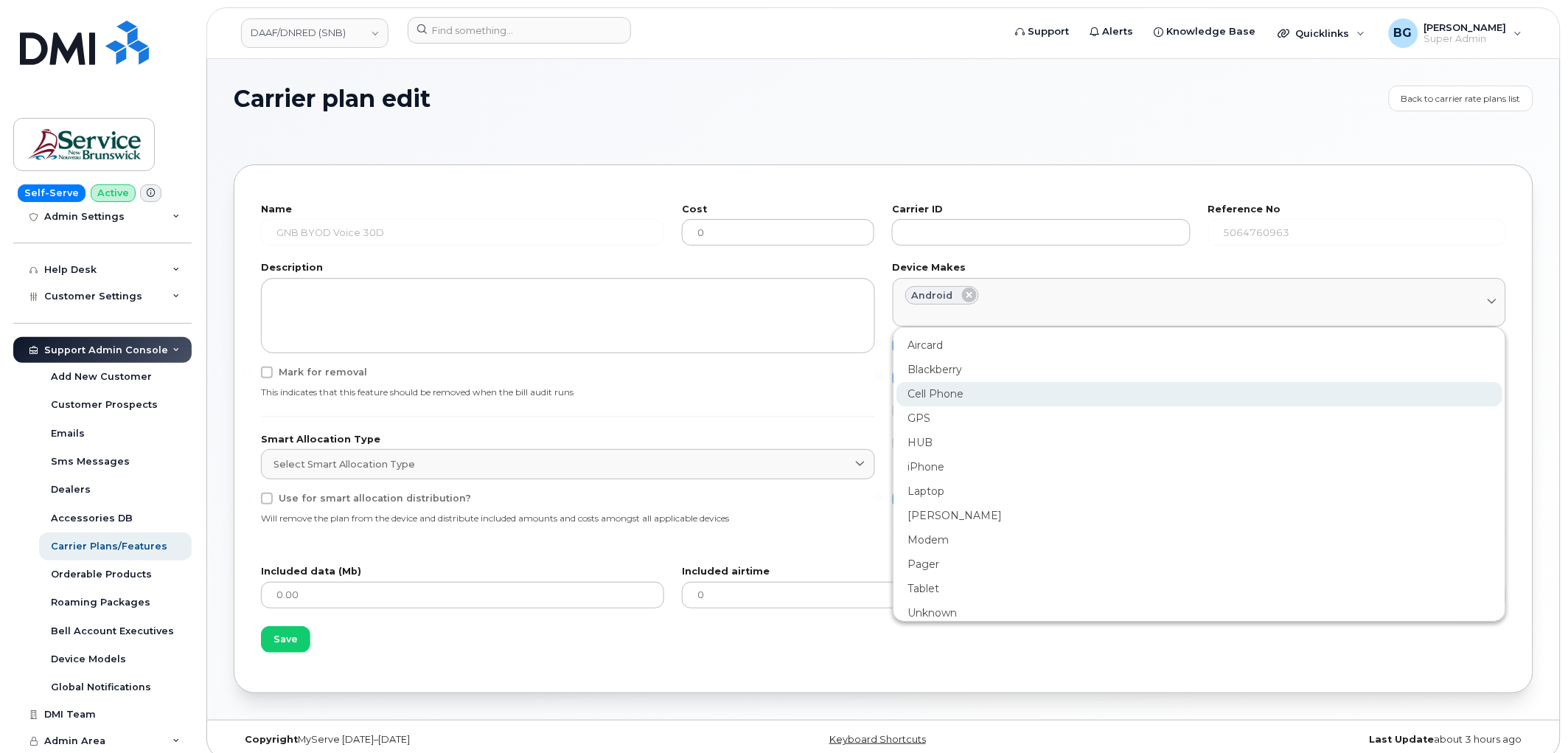
click at [935, 431] on div "Cell Phone" at bounding box center [1199, 443] width 607 height 24
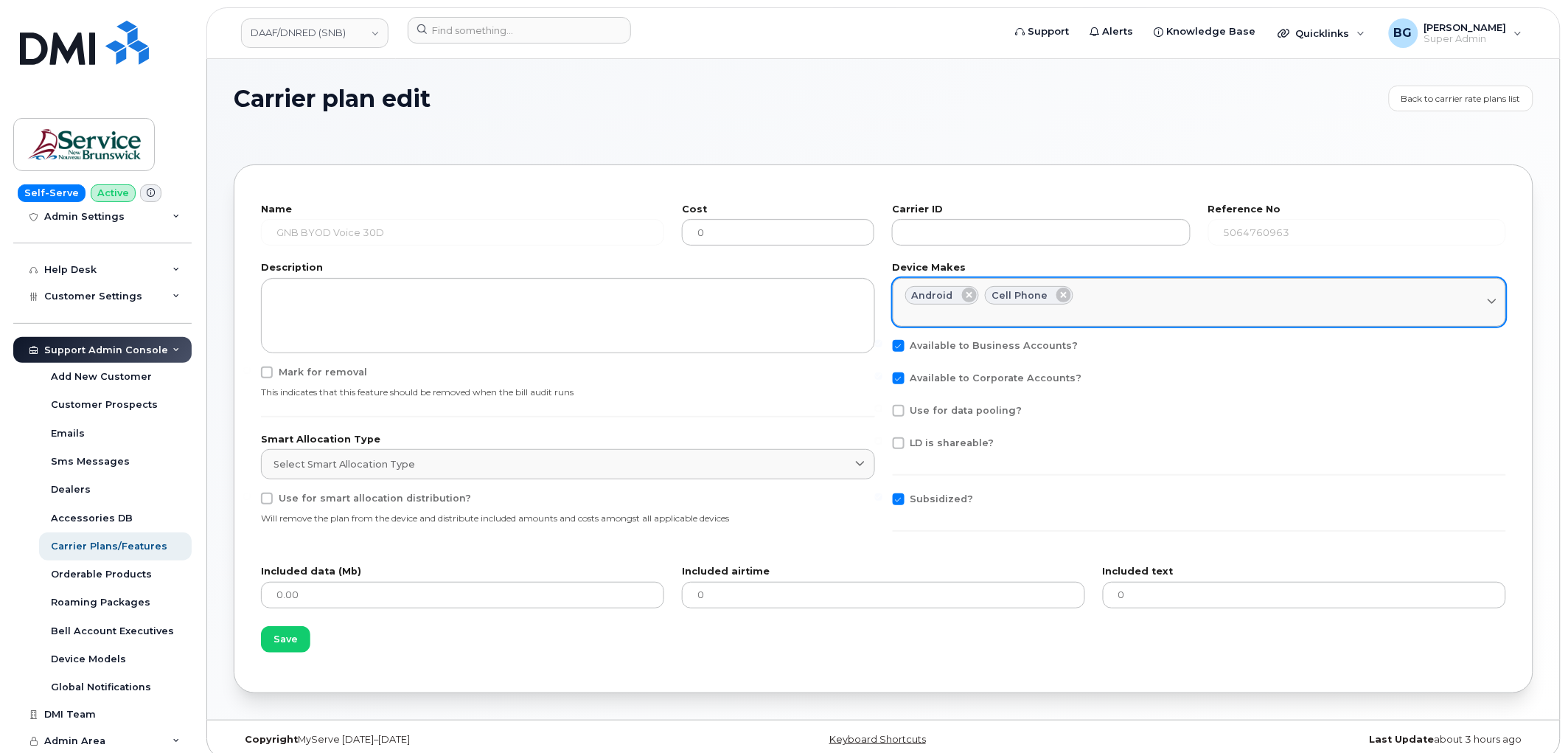
click at [1143, 296] on div "Android Cell Phone" at bounding box center [1199, 295] width 589 height 19
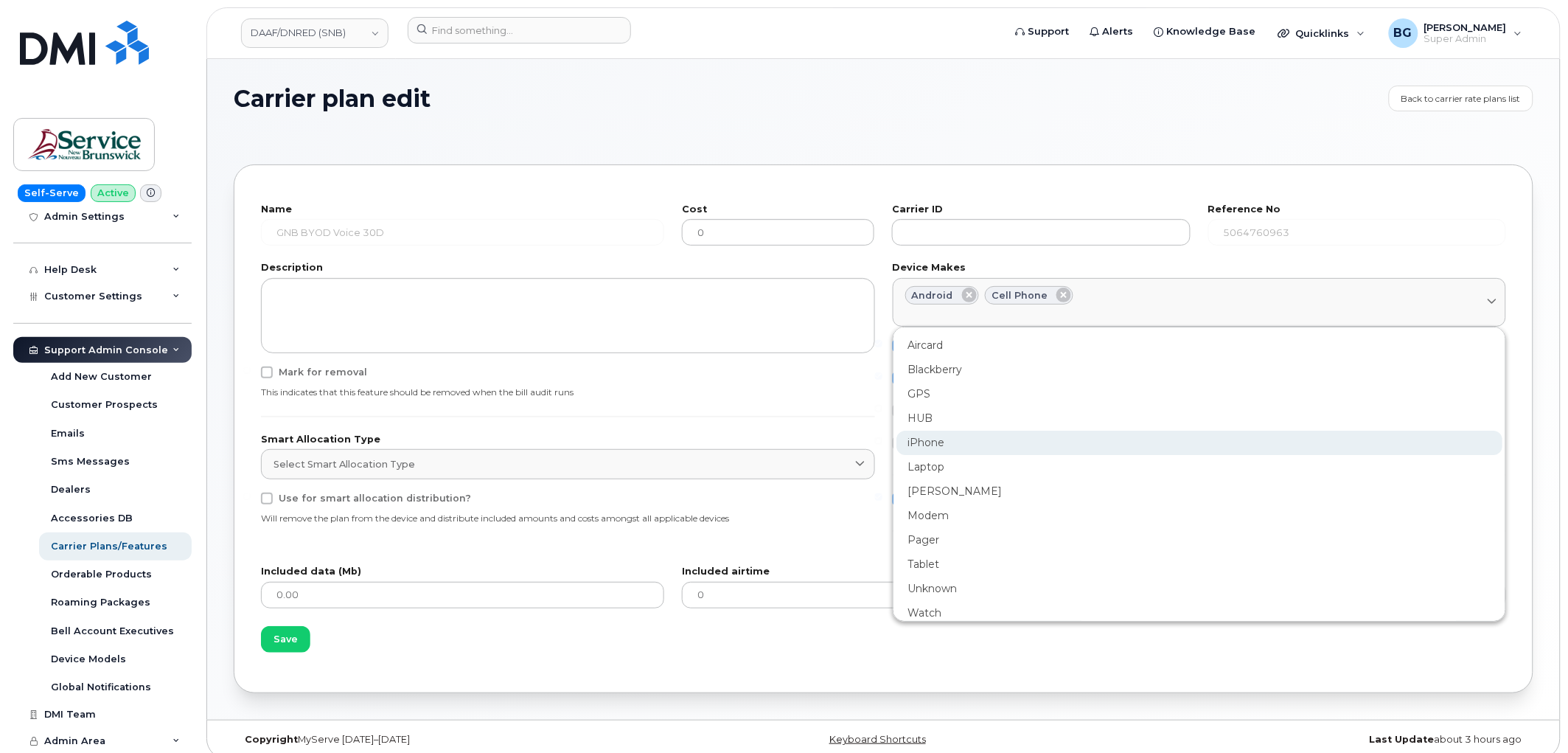
click at [925, 479] on div "iPhone" at bounding box center [1199, 491] width 607 height 24
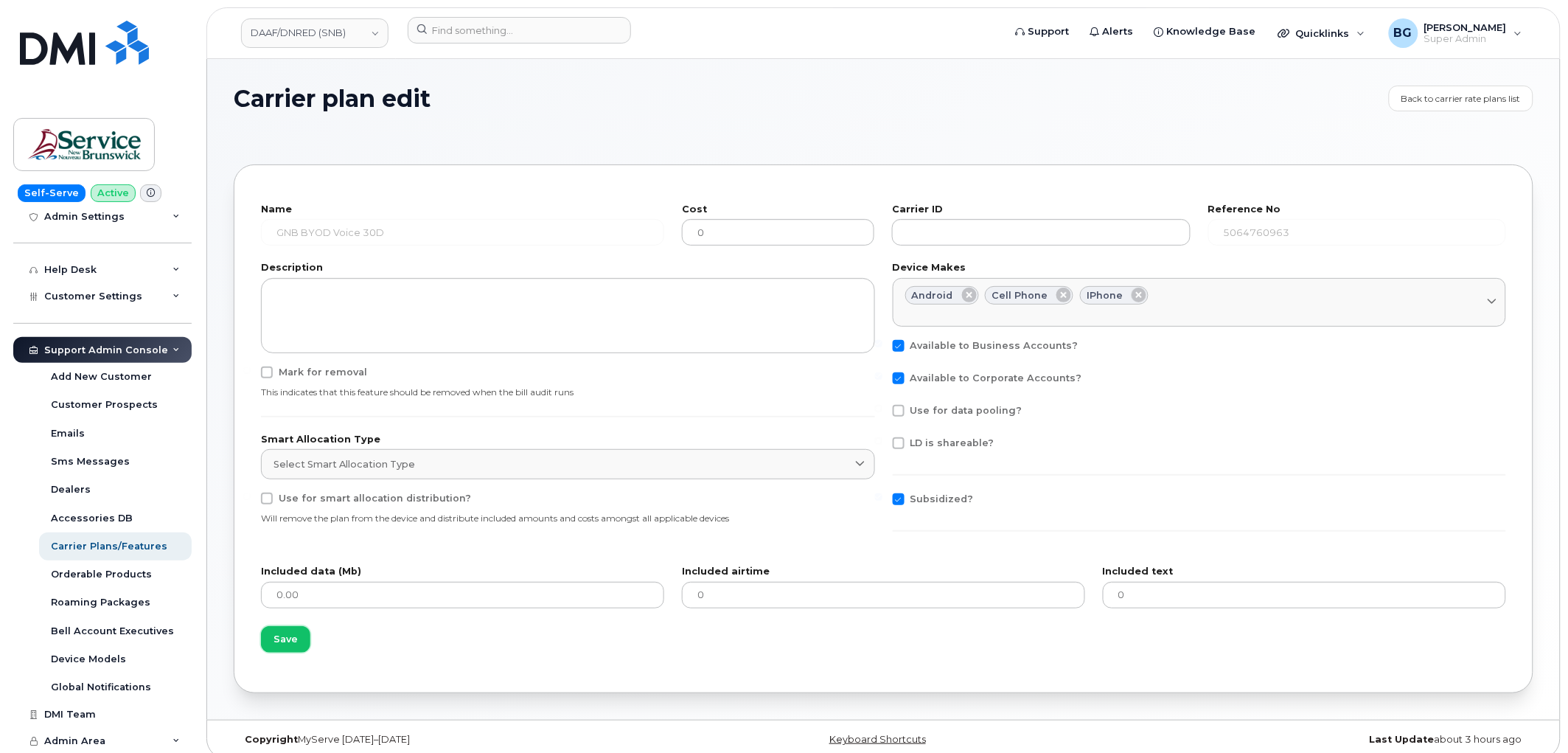
click at [284, 639] on span "Save" at bounding box center [285, 639] width 24 height 14
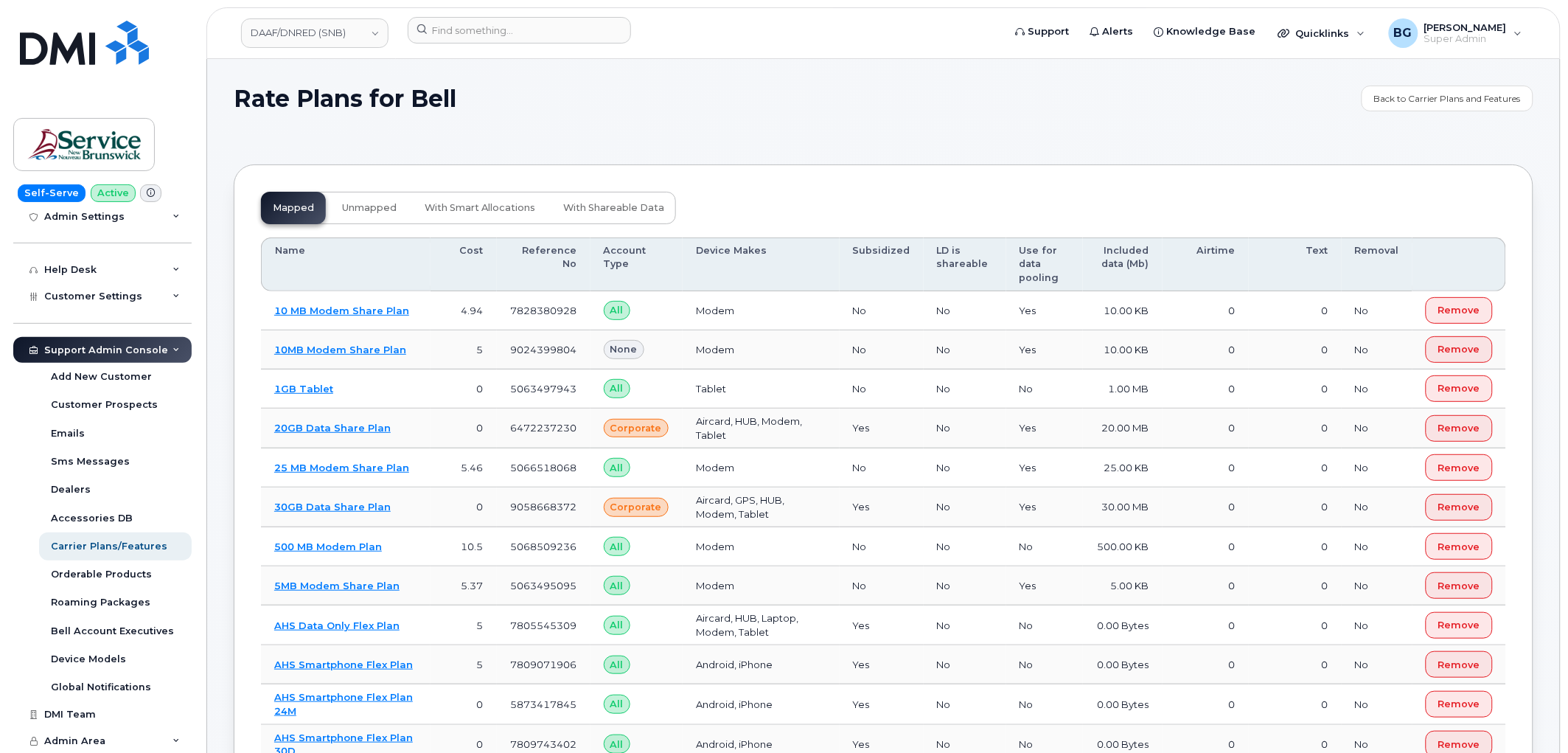
click at [636, 103] on h1 "Rate Plans for Bell" at bounding box center [794, 98] width 1121 height 26
click at [495, 35] on input at bounding box center [519, 30] width 223 height 26
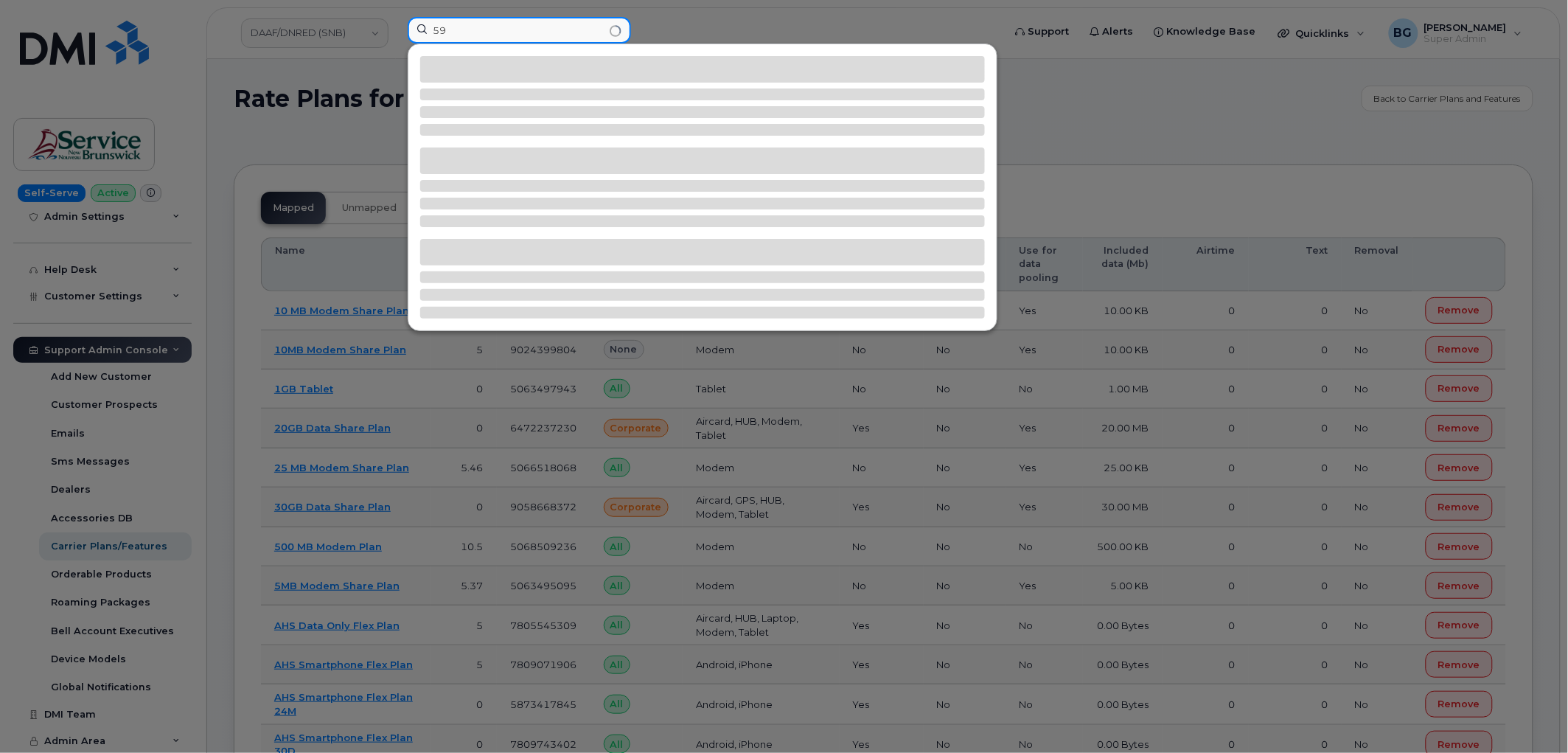
type input "5"
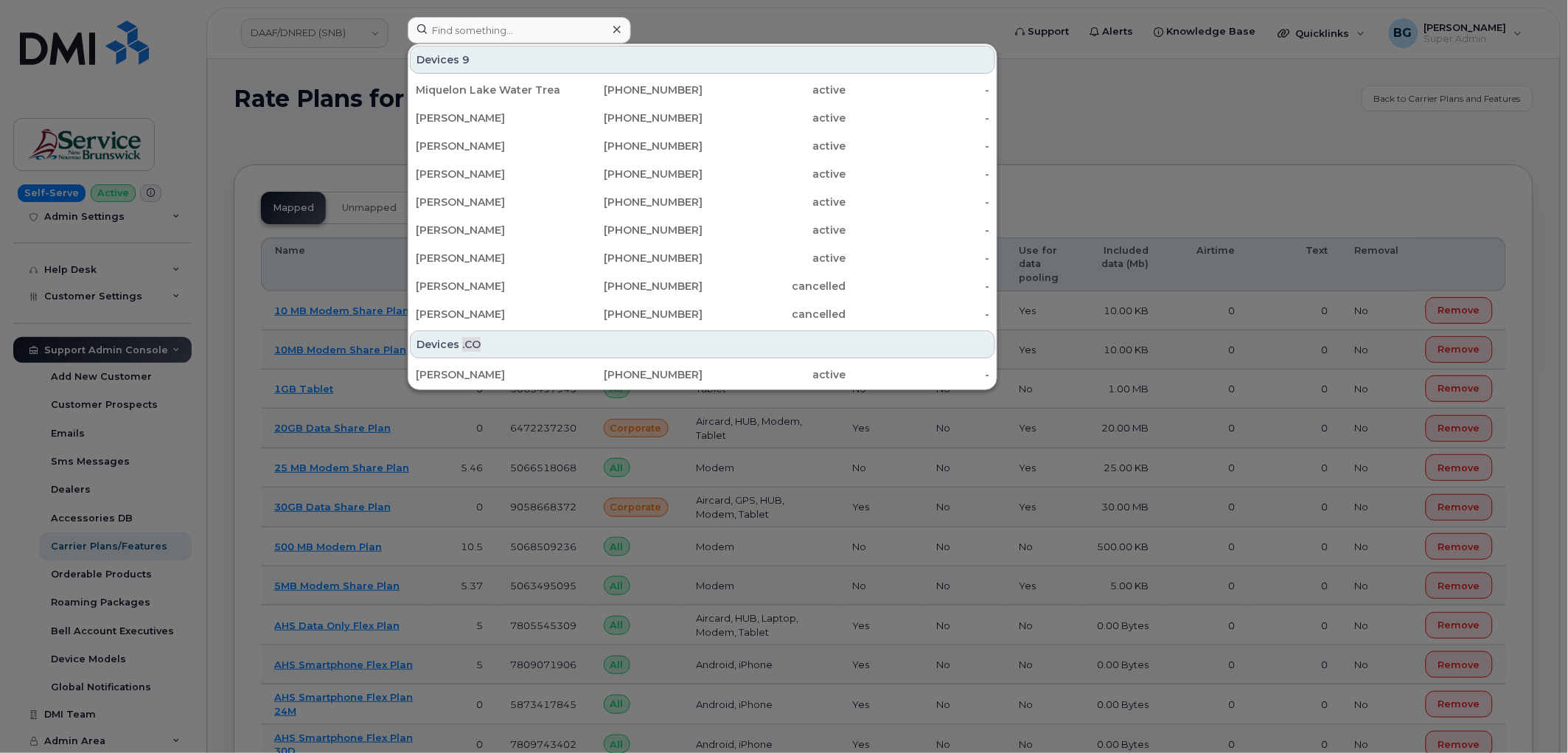
drag, startPoint x: 1274, startPoint y: 99, endPoint x: 1280, endPoint y: 94, distance: 7.8
click at [1274, 99] on div at bounding box center [784, 376] width 1568 height 753
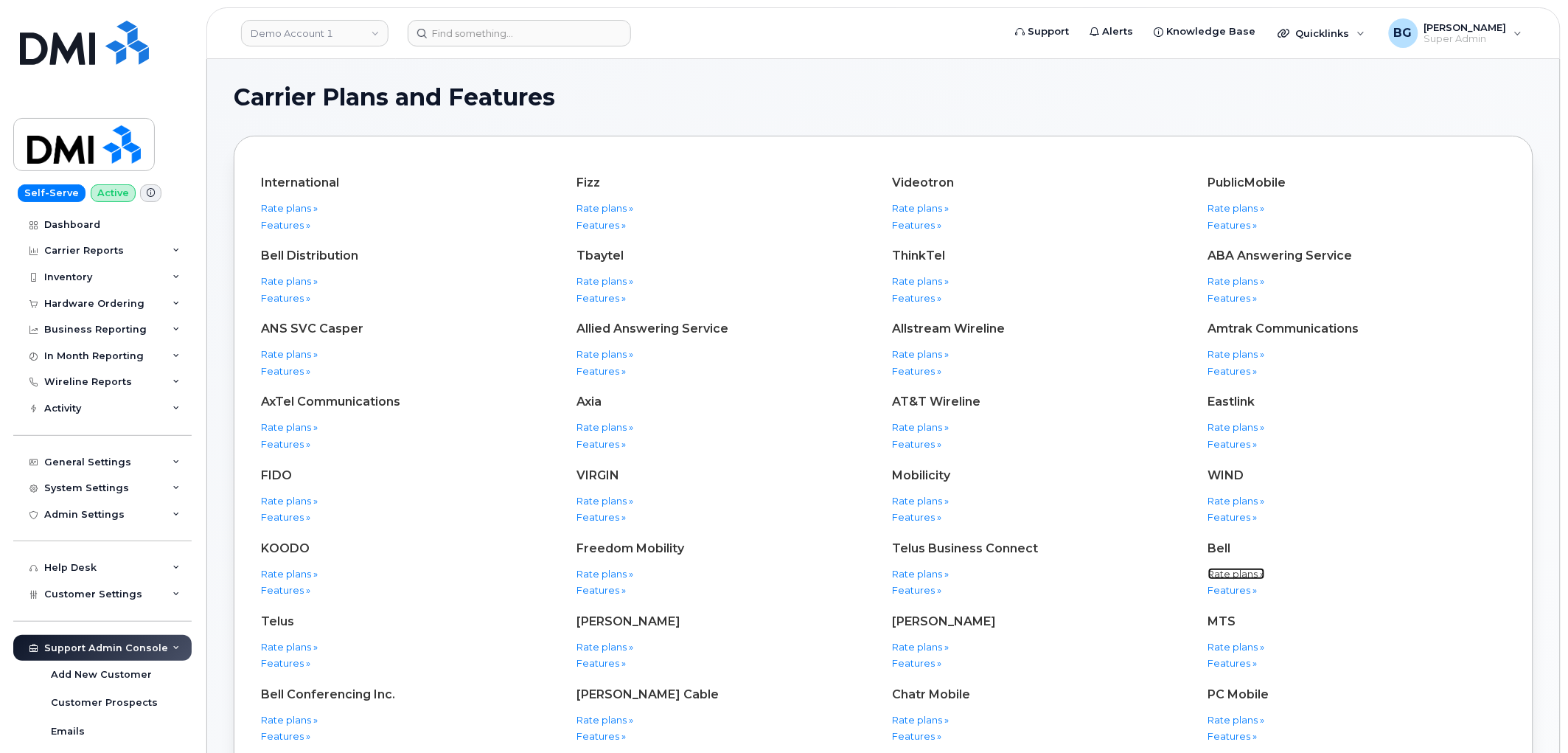
click at [1227, 575] on link "Rate plans »" at bounding box center [1237, 574] width 57 height 12
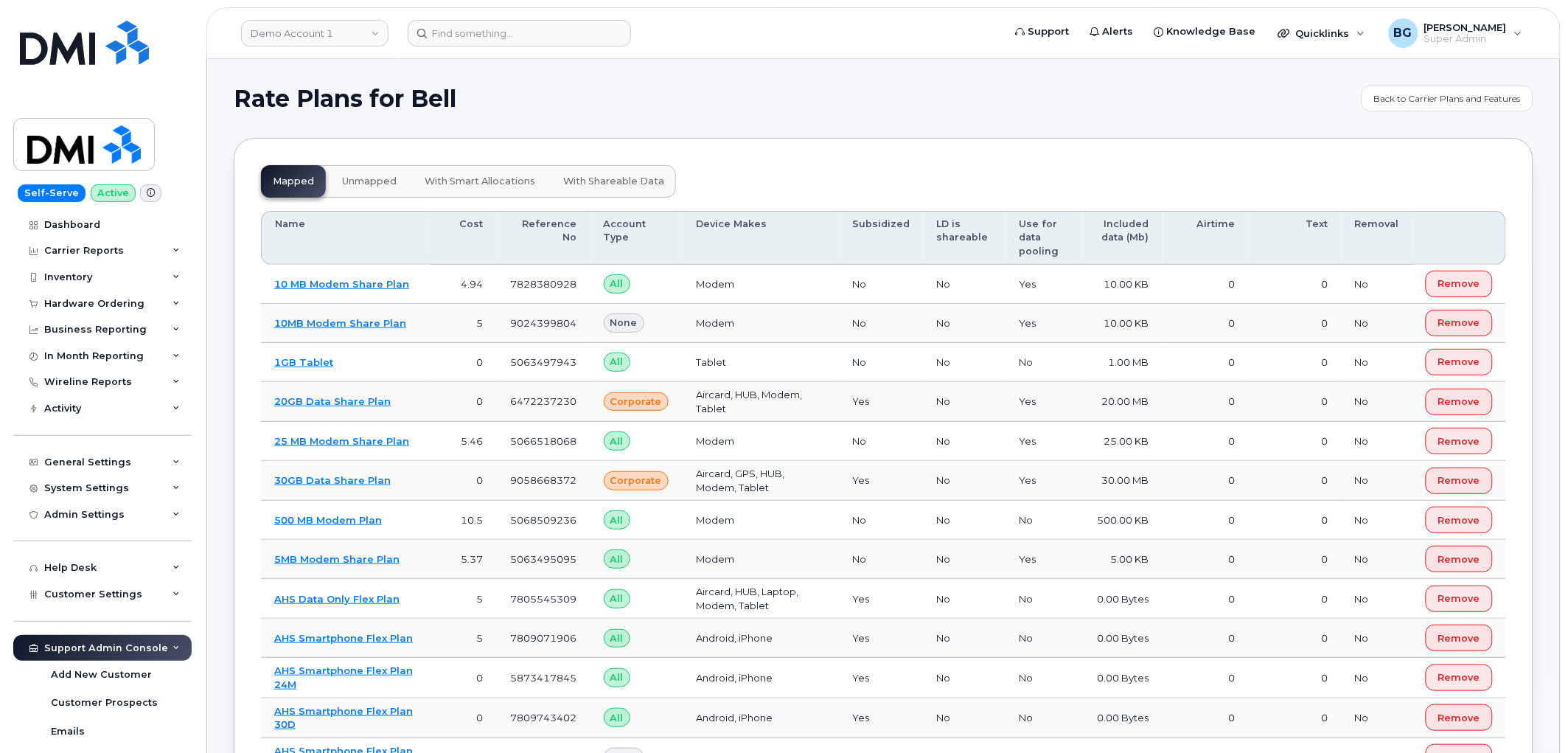
click at [369, 183] on span "unmapped" at bounding box center [369, 182] width 54 height 12
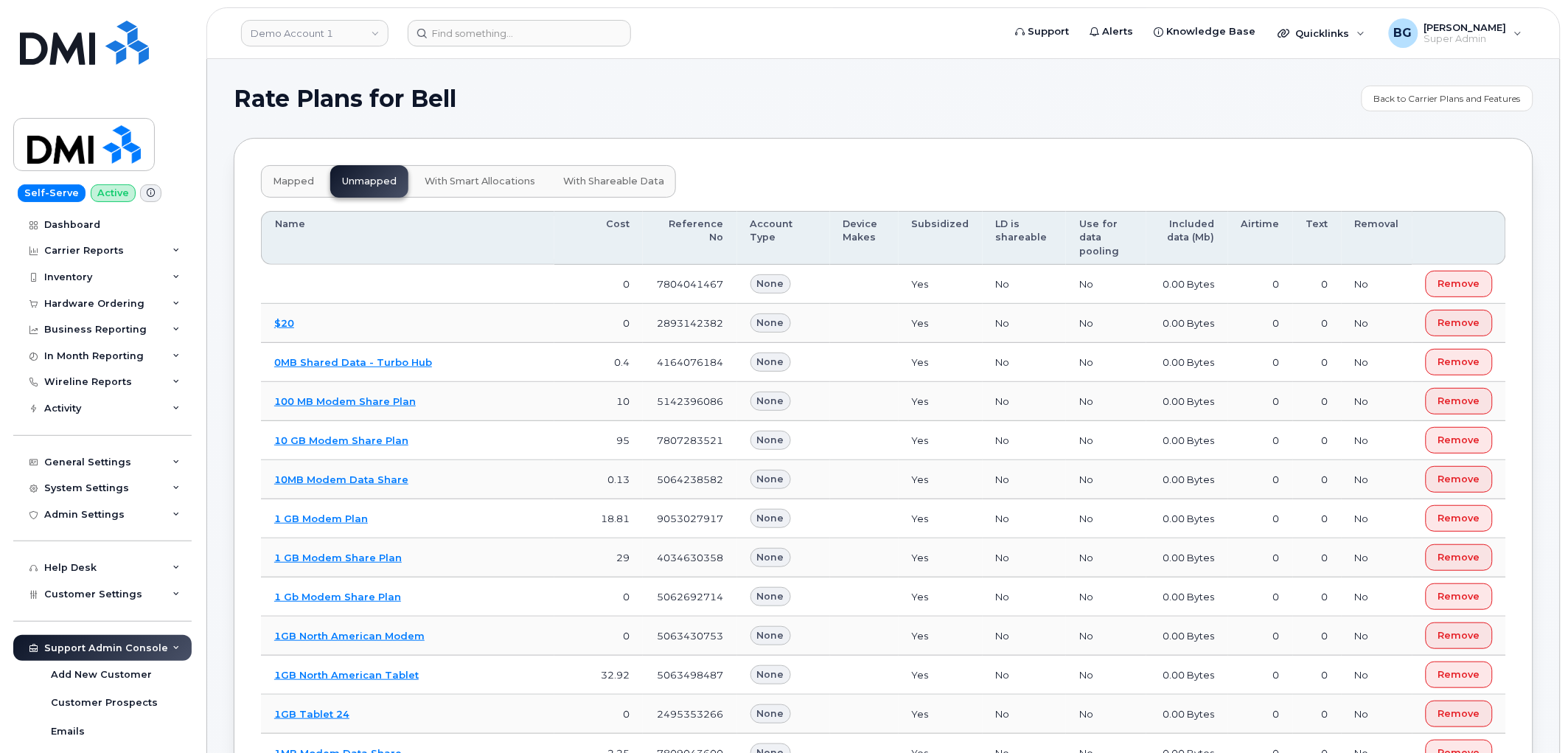
scroll to position [30498, 0]
